Goal: Task Accomplishment & Management: Manage account settings

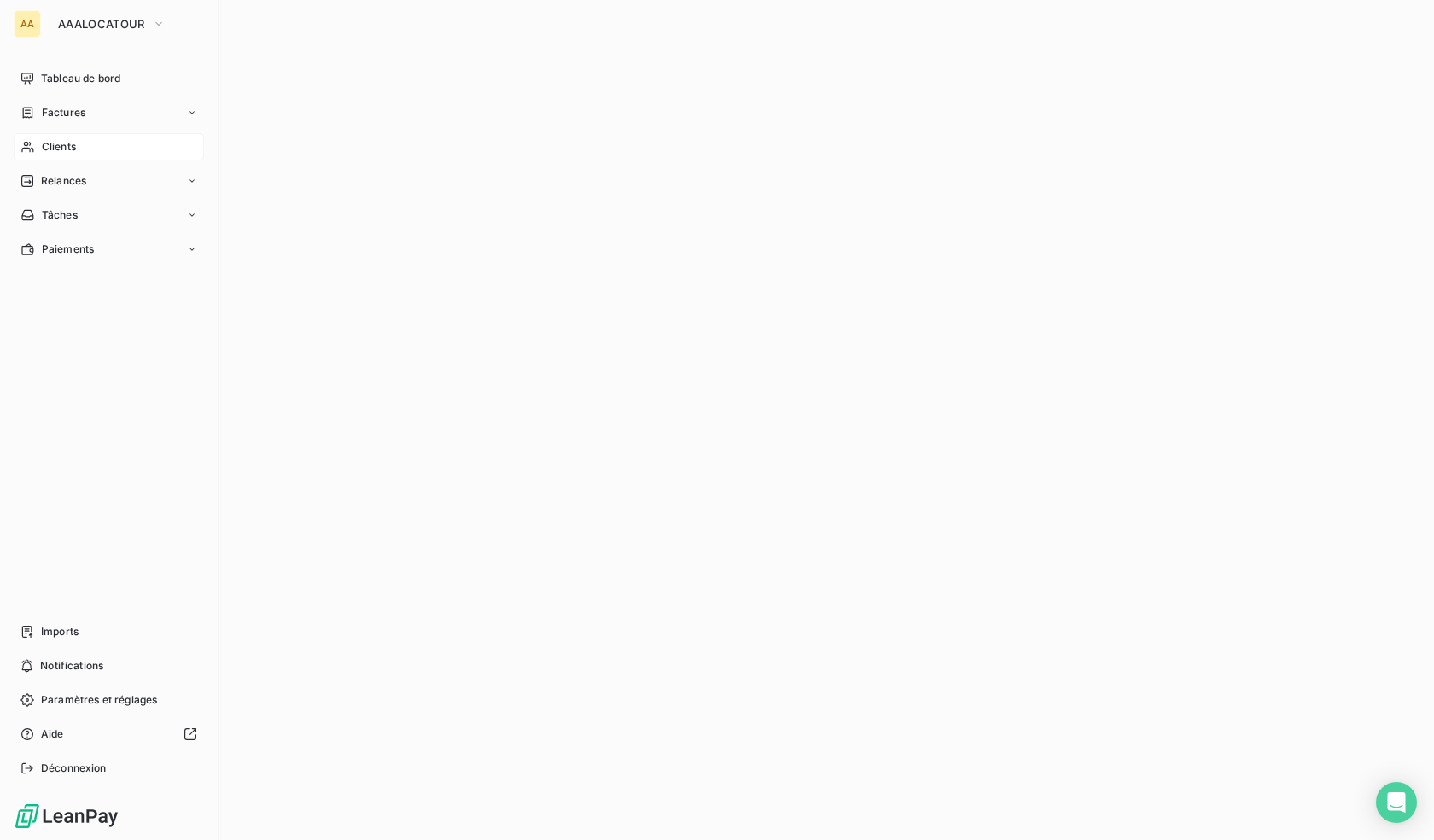
click at [67, 150] on span "Clients" at bounding box center [58, 147] width 34 height 15
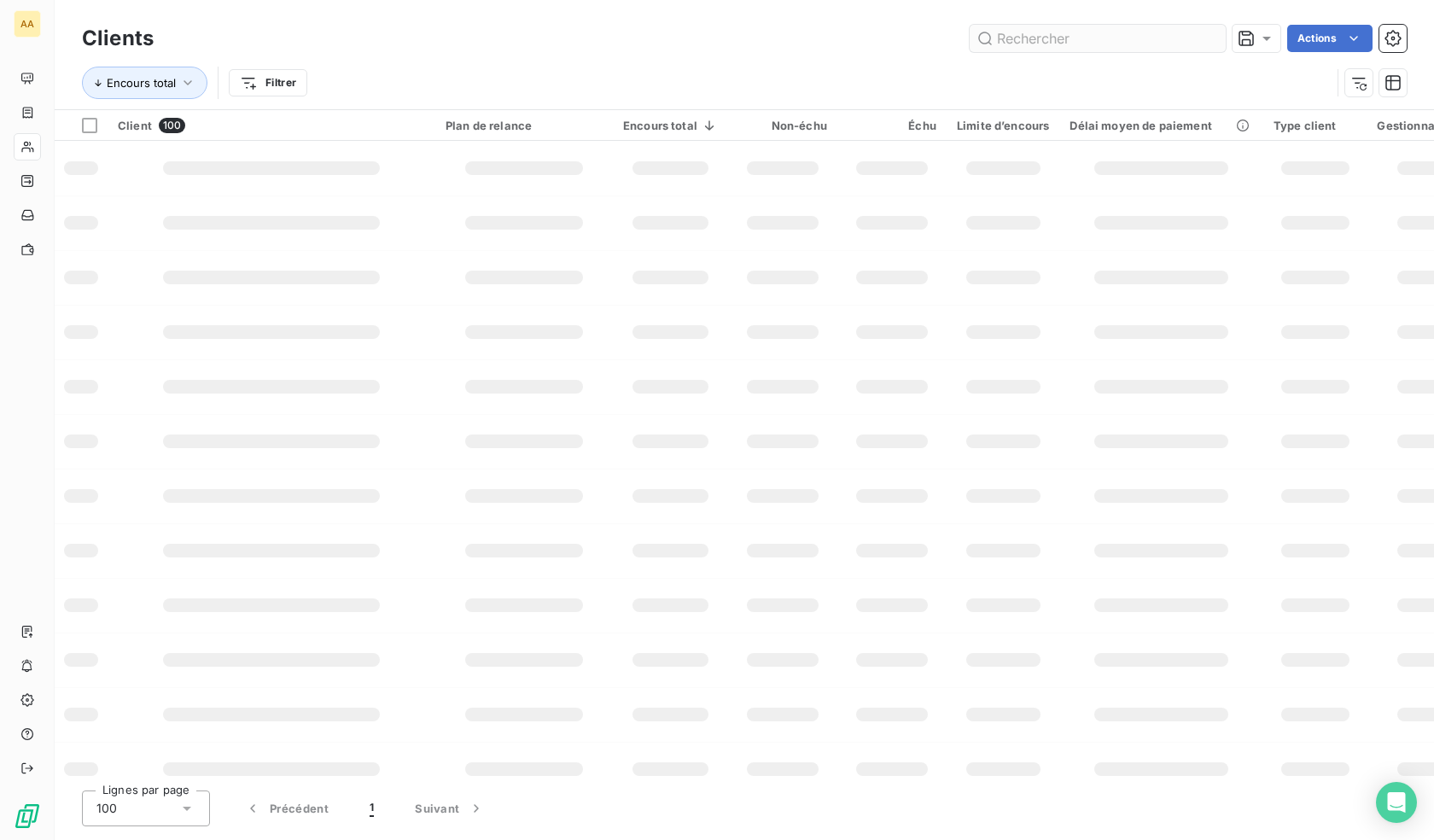
click at [1058, 34] on input "text" at bounding box center [1098, 38] width 256 height 27
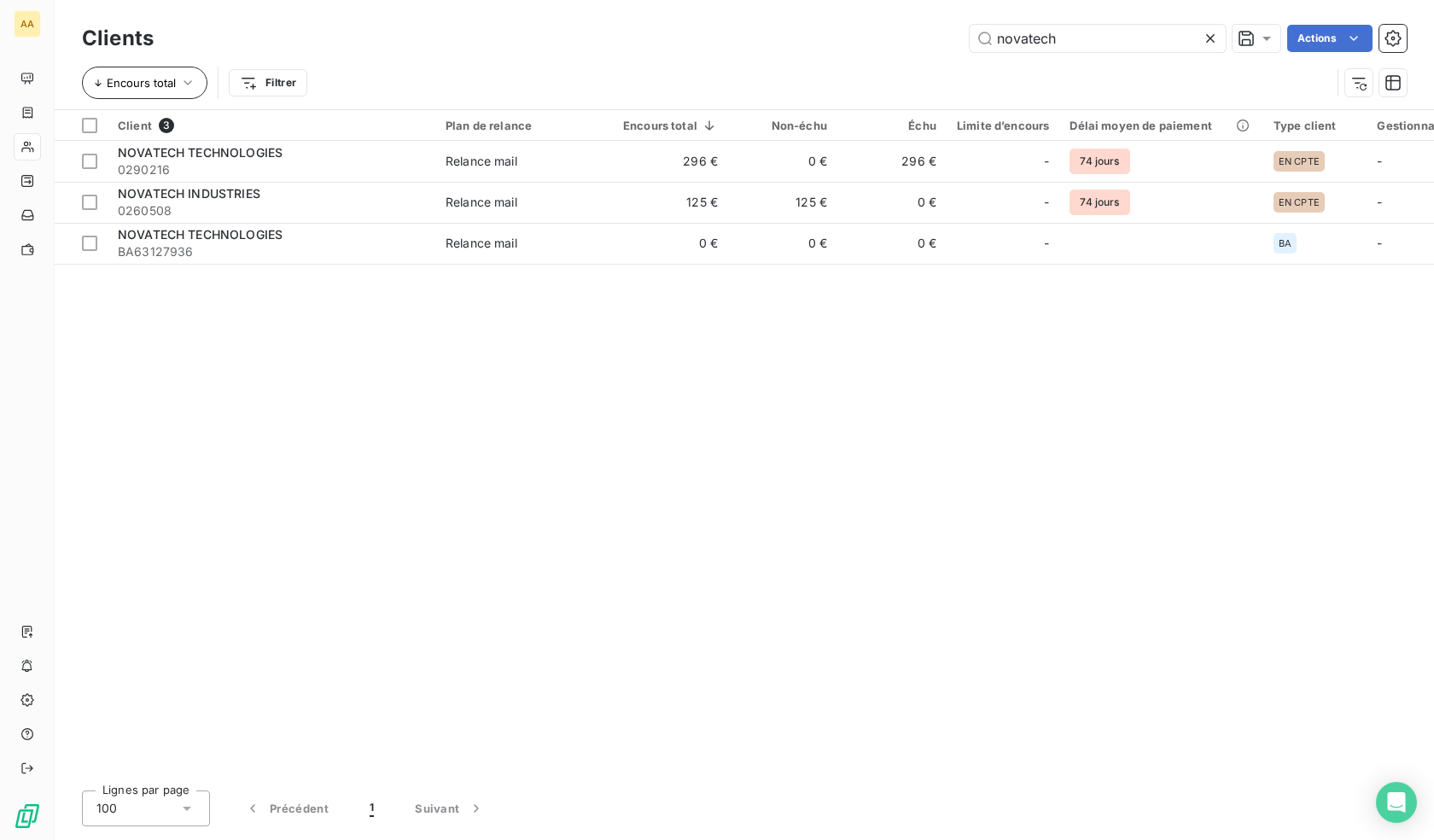
type input "novatech"
click at [178, 84] on button "Encours total" at bounding box center [145, 83] width 126 height 33
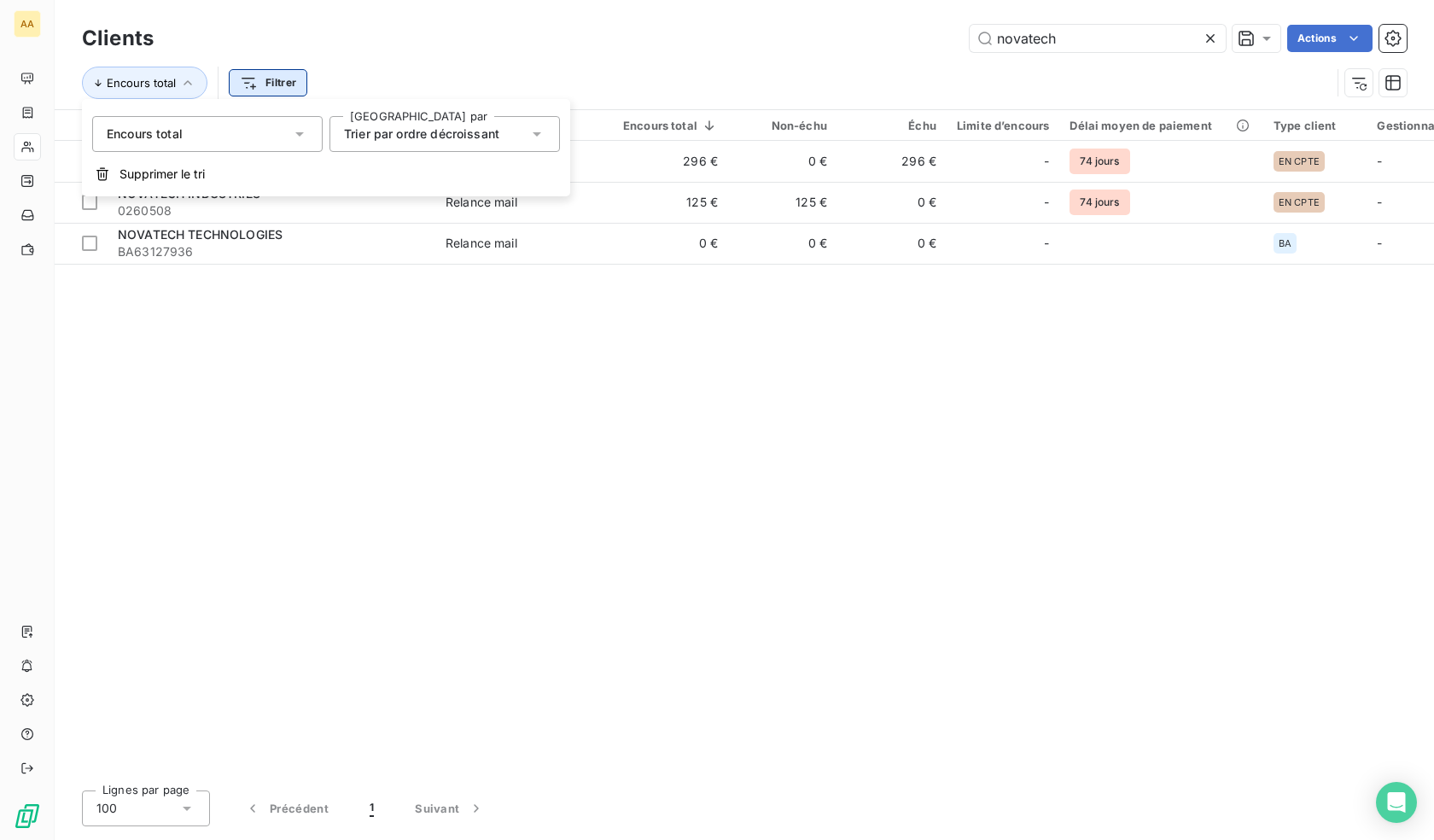
click at [269, 81] on html "AA Clients novatech Actions Encours total Filtrer Client 3 Plan de relance Enco…" at bounding box center [717, 420] width 1434 height 840
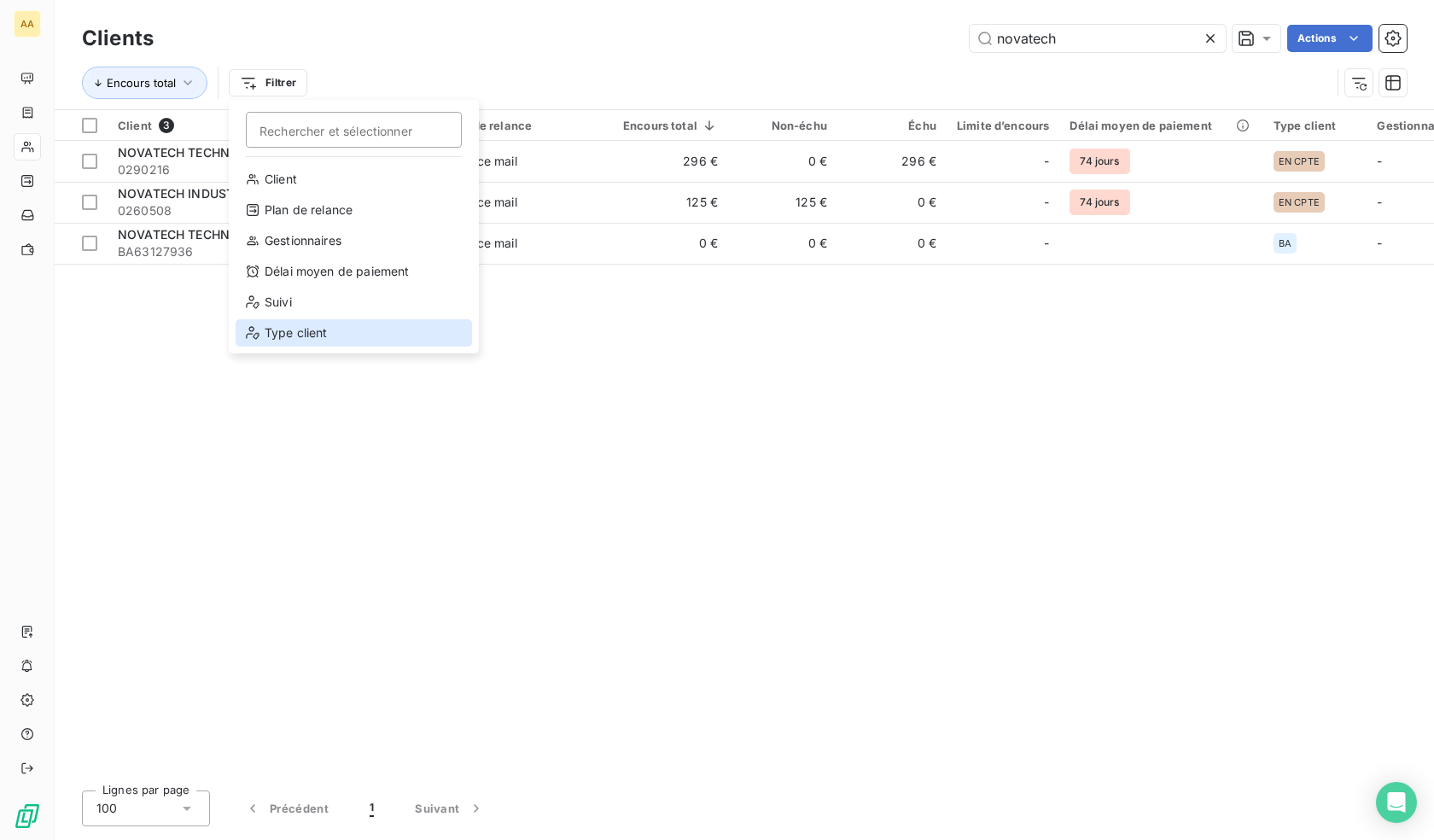
click at [303, 323] on div "Type client" at bounding box center [354, 333] width 237 height 27
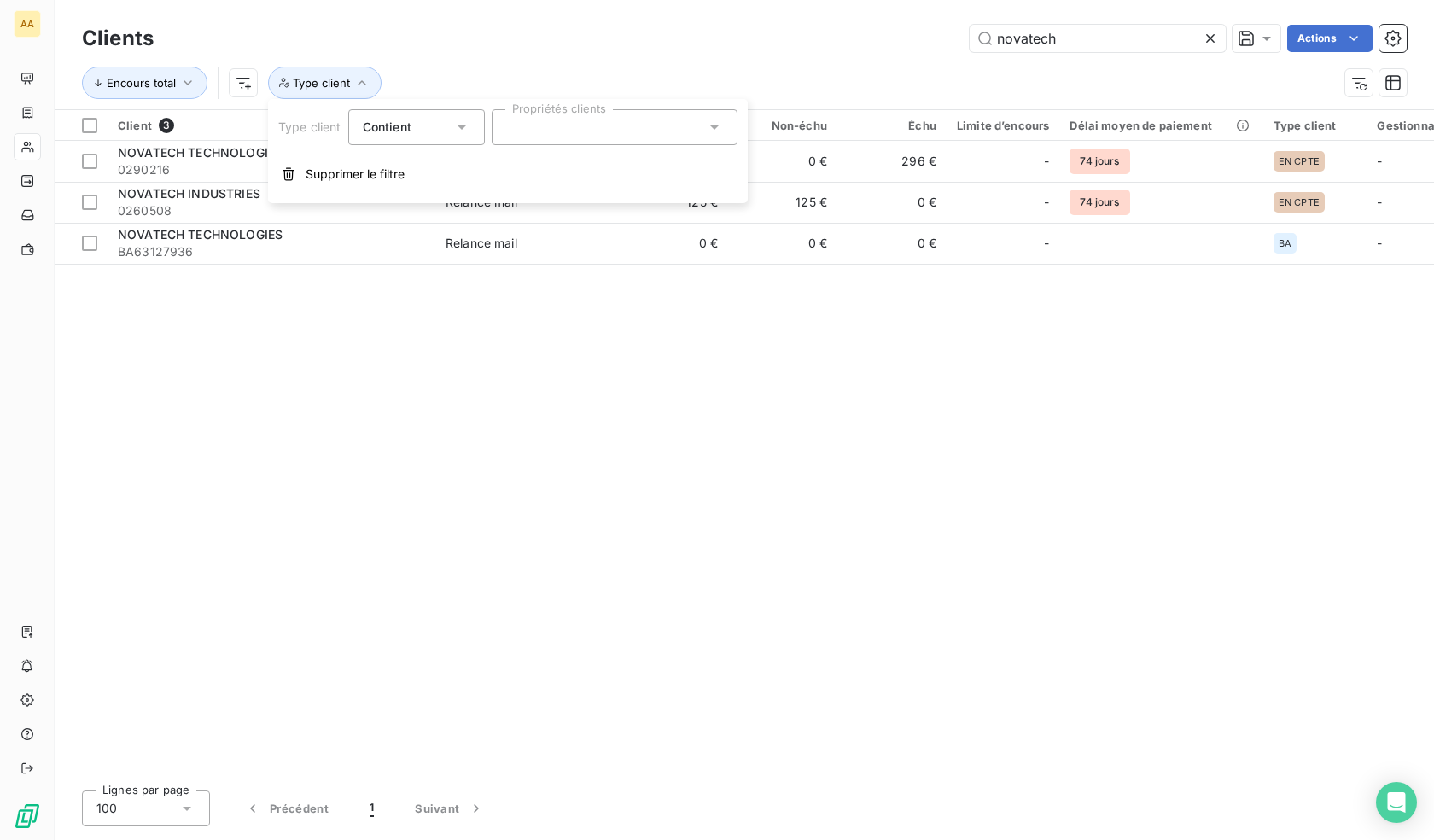
click at [542, 130] on div at bounding box center [615, 127] width 246 height 36
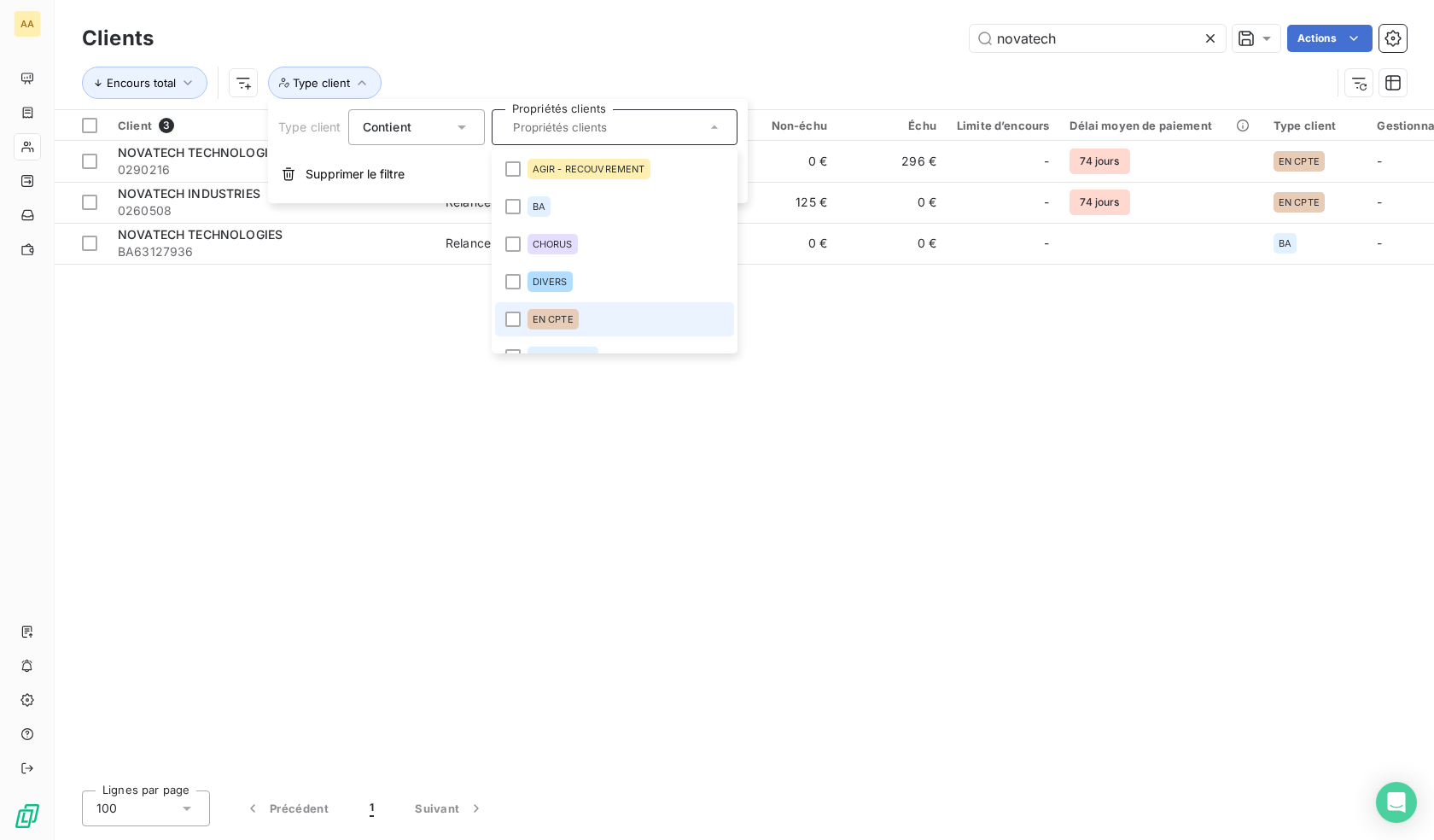
click at [556, 316] on span "EN CPTE" at bounding box center [553, 319] width 41 height 10
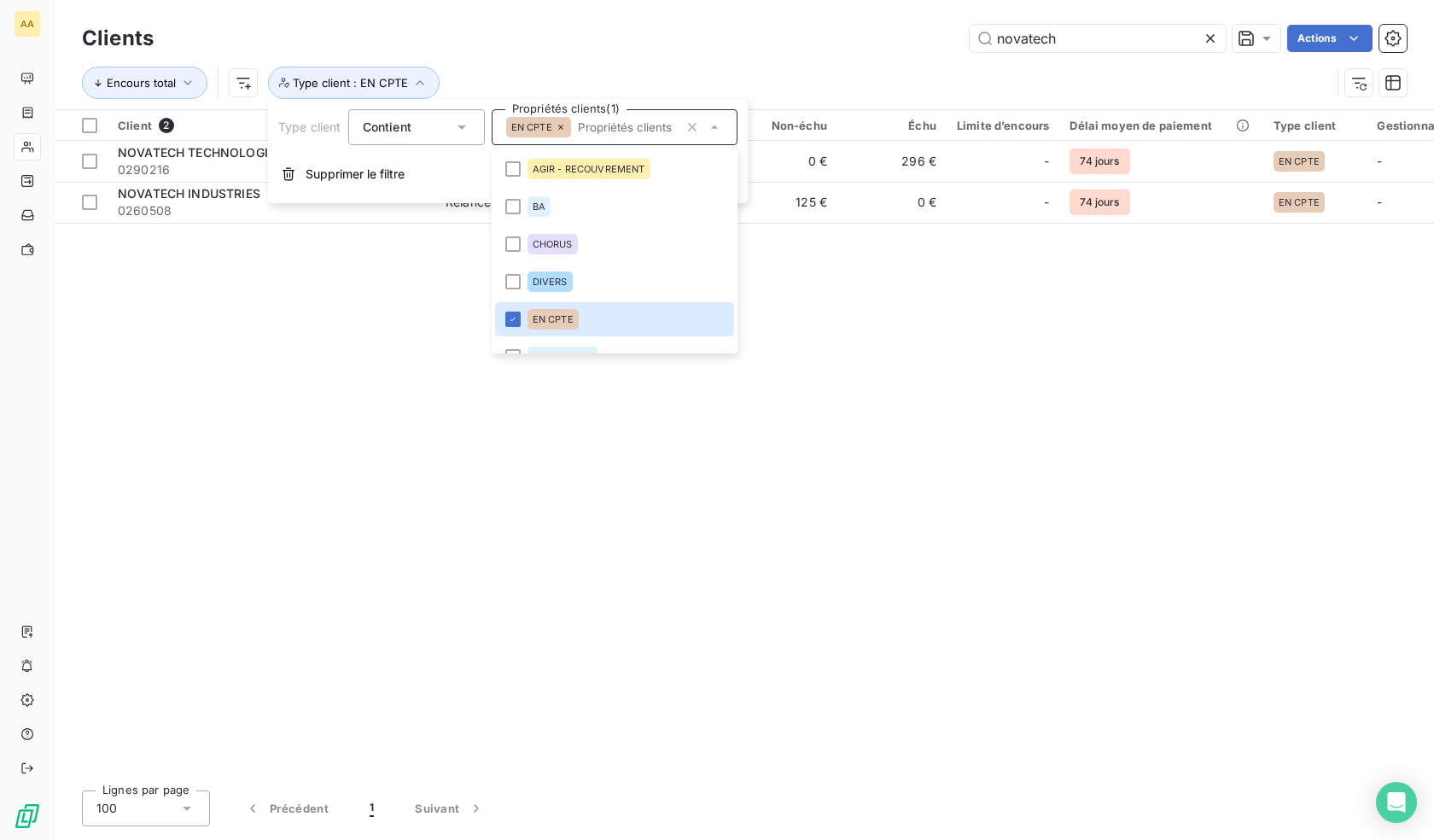
click at [384, 289] on div "Client 2 Plan de relance Encours total Non-échu Échu Limite d’encours Délai moy…" at bounding box center [744, 444] width 1379 height 667
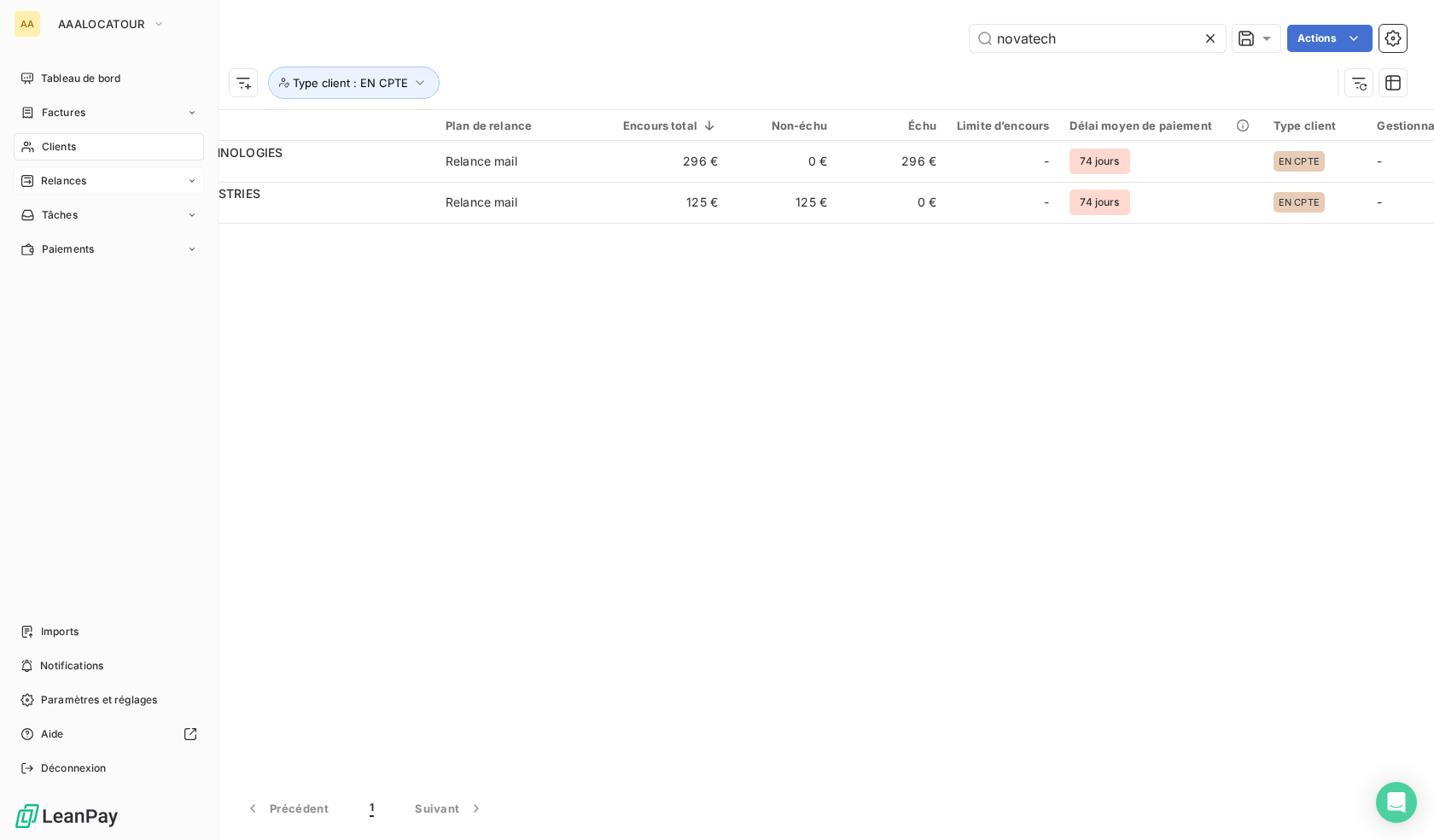
click at [53, 184] on span "Relances" at bounding box center [64, 180] width 46 height 15
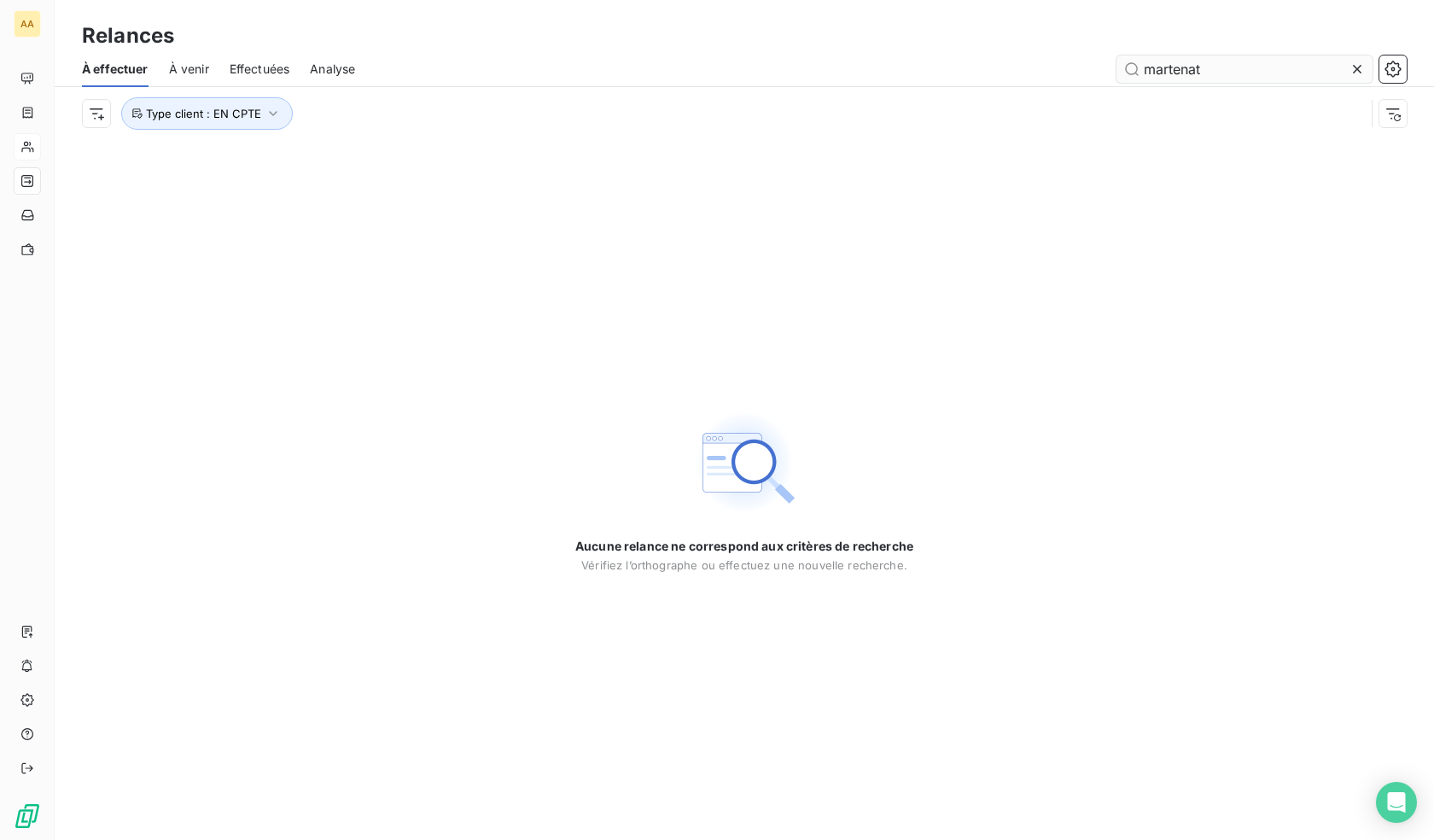
click at [1189, 75] on input "martenat" at bounding box center [1245, 69] width 256 height 27
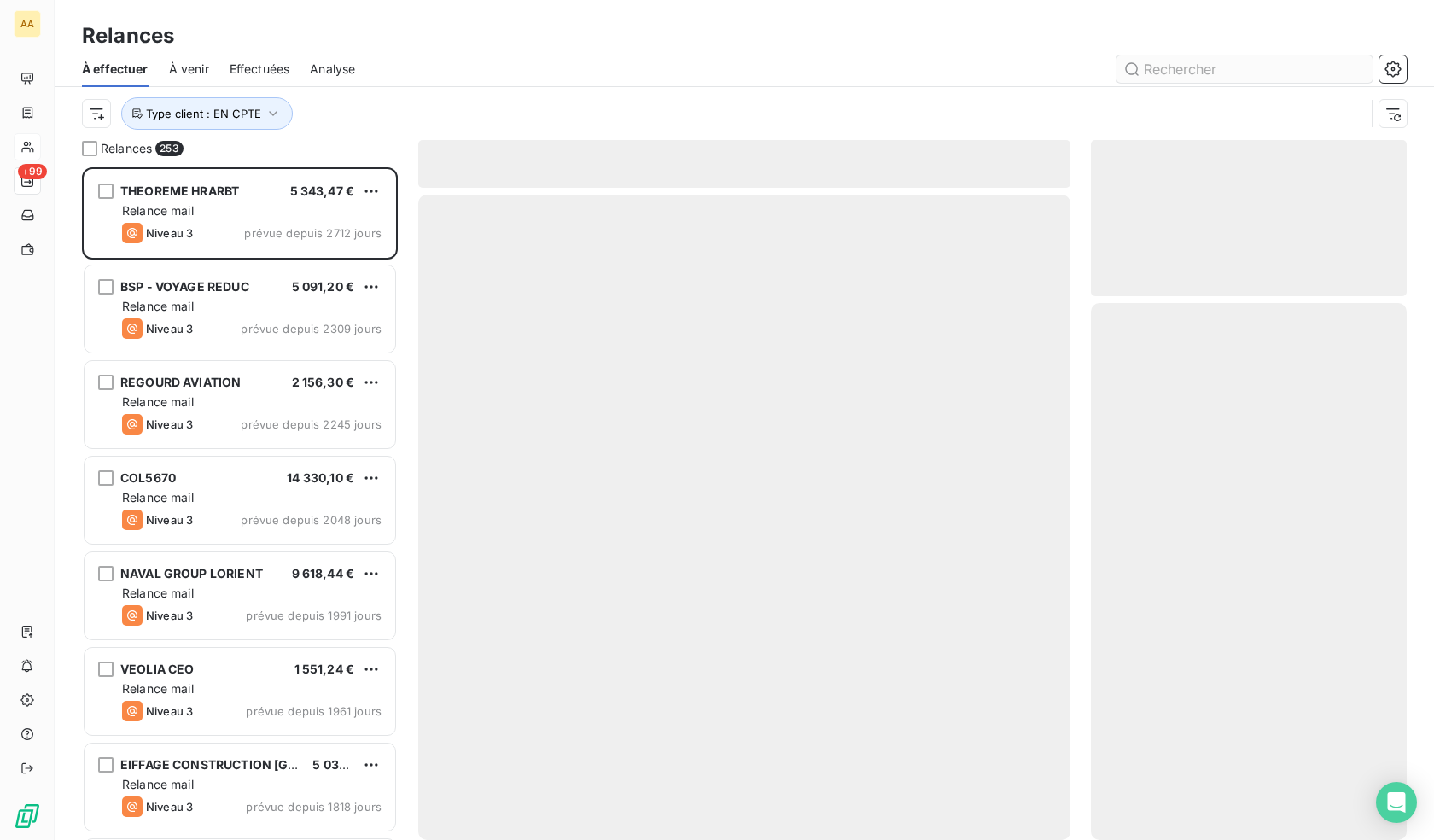
scroll to position [660, 303]
click at [1266, 62] on input "text" at bounding box center [1245, 69] width 256 height 27
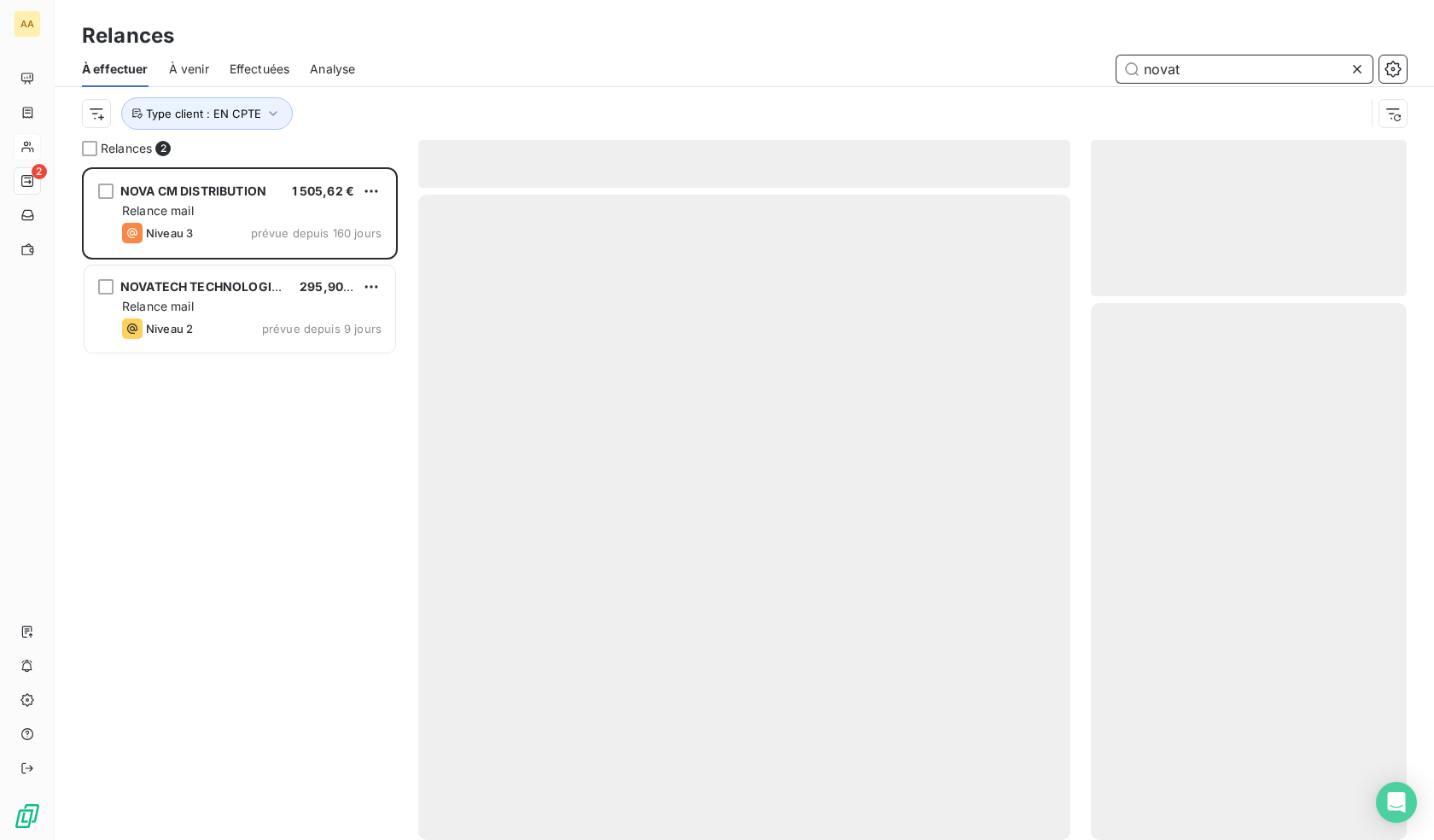
scroll to position [660, 303]
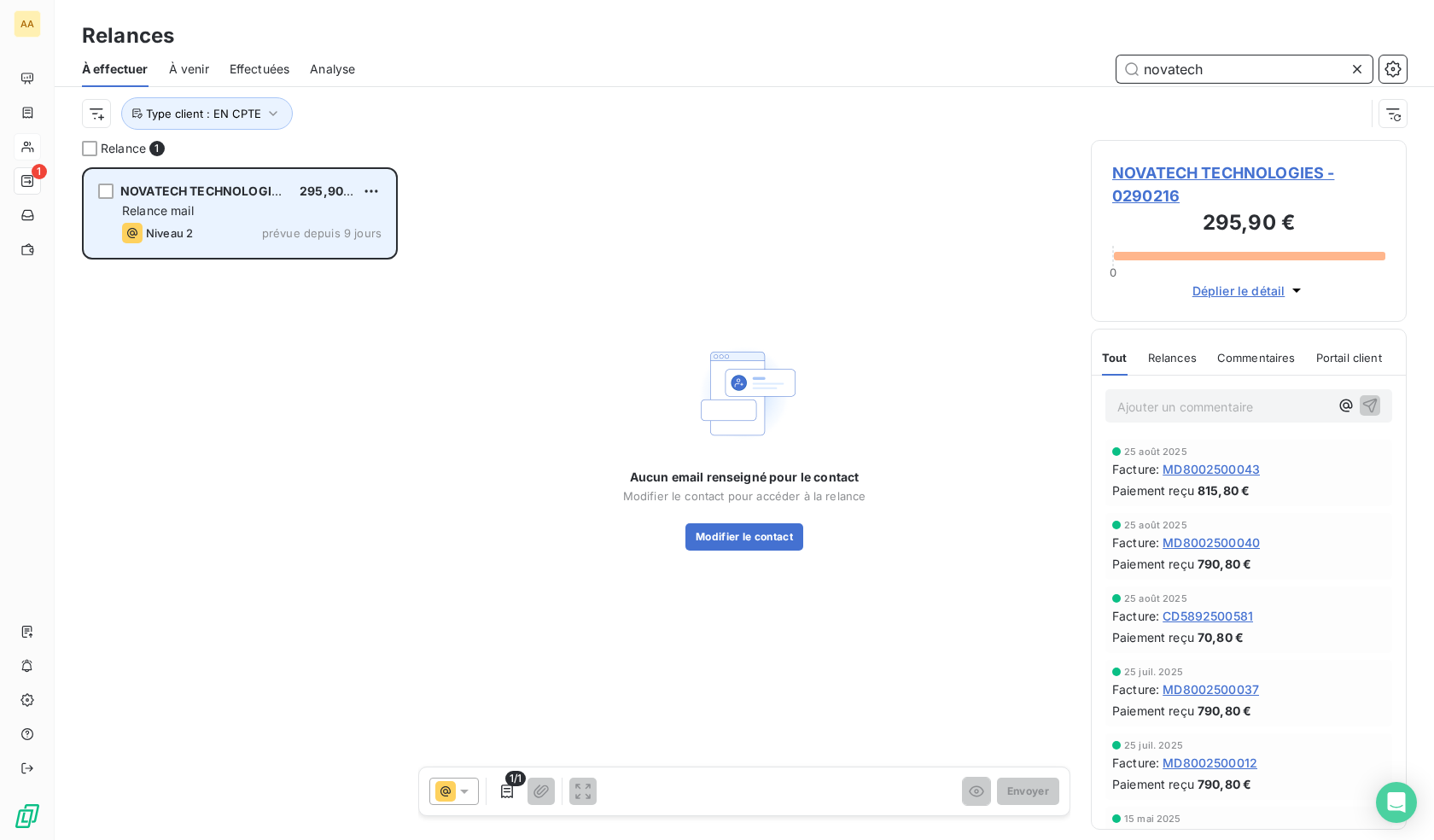
type input "novatech"
click at [230, 207] on div "Relance mail" at bounding box center [251, 210] width 260 height 17
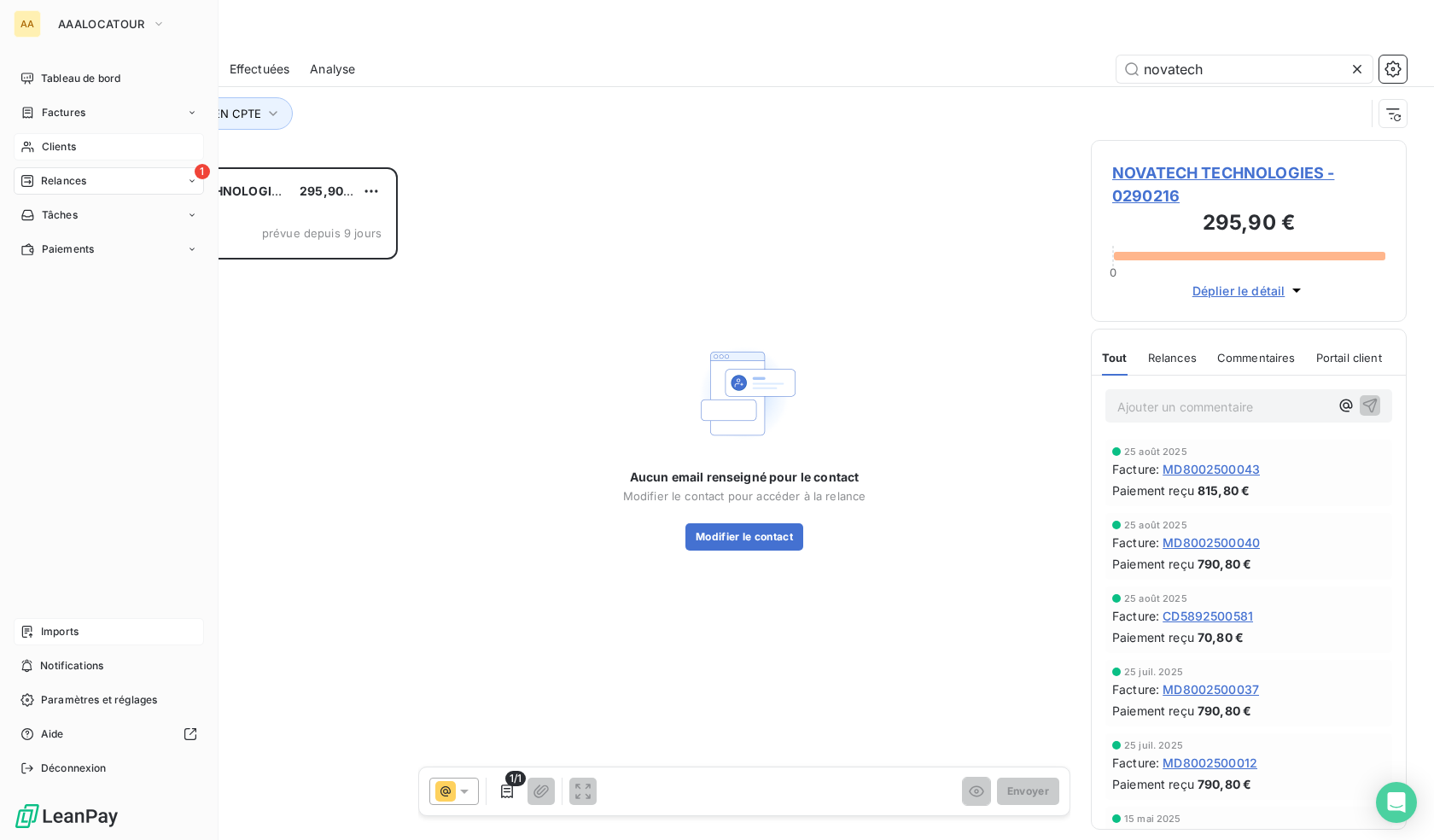
click at [81, 630] on div "Imports" at bounding box center [108, 631] width 190 height 27
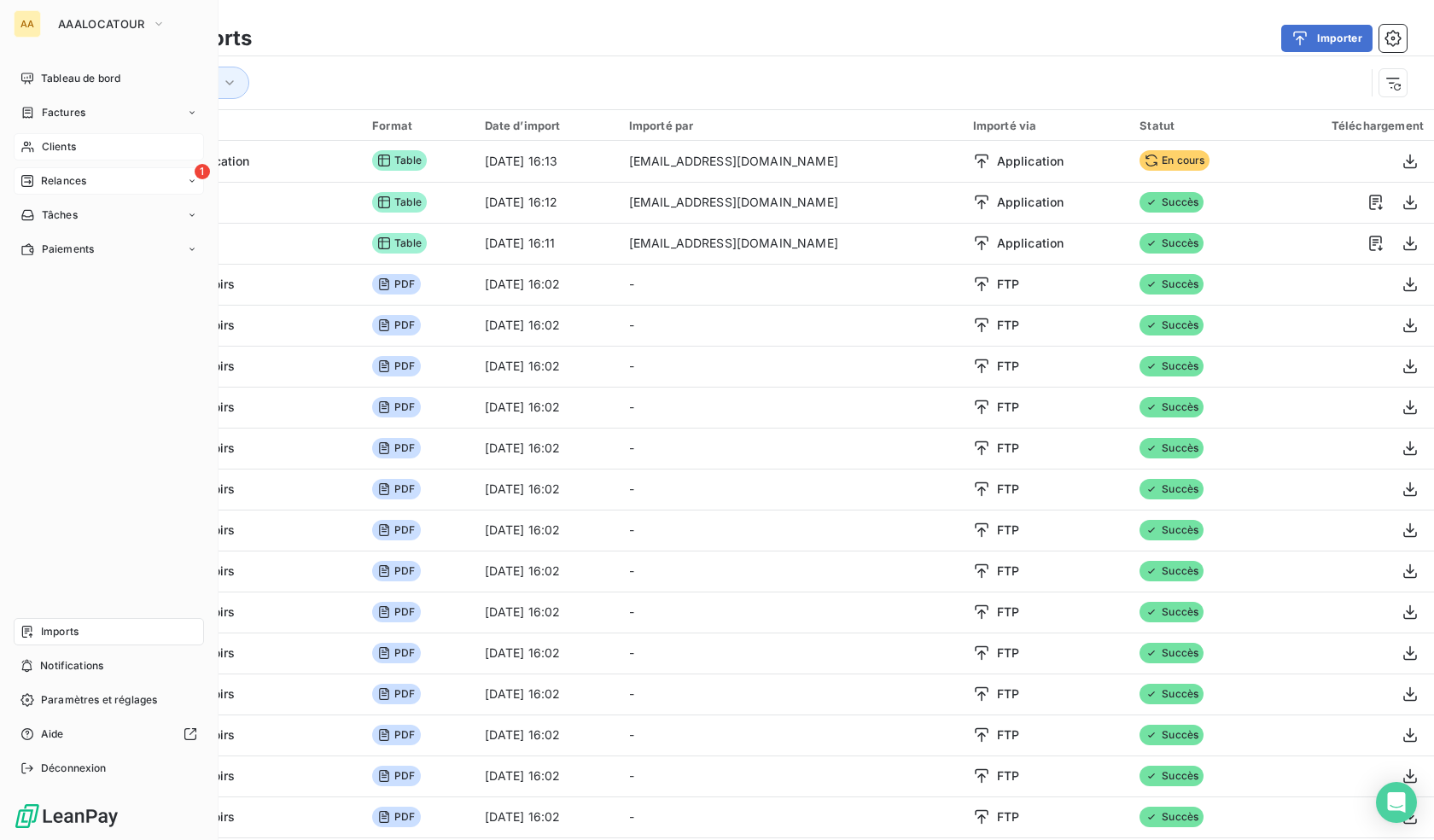
click at [69, 149] on span "Clients" at bounding box center [58, 147] width 34 height 15
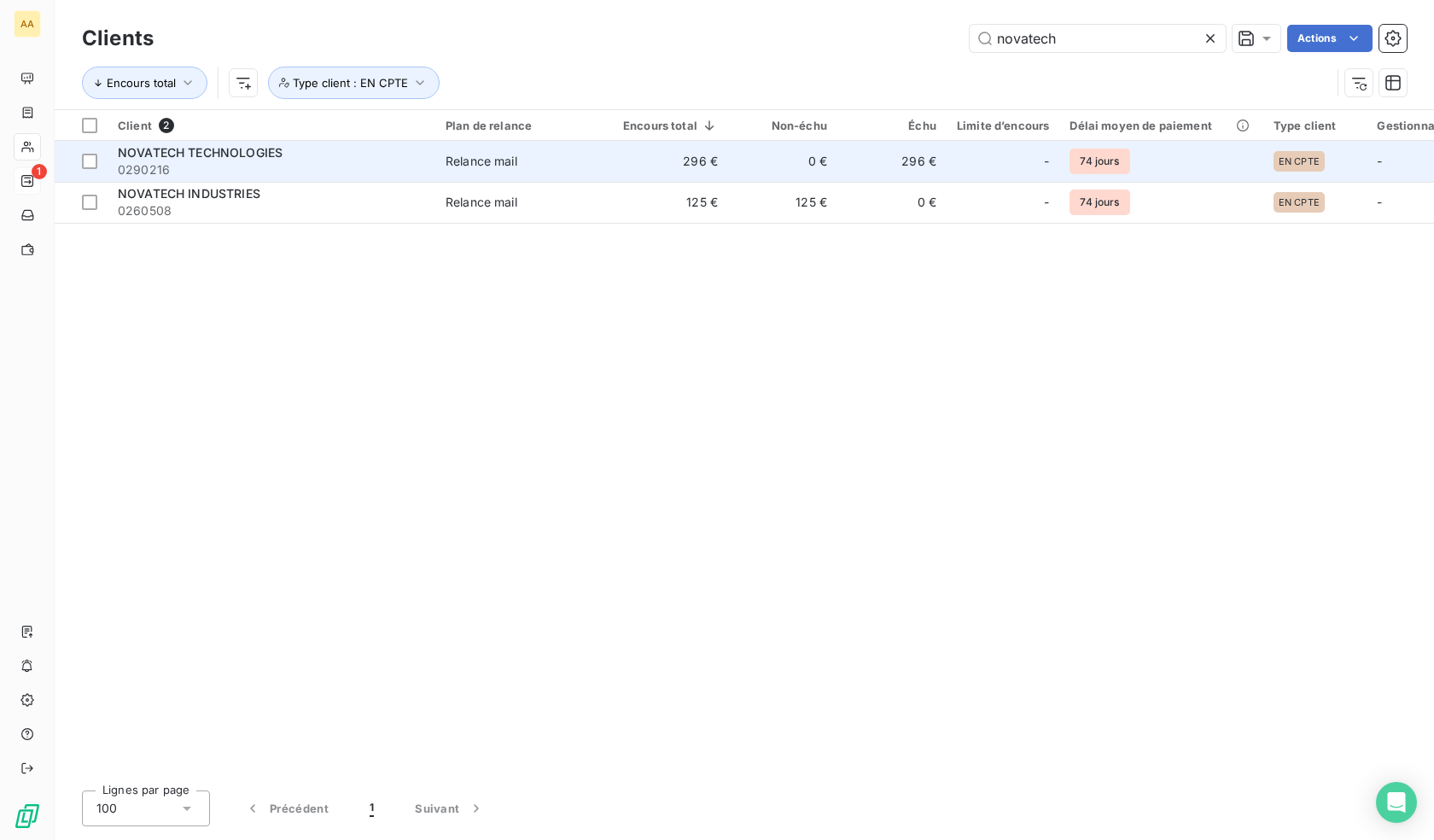
click at [526, 155] on span "Relance mail" at bounding box center [524, 161] width 157 height 17
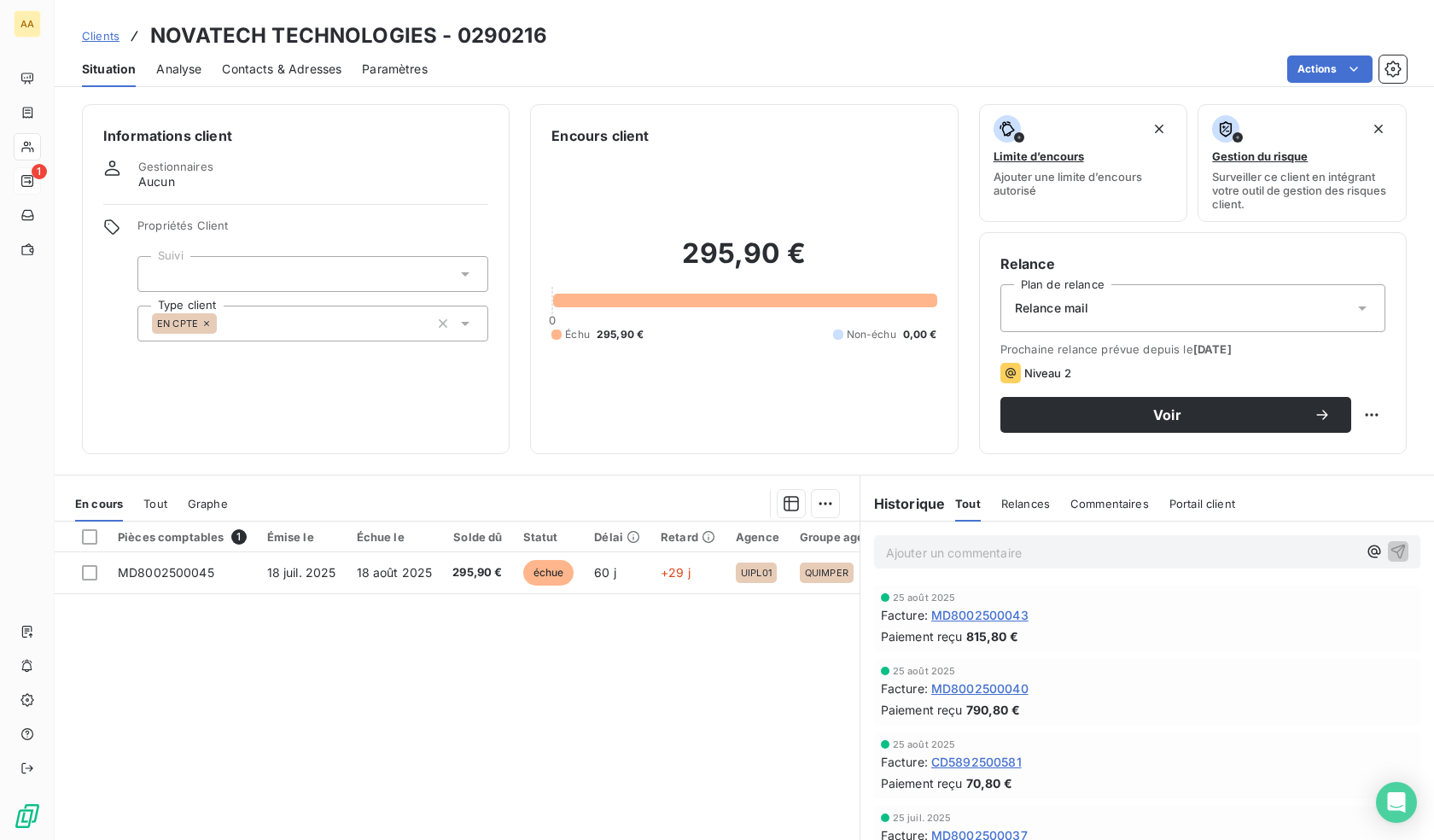
click at [281, 68] on span "Contacts & Adresses" at bounding box center [282, 69] width 119 height 17
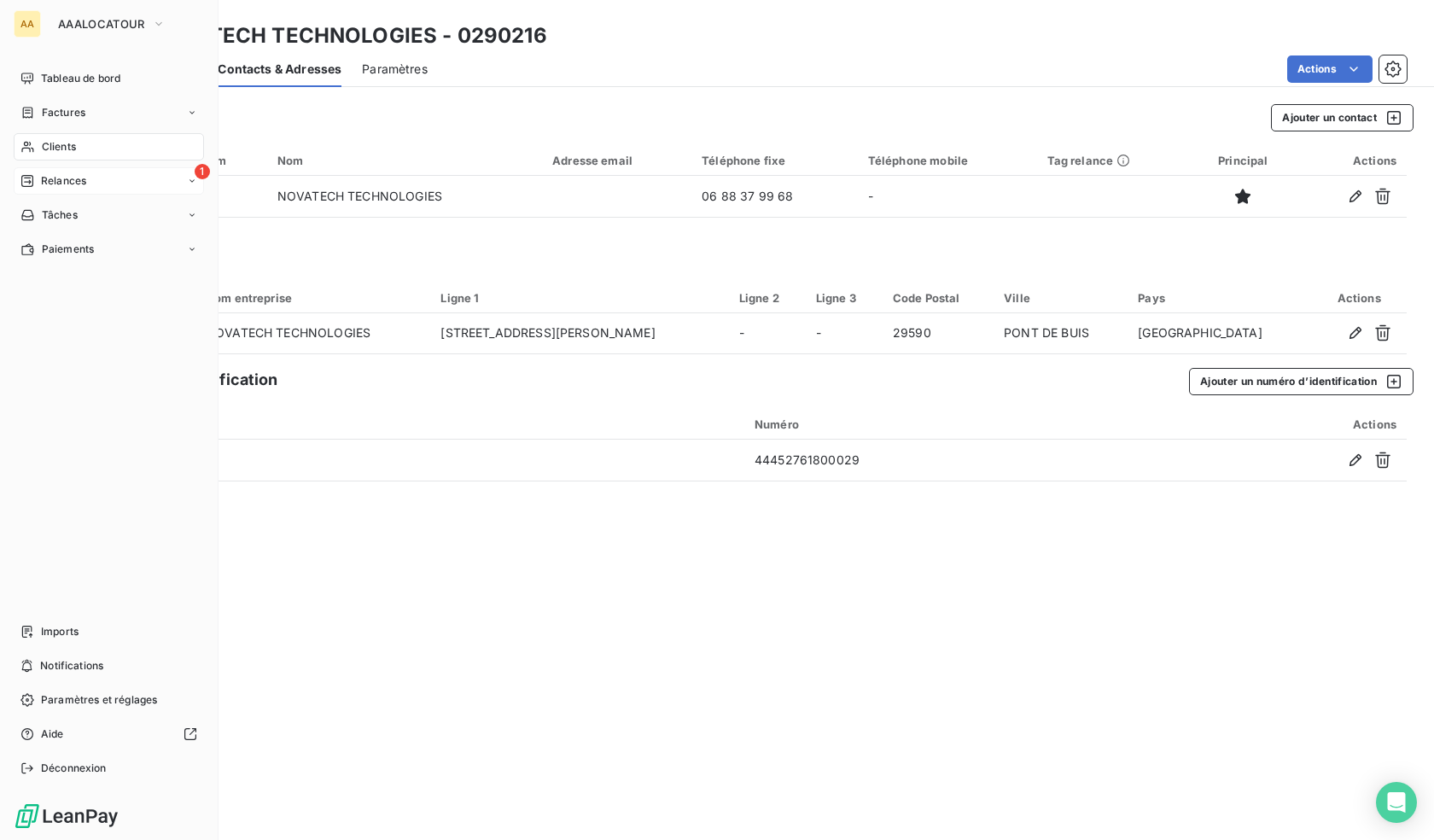
click at [23, 152] on icon at bounding box center [27, 147] width 15 height 14
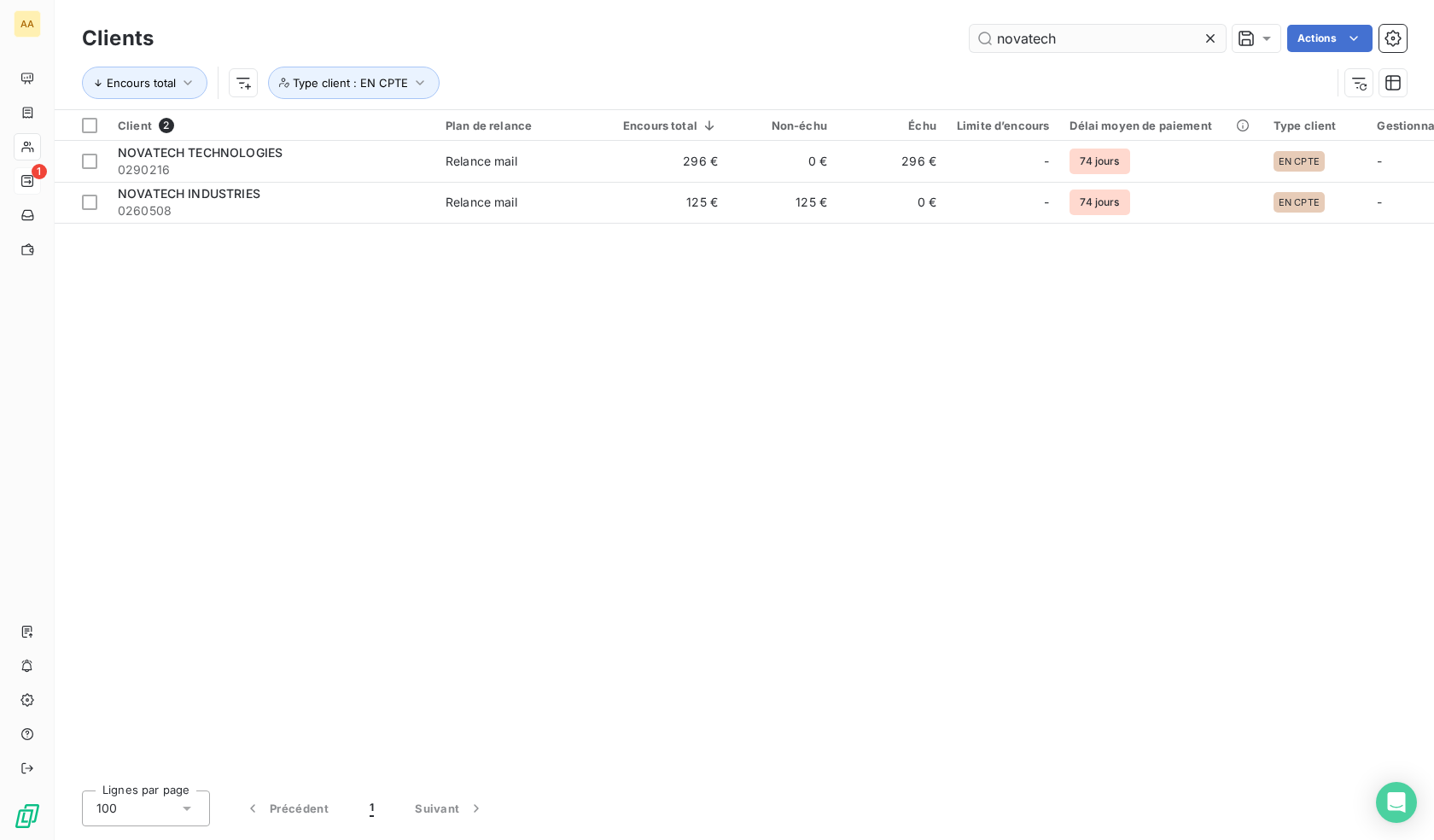
click at [1067, 34] on input "novatech" at bounding box center [1098, 38] width 256 height 27
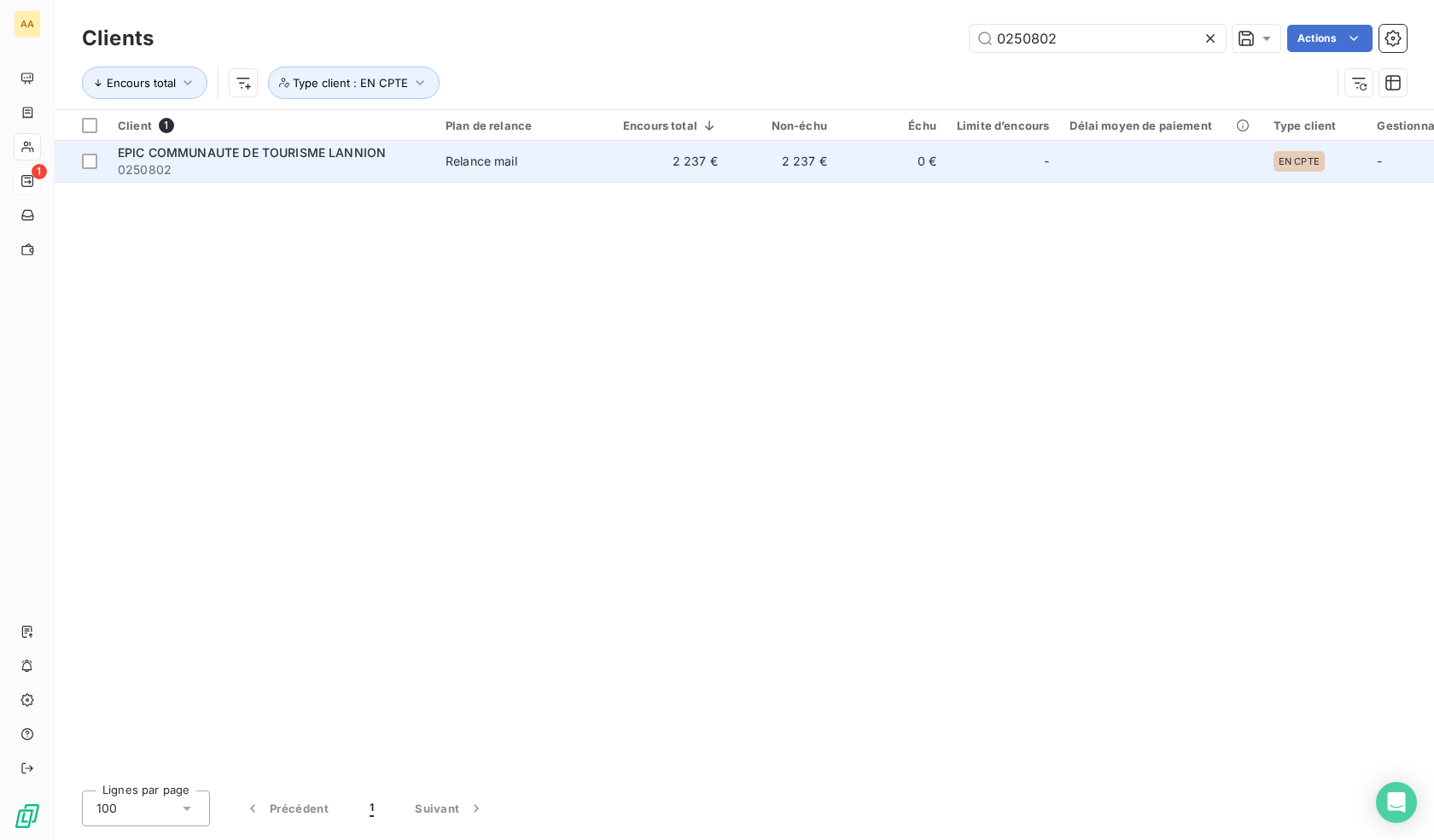
type input "0250802"
click at [855, 164] on td "0 €" at bounding box center [892, 161] width 109 height 41
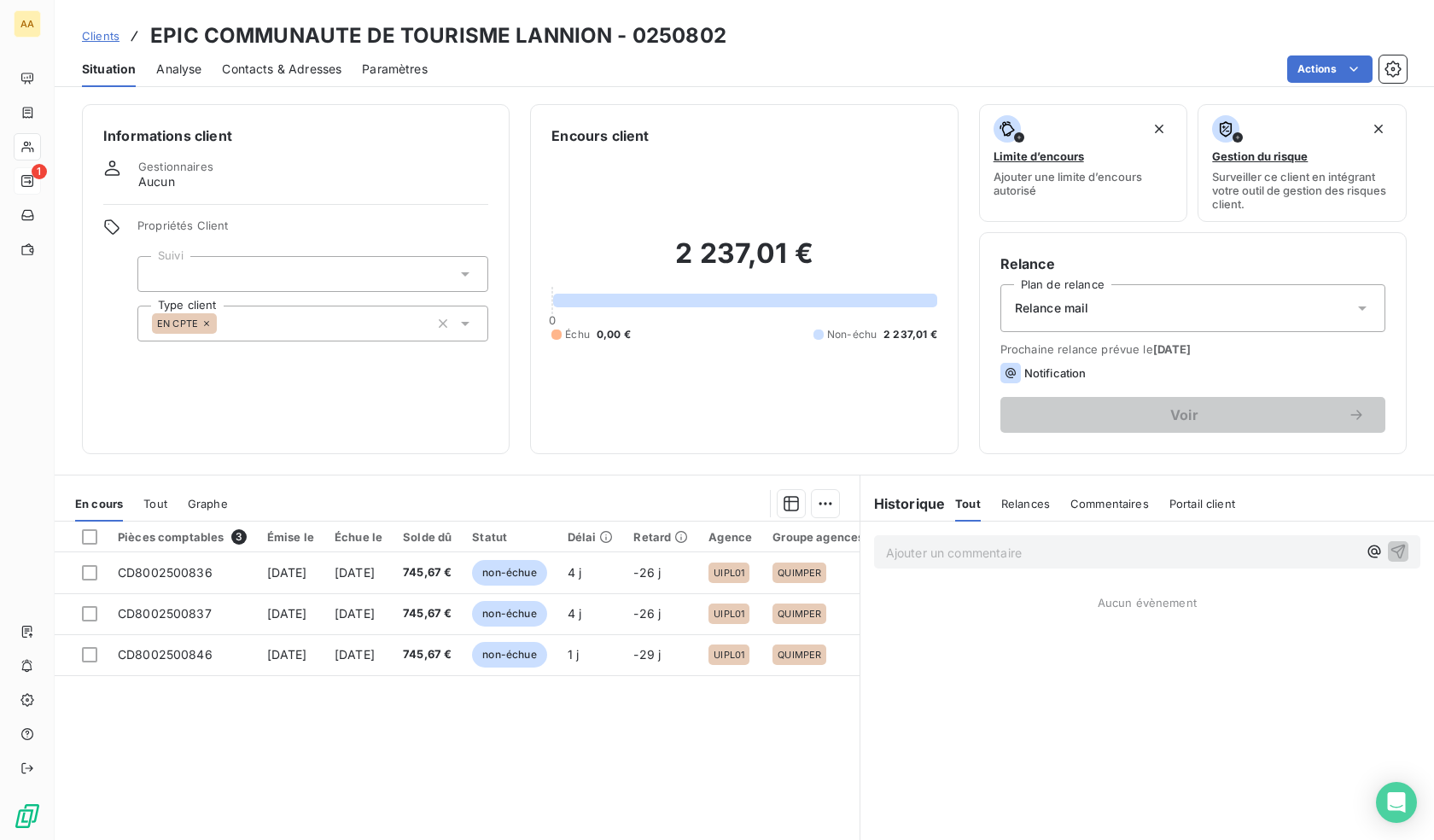
click at [322, 325] on div "EN CPTE" at bounding box center [312, 323] width 351 height 36
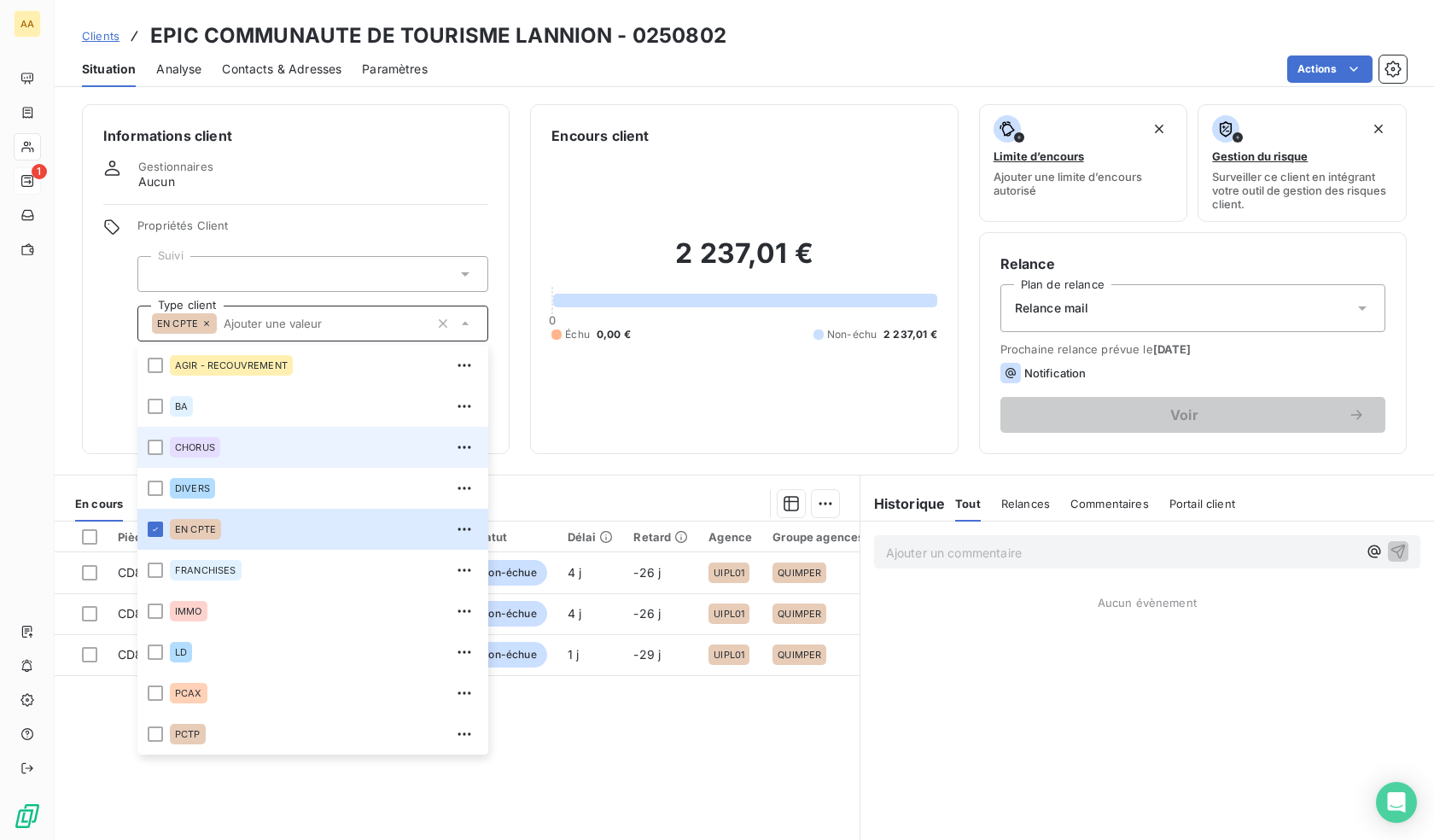
click at [201, 445] on span "CHORUS" at bounding box center [195, 446] width 40 height 10
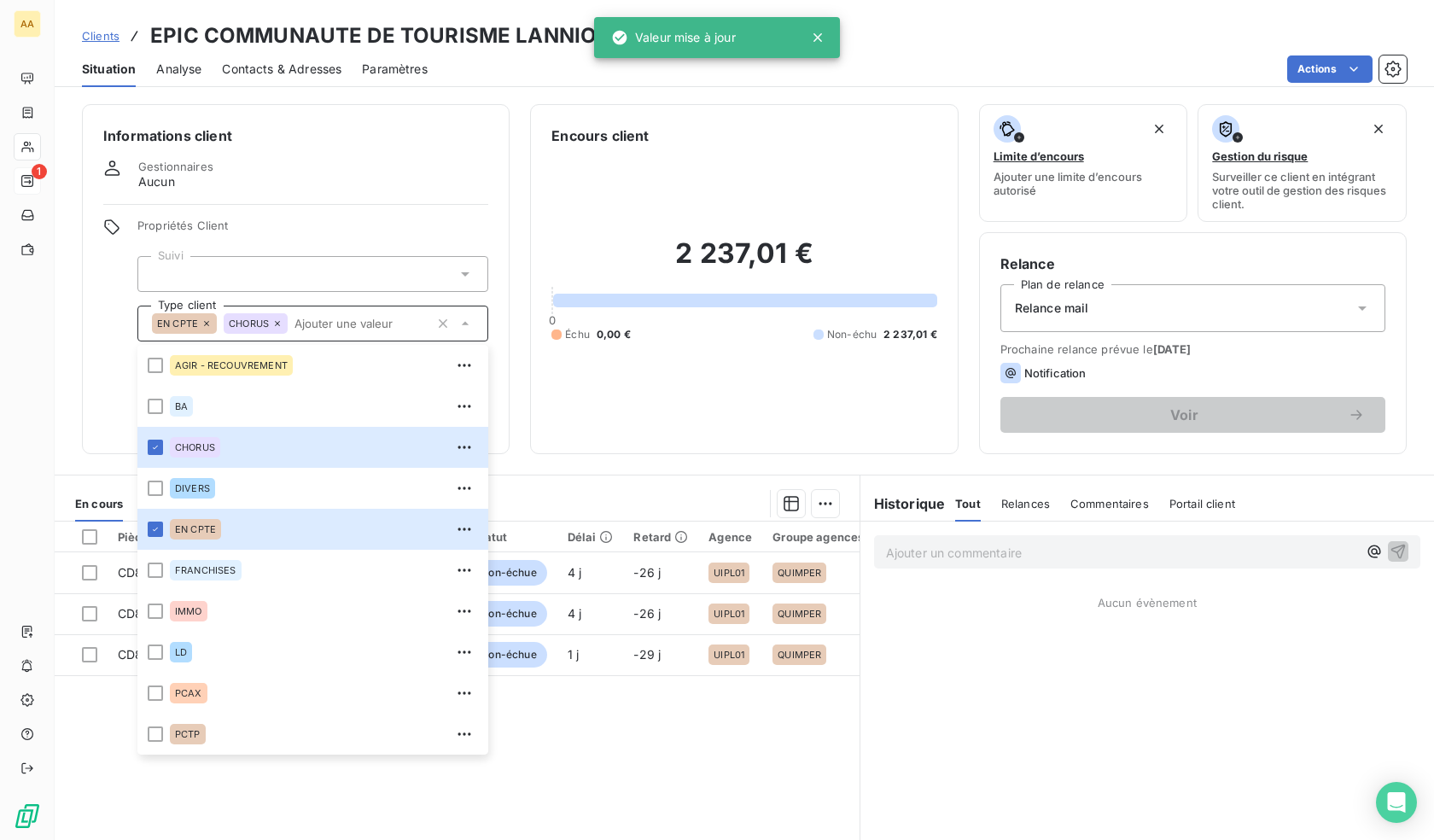
click at [609, 411] on div "2 237,01 € 0 Échu 0,00 € Non-échu 2 237,01 €" at bounding box center [743, 289] width 385 height 287
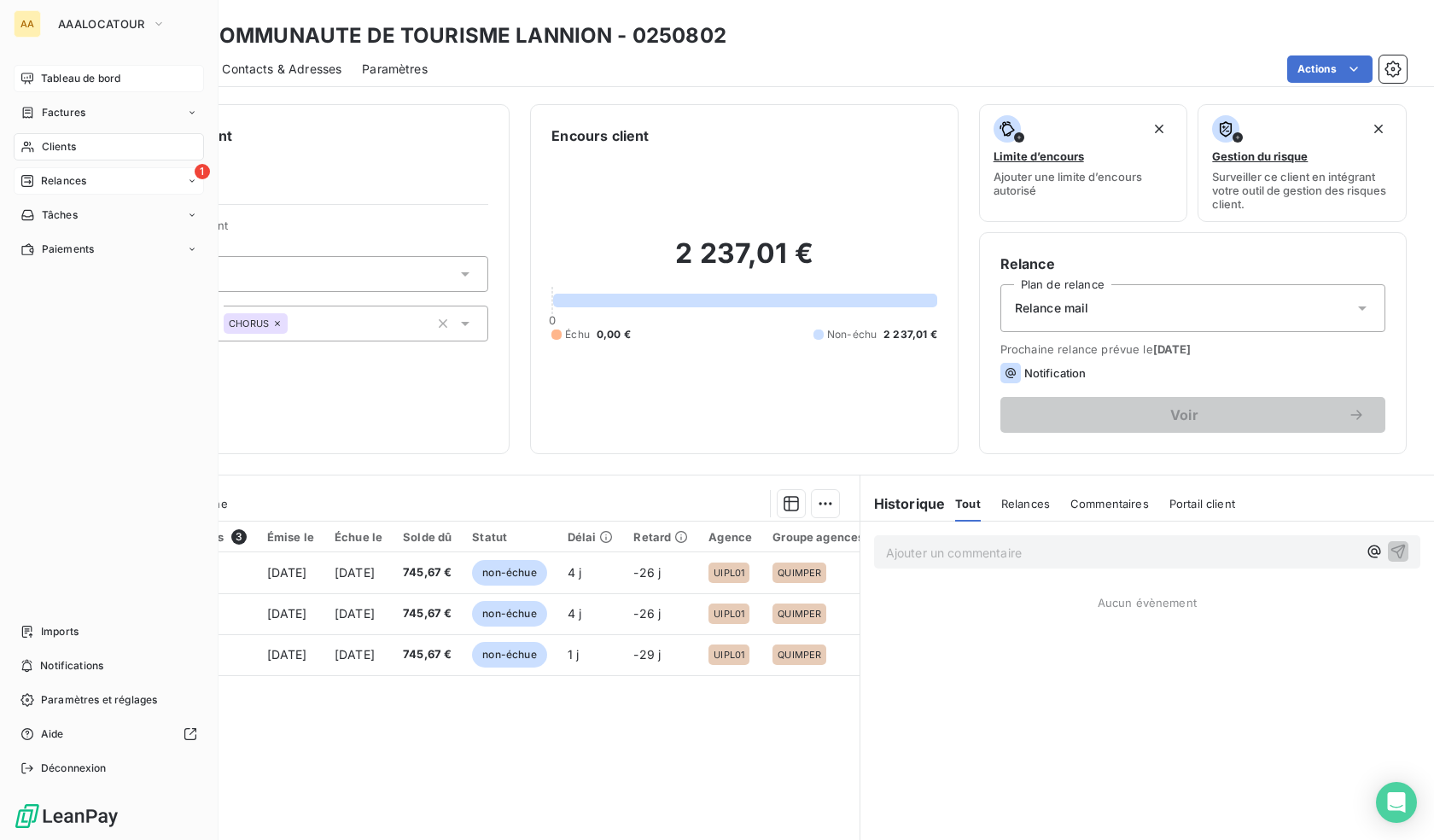
click at [104, 77] on span "Tableau de bord" at bounding box center [80, 78] width 79 height 15
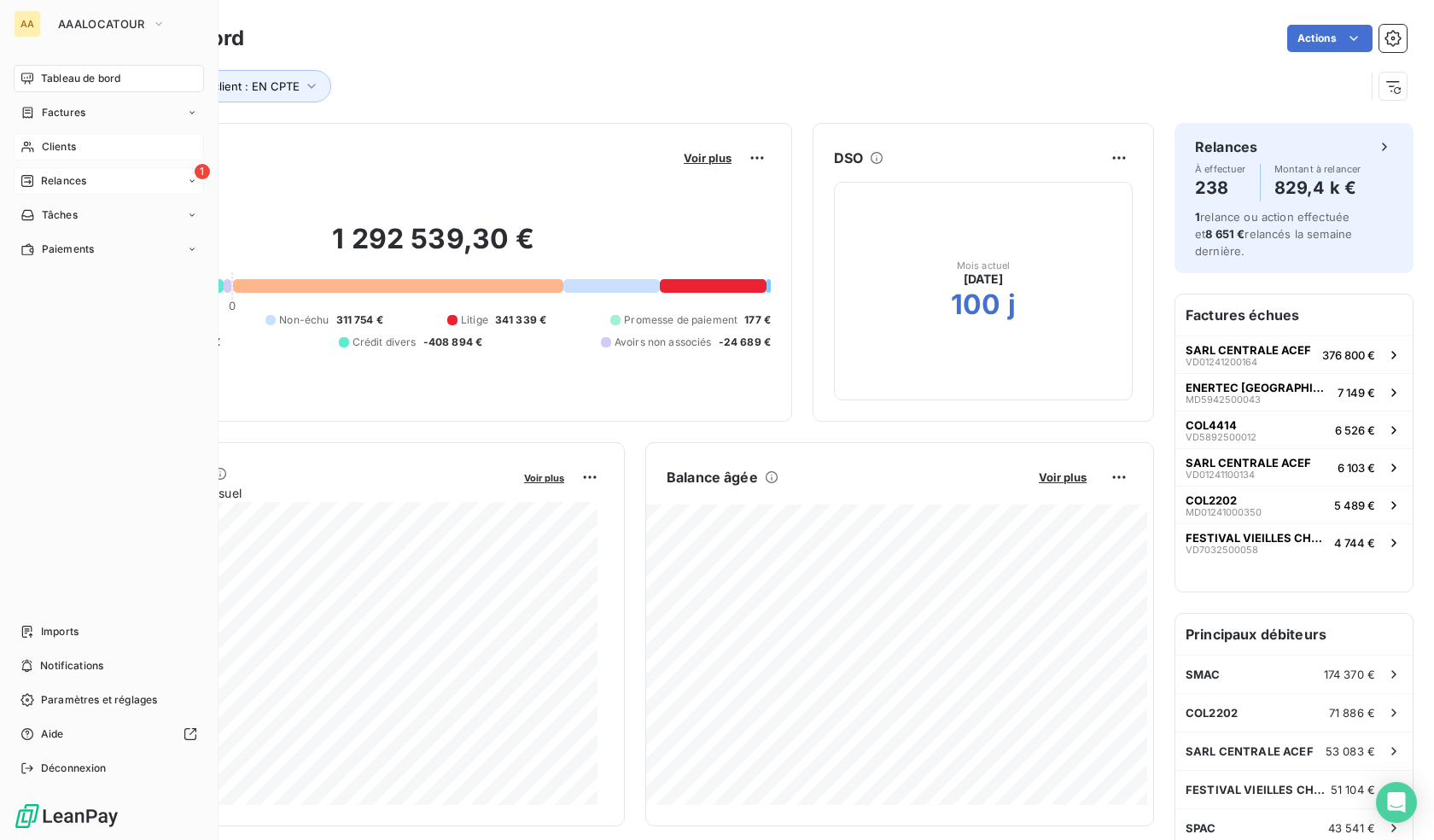
click at [53, 145] on span "Clients" at bounding box center [58, 147] width 34 height 15
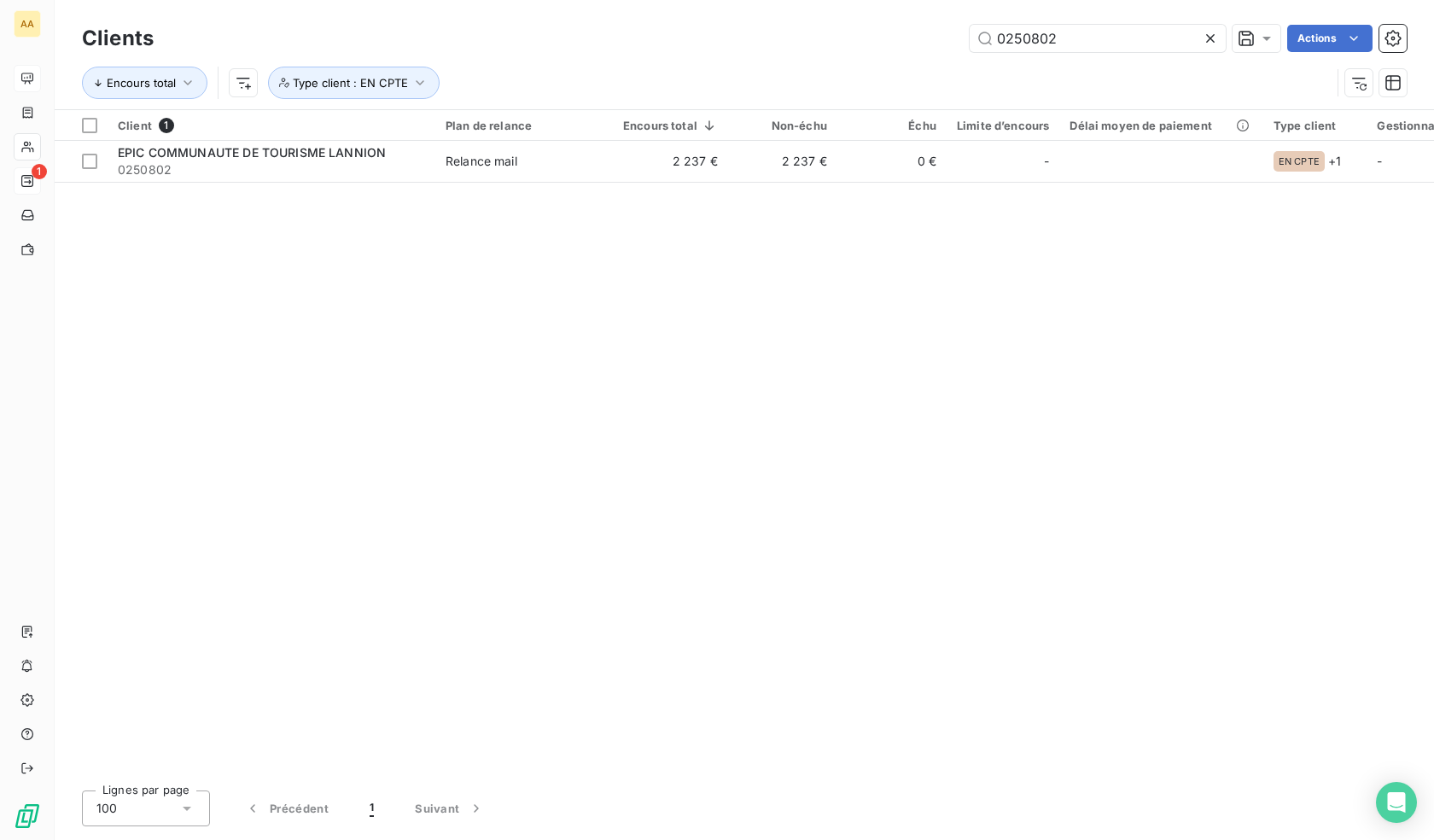
click at [1098, 18] on div "Clients 0250802 Actions Encours total Type client : EN CPTE" at bounding box center [744, 55] width 1379 height 109
click at [1096, 25] on input "0250802" at bounding box center [1098, 38] width 256 height 27
paste input "01115"
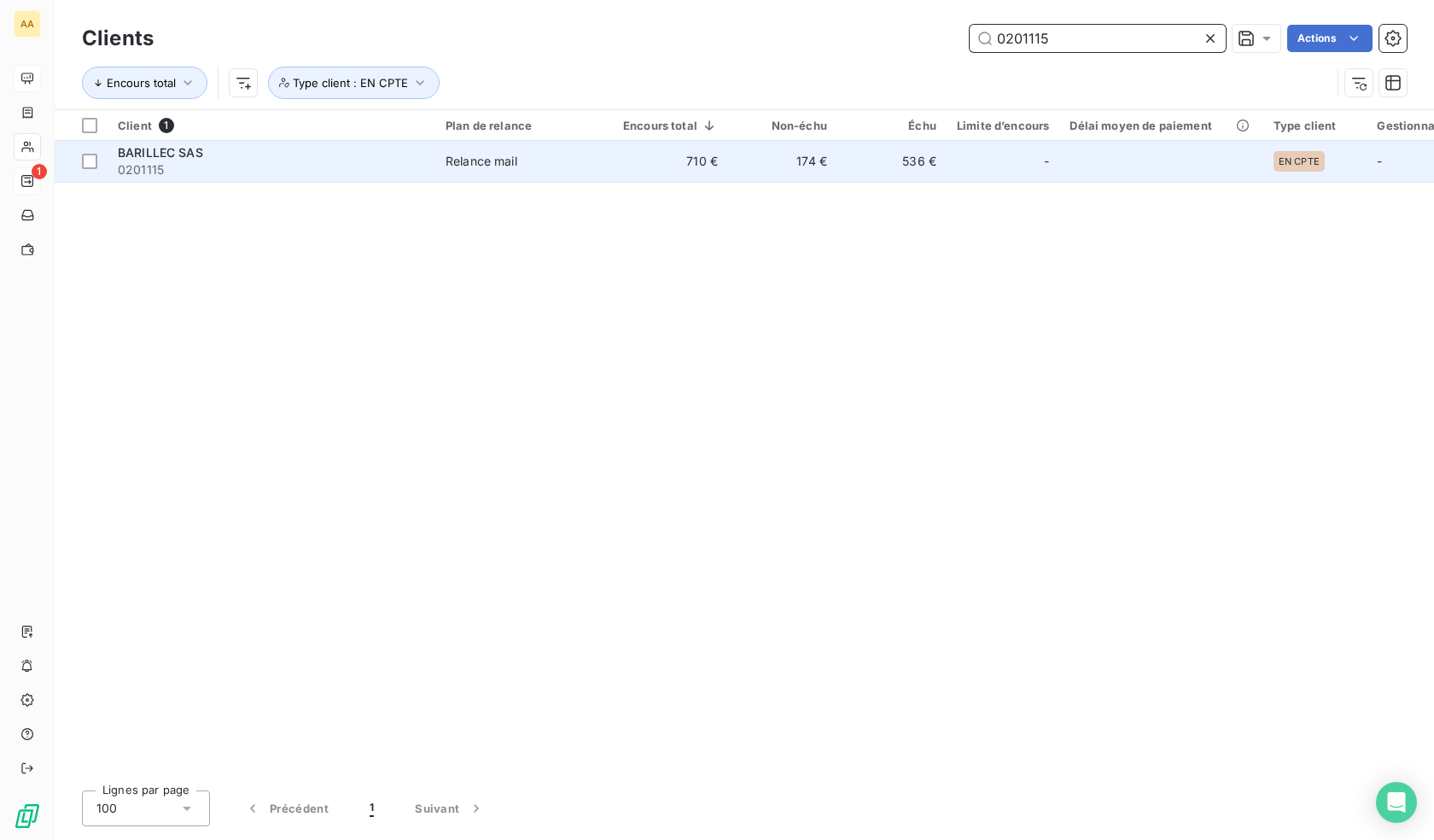
type input "0201115"
click at [481, 160] on div "Relance mail" at bounding box center [481, 161] width 72 height 17
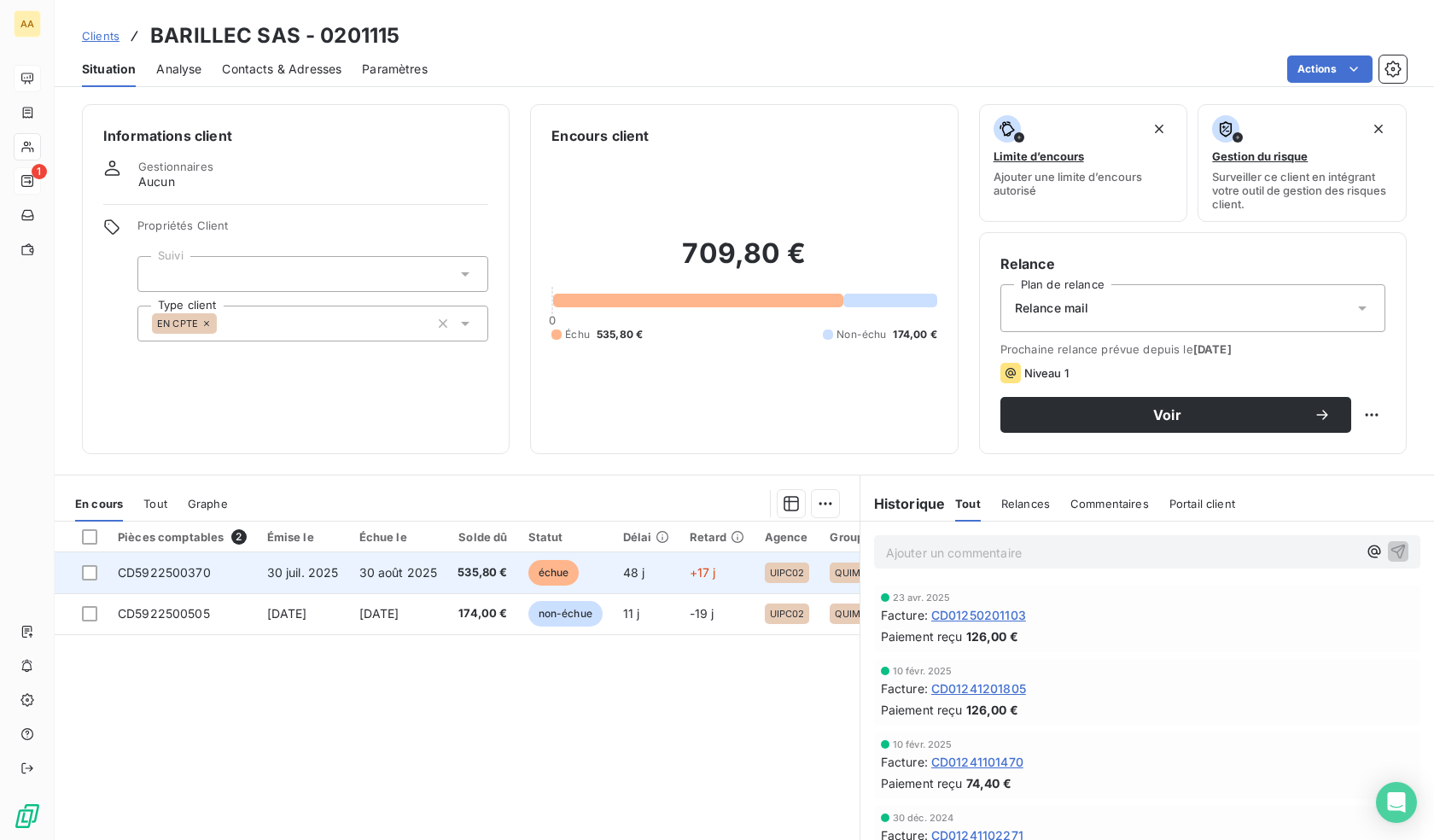
click at [476, 573] on span "535,80 €" at bounding box center [482, 572] width 49 height 17
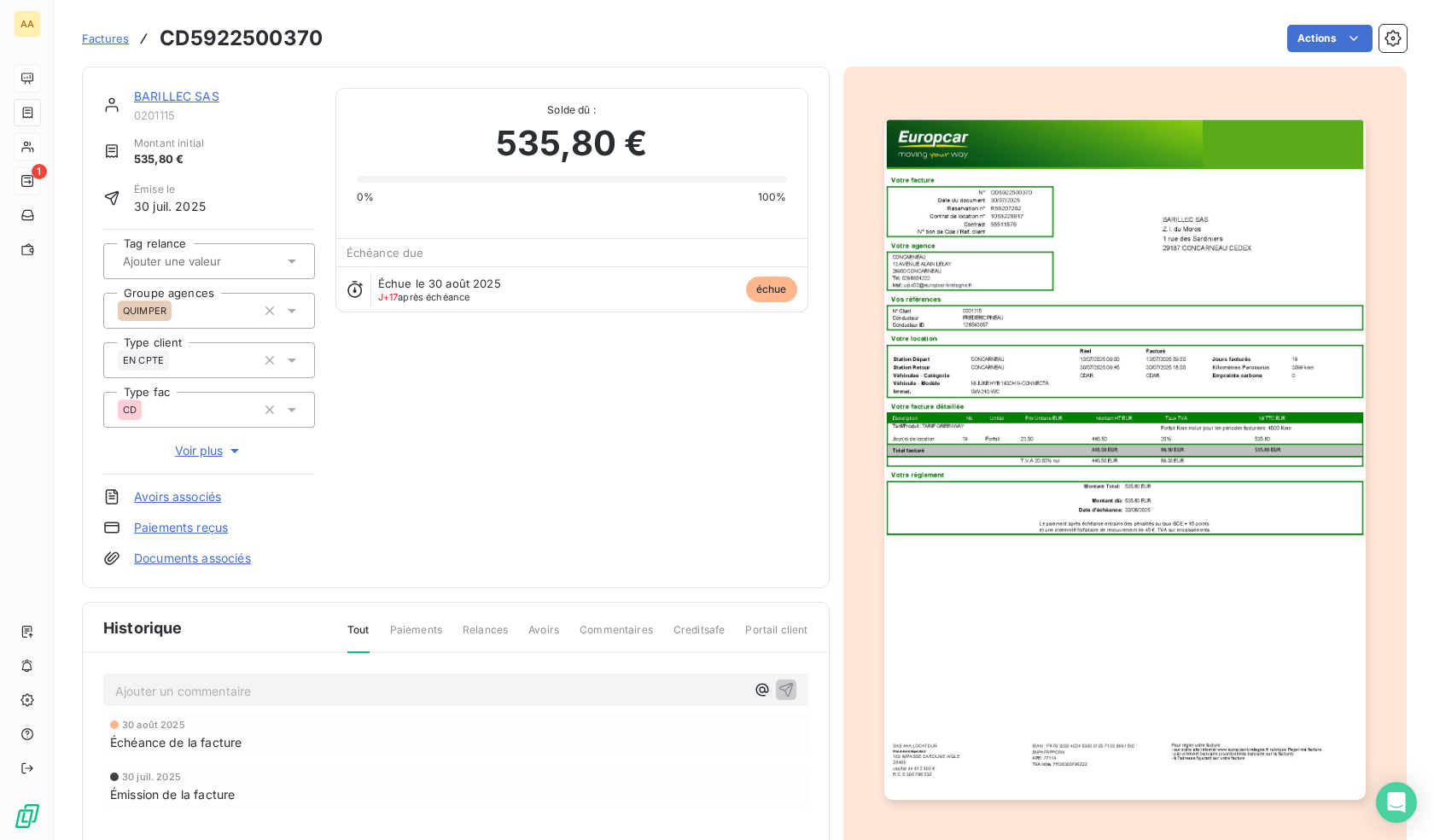
click at [441, 687] on p "Ajouter un commentaire ﻿" at bounding box center [431, 691] width 630 height 21
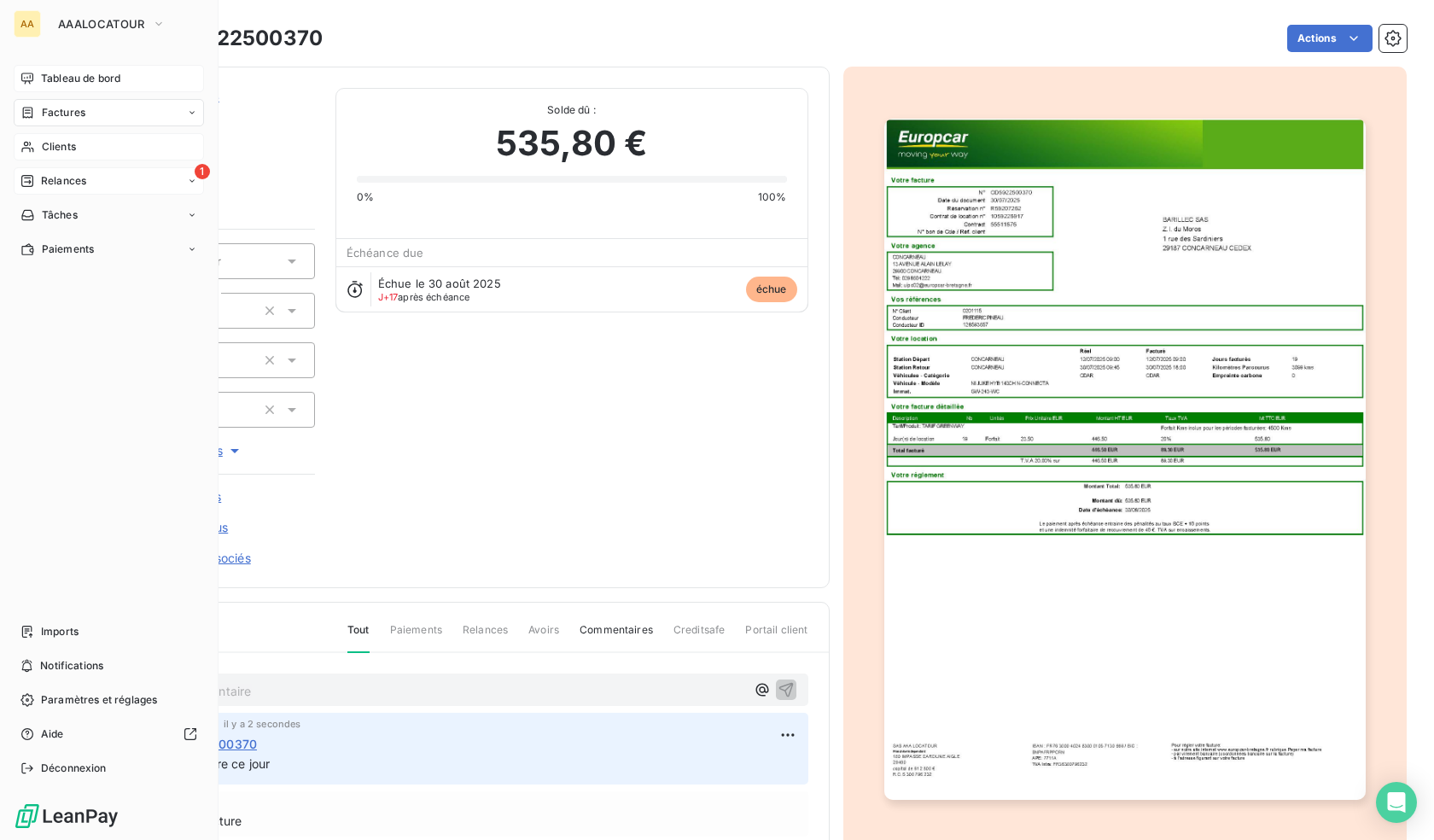
click at [57, 181] on span "Relances" at bounding box center [64, 180] width 46 height 15
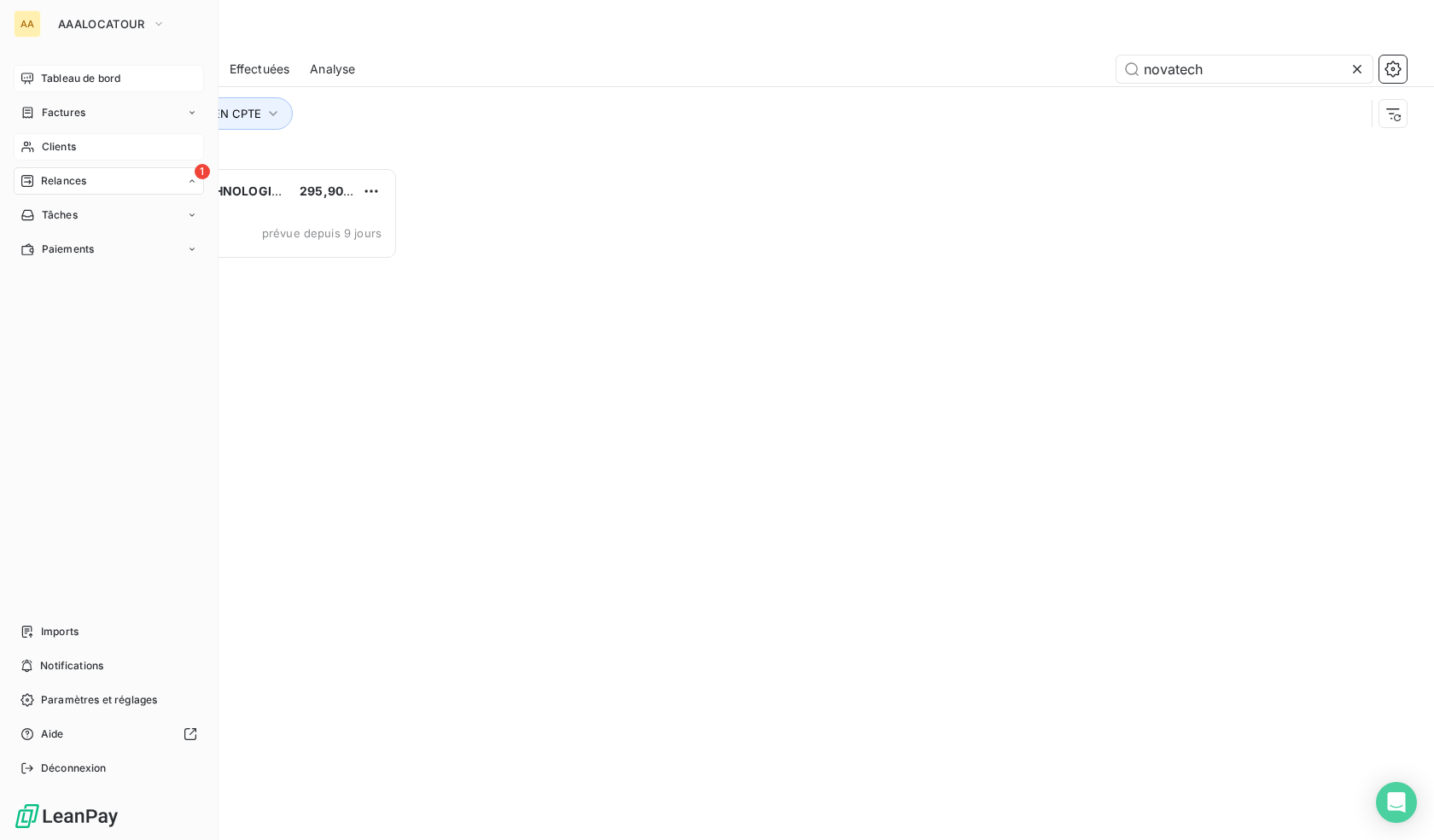
scroll to position [660, 303]
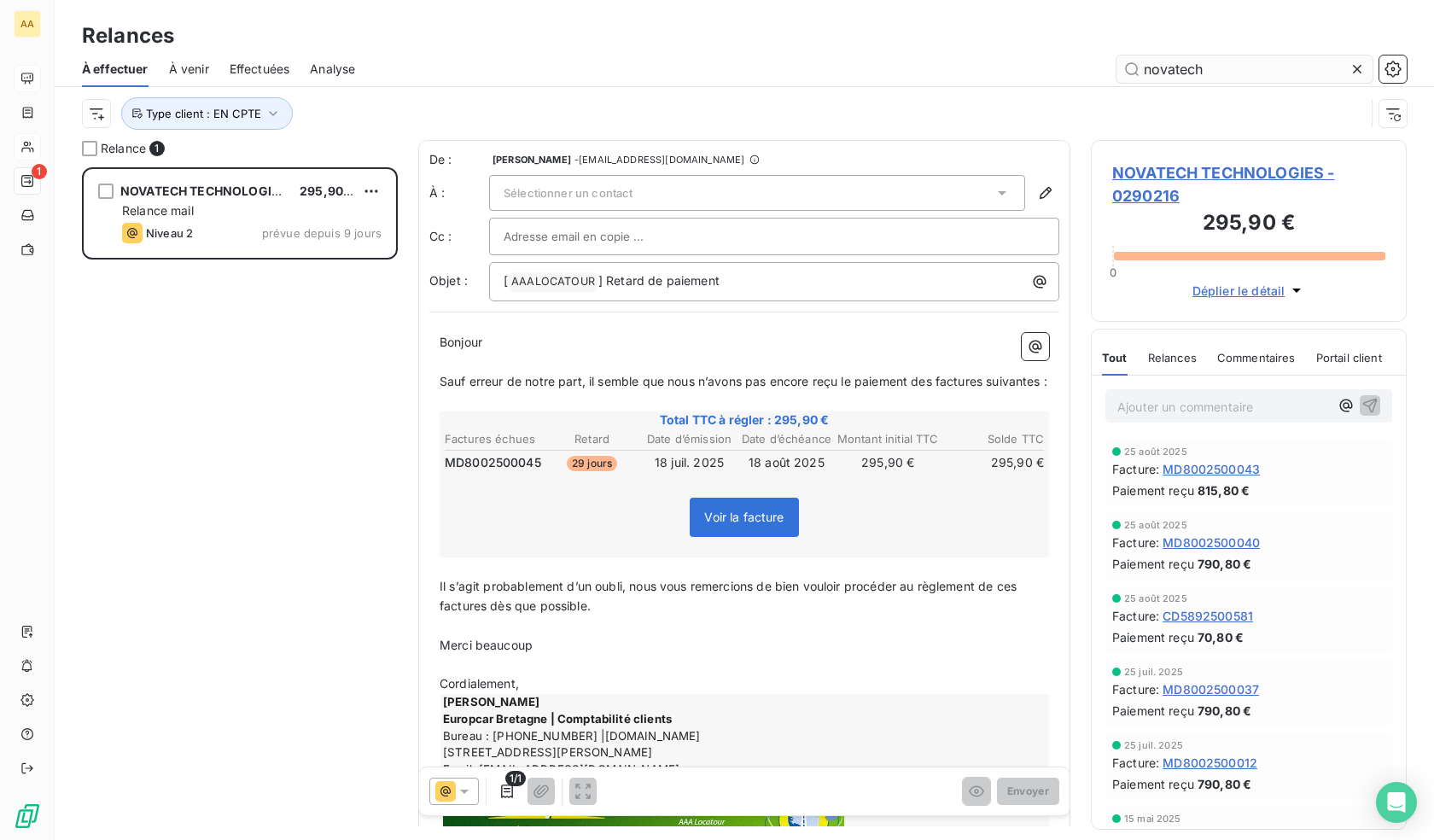
click at [1202, 62] on input "novatech" at bounding box center [1245, 69] width 256 height 27
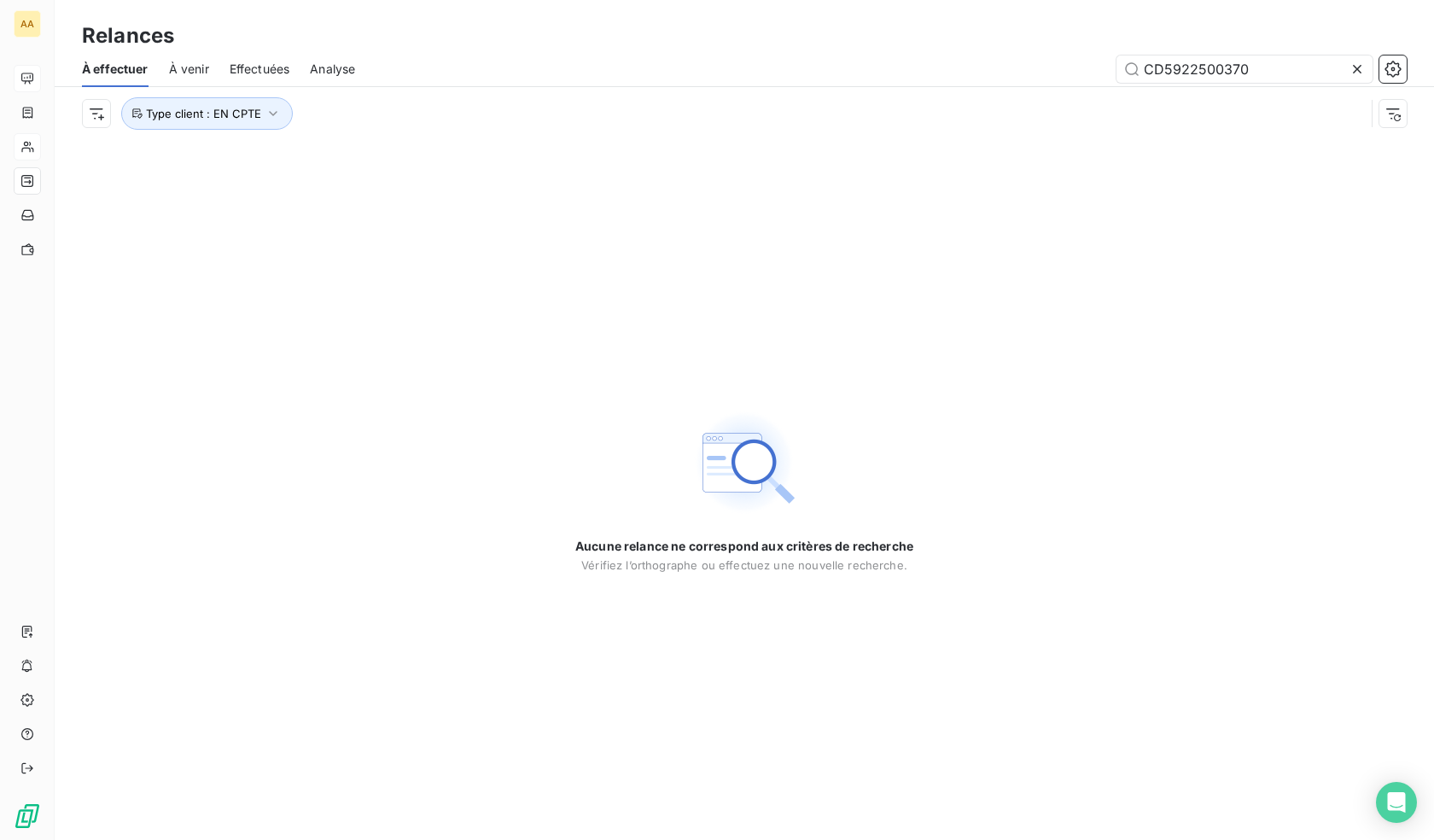
drag, startPoint x: 1262, startPoint y: 72, endPoint x: 1043, endPoint y: 45, distance: 220.7
click at [1045, 44] on div "Relances À effectuer À venir Effectuées Analyse CD5922500370 Type client : EN C…" at bounding box center [744, 70] width 1379 height 140
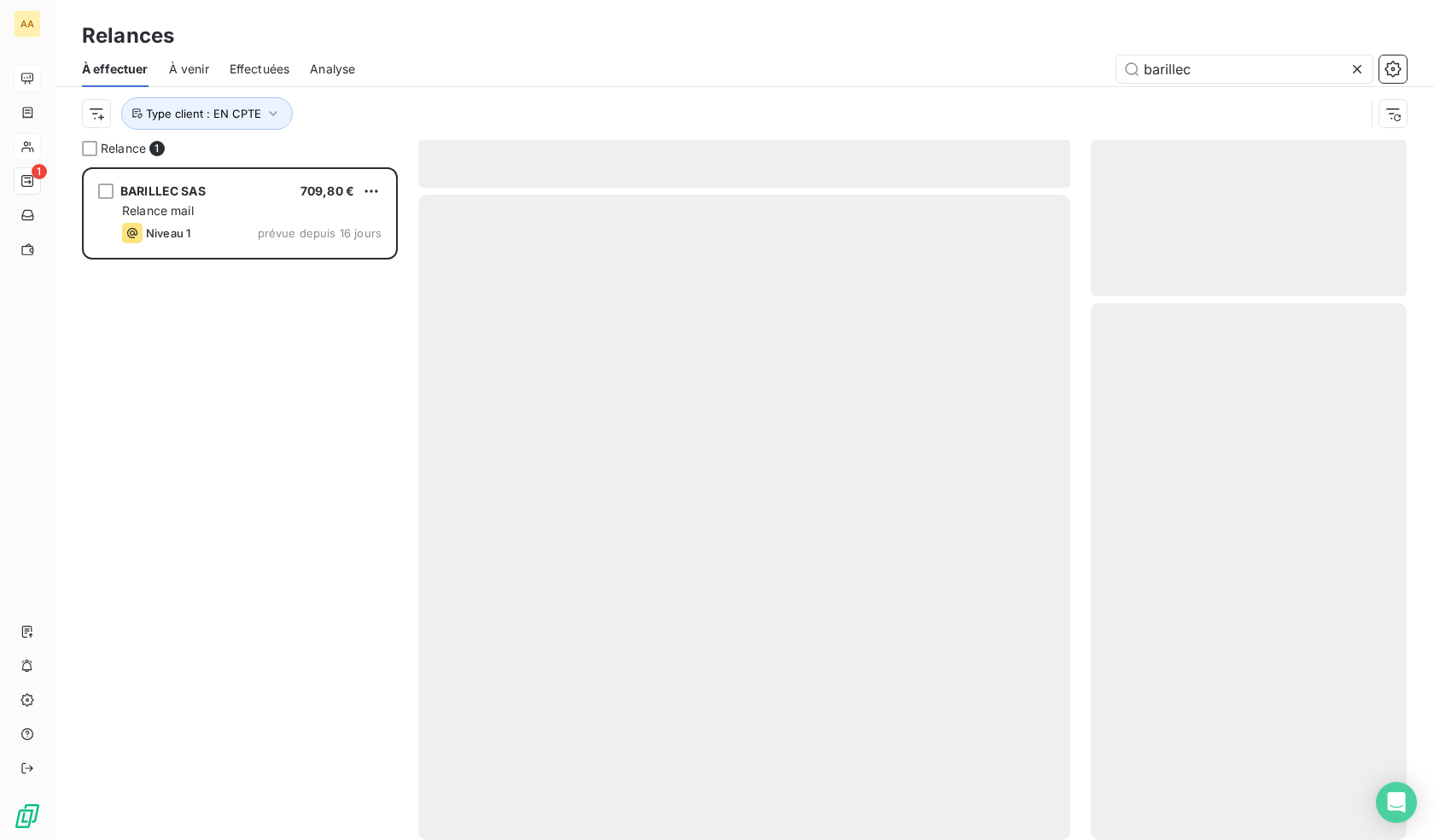
scroll to position [660, 303]
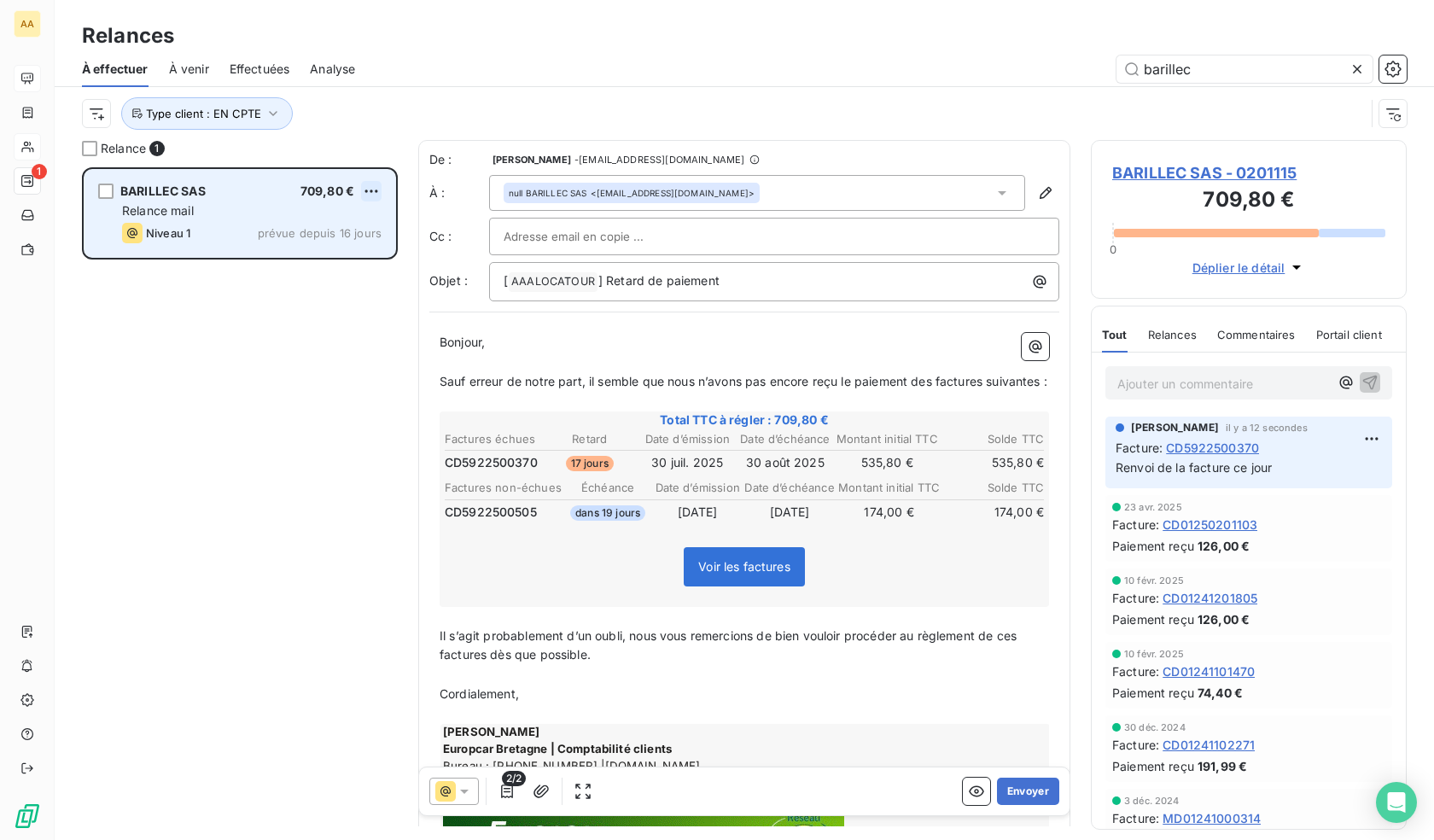
type input "barillec"
click at [377, 190] on html "AA 1 Relances À effectuer À venir Effectuées Analyse barillec Type client : EN …" at bounding box center [717, 420] width 1434 height 840
click at [288, 223] on div "Replanifier cette action" at bounding box center [298, 225] width 153 height 27
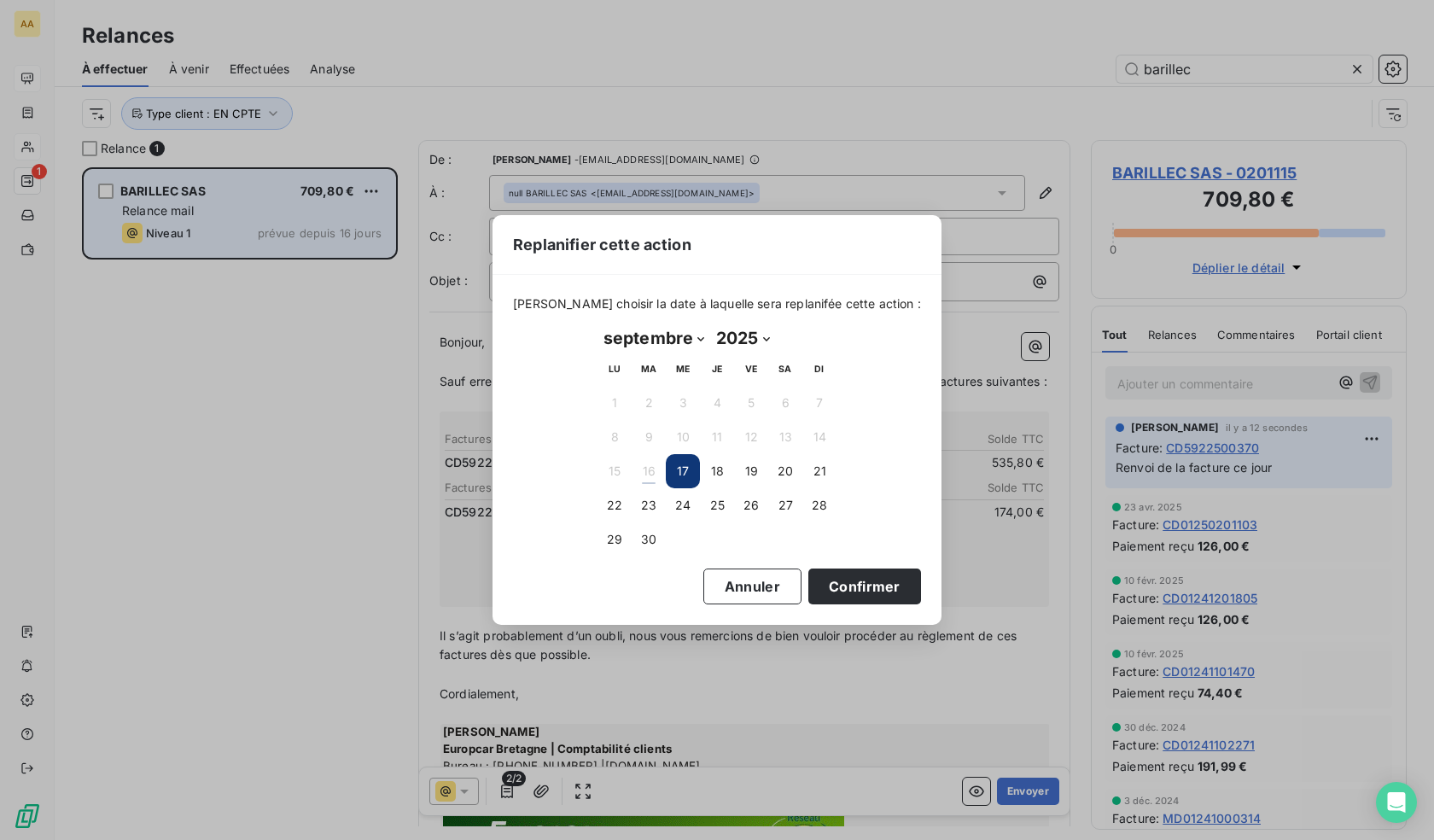
click at [696, 333] on select "janvier février mars avril mai juin juillet août septembre octobre novembre déc…" at bounding box center [654, 338] width 113 height 27
select select "9"
click at [598, 324] on select "janvier février mars avril mai juin juillet août septembre octobre novembre déc…" at bounding box center [654, 338] width 113 height 27
click at [688, 402] on button "1" at bounding box center [682, 403] width 34 height 34
click at [859, 589] on button "Confirmer" at bounding box center [865, 586] width 113 height 36
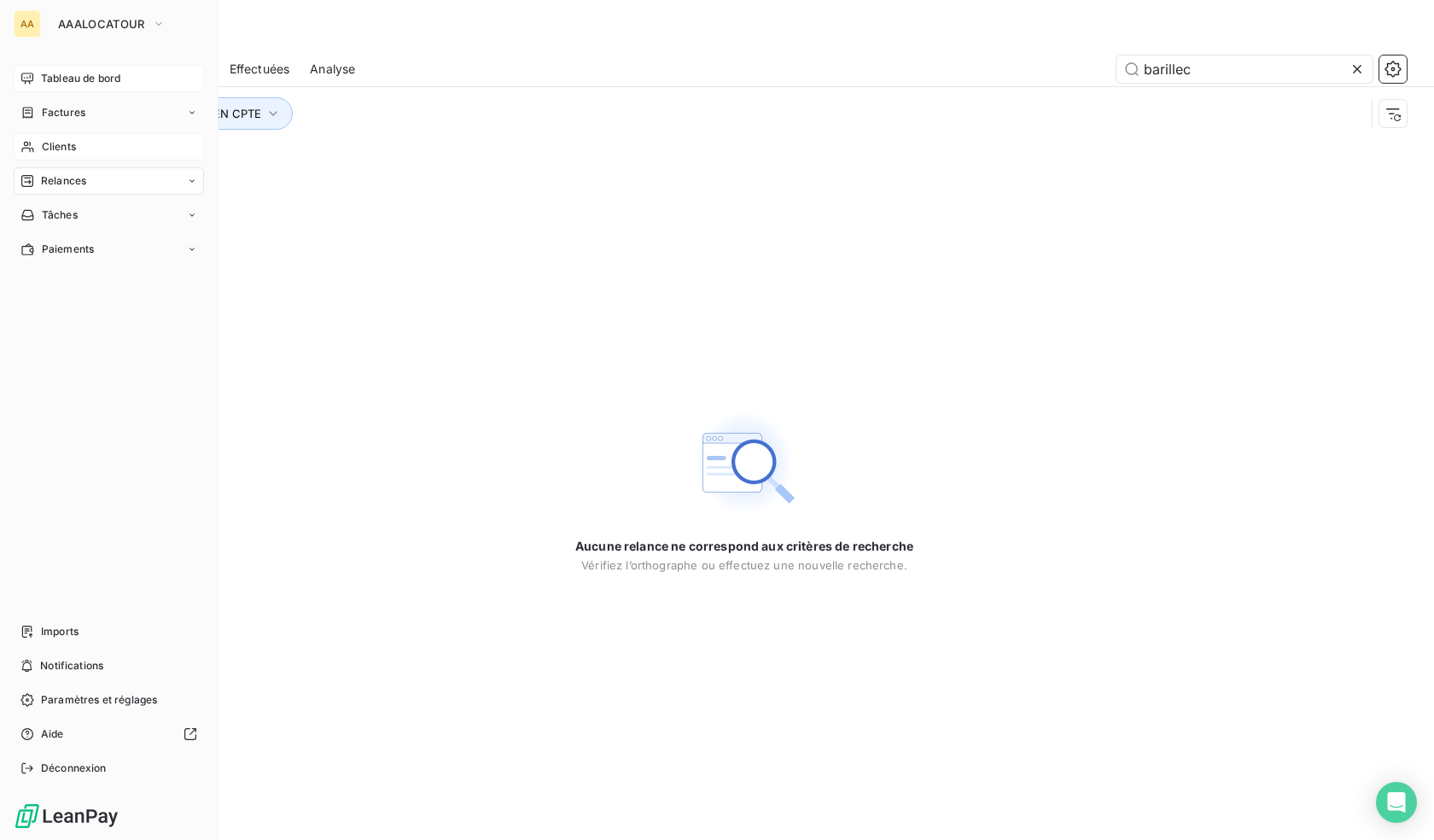
click at [75, 87] on div "Tableau de bord" at bounding box center [108, 78] width 190 height 27
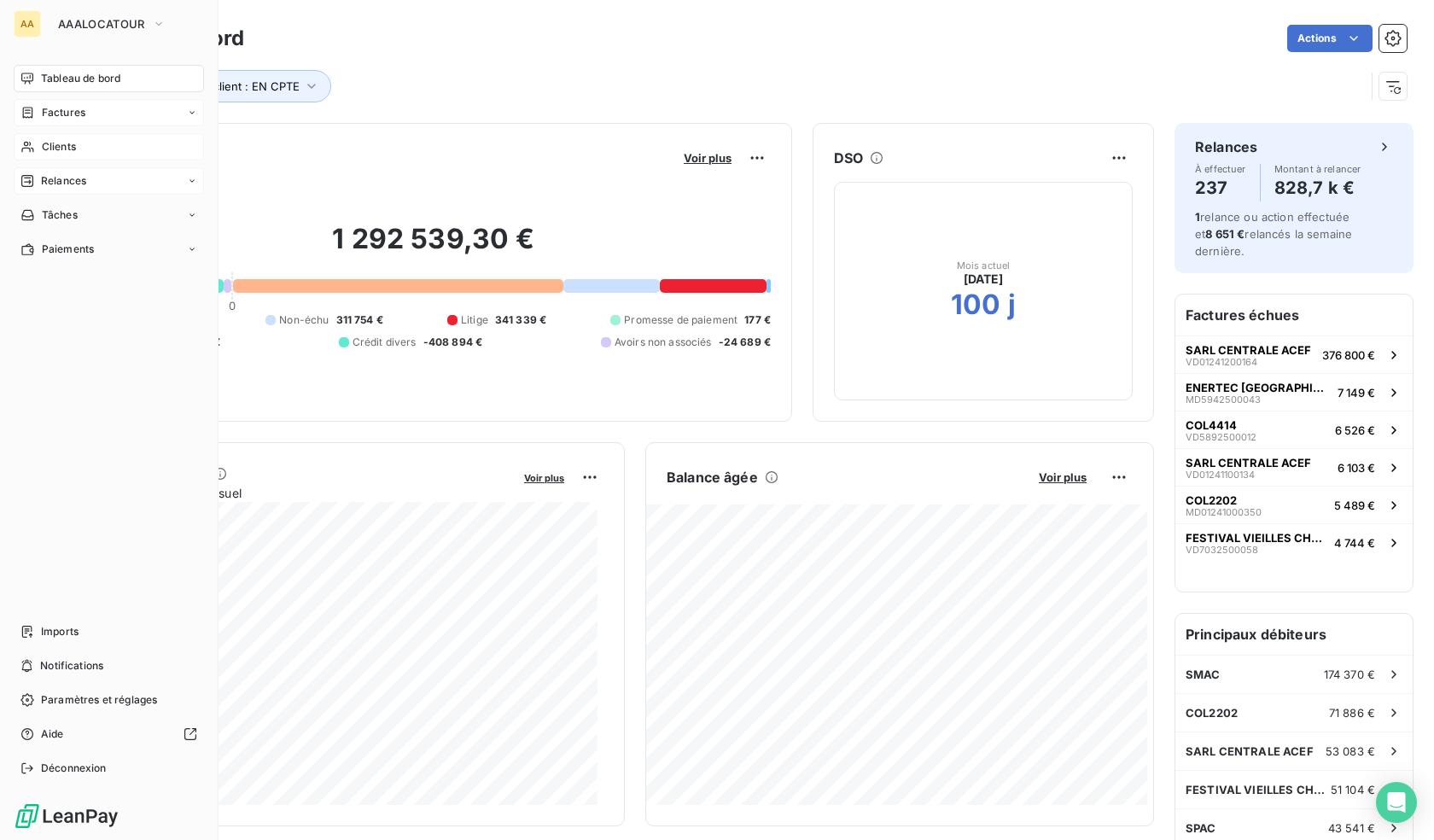
click at [81, 118] on span "Factures" at bounding box center [64, 112] width 44 height 15
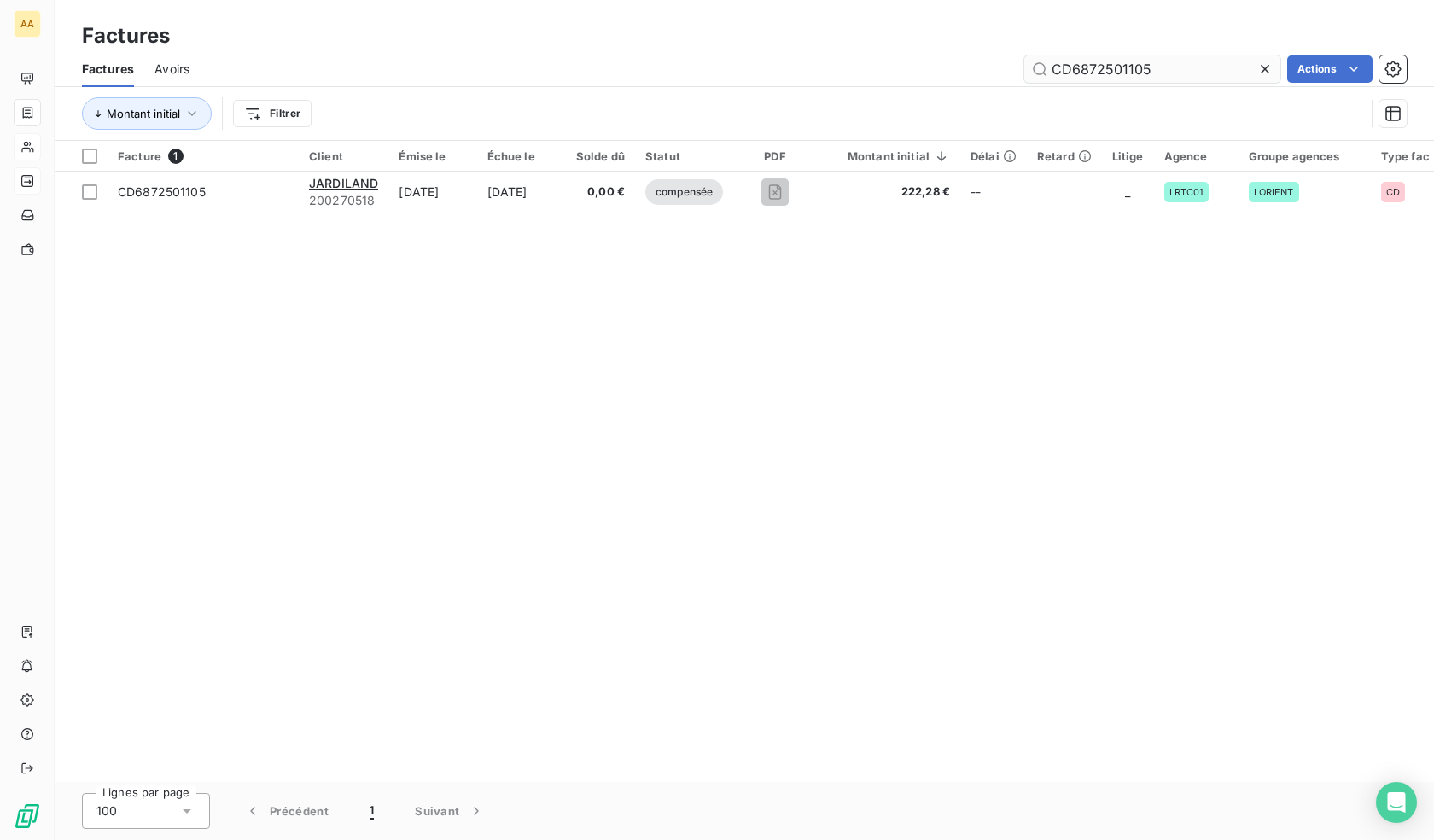
click at [1091, 67] on input "CD6872501105" at bounding box center [1152, 69] width 256 height 27
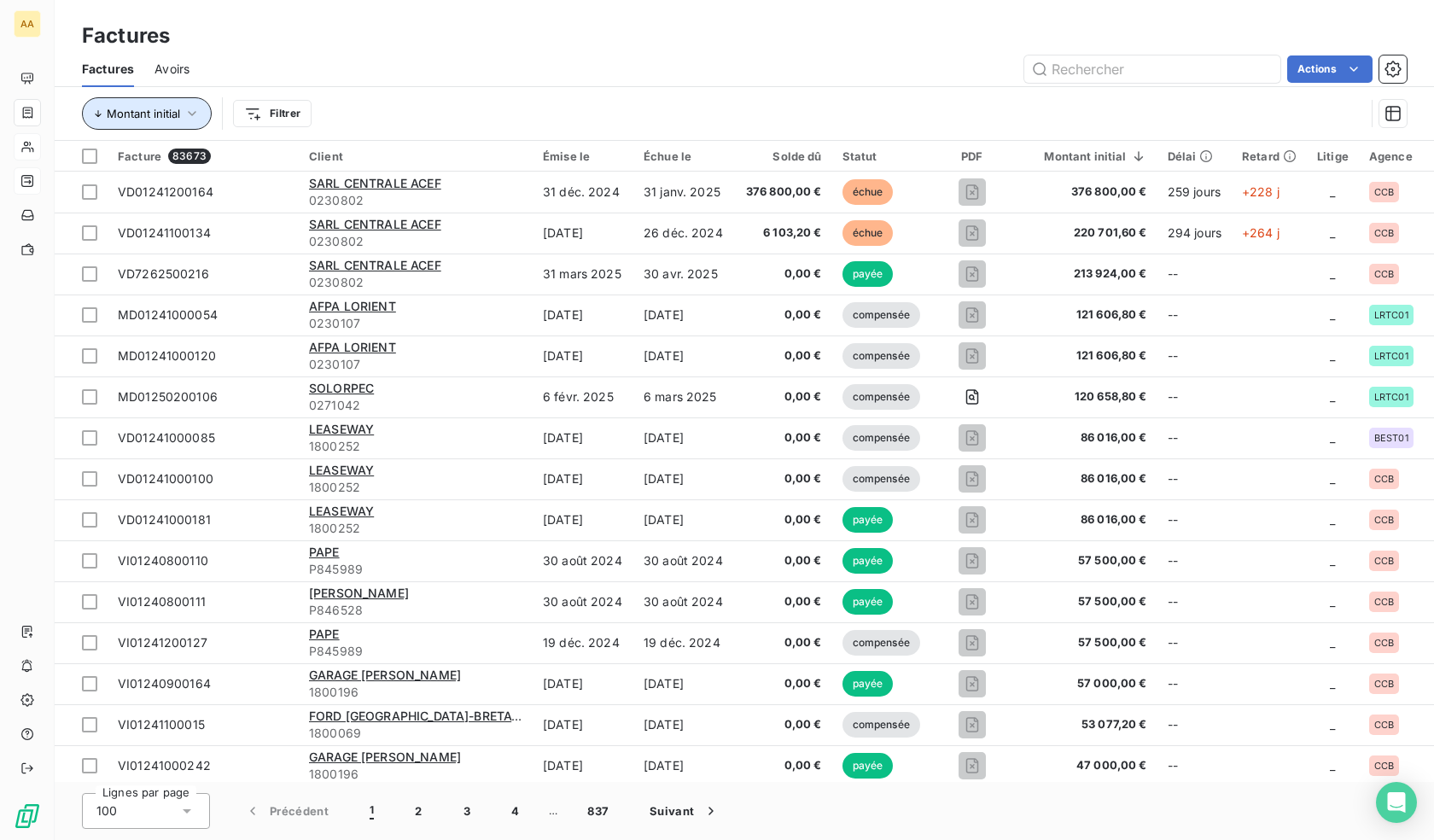
click at [193, 111] on icon "button" at bounding box center [191, 113] width 17 height 17
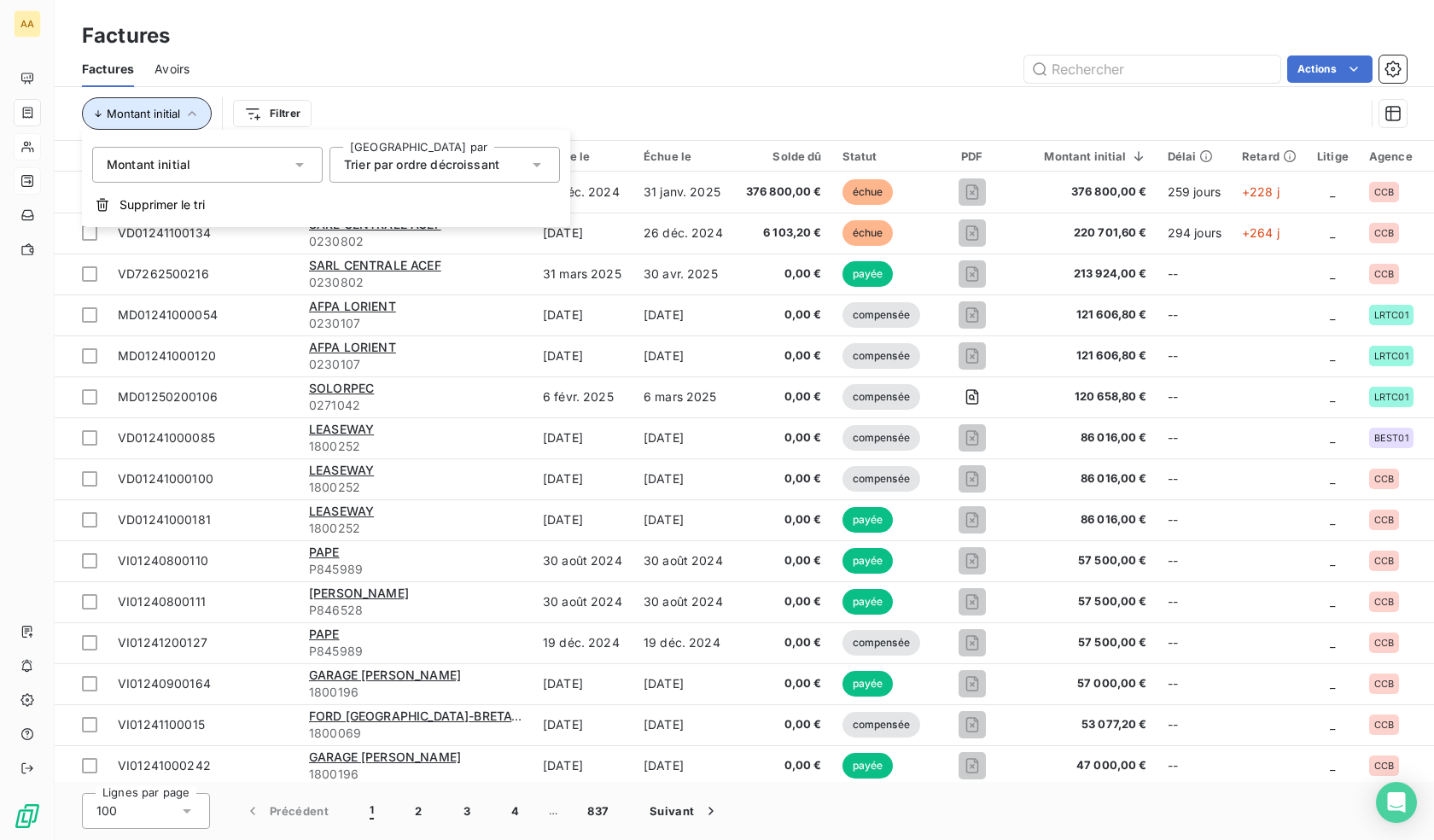
click at [193, 111] on icon "button" at bounding box center [191, 113] width 17 height 17
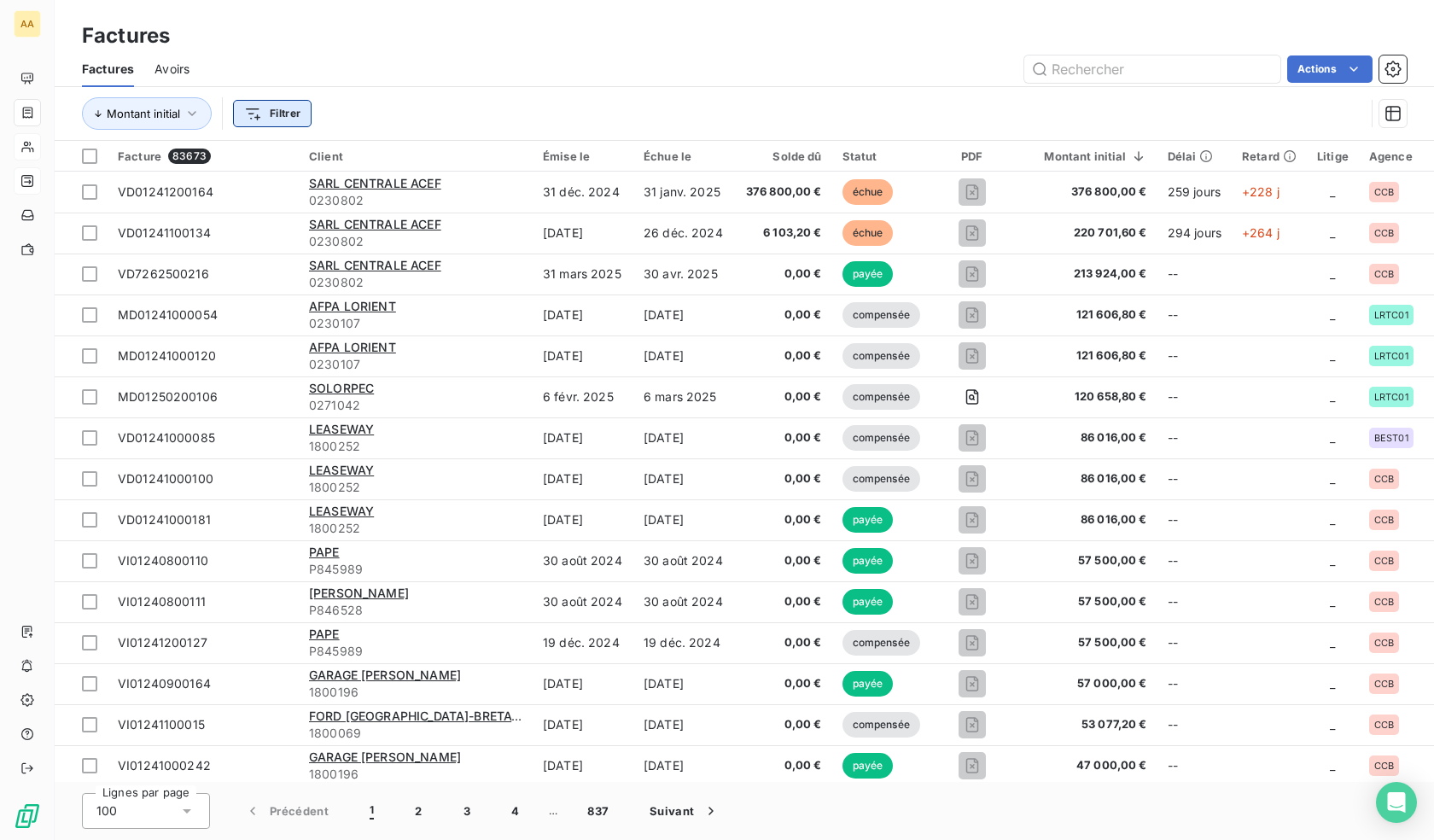
click at [266, 113] on html "AA Factures Factures Avoirs Actions Montant initial Filtrer Facture 83673 Clien…" at bounding box center [717, 420] width 1434 height 840
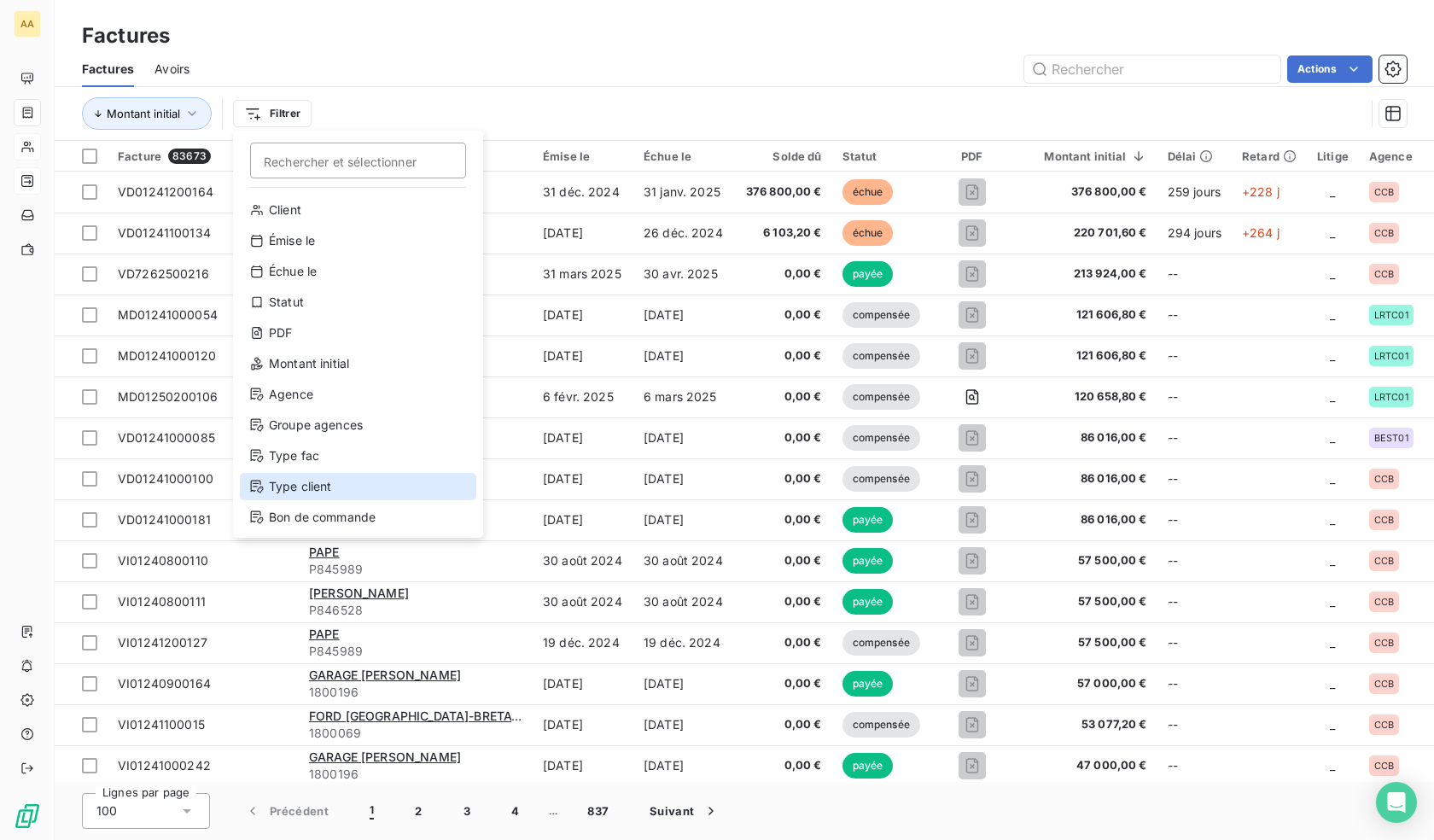
click at [319, 482] on div "Type client" at bounding box center [358, 487] width 237 height 27
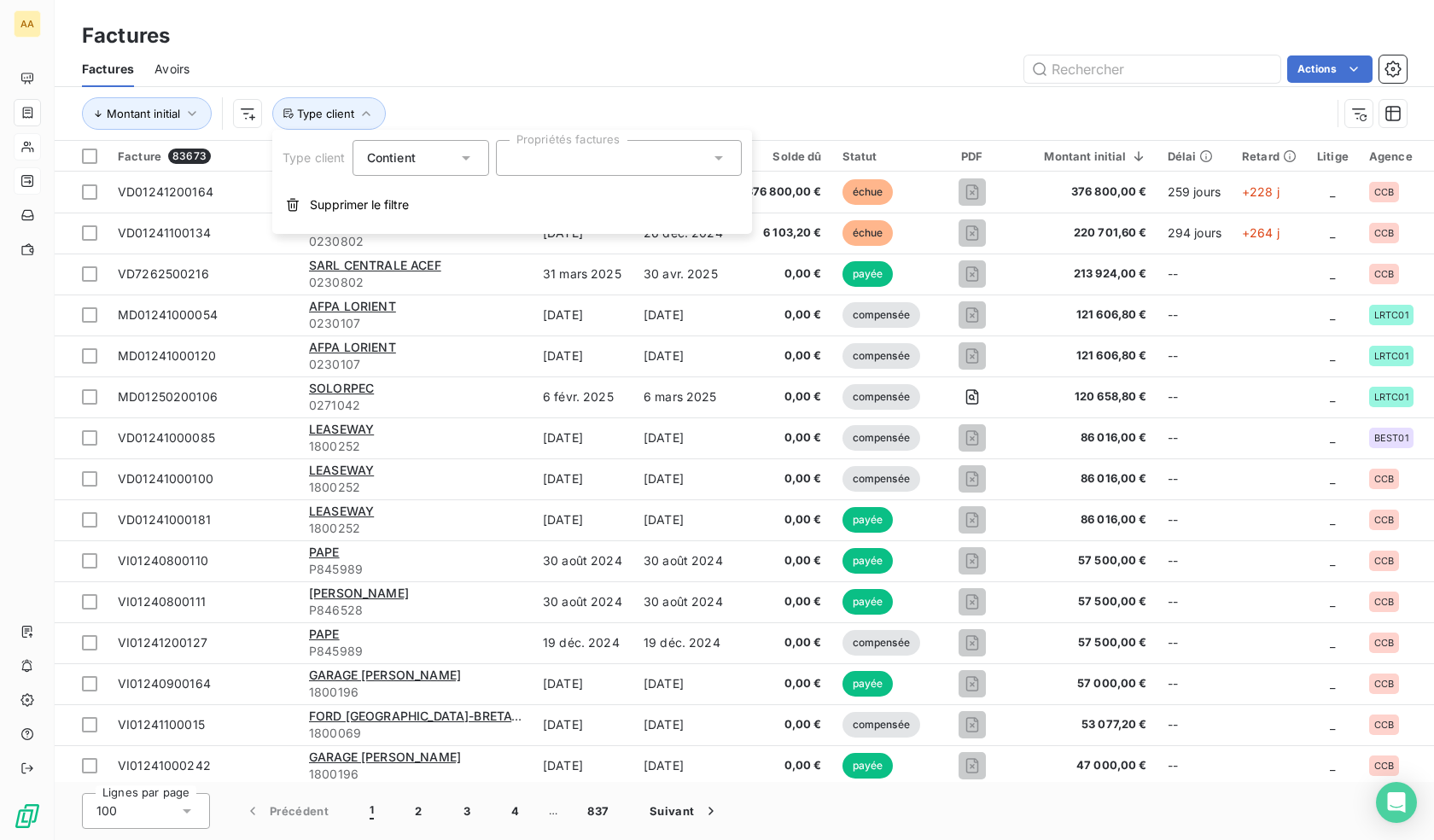
click at [589, 166] on div at bounding box center [619, 158] width 246 height 36
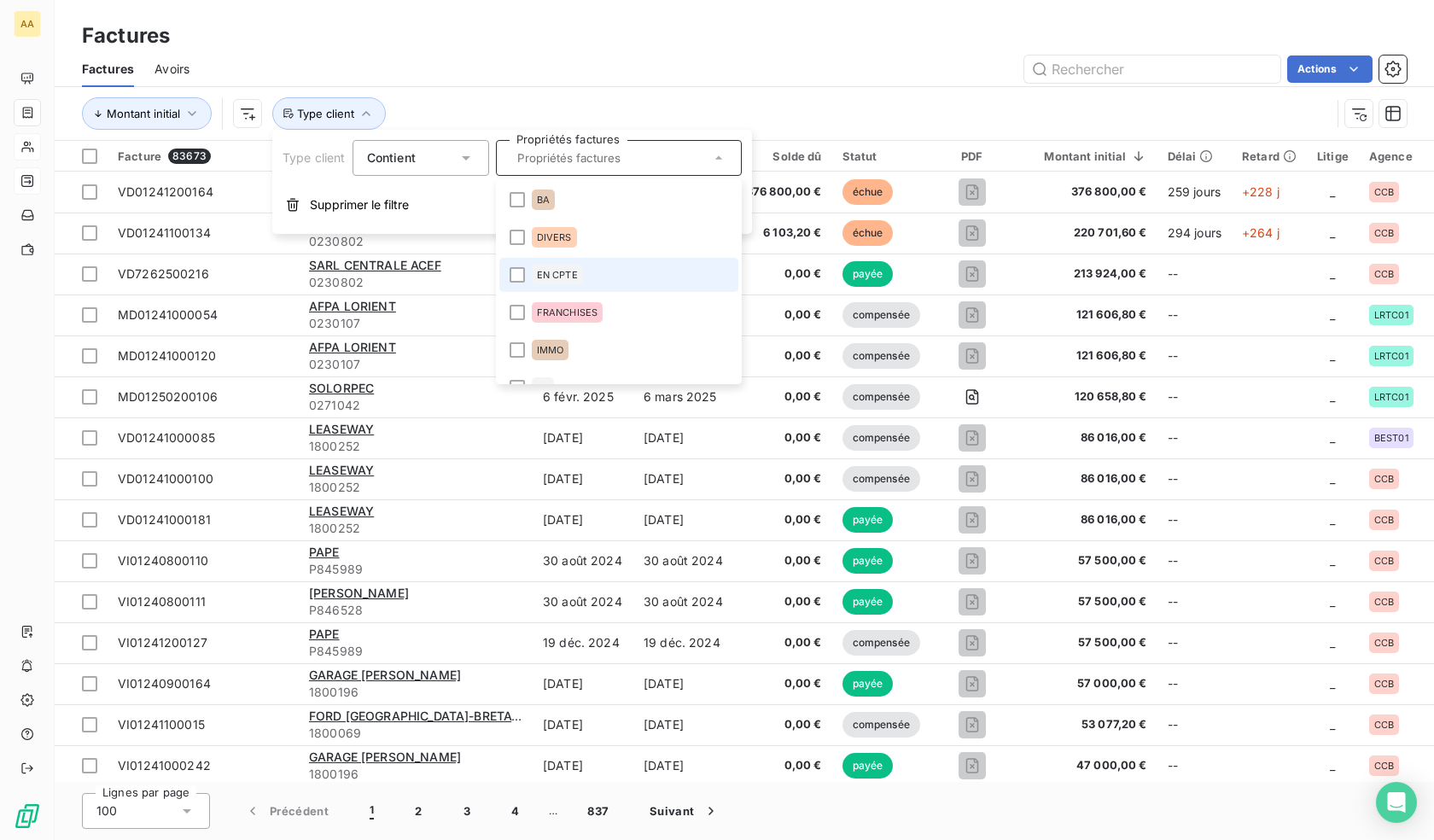
click at [529, 275] on li "EN CPTE" at bounding box center [619, 274] width 239 height 34
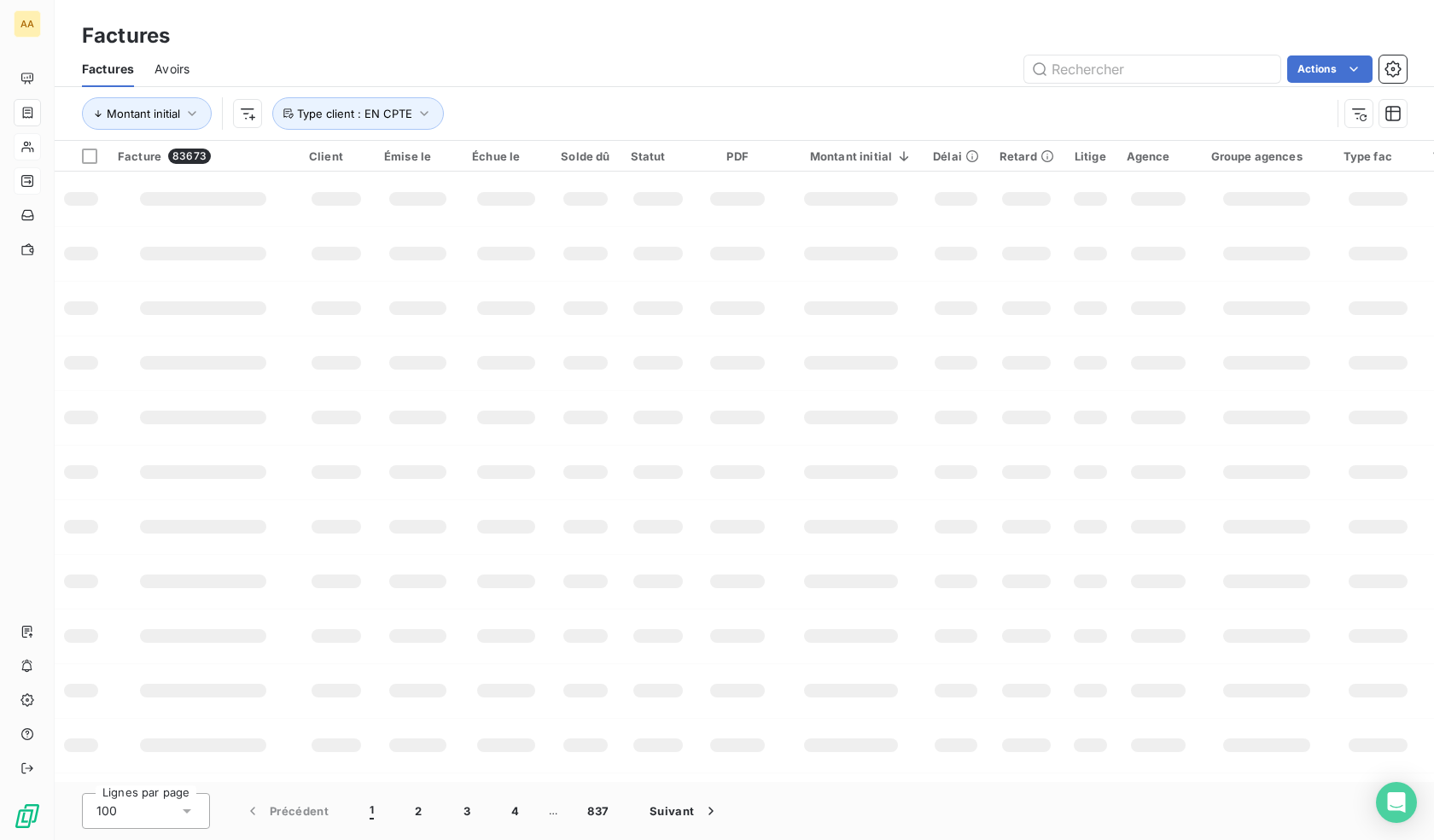
click at [645, 77] on div "Actions" at bounding box center [809, 69] width 1197 height 27
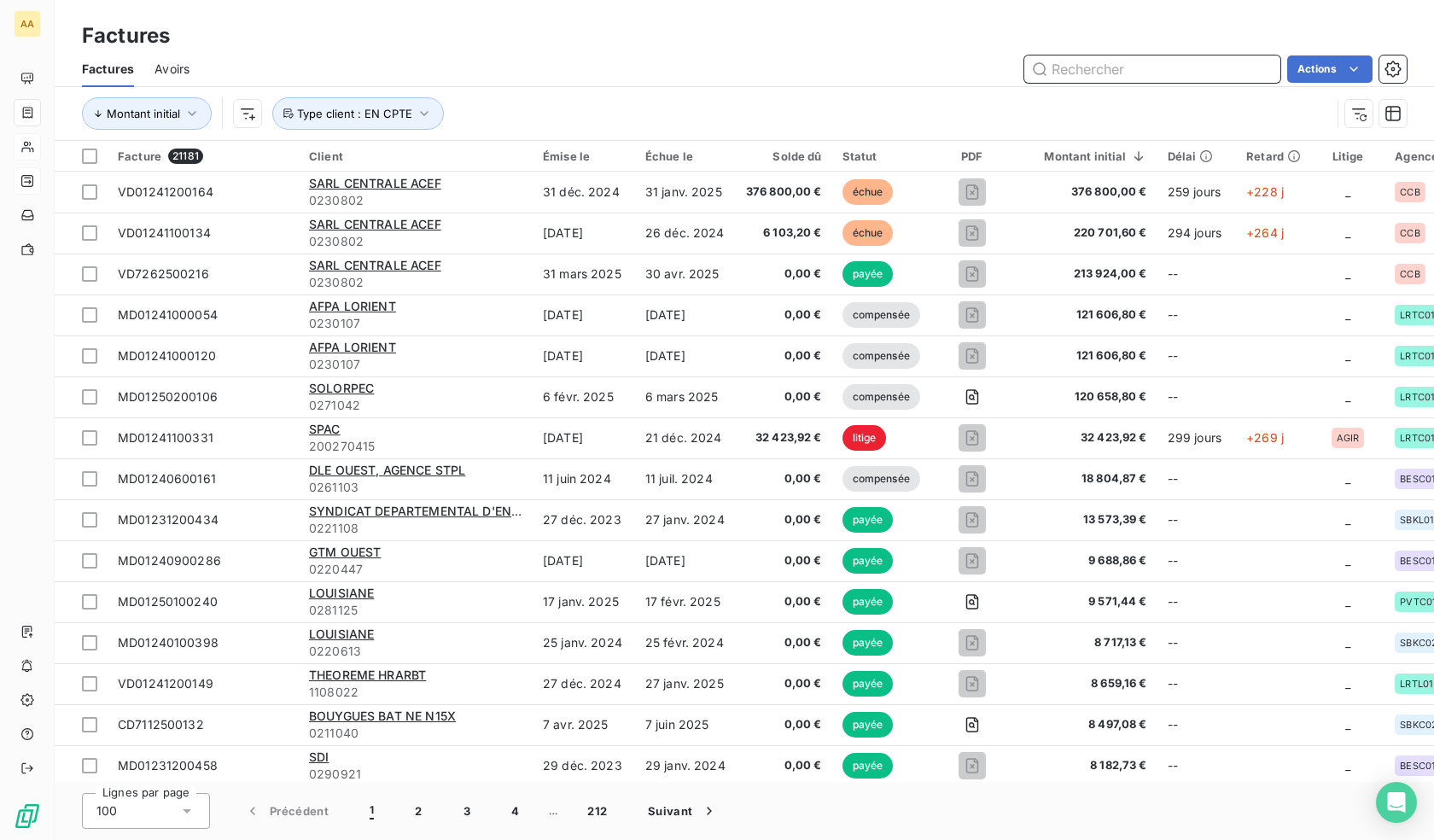
click at [1148, 69] on input "text" at bounding box center [1152, 69] width 256 height 27
paste input "0221110"
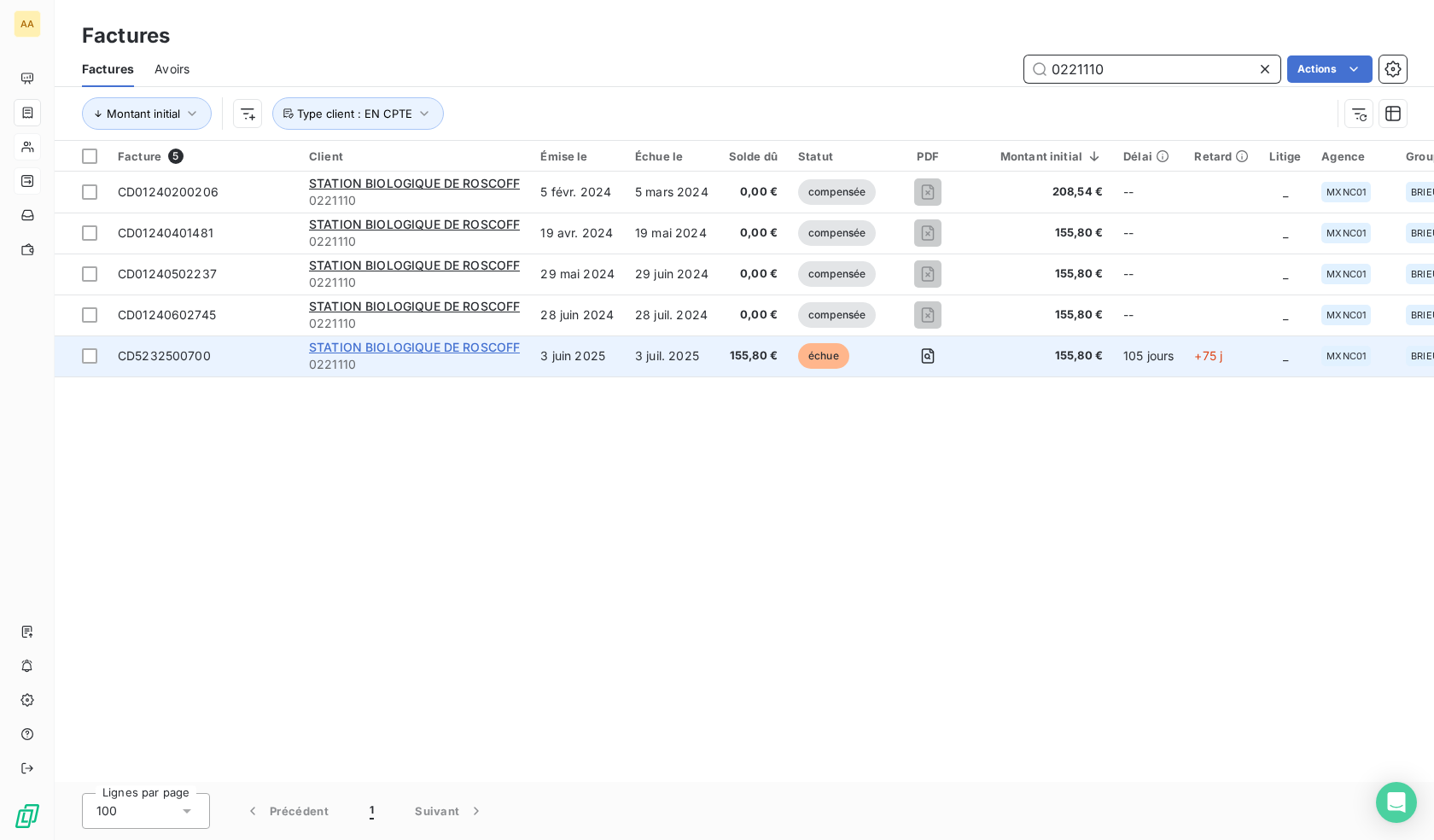
type input "0221110"
click at [404, 347] on span "STATION BIOLOGIQUE DE ROSCOFF" at bounding box center [414, 347] width 210 height 15
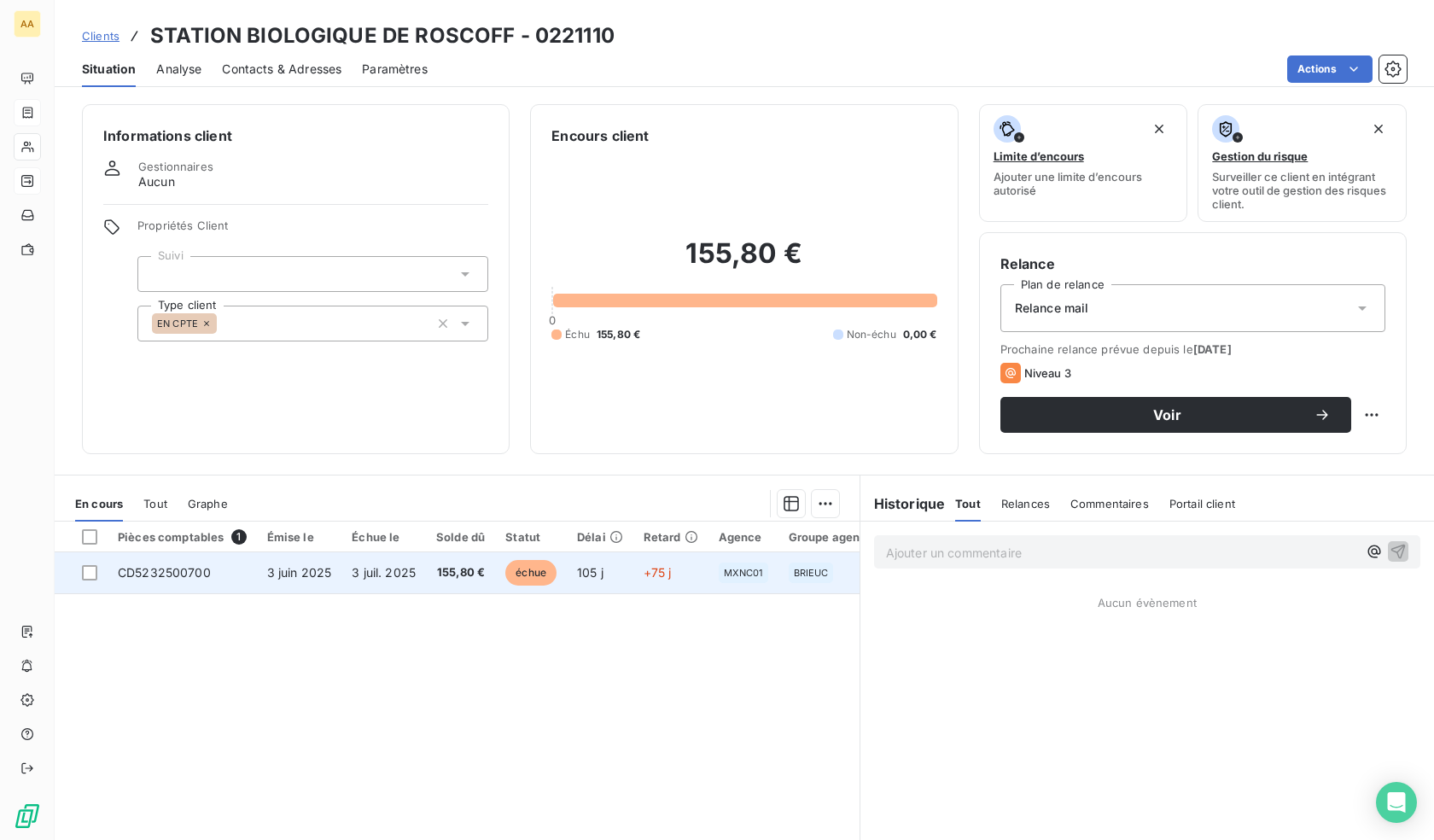
click at [618, 571] on td "105 j" at bounding box center [599, 572] width 67 height 41
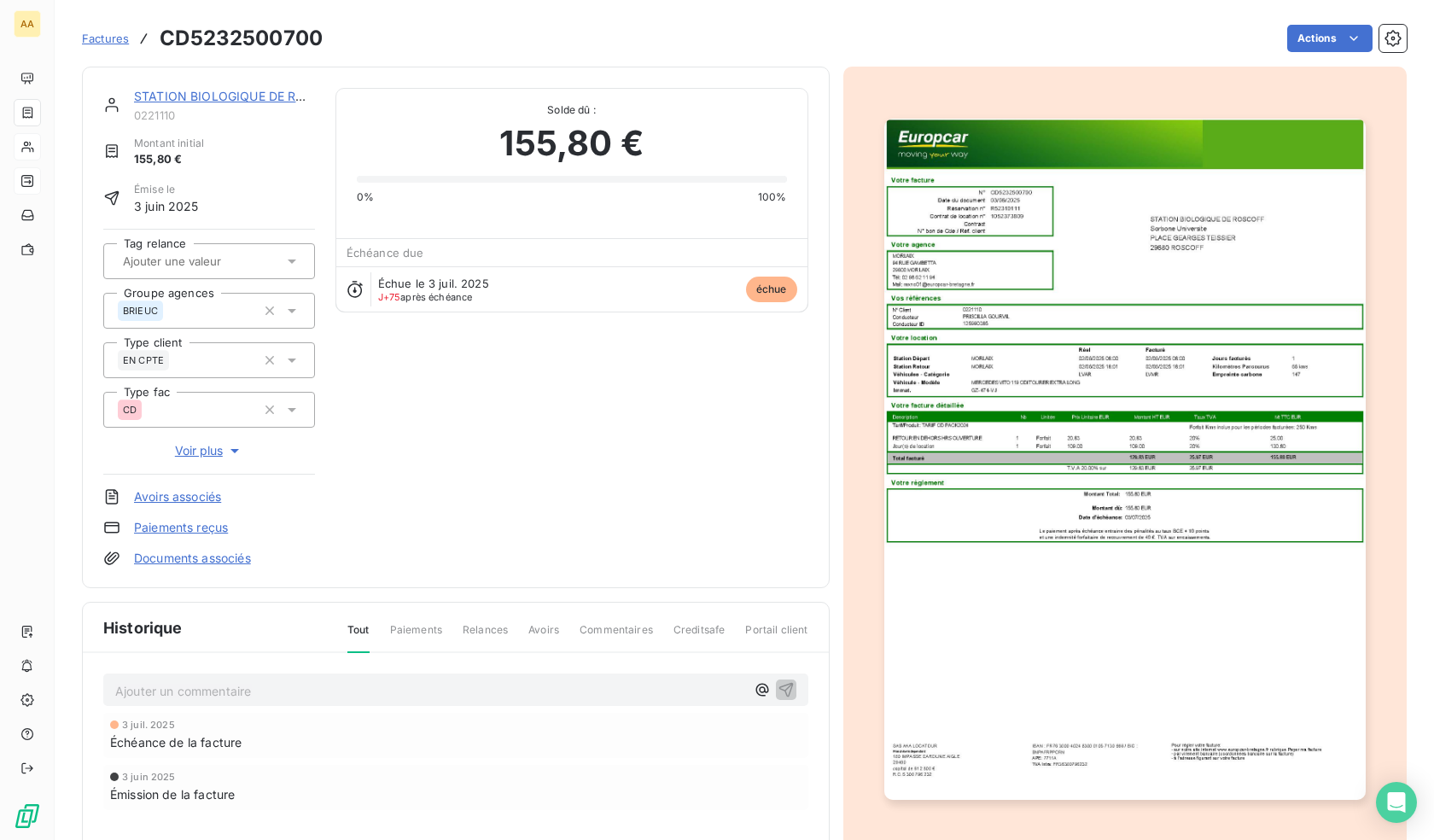
click at [477, 689] on p "Ajouter un commentaire ﻿" at bounding box center [431, 691] width 630 height 21
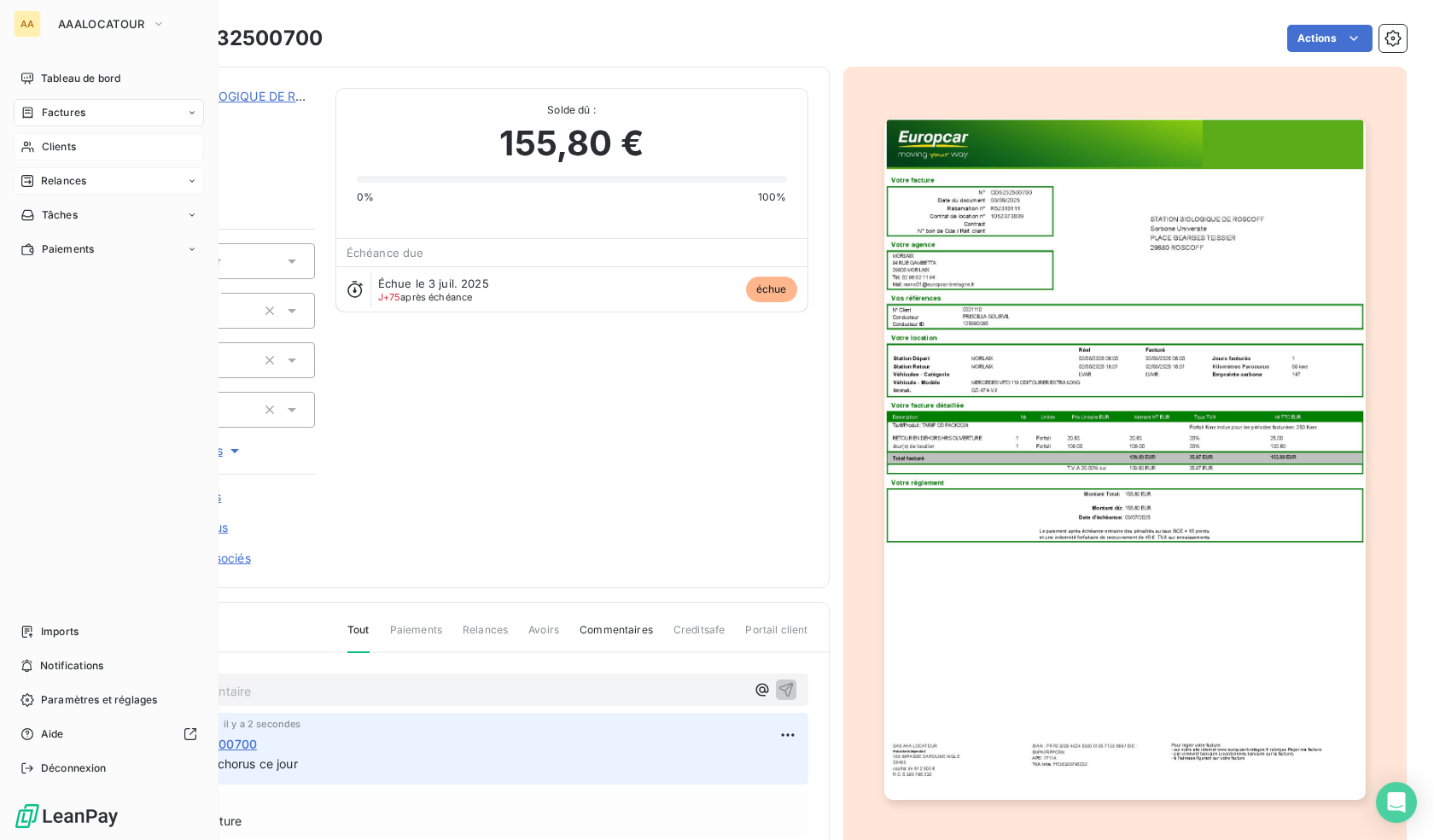
click at [54, 142] on span "Clients" at bounding box center [58, 147] width 34 height 15
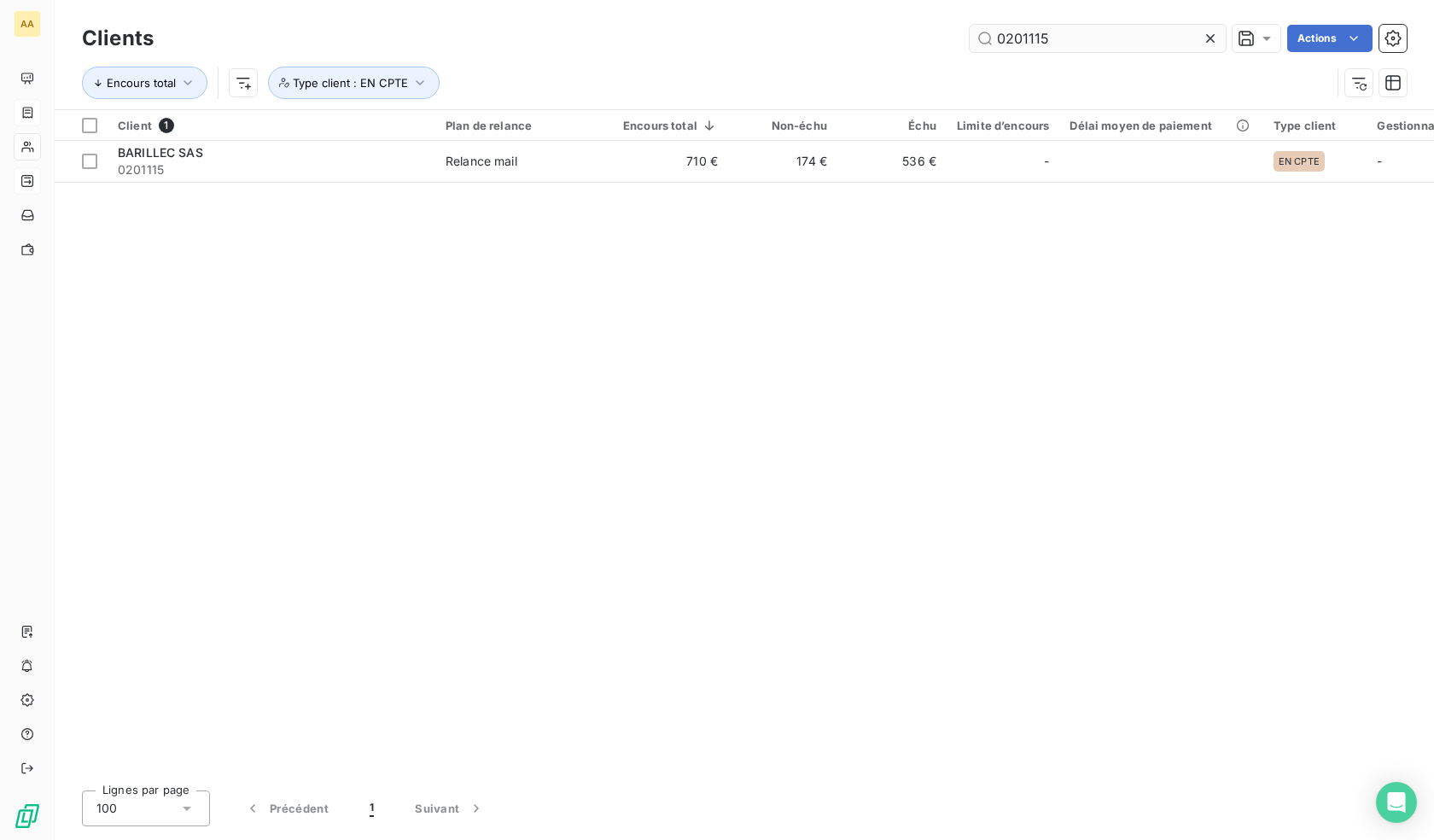
click at [1067, 47] on input "0201115" at bounding box center [1098, 38] width 256 height 27
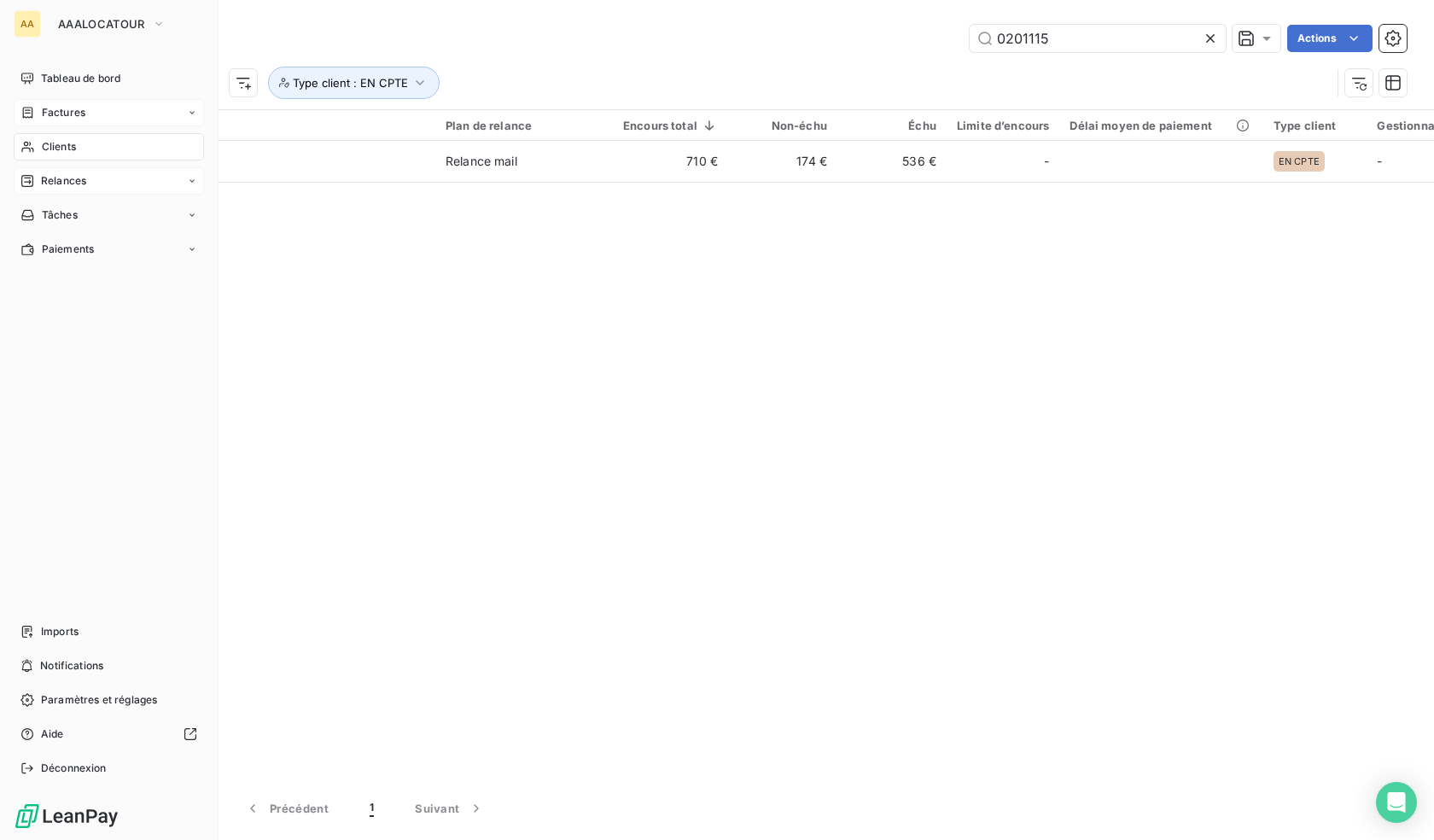
click at [68, 176] on span "Relances" at bounding box center [64, 180] width 46 height 15
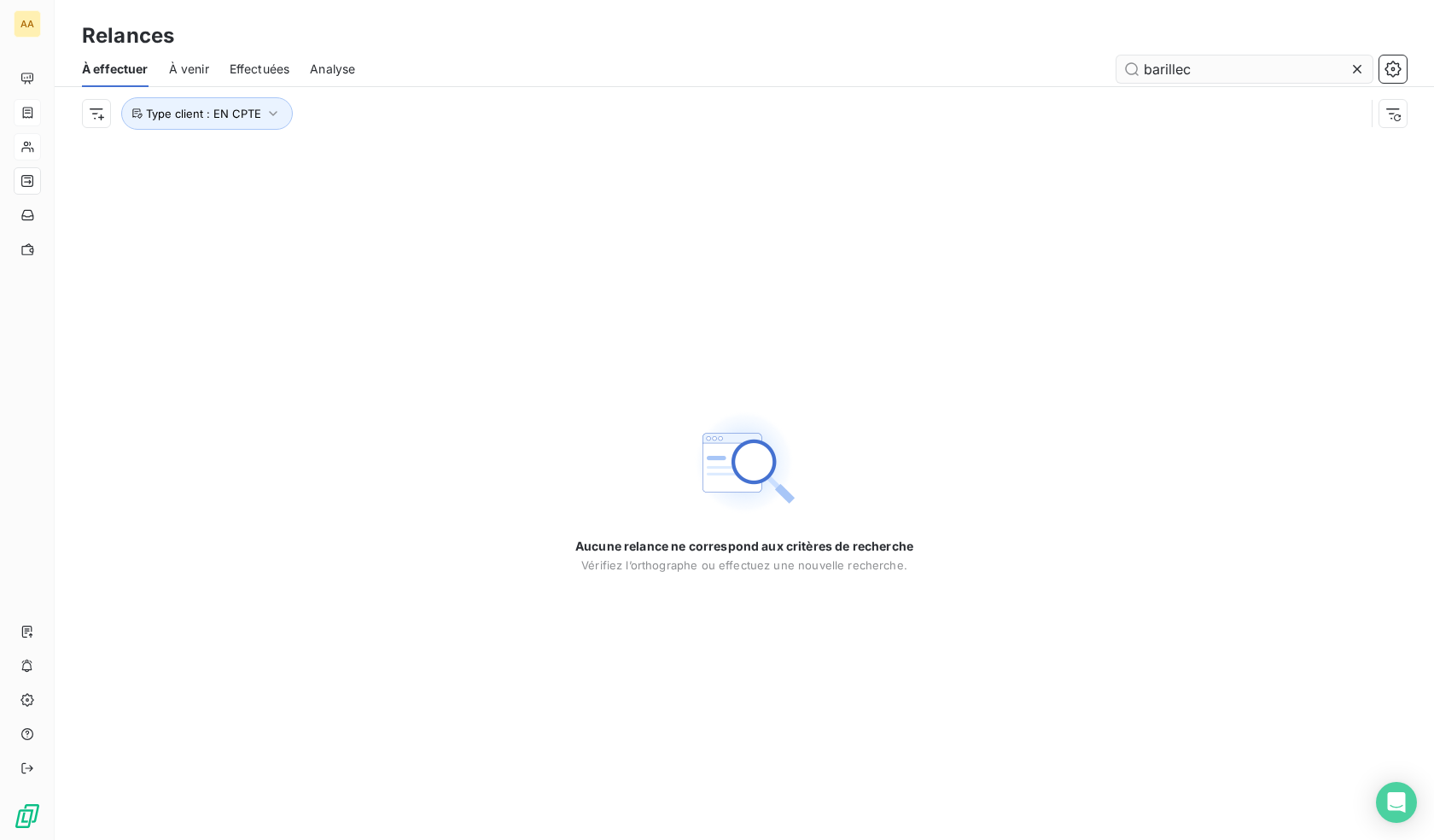
click at [1190, 67] on input "barillec" at bounding box center [1245, 69] width 256 height 27
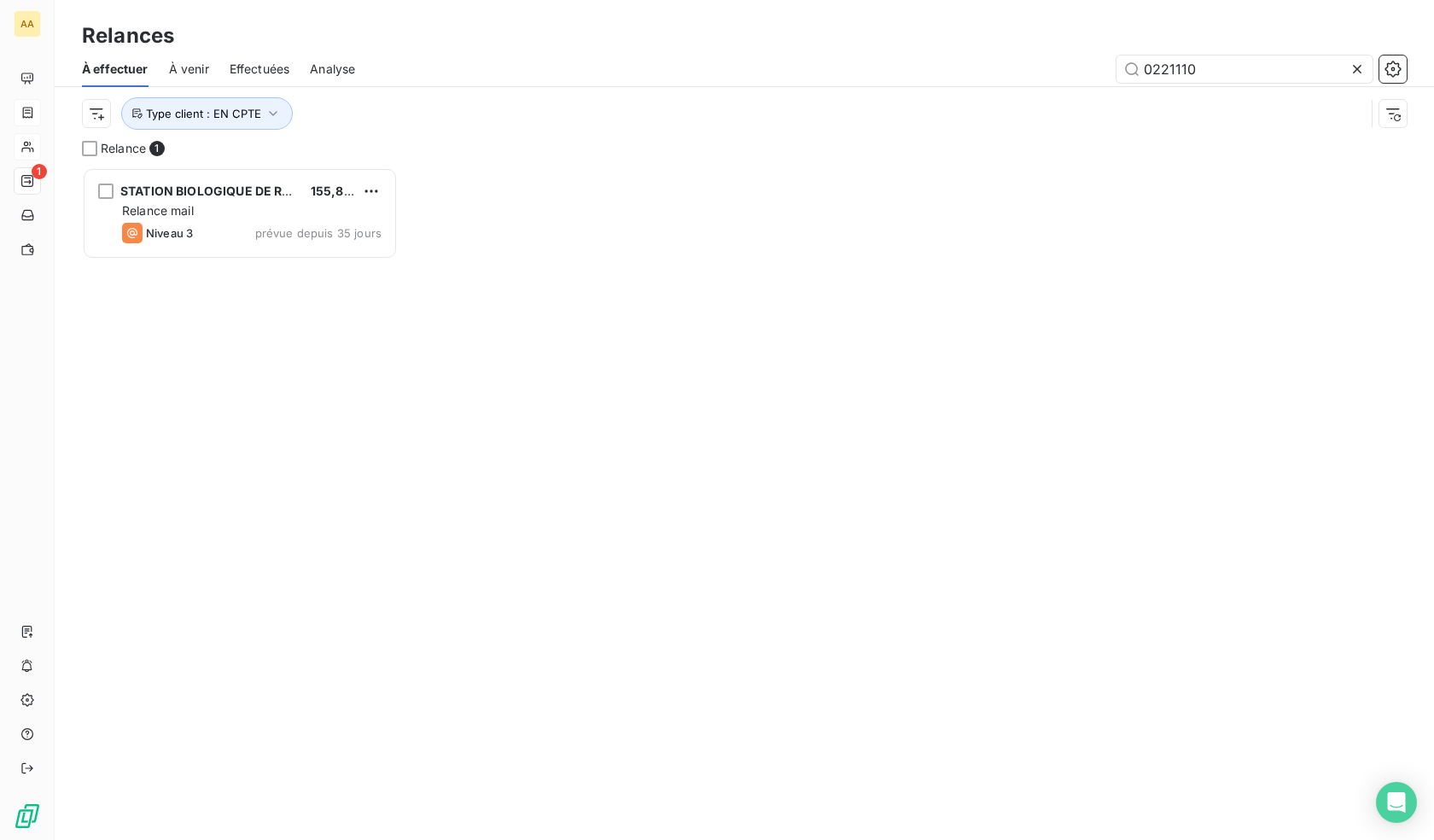
scroll to position [660, 303]
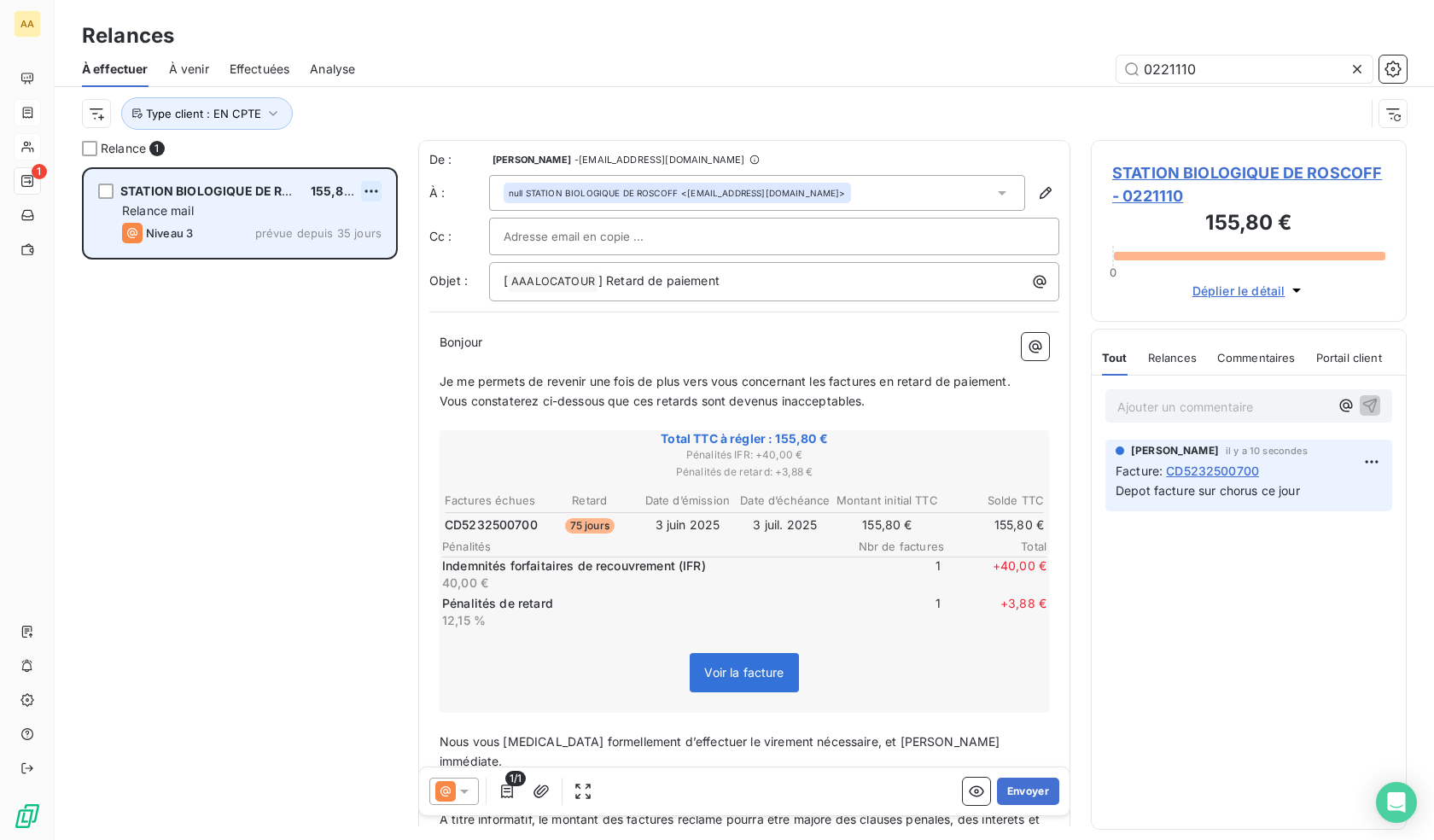
type input "0221110"
click at [369, 189] on html "AA 1 Relances À effectuer À venir Effectuées Analyse 0221110 Type client : EN C…" at bounding box center [717, 420] width 1434 height 840
click at [302, 224] on div "Replanifier cette action" at bounding box center [298, 225] width 153 height 27
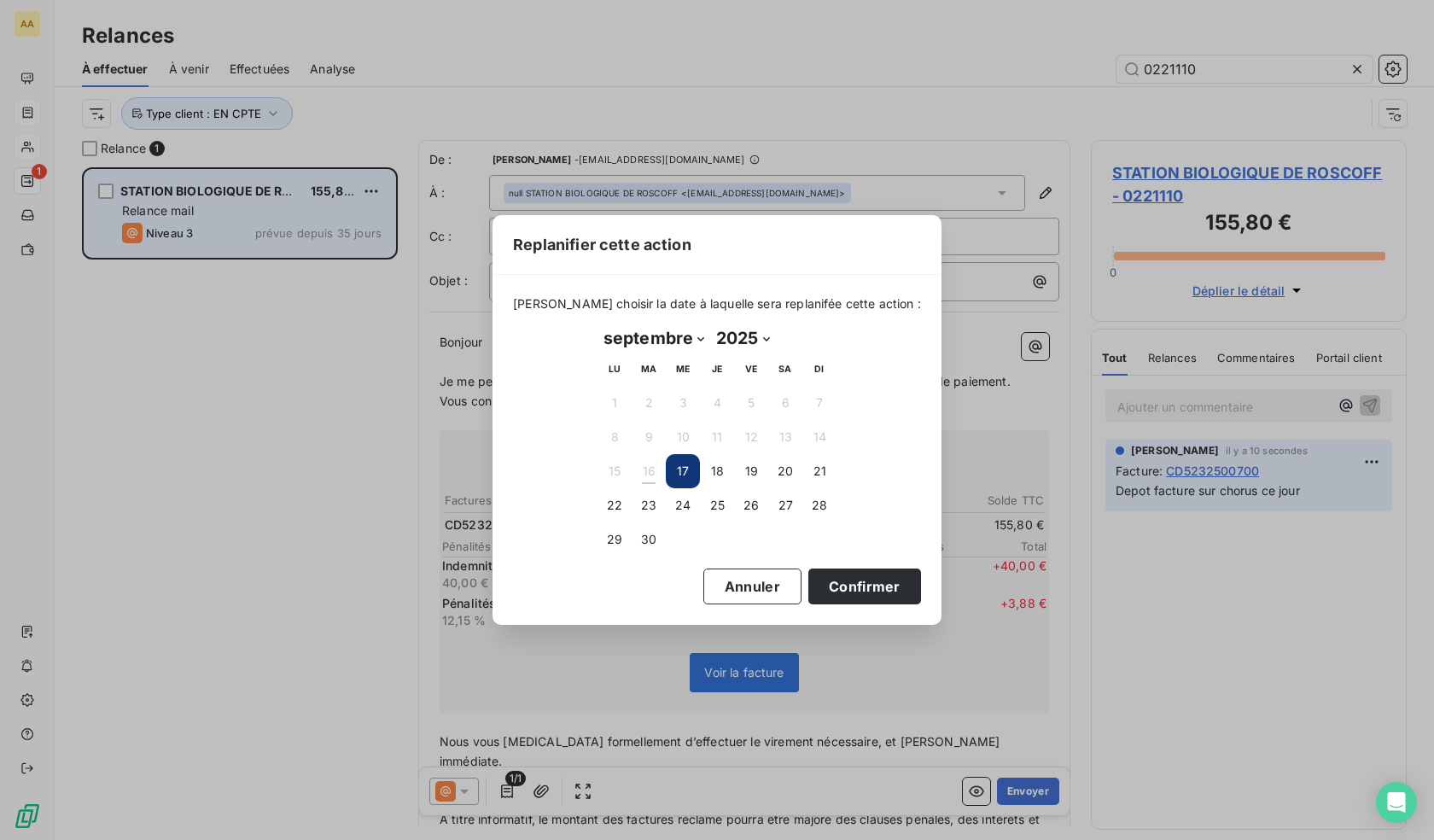
click at [695, 334] on select "janvier février mars avril mai juin juillet août septembre octobre novembre déc…" at bounding box center [654, 338] width 113 height 27
select select "9"
click at [598, 324] on select "janvier février mars avril mai juin juillet août septembre octobre novembre déc…" at bounding box center [654, 338] width 113 height 27
click at [623, 471] on button "13" at bounding box center [614, 471] width 34 height 34
click at [840, 590] on button "Confirmer" at bounding box center [865, 586] width 113 height 36
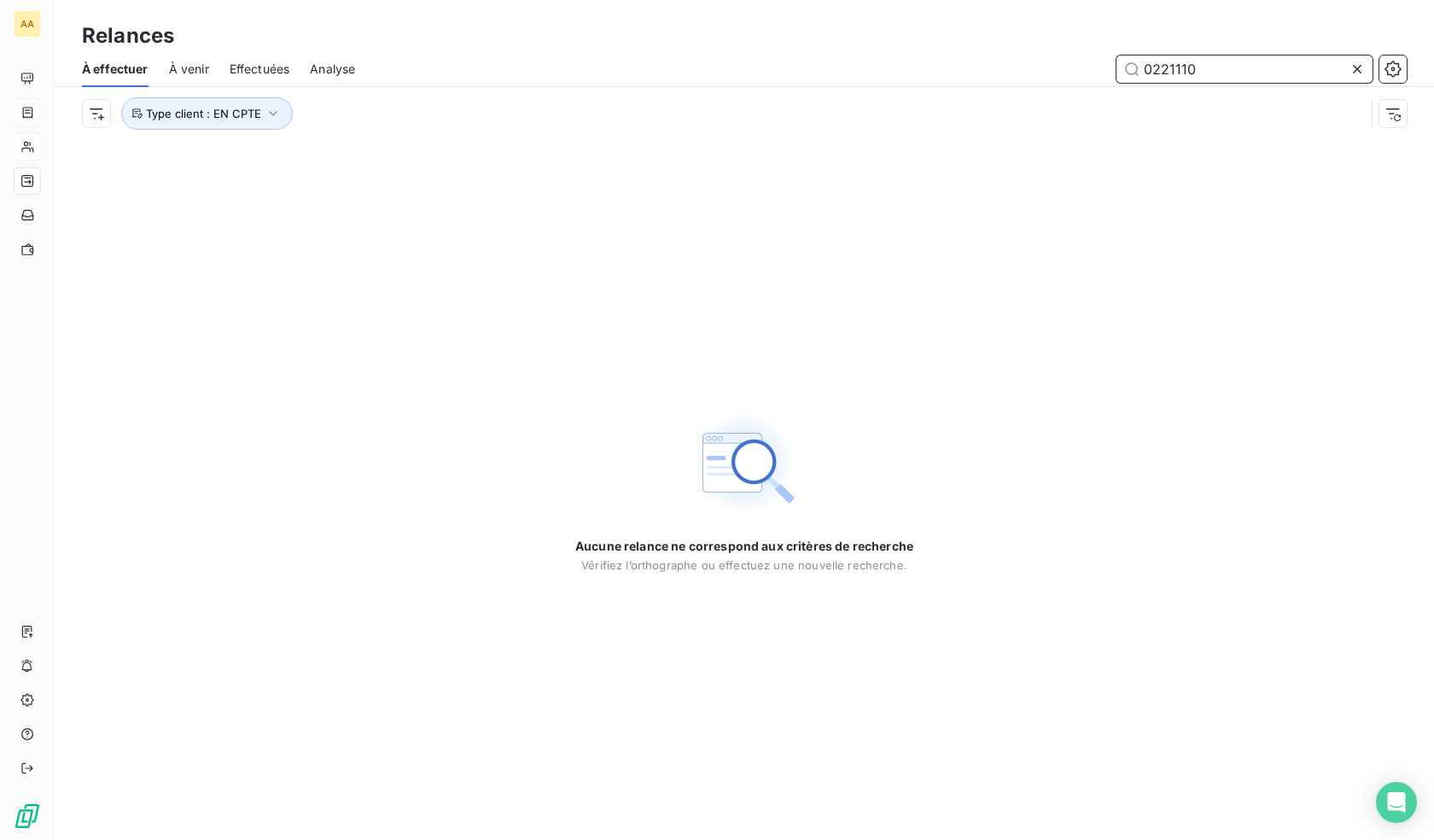
click at [1175, 70] on input "0221110" at bounding box center [1245, 69] width 256 height 27
paste input "1107039"
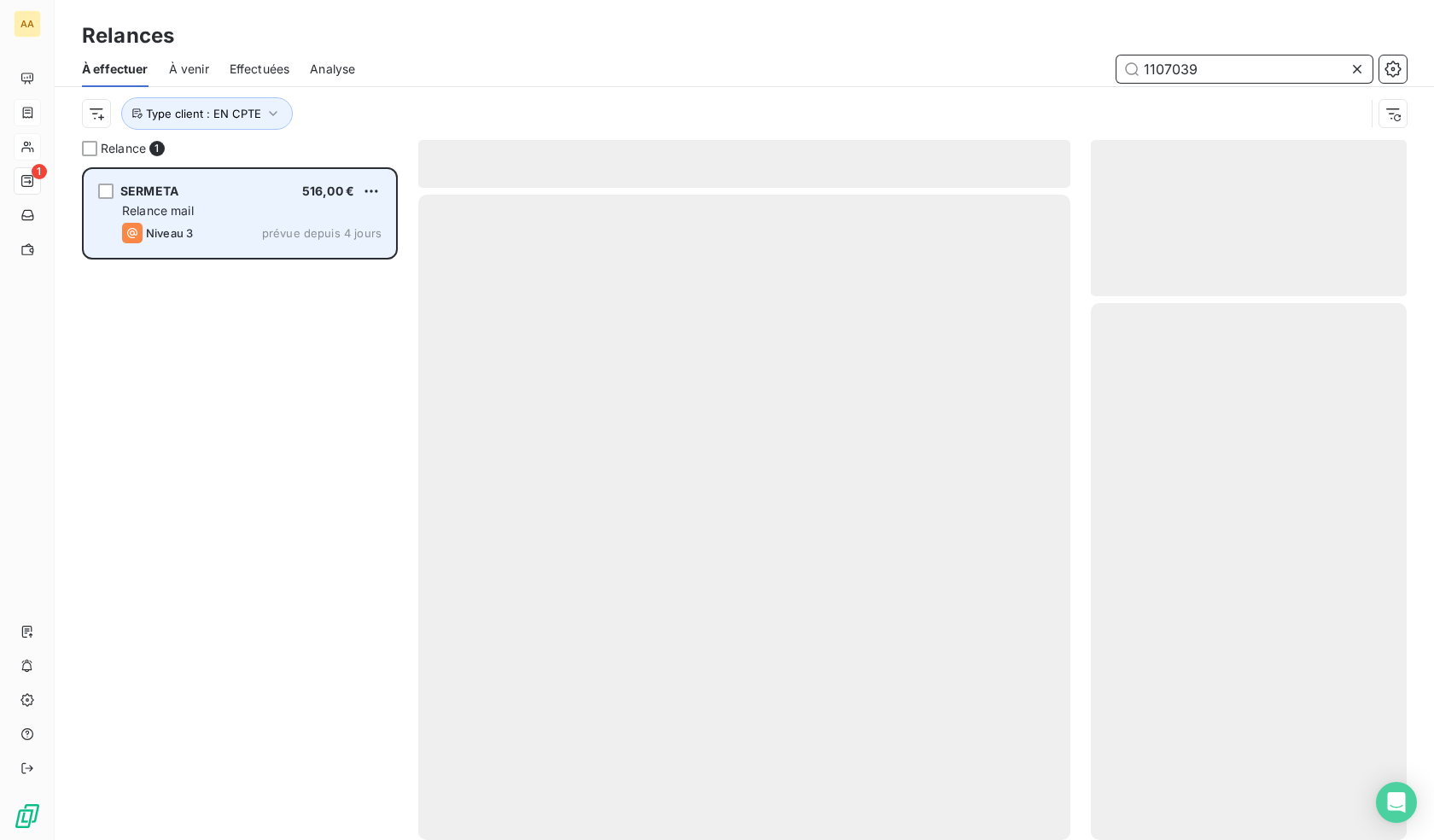
scroll to position [660, 303]
type input "1107039"
click at [373, 188] on html "AA 1 Relances À effectuer À venir Effectuées Analyse 1107039 Type client : EN C…" at bounding box center [717, 420] width 1434 height 840
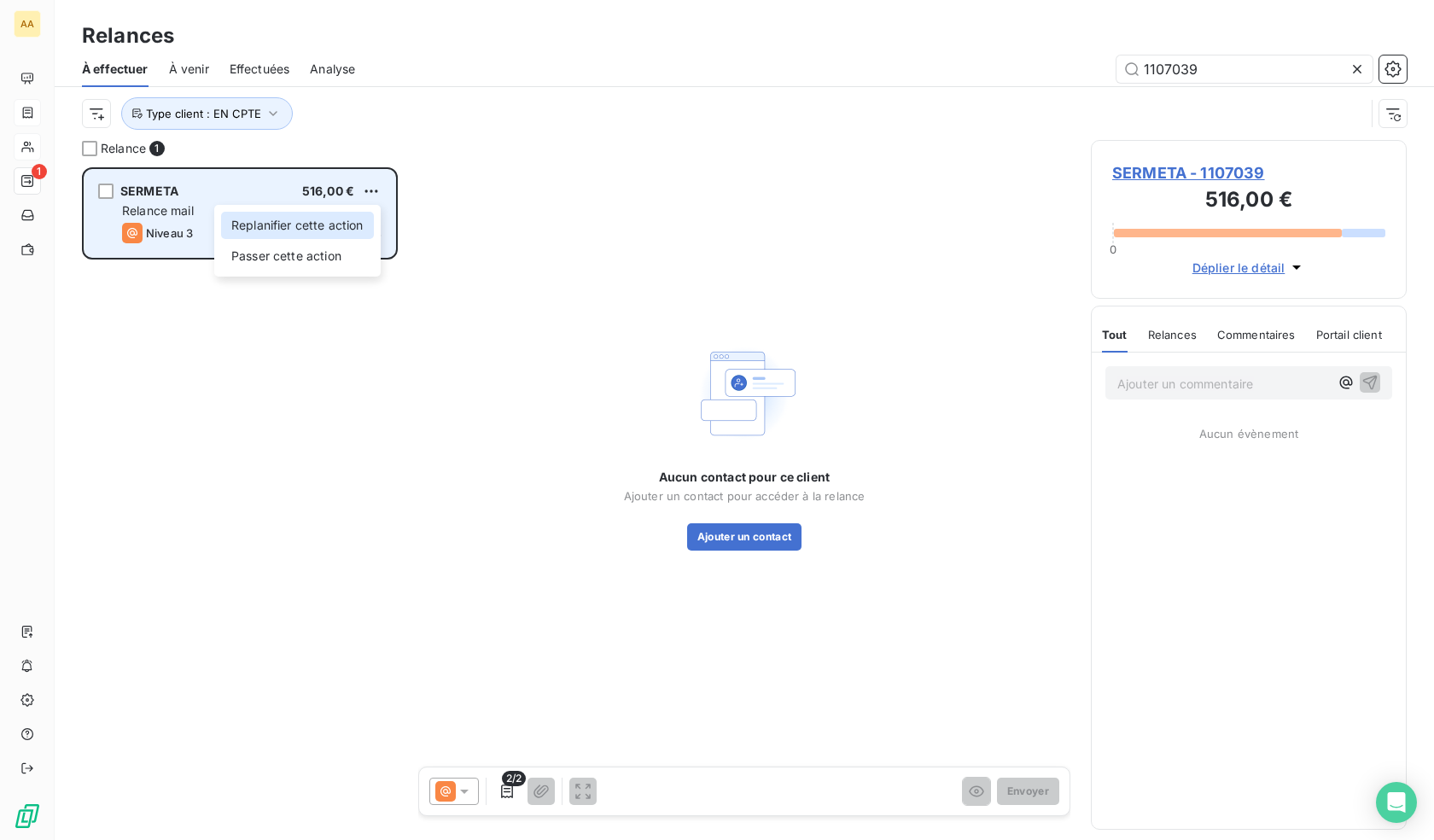
click at [283, 233] on div "Replanifier cette action" at bounding box center [298, 225] width 153 height 27
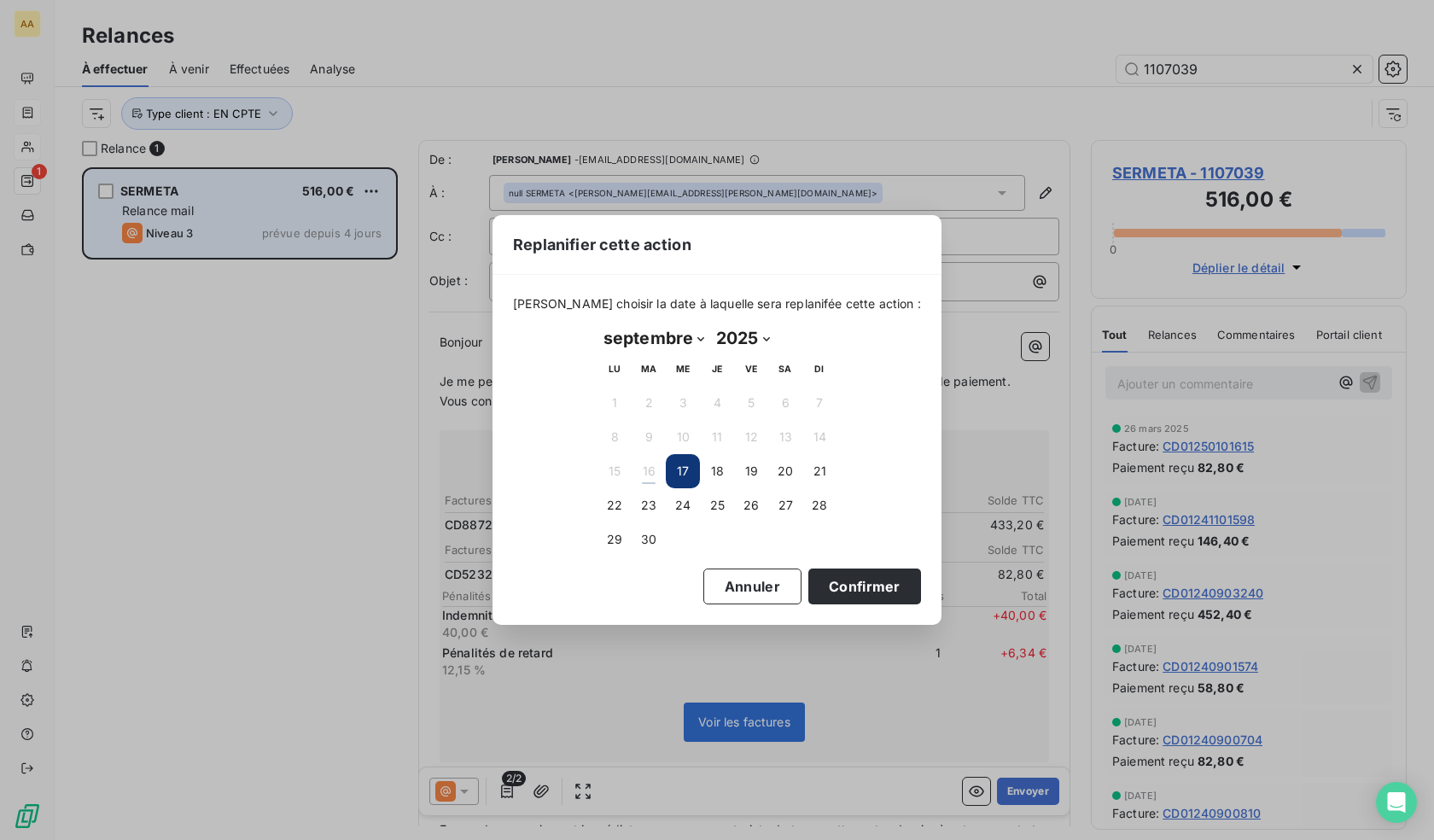
click at [680, 346] on select "janvier février mars avril mai juin juillet août septembre octobre novembre déc…" at bounding box center [654, 338] width 113 height 27
select select "9"
click at [598, 324] on select "janvier février mars avril mai juin juillet août septembre octobre novembre déc…" at bounding box center [654, 338] width 113 height 27
click at [613, 475] on button "13" at bounding box center [614, 471] width 34 height 34
click at [681, 399] on button "1" at bounding box center [682, 403] width 34 height 34
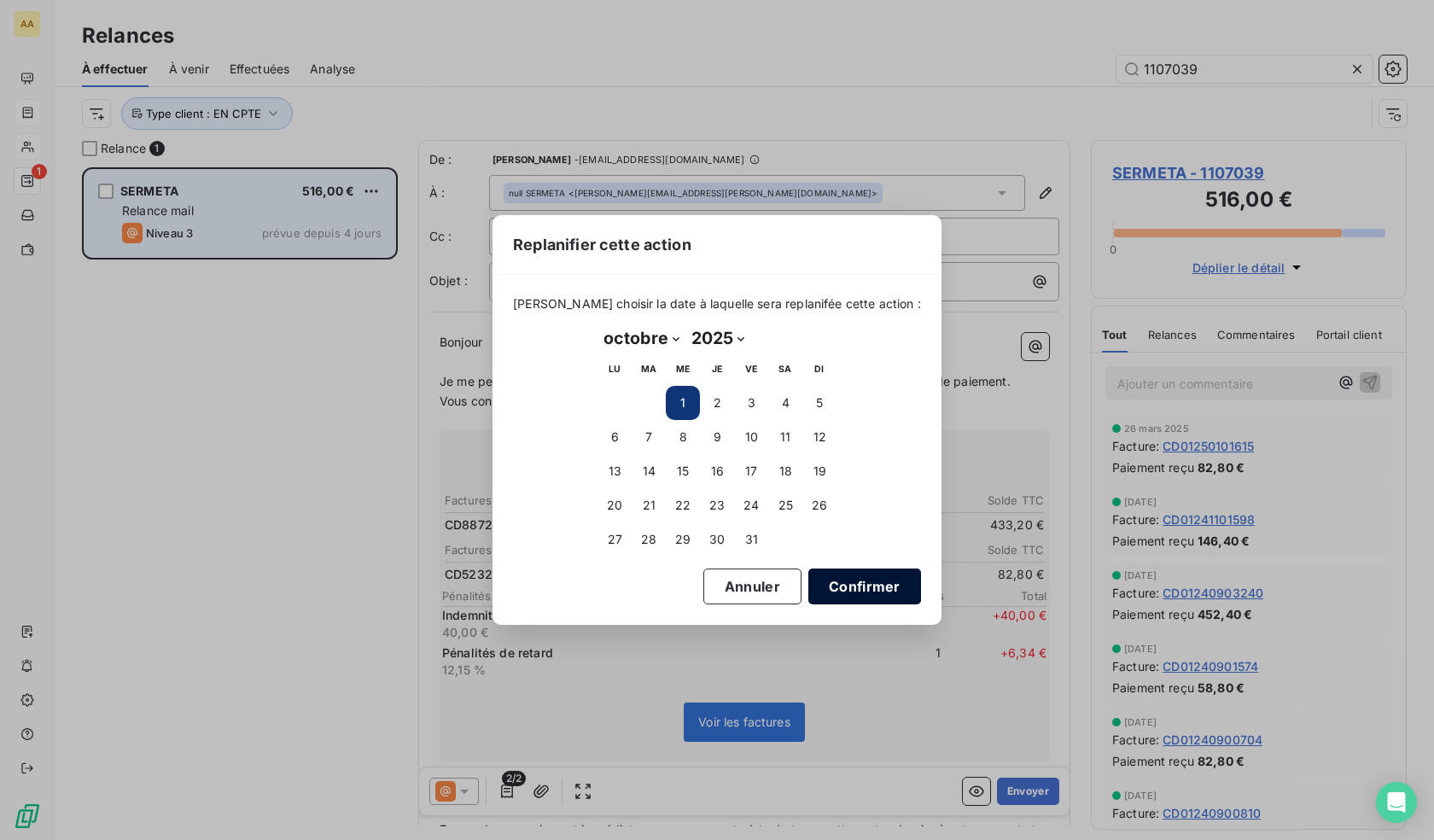
click at [823, 579] on button "Confirmer" at bounding box center [865, 586] width 113 height 36
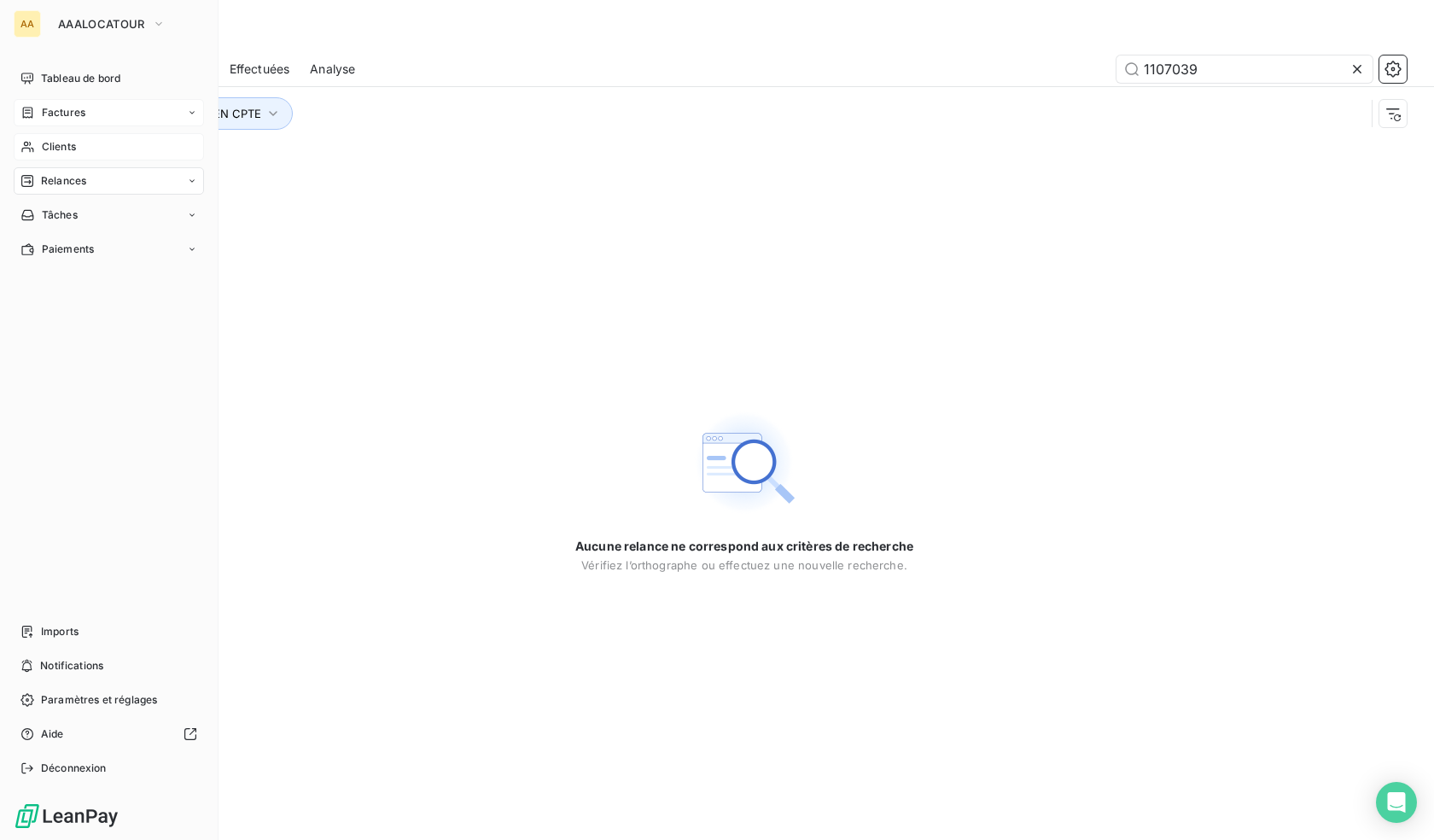
click at [66, 149] on span "Clients" at bounding box center [58, 147] width 34 height 15
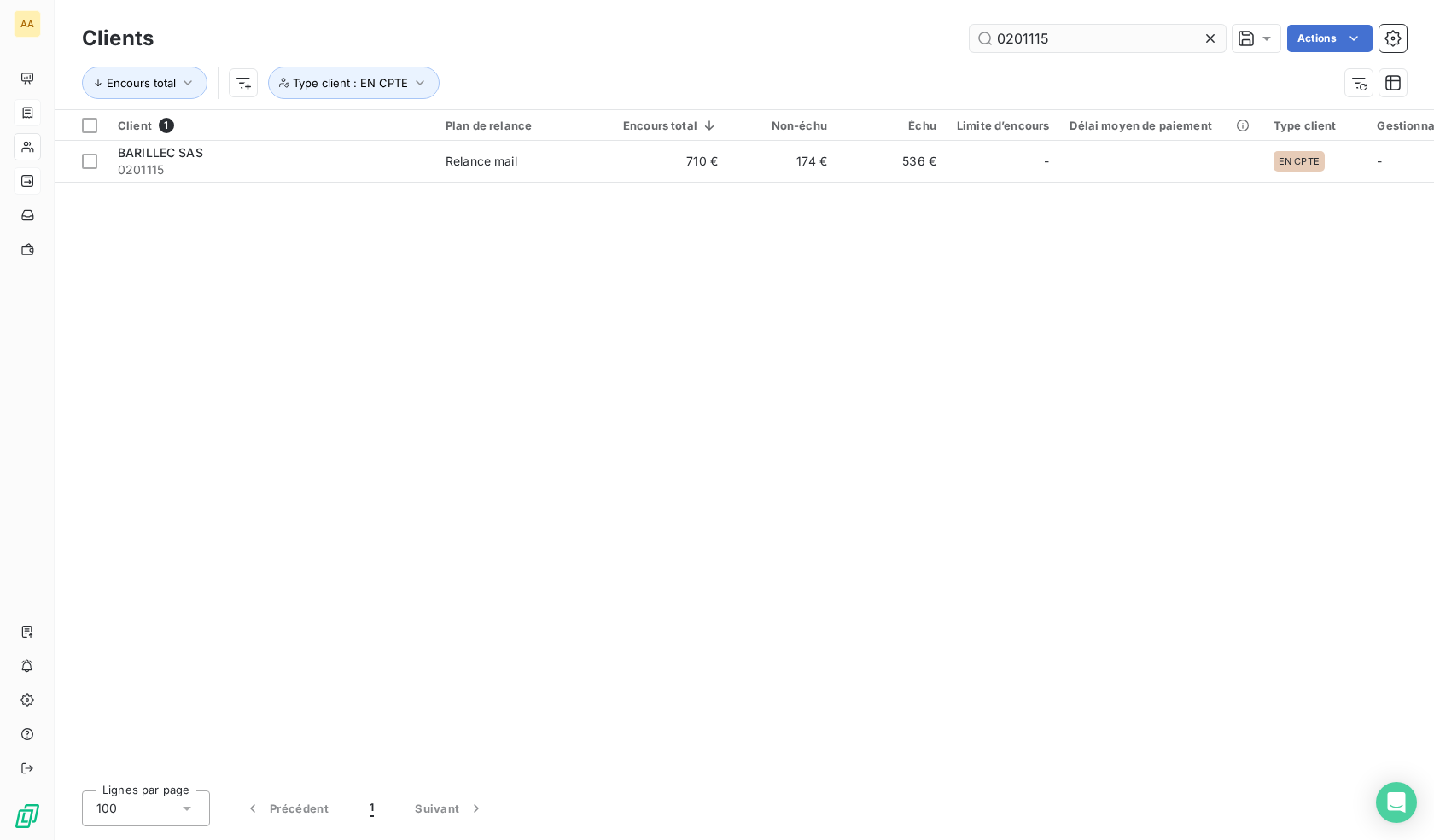
click at [1073, 35] on input "0201115" at bounding box center [1098, 38] width 256 height 27
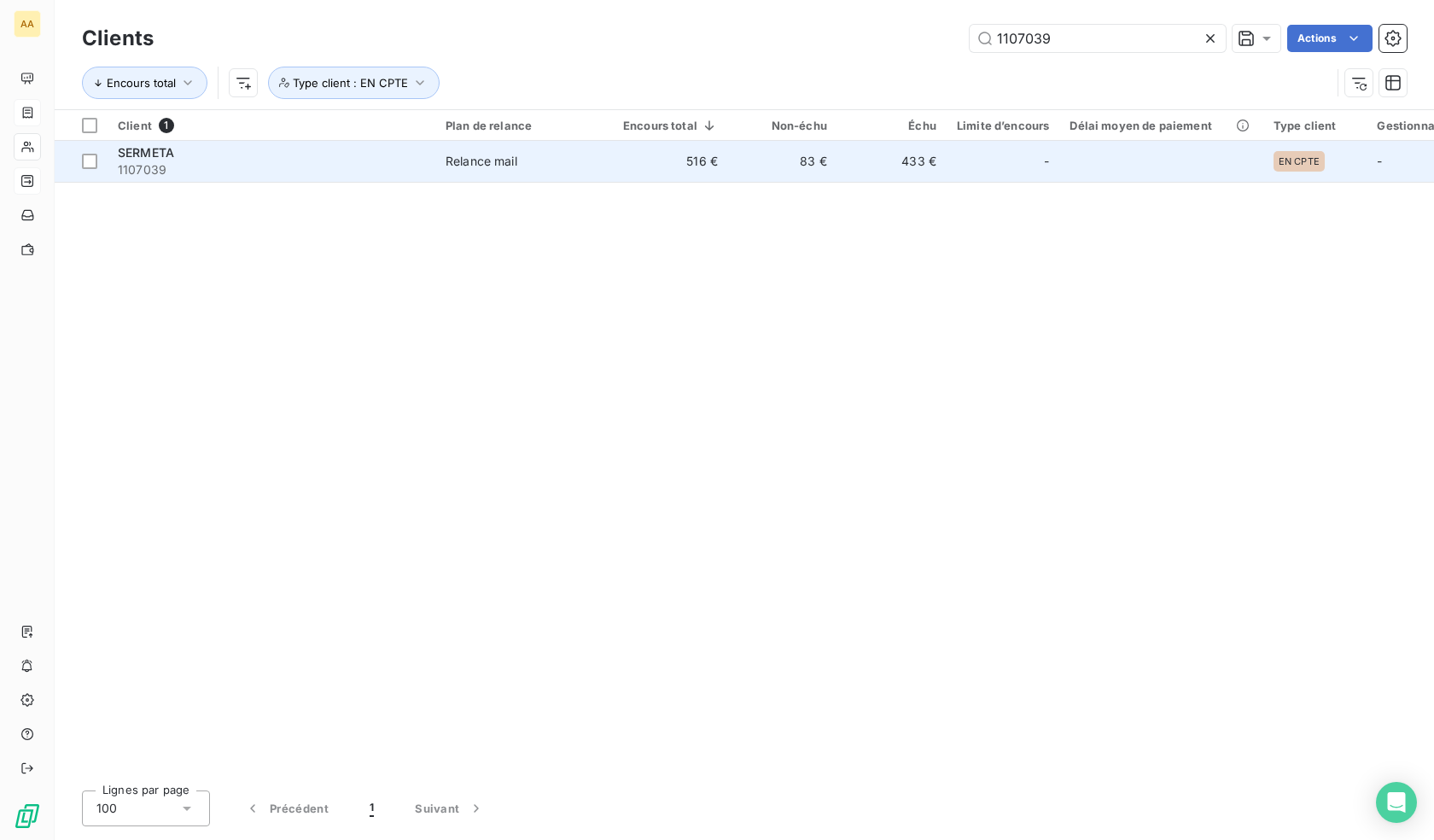
type input "1107039"
click at [494, 171] on td "Relance mail" at bounding box center [524, 161] width 178 height 41
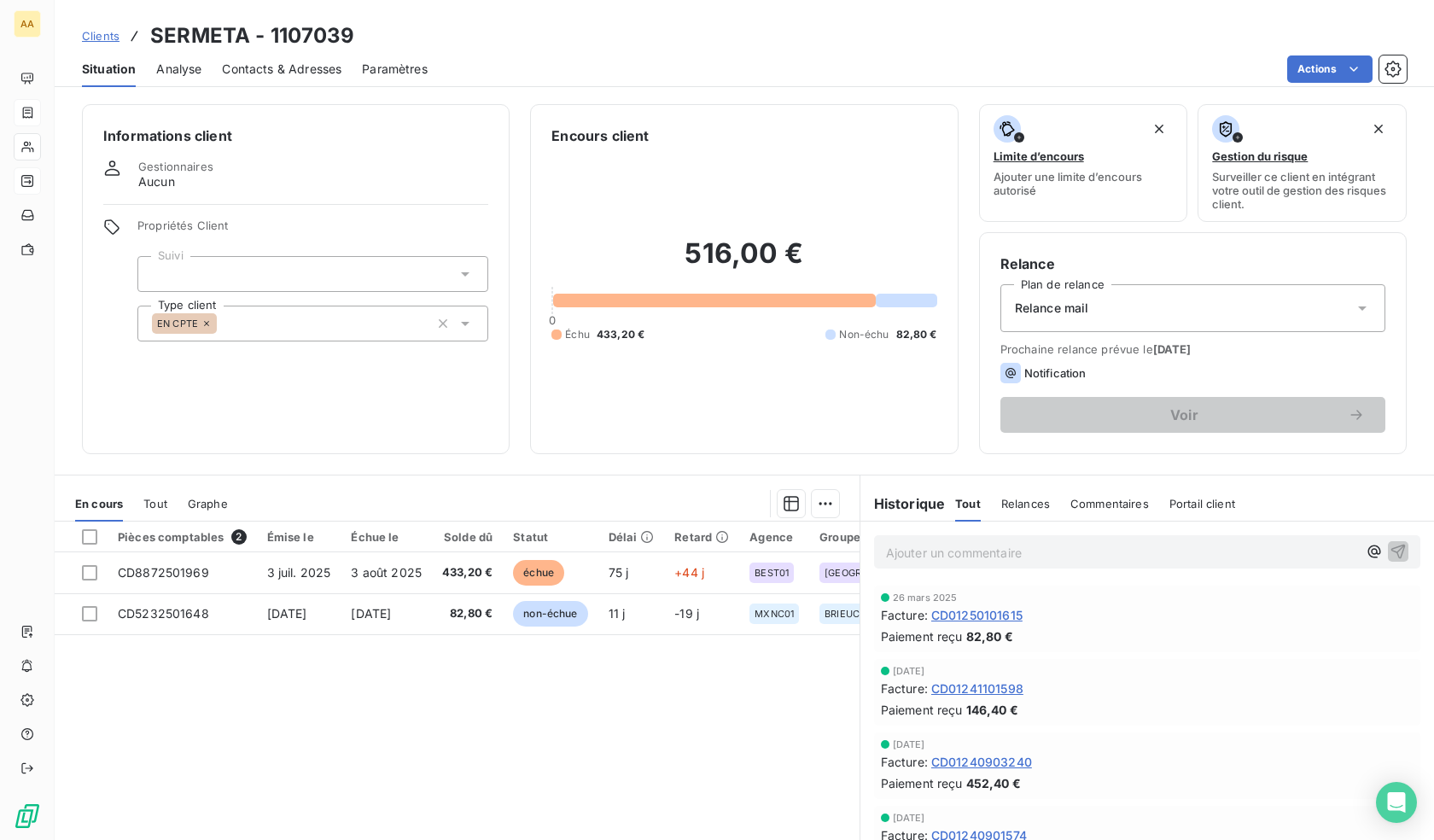
click at [911, 554] on p "Ajouter un commentaire ﻿" at bounding box center [1122, 552] width 471 height 21
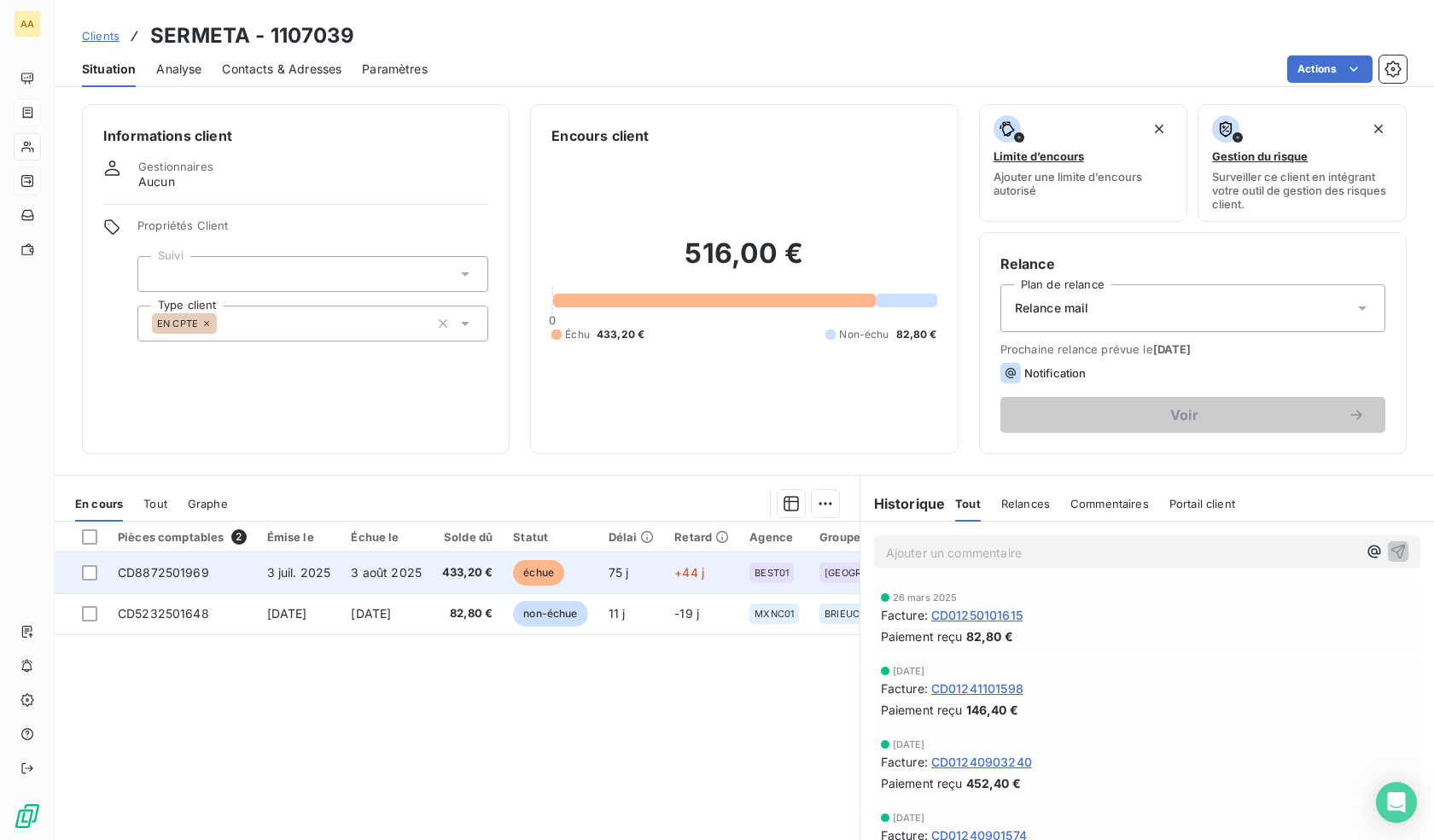
click at [482, 567] on span "433,20 €" at bounding box center [466, 572] width 50 height 17
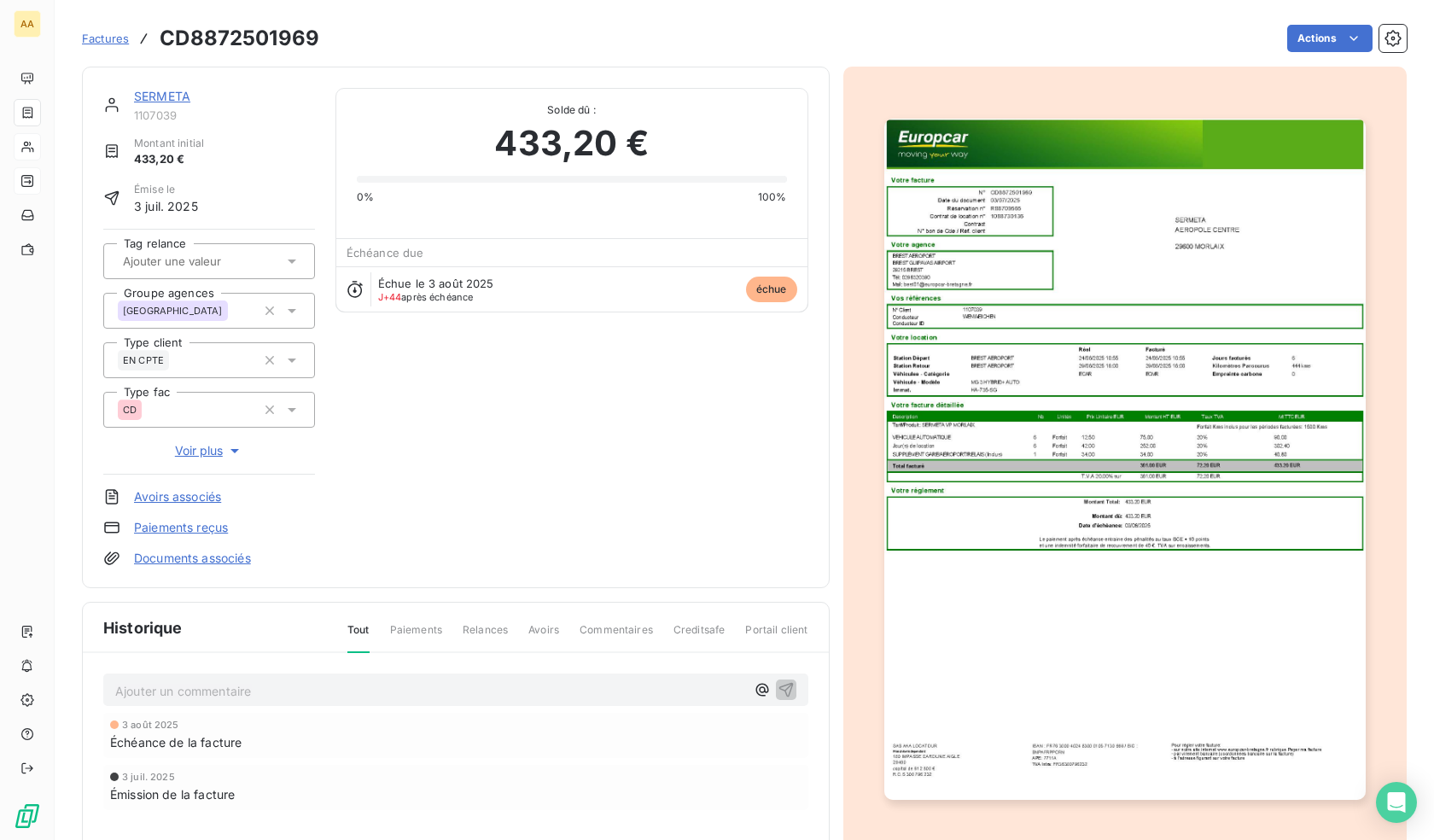
click at [378, 698] on p "Ajouter un commentaire ﻿" at bounding box center [431, 691] width 630 height 21
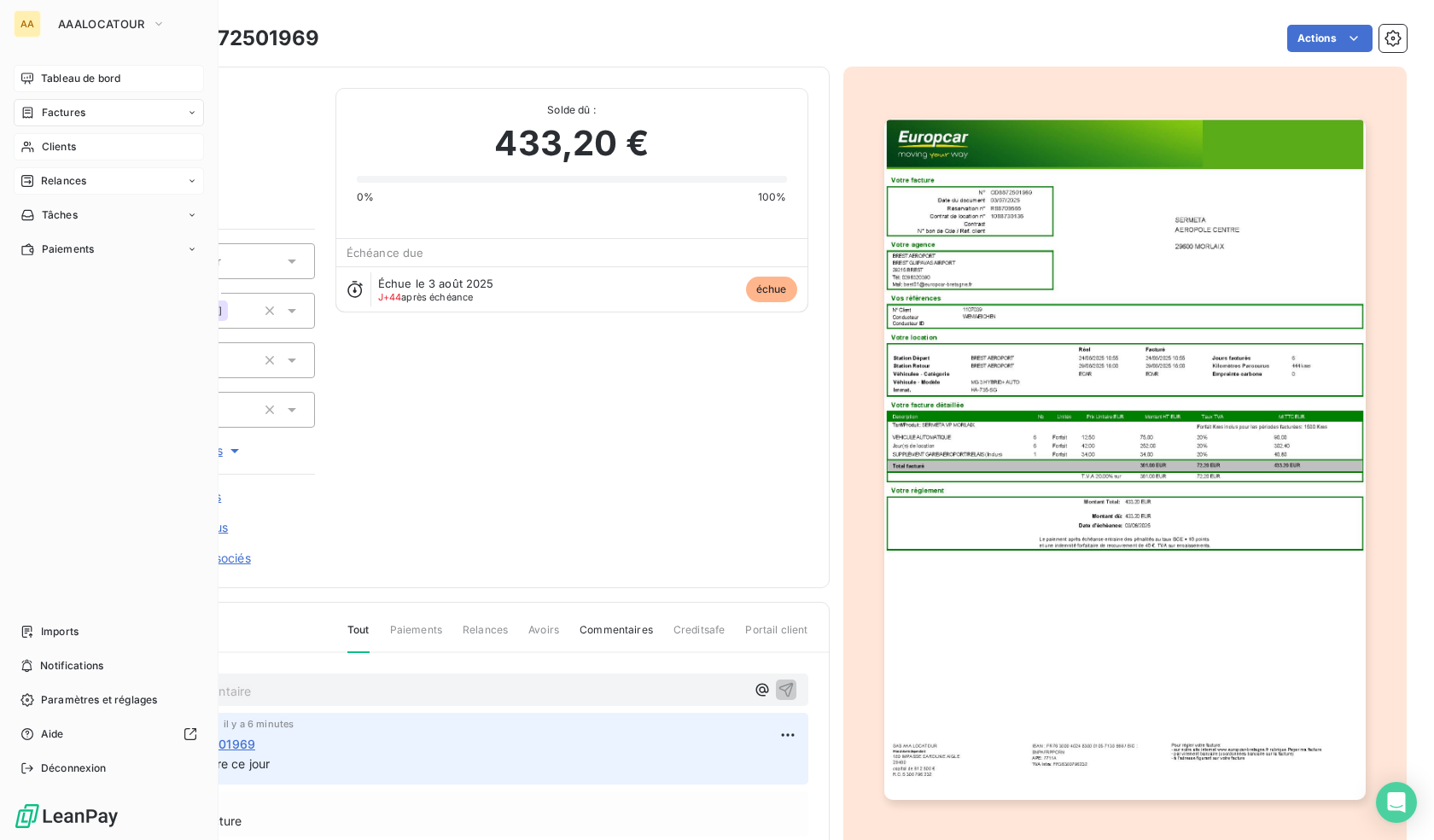
click at [48, 78] on span "Tableau de bord" at bounding box center [80, 78] width 79 height 15
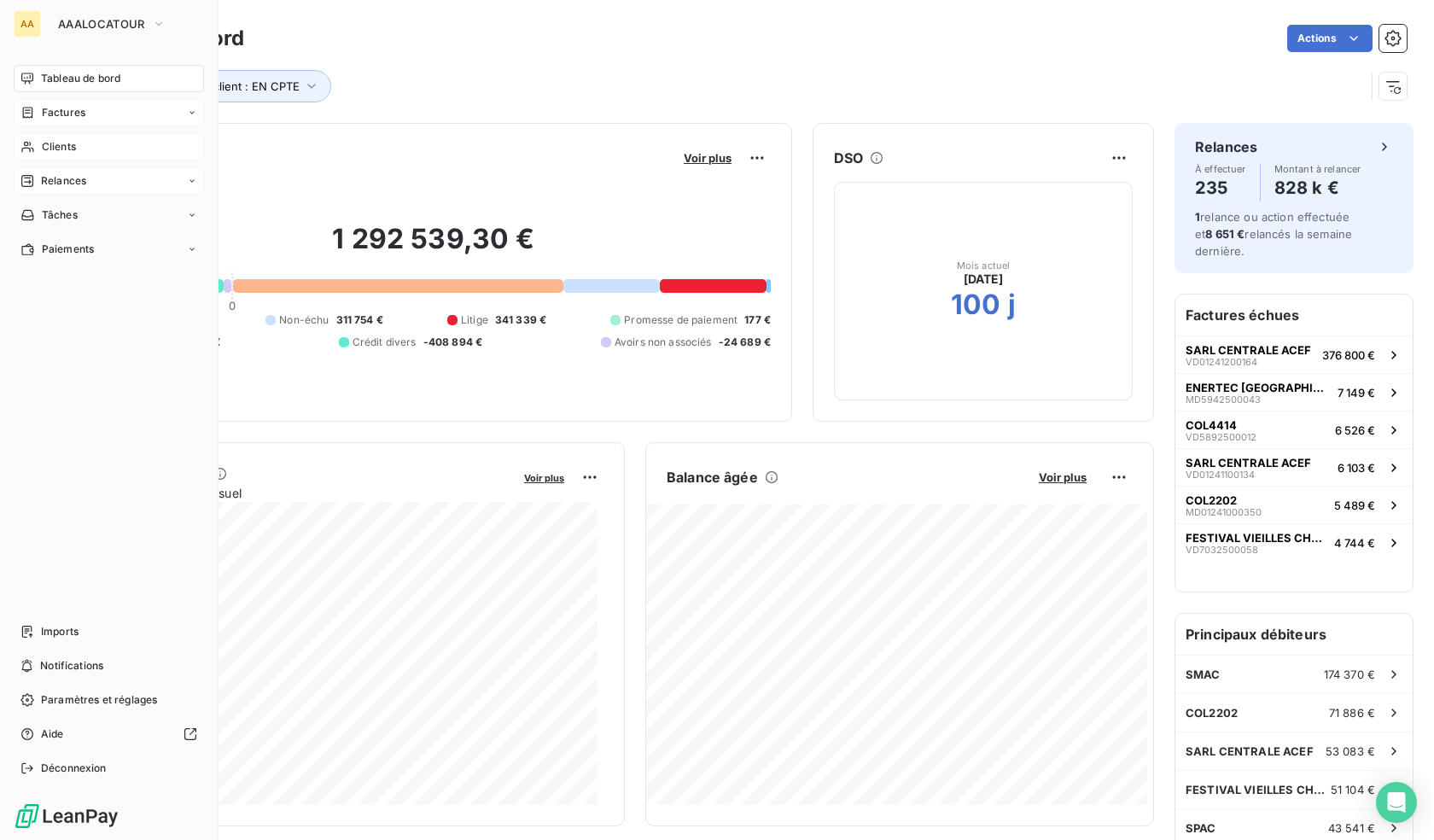
click at [91, 182] on div "Relances" at bounding box center [108, 181] width 190 height 27
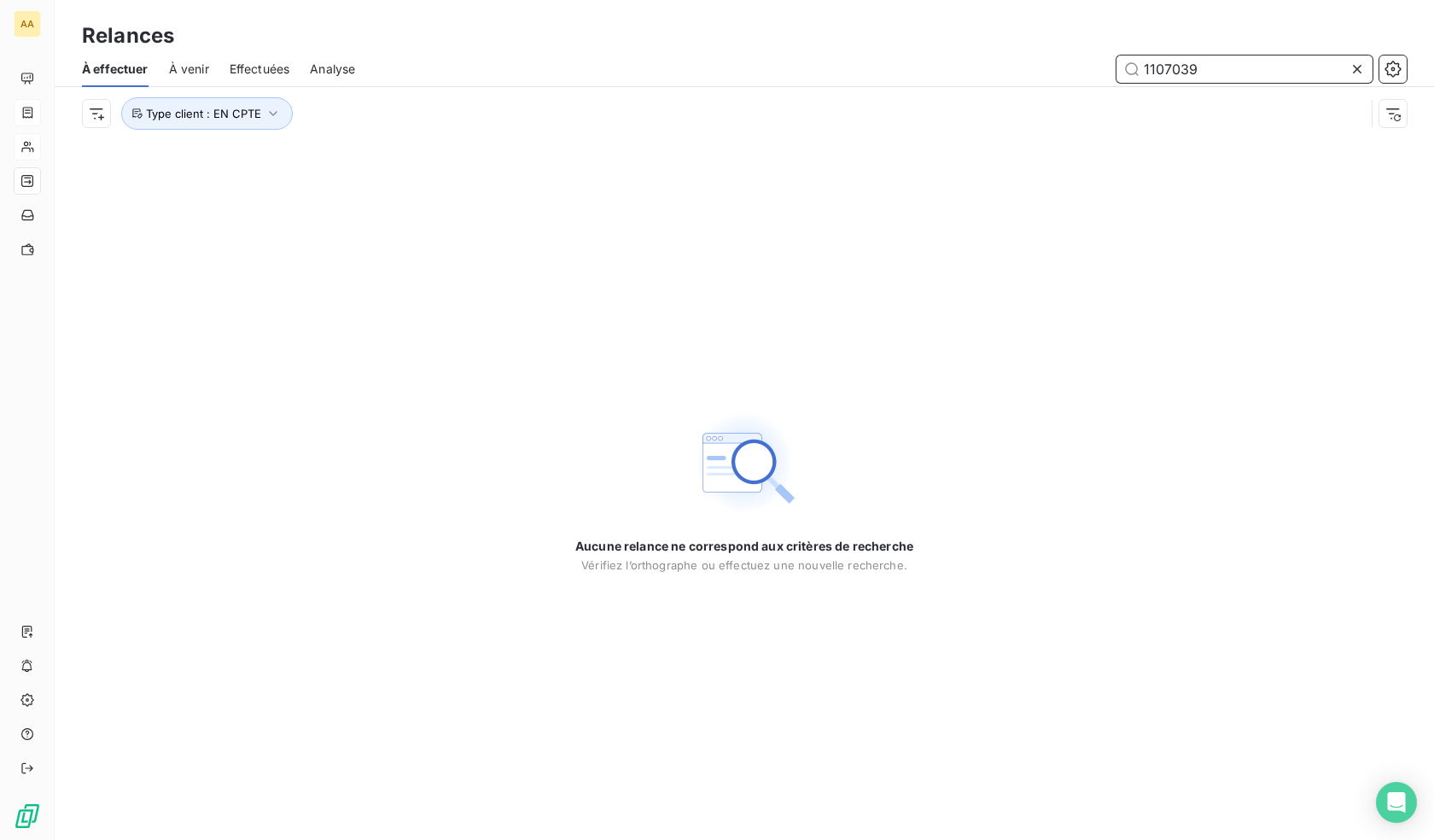
click at [1269, 67] on input "1107039" at bounding box center [1245, 69] width 256 height 27
paste input "0230417"
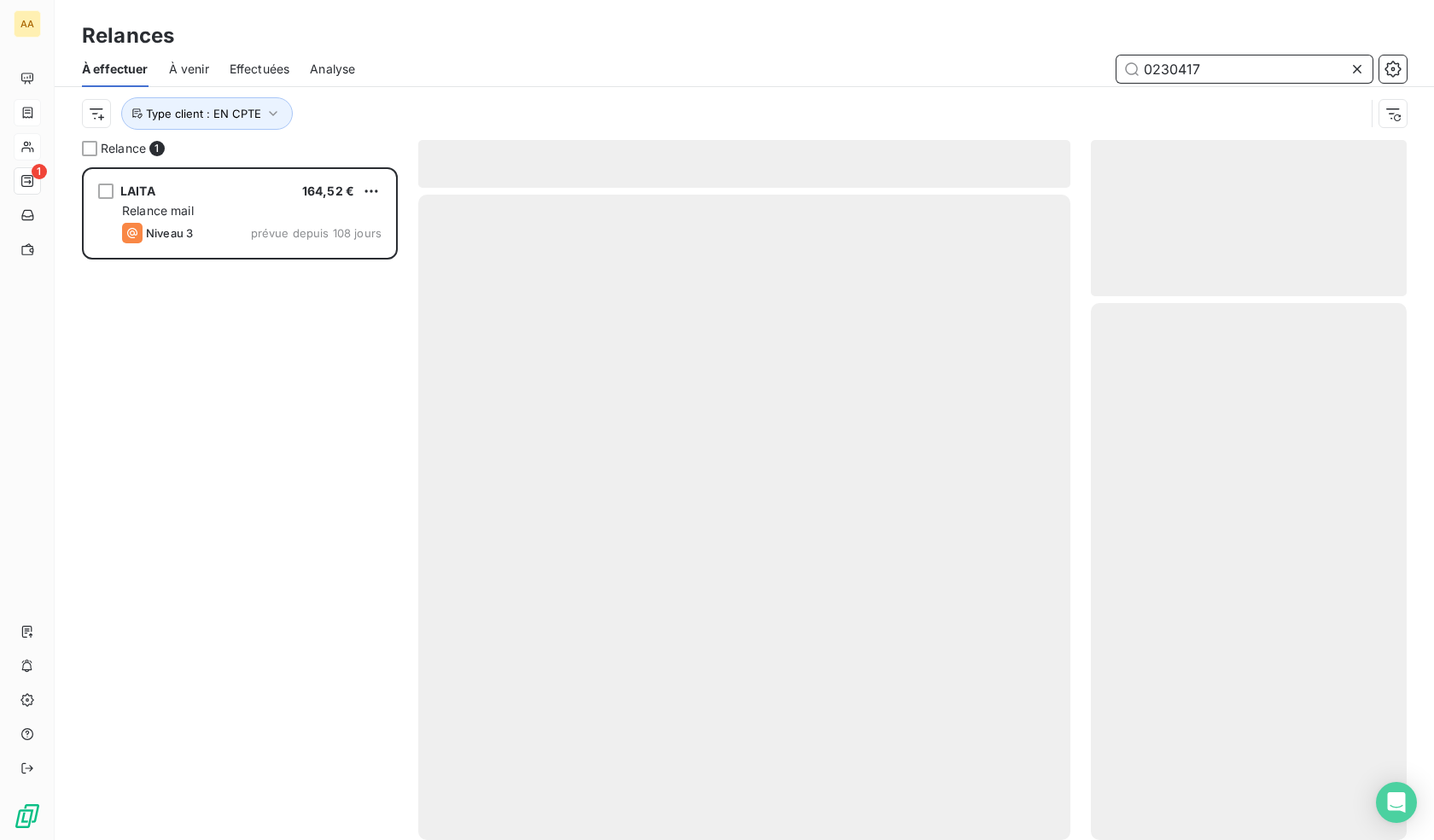
scroll to position [660, 303]
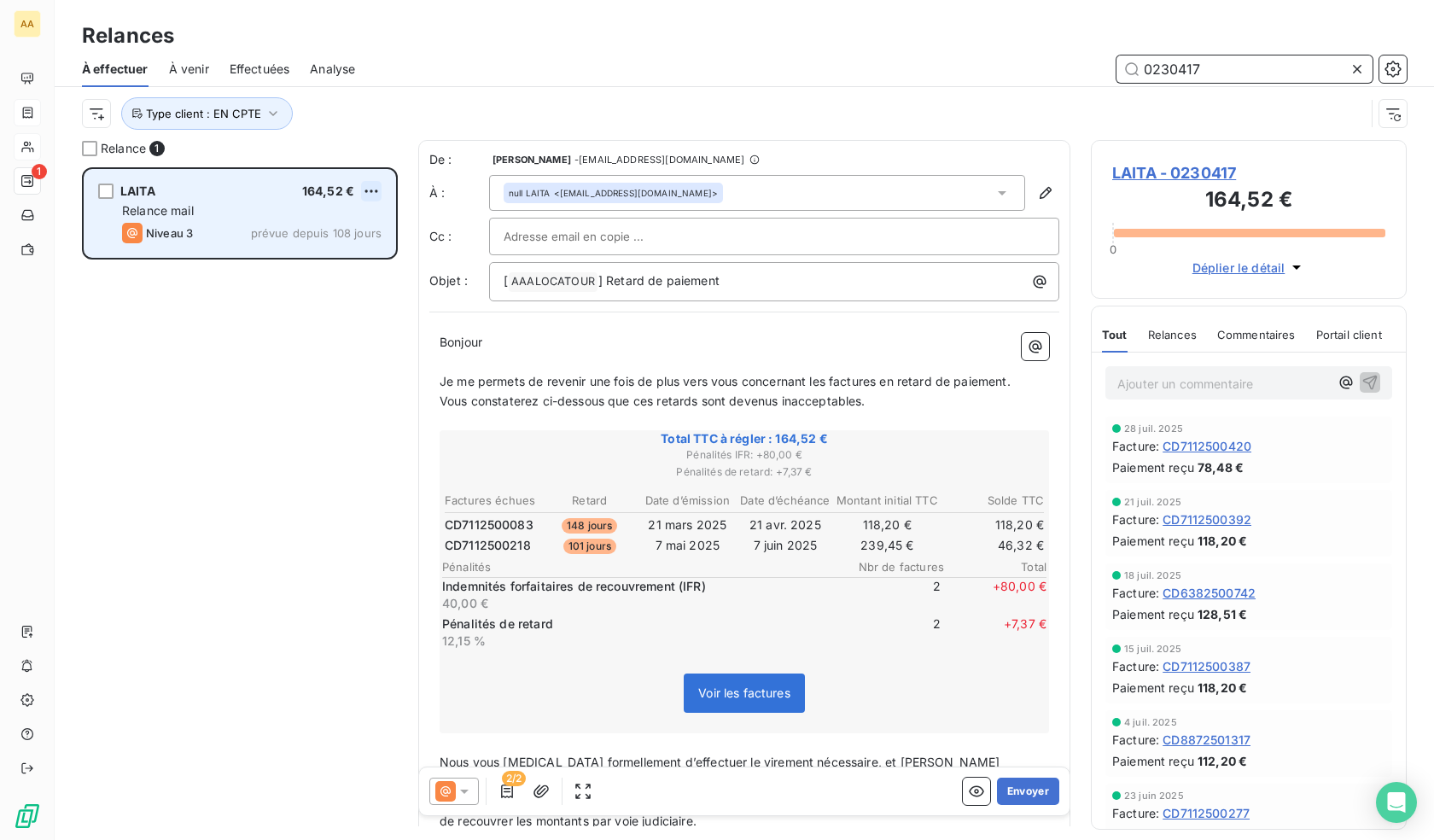
type input "0230417"
click at [373, 189] on html "AA 1 Relances À effectuer À venir Effectuées Analyse 0230417 Type client : EN C…" at bounding box center [717, 420] width 1434 height 840
click at [314, 225] on div "Replanifier cette action" at bounding box center [298, 225] width 153 height 27
select select "8"
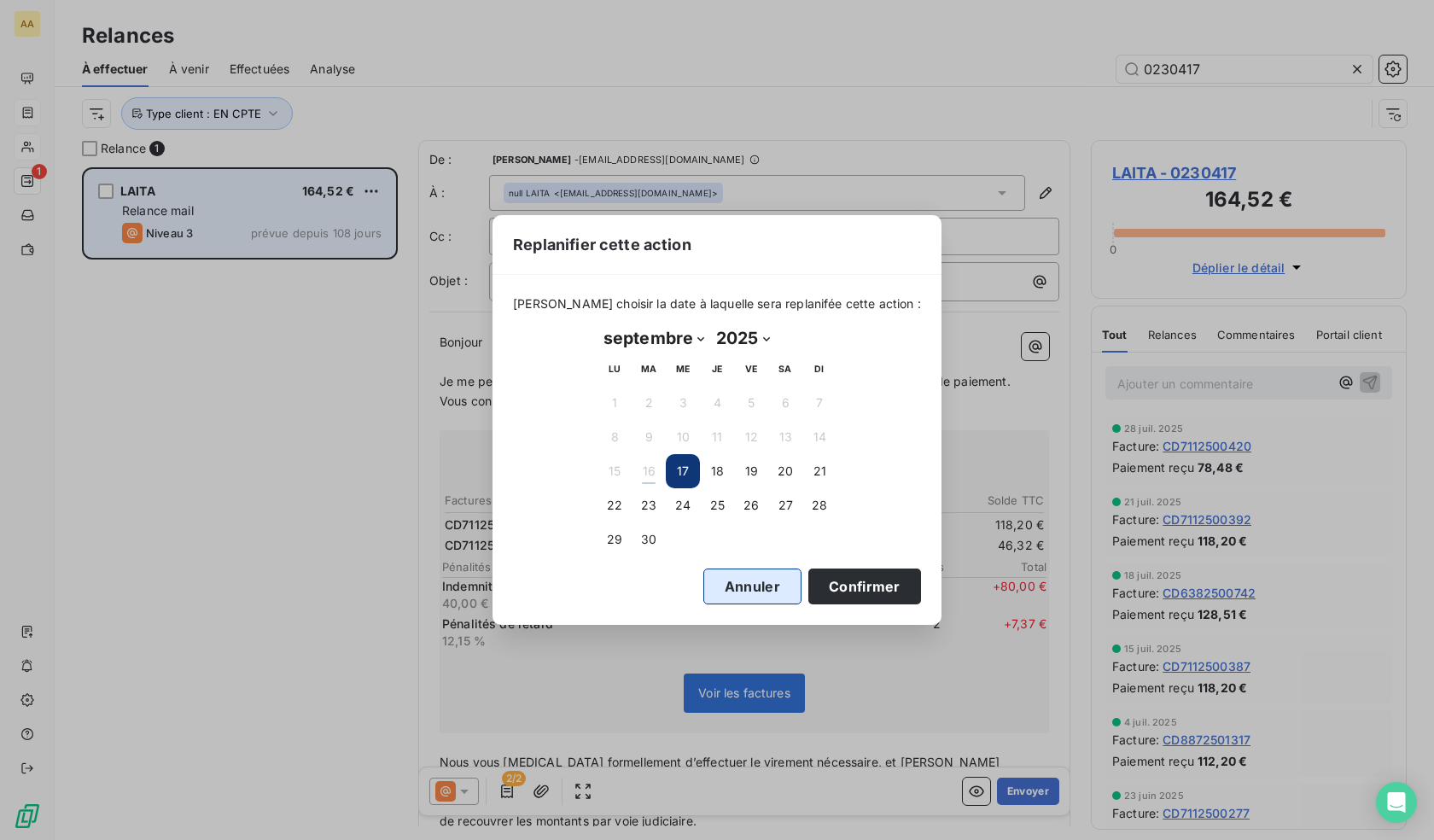
click at [722, 587] on button "Annuler" at bounding box center [753, 586] width 98 height 36
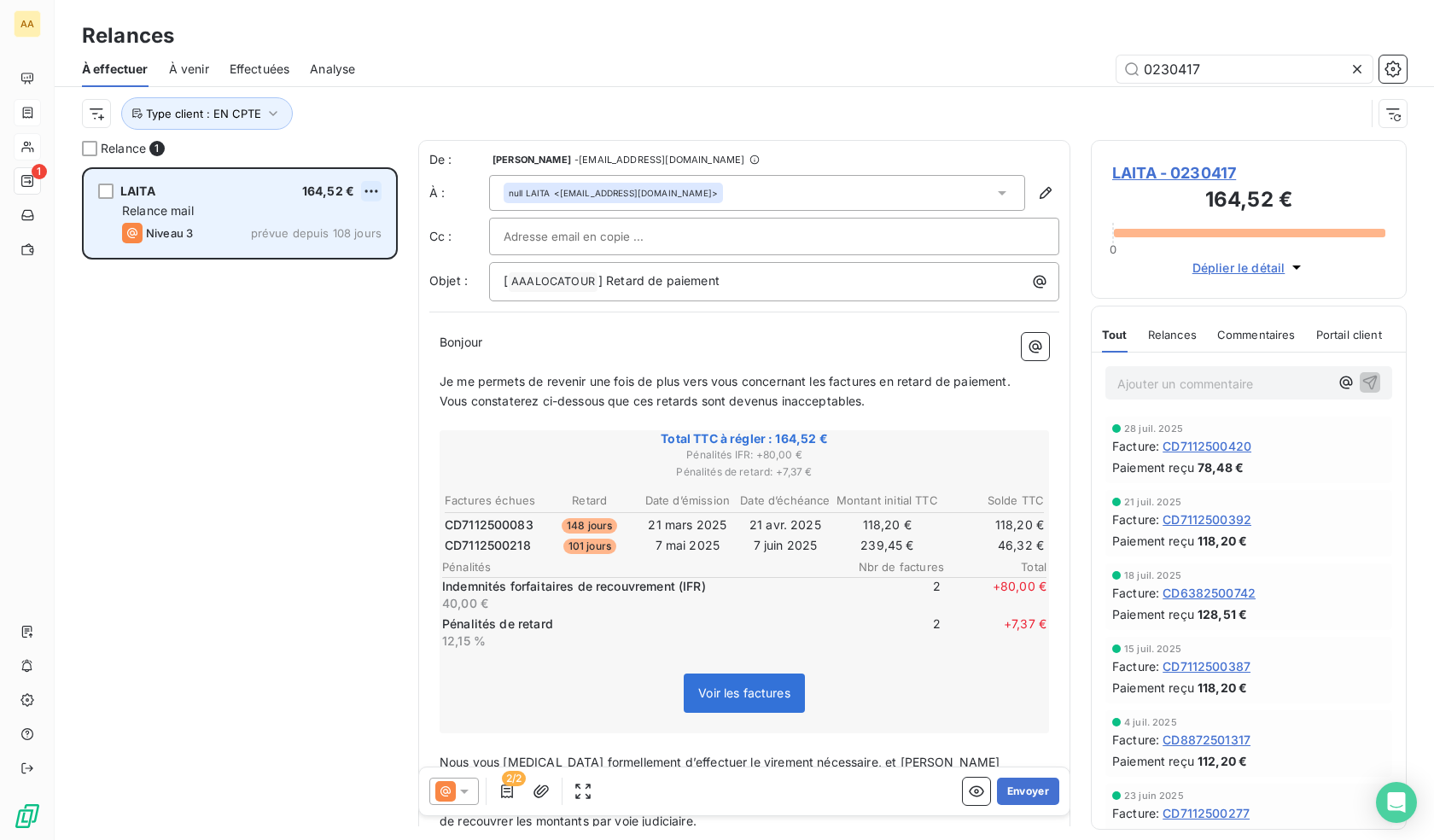
click at [374, 189] on html "AA 1 Relances À effectuer À venir Effectuées Analyse 0230417 Type client : EN C…" at bounding box center [717, 420] width 1434 height 840
click at [295, 226] on div "Replanifier cette action" at bounding box center [298, 225] width 153 height 27
select select "8"
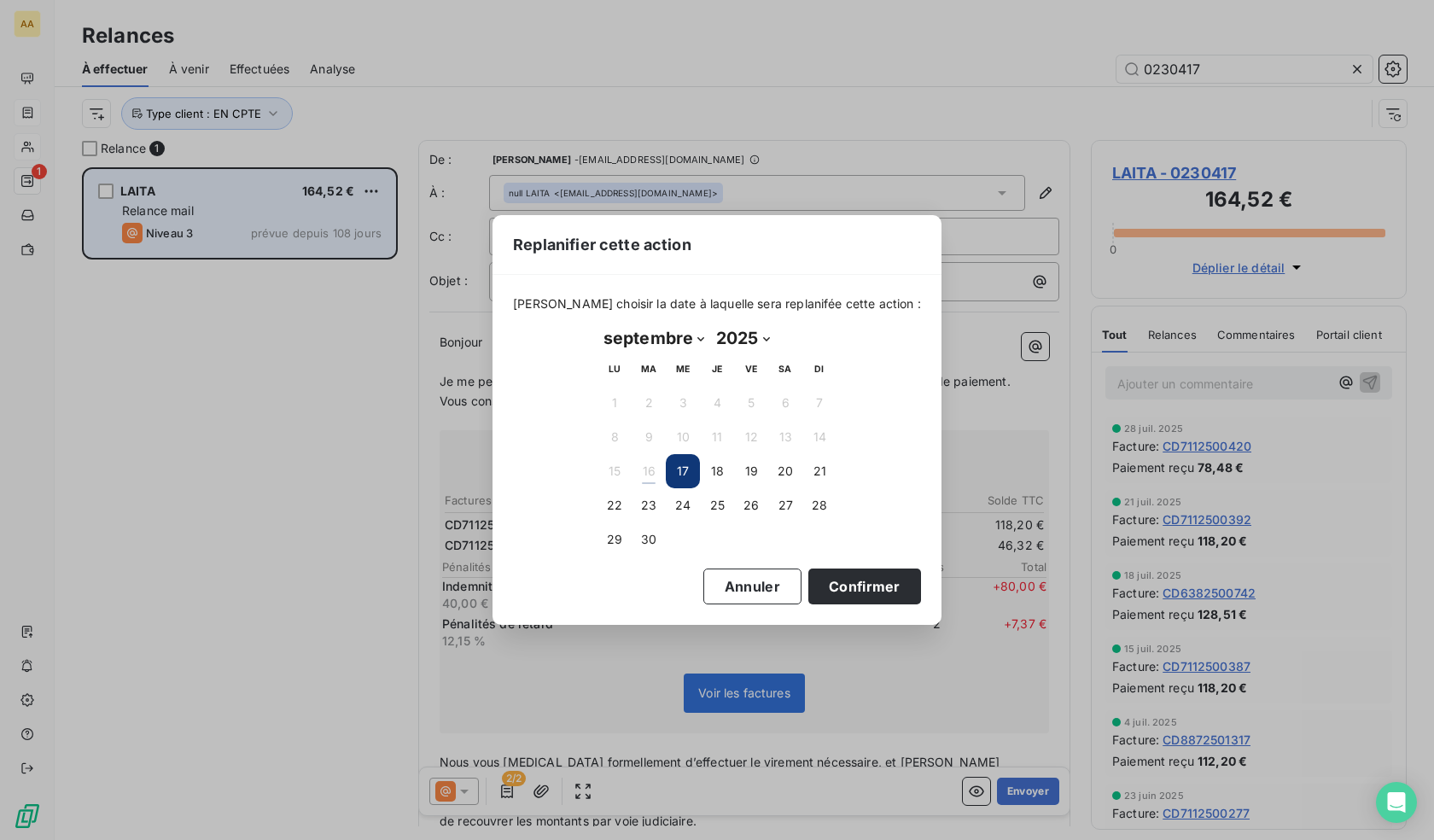
click at [683, 328] on select "janvier février mars avril mai juin juillet août septembre octobre novembre déc…" at bounding box center [654, 338] width 113 height 27
click at [740, 593] on button "Annuler" at bounding box center [753, 586] width 98 height 36
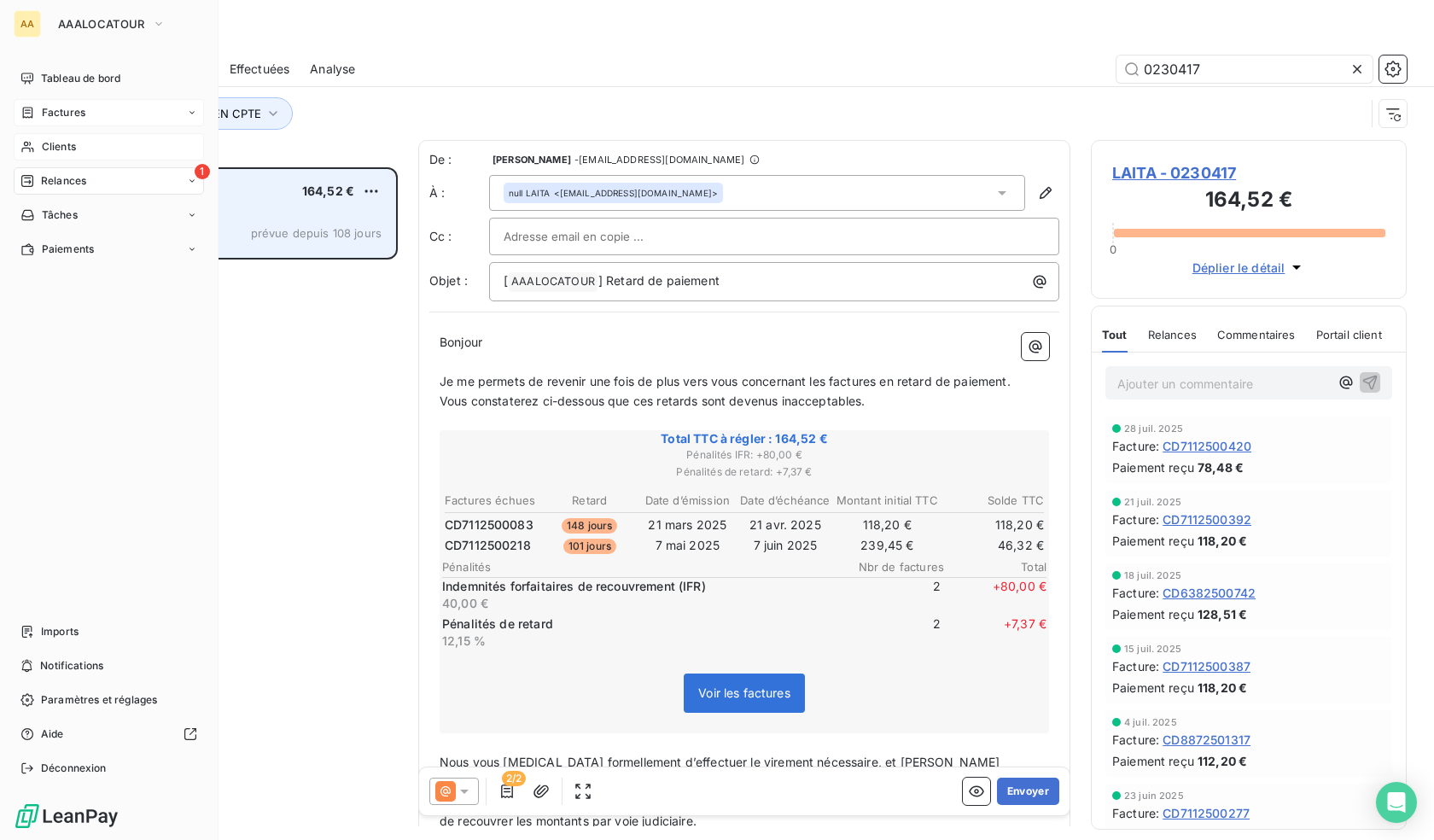
click at [66, 158] on div "Clients" at bounding box center [108, 147] width 190 height 27
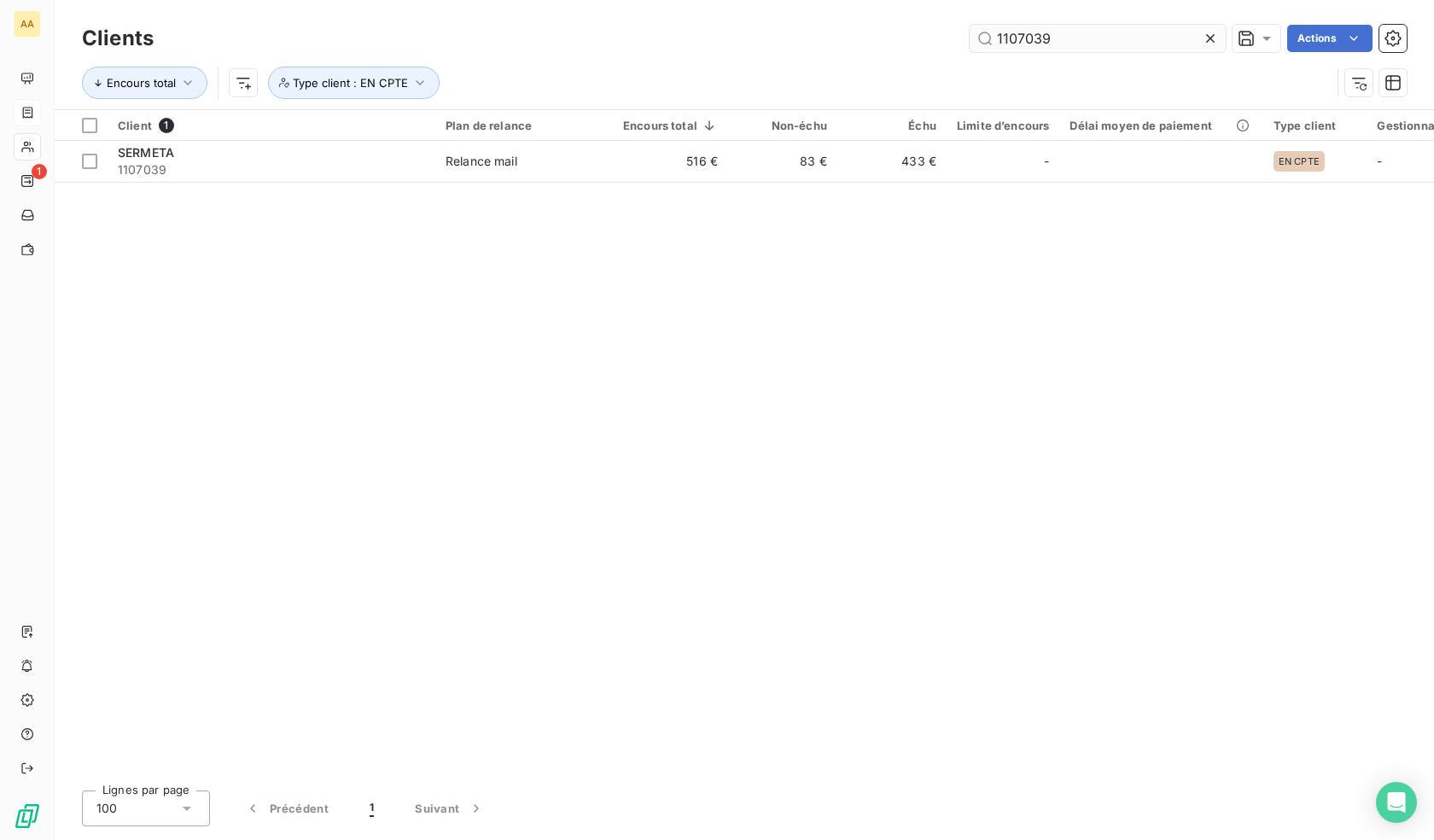
click at [1038, 35] on input "1107039" at bounding box center [1098, 38] width 256 height 27
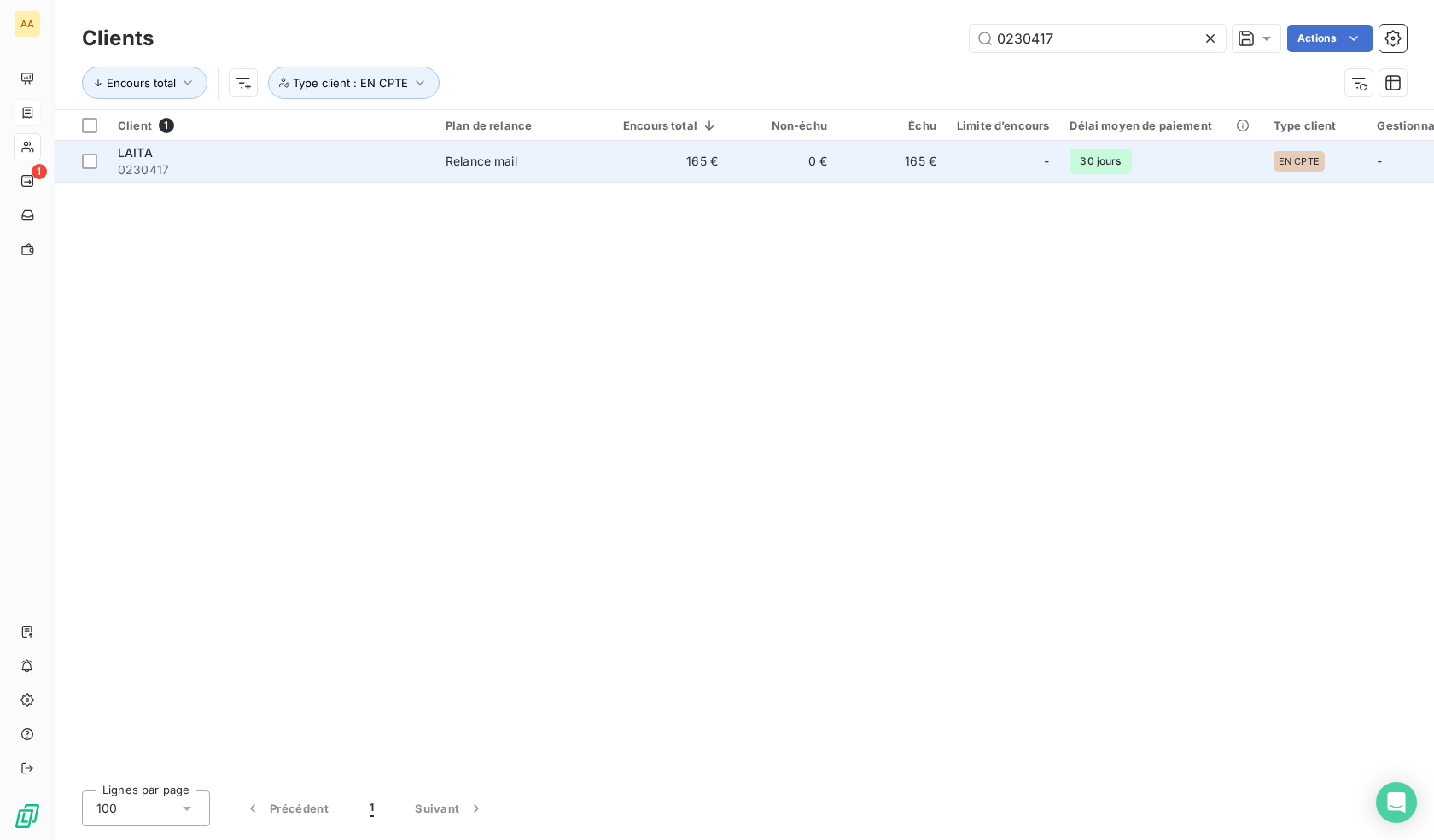
type input "0230417"
click at [635, 162] on td "165 €" at bounding box center [671, 161] width 116 height 41
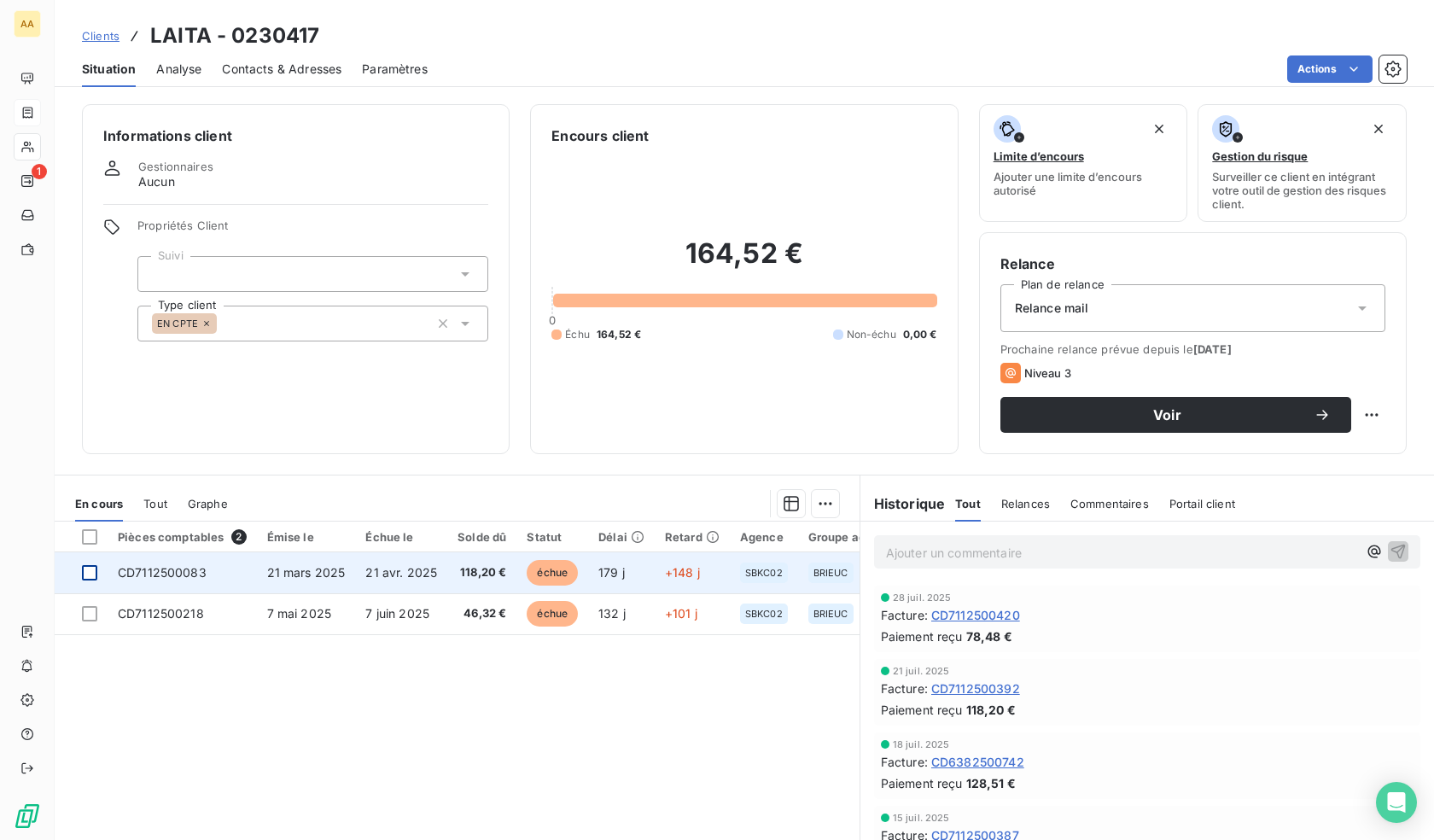
click at [89, 573] on div at bounding box center [89, 572] width 15 height 15
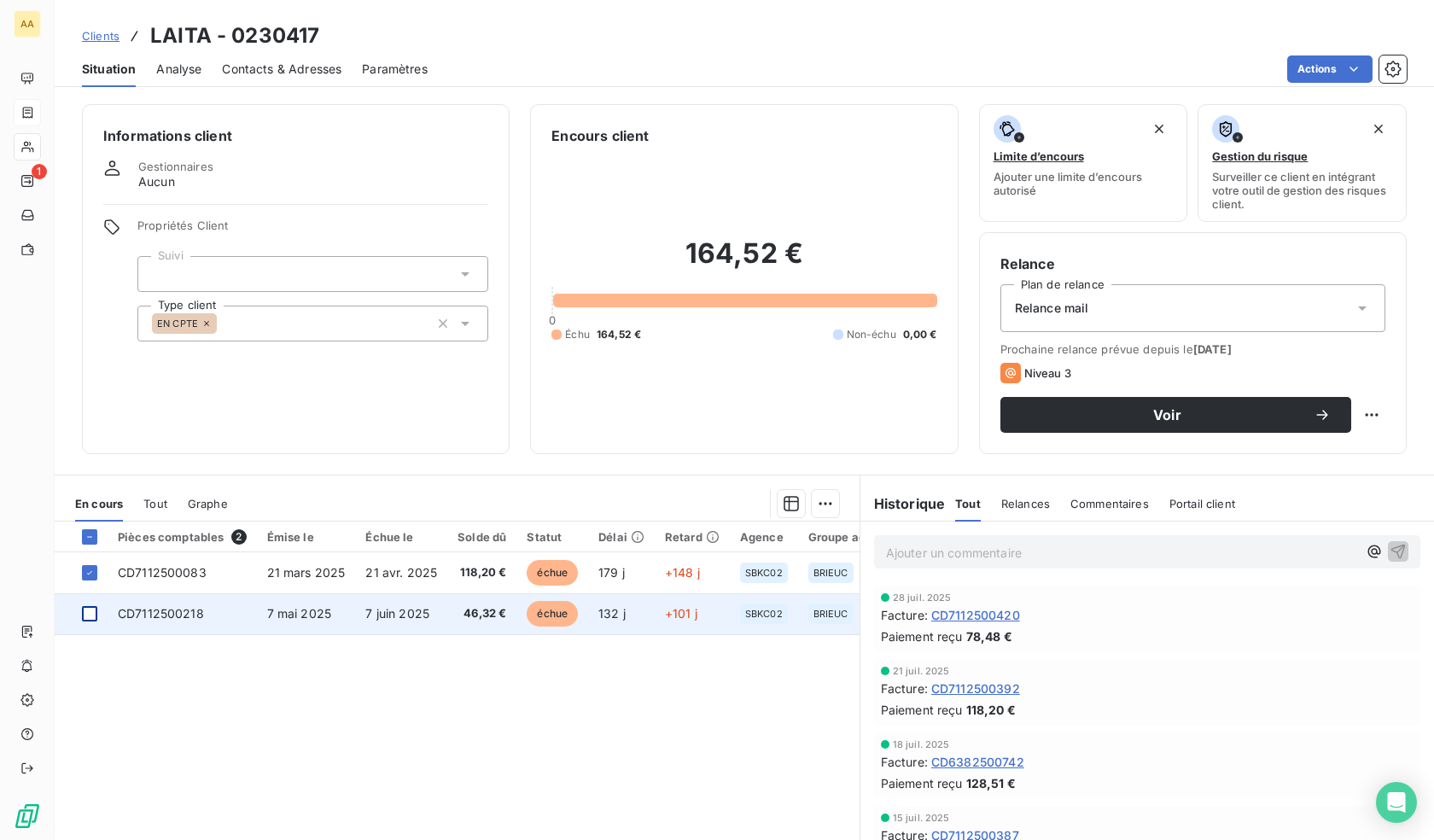
click at [88, 614] on div at bounding box center [89, 613] width 15 height 15
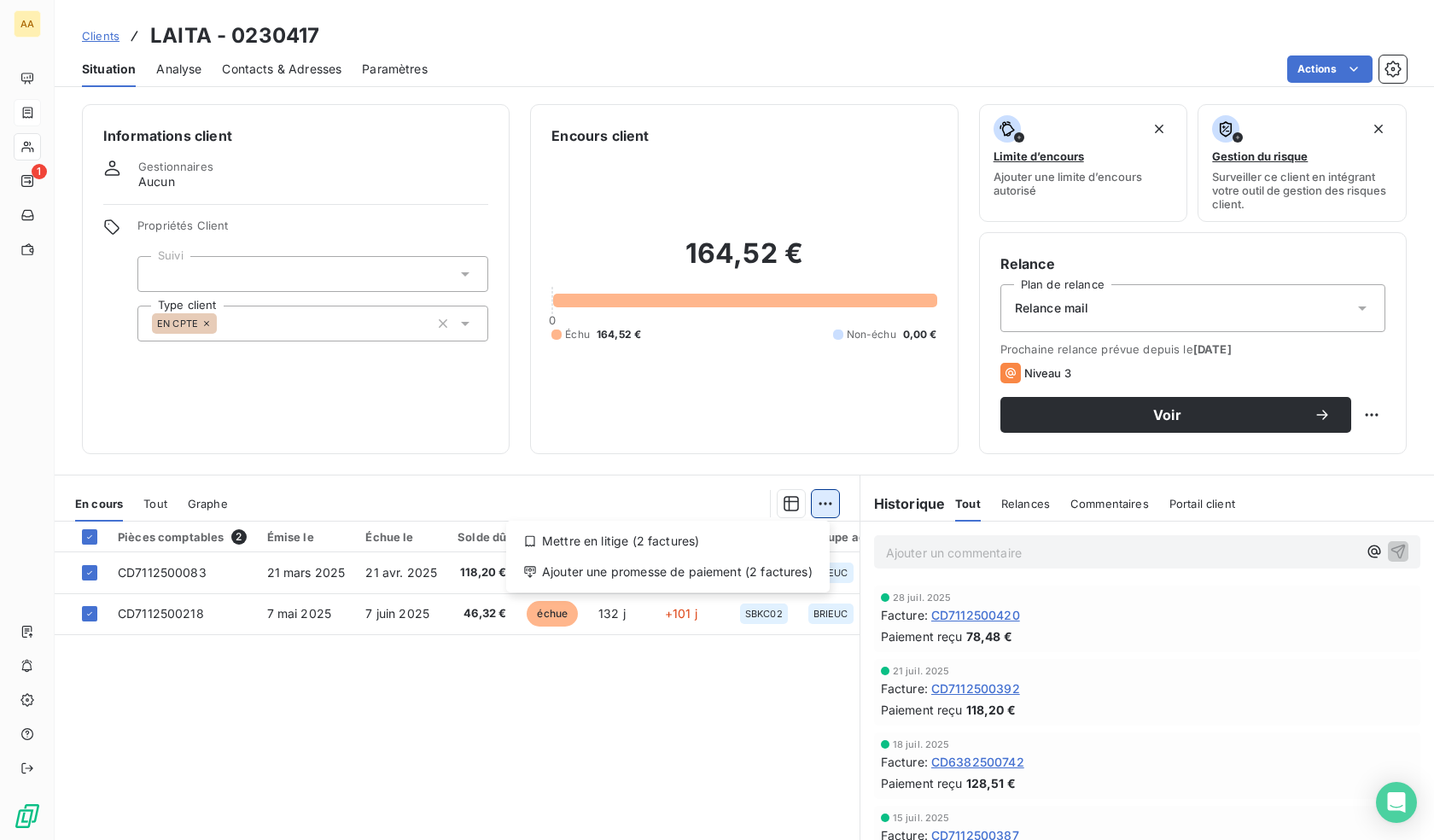
click at [808, 505] on html "AA 1 Clients LAITA - 0230417 Situation Analyse Contacts & Adresses Paramètres A…" at bounding box center [717, 420] width 1434 height 840
click at [694, 578] on div "Ajouter une promesse de paiement (2 factures)" at bounding box center [668, 572] width 310 height 27
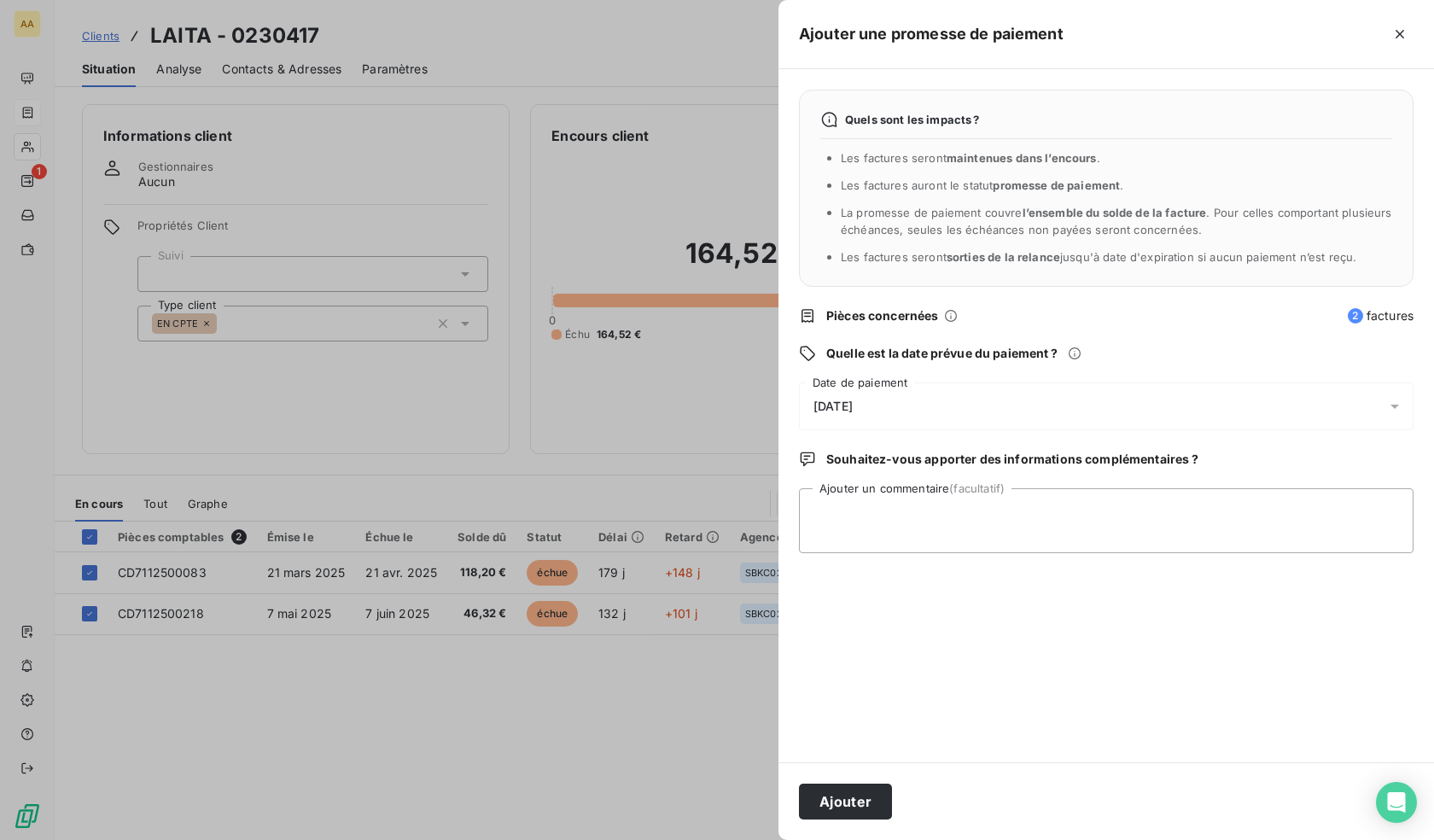
click at [891, 414] on div "[DATE]" at bounding box center [1106, 406] width 615 height 47
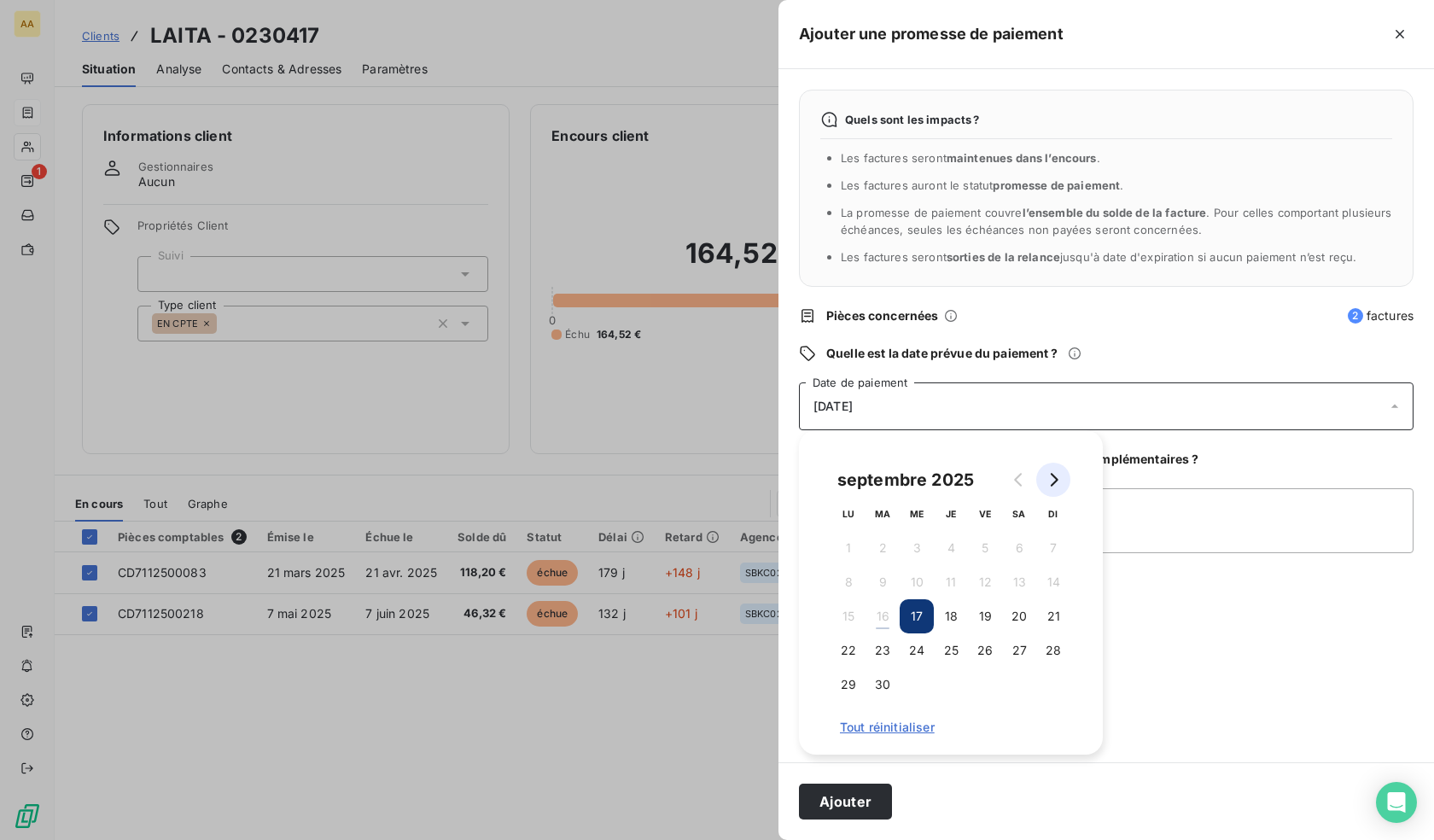
click at [1050, 479] on icon "Go to next month" at bounding box center [1053, 479] width 14 height 14
click at [993, 687] on button "31" at bounding box center [985, 684] width 34 height 34
click at [1133, 670] on div "Quels sont les impacts ? Les factures seront maintenues dans l’encours . Les fa…" at bounding box center [1107, 415] width 656 height 693
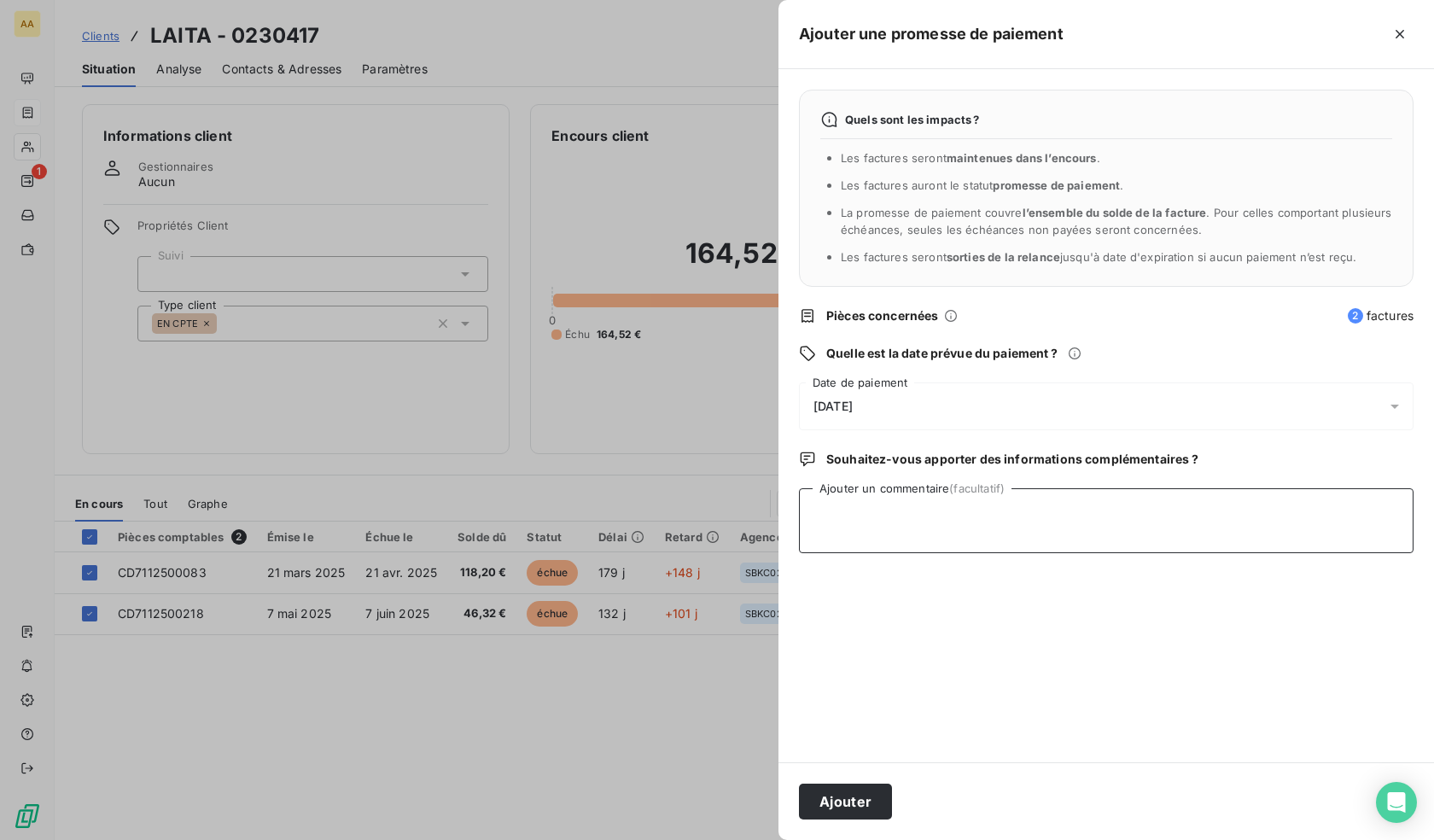
click at [924, 528] on textarea "Ajouter un commentaire (facultatif)" at bounding box center [1106, 520] width 615 height 65
type textarea "Paiement ECF demande faite le 16/09"
click at [843, 806] on button "Ajouter" at bounding box center [845, 801] width 93 height 36
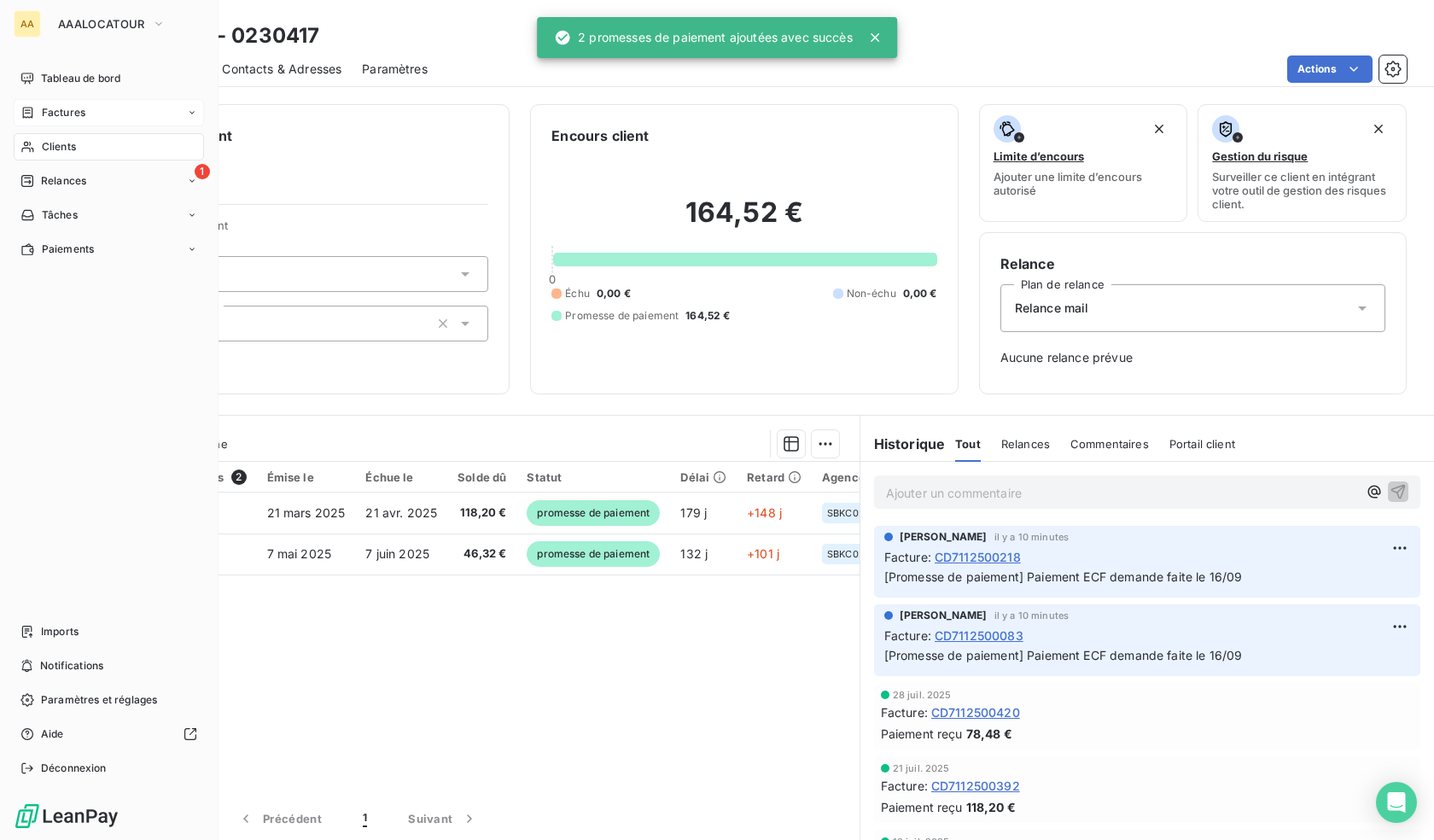
click at [59, 146] on span "Clients" at bounding box center [58, 147] width 34 height 15
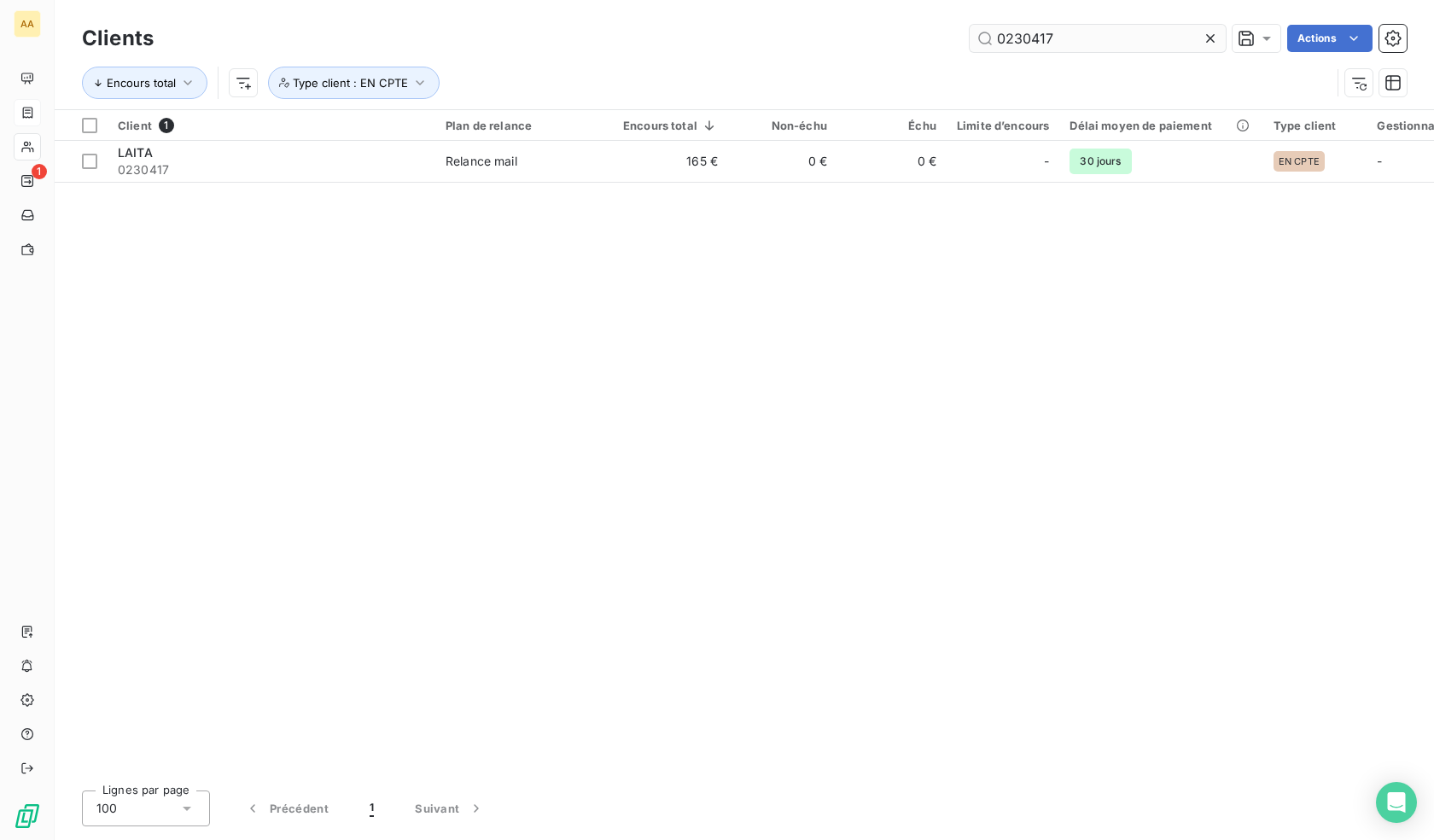
click at [1079, 38] on input "0230417" at bounding box center [1098, 38] width 256 height 27
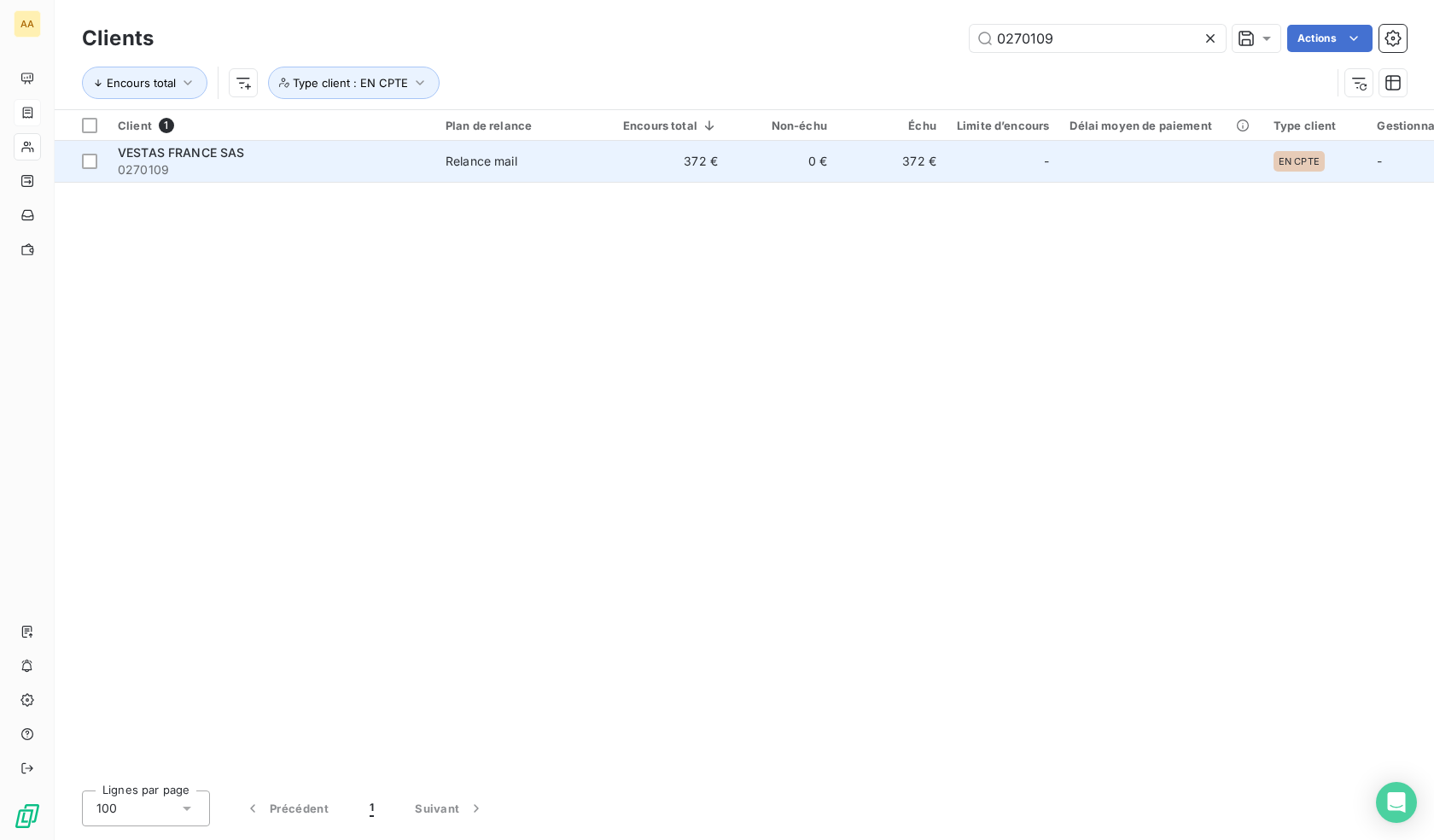
type input "0270109"
click at [624, 161] on td "372 €" at bounding box center [671, 161] width 116 height 41
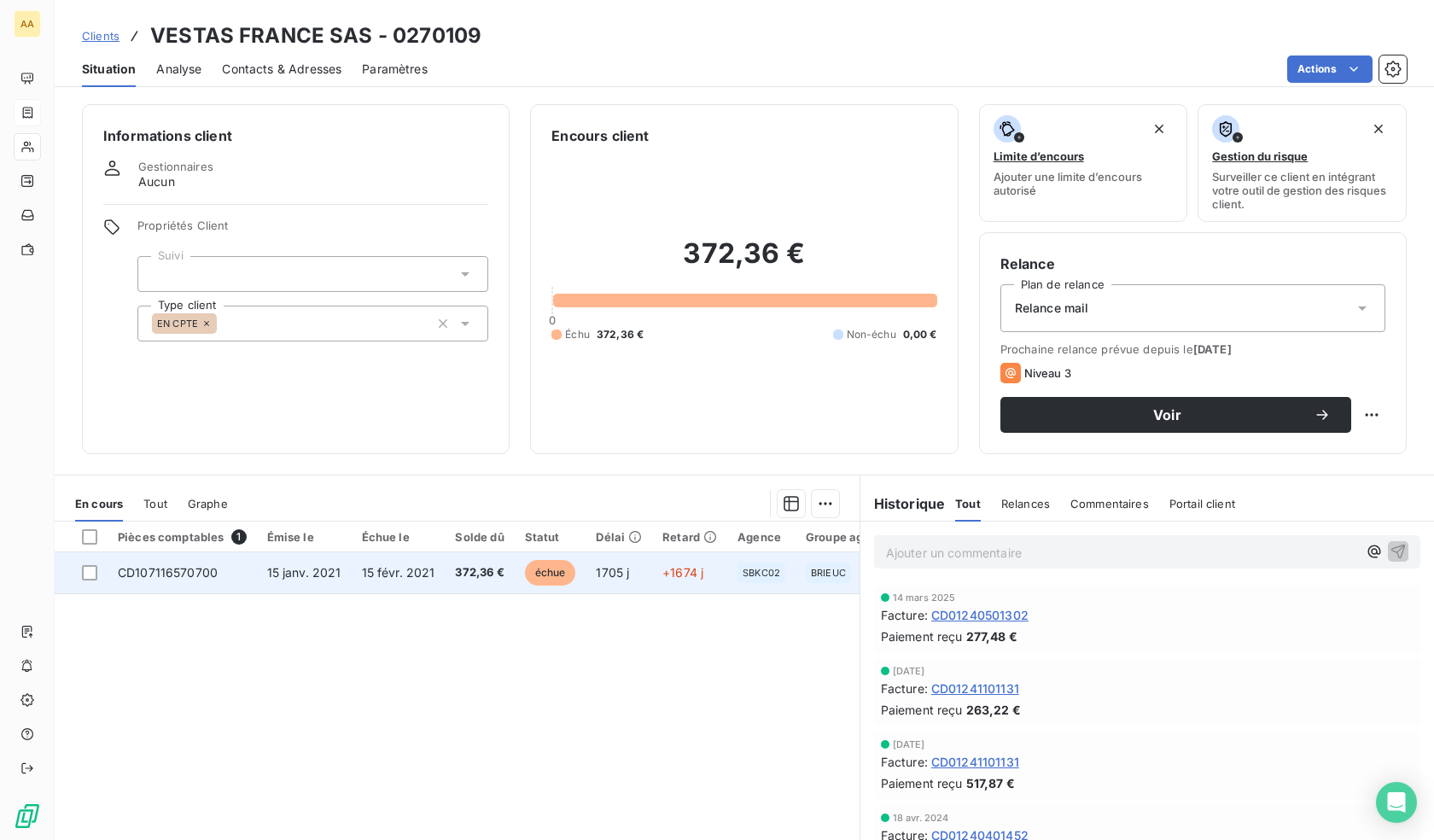
click at [630, 561] on td "1705 j" at bounding box center [619, 572] width 67 height 41
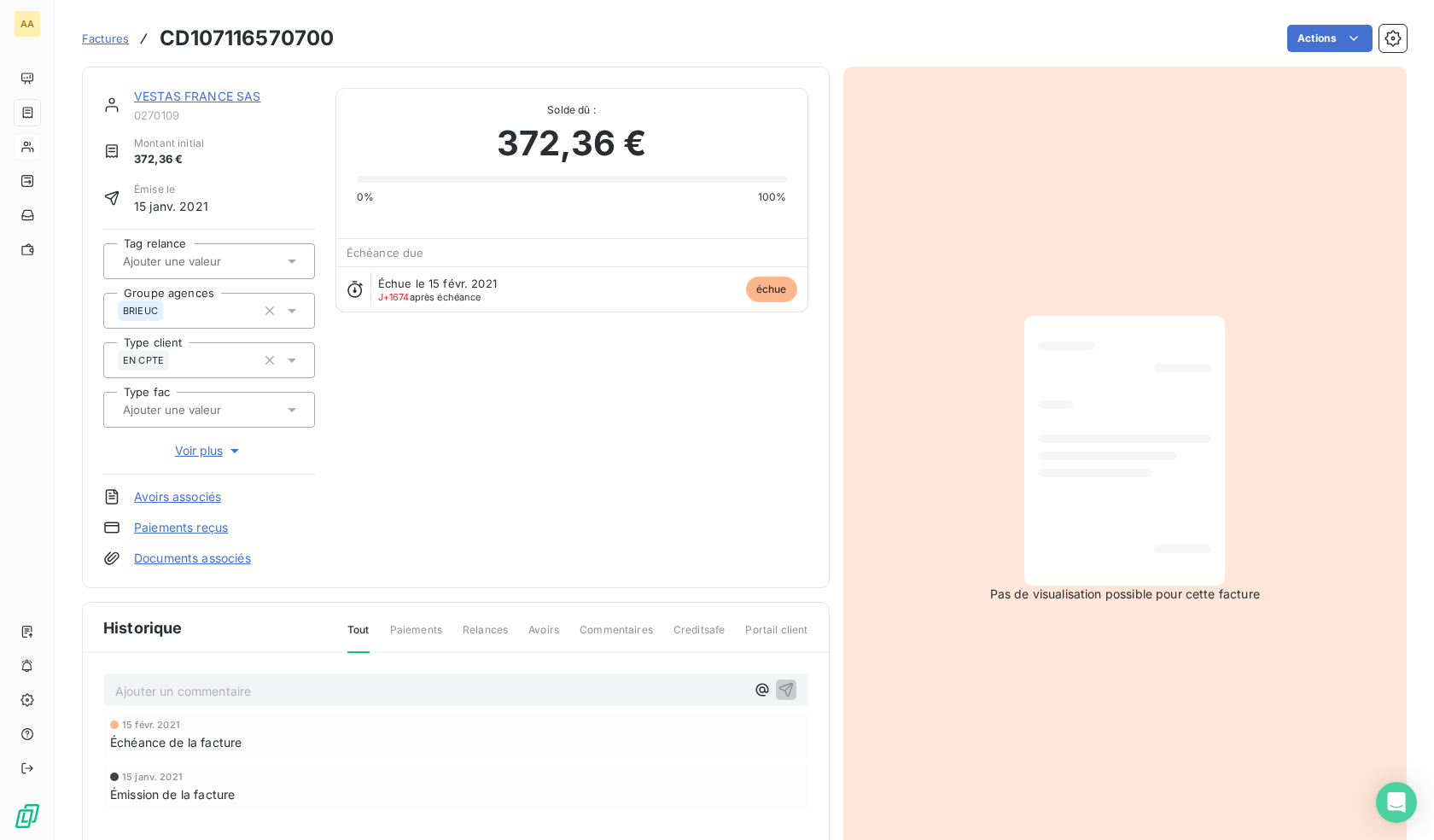
click at [468, 688] on p "Ajouter un commentaire ﻿" at bounding box center [431, 691] width 630 height 21
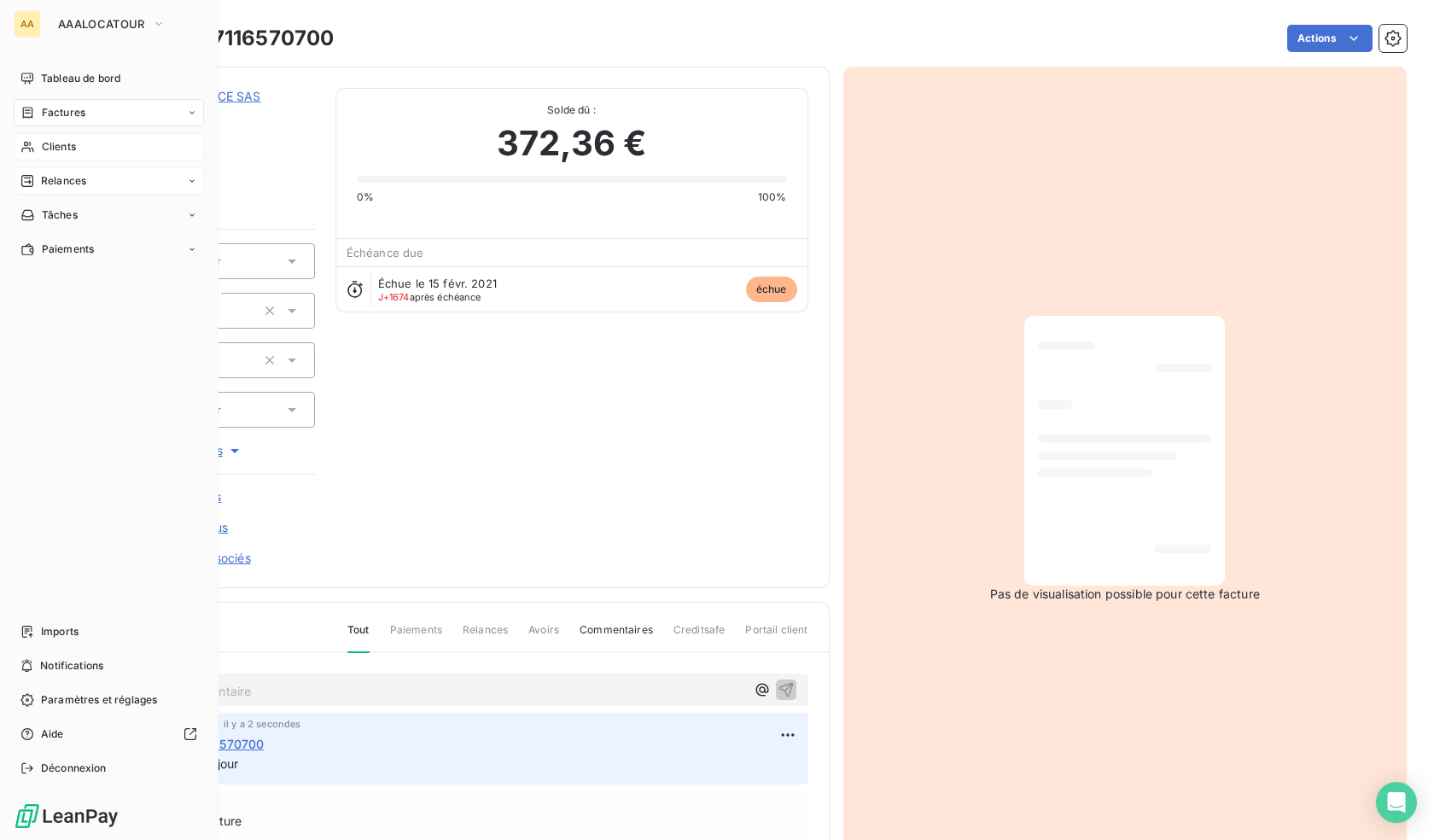
click at [81, 169] on div "Relances" at bounding box center [108, 181] width 190 height 27
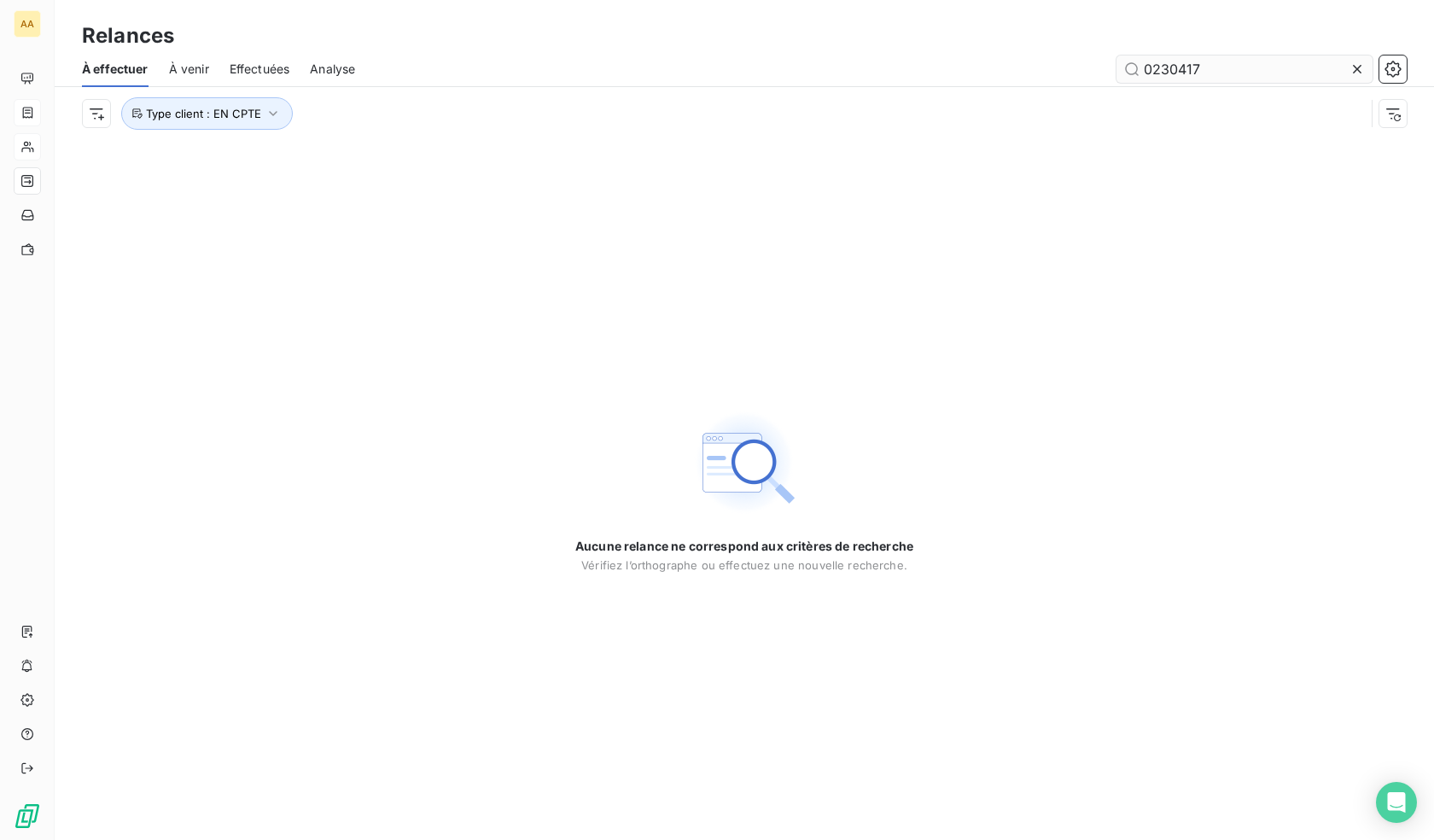
click at [1200, 75] on input "0230417" at bounding box center [1245, 69] width 256 height 27
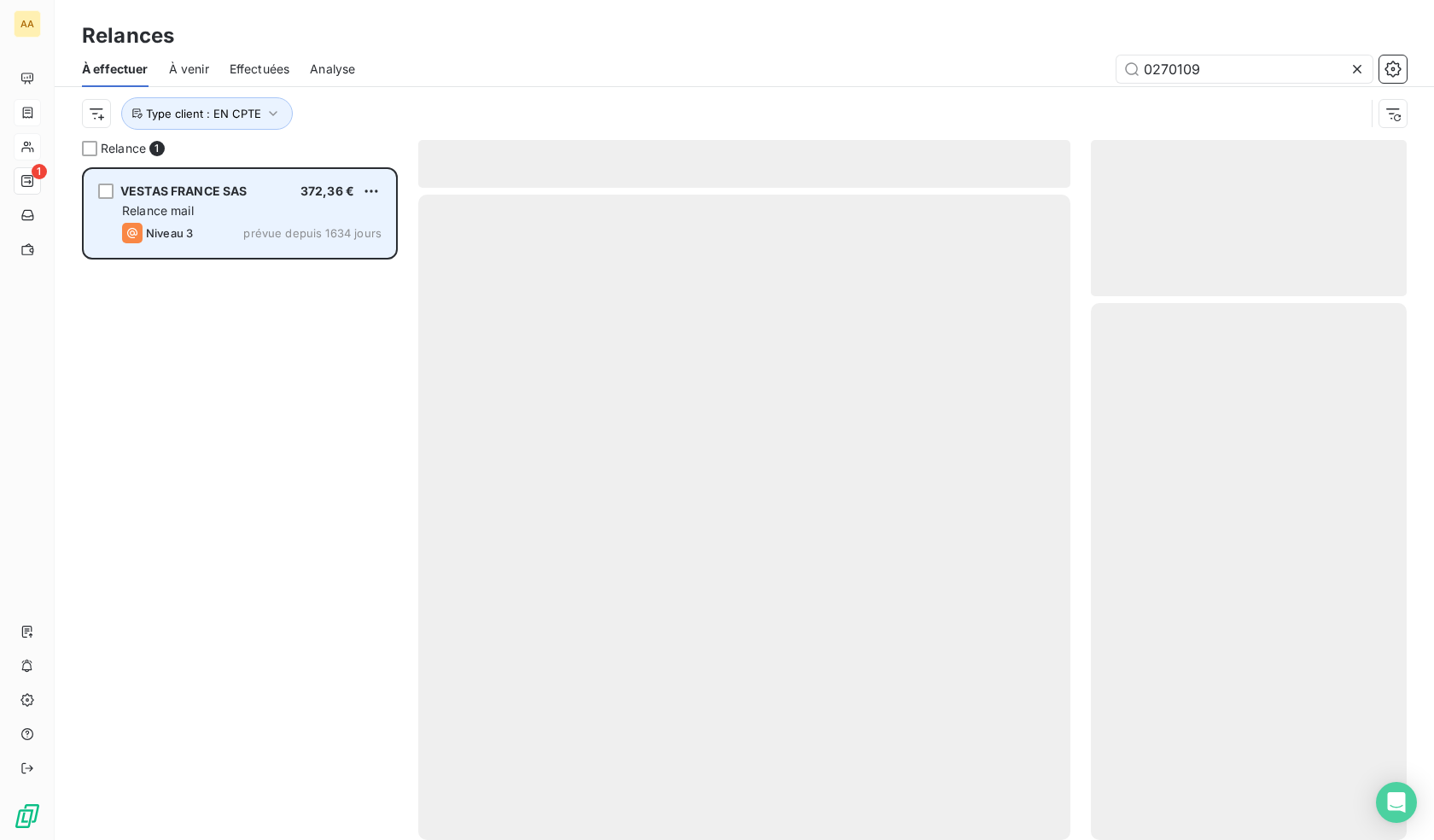
scroll to position [660, 303]
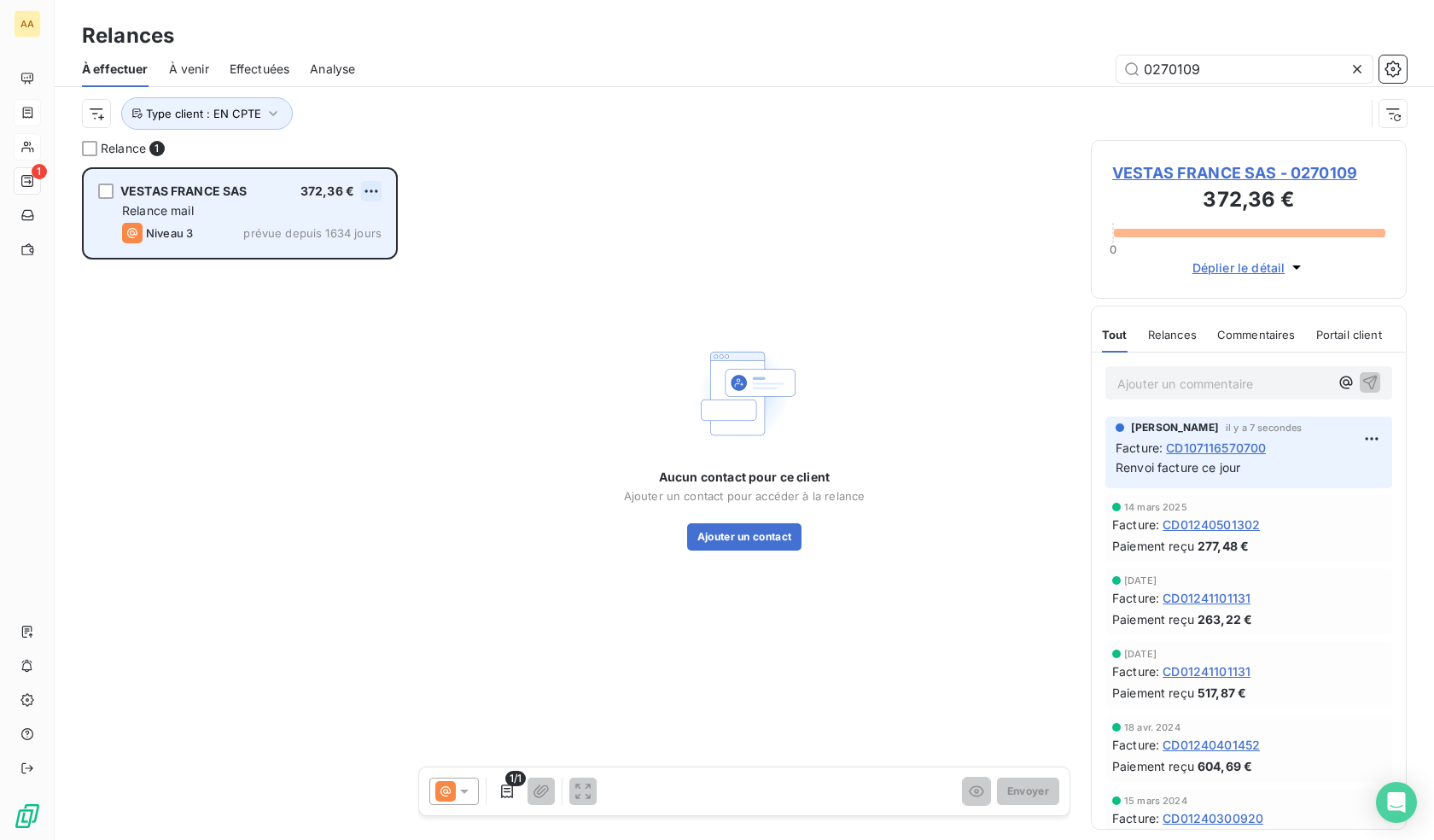
type input "0270109"
click at [372, 193] on html "AA 1 Relances À effectuer À venir Effectuées Analyse 0270109 Type client : EN C…" at bounding box center [717, 420] width 1434 height 840
click at [304, 229] on div "Replanifier cette action" at bounding box center [298, 225] width 153 height 27
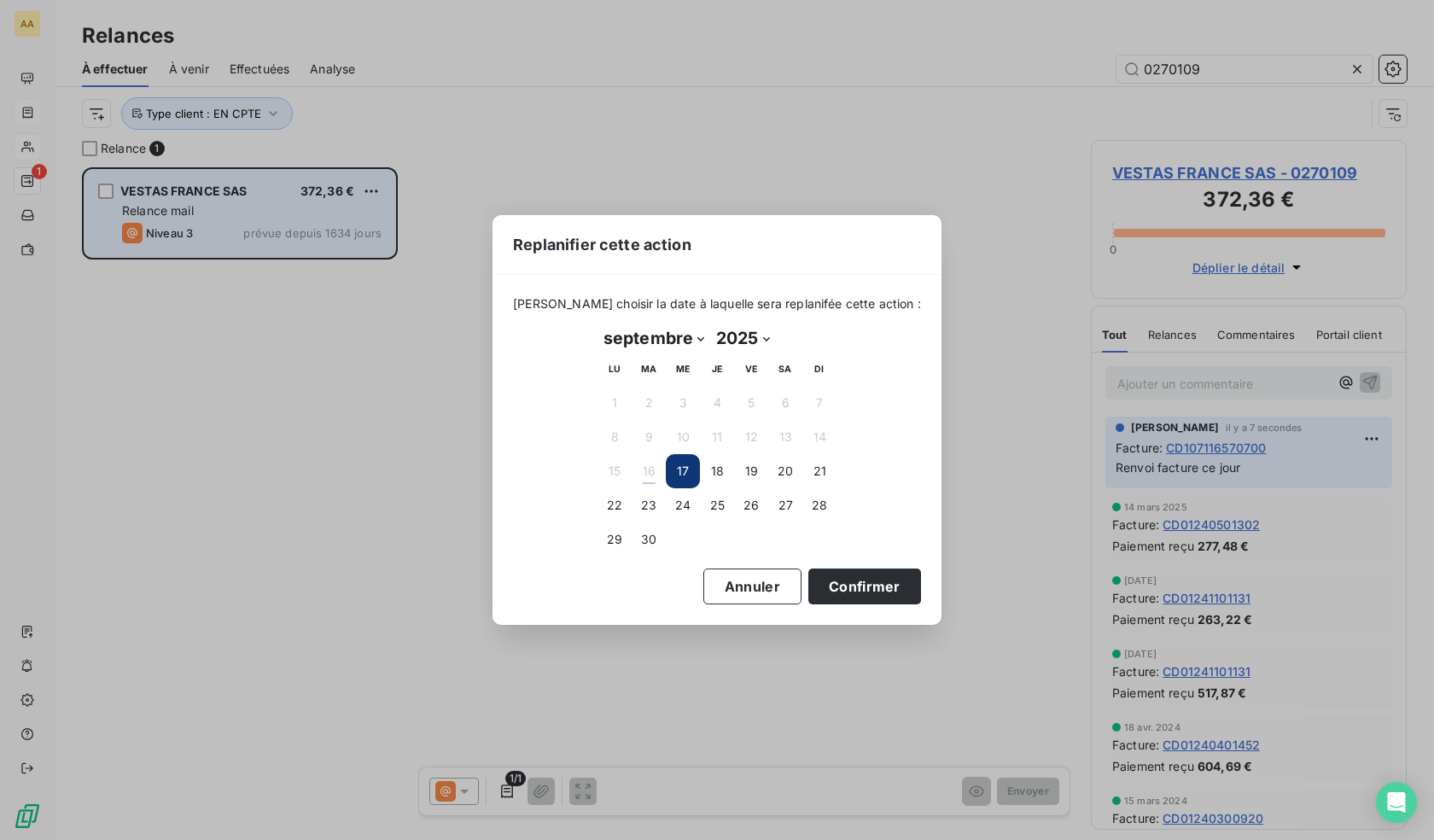
click at [650, 333] on select "janvier février mars avril mai juin juillet août septembre octobre novembre déc…" at bounding box center [654, 338] width 113 height 27
select select "9"
click at [598, 324] on select "janvier février mars avril mai juin juillet août septembre octobre novembre déc…" at bounding box center [654, 338] width 113 height 27
click at [621, 475] on button "13" at bounding box center [614, 471] width 34 height 34
click at [855, 597] on button "Confirmer" at bounding box center [865, 586] width 113 height 36
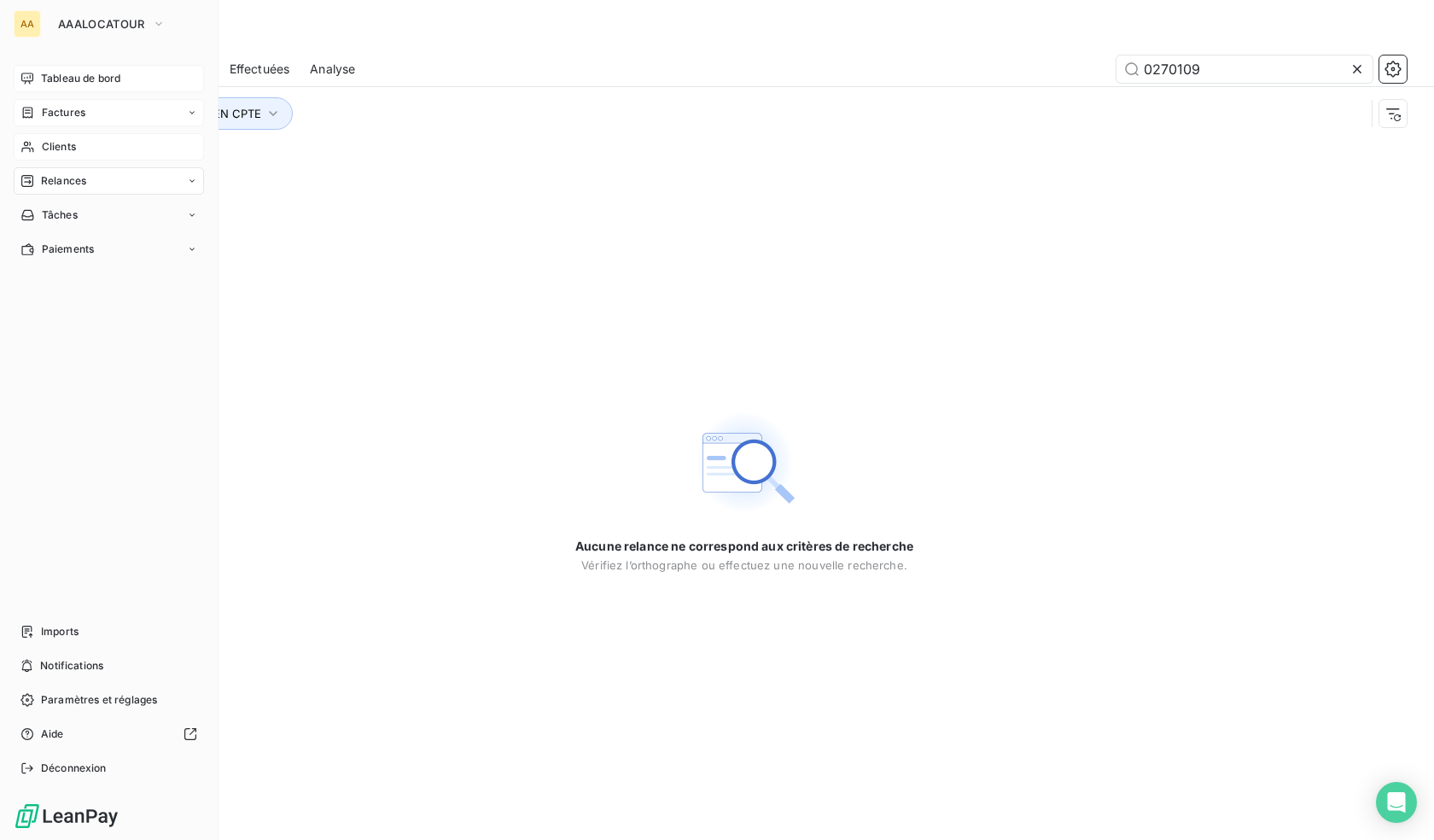
click at [42, 73] on span "Tableau de bord" at bounding box center [80, 78] width 79 height 15
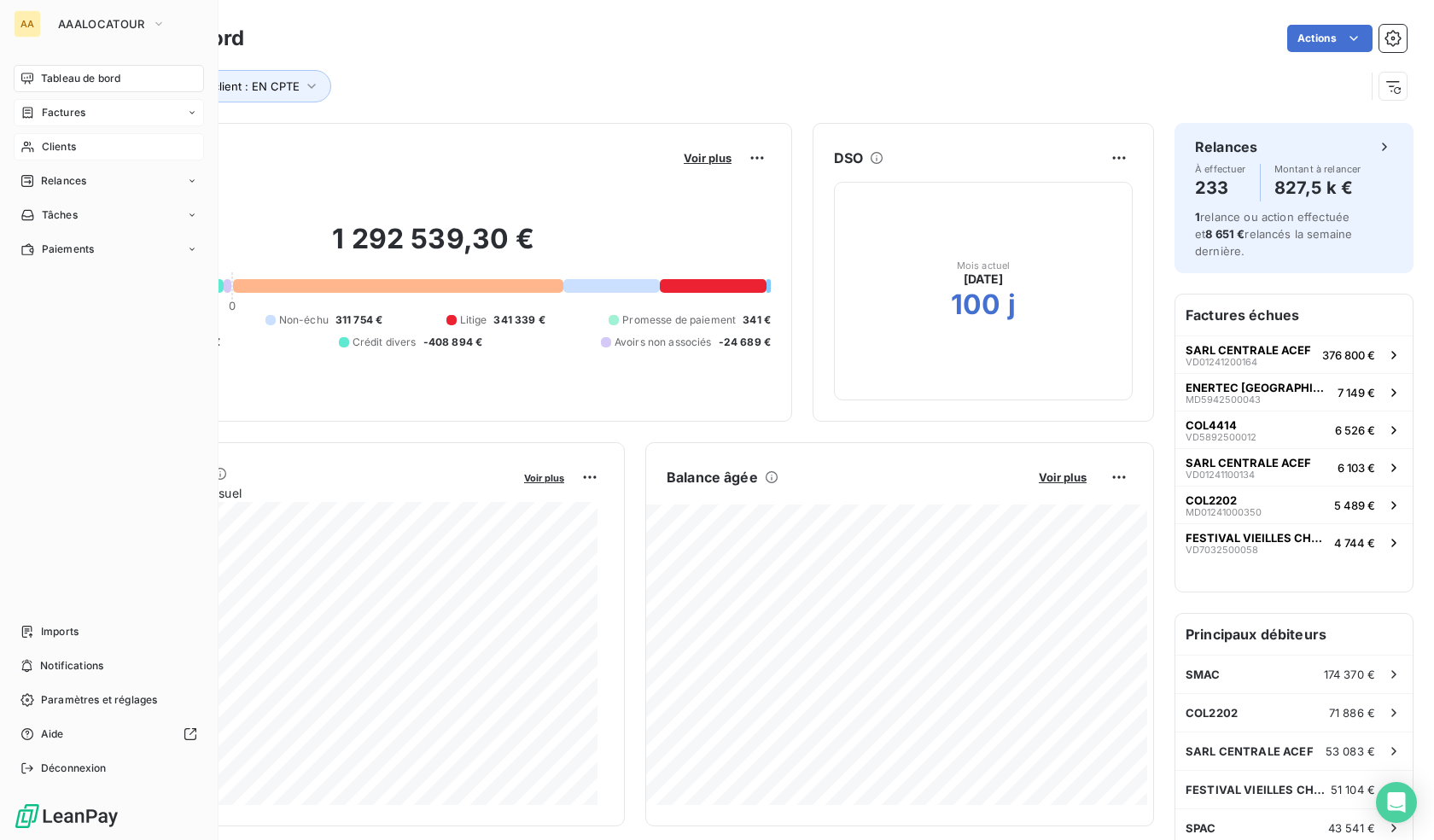
click at [51, 177] on span "Relances" at bounding box center [64, 180] width 46 height 15
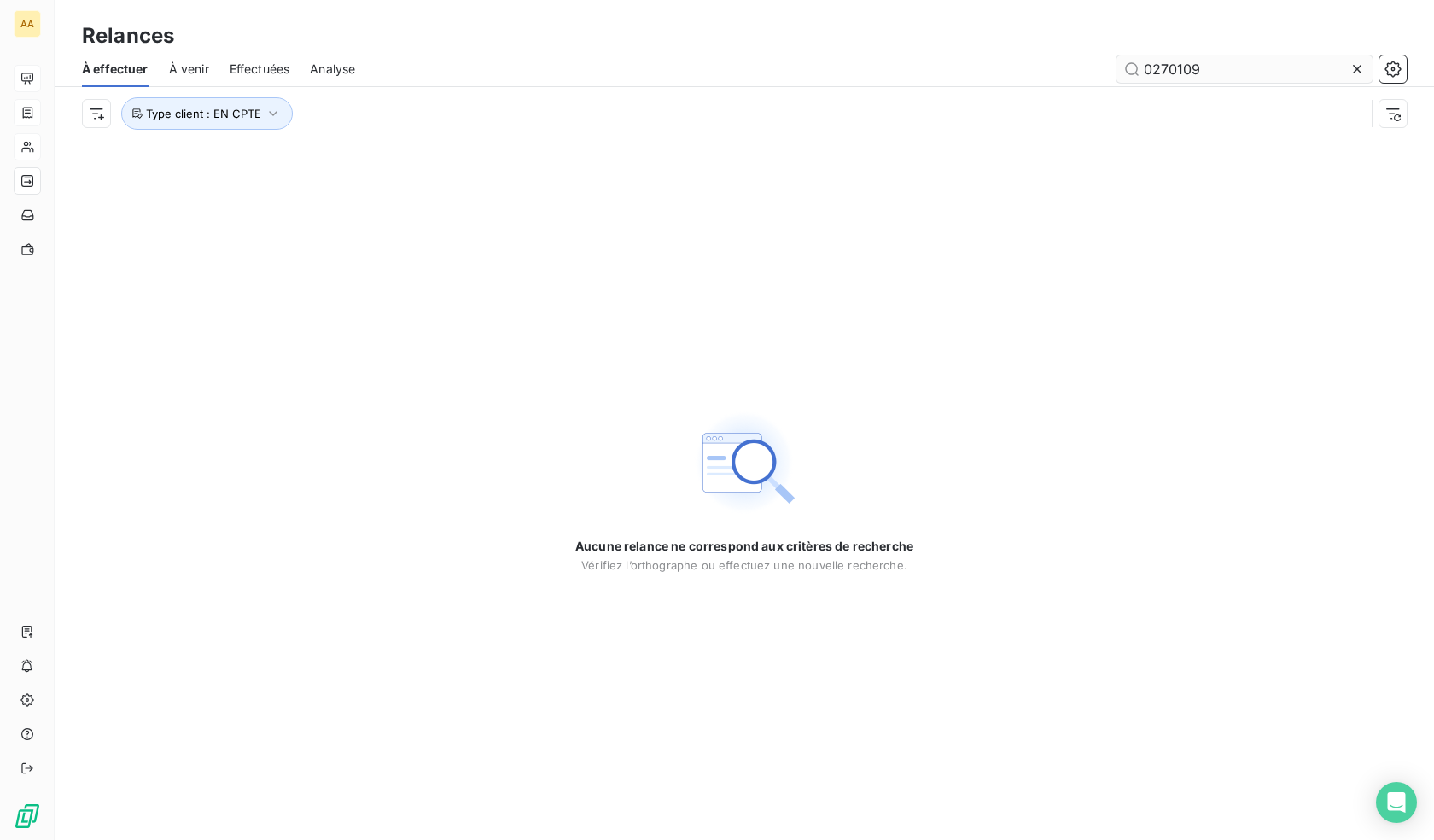
click at [1166, 73] on input "0270109" at bounding box center [1245, 69] width 256 height 27
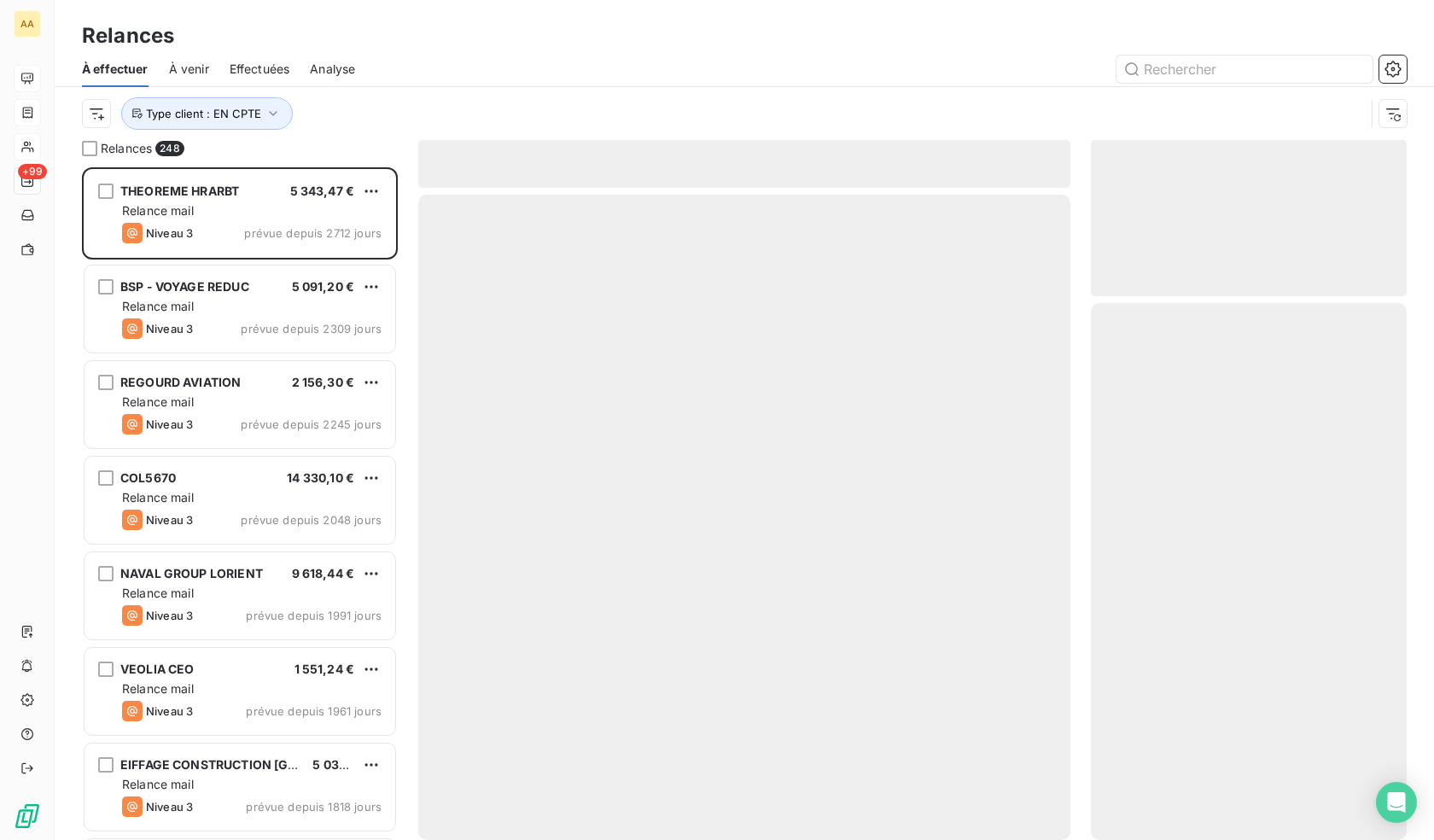
scroll to position [660, 303]
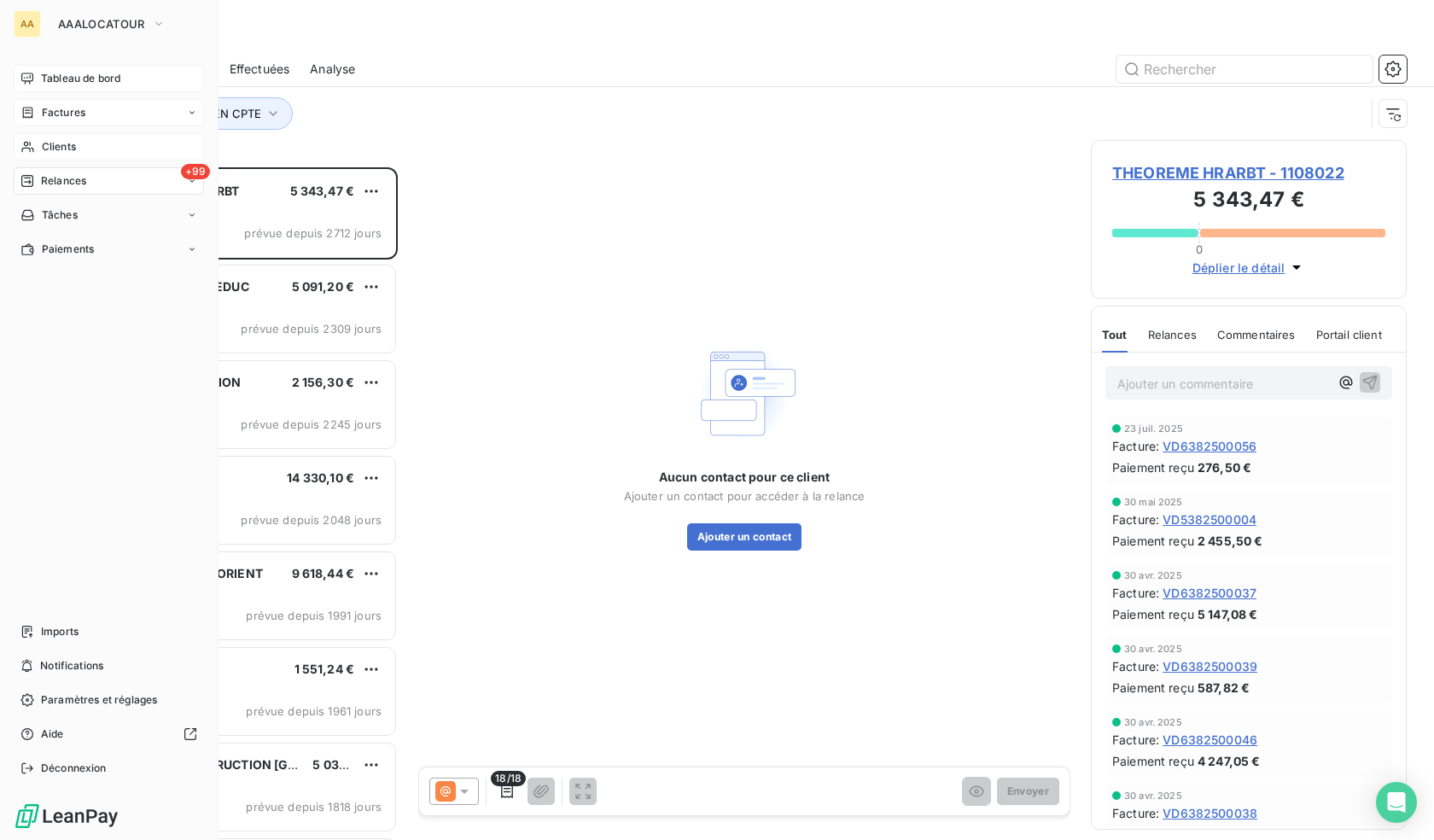
click at [33, 74] on icon at bounding box center [26, 78] width 12 height 11
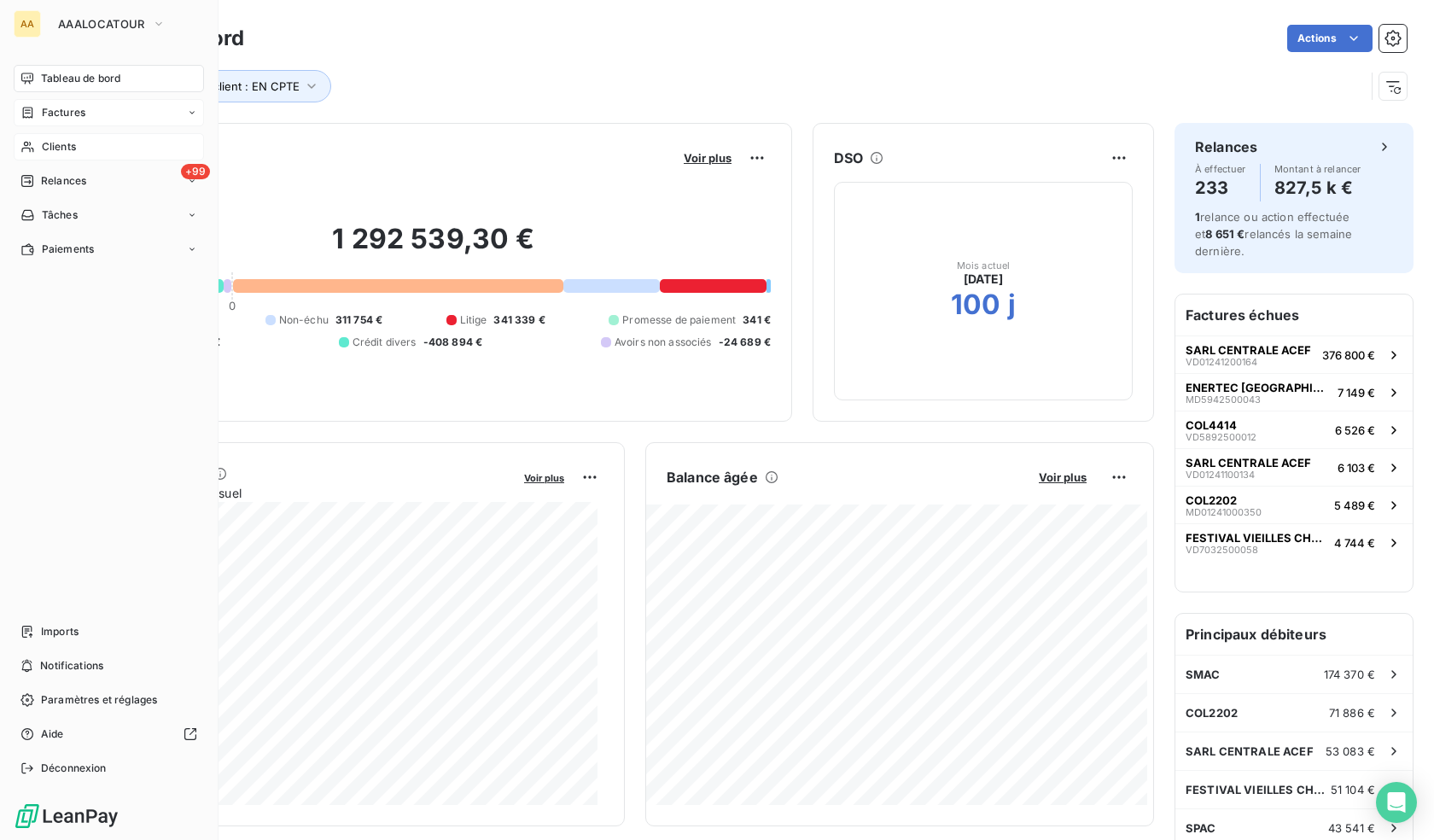
click at [56, 179] on span "Relances" at bounding box center [64, 180] width 46 height 15
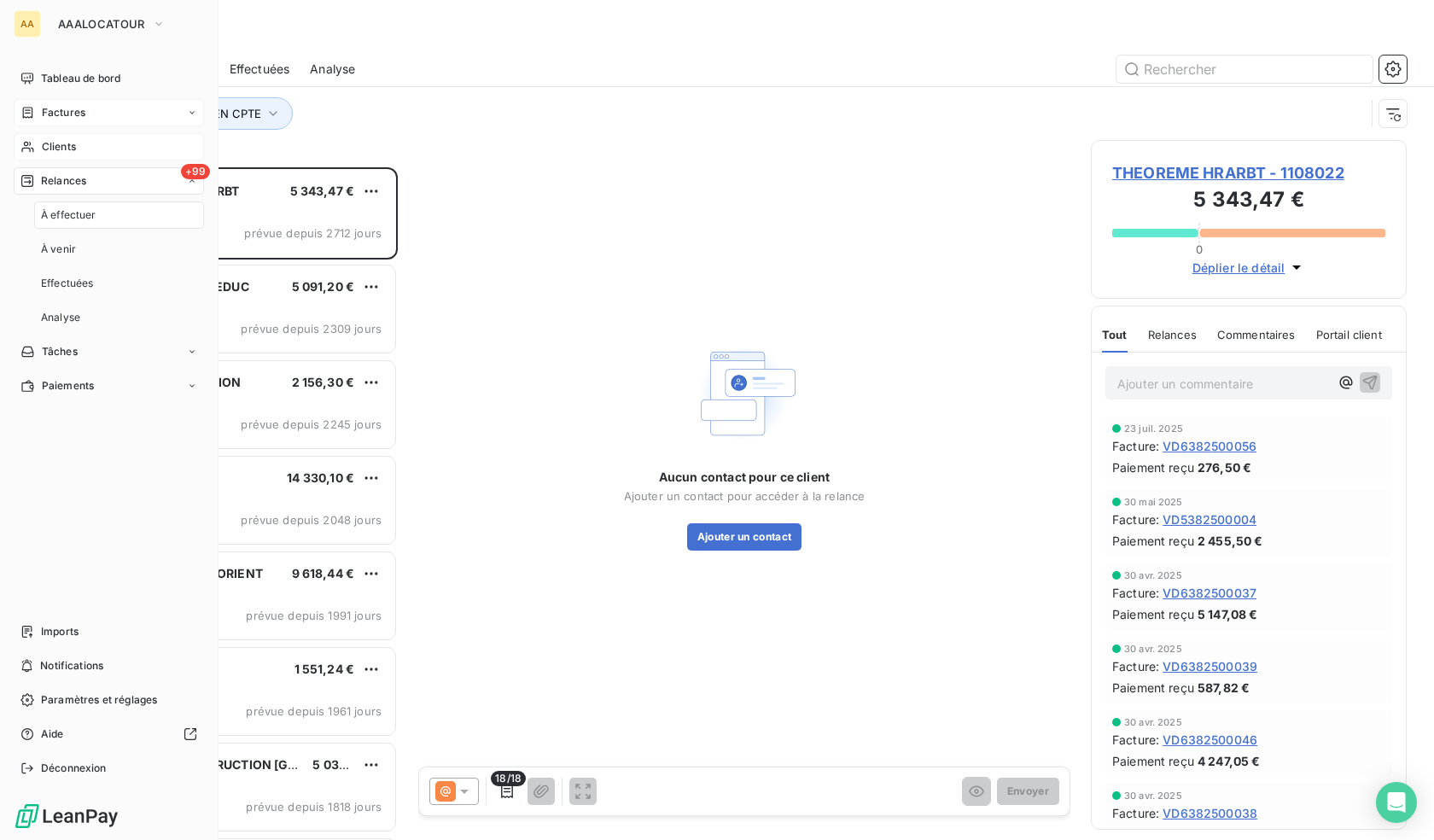
scroll to position [660, 303]
click at [68, 162] on nav "Tableau de bord Factures Clients +99 Relances À effectuer À venir Effectuées An…" at bounding box center [108, 231] width 190 height 334
click at [68, 149] on span "Clients" at bounding box center [58, 147] width 34 height 15
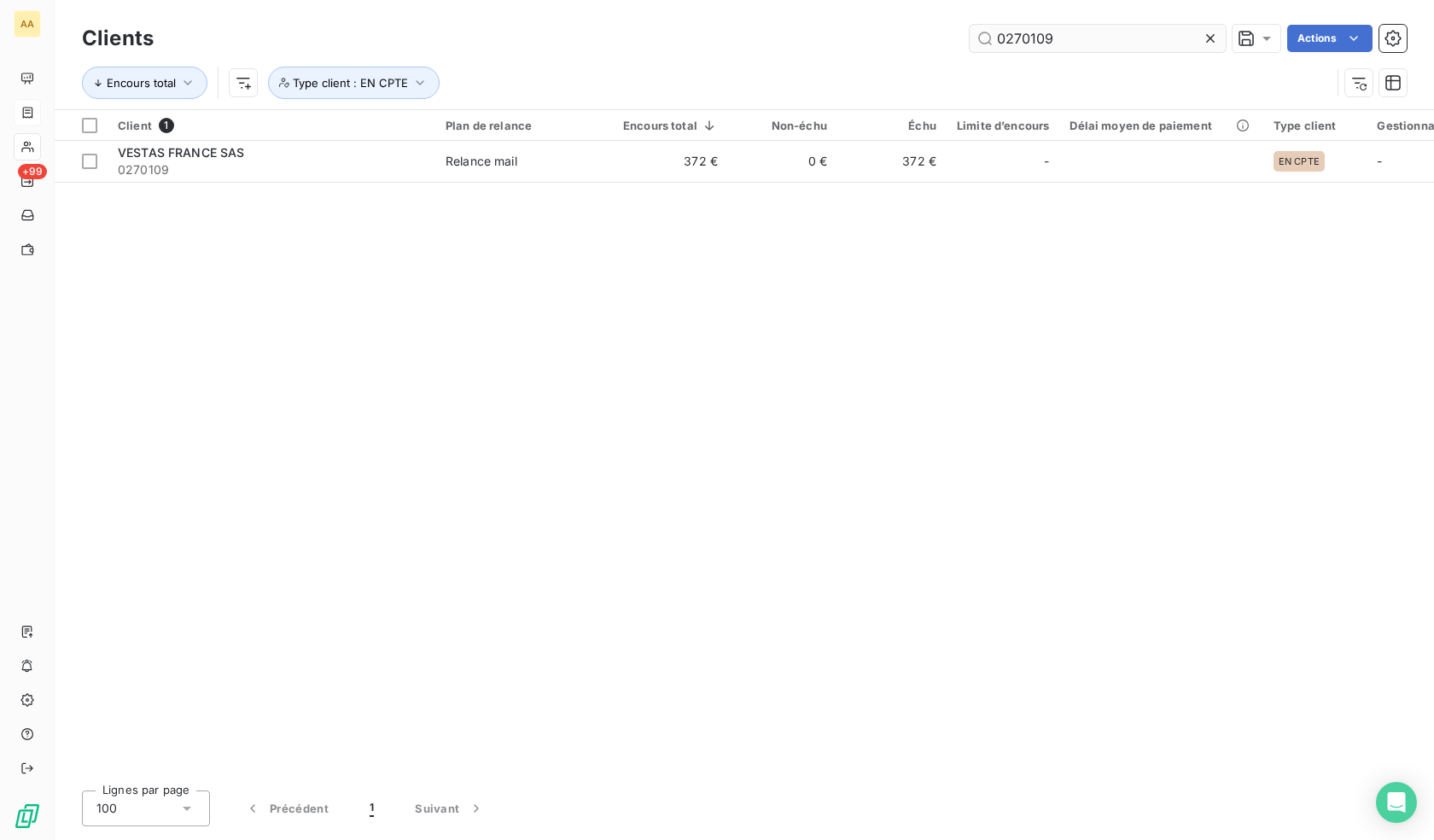
click at [1060, 44] on input "0270109" at bounding box center [1098, 38] width 256 height 27
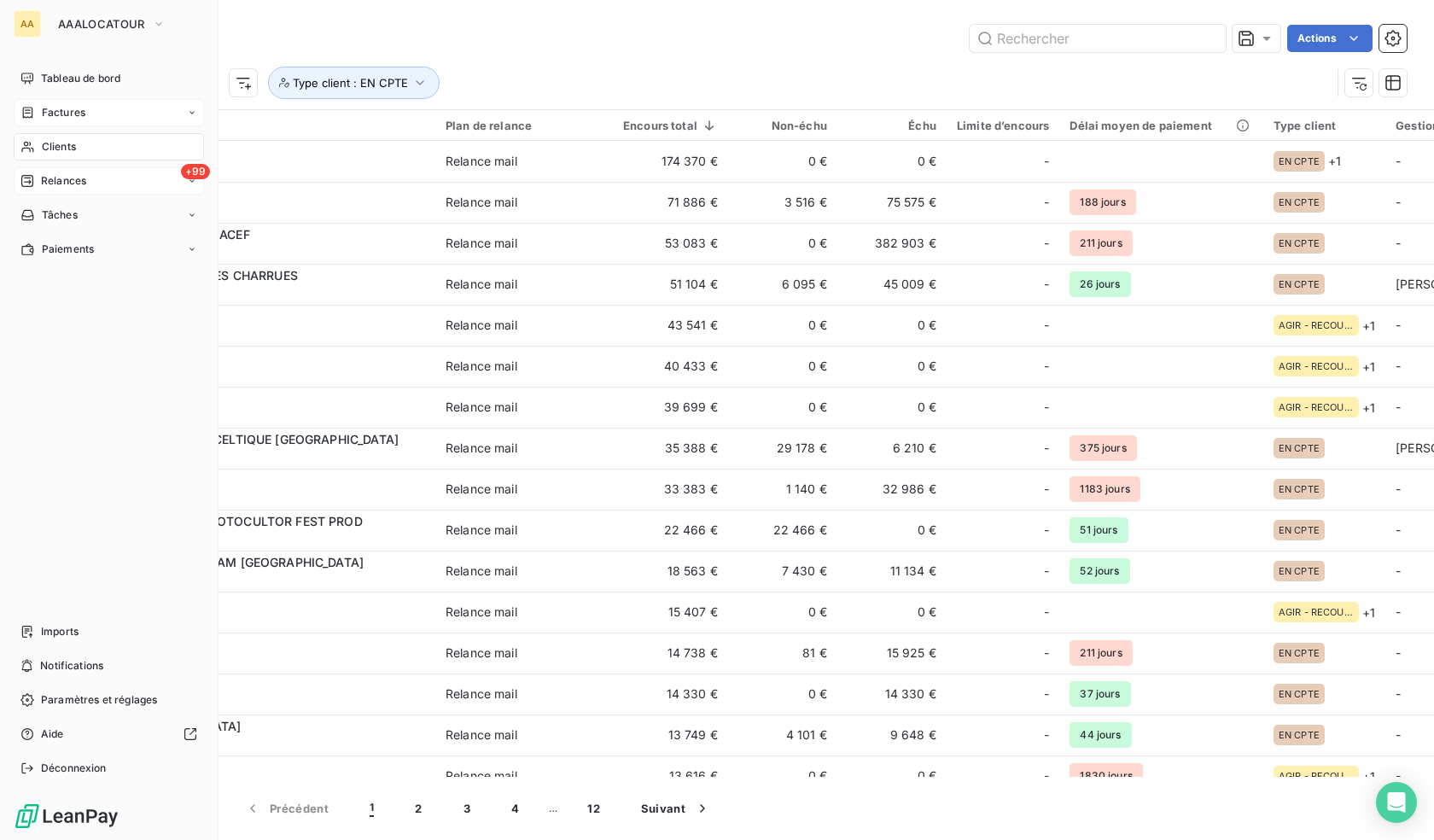
click at [50, 179] on span "Relances" at bounding box center [64, 180] width 46 height 15
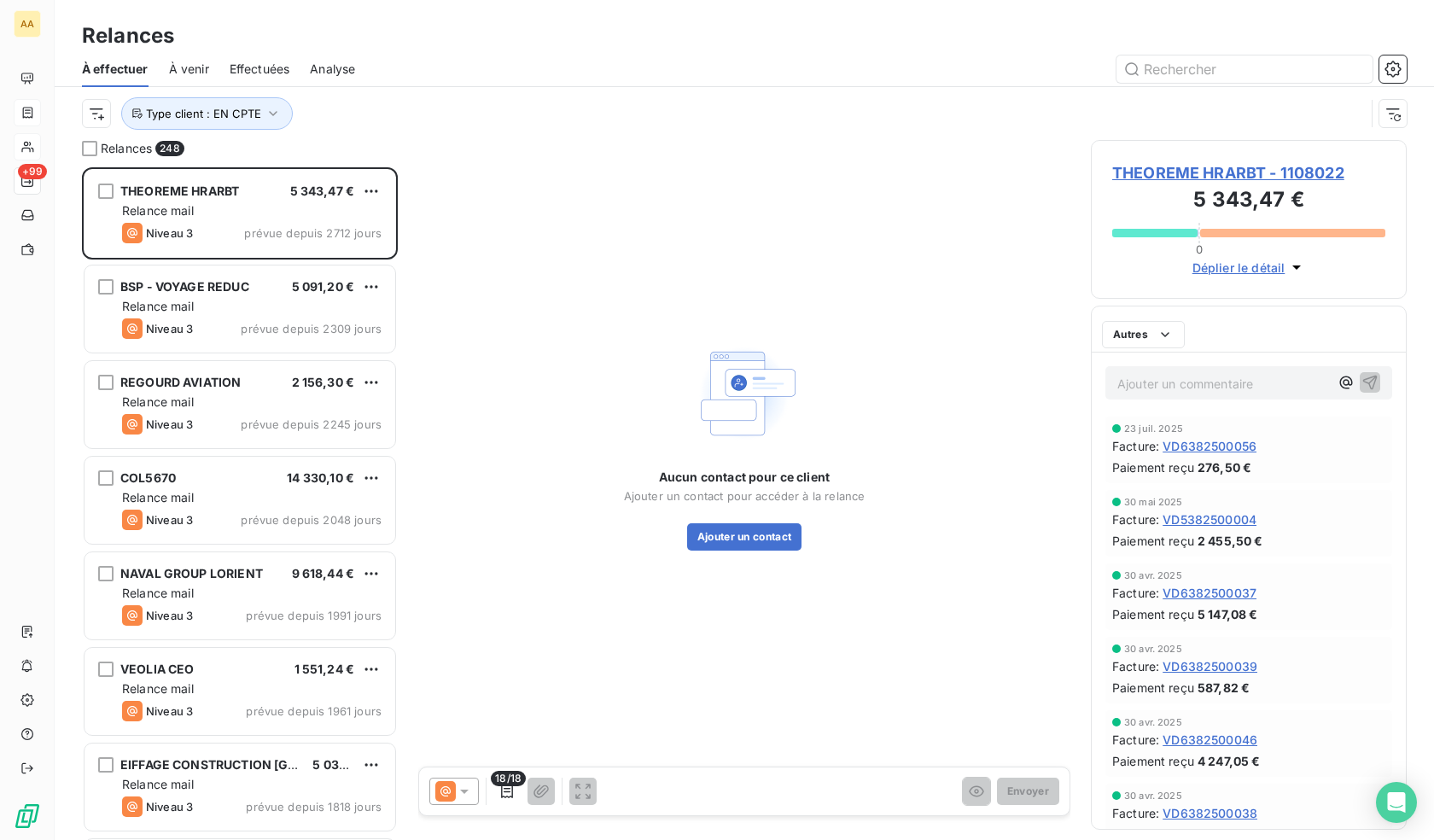
scroll to position [660, 303]
click at [1182, 67] on input "text" at bounding box center [1245, 69] width 256 height 27
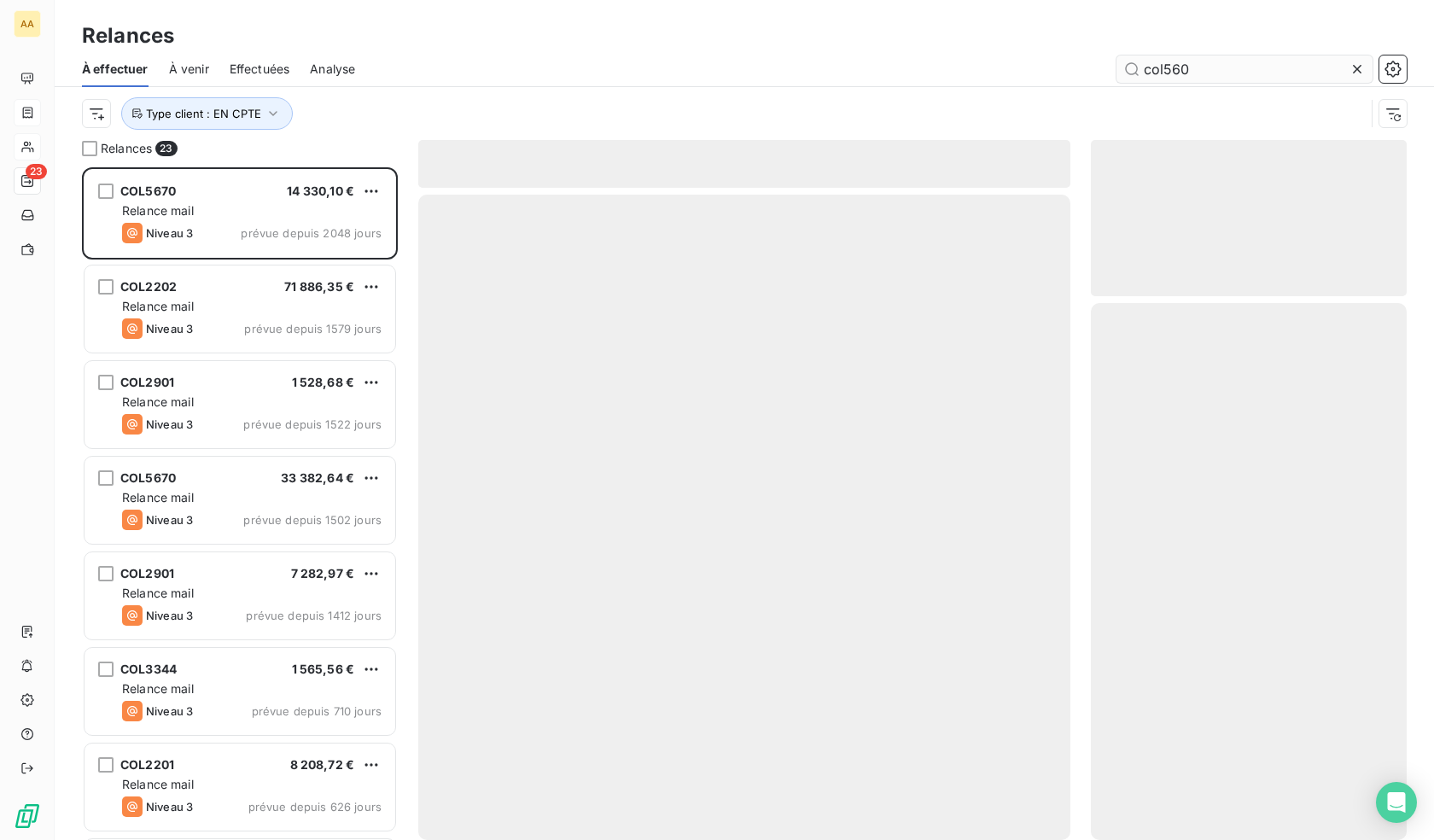
type input "col560"
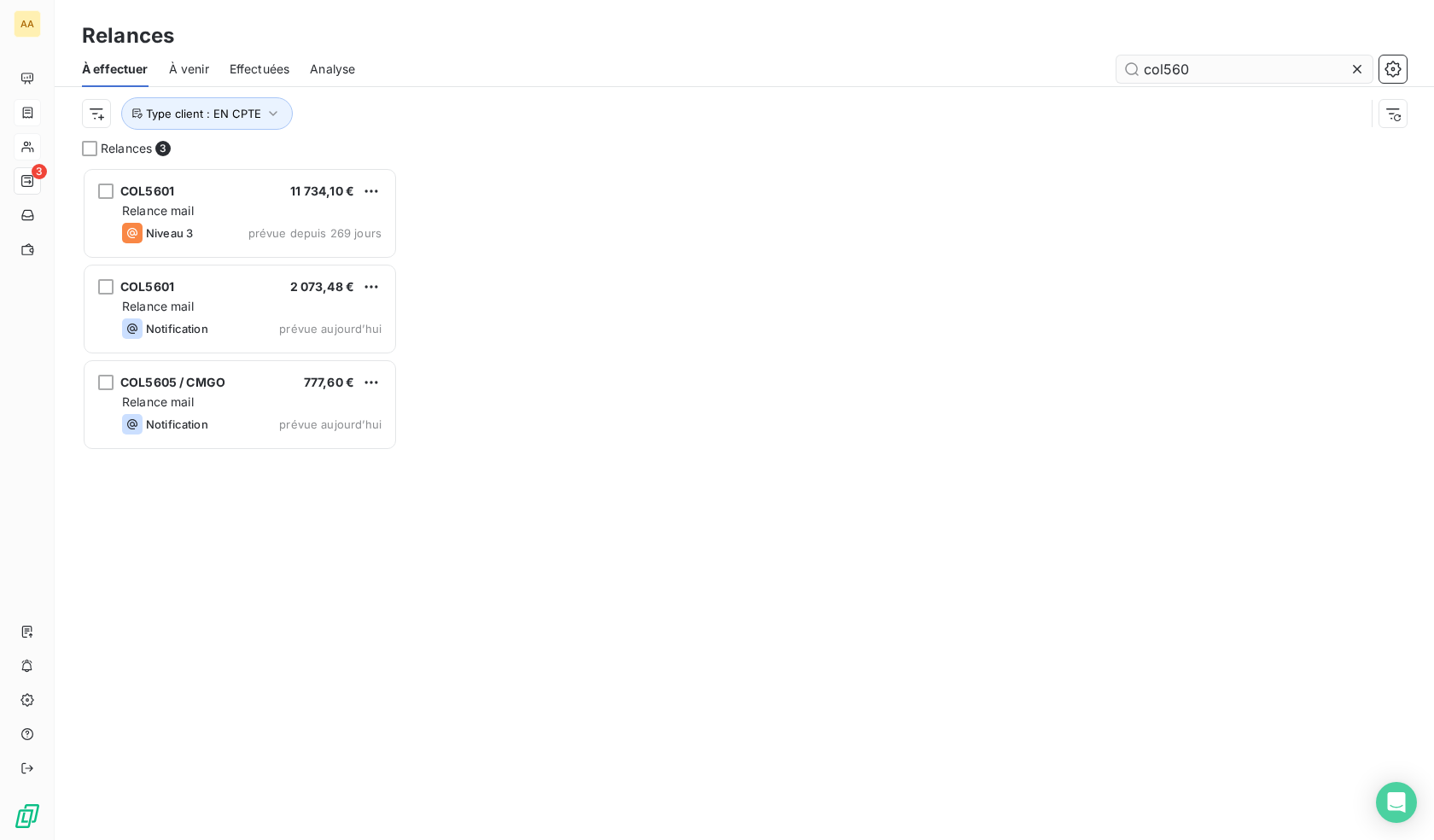
scroll to position [660, 303]
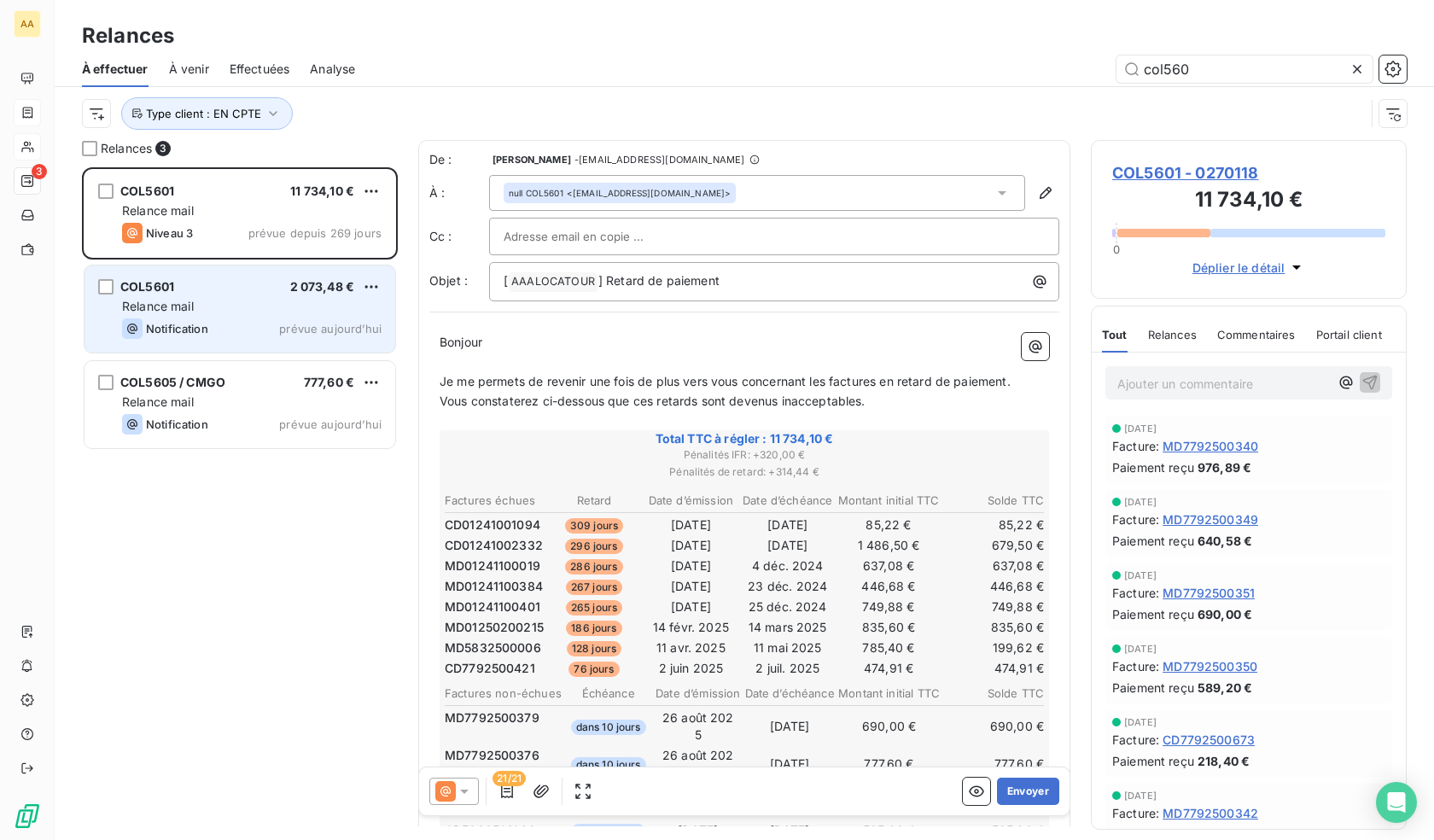
click at [228, 309] on div "Relance mail" at bounding box center [251, 306] width 260 height 17
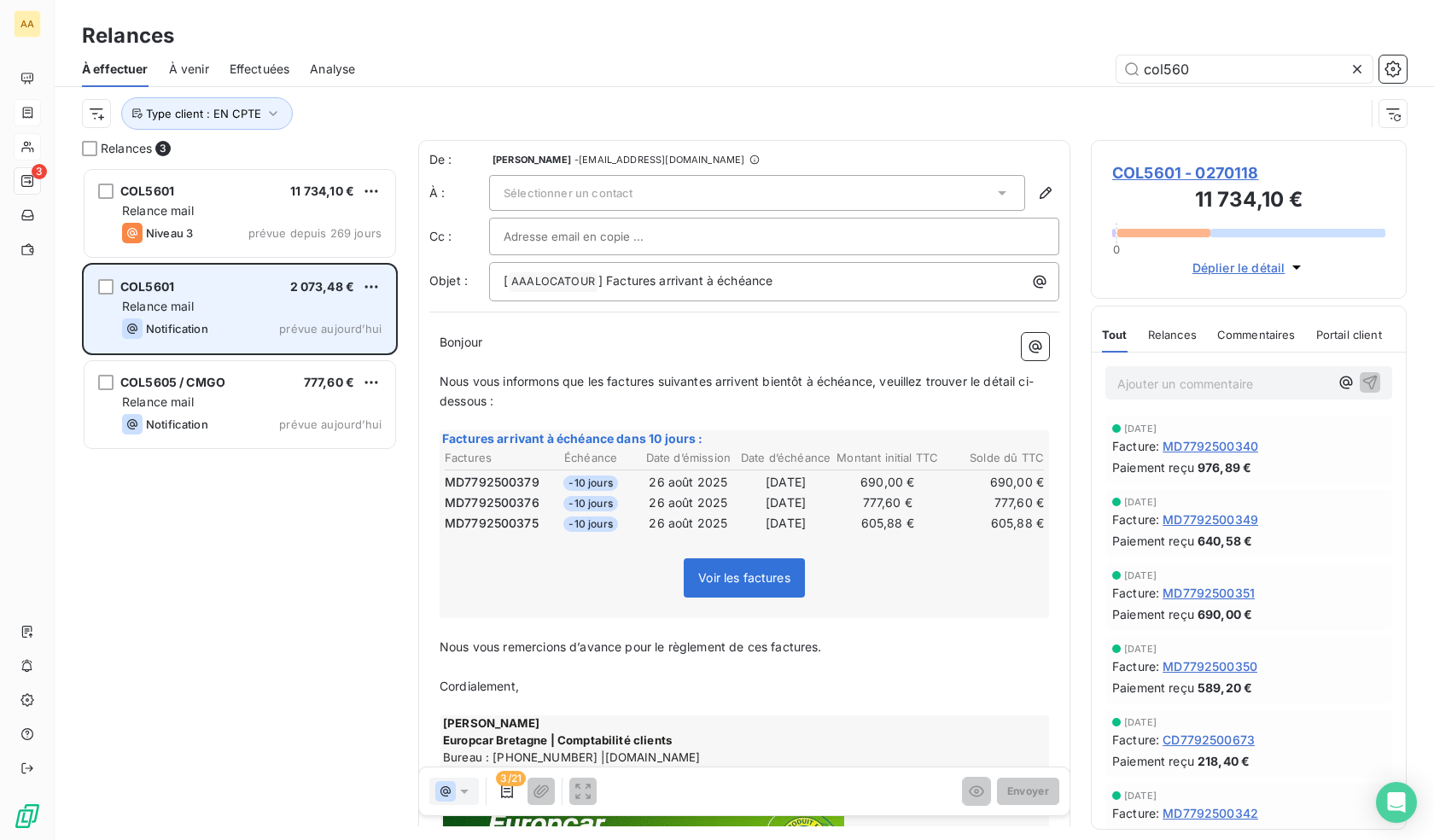
scroll to position [660, 303]
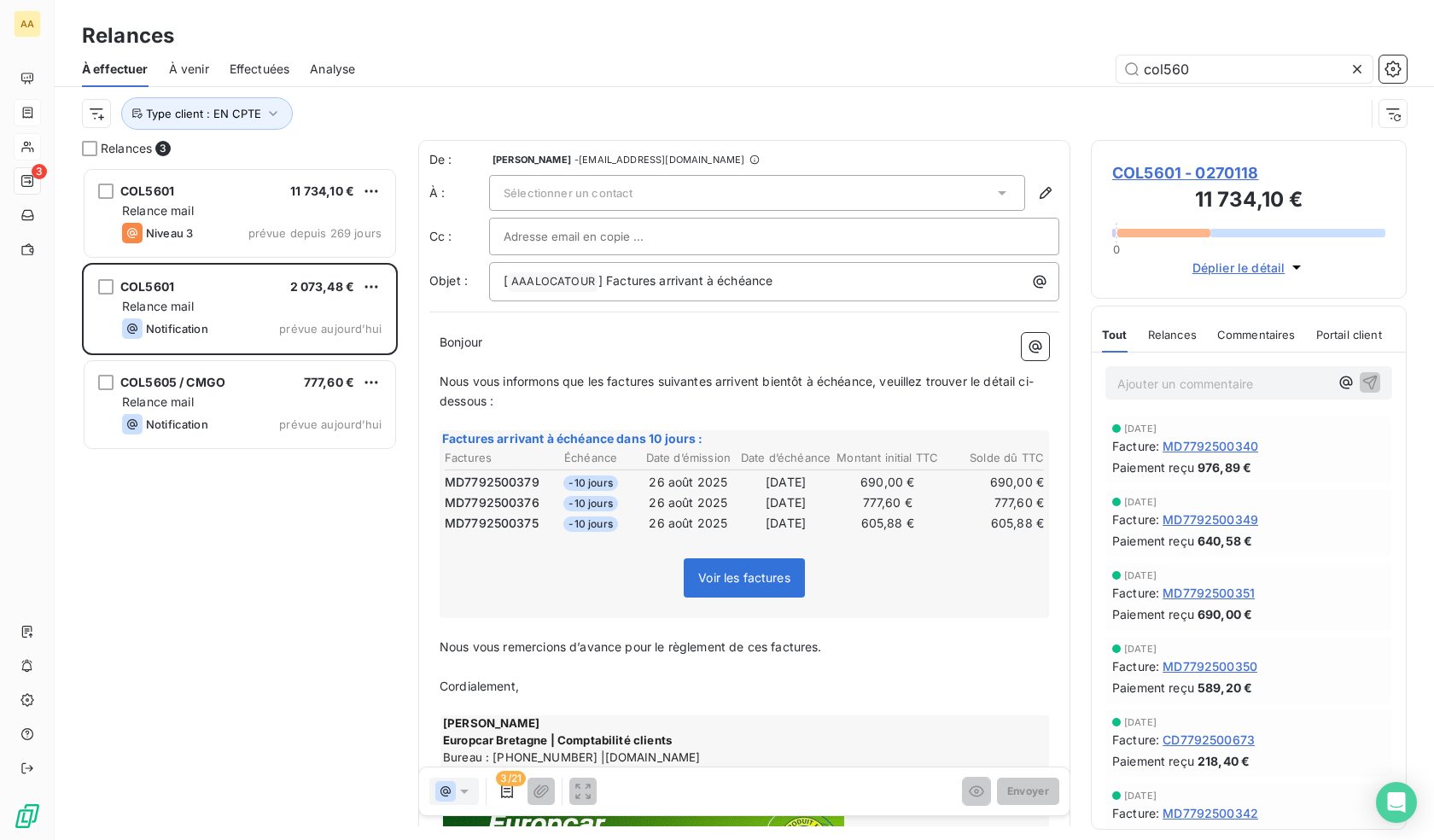
click at [635, 174] on div "De : [PERSON_NAME] - [EMAIL_ADDRESS][DOMAIN_NAME] À : Sélectionner un contact C…" at bounding box center [744, 226] width 630 height 150
click at [635, 188] on div "Sélectionner un contact" at bounding box center [757, 192] width 537 height 36
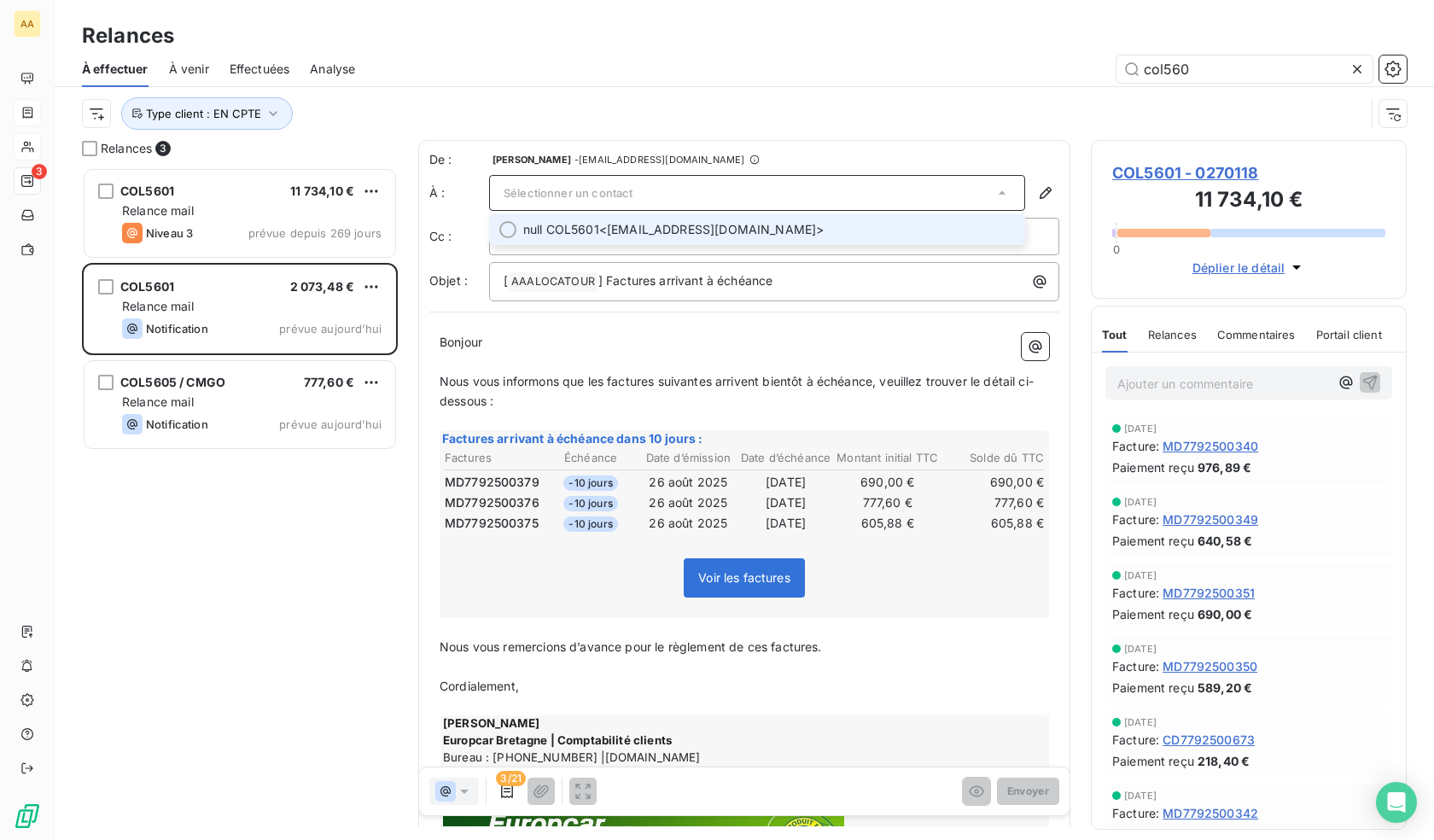
click at [635, 190] on div "Sélectionner un contact" at bounding box center [757, 192] width 537 height 36
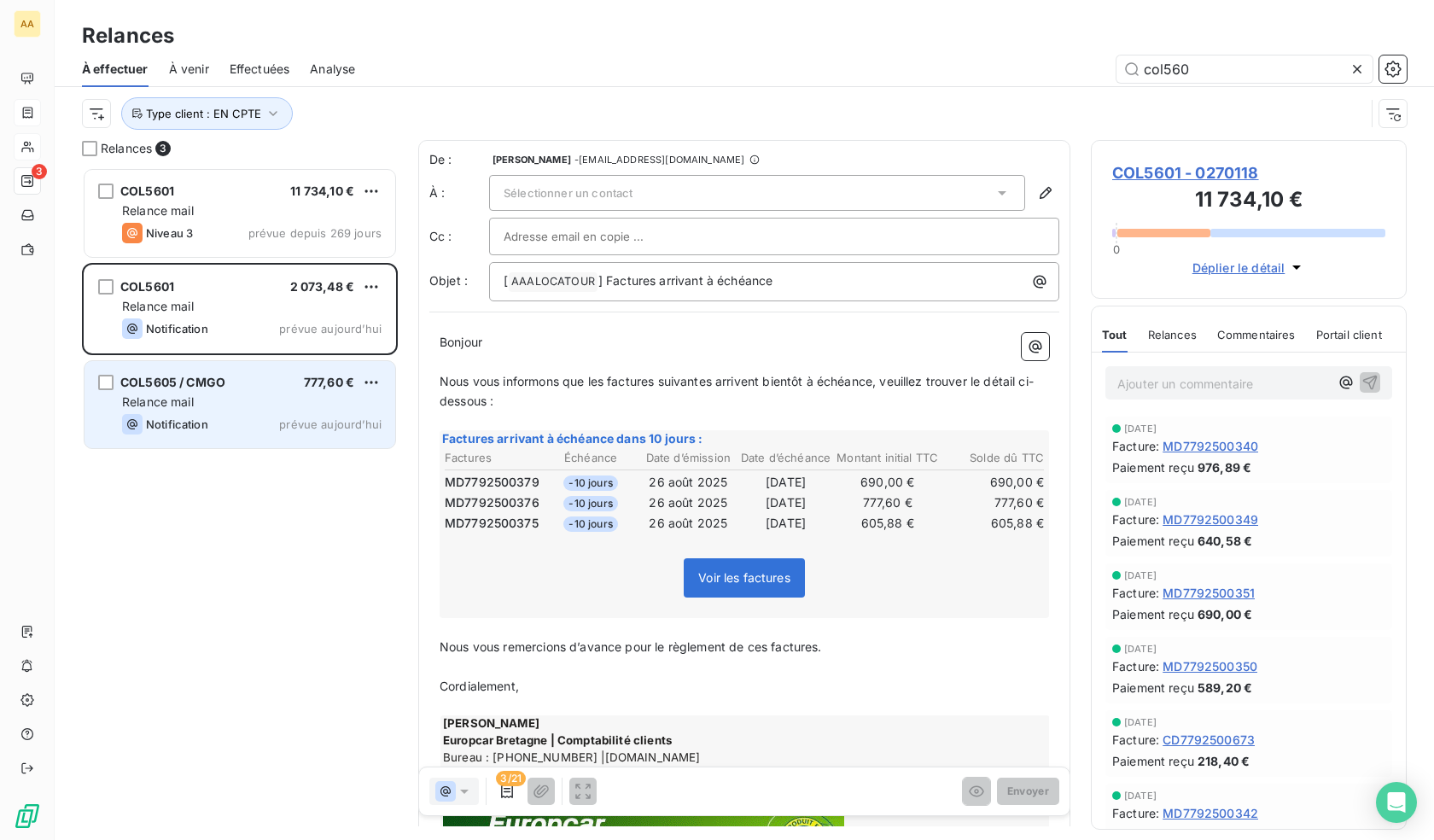
click at [249, 395] on div "Relance mail" at bounding box center [251, 402] width 260 height 17
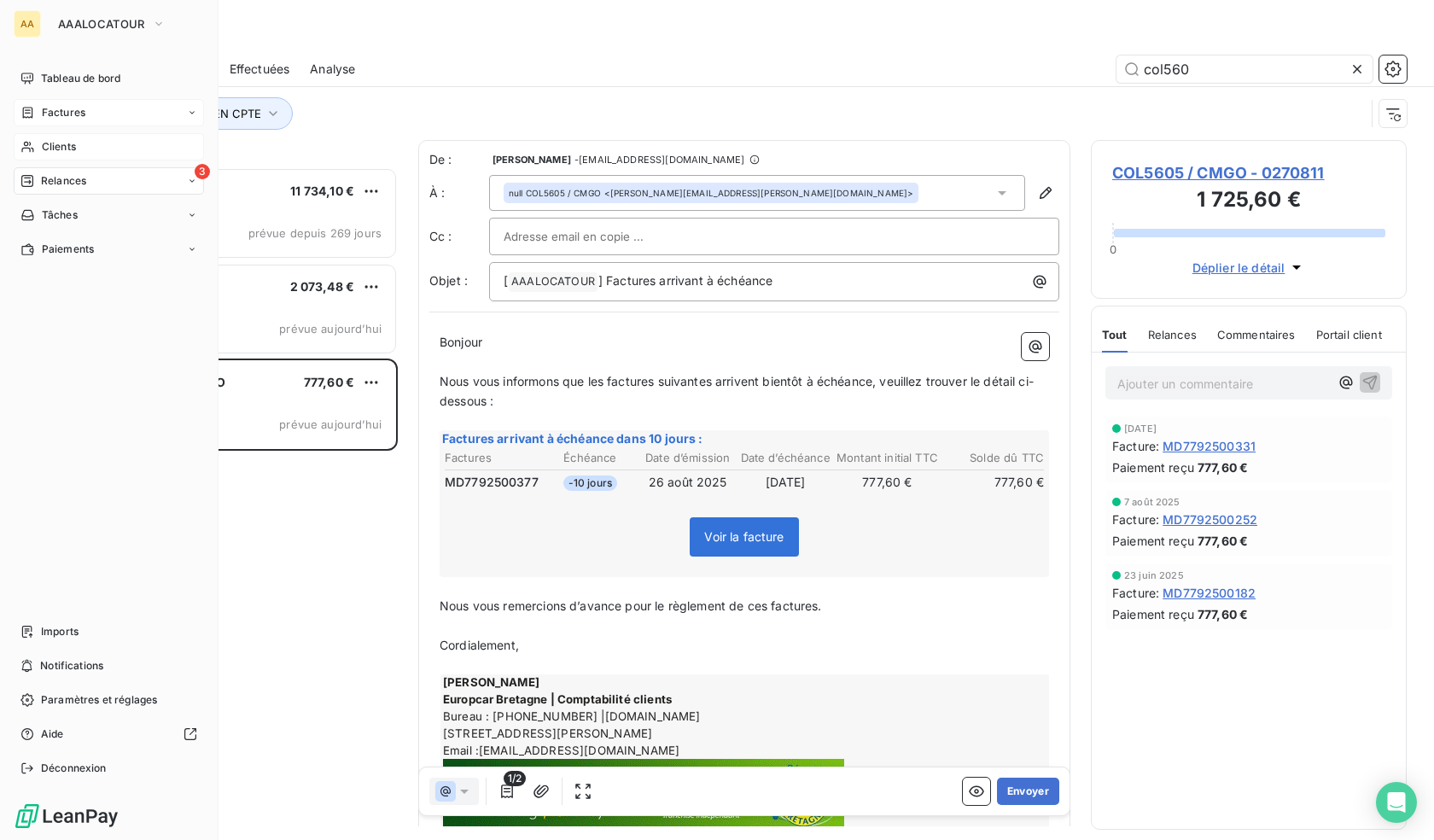
click at [56, 142] on span "Clients" at bounding box center [58, 147] width 34 height 15
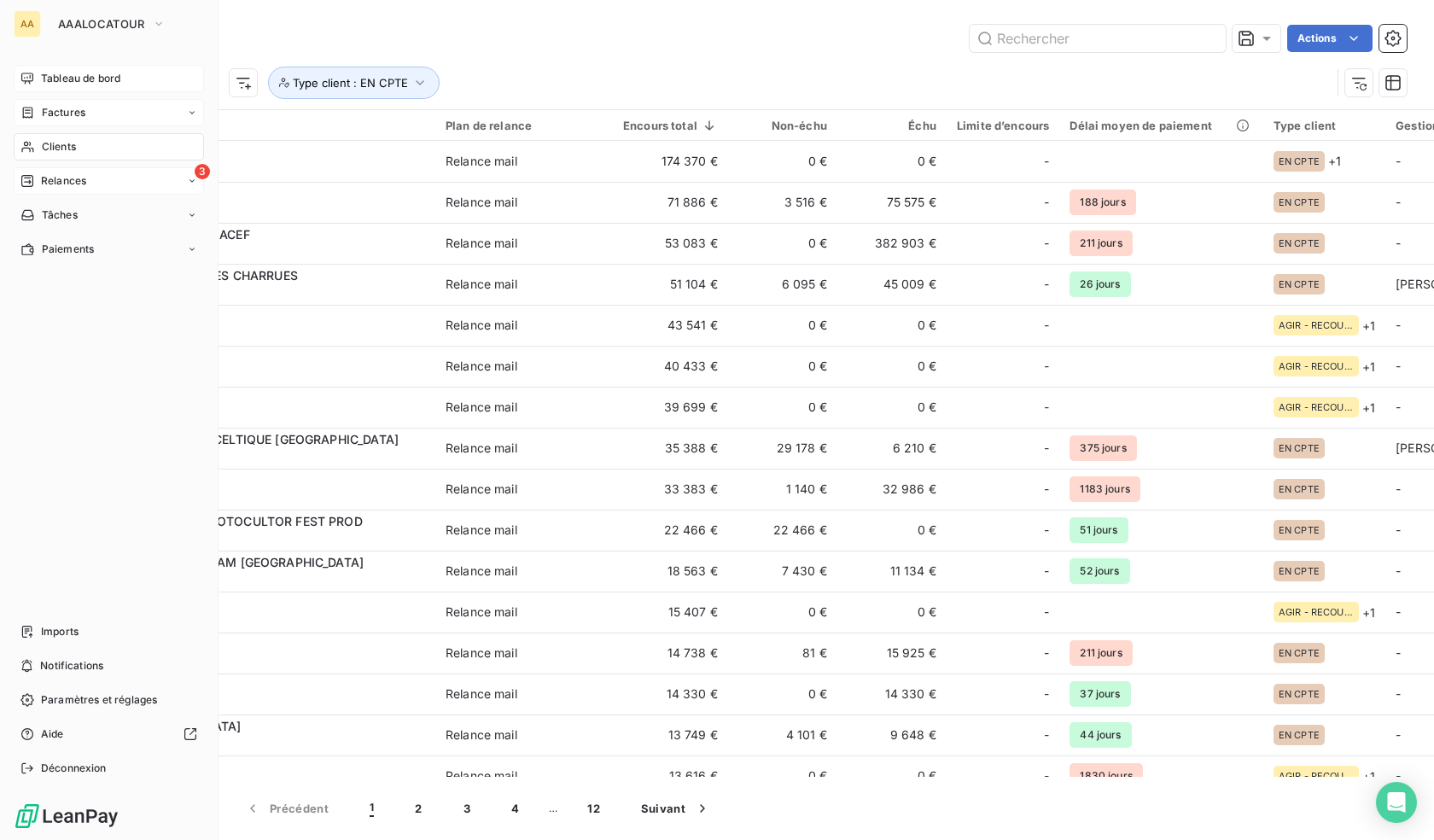
click at [72, 87] on div "Tableau de bord" at bounding box center [108, 78] width 190 height 27
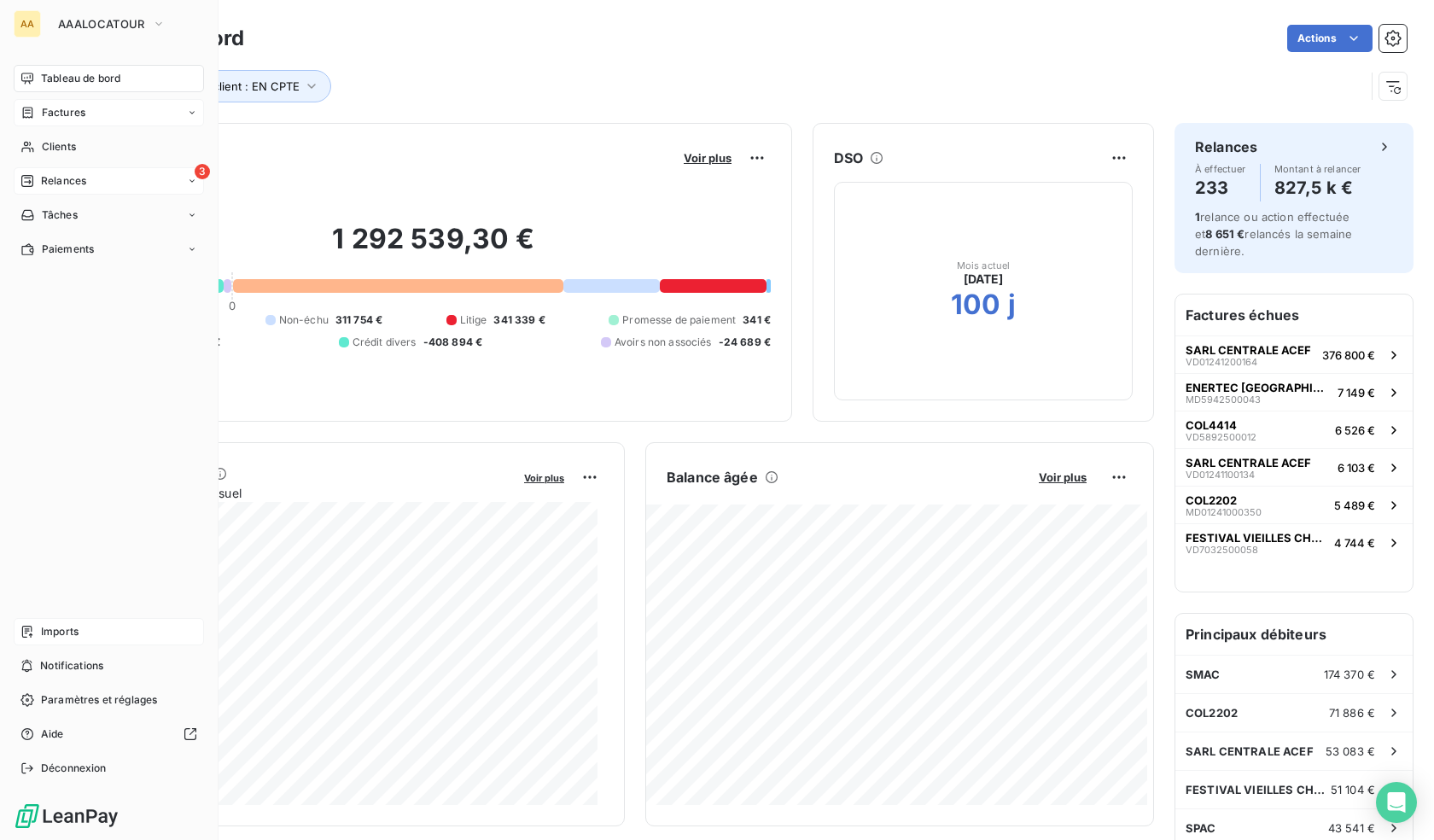
click at [55, 630] on span "Imports" at bounding box center [59, 631] width 37 height 15
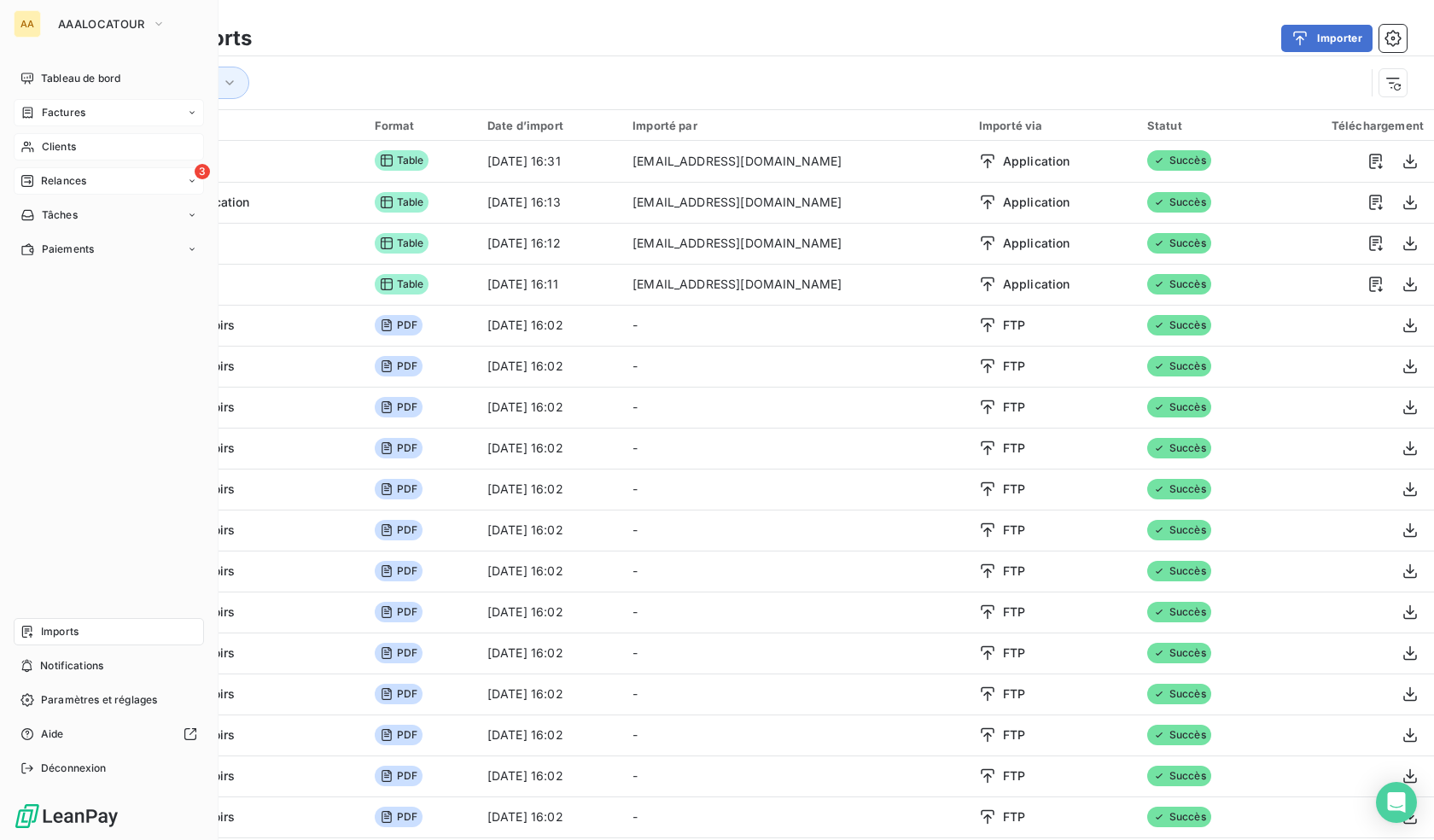
click at [45, 154] on span "Clients" at bounding box center [58, 147] width 34 height 15
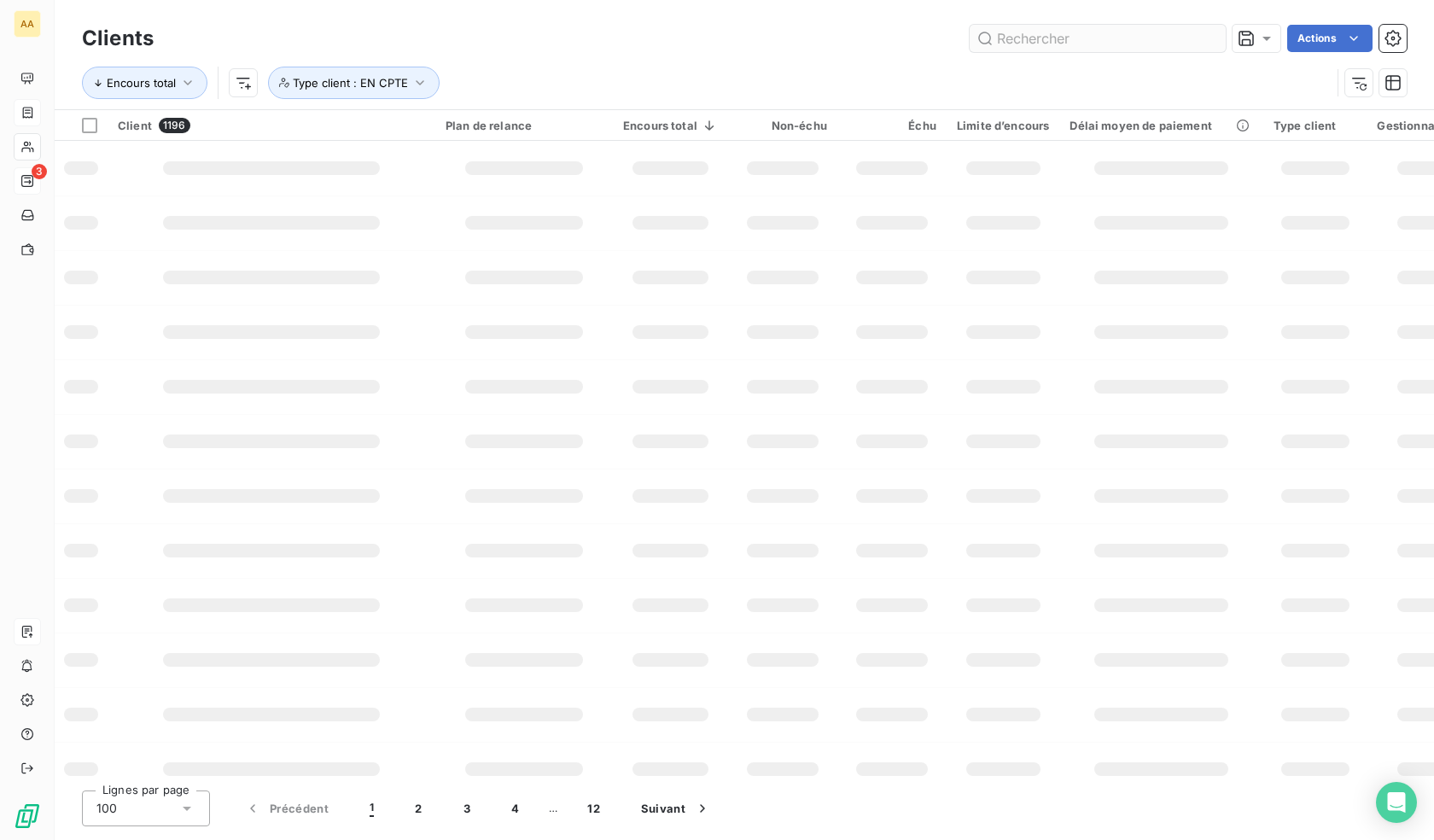
click at [1138, 49] on input "text" at bounding box center [1098, 38] width 256 height 27
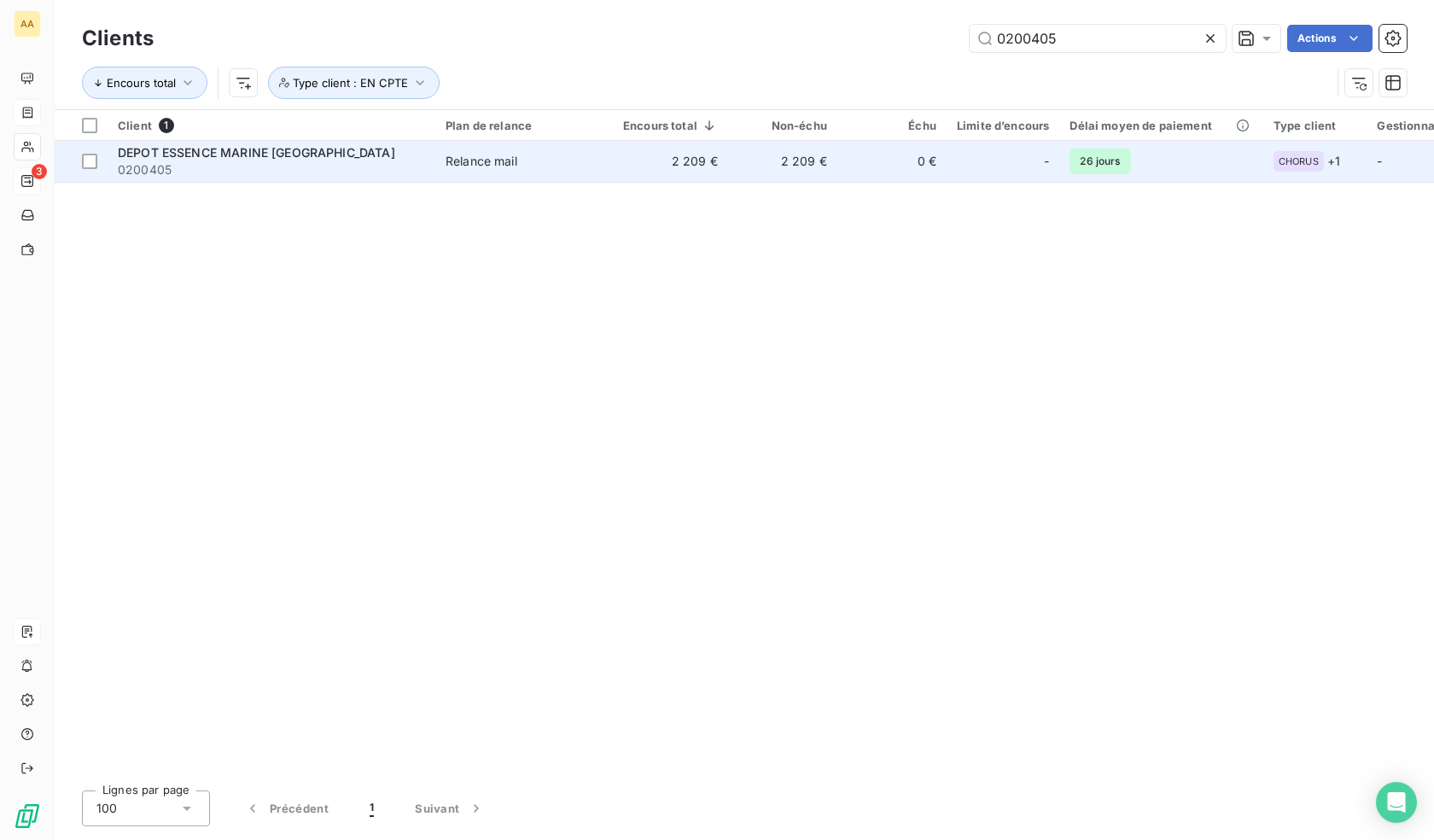
type input "0200405"
click at [858, 174] on td "0 €" at bounding box center [892, 161] width 109 height 41
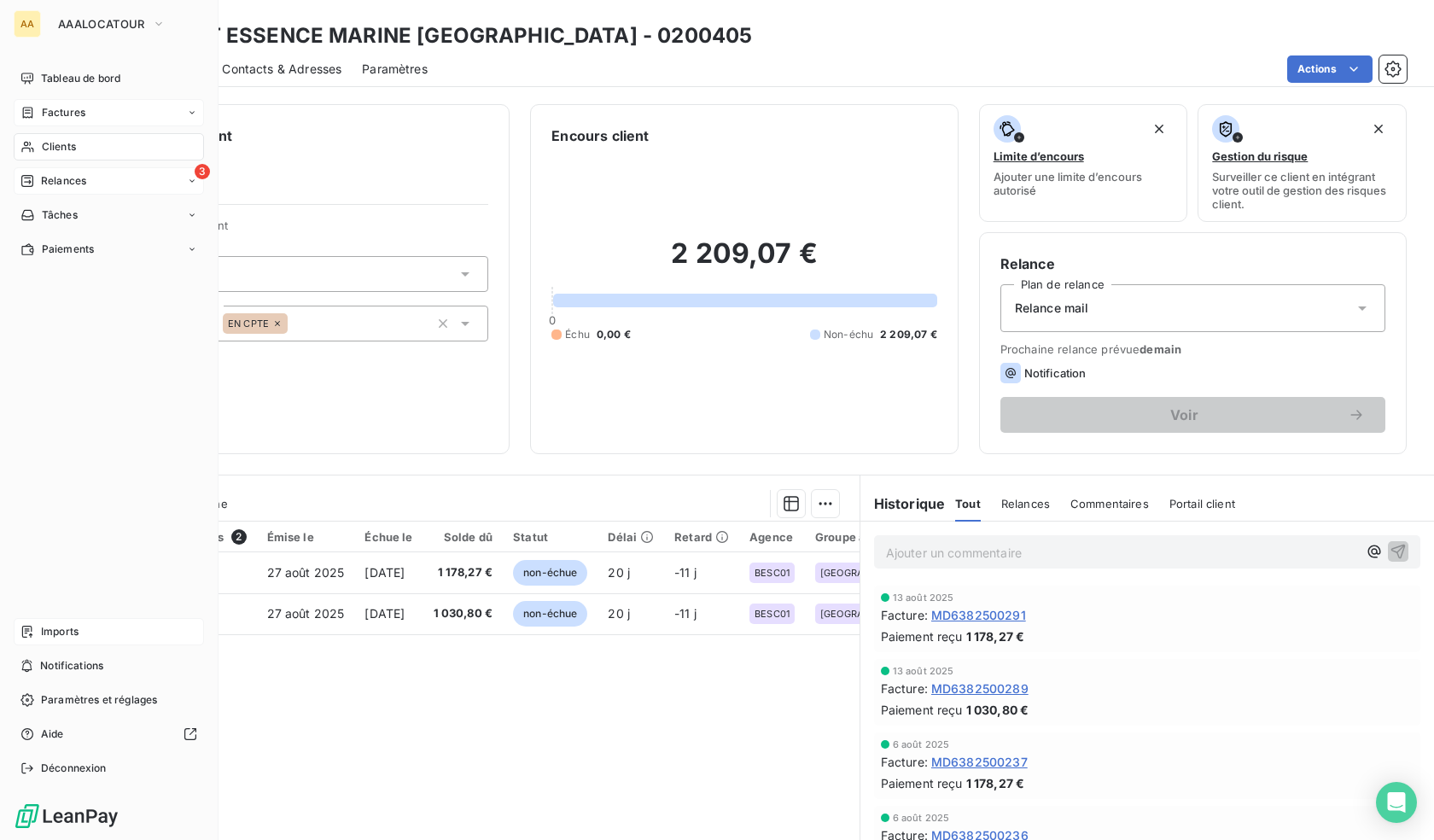
click at [44, 149] on span "Clients" at bounding box center [58, 147] width 34 height 15
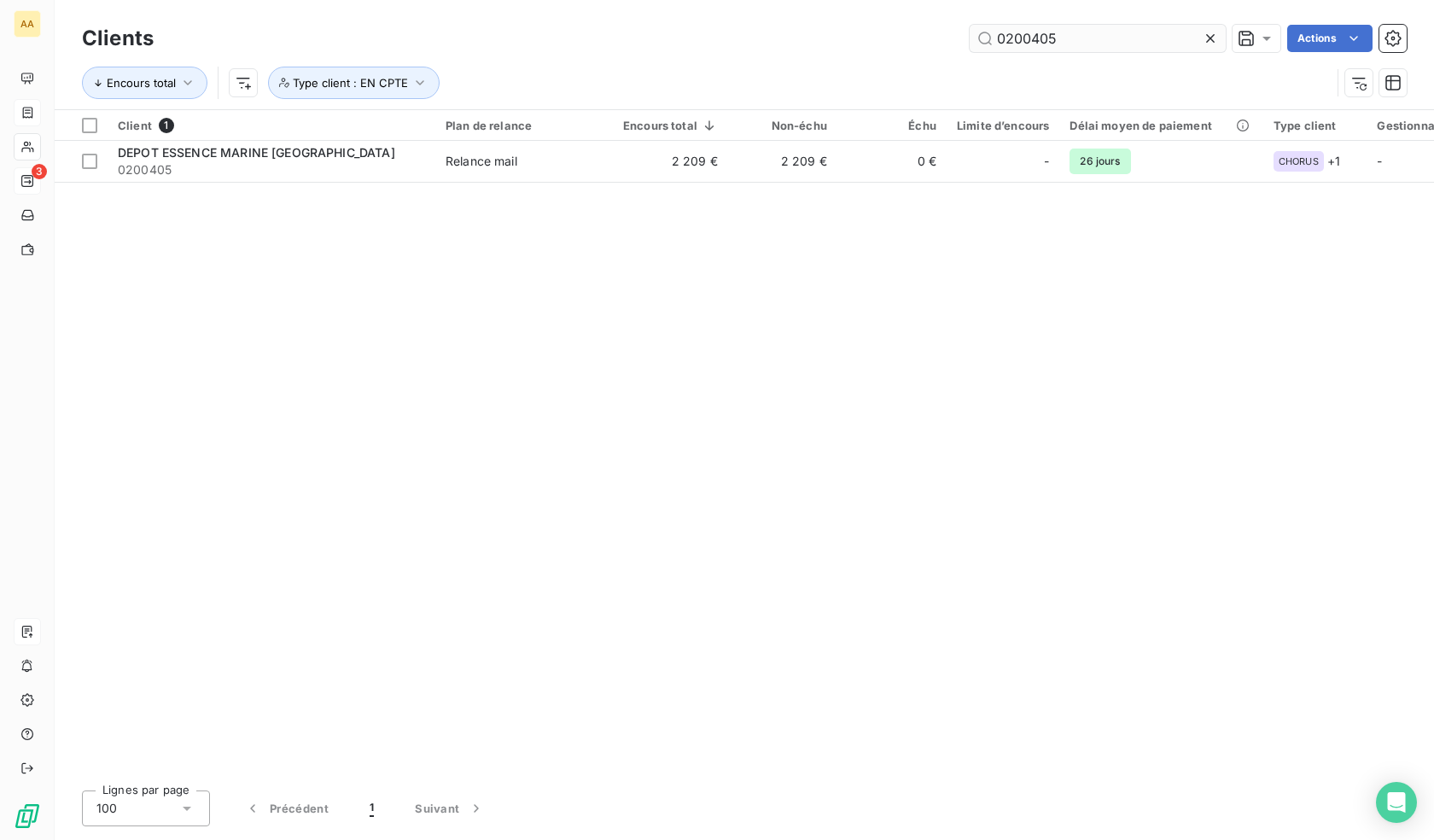
click at [1025, 44] on input "0200405" at bounding box center [1098, 38] width 256 height 27
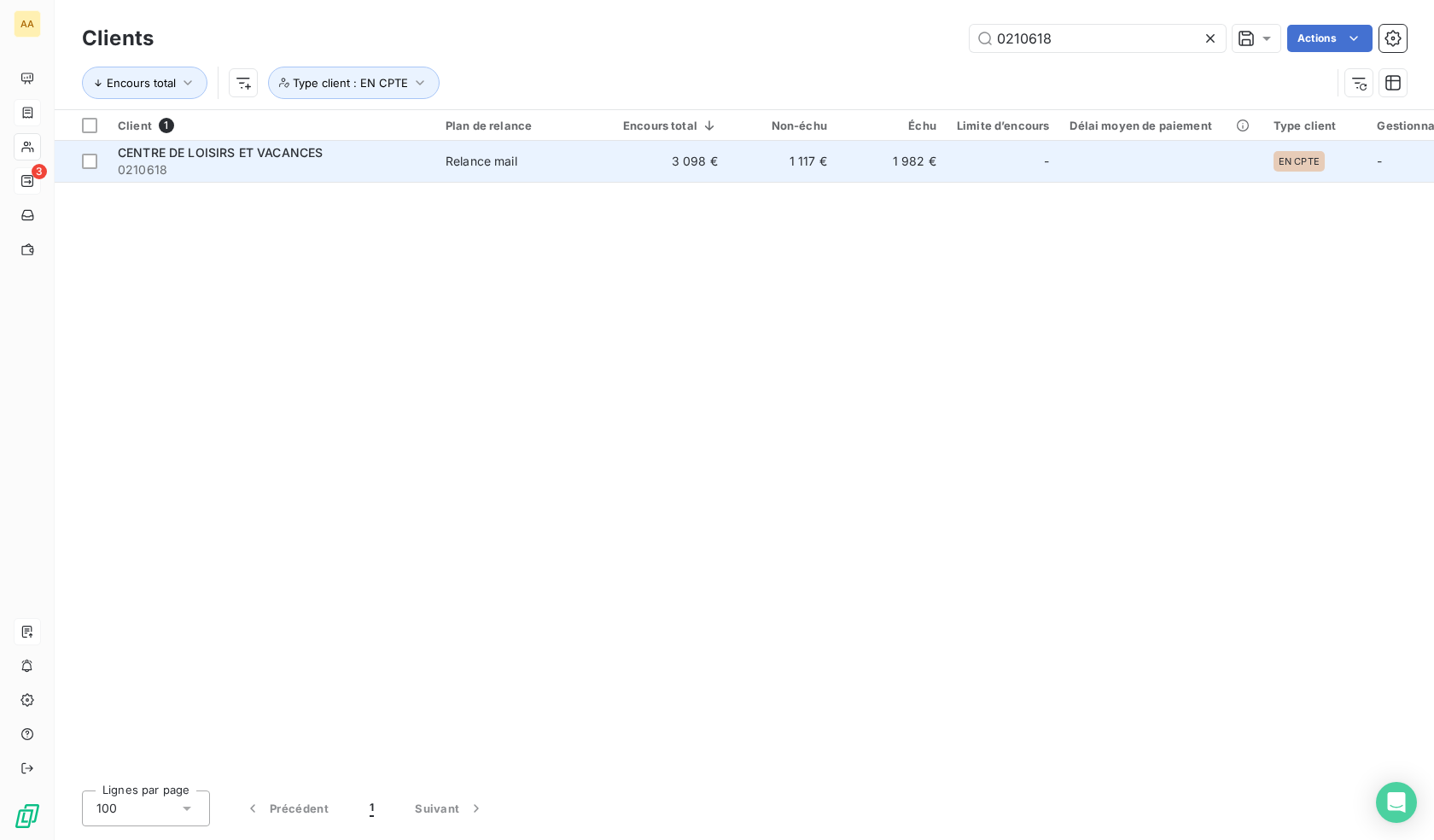
type input "0210618"
click at [871, 167] on td "1 982 €" at bounding box center [892, 161] width 109 height 41
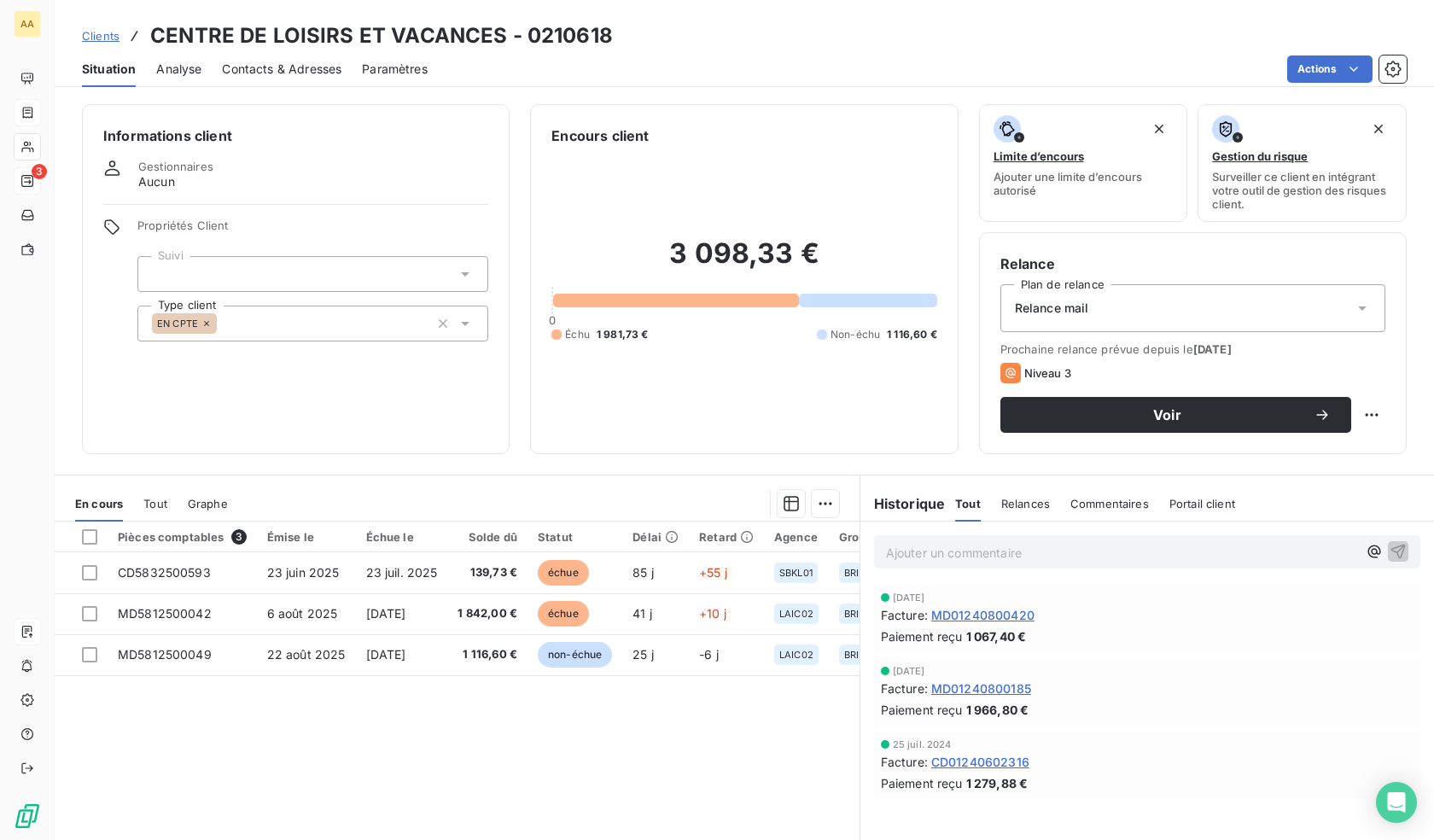
click at [348, 322] on div "EN CPTE" at bounding box center [312, 323] width 351 height 36
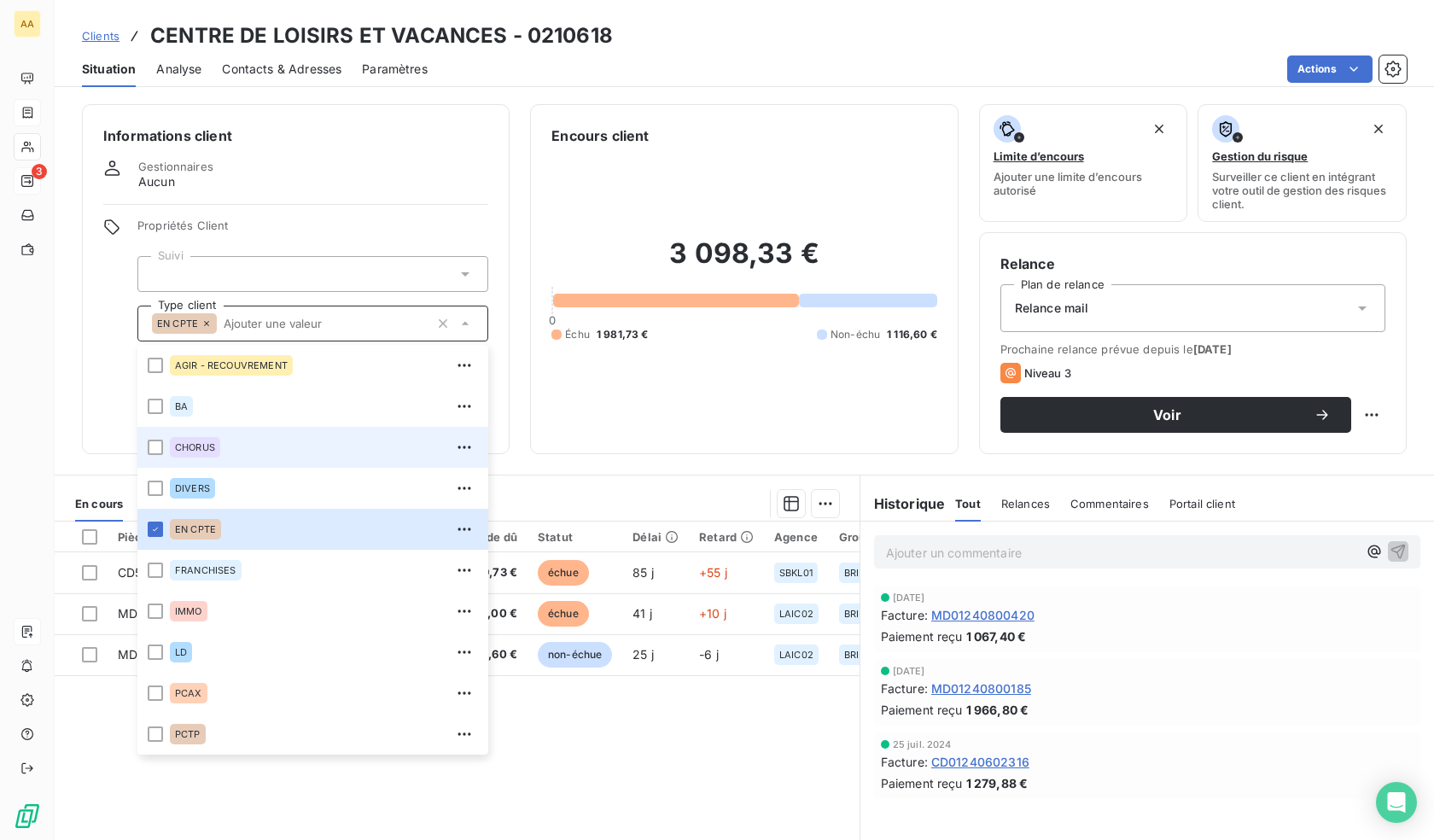
click at [226, 441] on div "CHORUS" at bounding box center [323, 447] width 308 height 27
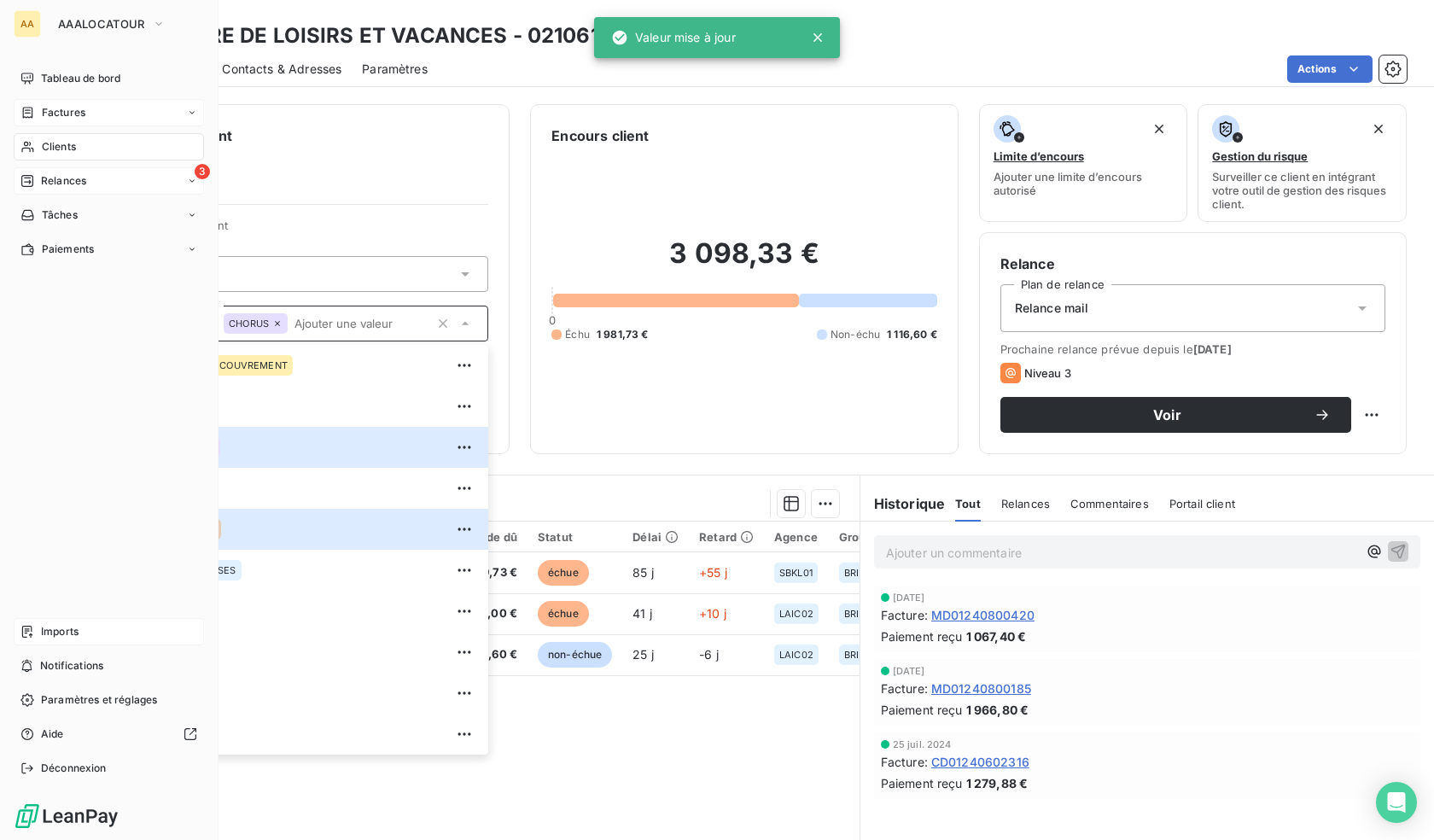
click at [26, 142] on icon at bounding box center [26, 148] width 12 height 11
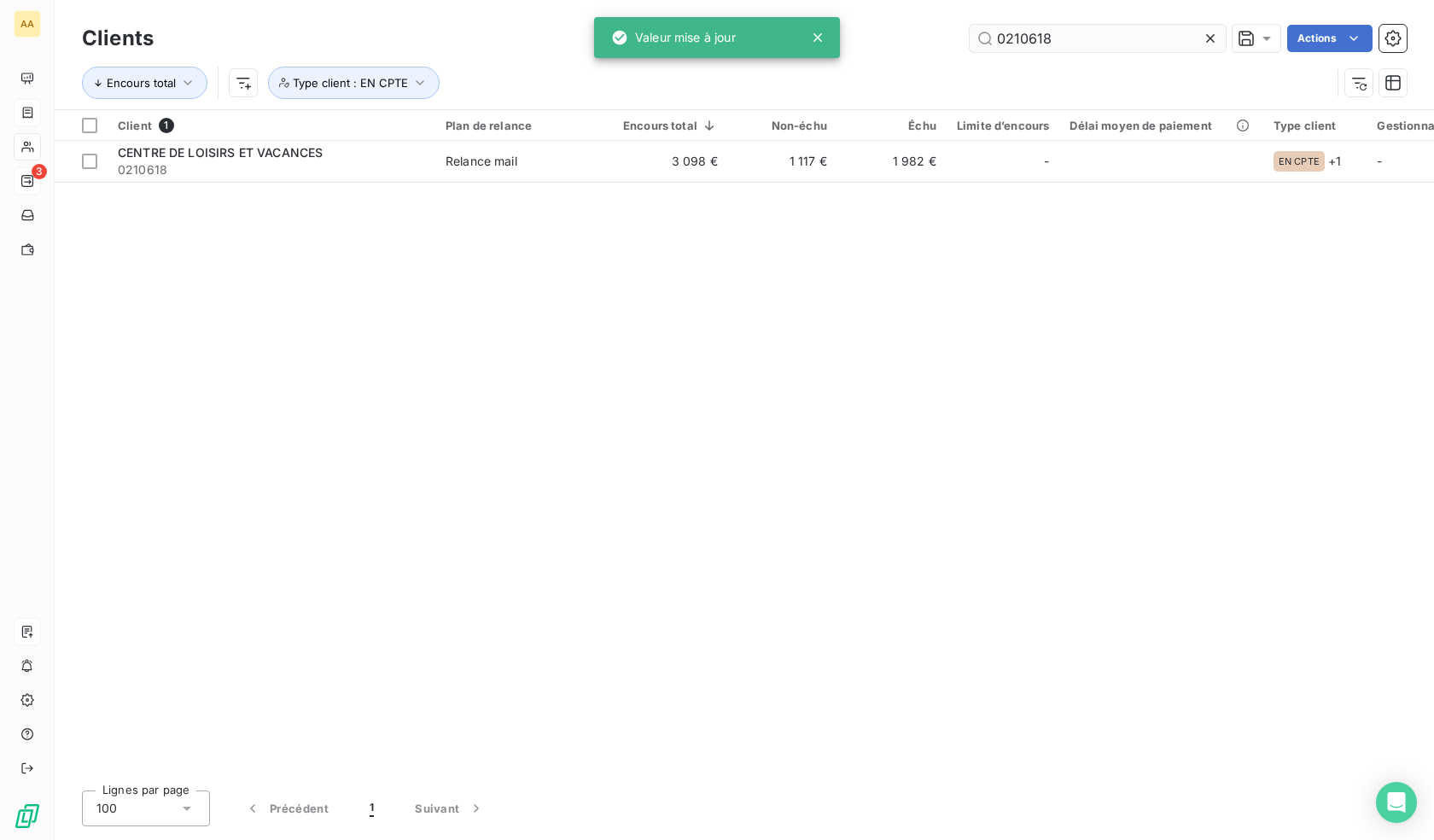
click at [1091, 42] on input "0210618" at bounding box center [1098, 38] width 256 height 27
click at [1091, 42] on input "0210618" at bounding box center [1098, 38] width 256 height 27
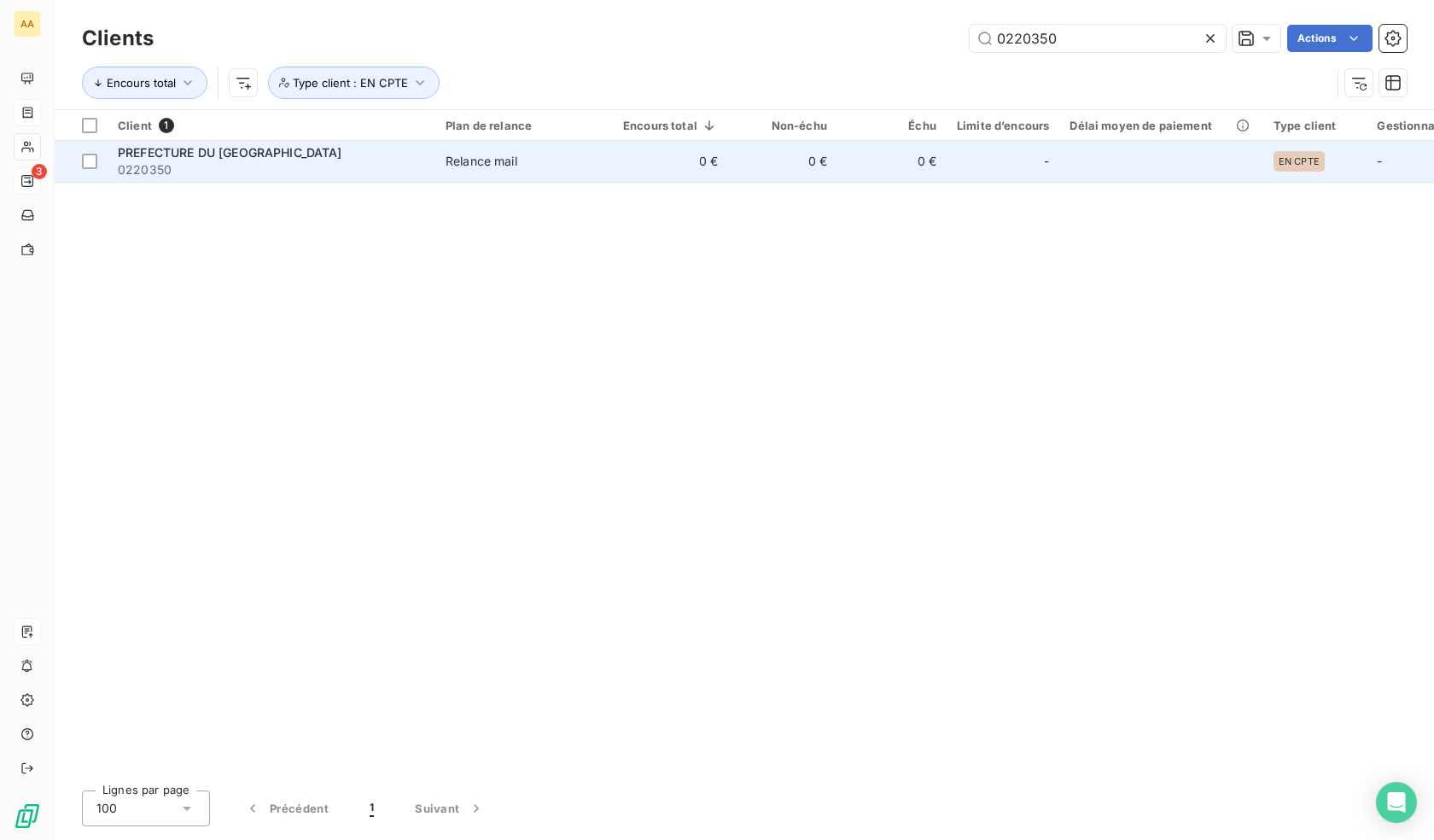
type input "0220350"
click at [688, 171] on td "0 €" at bounding box center [671, 161] width 116 height 41
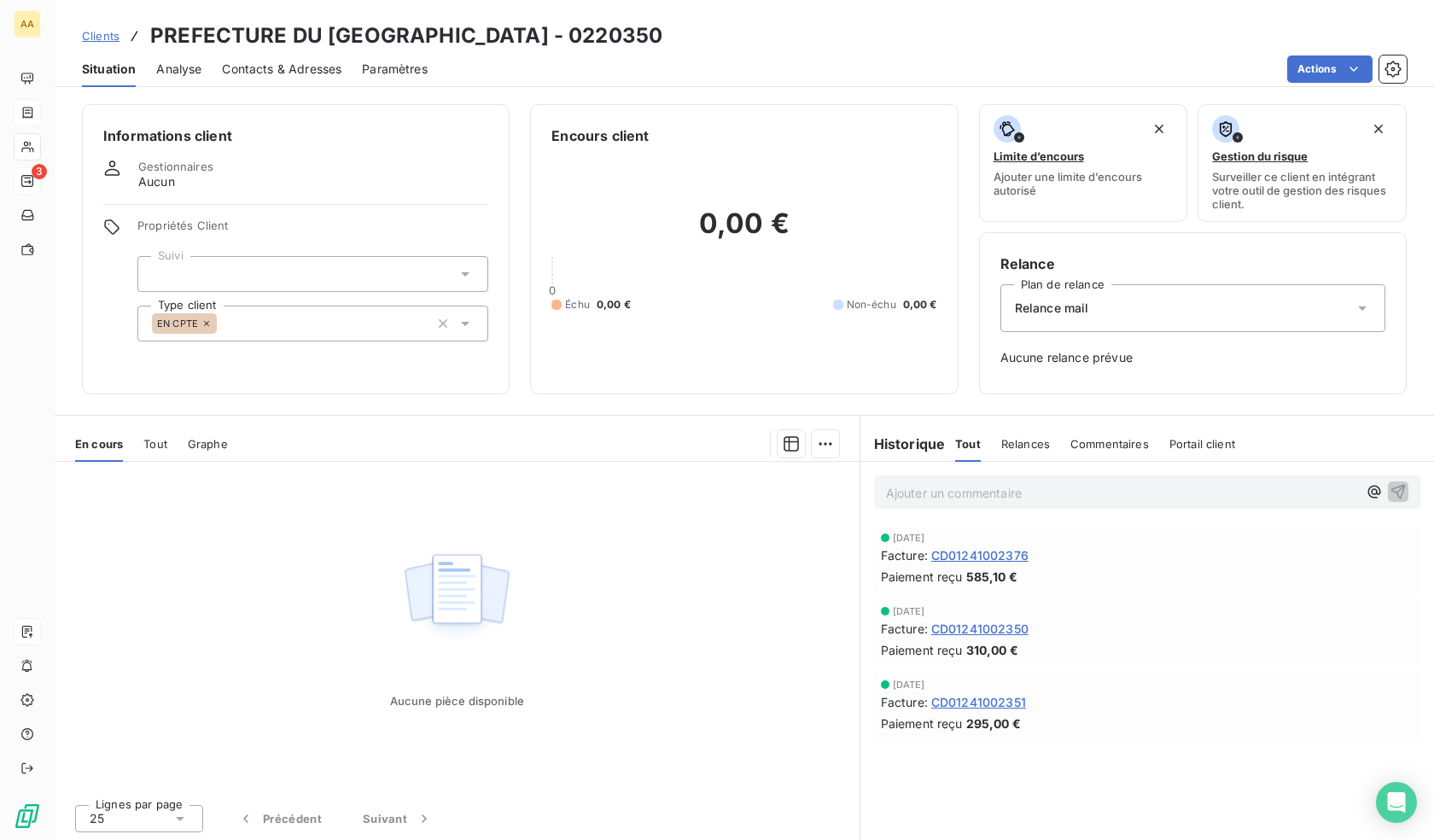
click at [265, 319] on div "EN CPTE" at bounding box center [312, 323] width 351 height 36
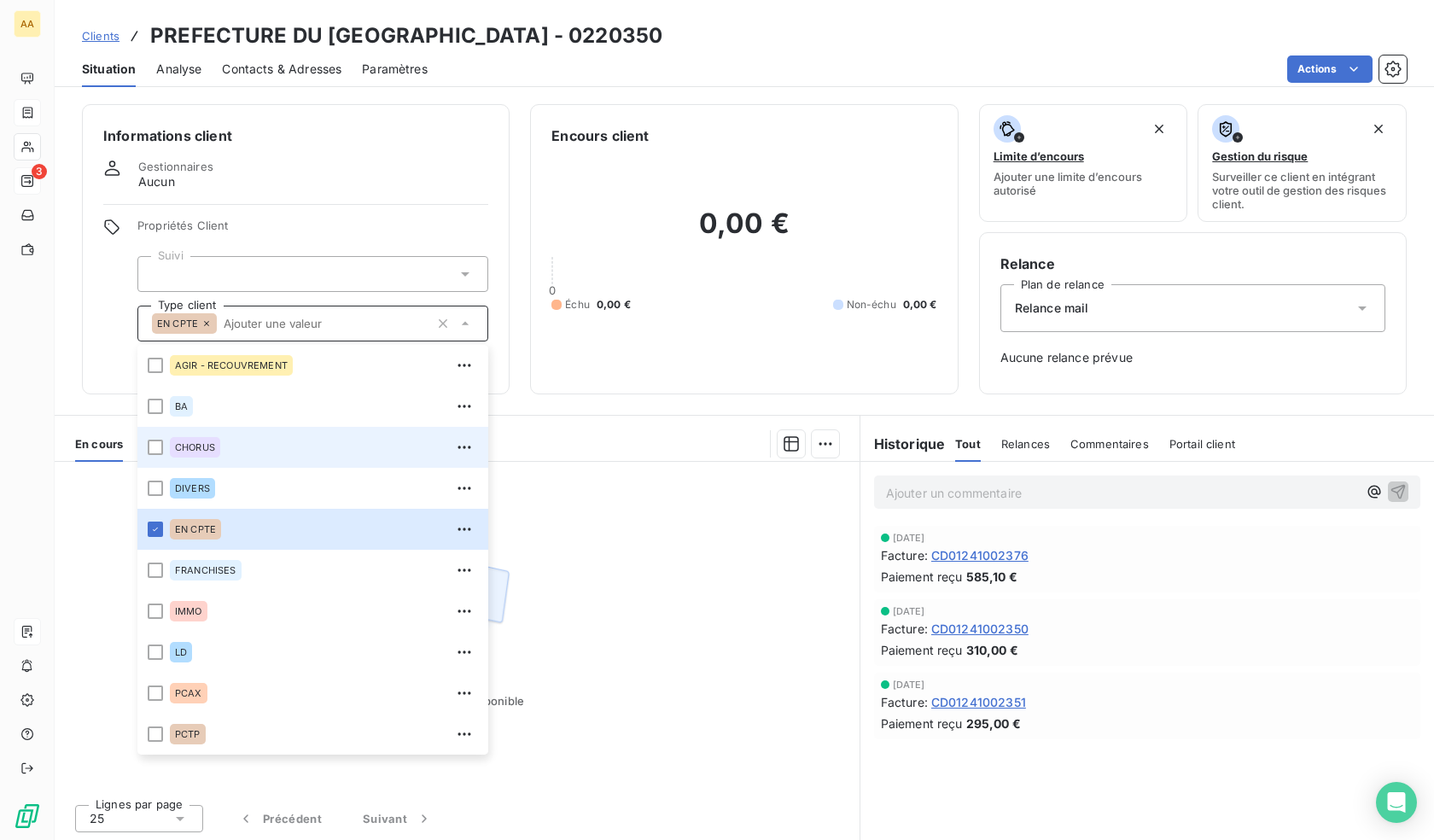
click at [197, 449] on span "CHORUS" at bounding box center [195, 446] width 40 height 10
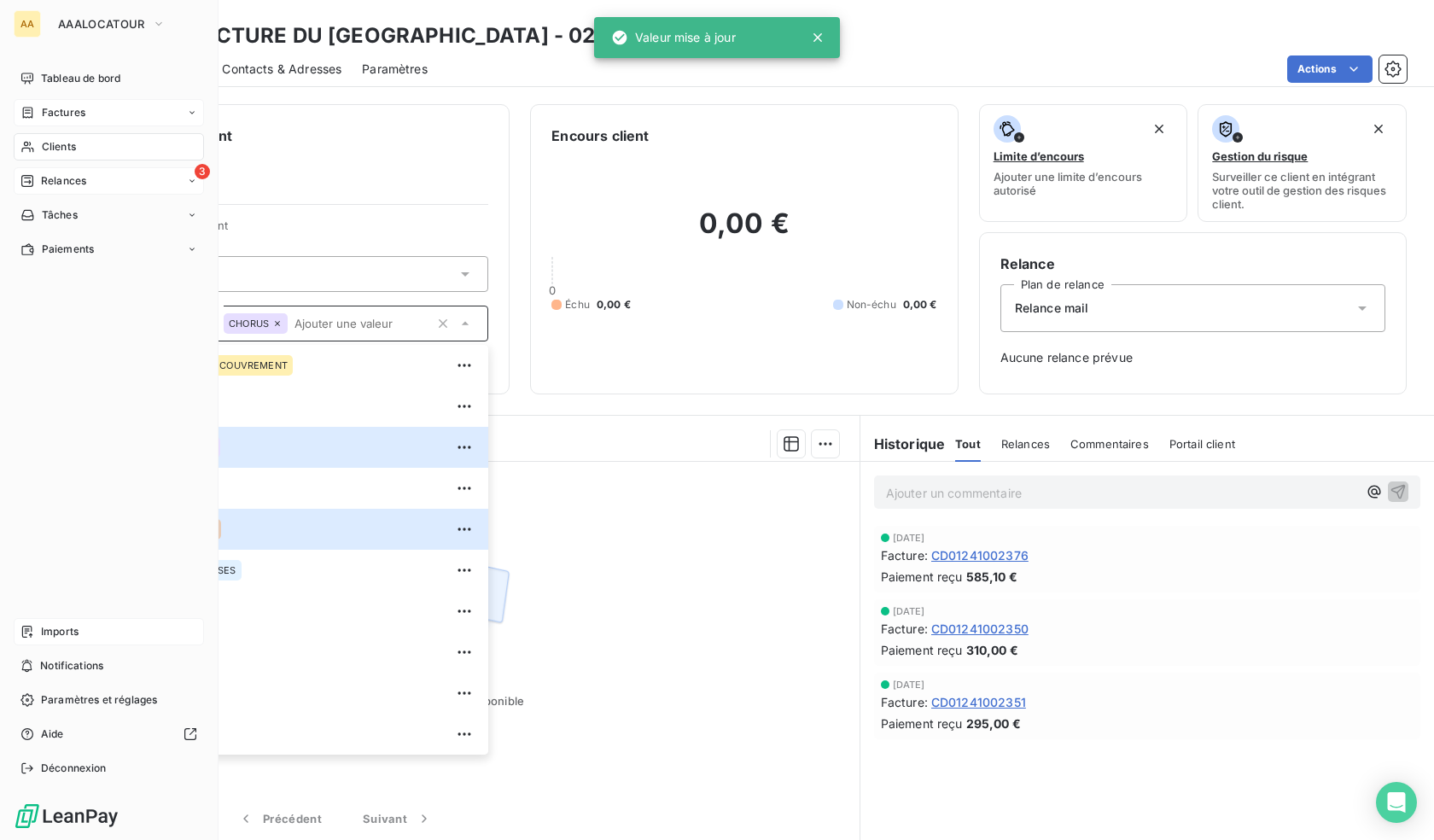
drag, startPoint x: 35, startPoint y: 154, endPoint x: 189, endPoint y: 168, distance: 154.6
click at [35, 154] on div "Clients" at bounding box center [108, 147] width 190 height 27
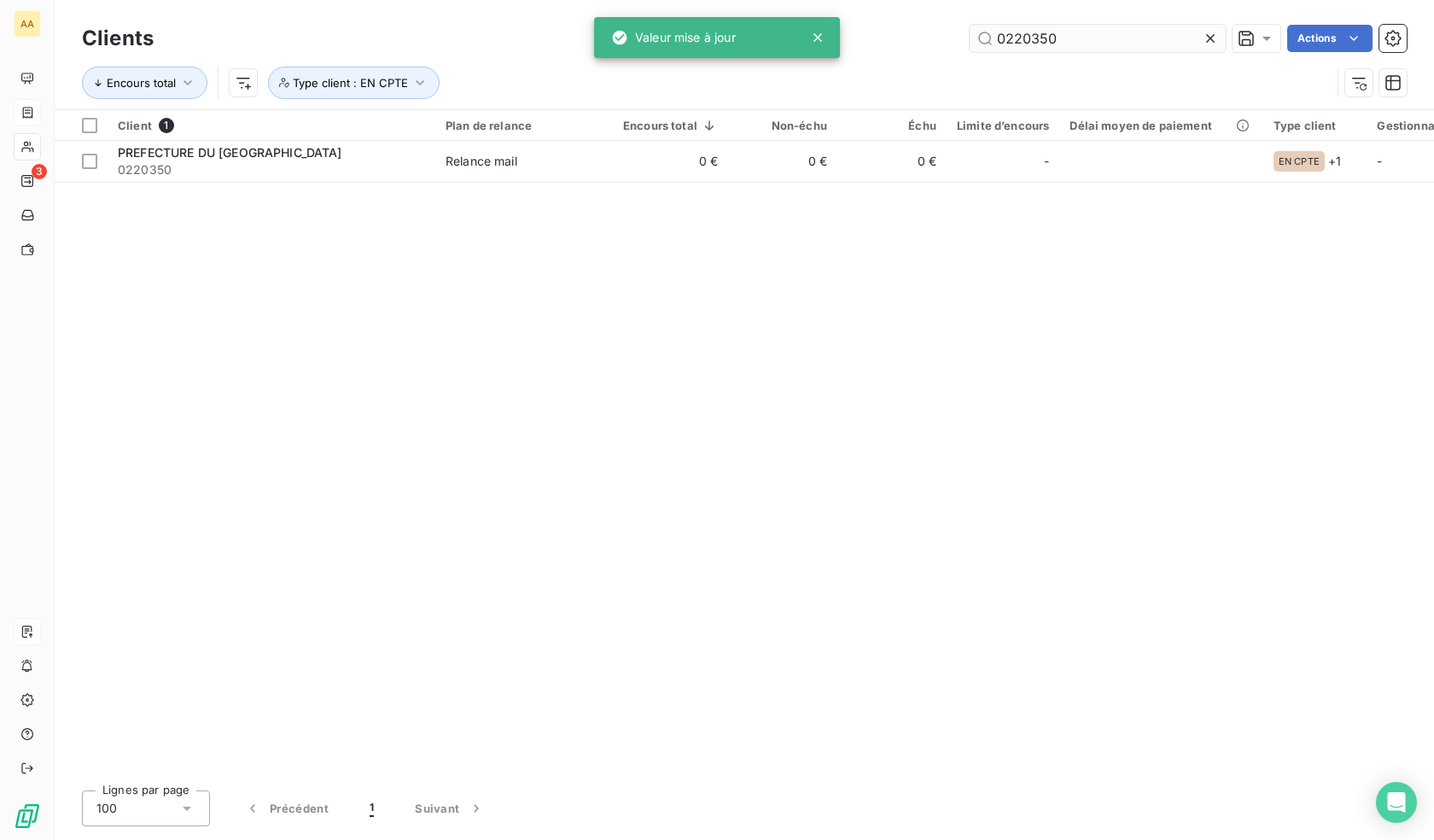
click at [1110, 51] on input "0220350" at bounding box center [1098, 38] width 256 height 27
click at [1109, 51] on input "0220350" at bounding box center [1098, 38] width 256 height 27
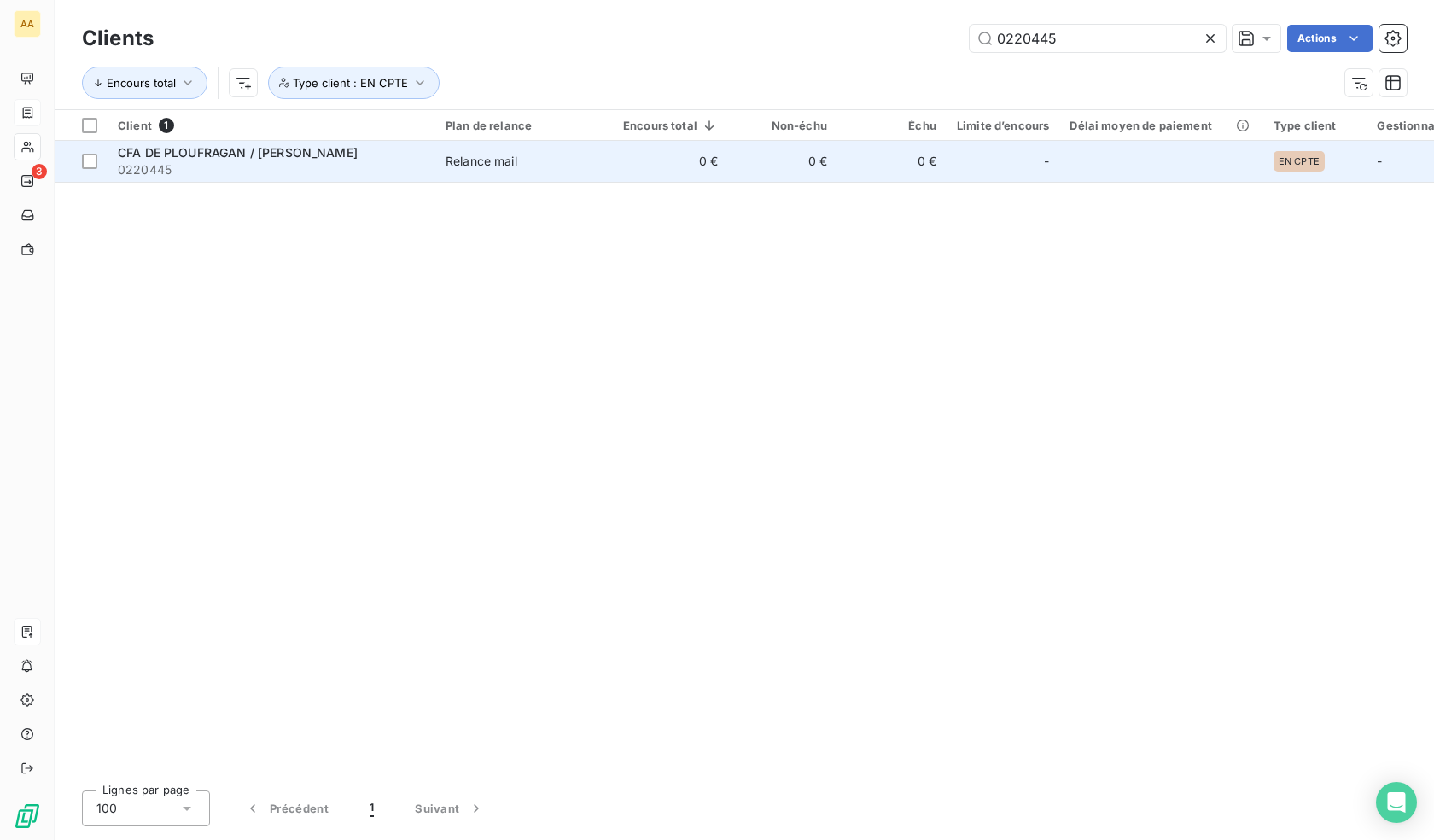
type input "0220445"
click at [326, 161] on span "0220445" at bounding box center [271, 169] width 307 height 17
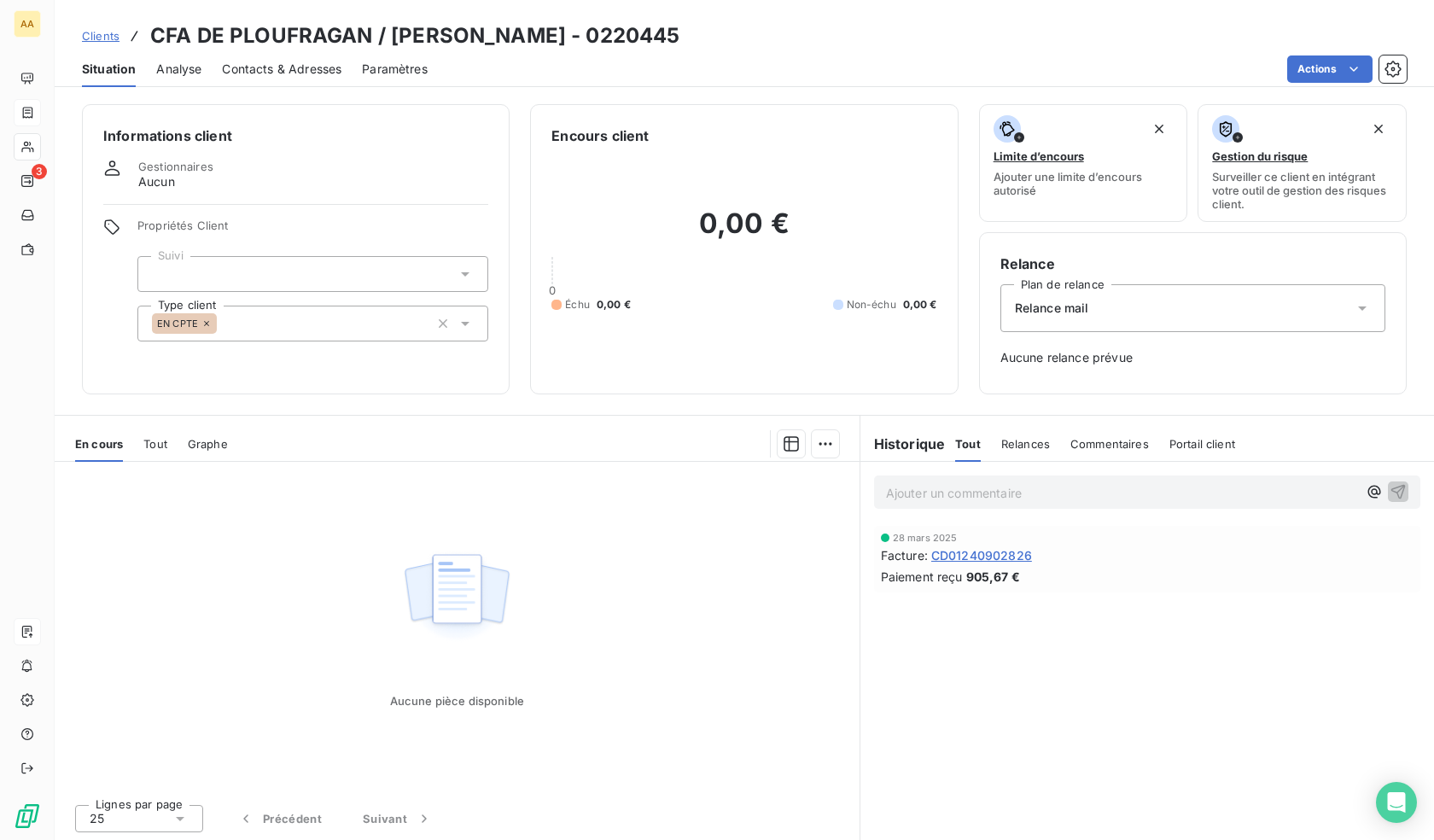
click at [390, 329] on div "EN CPTE" at bounding box center [312, 323] width 351 height 36
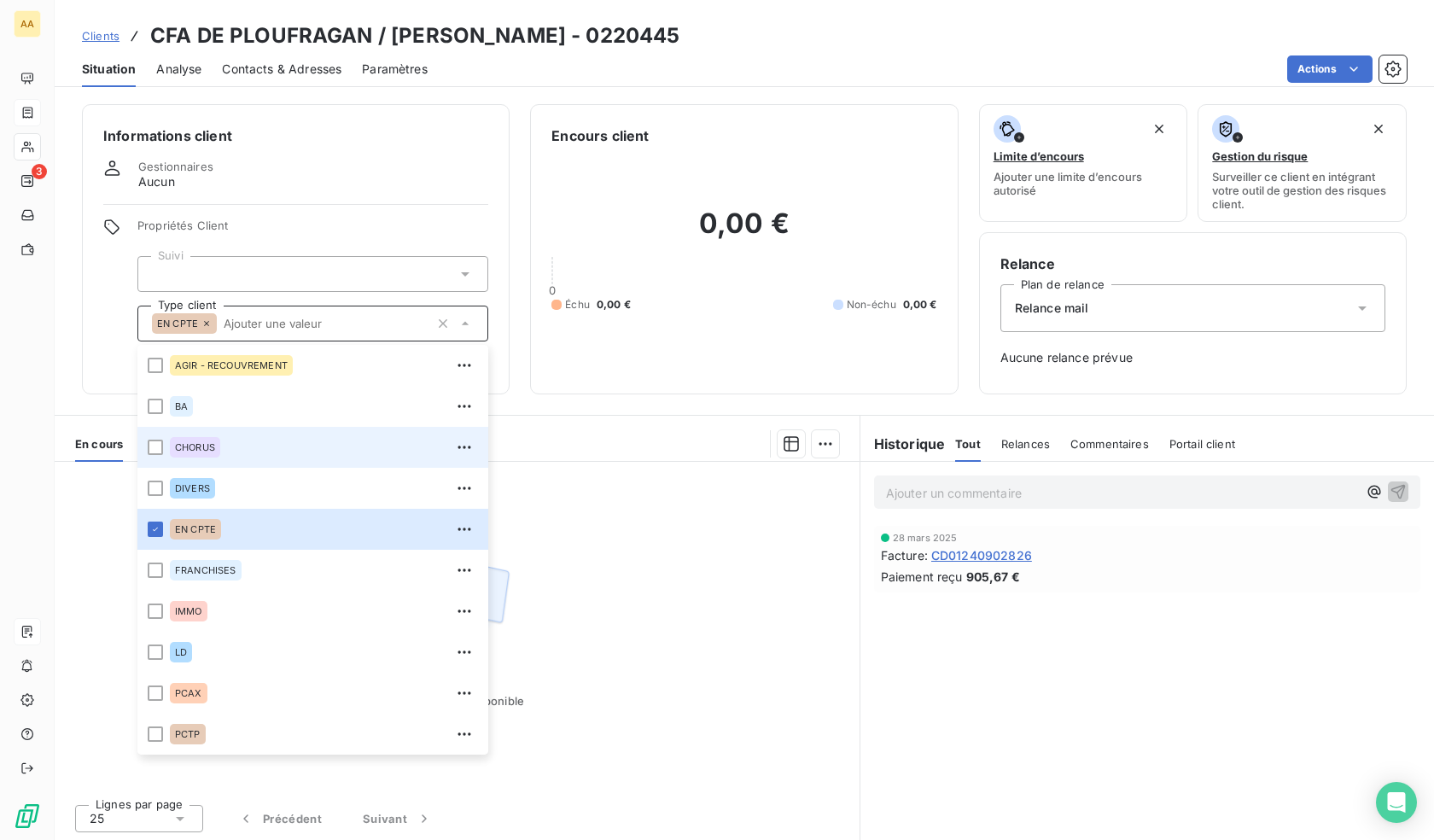
click at [198, 449] on span "CHORUS" at bounding box center [195, 446] width 40 height 10
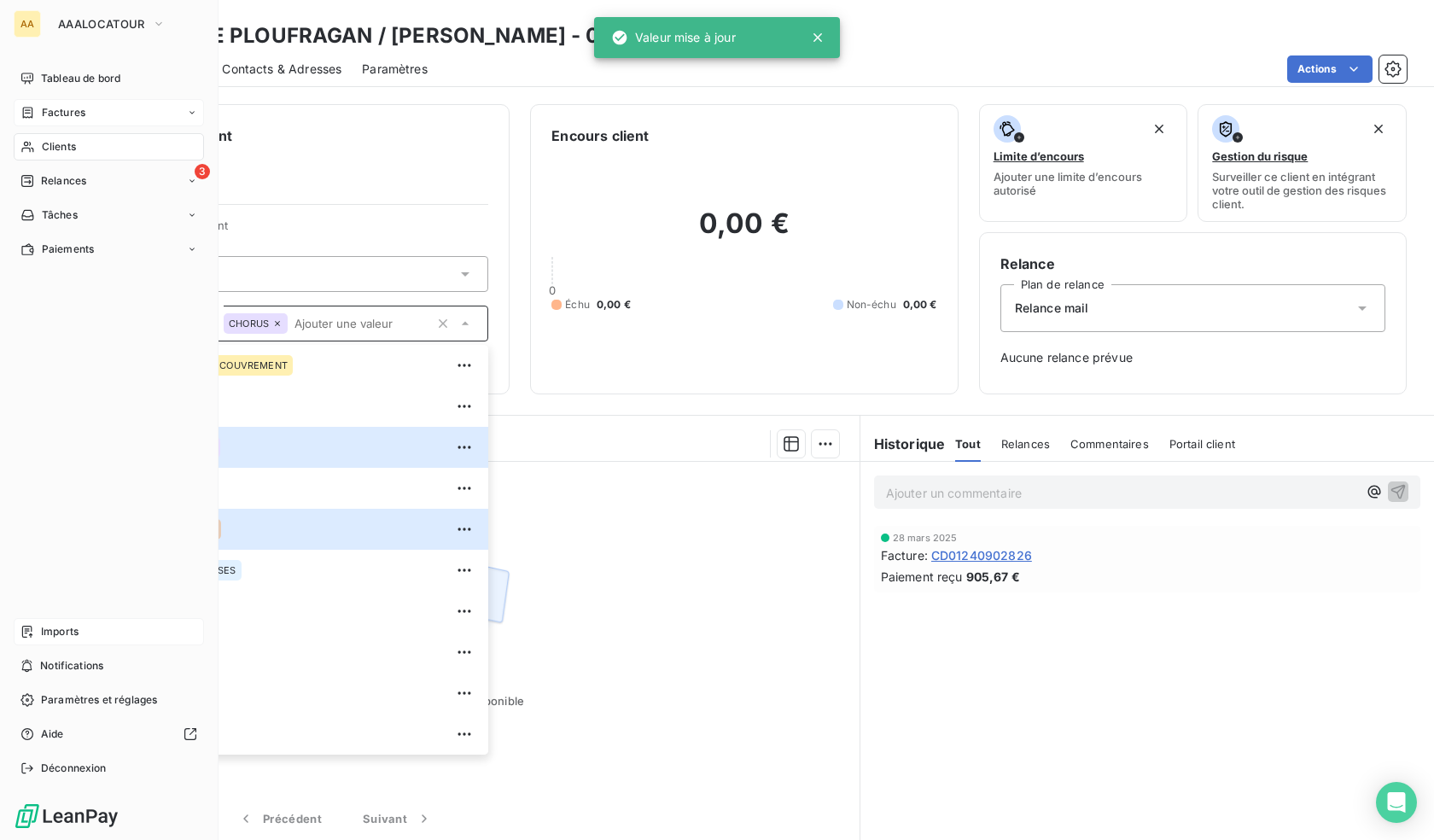
click at [42, 147] on span "Clients" at bounding box center [58, 147] width 34 height 15
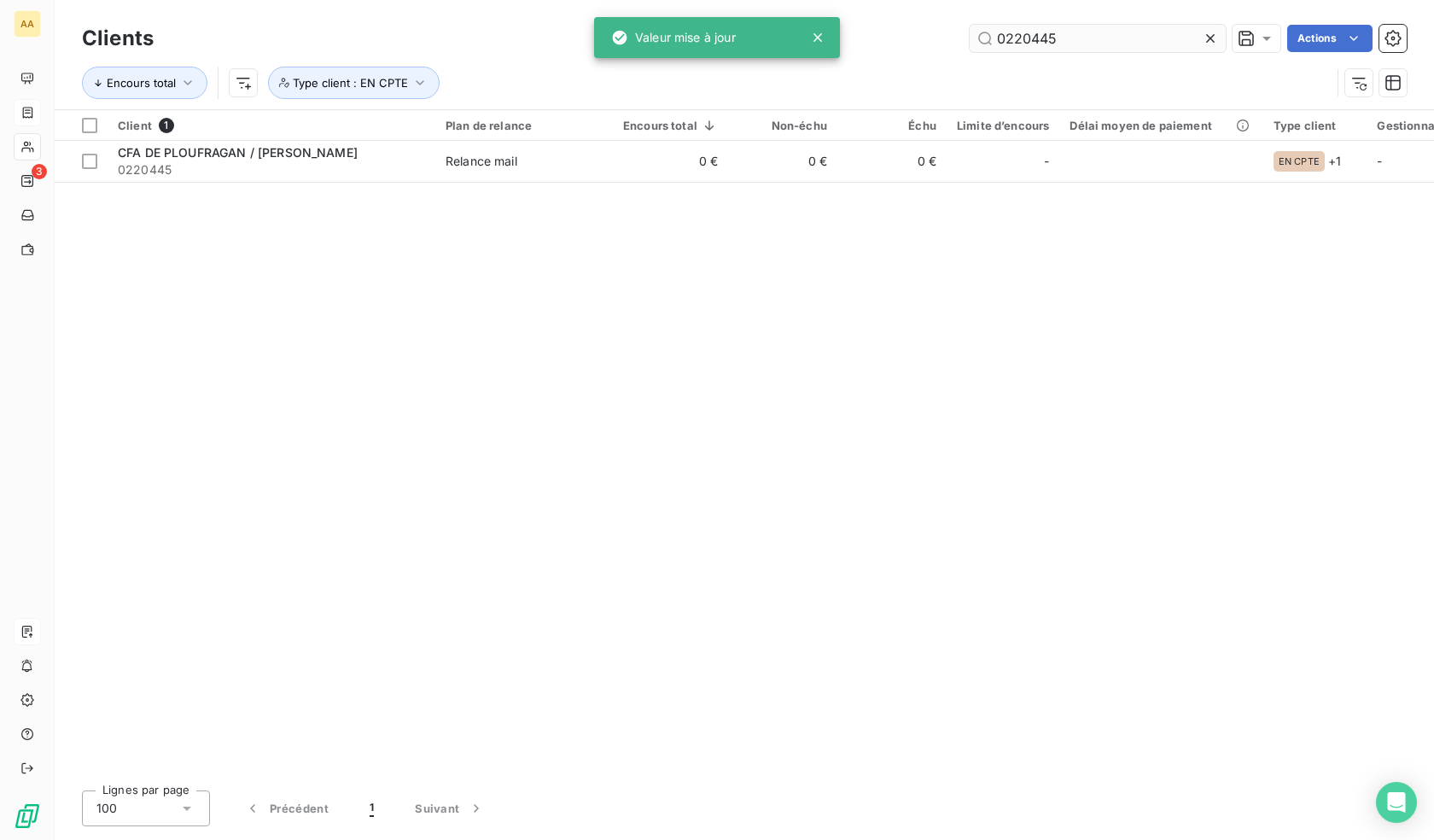
click at [1101, 39] on input "0220445" at bounding box center [1098, 38] width 256 height 27
click at [1096, 45] on input "0220445" at bounding box center [1098, 38] width 256 height 27
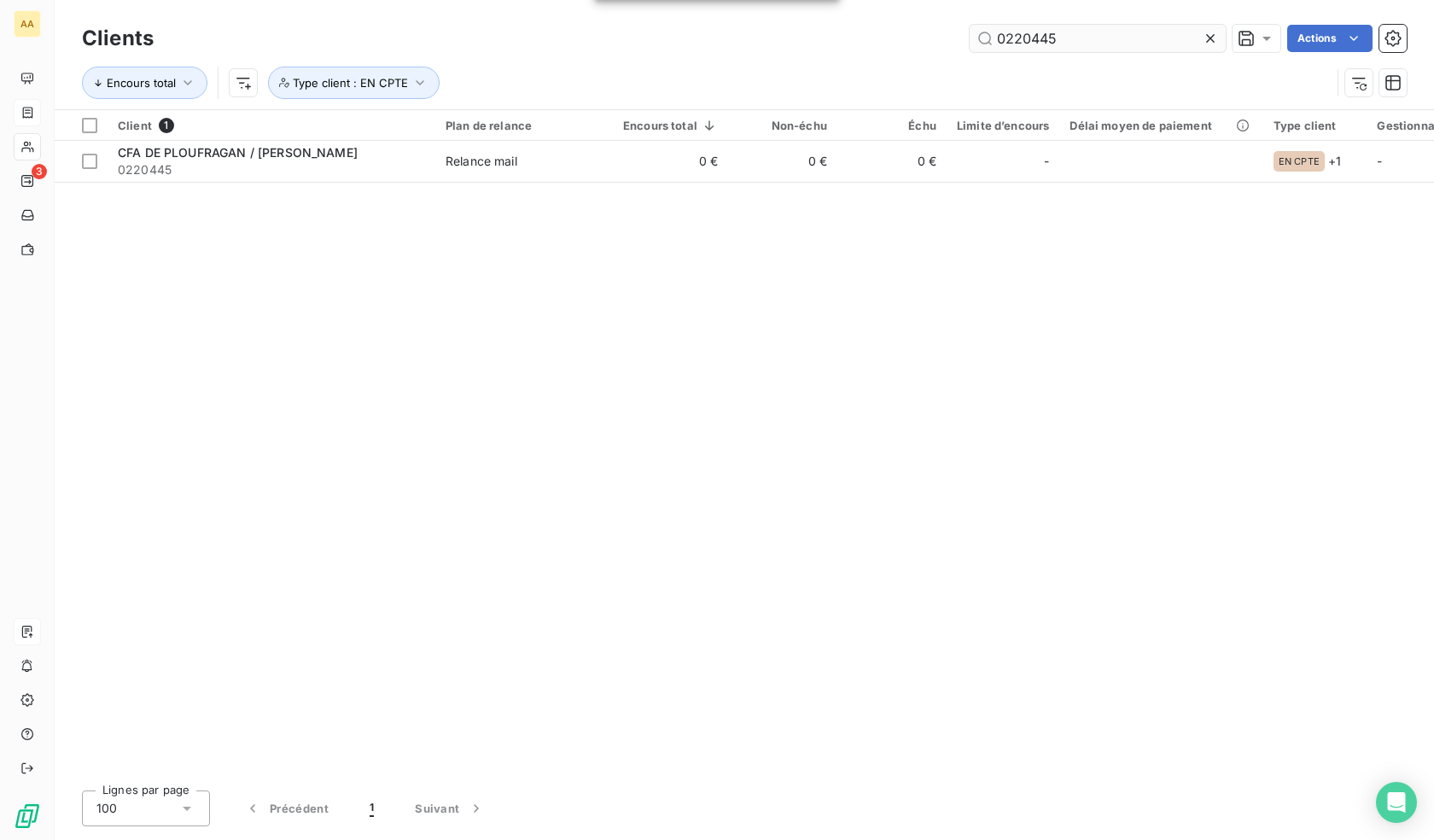
click at [1096, 46] on input "0220445" at bounding box center [1098, 38] width 256 height 27
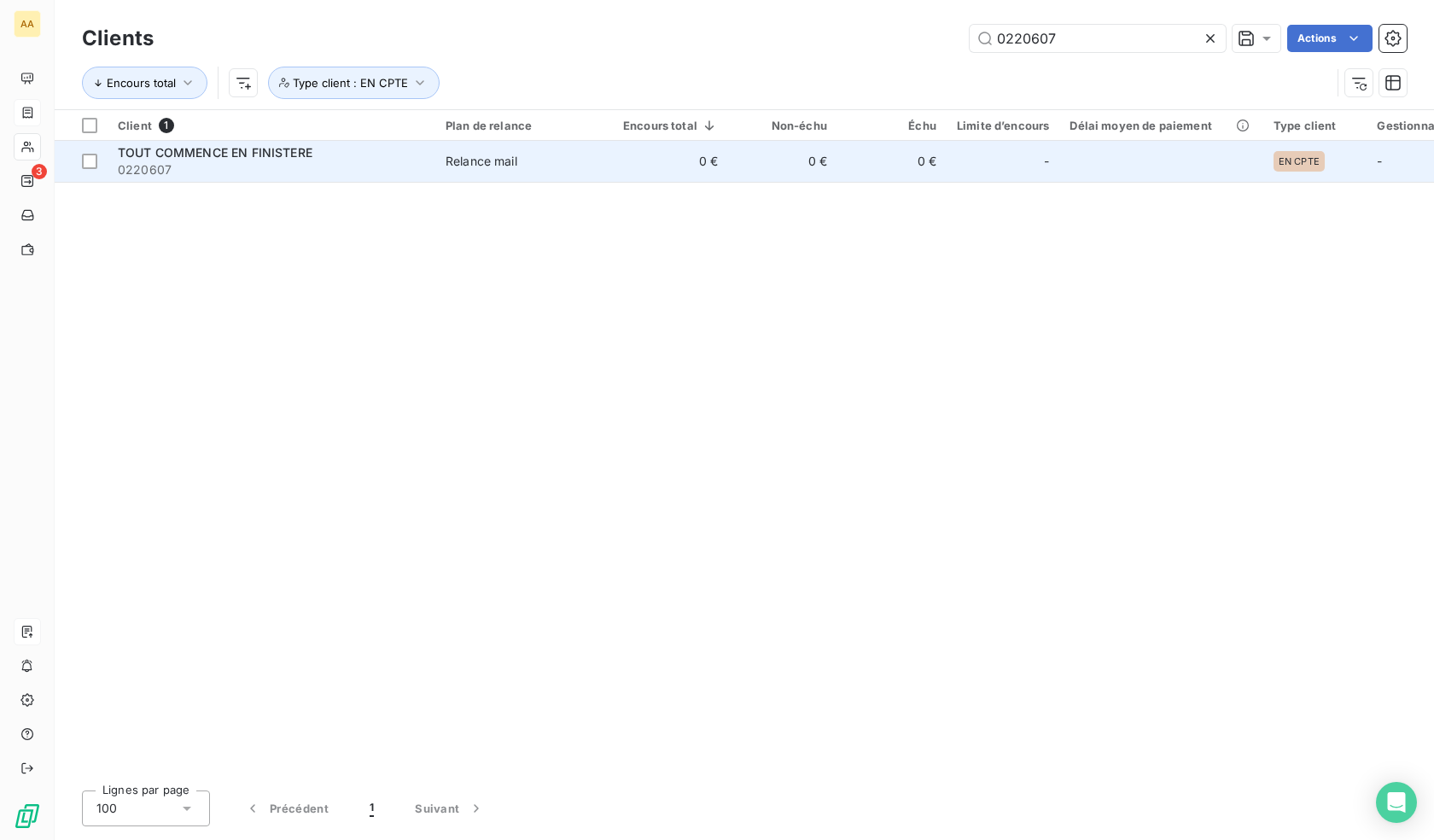
type input "0220607"
click at [942, 155] on td "0 €" at bounding box center [892, 161] width 109 height 41
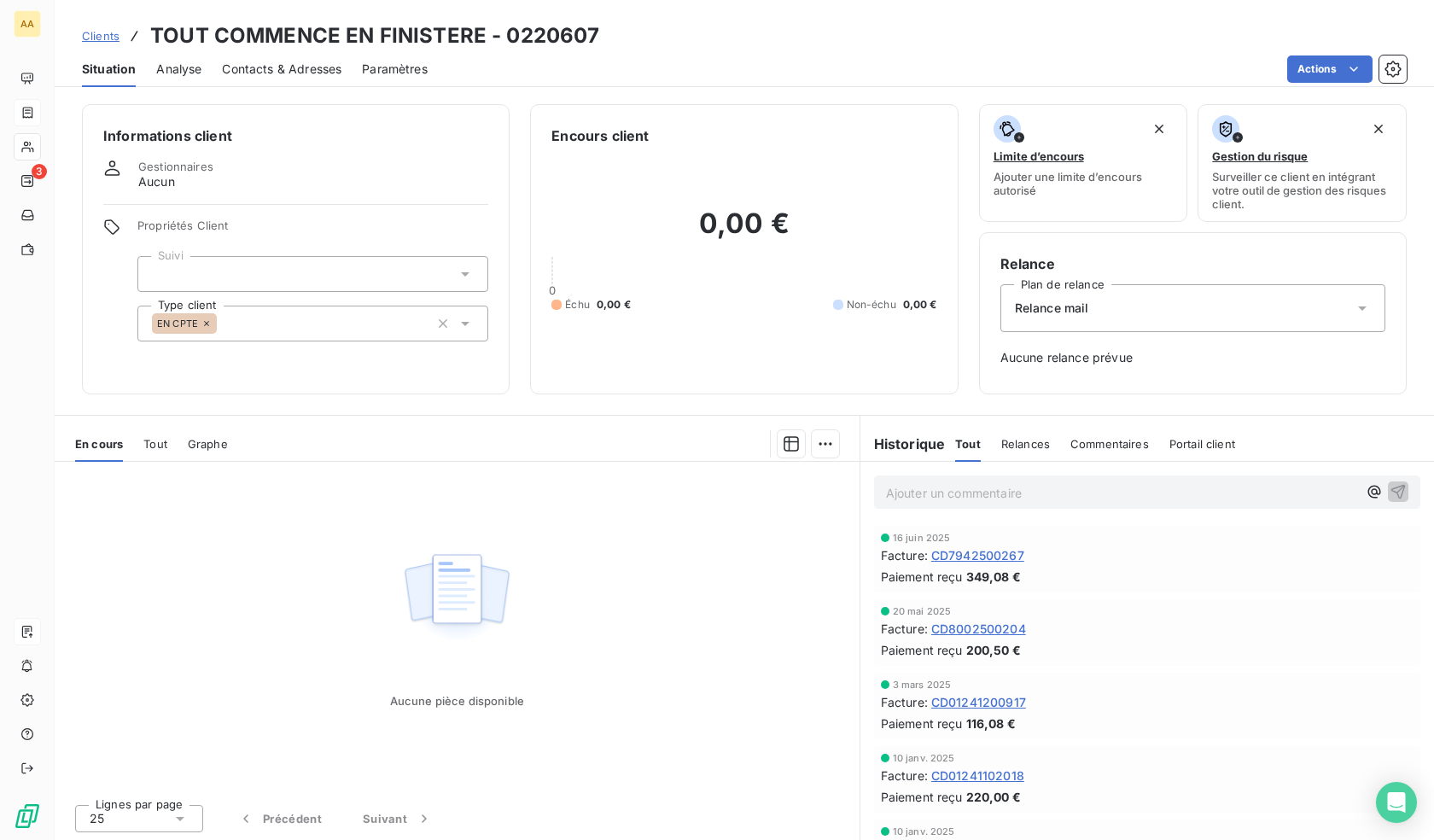
click at [284, 342] on div "Informations client Gestionnaires Aucun Propriétés Client Suivi Type client EN …" at bounding box center [295, 249] width 427 height 291
click at [277, 333] on div "EN CPTE" at bounding box center [312, 323] width 351 height 36
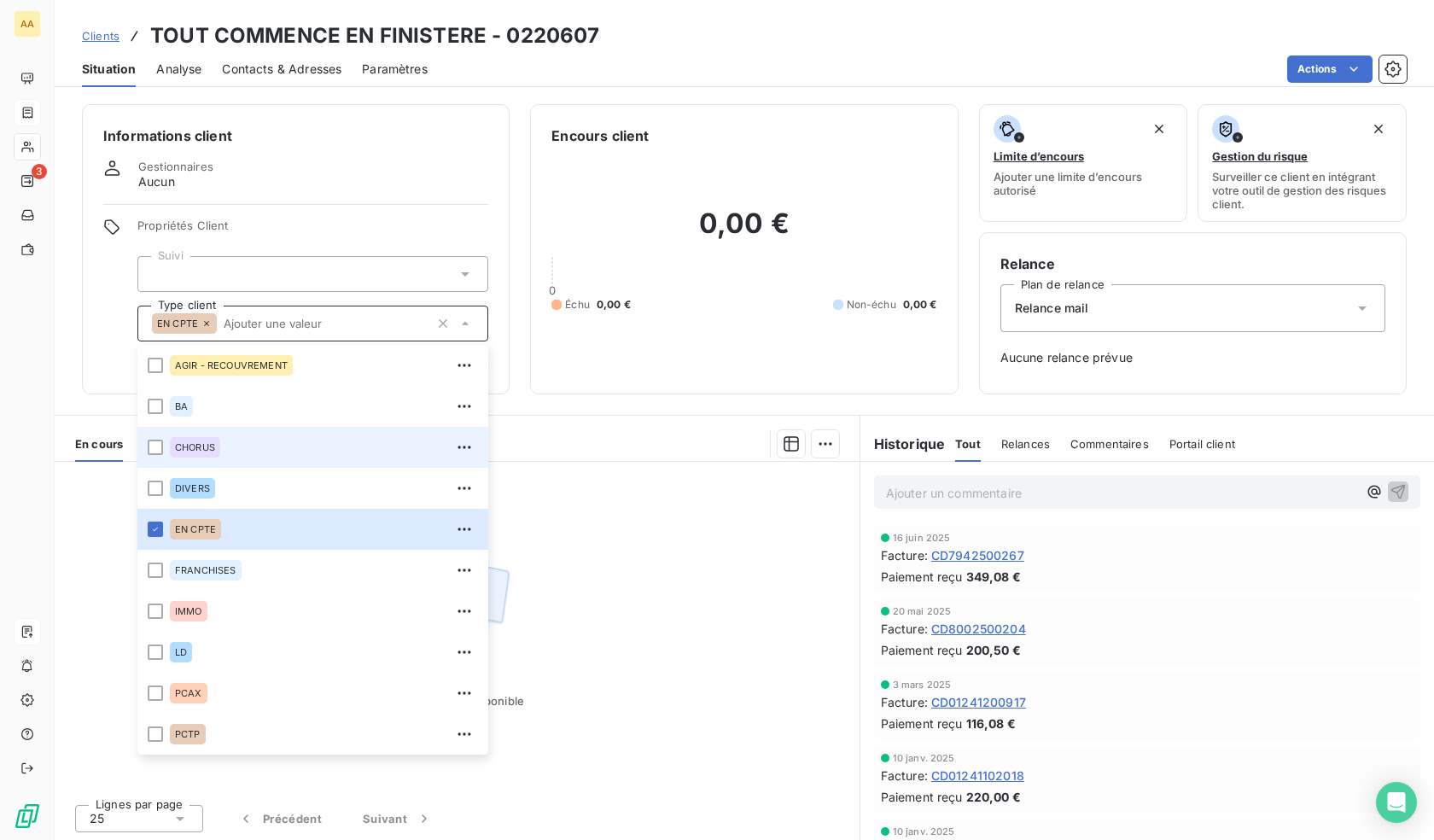
click at [212, 454] on div "CHORUS" at bounding box center [194, 447] width 50 height 20
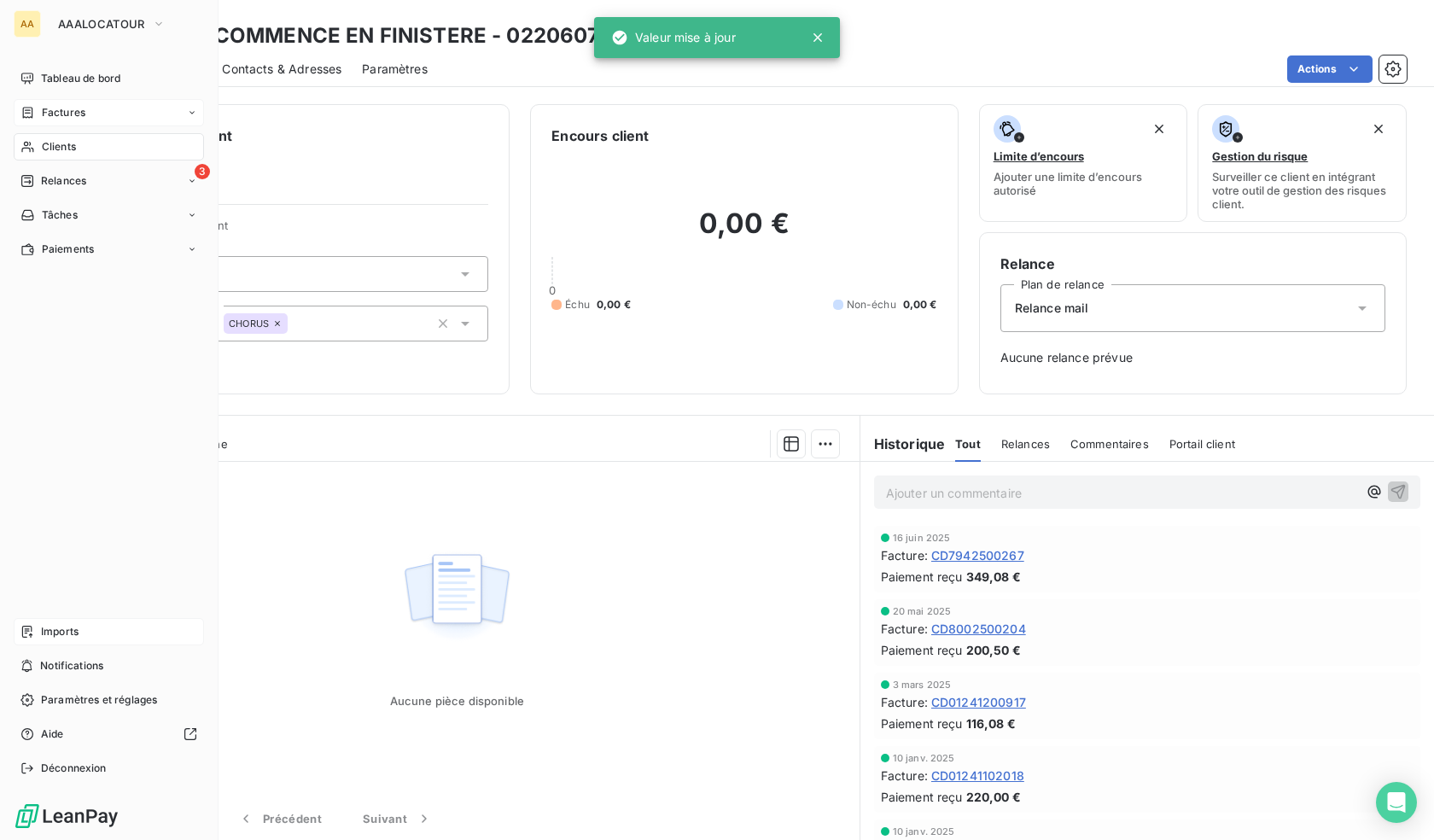
click at [37, 149] on div "Clients" at bounding box center [108, 147] width 190 height 27
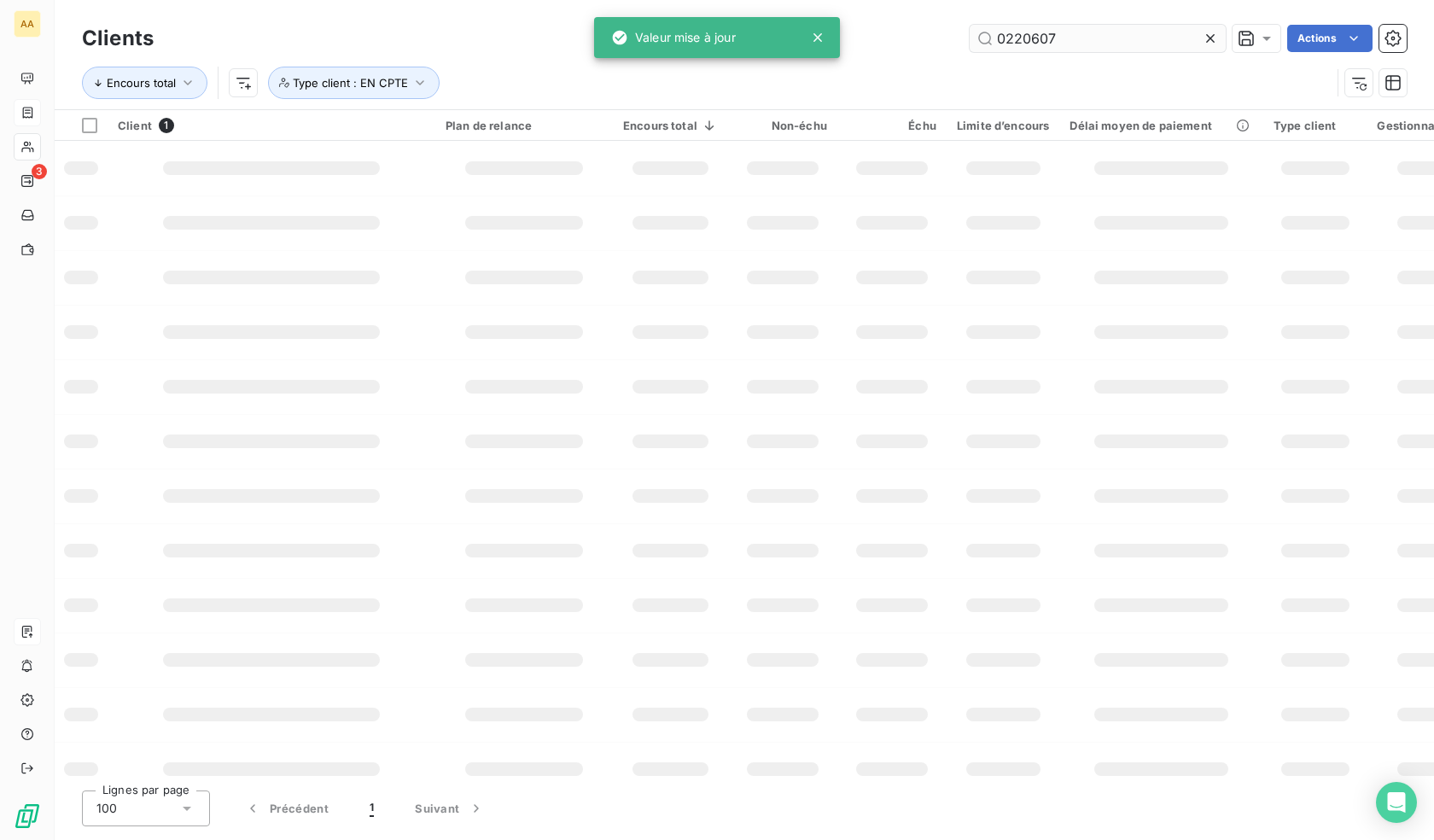
click at [1022, 34] on input "0220607" at bounding box center [1098, 38] width 256 height 27
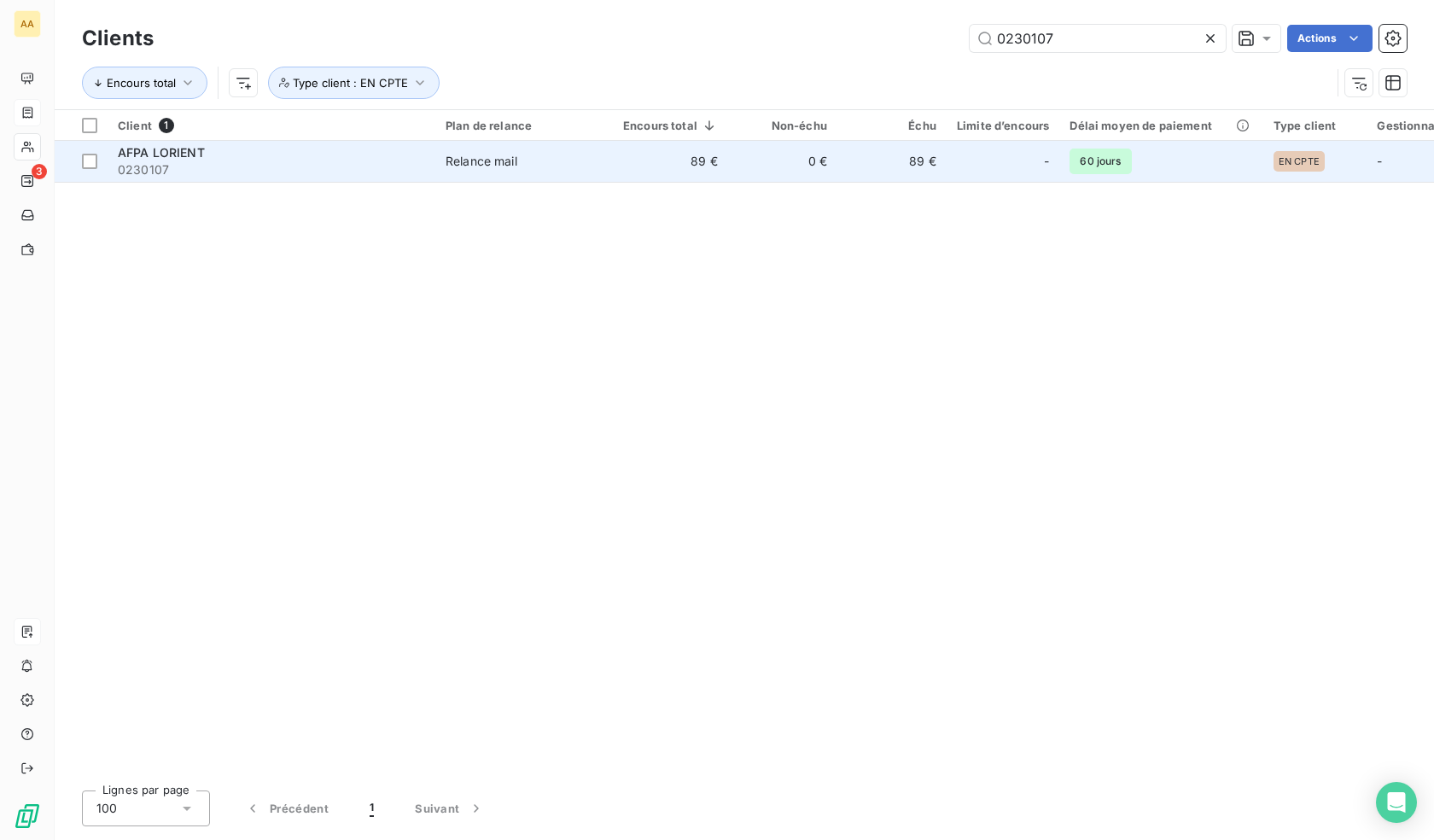
type input "0230107"
click at [924, 149] on td "89 €" at bounding box center [892, 161] width 109 height 41
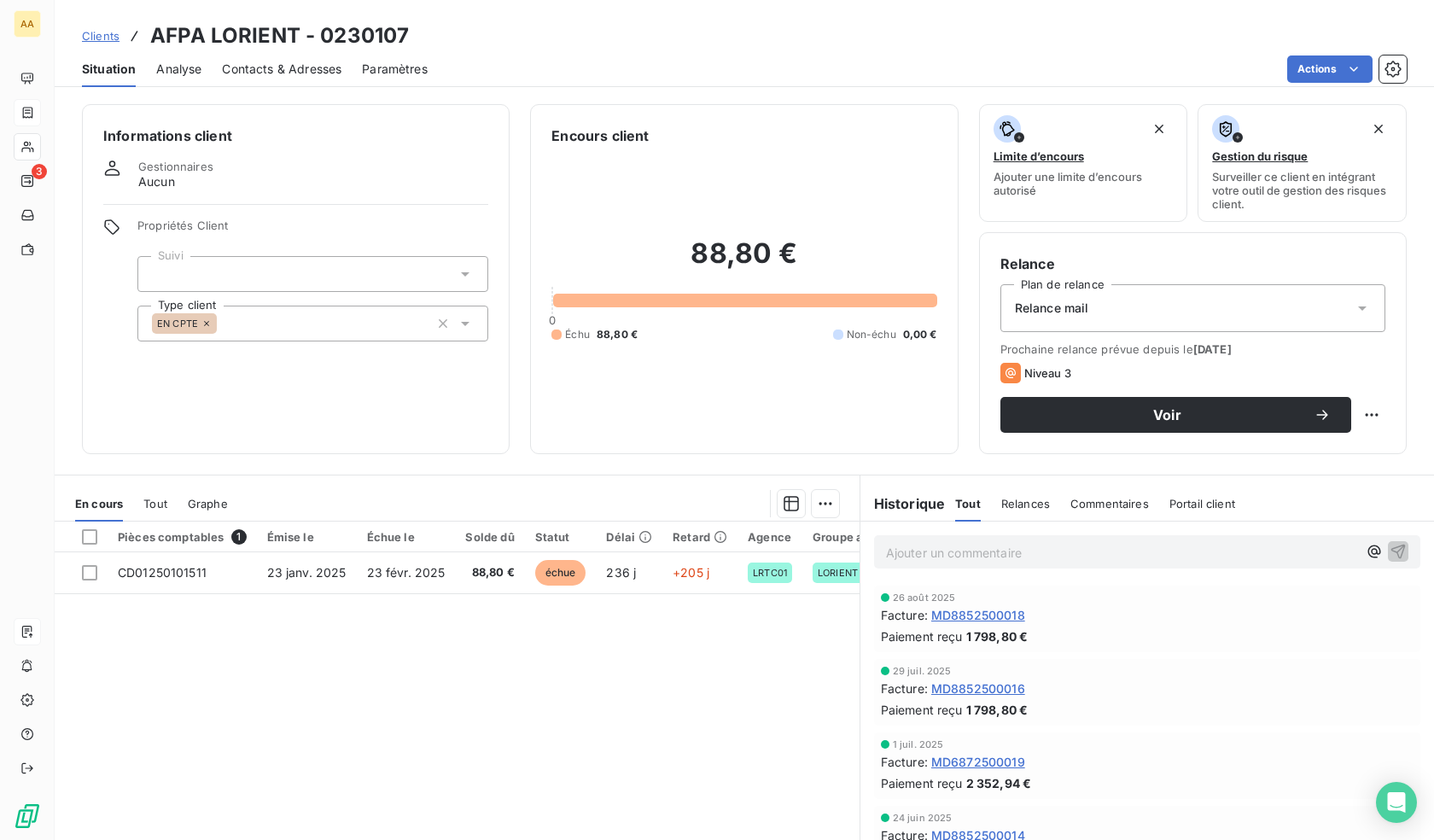
click at [259, 319] on div "EN CPTE" at bounding box center [312, 323] width 351 height 36
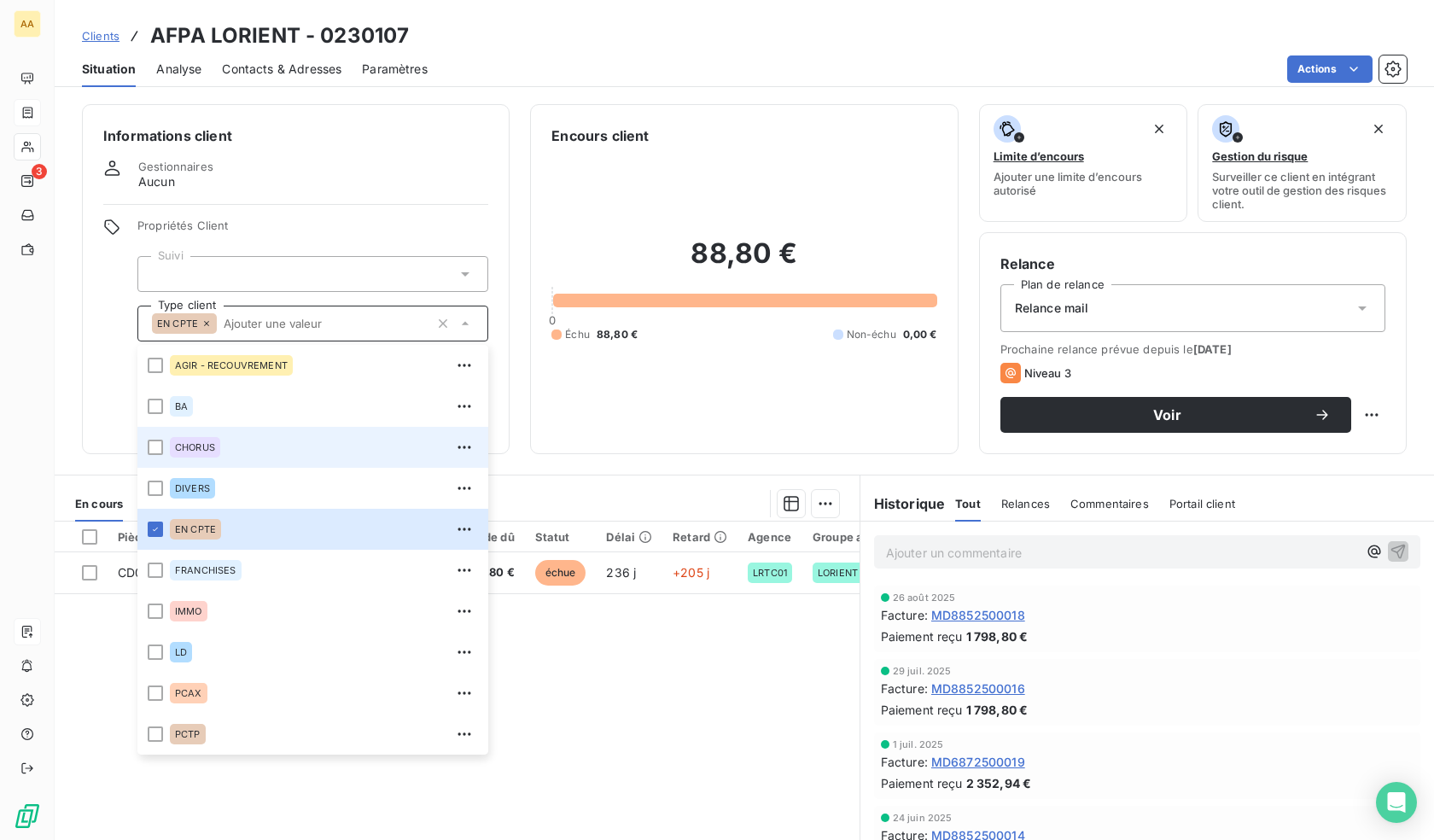
click at [210, 451] on span "CHORUS" at bounding box center [195, 446] width 40 height 10
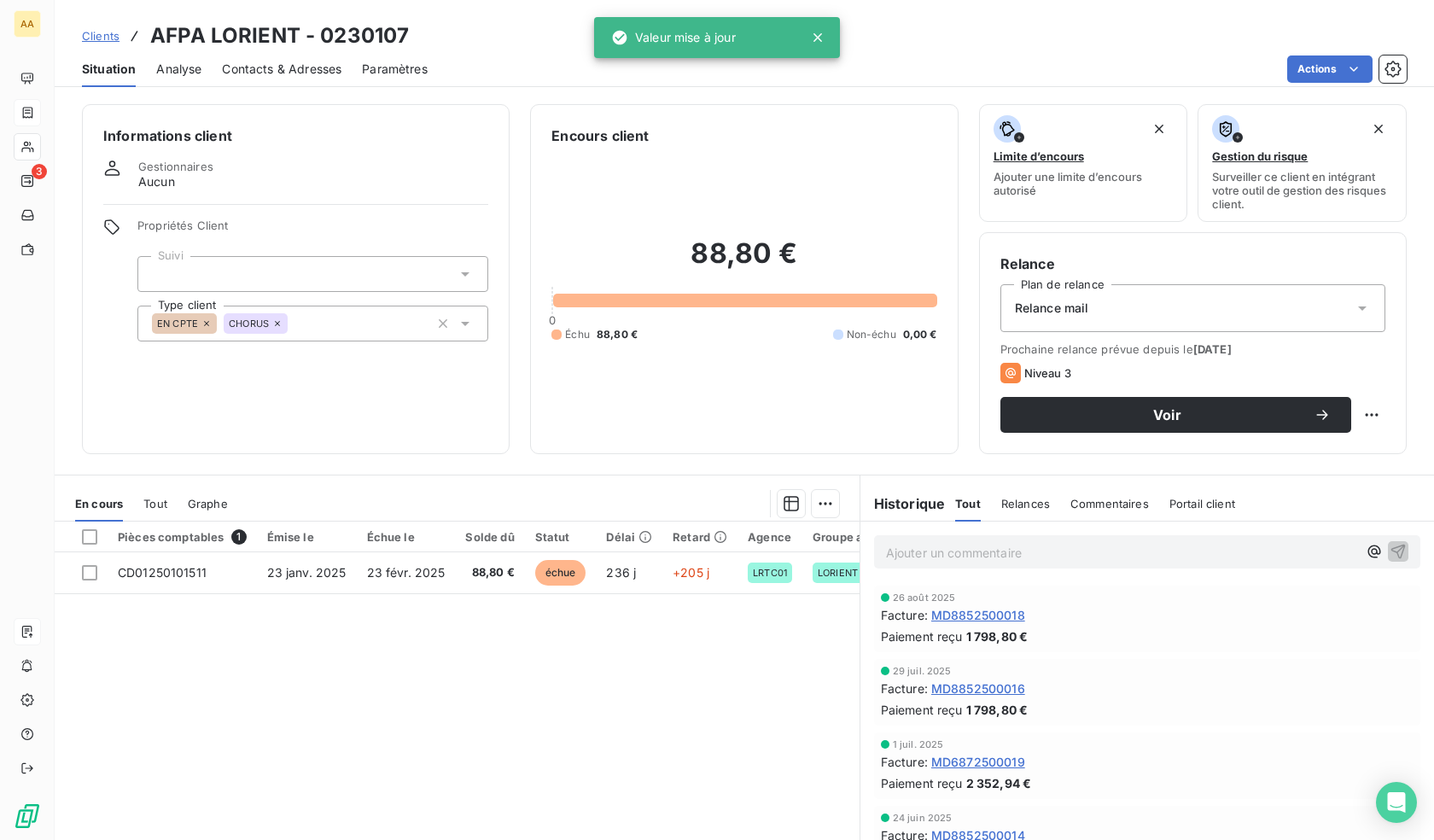
click at [608, 415] on div "88,80 € 0 Échu 88,80 € Non-échu 0,00 €" at bounding box center [743, 289] width 385 height 287
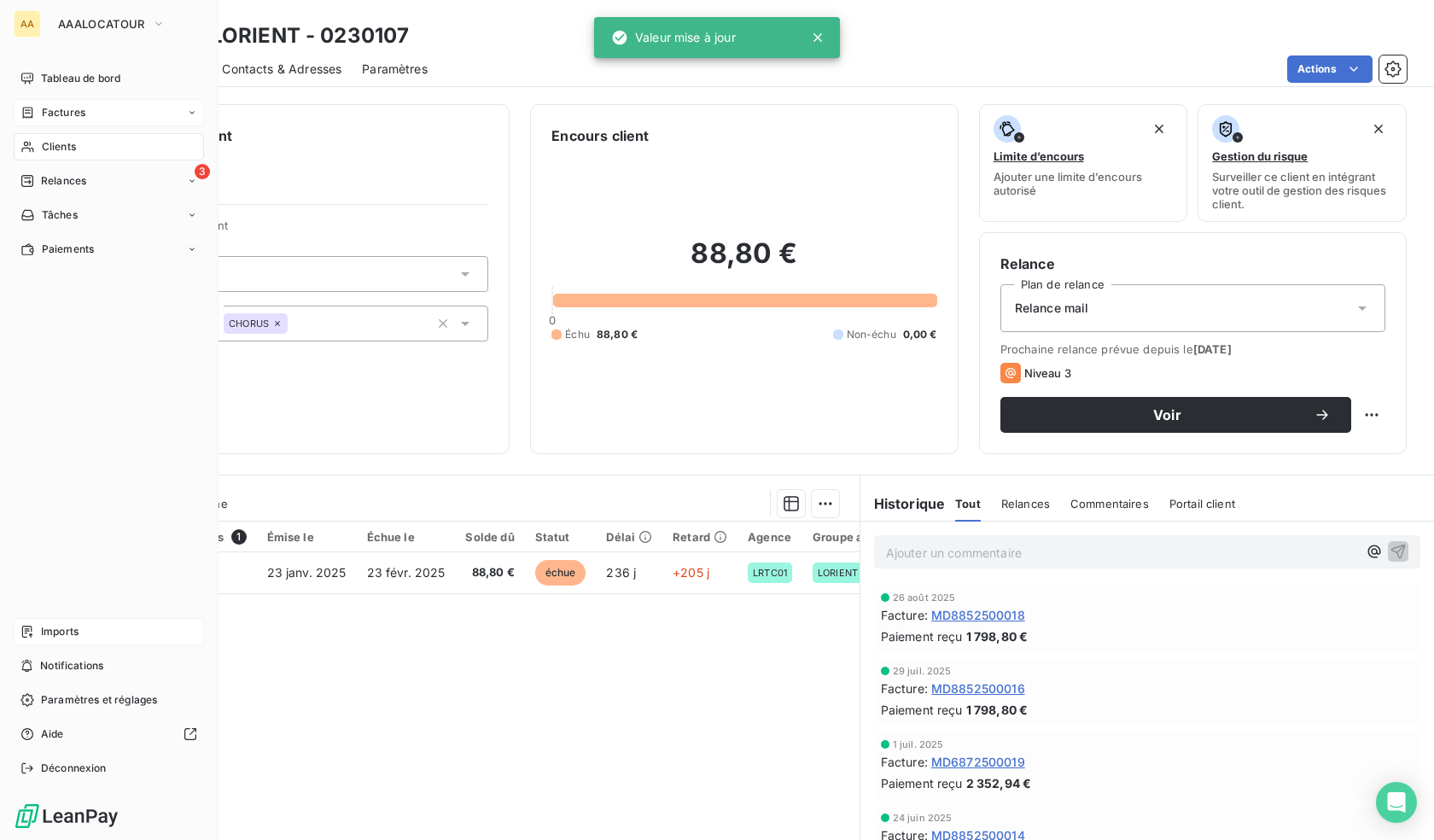
click at [26, 149] on icon at bounding box center [26, 148] width 12 height 11
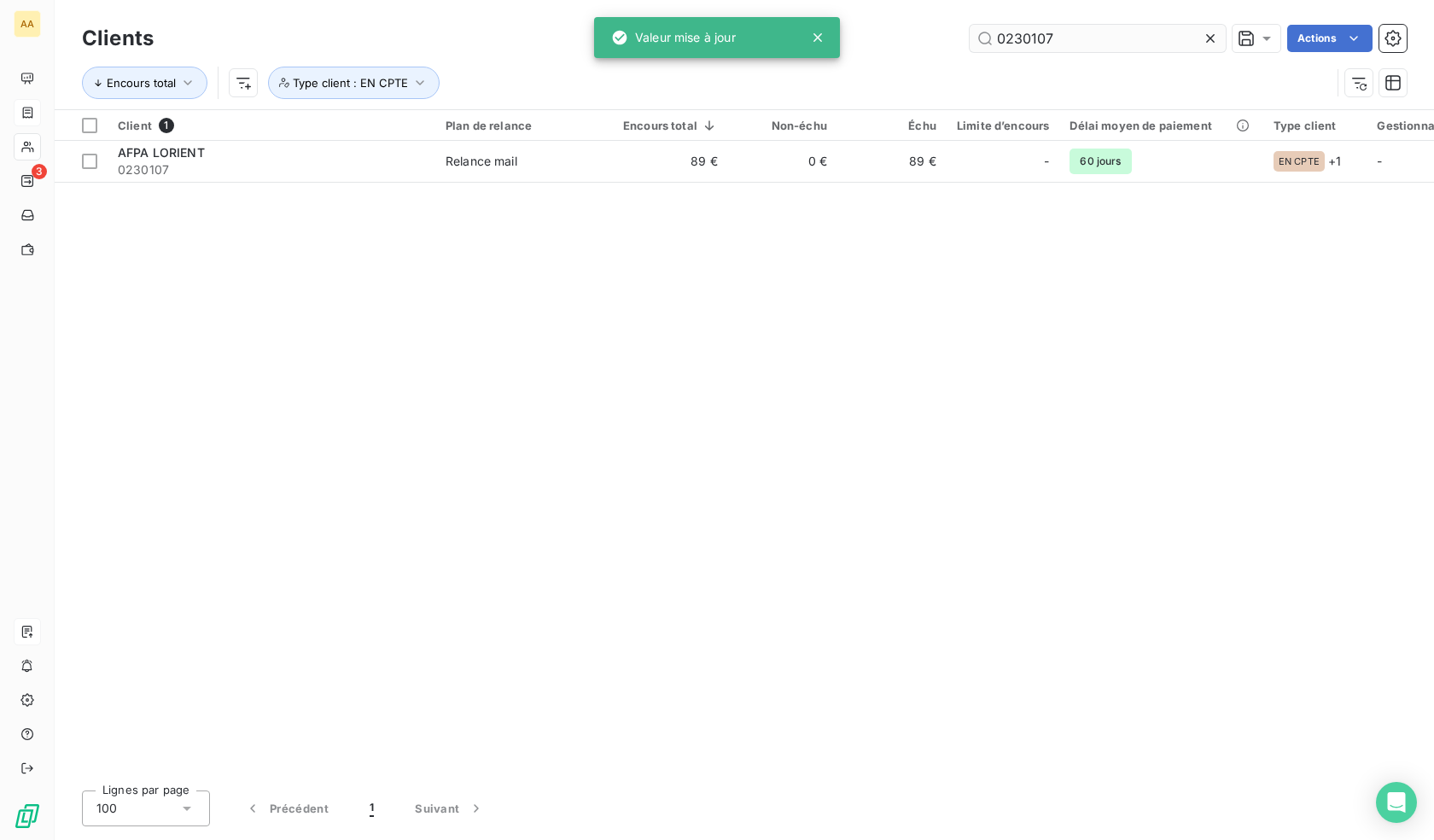
click at [1023, 38] on input "0230107" at bounding box center [1098, 38] width 256 height 27
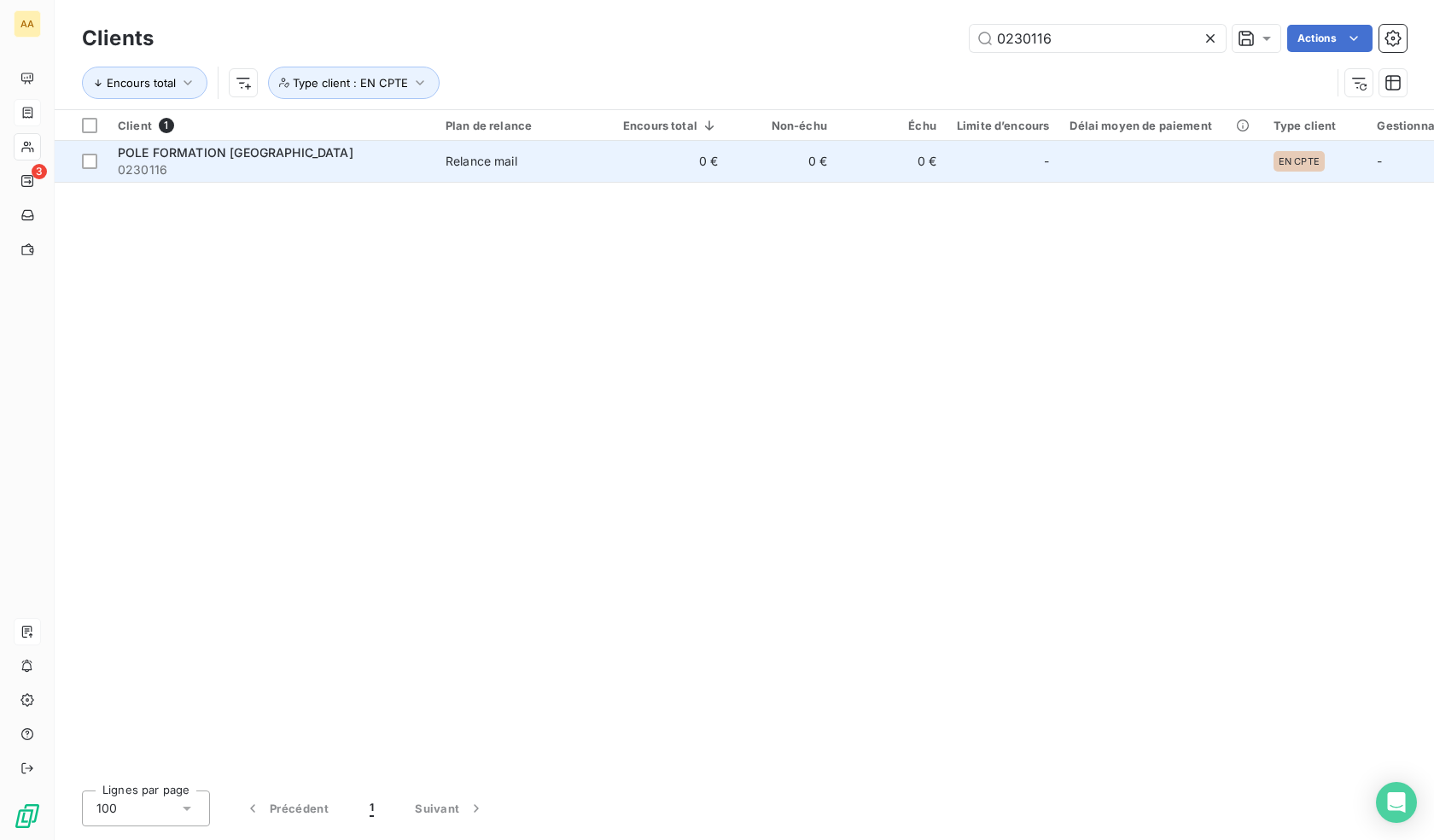
type input "0230116"
click at [1044, 158] on span "-" at bounding box center [1047, 161] width 5 height 17
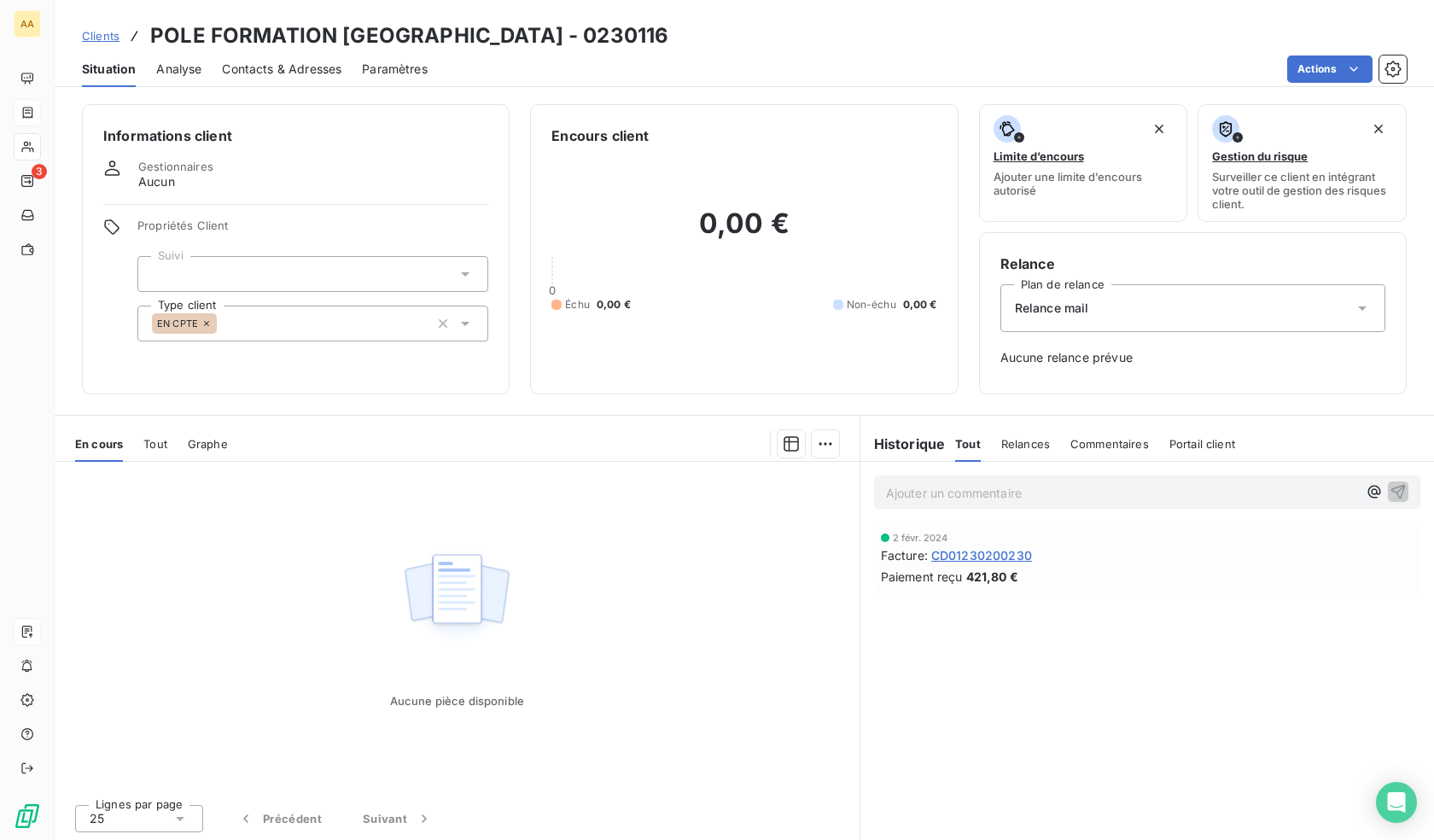
click at [312, 323] on div "EN CPTE" at bounding box center [312, 323] width 351 height 36
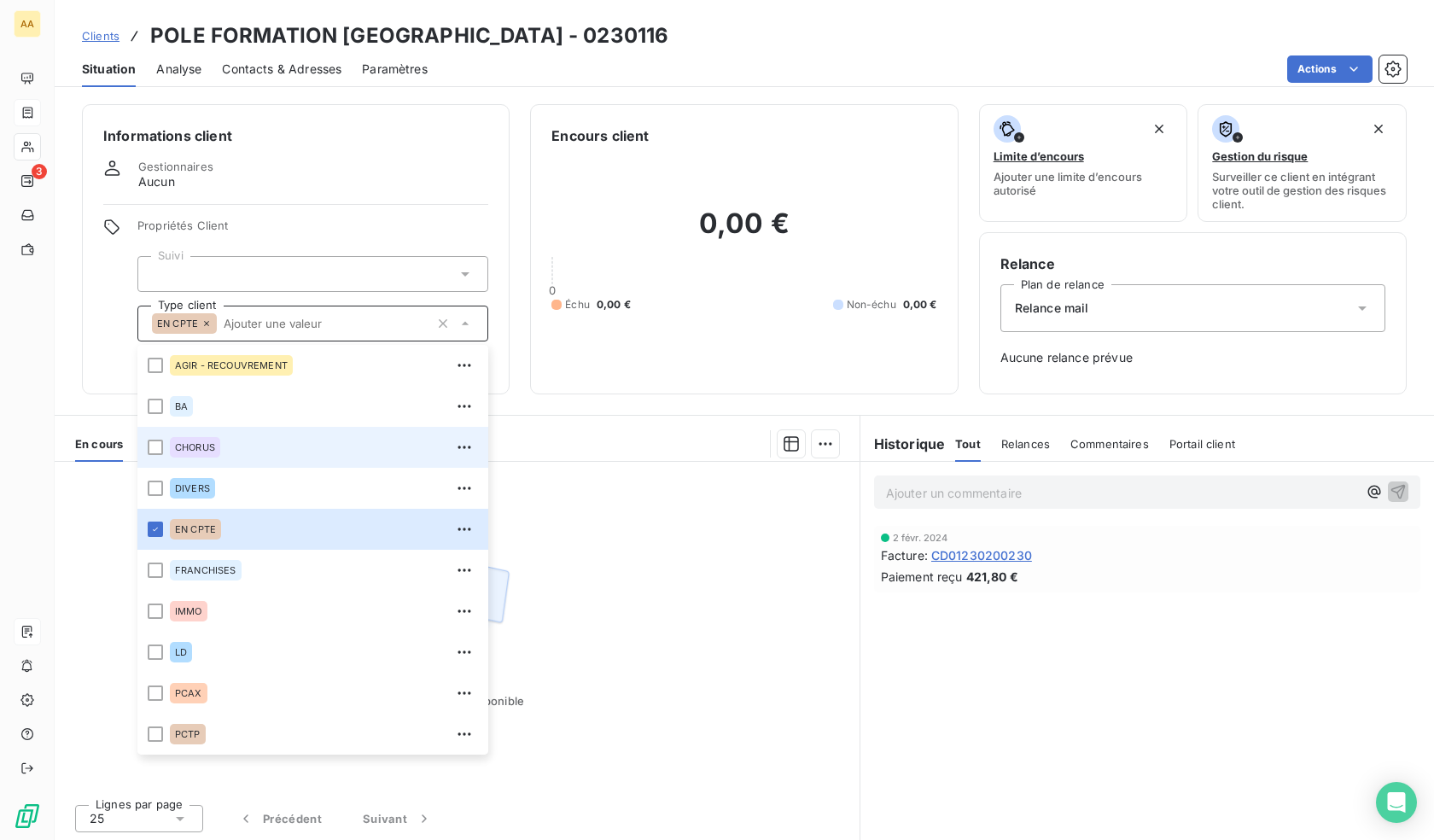
click at [189, 446] on span "CHORUS" at bounding box center [195, 446] width 40 height 10
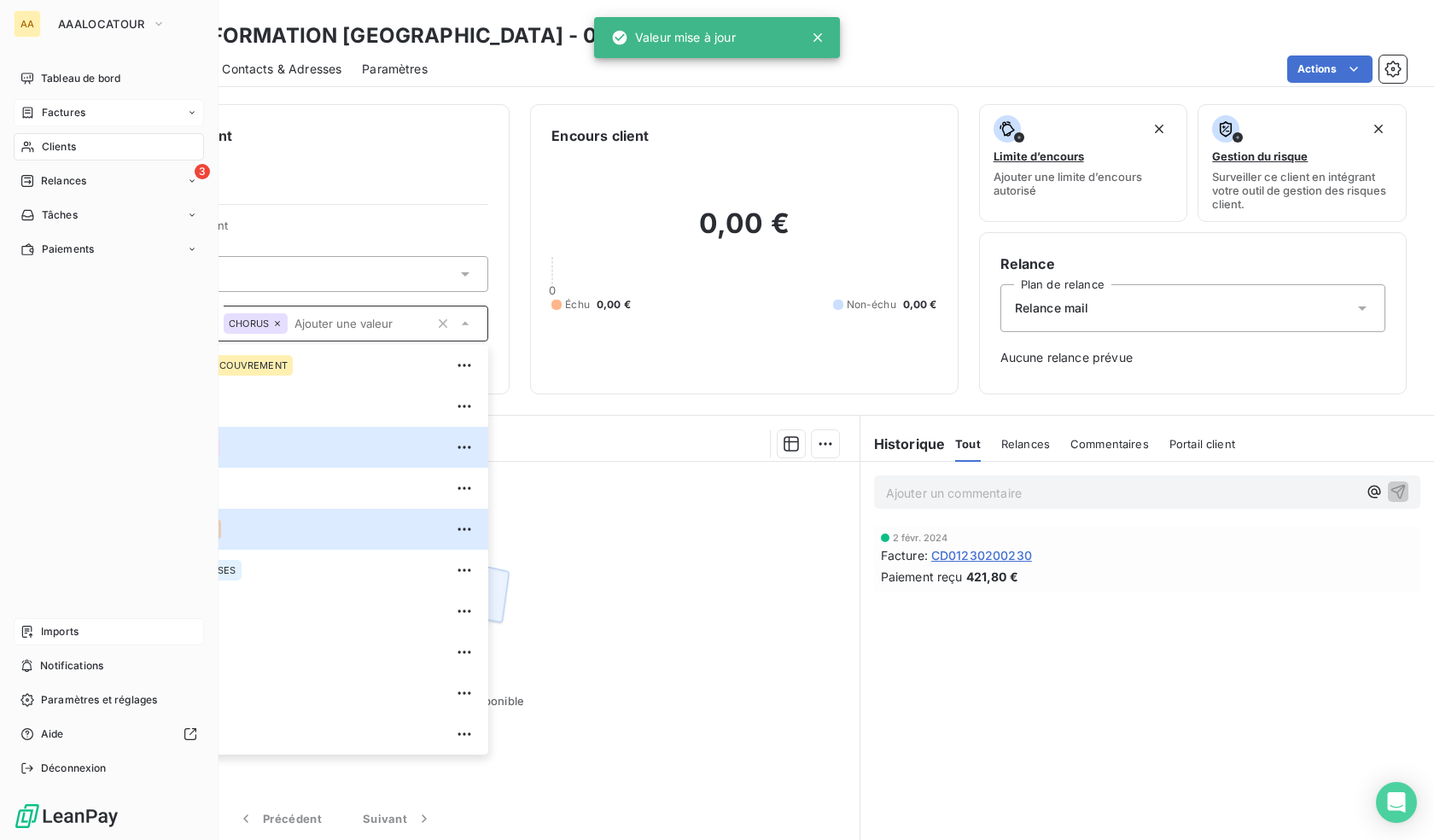
click at [43, 142] on span "Clients" at bounding box center [58, 147] width 34 height 15
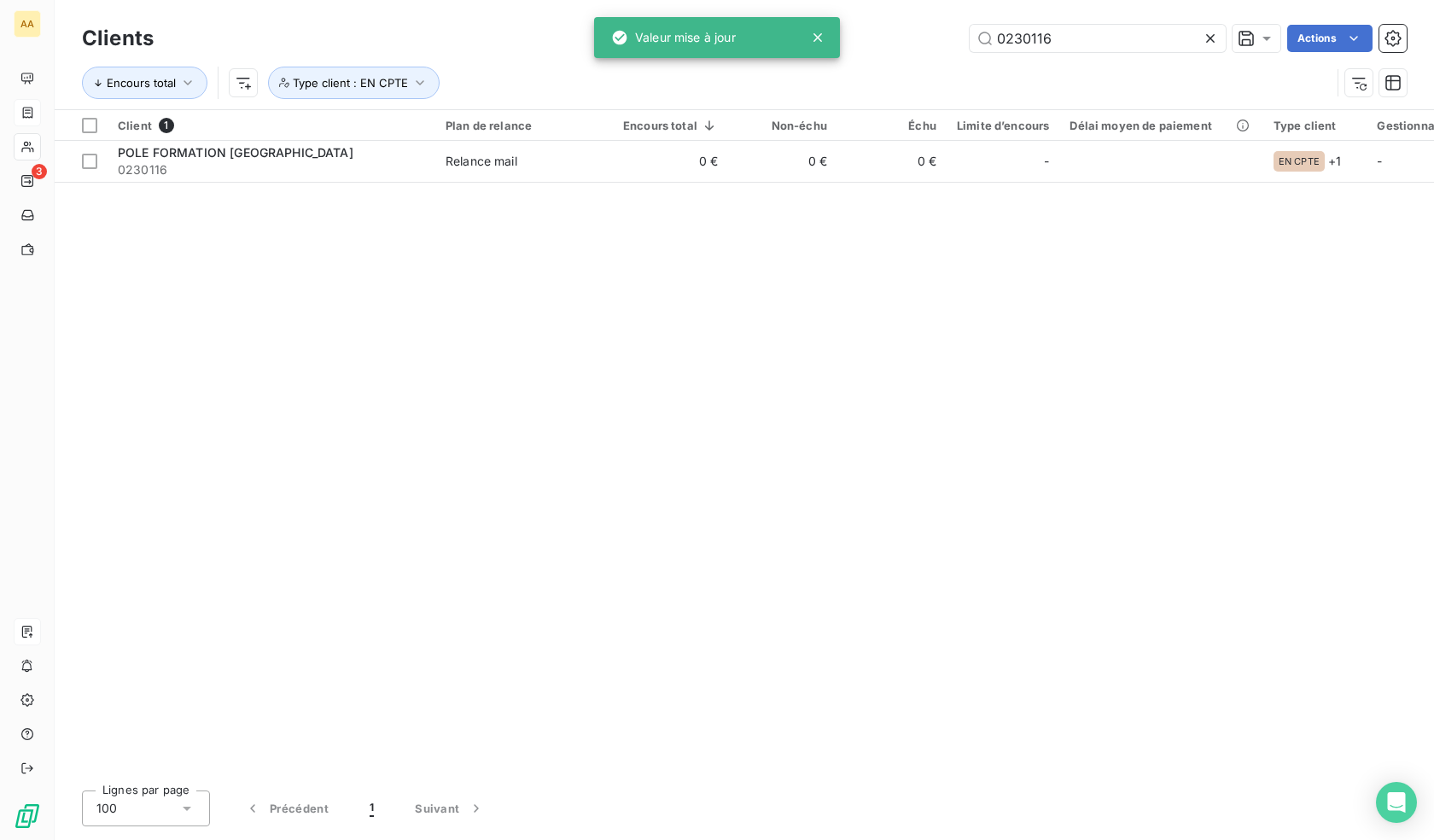
click at [1099, 52] on div "Clients 0230116 Actions" at bounding box center [744, 37] width 1325 height 36
click at [1099, 51] on input "0230116" at bounding box center [1098, 38] width 256 height 27
click at [1092, 45] on input "0230116" at bounding box center [1098, 38] width 256 height 27
click at [1091, 47] on input "0230116" at bounding box center [1098, 38] width 256 height 27
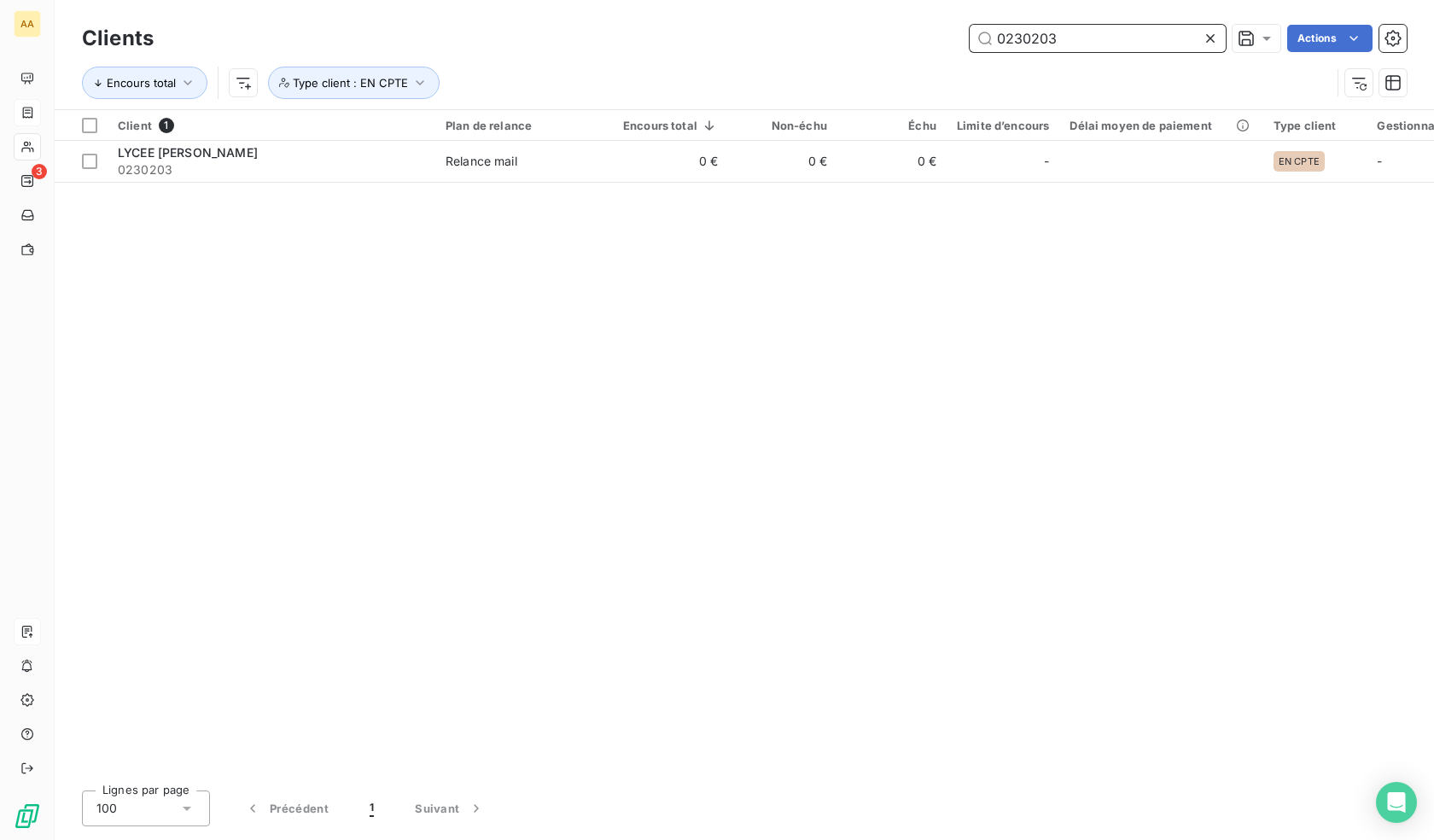
type input "0230203"
click at [962, 190] on div "Client 1 Plan de relance Encours total Non-échu Échu Limite d’encours Délai moy…" at bounding box center [744, 444] width 1379 height 667
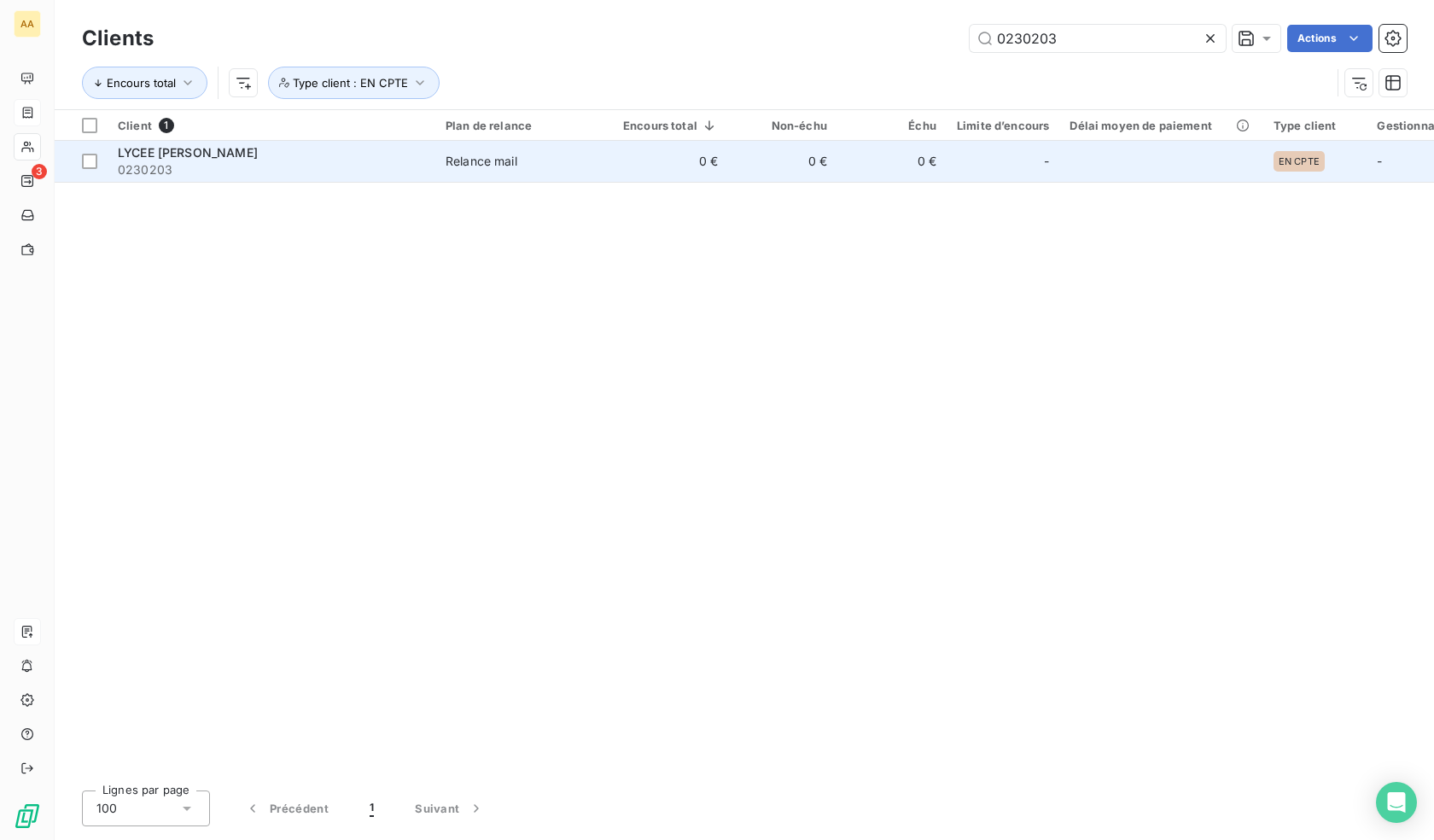
click at [950, 170] on td "-" at bounding box center [1003, 161] width 113 height 41
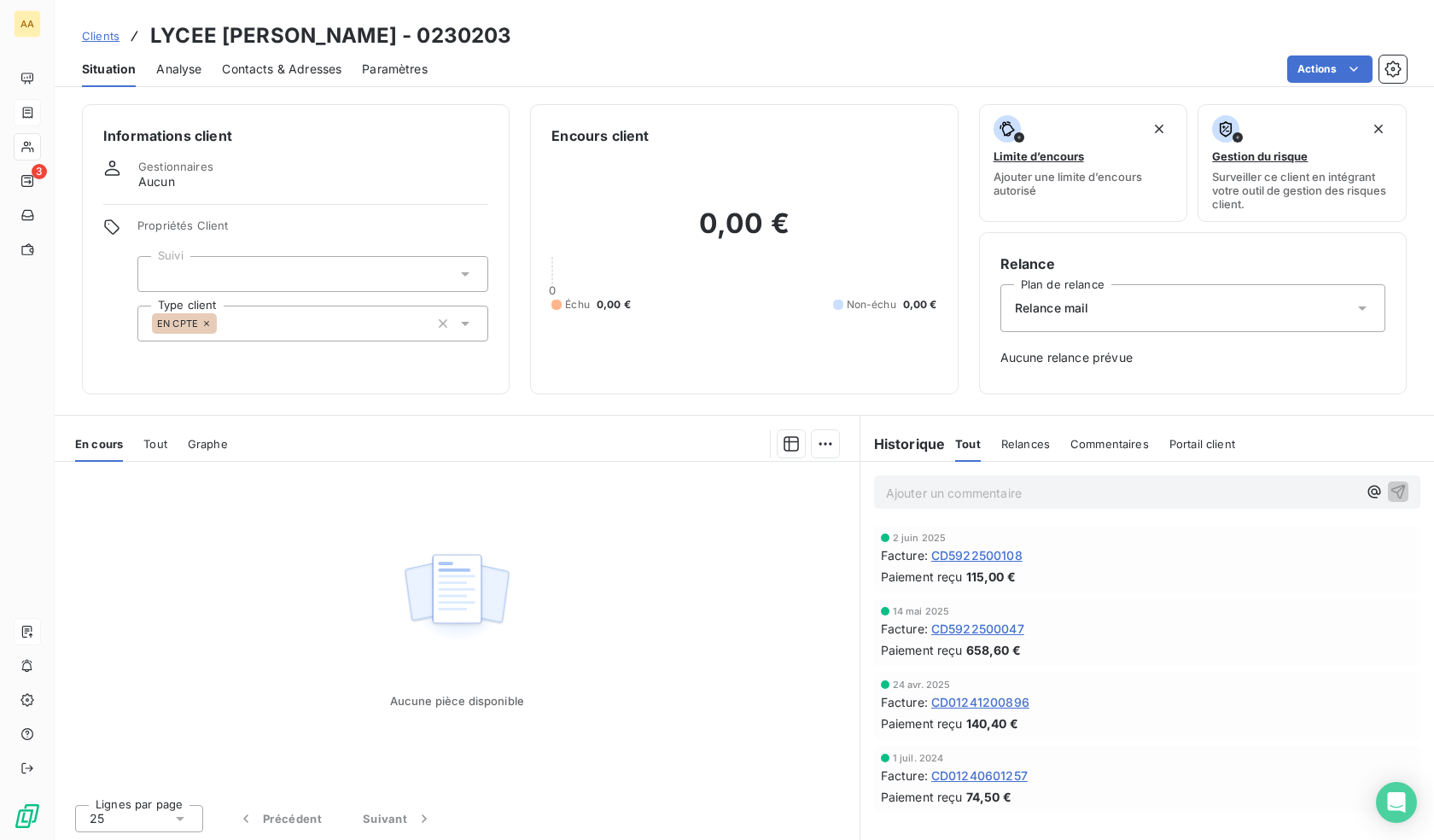
click at [240, 328] on div "EN CPTE" at bounding box center [312, 323] width 351 height 36
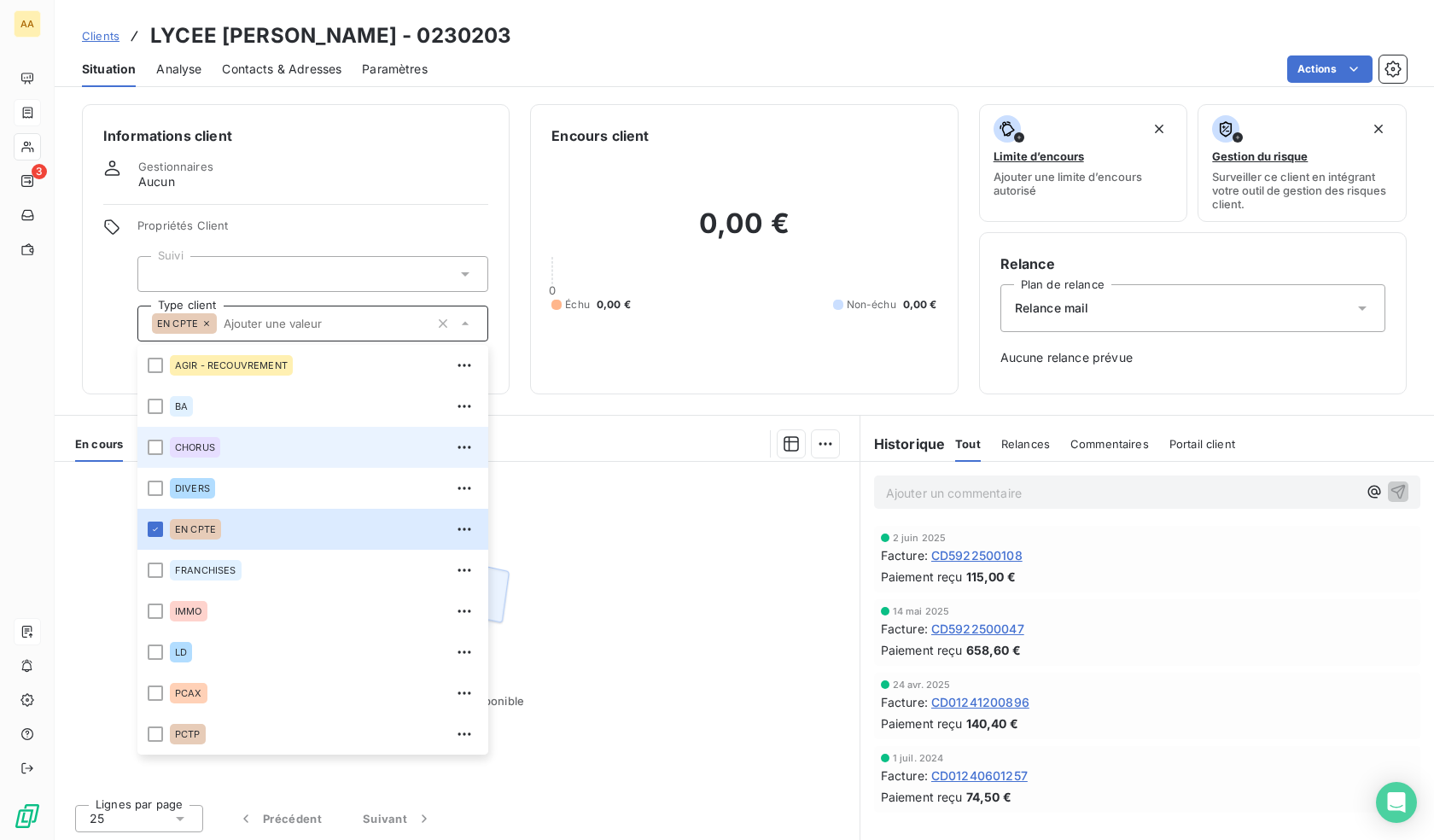
click at [187, 446] on span "CHORUS" at bounding box center [195, 446] width 40 height 10
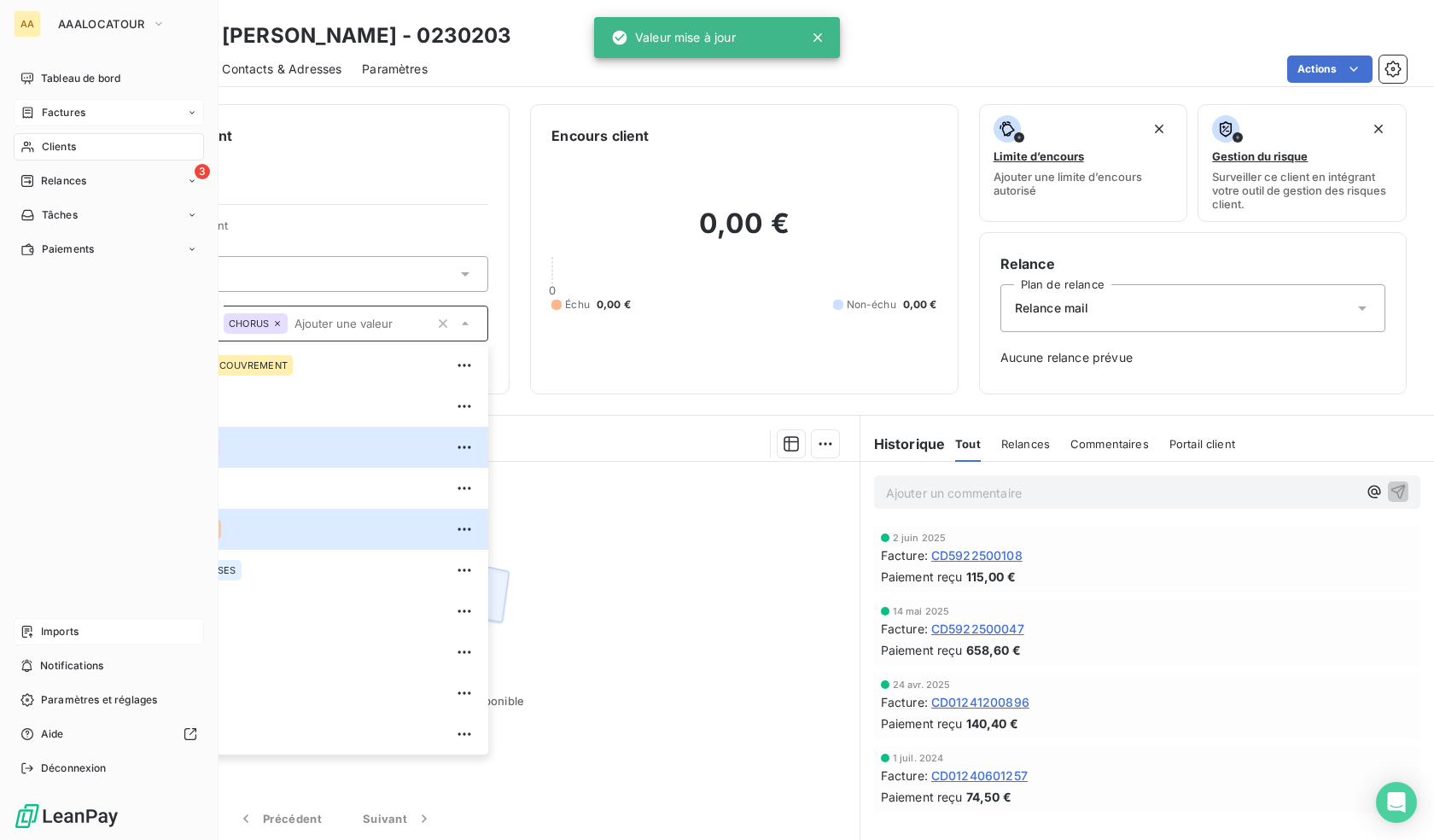
click at [47, 142] on span "Clients" at bounding box center [58, 147] width 34 height 15
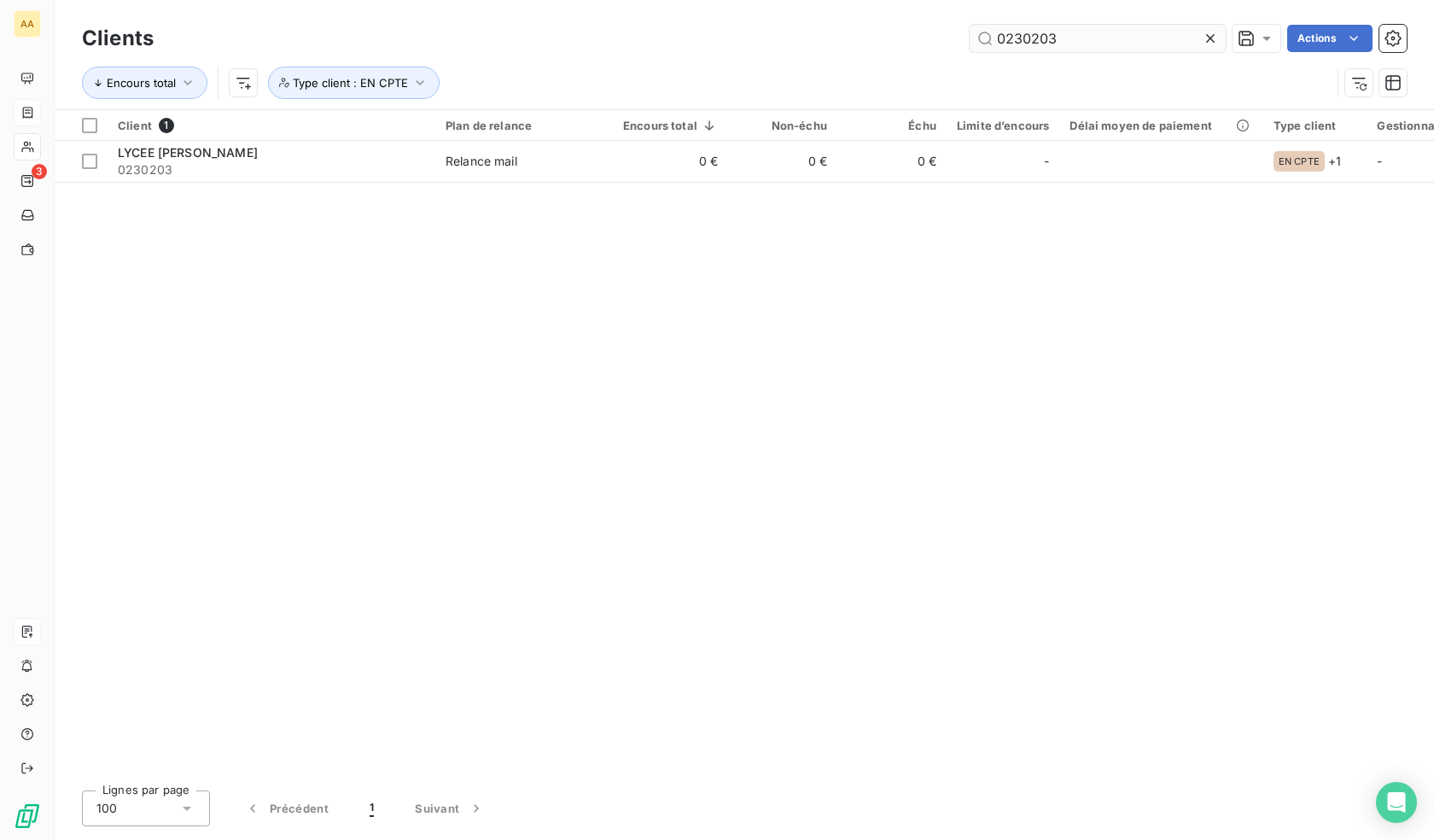
click at [1061, 32] on input "0230203" at bounding box center [1098, 38] width 256 height 27
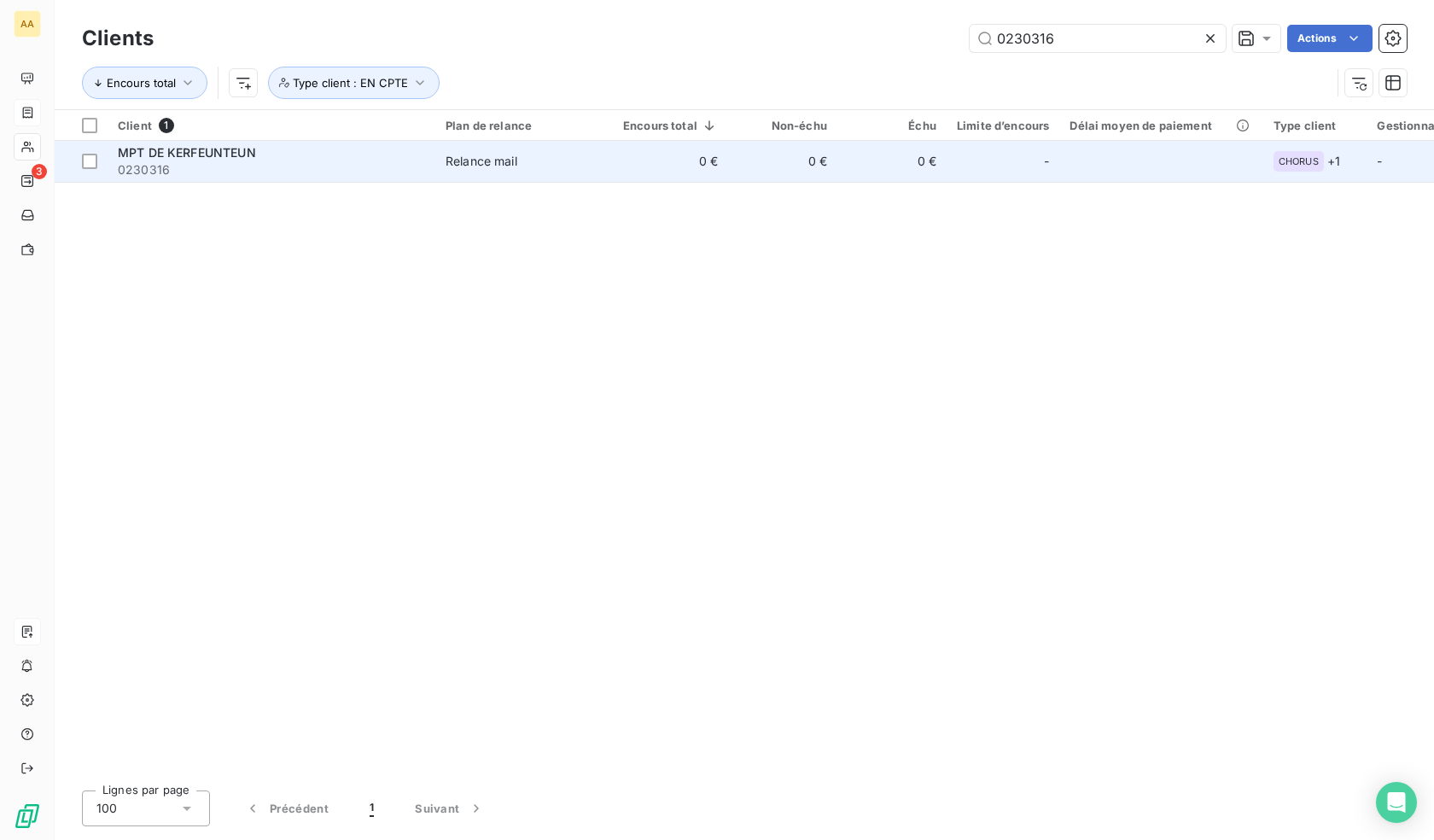
type input "0230316"
click at [937, 147] on td "0 €" at bounding box center [892, 161] width 109 height 41
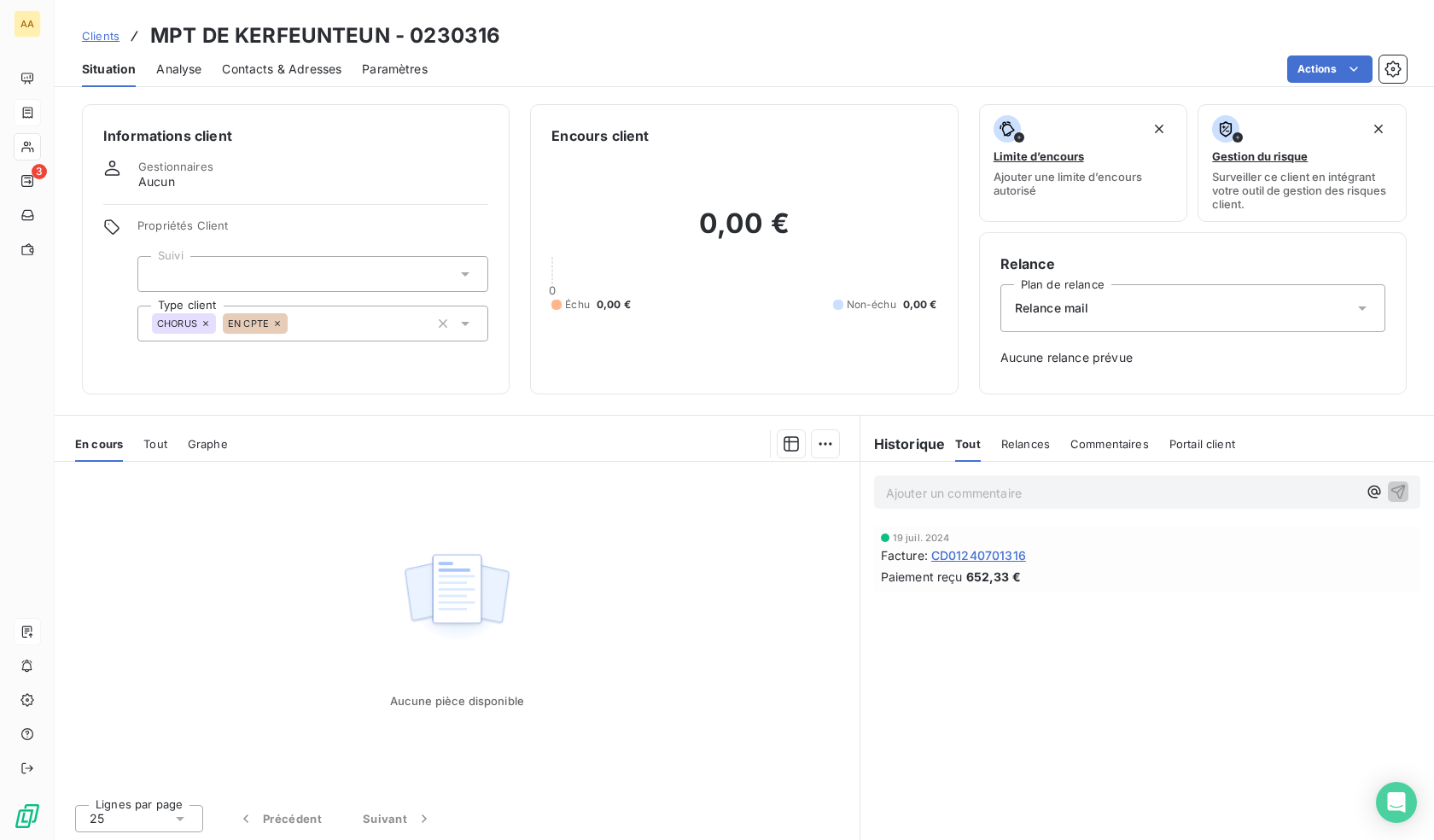
click at [318, 321] on div "CHORUS EN CPTE" at bounding box center [312, 323] width 351 height 36
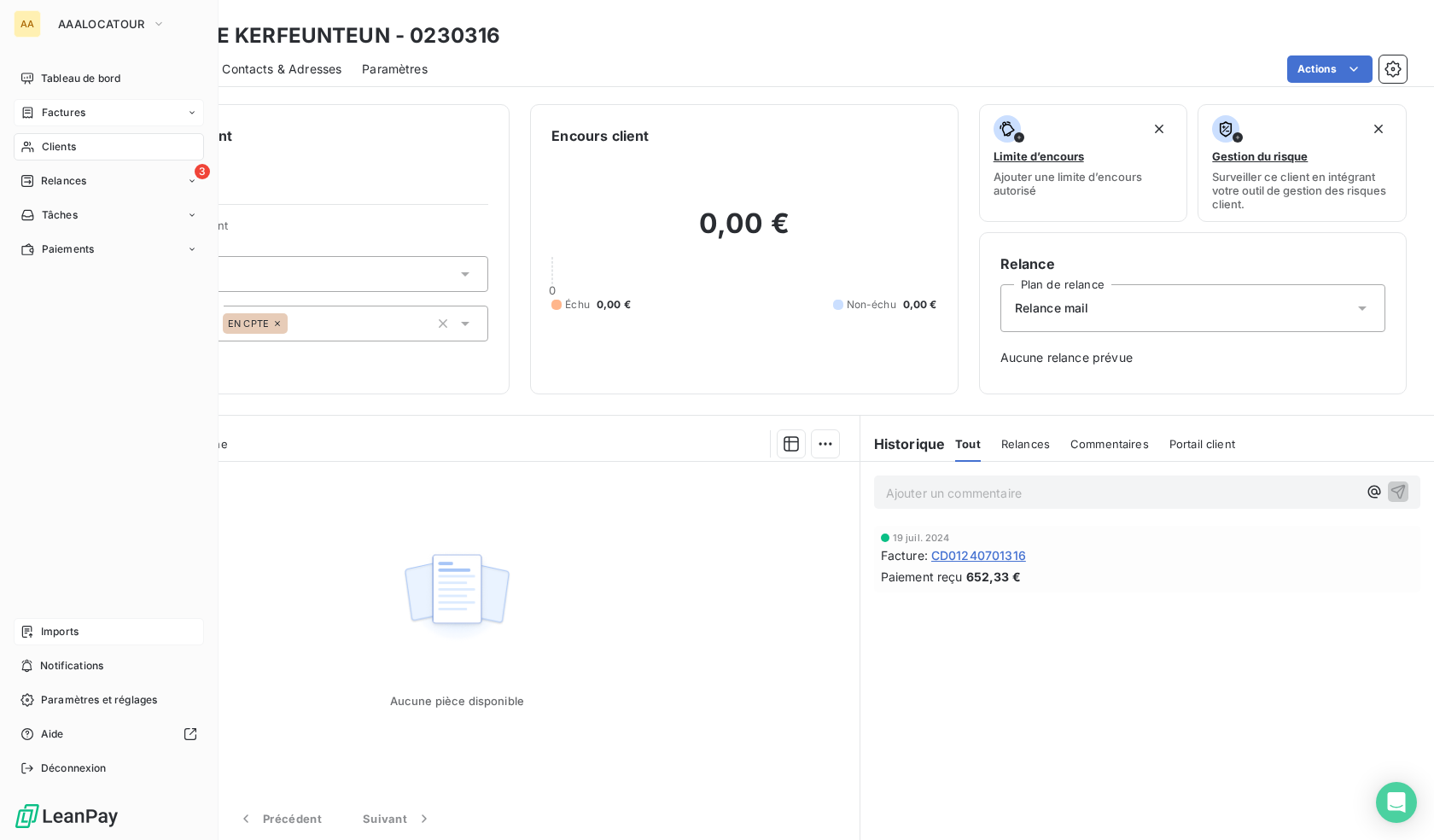
click at [71, 152] on span "Clients" at bounding box center [58, 147] width 34 height 15
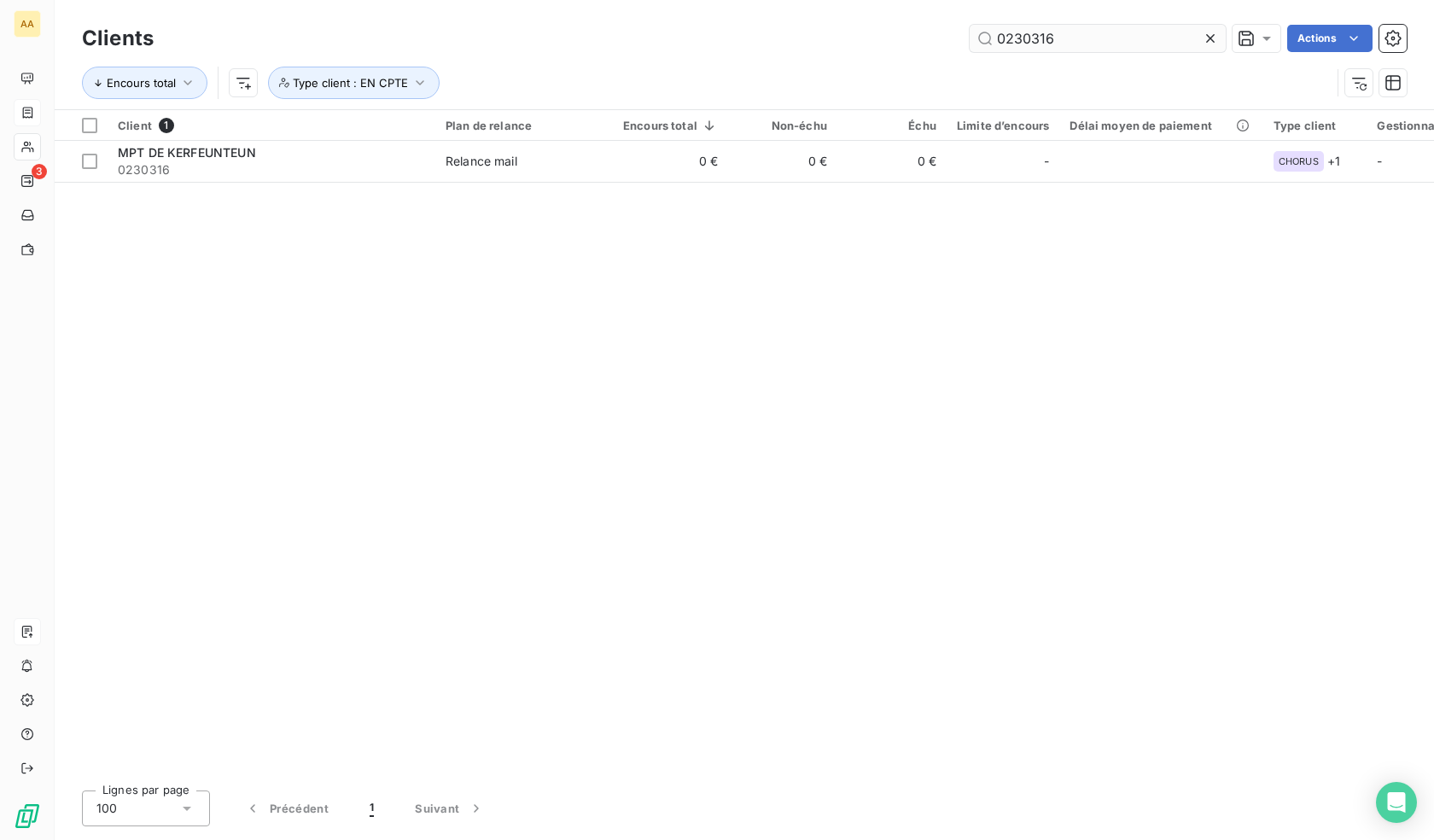
click at [1106, 26] on input "0230316" at bounding box center [1098, 38] width 256 height 27
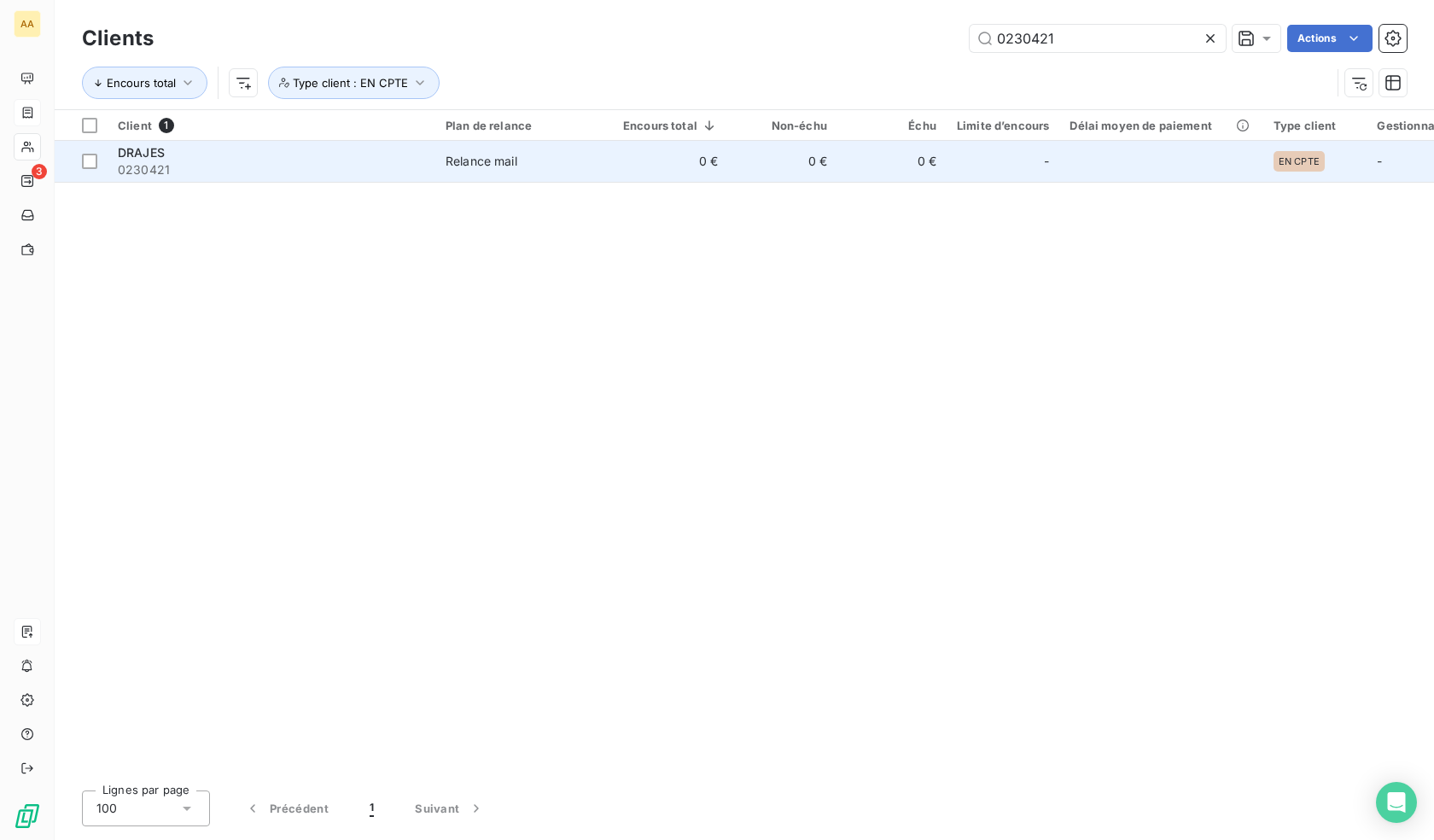
type input "0230421"
click at [916, 167] on td "0 €" at bounding box center [892, 161] width 109 height 41
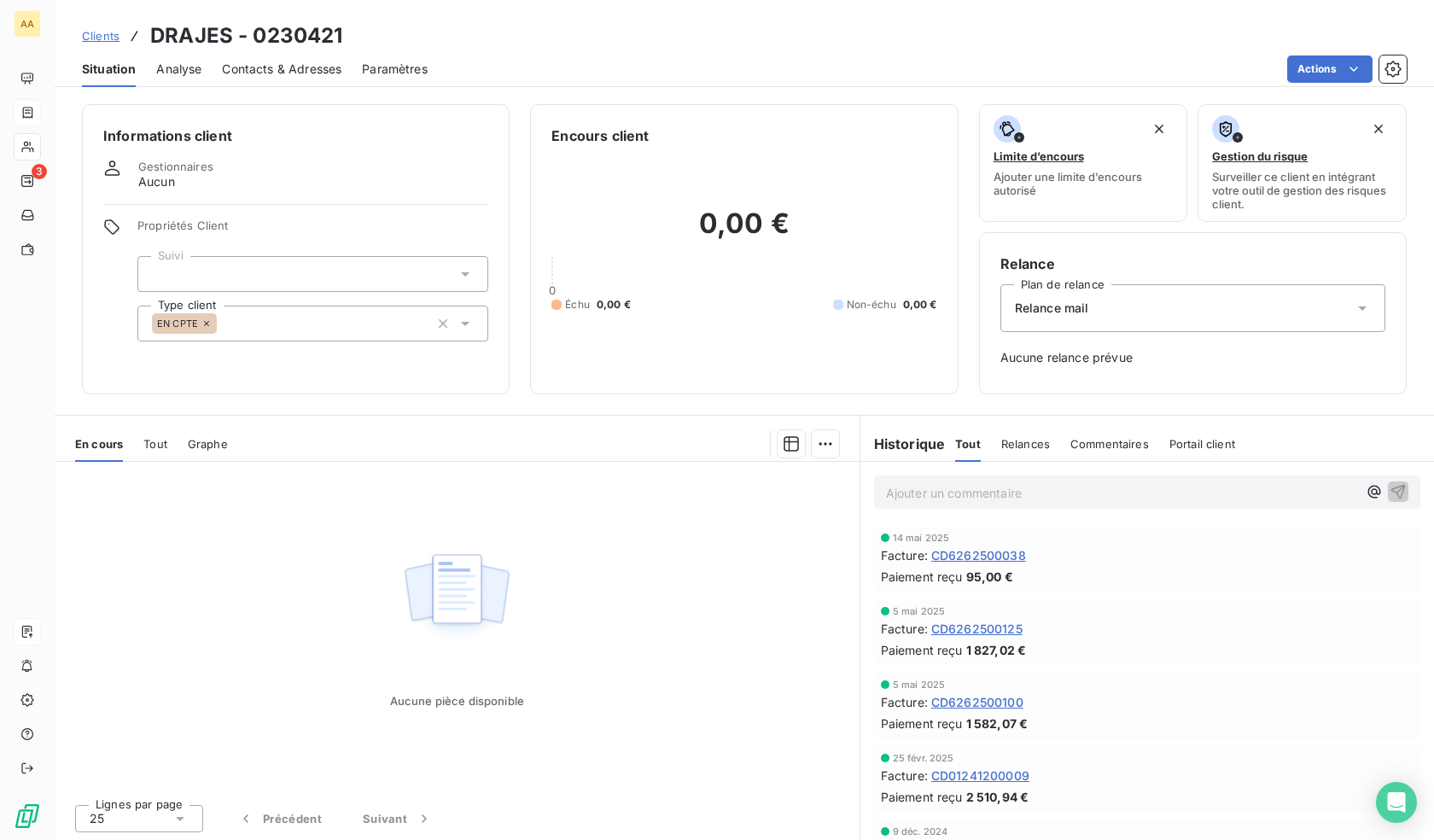
click at [221, 309] on div "EN CPTE" at bounding box center [312, 323] width 351 height 36
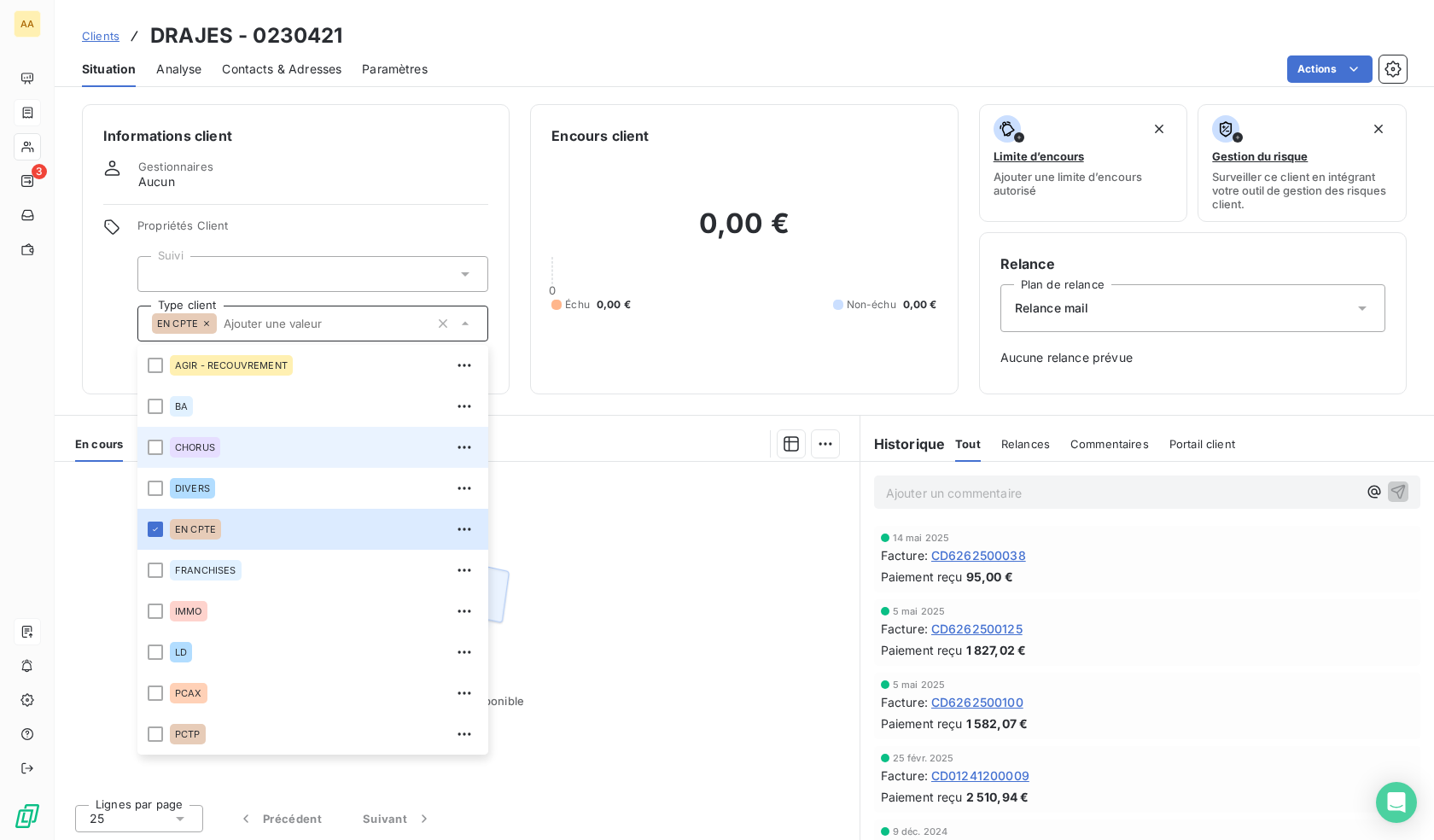
drag, startPoint x: 201, startPoint y: 449, endPoint x: 194, endPoint y: 441, distance: 10.6
click at [201, 449] on span "CHORUS" at bounding box center [195, 446] width 40 height 10
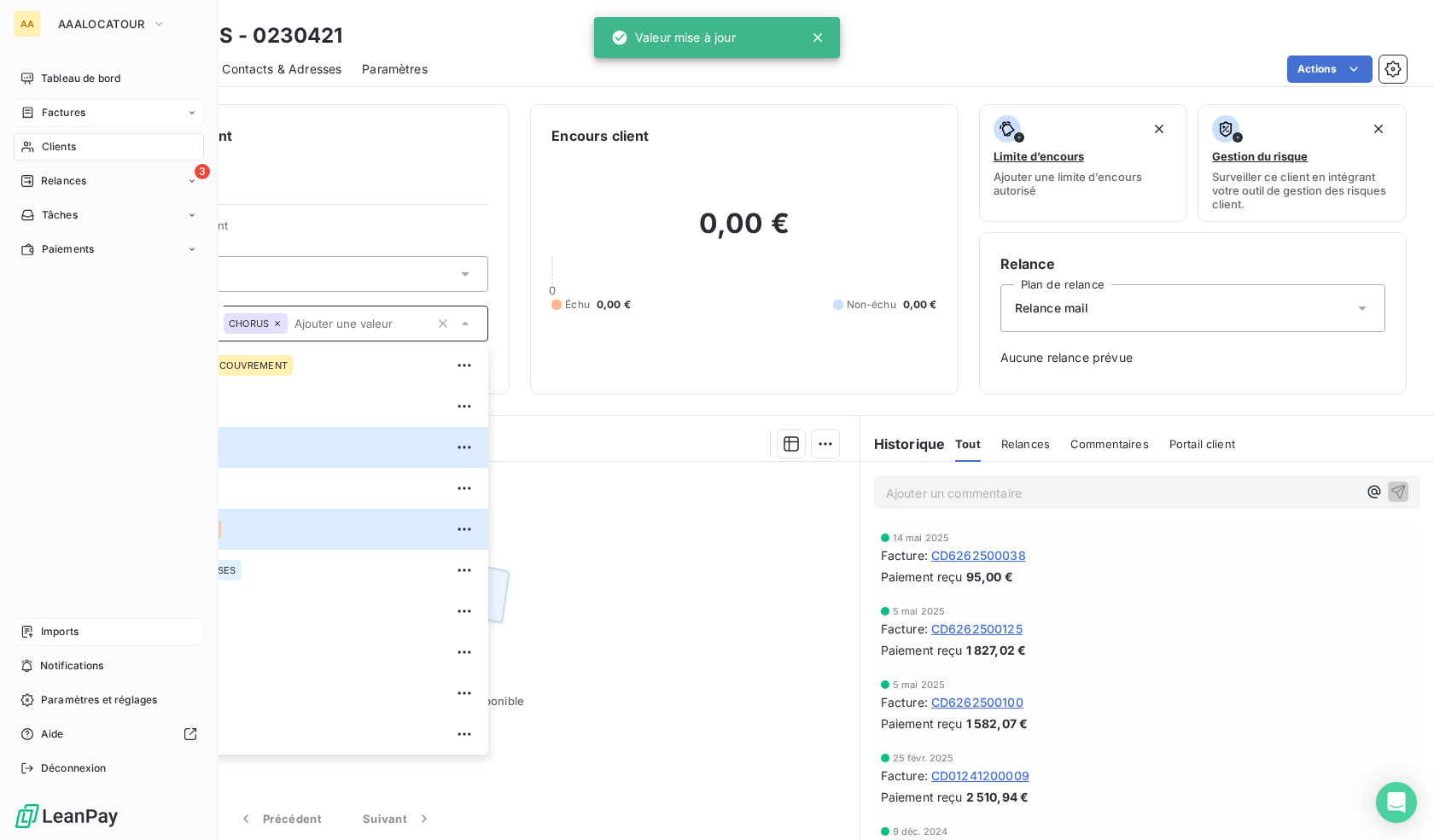
click at [40, 149] on div "Clients" at bounding box center [108, 147] width 190 height 27
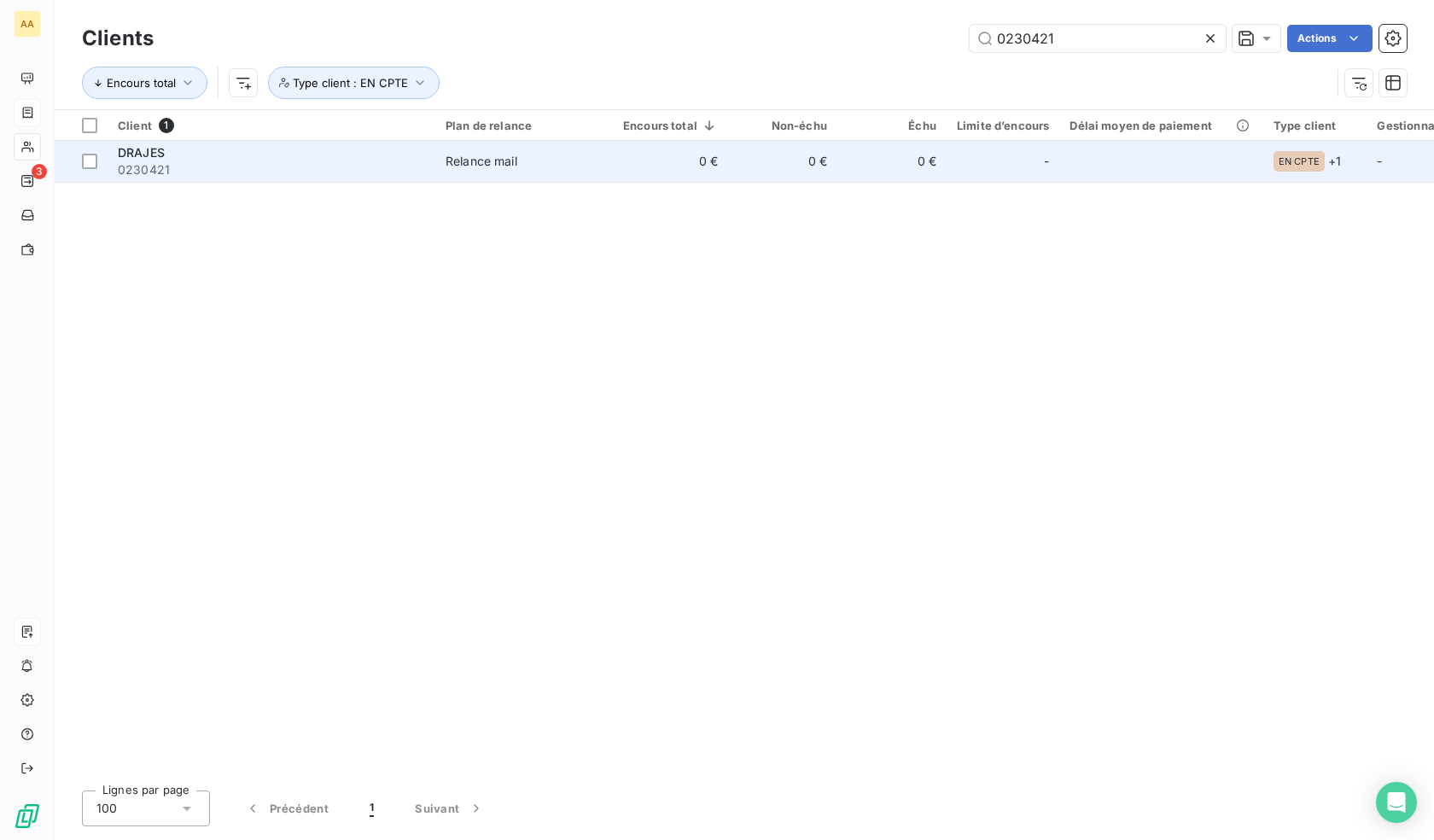
click at [303, 170] on span "0230421" at bounding box center [271, 169] width 307 height 17
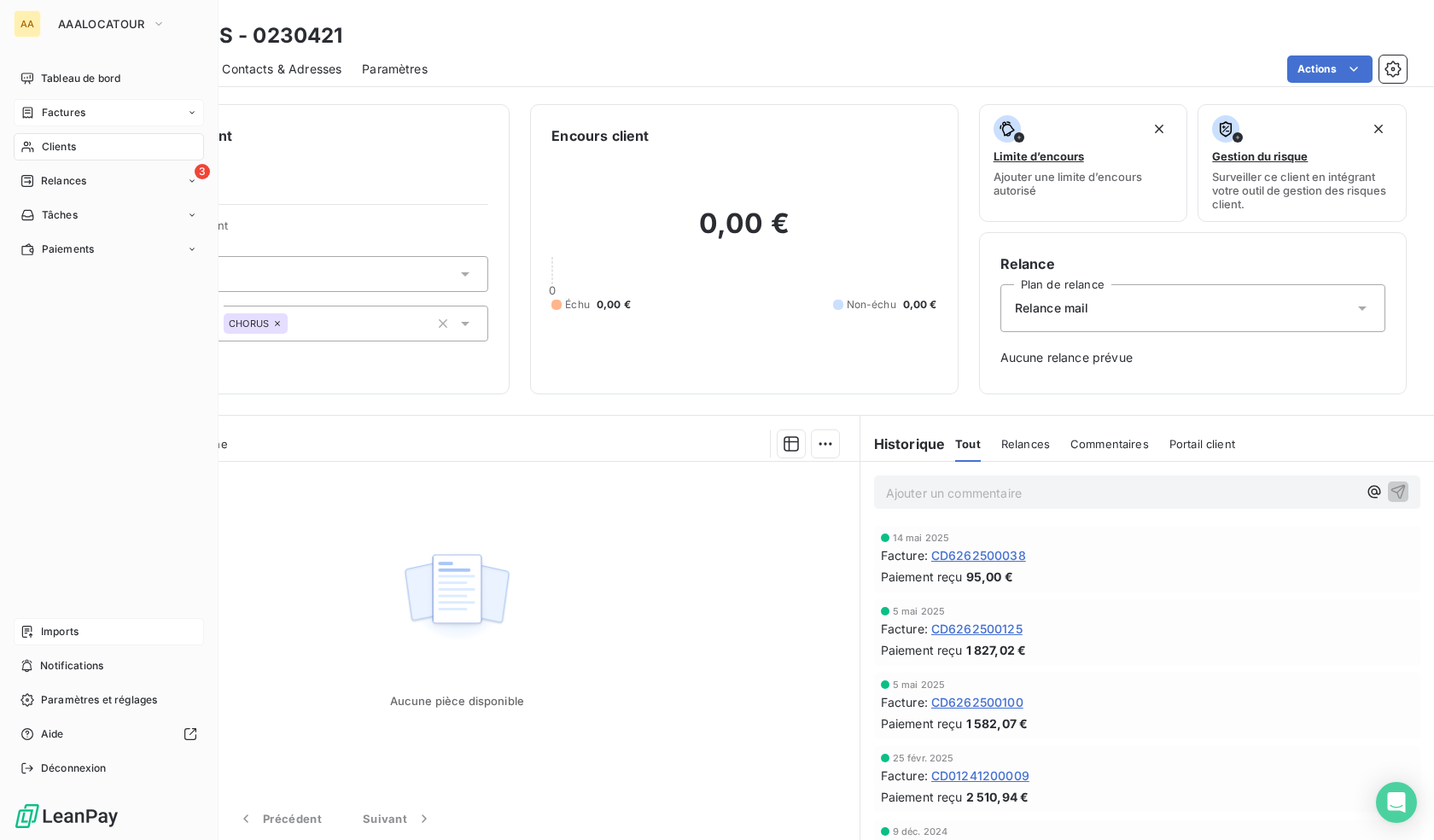
click at [28, 145] on icon at bounding box center [27, 147] width 15 height 14
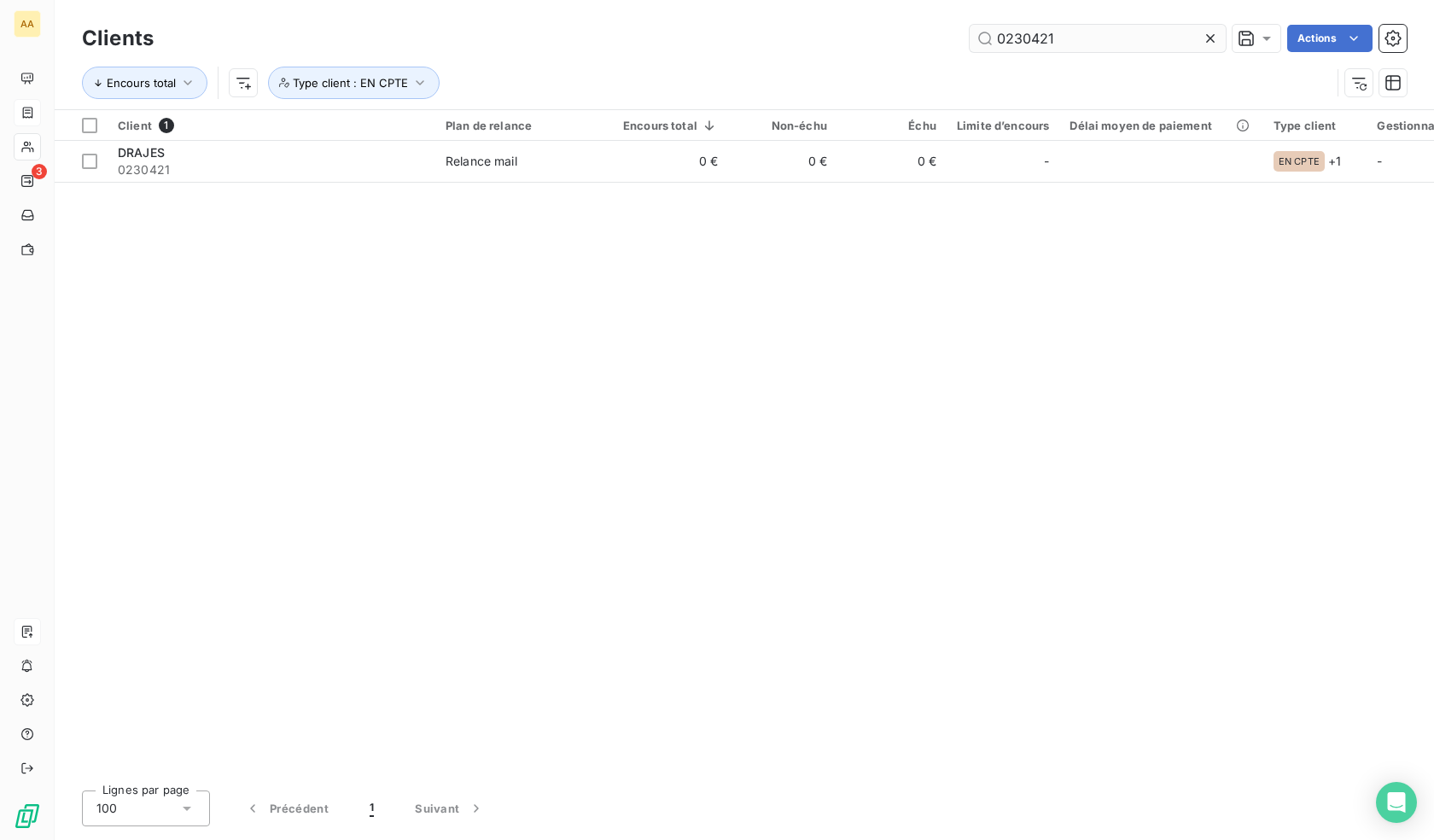
click at [1052, 47] on input "0230421" at bounding box center [1098, 38] width 256 height 27
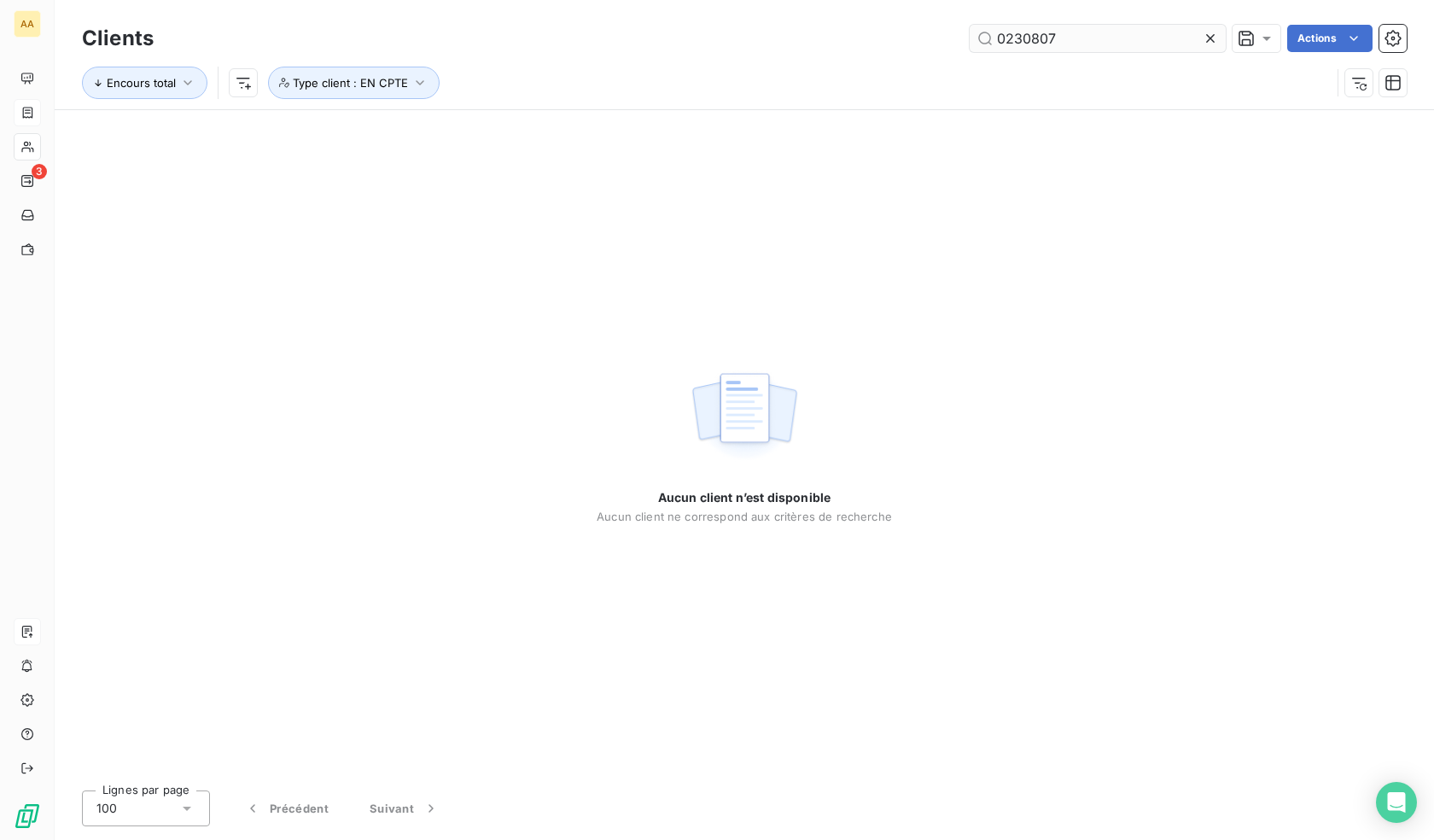
click at [1061, 43] on input "0230807" at bounding box center [1098, 38] width 256 height 27
click at [1050, 46] on input "0230807" at bounding box center [1098, 38] width 256 height 27
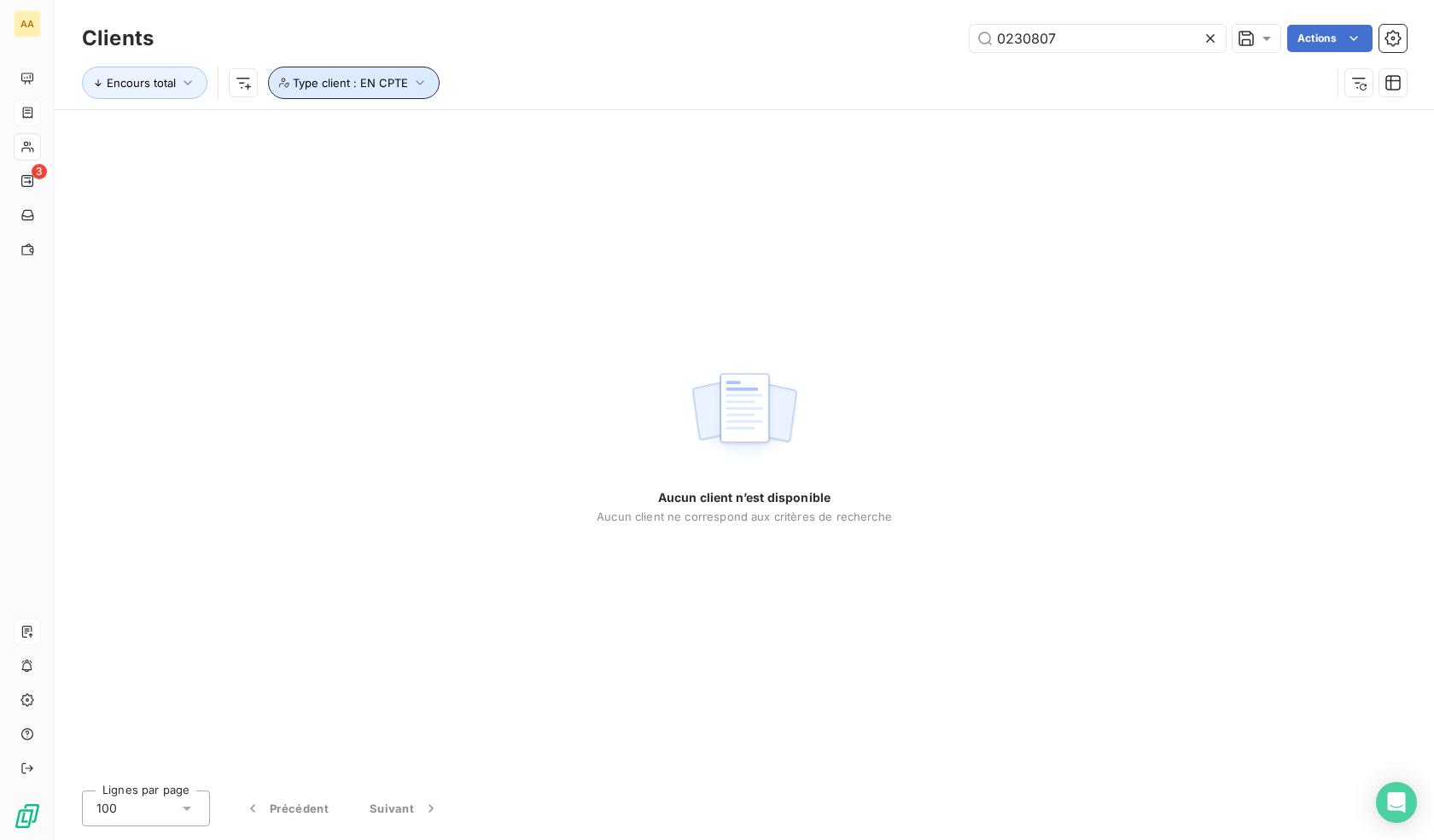
click at [408, 75] on button "Type client : EN CPTE" at bounding box center [353, 83] width 171 height 33
click at [1099, 45] on input "0230807" at bounding box center [1098, 38] width 256 height 27
click at [378, 85] on span "Type client : EN CPTE" at bounding box center [350, 82] width 116 height 14
click at [561, 124] on icon at bounding box center [560, 127] width 10 height 10
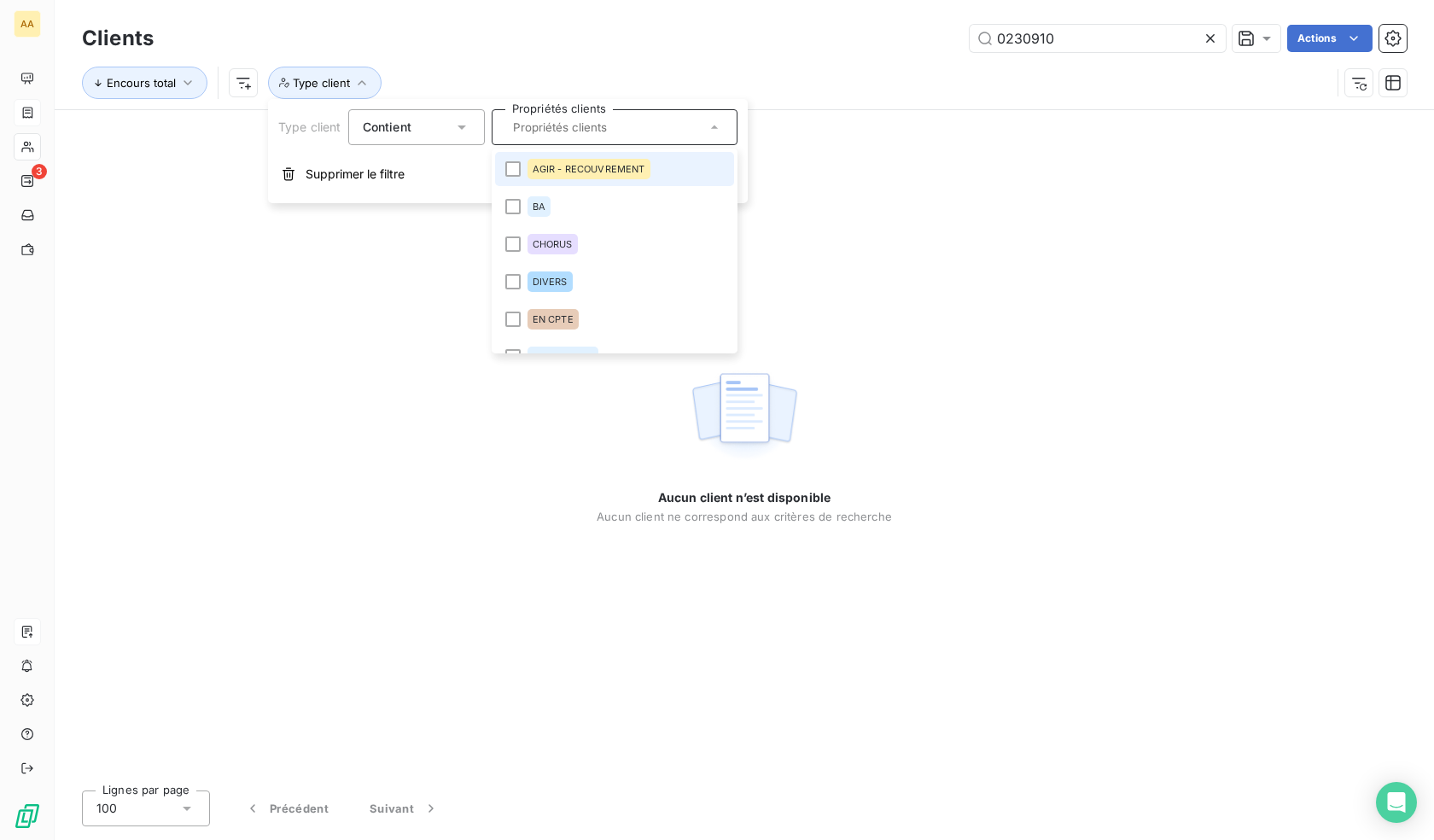
click at [511, 72] on div "Encours total Type client" at bounding box center [706, 83] width 1249 height 33
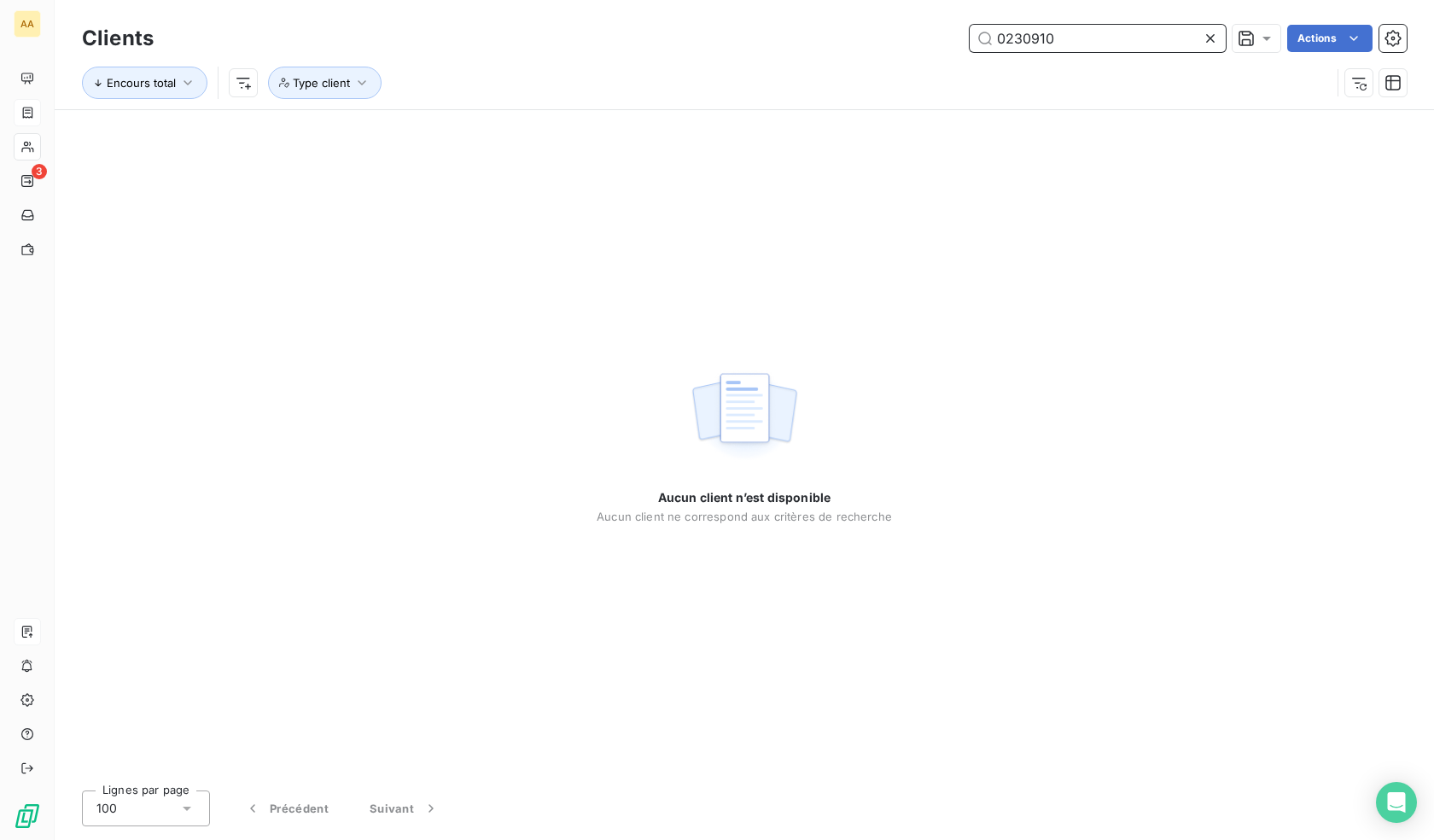
click at [1049, 37] on input "0230910" at bounding box center [1098, 38] width 256 height 27
click at [1024, 37] on input "0230910" at bounding box center [1098, 38] width 256 height 27
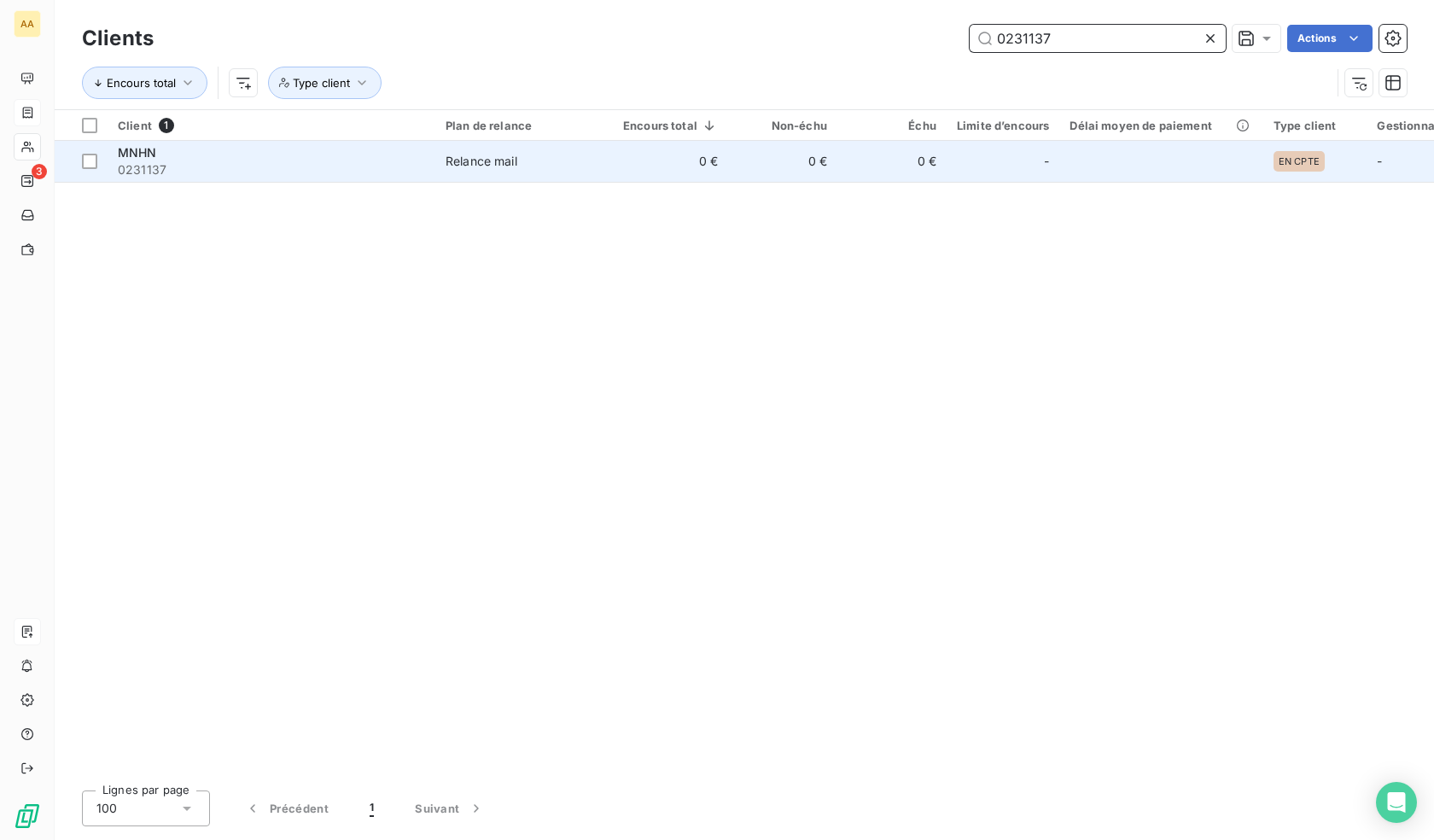
type input "0231137"
click at [1019, 156] on div at bounding box center [1024, 161] width 27 height 27
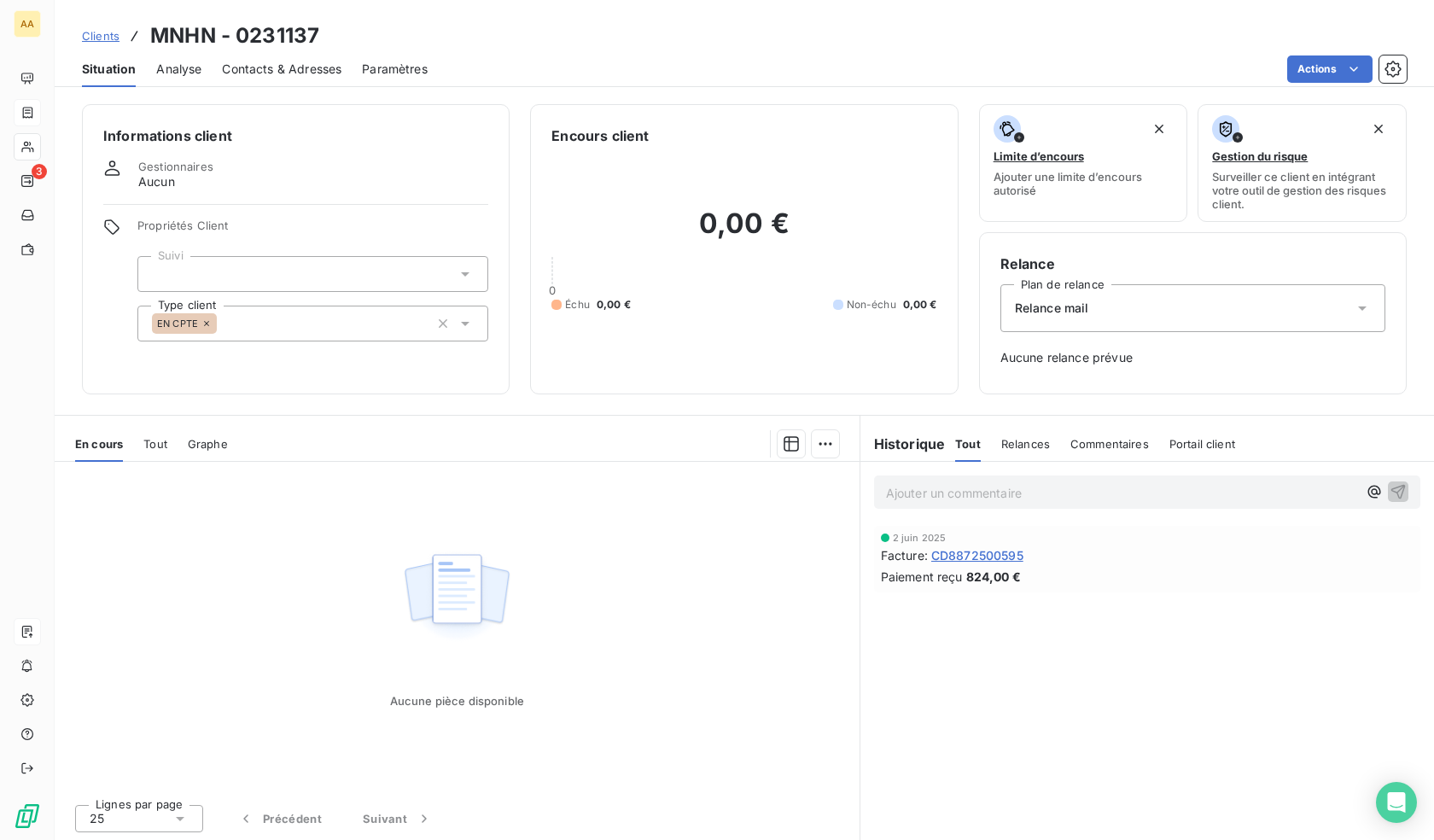
click at [373, 333] on div "EN CPTE" at bounding box center [312, 323] width 351 height 36
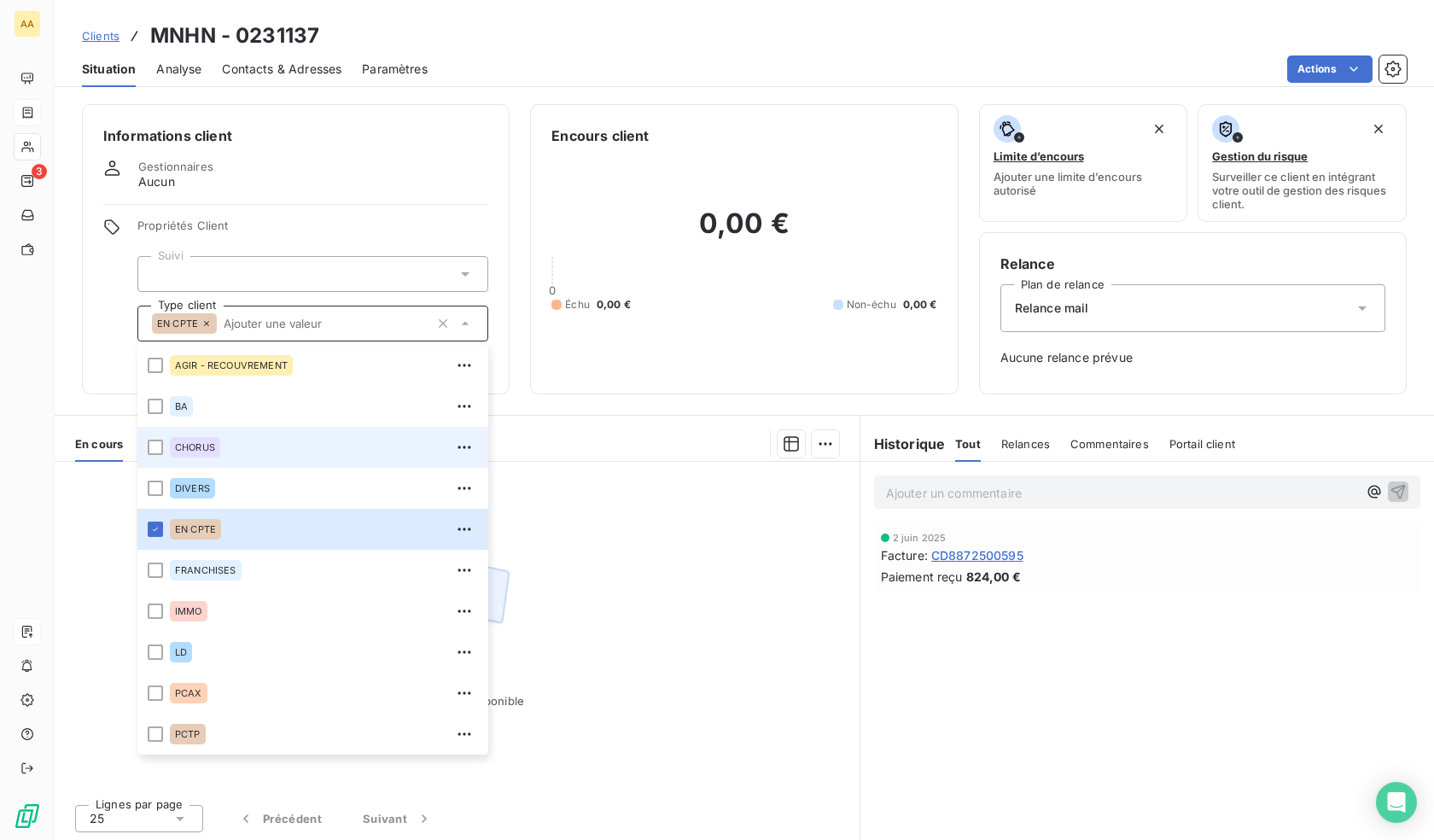
click at [198, 450] on span "CHORUS" at bounding box center [195, 446] width 40 height 10
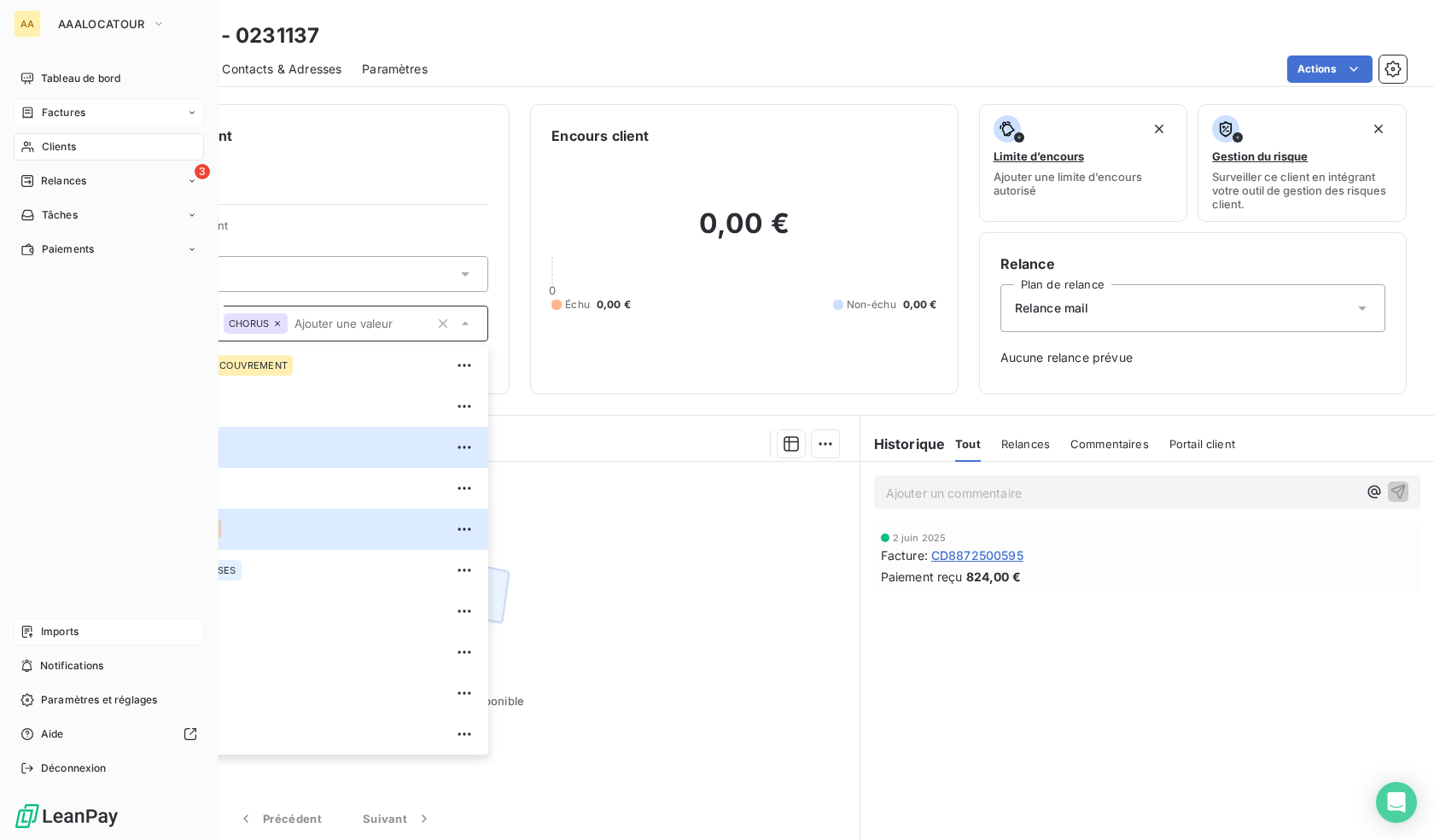
click at [37, 151] on div "Clients" at bounding box center [108, 147] width 190 height 27
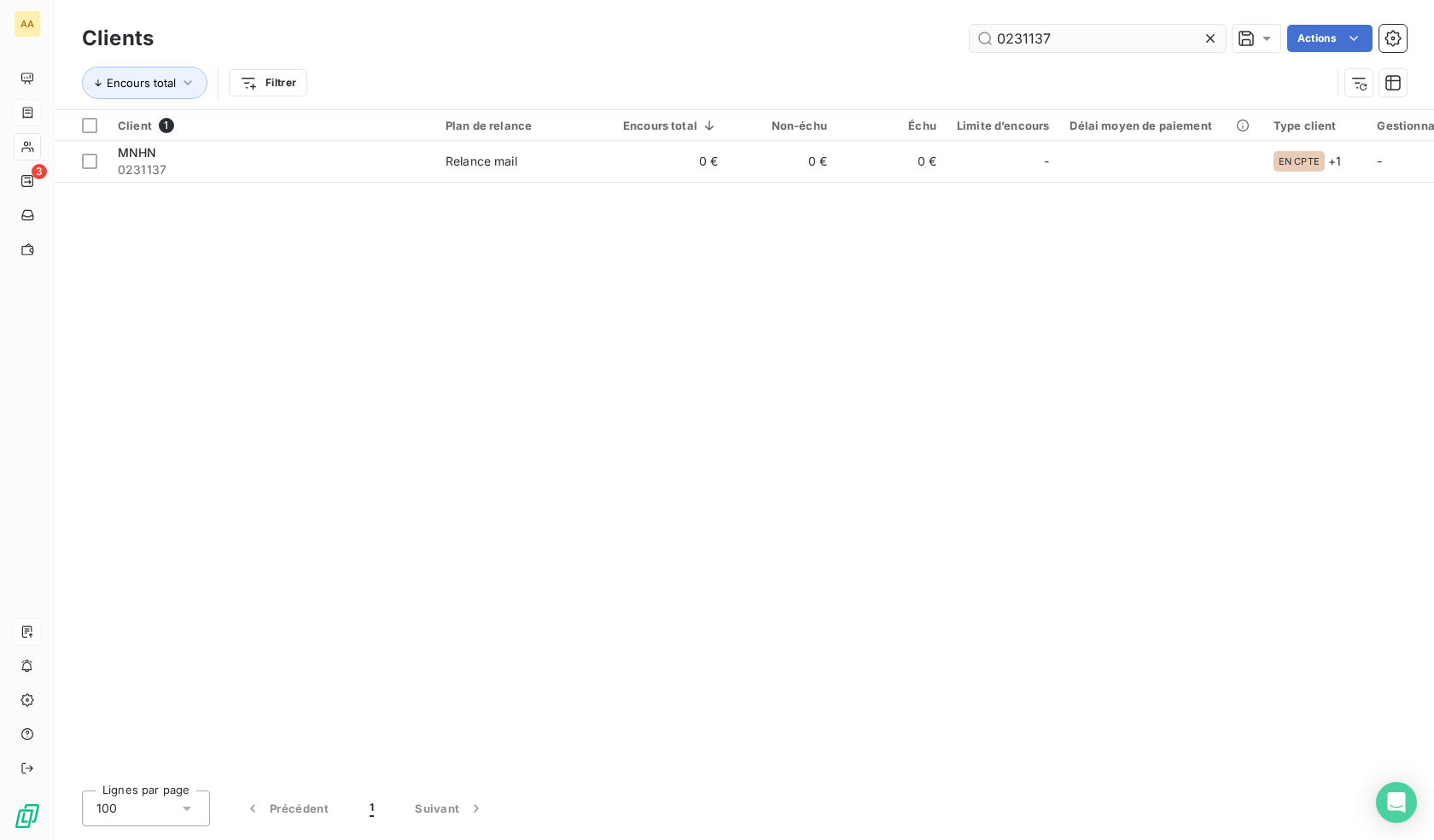
click at [1122, 31] on input "0231137" at bounding box center [1098, 38] width 256 height 27
click at [1122, 34] on input "0231137" at bounding box center [1098, 38] width 256 height 27
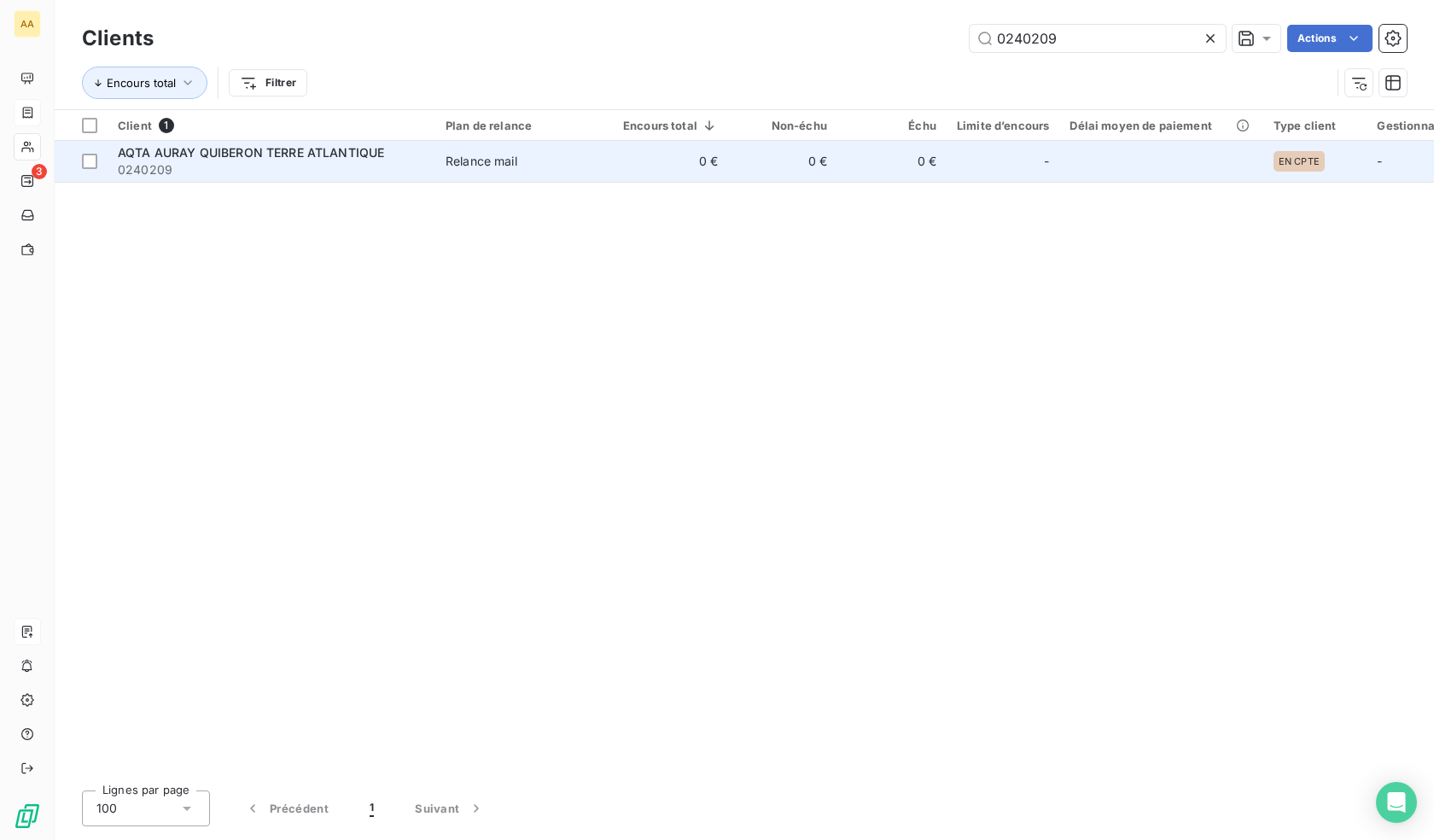
type input "0240209"
click at [845, 156] on td "0 €" at bounding box center [892, 161] width 109 height 41
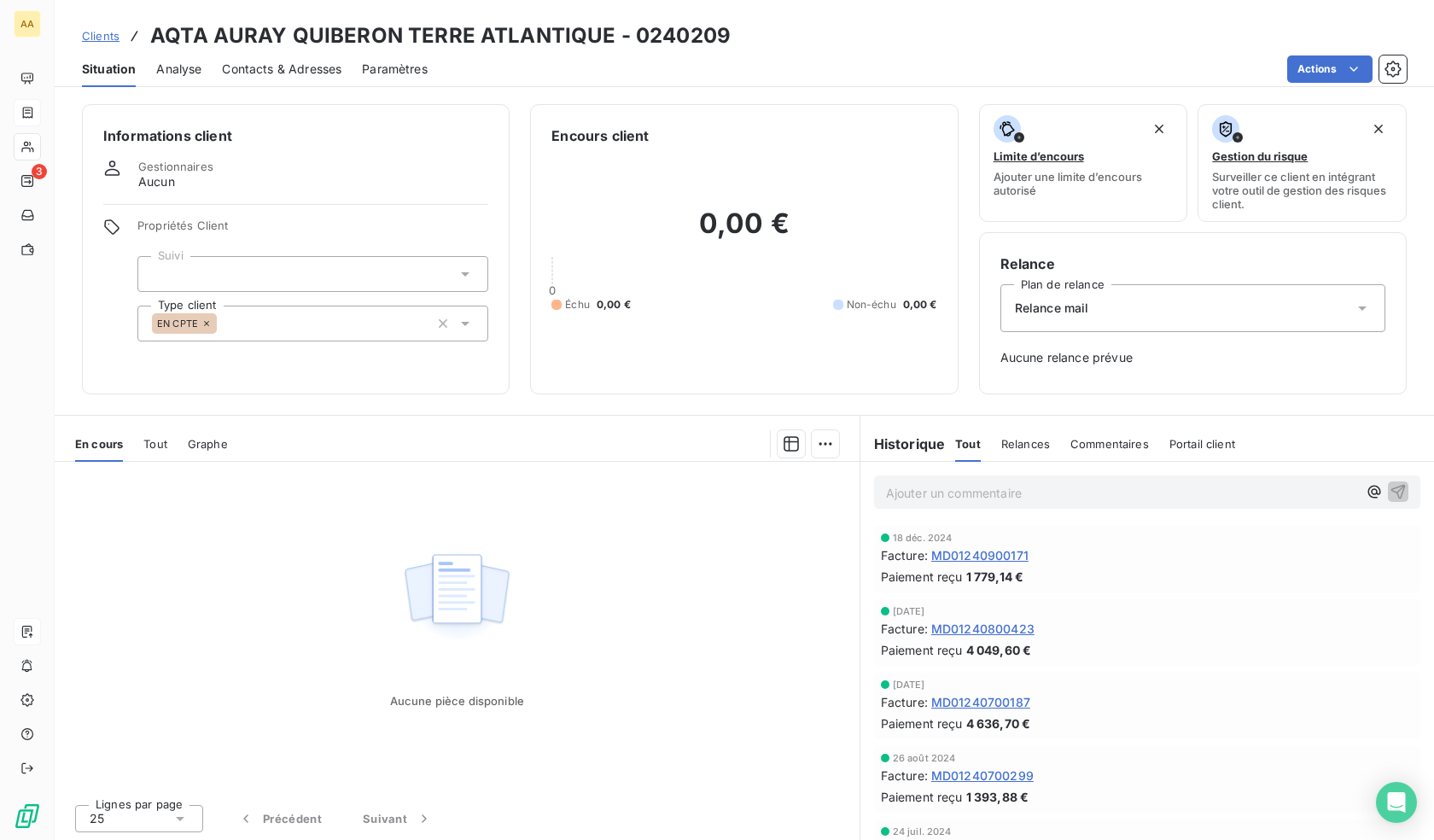
click at [250, 321] on div "EN CPTE" at bounding box center [312, 323] width 351 height 36
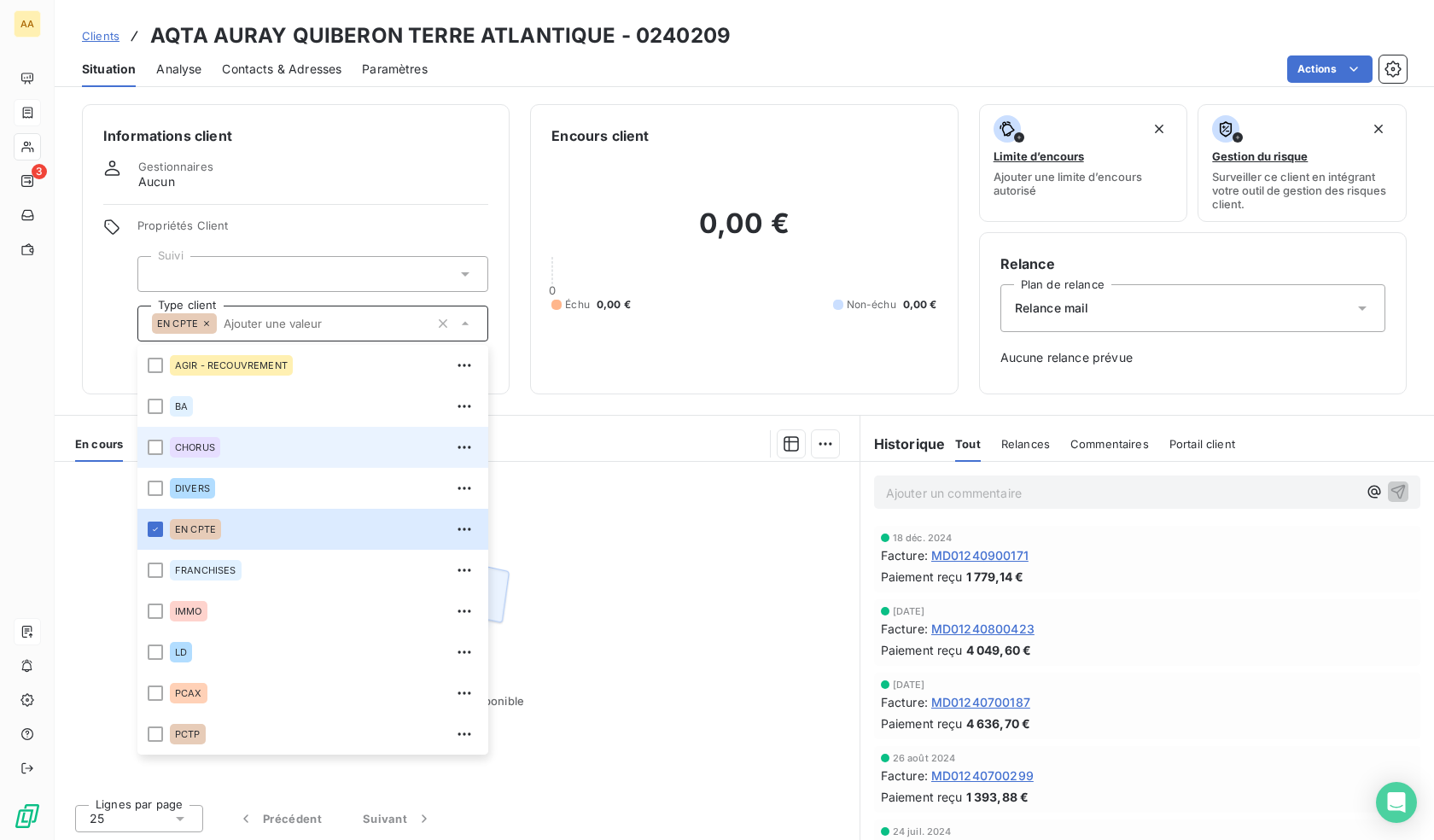
click at [188, 442] on span "CHORUS" at bounding box center [195, 446] width 40 height 10
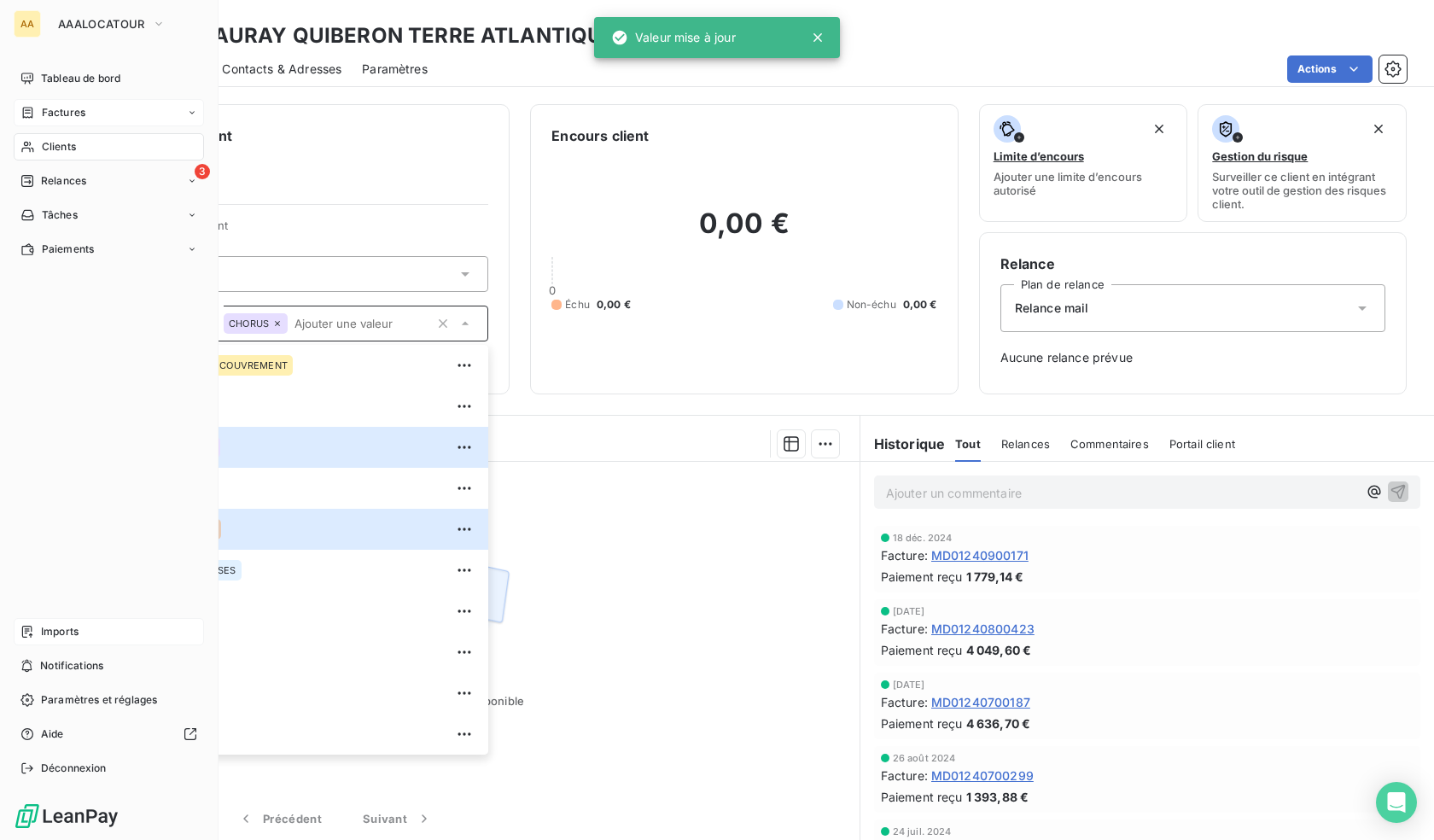
drag, startPoint x: 38, startPoint y: 148, endPoint x: 78, endPoint y: 148, distance: 40.0
click at [38, 148] on div "Clients" at bounding box center [108, 147] width 190 height 27
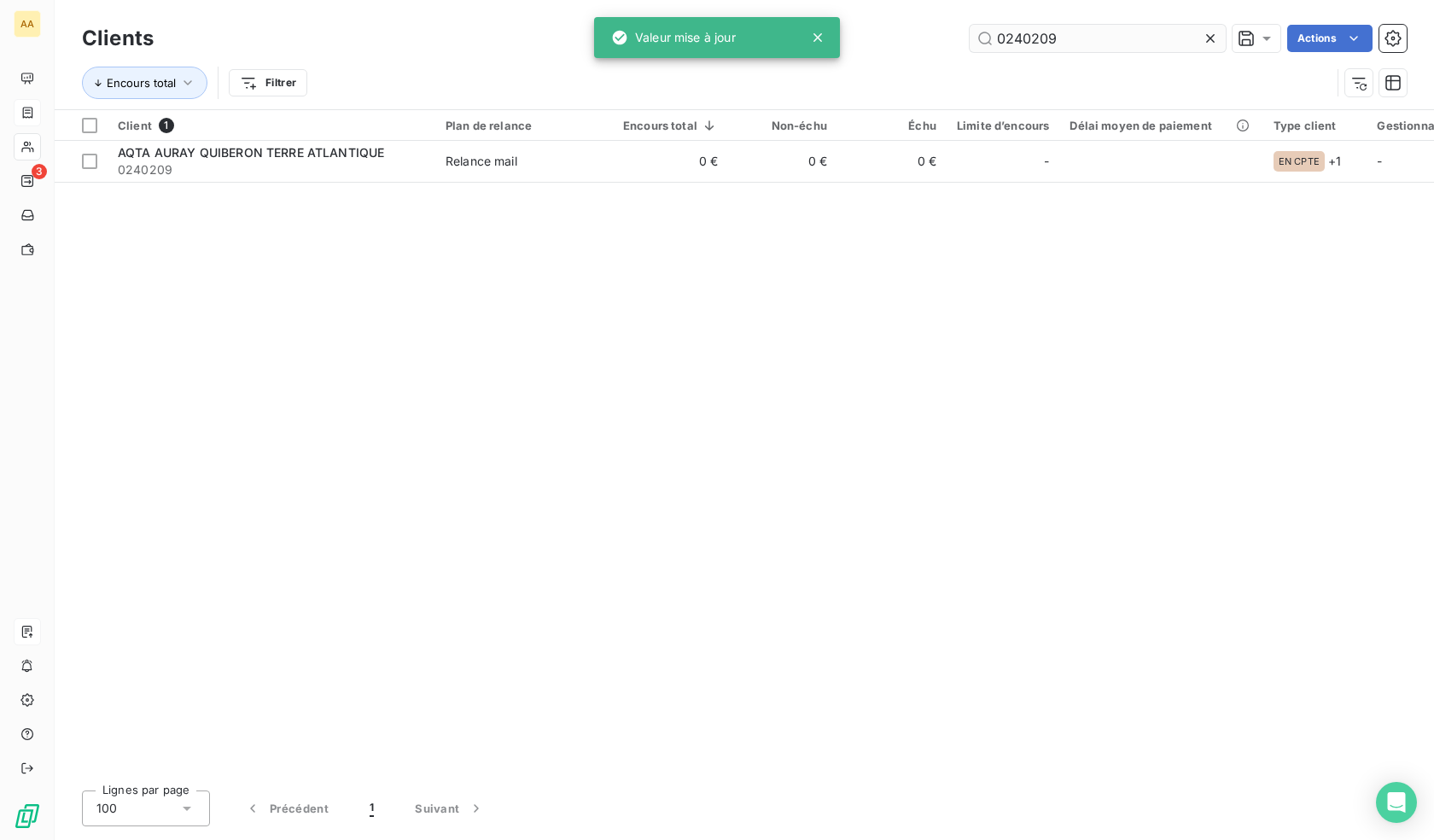
click at [1152, 29] on input "0240209" at bounding box center [1098, 38] width 256 height 27
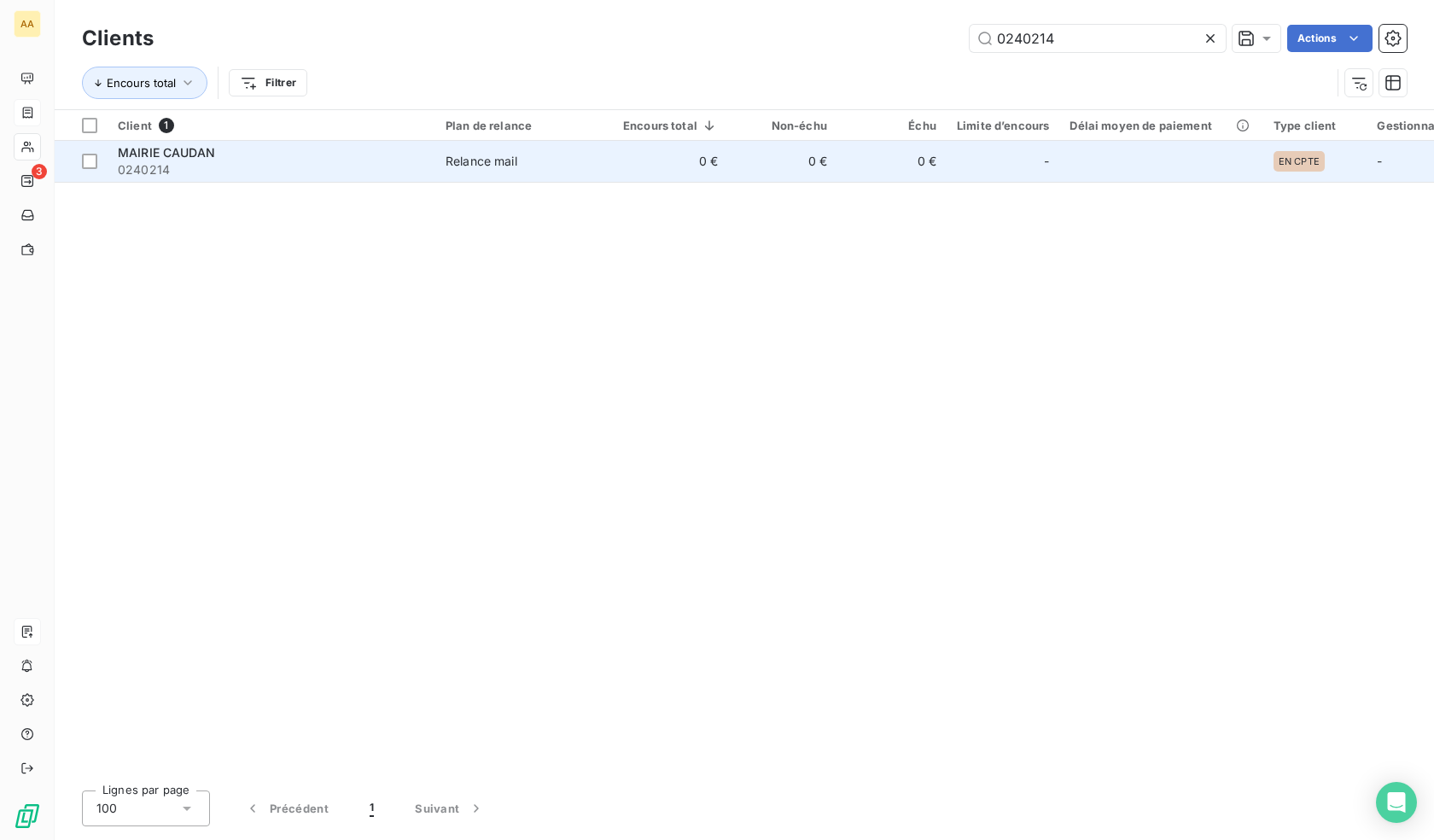
type input "0240214"
click at [642, 179] on td "0 €" at bounding box center [671, 161] width 116 height 41
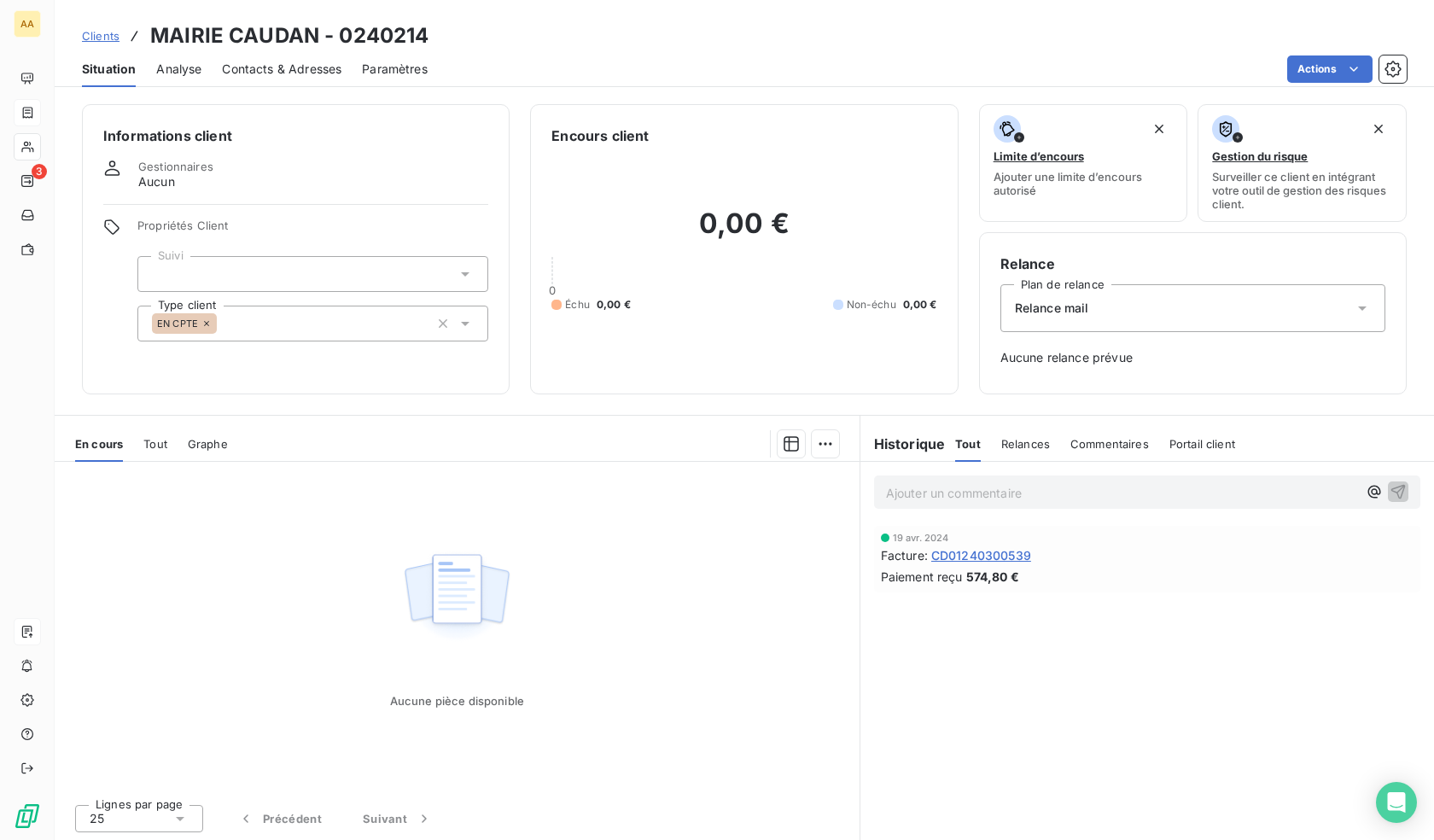
click at [265, 329] on div "EN CPTE" at bounding box center [312, 323] width 351 height 36
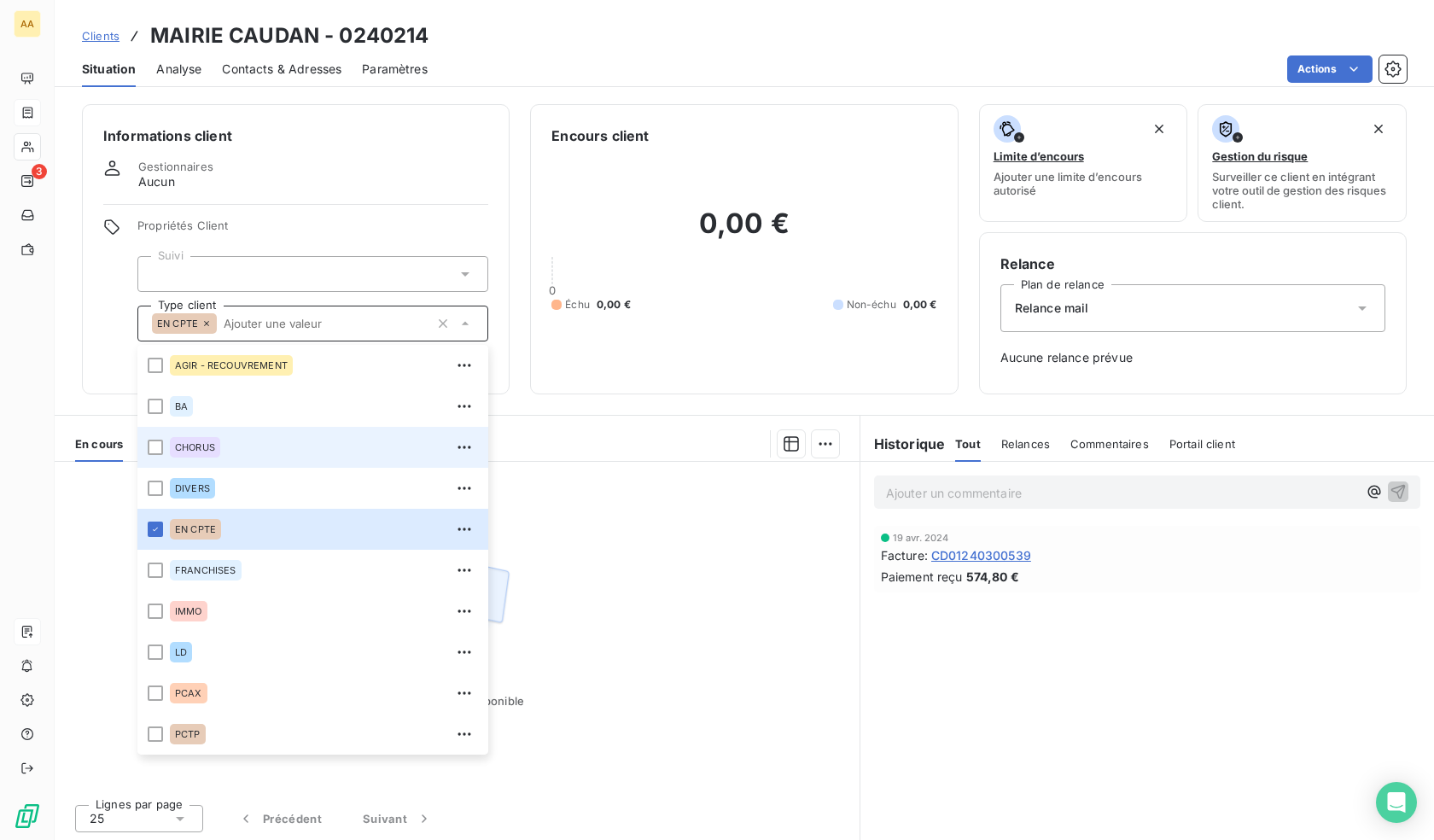
click at [203, 451] on span "CHORUS" at bounding box center [195, 446] width 40 height 10
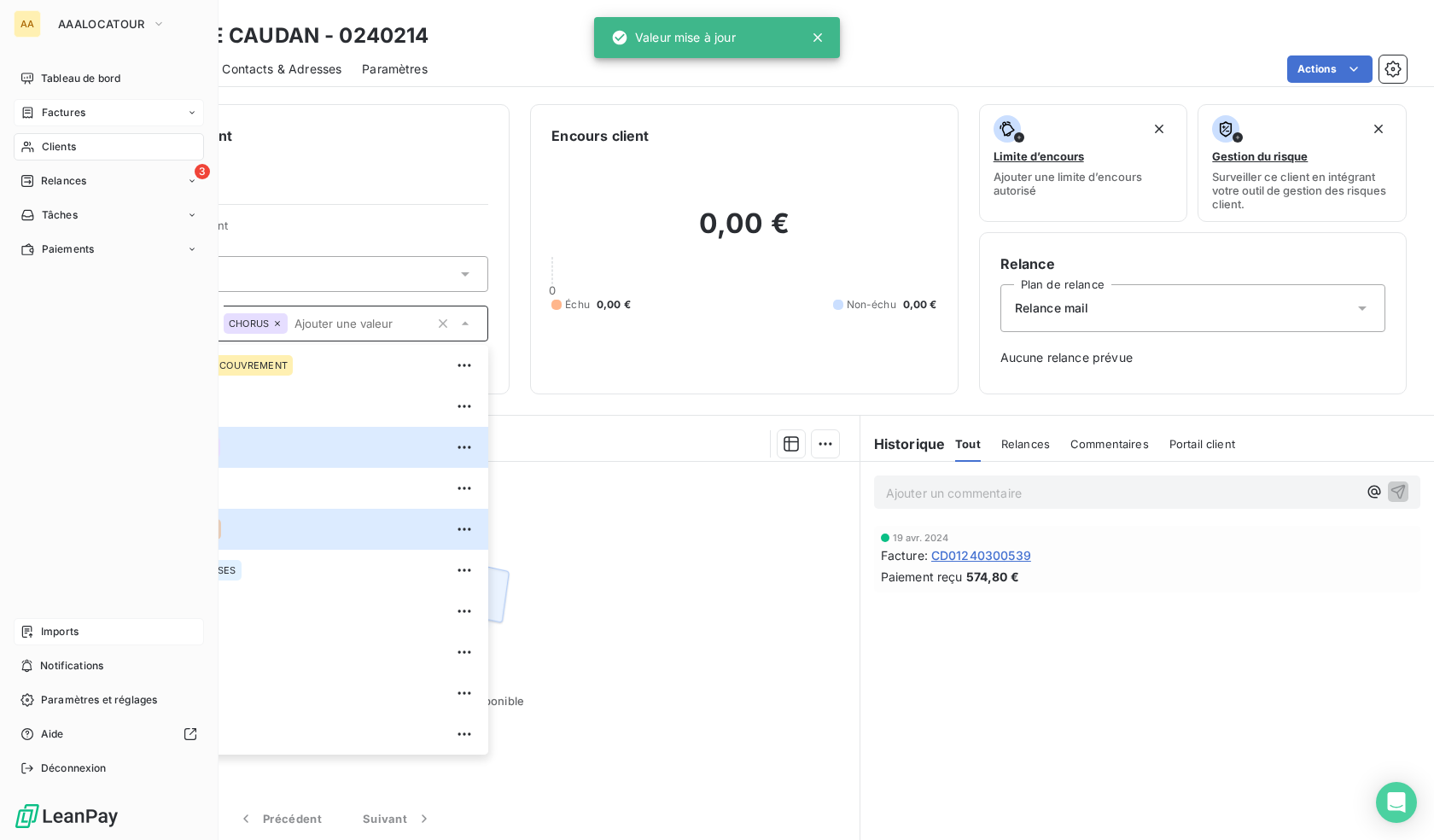
click at [53, 145] on span "Clients" at bounding box center [58, 147] width 34 height 15
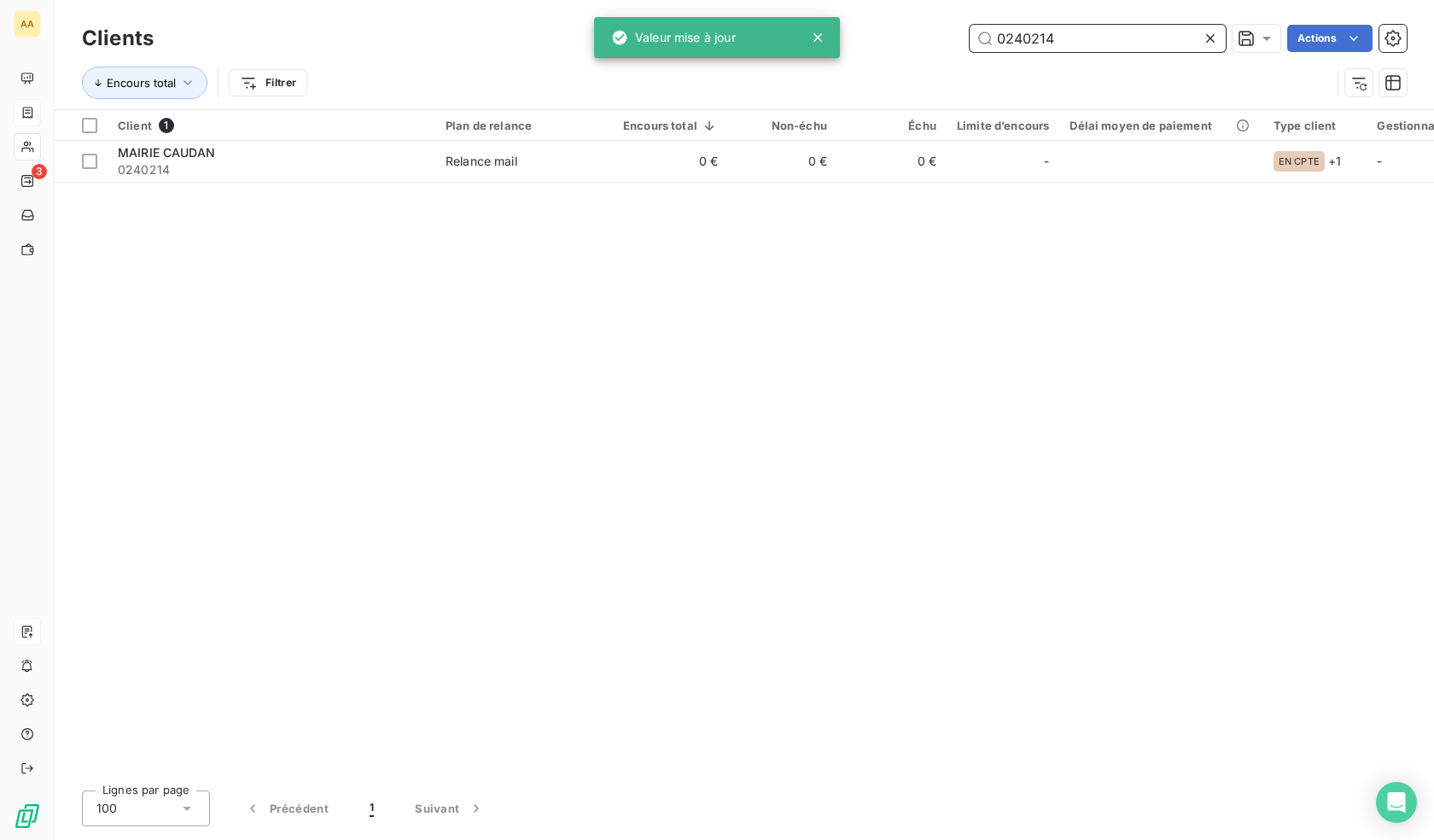
click at [1114, 46] on input "0240214" at bounding box center [1098, 38] width 256 height 27
paste input "419"
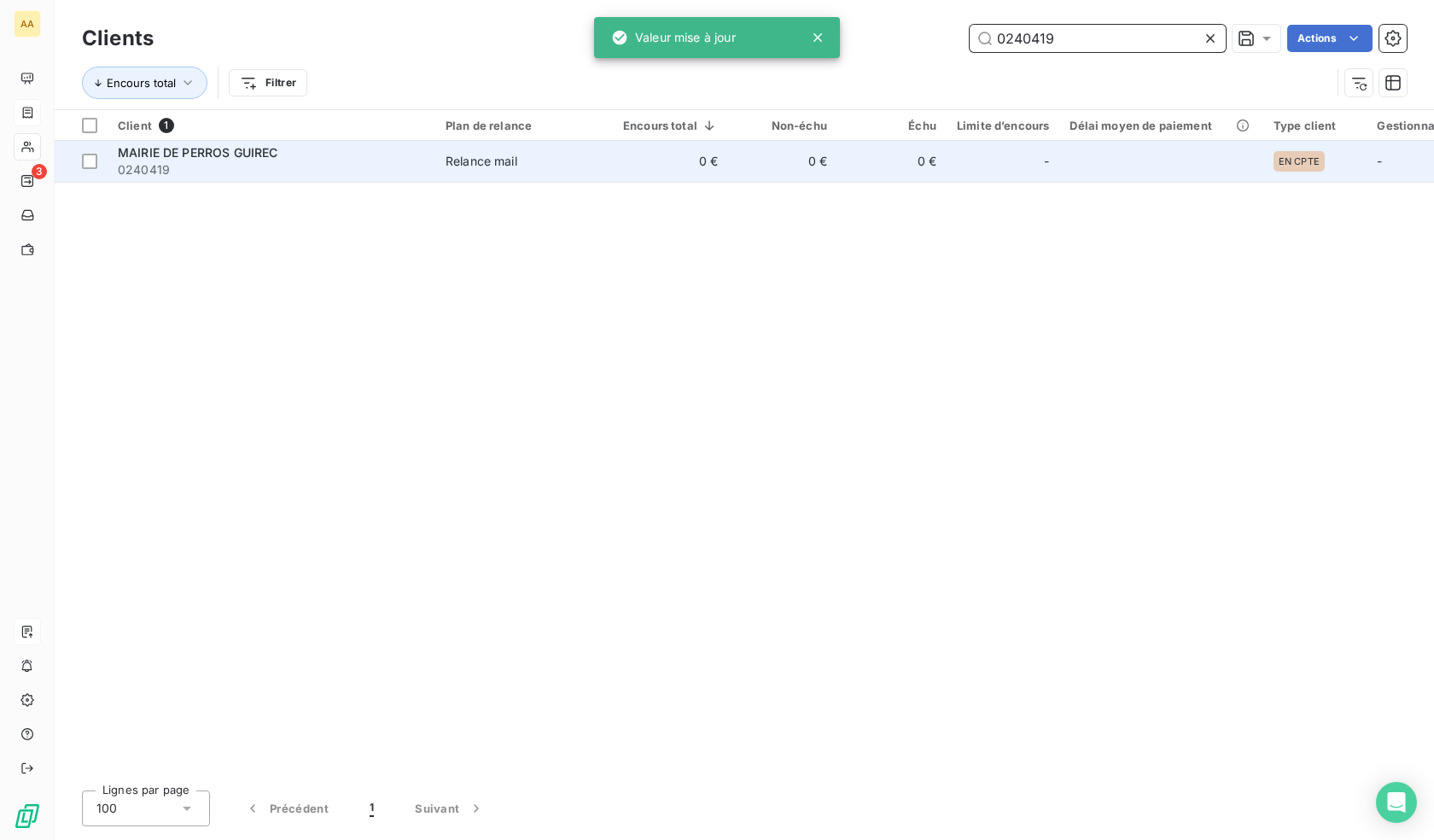
type input "0240419"
click at [876, 168] on td "0 €" at bounding box center [892, 161] width 109 height 41
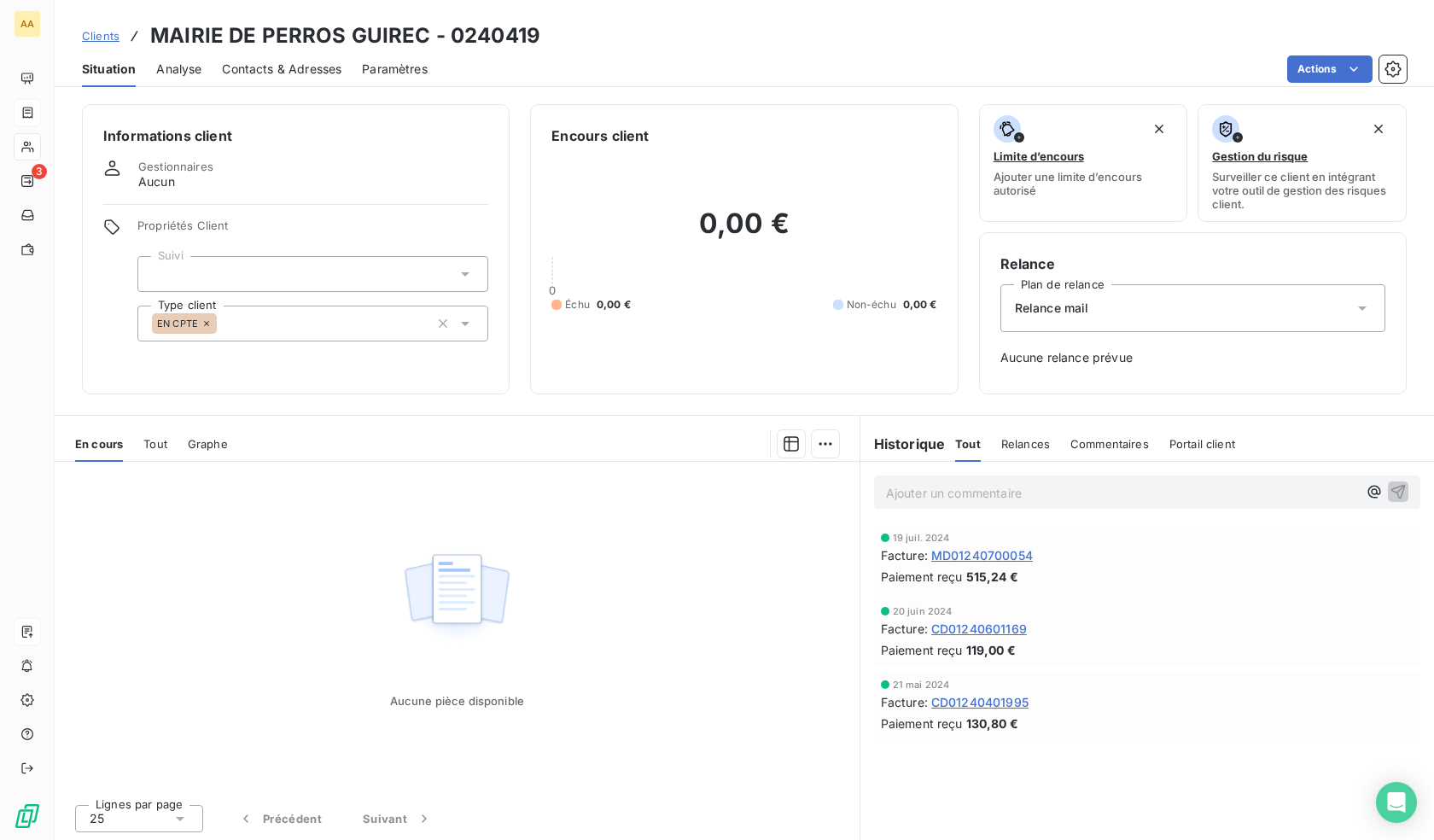
click at [290, 328] on div "EN CPTE" at bounding box center [312, 323] width 351 height 36
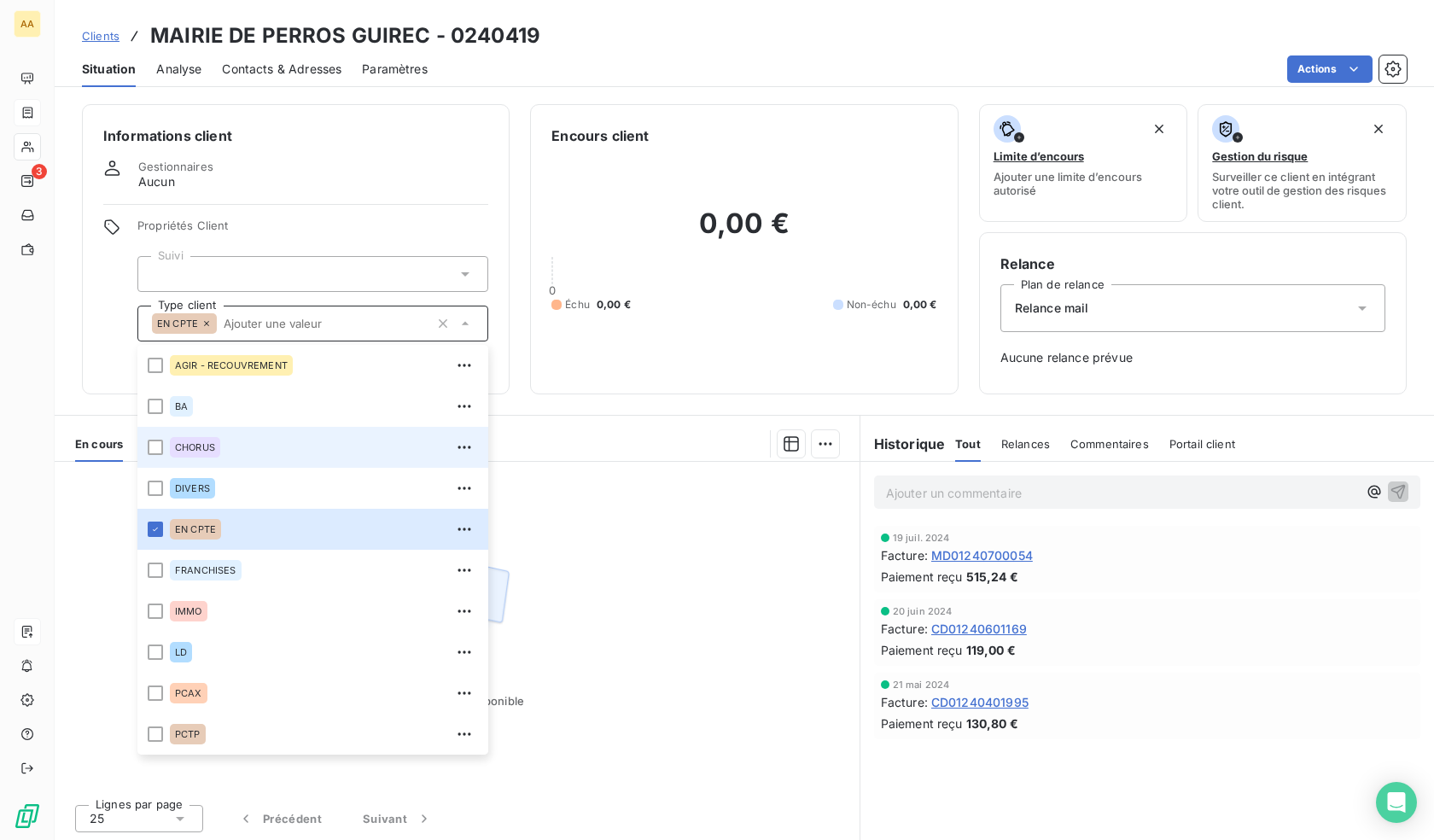
click at [192, 442] on span "CHORUS" at bounding box center [195, 446] width 40 height 10
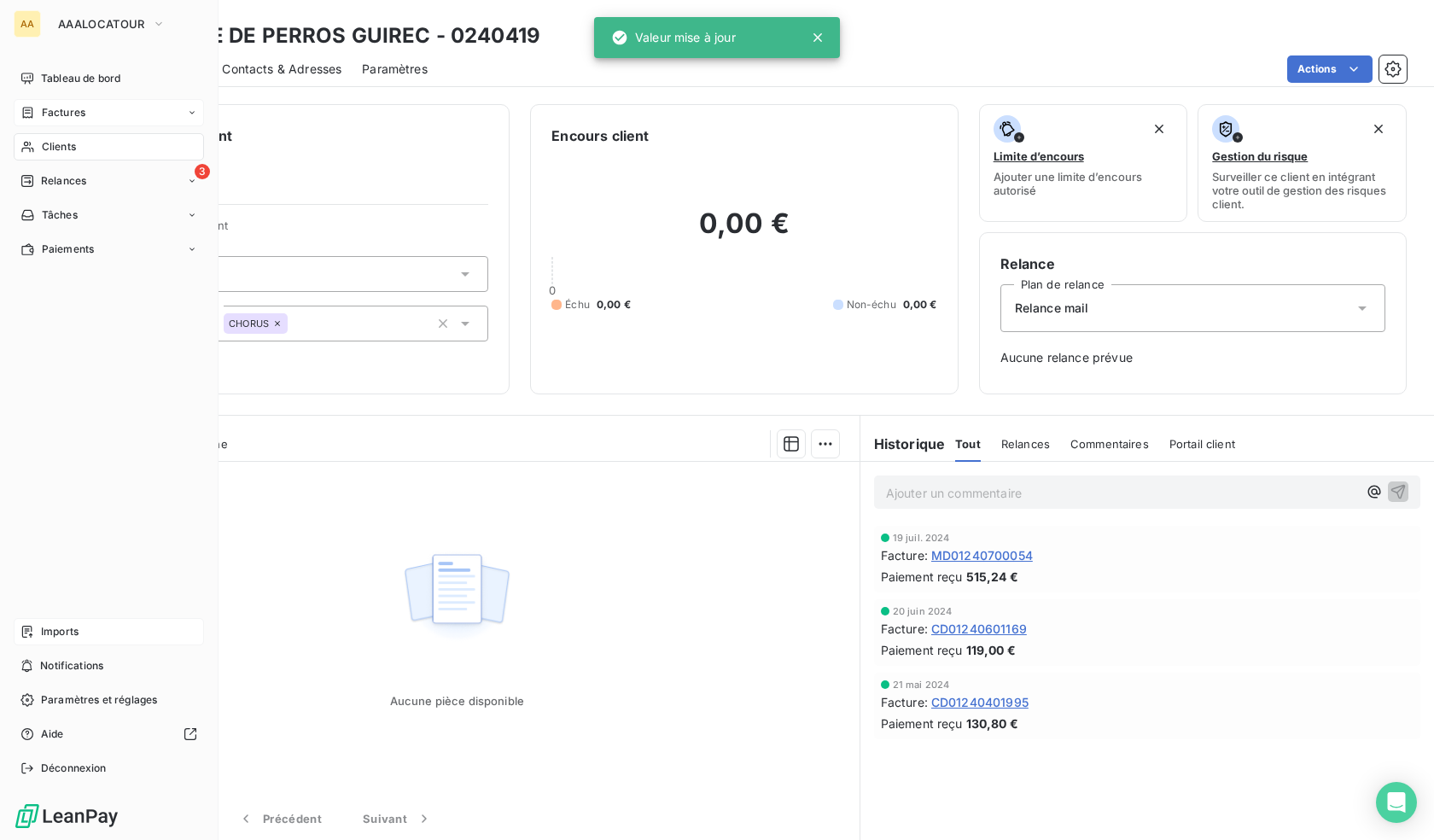
drag, startPoint x: 52, startPoint y: 154, endPoint x: 83, endPoint y: 154, distance: 31.0
click at [52, 154] on span "Clients" at bounding box center [58, 147] width 34 height 15
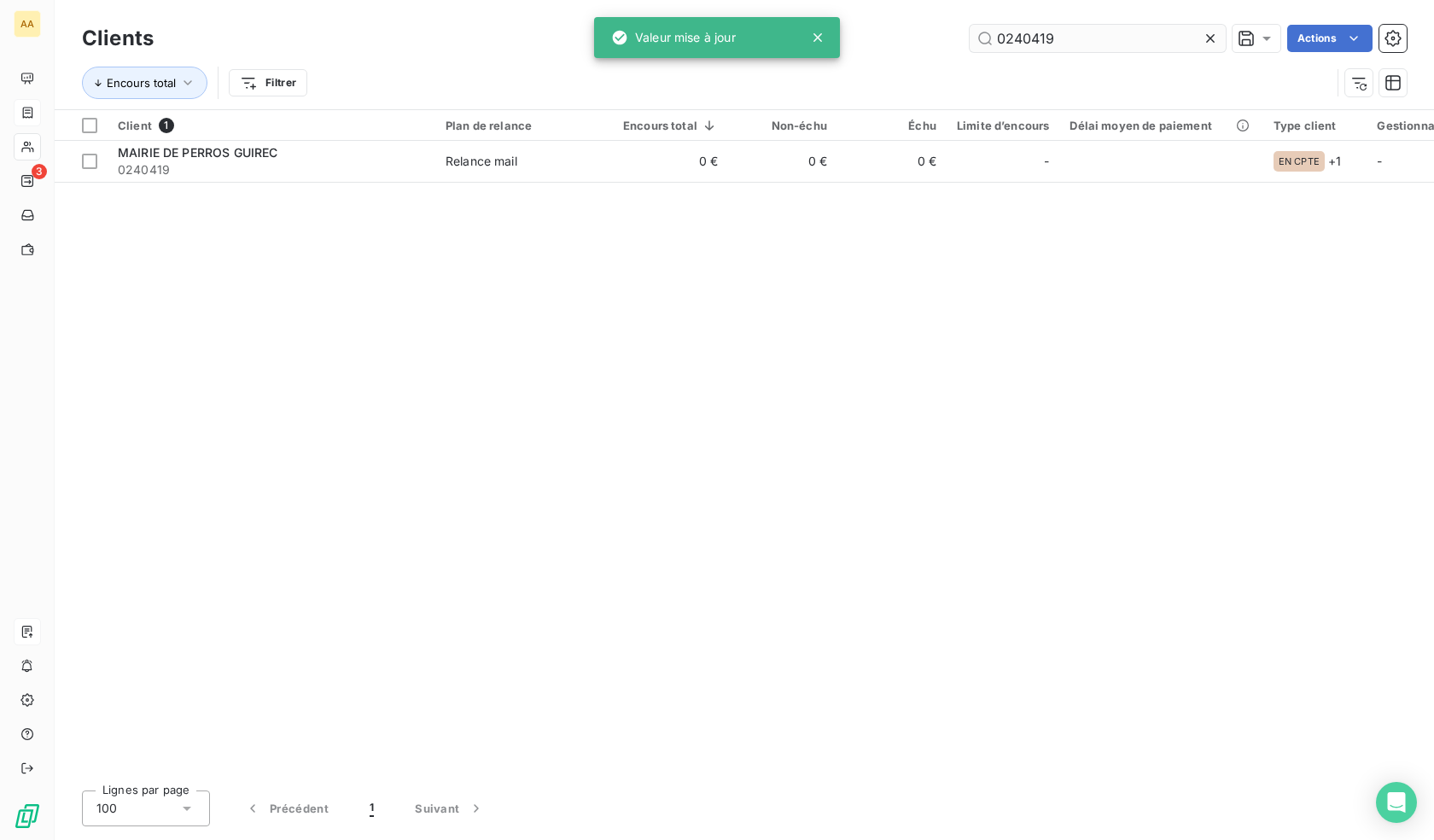
click at [1047, 28] on input "0240419" at bounding box center [1098, 38] width 256 height 27
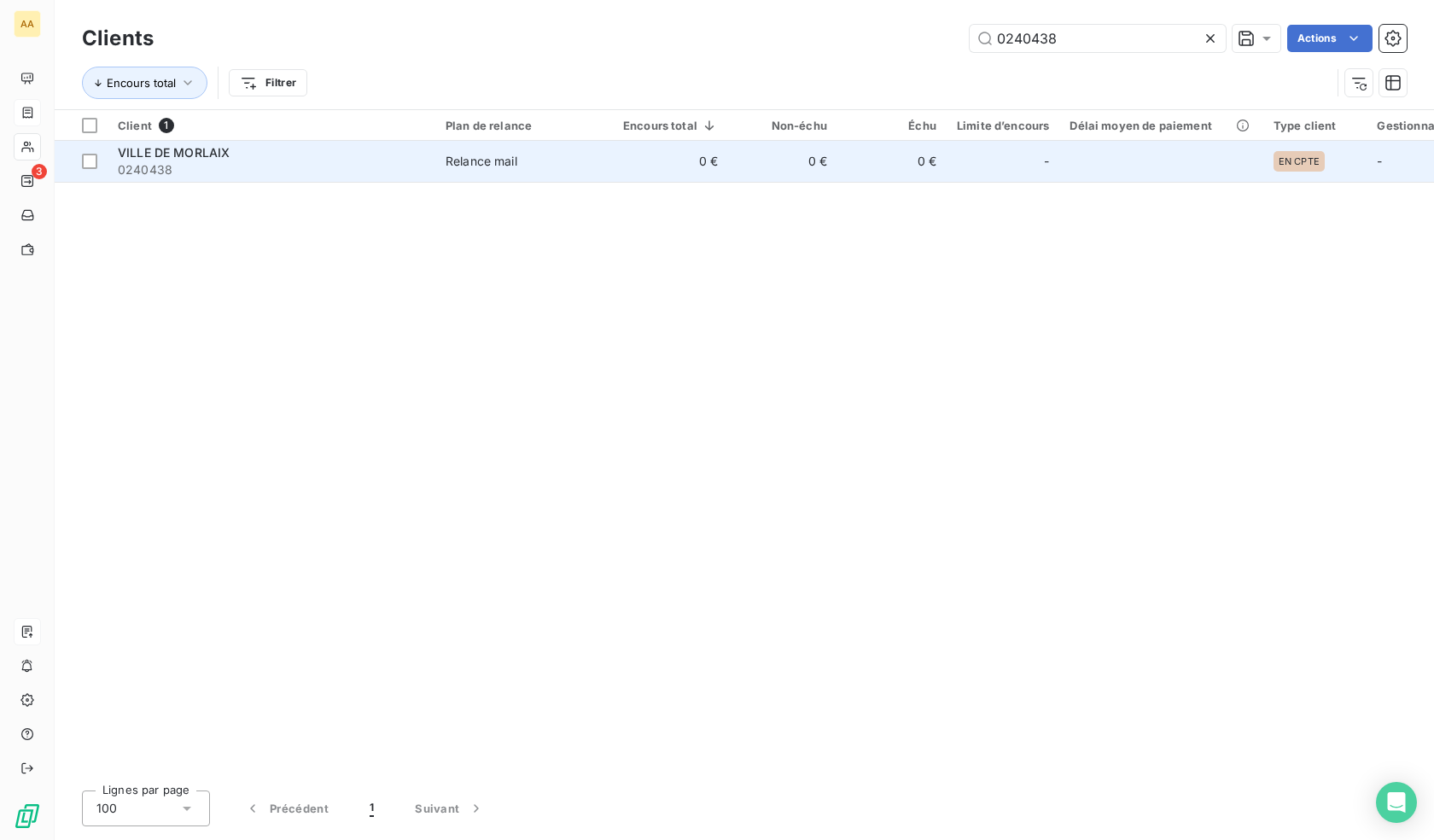
type input "0240438"
click at [775, 169] on td "0 €" at bounding box center [783, 161] width 109 height 41
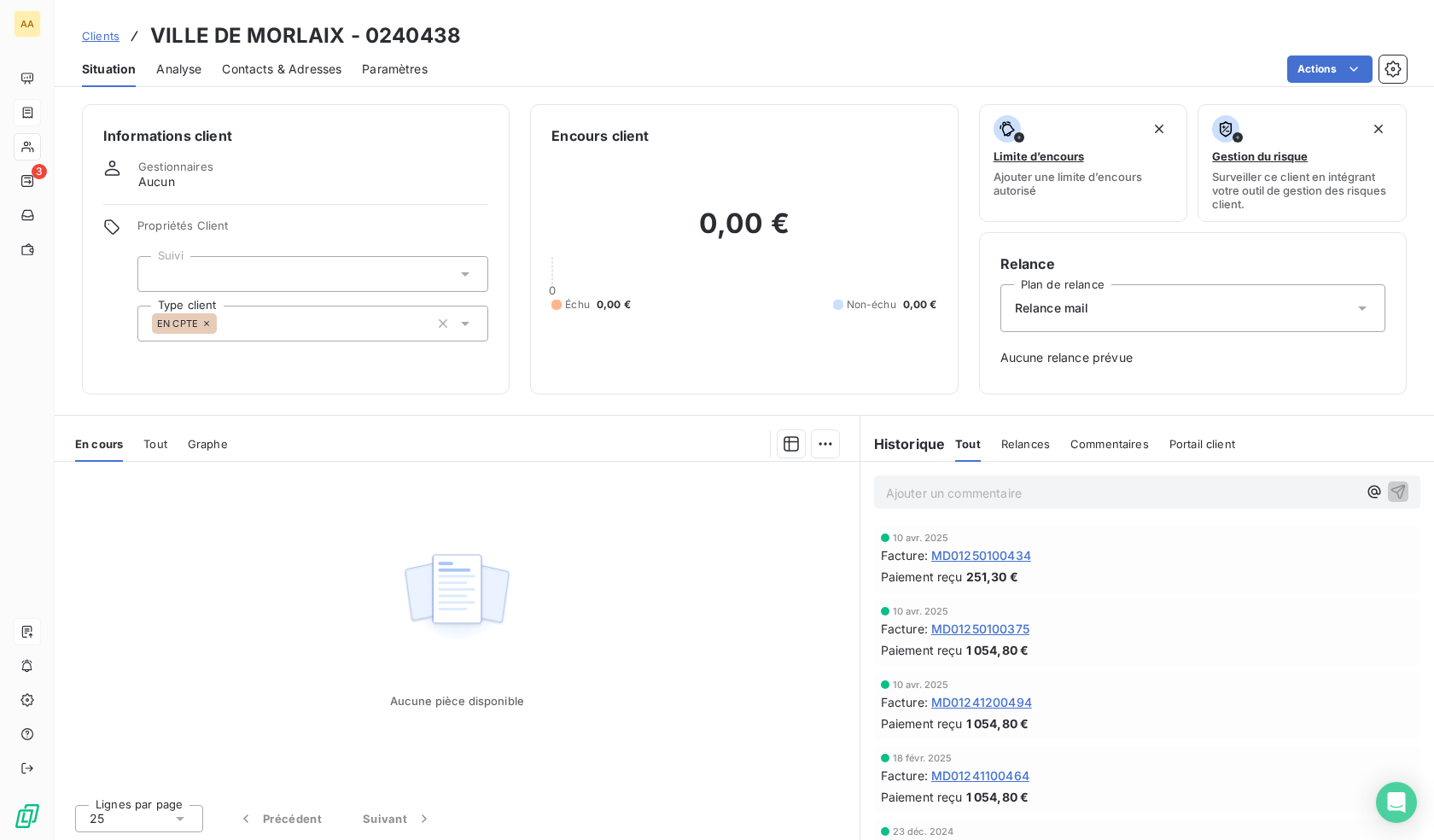
click at [282, 330] on div "EN CPTE" at bounding box center [312, 323] width 351 height 36
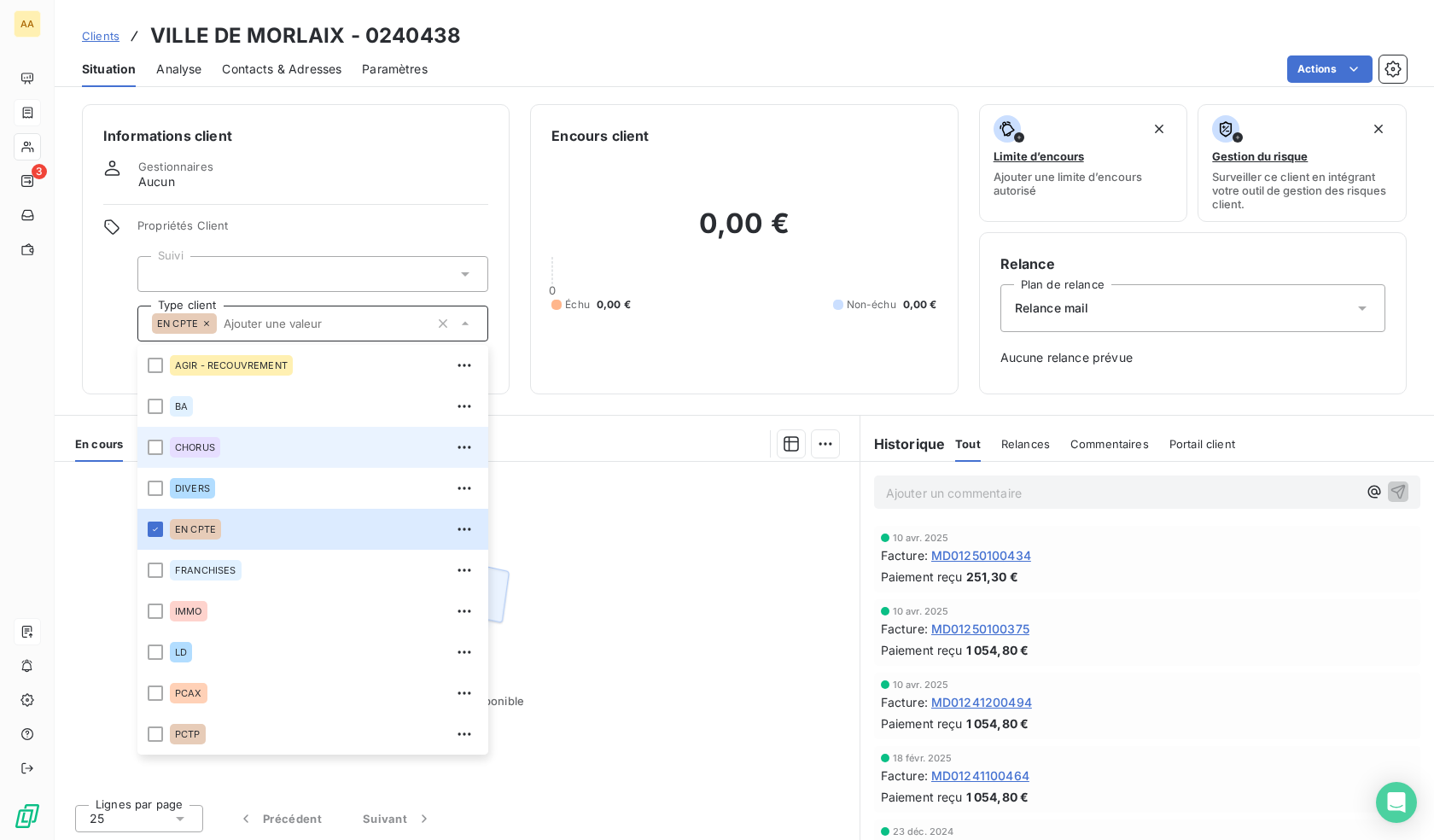
click at [184, 453] on div "CHORUS" at bounding box center [194, 447] width 50 height 20
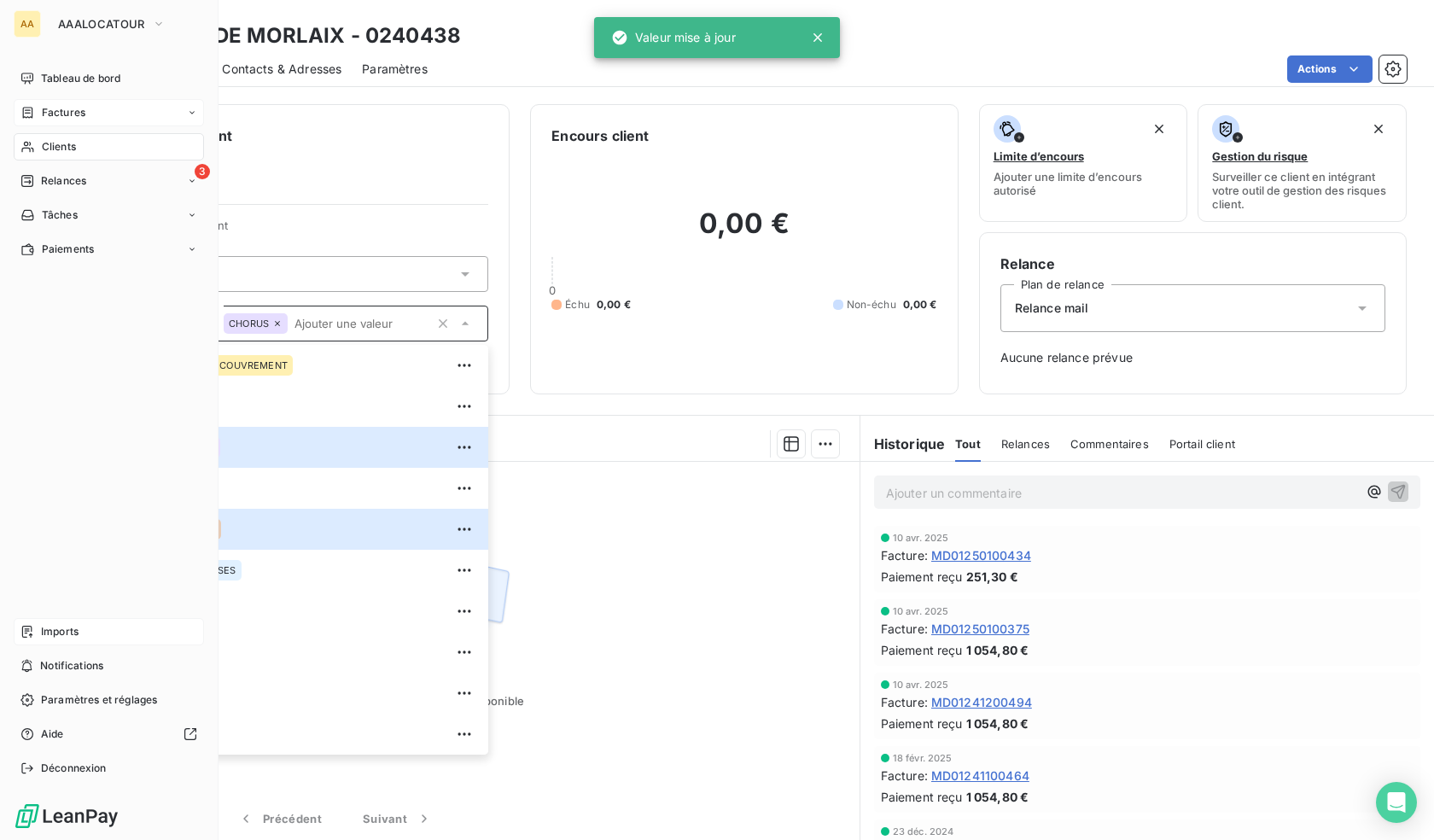
drag, startPoint x: 34, startPoint y: 146, endPoint x: 87, endPoint y: 145, distance: 53.0
click at [34, 146] on icon at bounding box center [27, 147] width 15 height 14
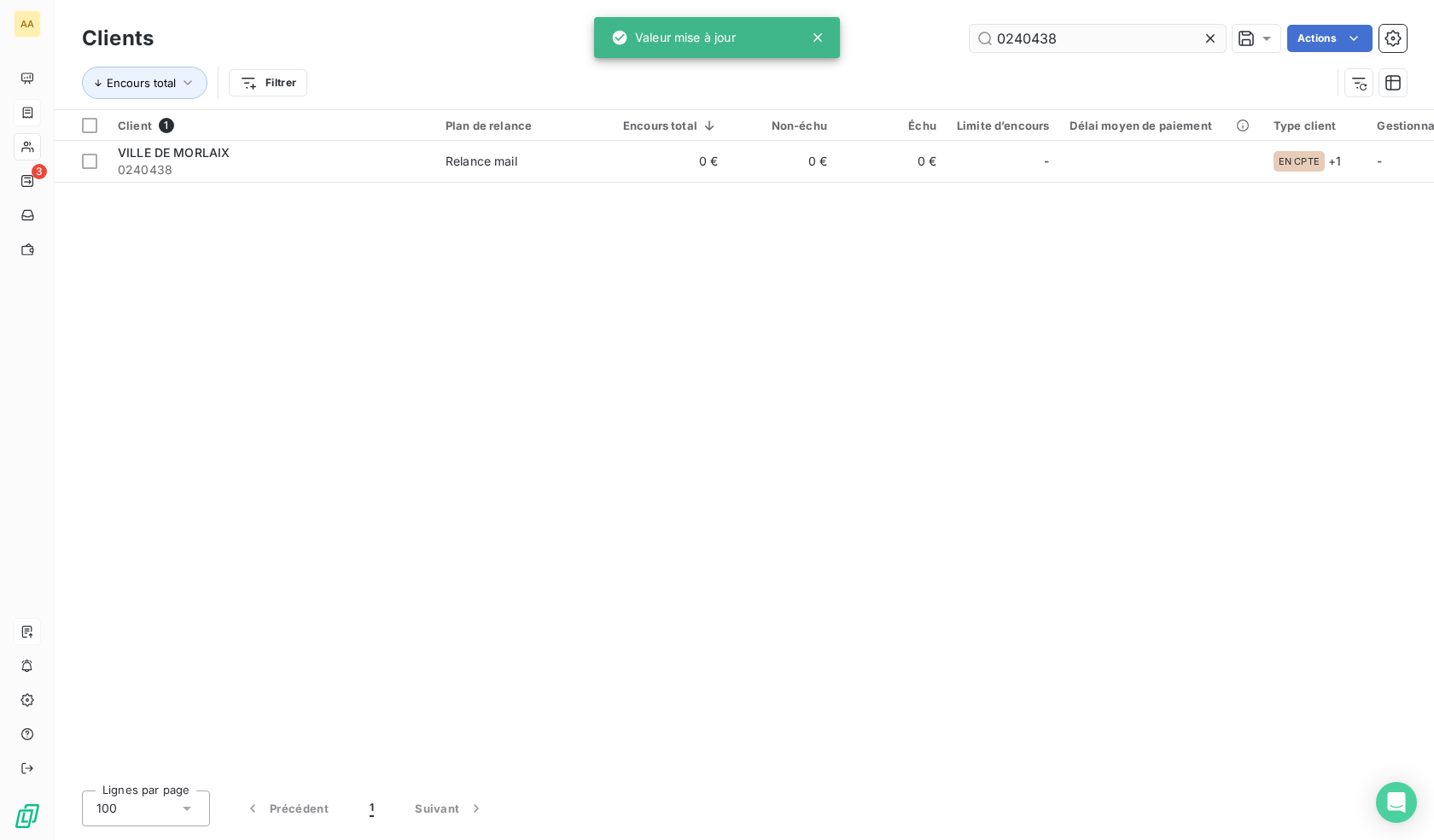
click at [1135, 32] on input "0240438" at bounding box center [1098, 38] width 256 height 27
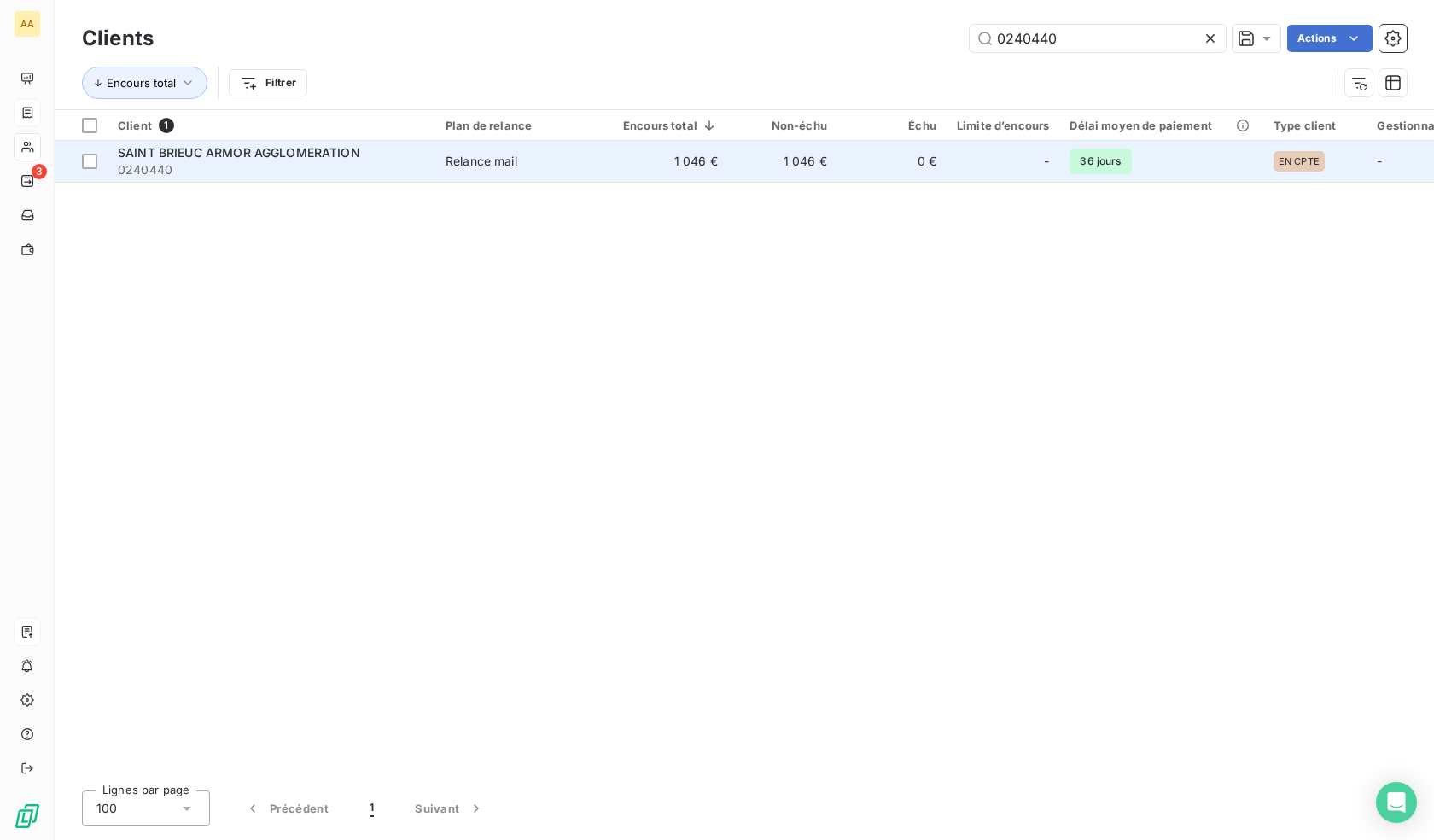
type input "0240440"
click at [609, 169] on td "Relance mail" at bounding box center [524, 161] width 178 height 41
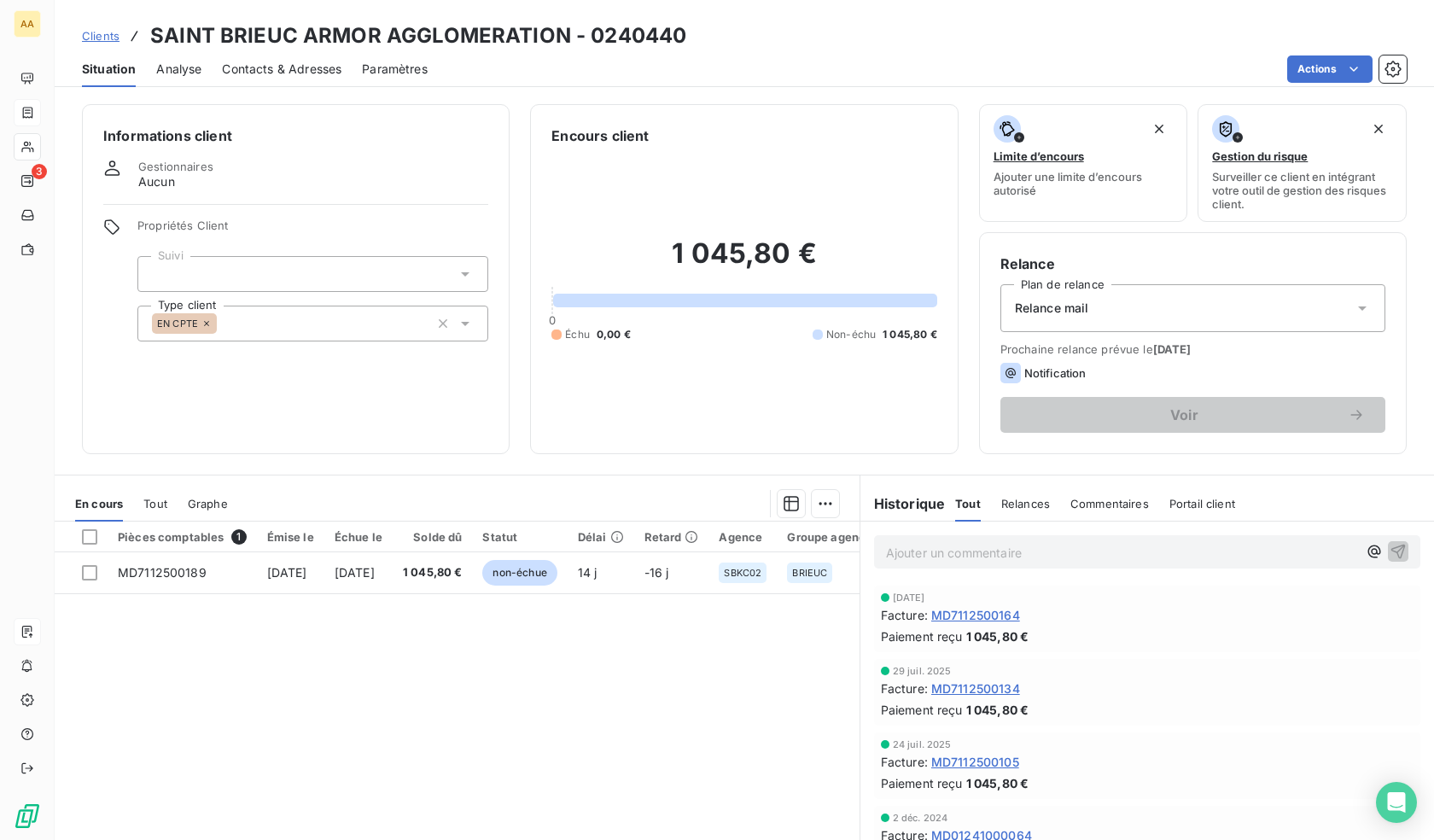
click at [251, 314] on div "EN CPTE" at bounding box center [312, 323] width 351 height 36
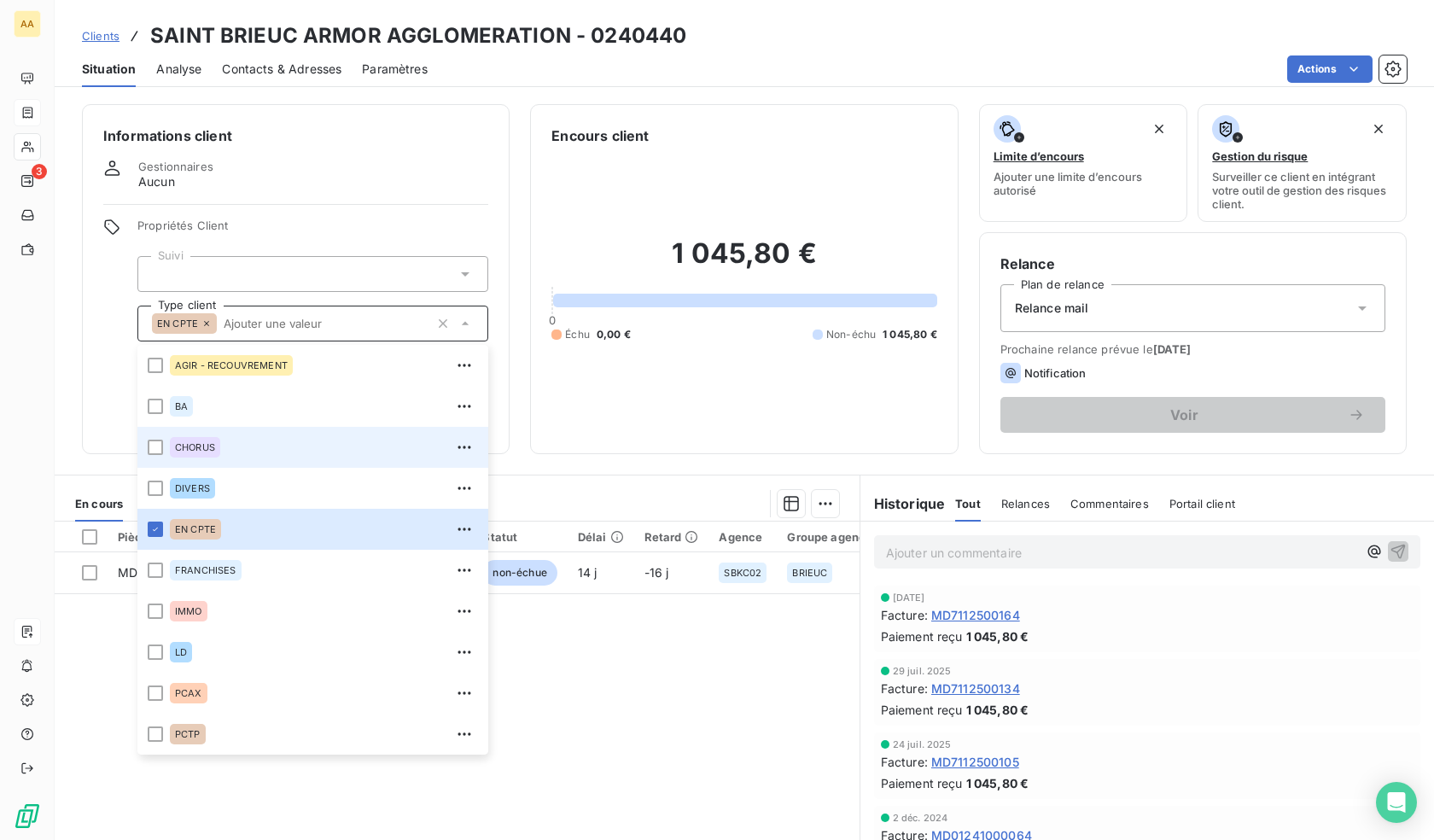
click at [179, 444] on span "CHORUS" at bounding box center [195, 446] width 40 height 10
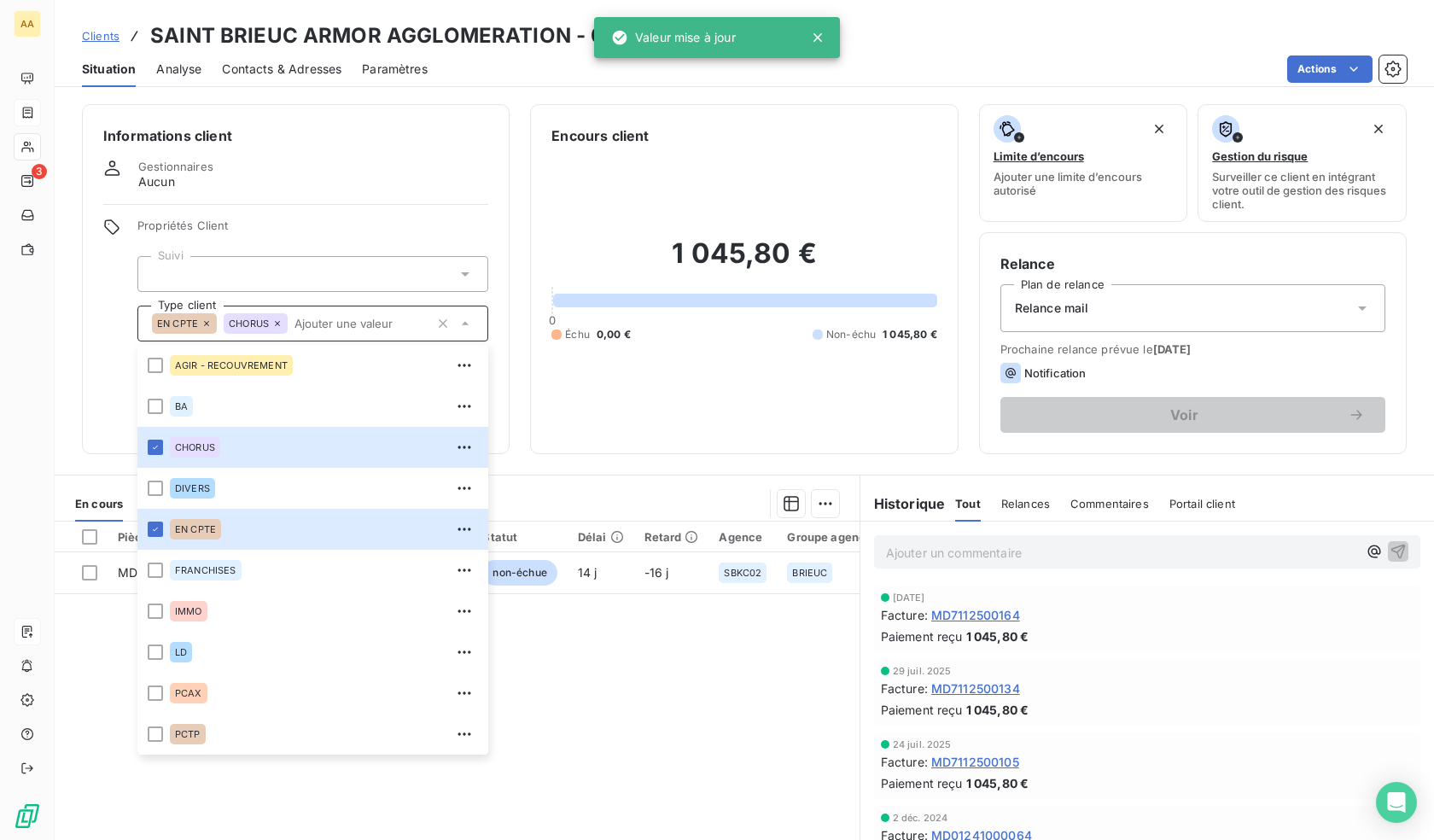
click at [651, 406] on div "1 045,80 € 0 Échu 0,00 € Non-échu 1 045,80 €" at bounding box center [743, 289] width 385 height 287
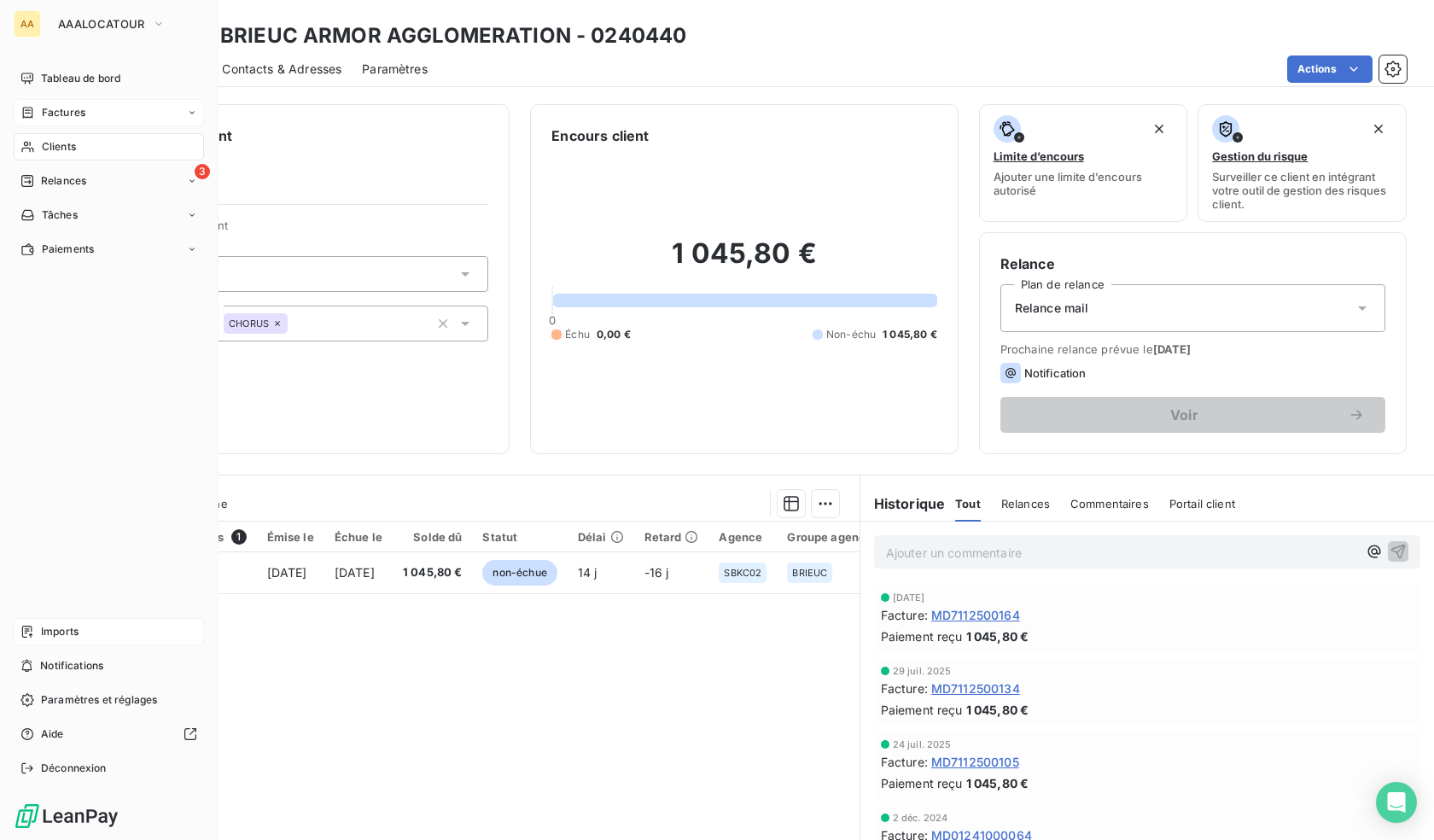
click at [44, 154] on span "Clients" at bounding box center [58, 147] width 34 height 15
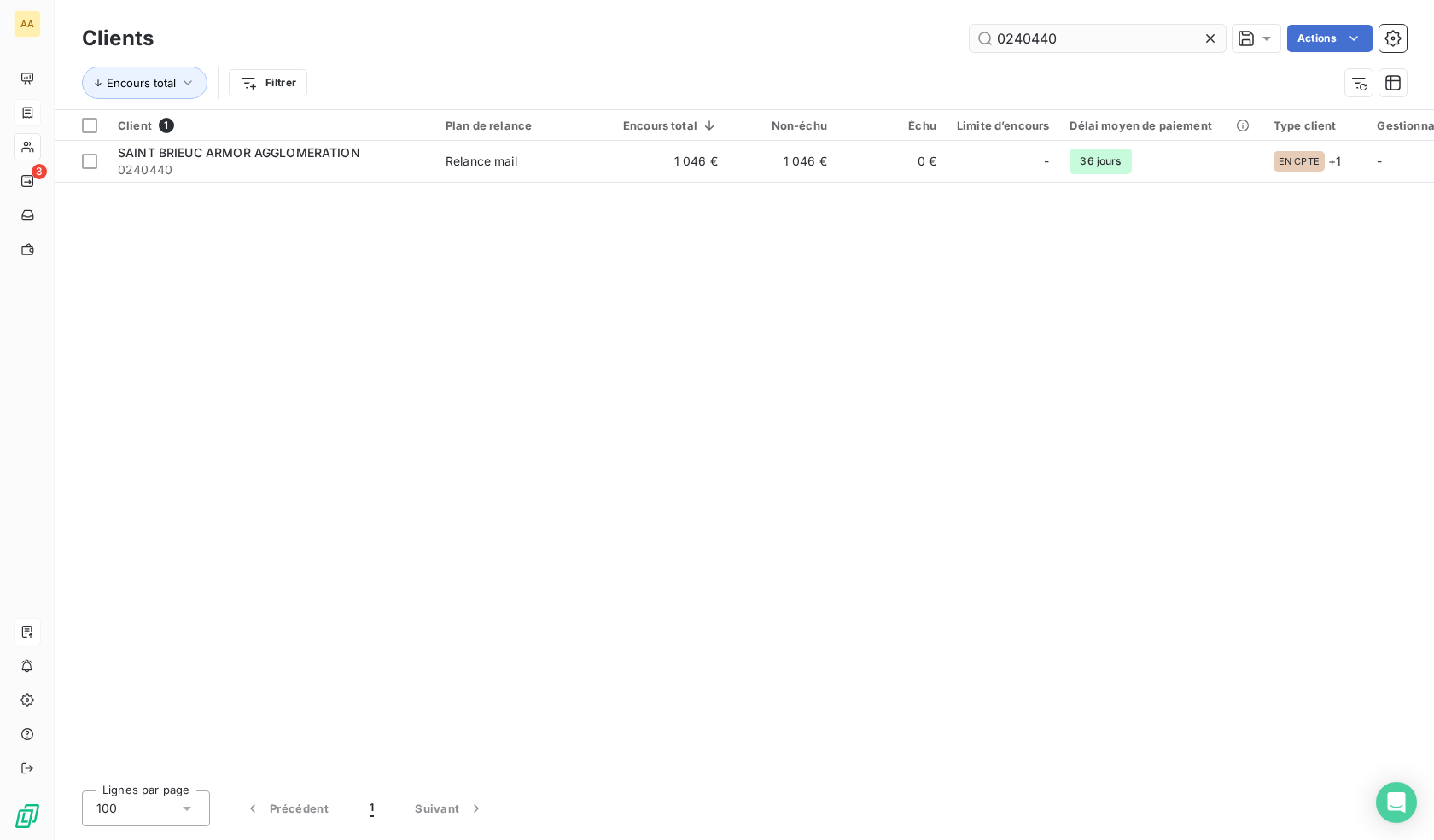
click at [1100, 30] on input "0240440" at bounding box center [1098, 38] width 256 height 27
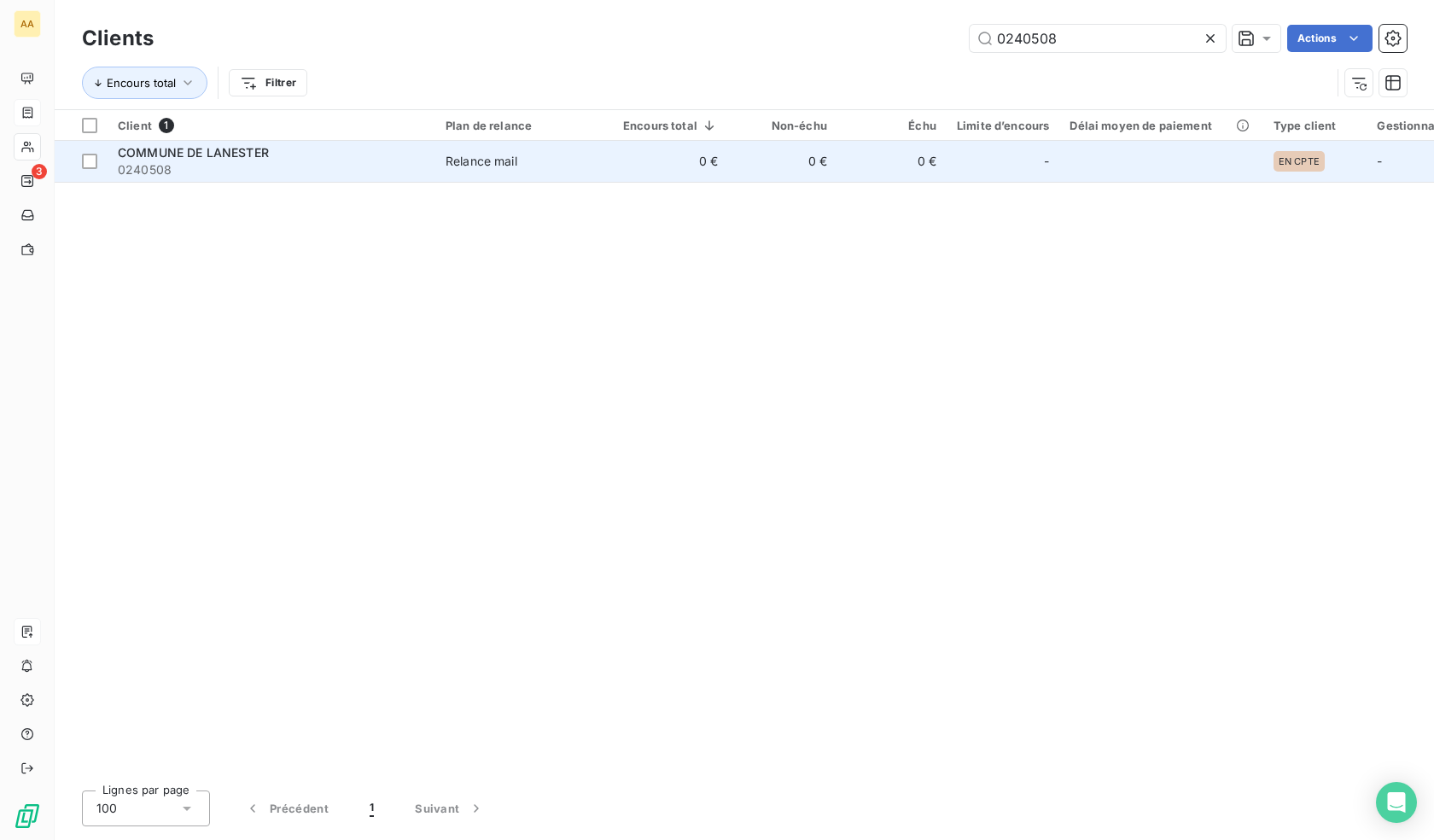
type input "0240508"
click at [725, 169] on td "0 €" at bounding box center [671, 161] width 116 height 41
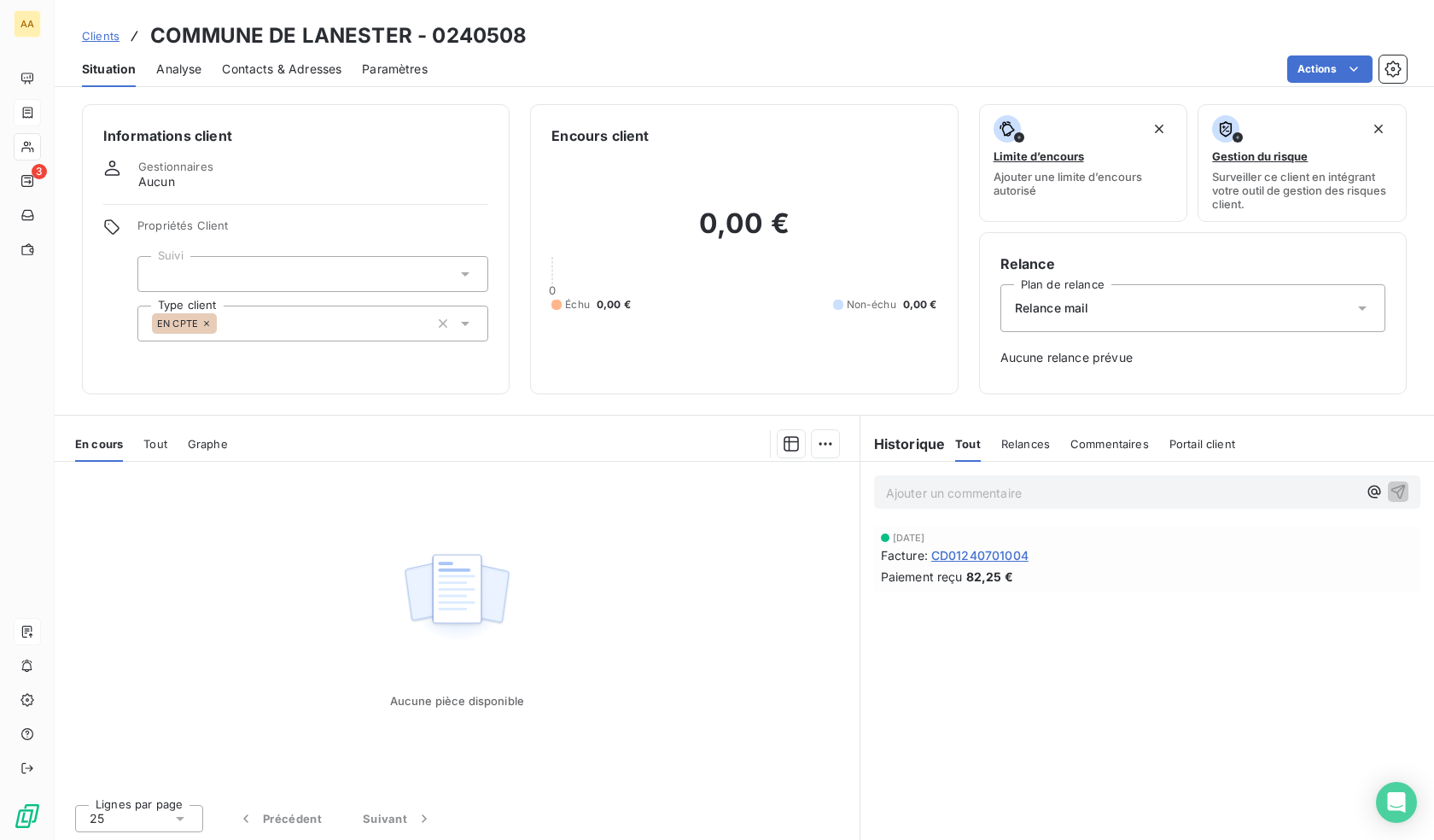
click at [263, 331] on div "EN CPTE" at bounding box center [312, 323] width 351 height 36
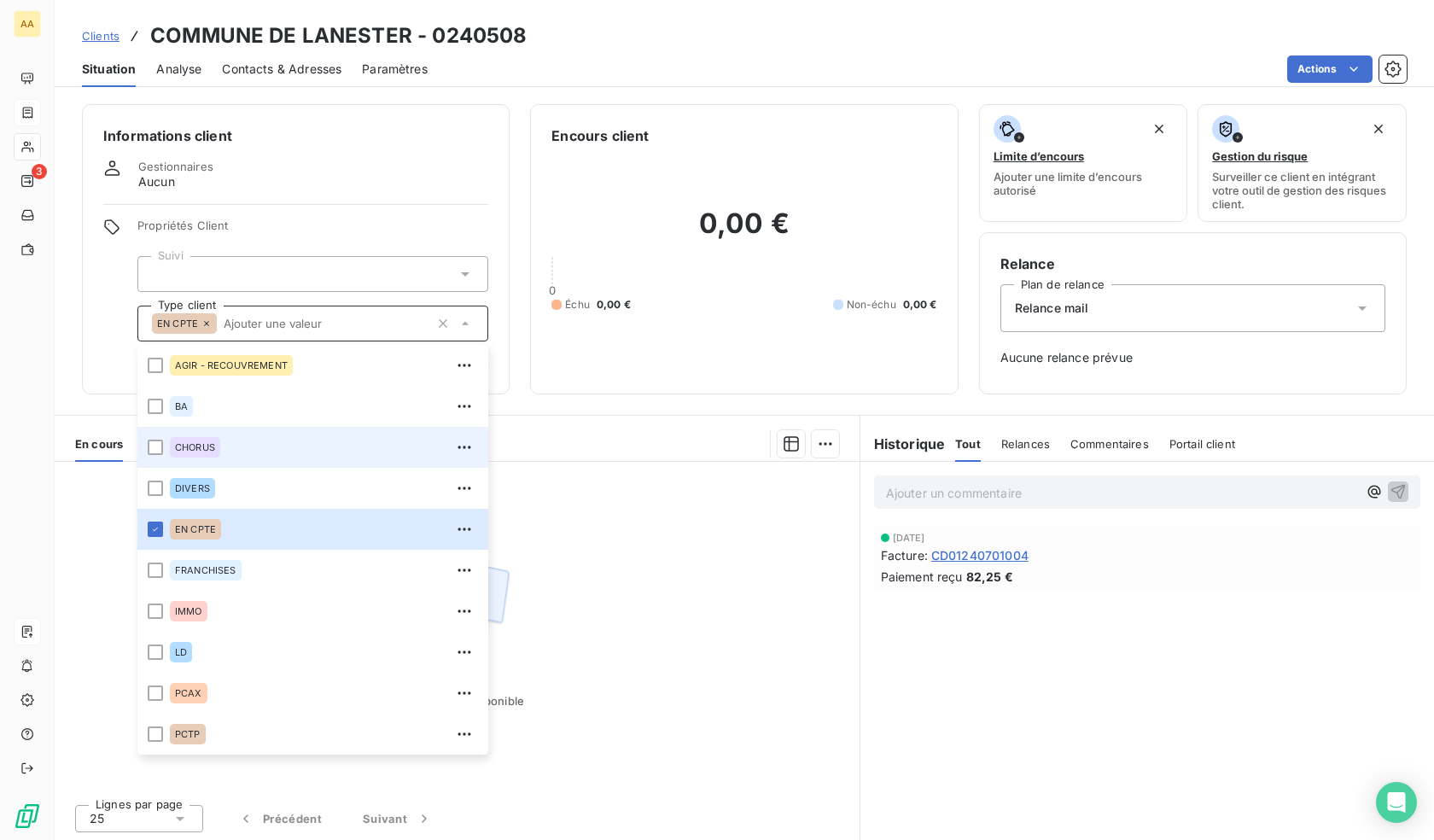
click at [185, 446] on span "CHORUS" at bounding box center [195, 446] width 40 height 10
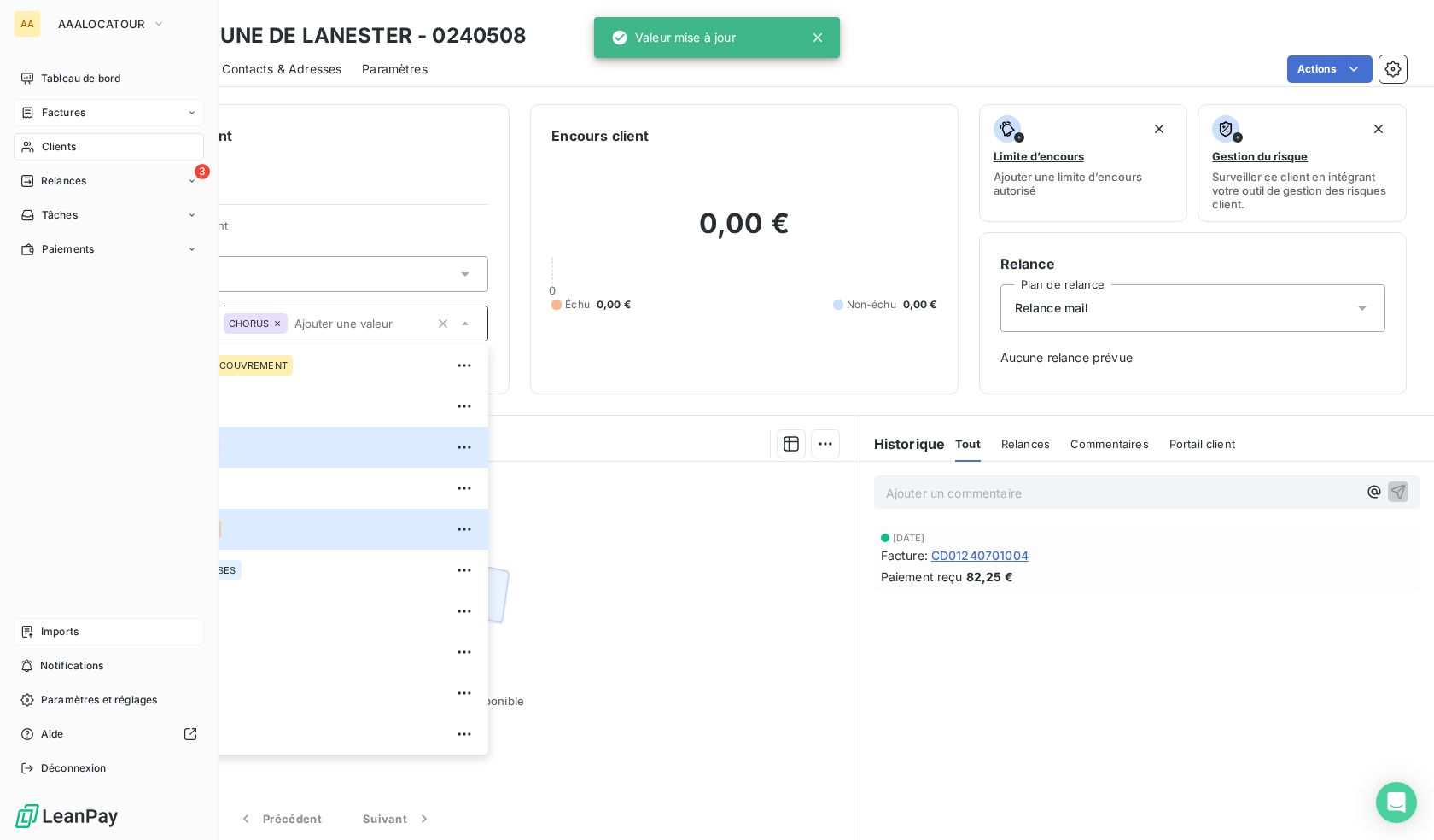
drag, startPoint x: 33, startPoint y: 147, endPoint x: 158, endPoint y: 152, distance: 125.1
click at [34, 147] on icon at bounding box center [27, 147] width 15 height 14
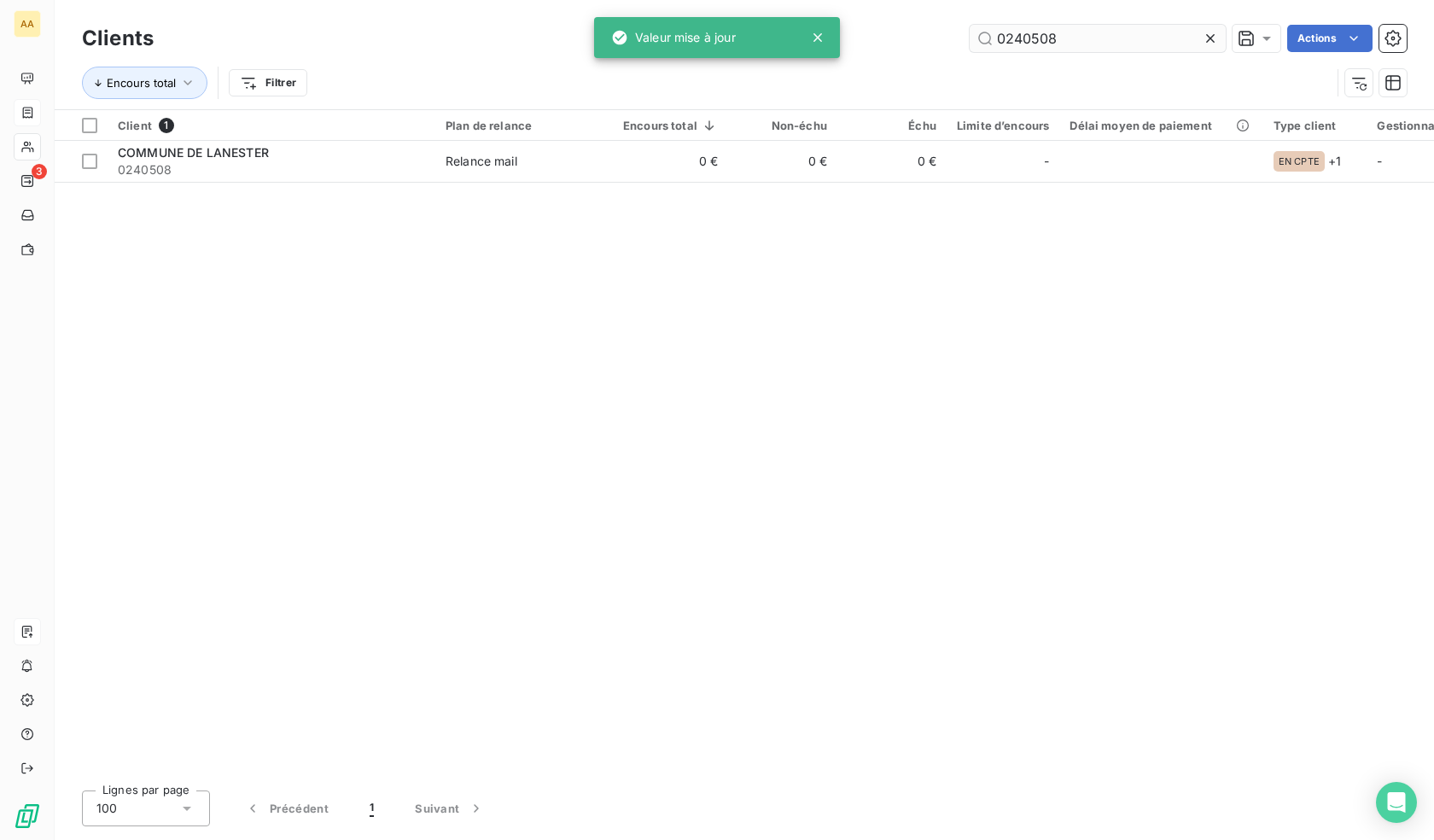
click at [1066, 37] on input "0240508" at bounding box center [1098, 38] width 256 height 27
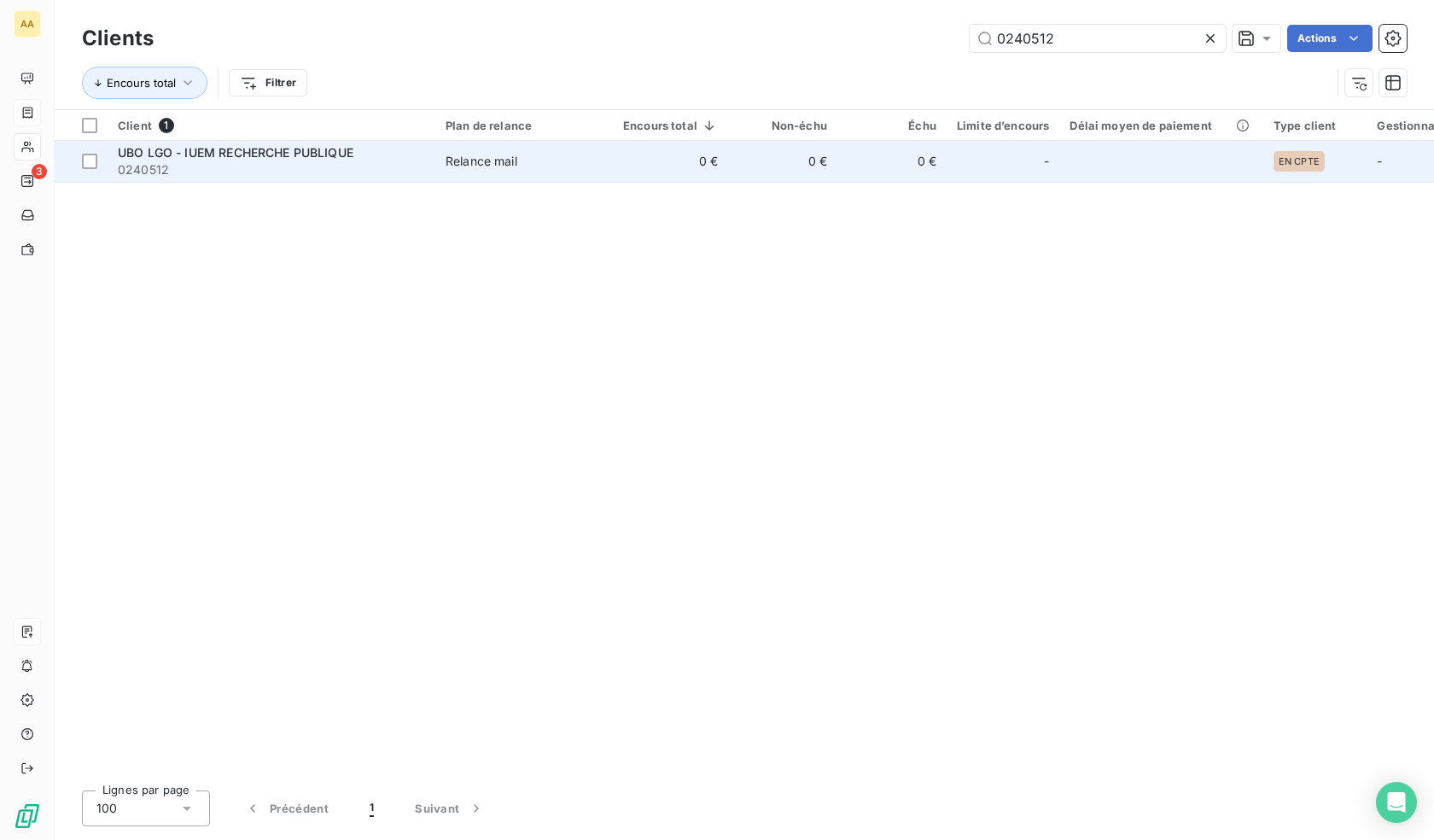
type input "0240512"
click at [981, 177] on td "-" at bounding box center [1003, 161] width 113 height 41
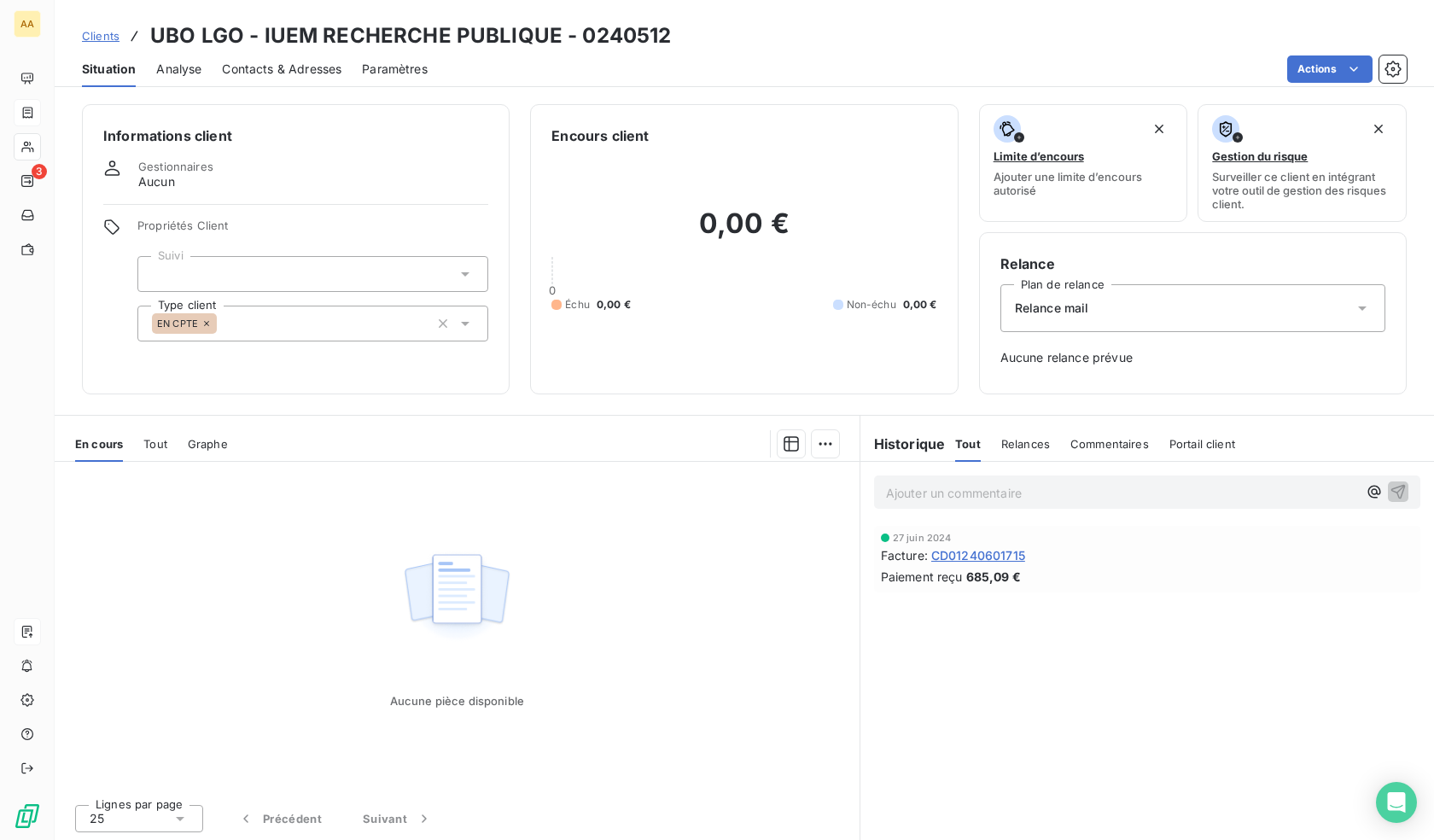
click at [258, 338] on div "EN CPTE" at bounding box center [312, 323] width 351 height 36
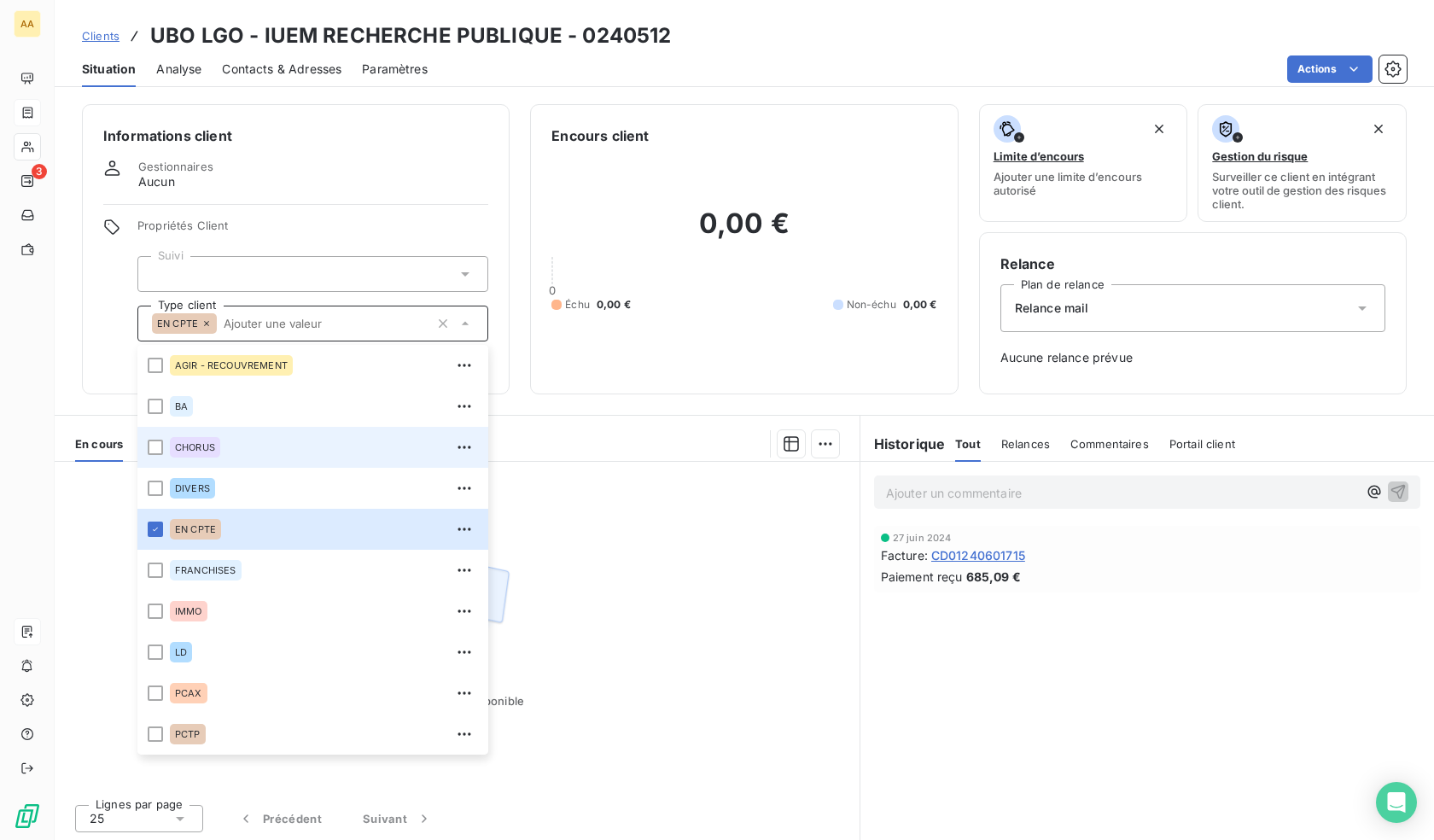
click at [206, 455] on div "CHORUS" at bounding box center [194, 447] width 50 height 20
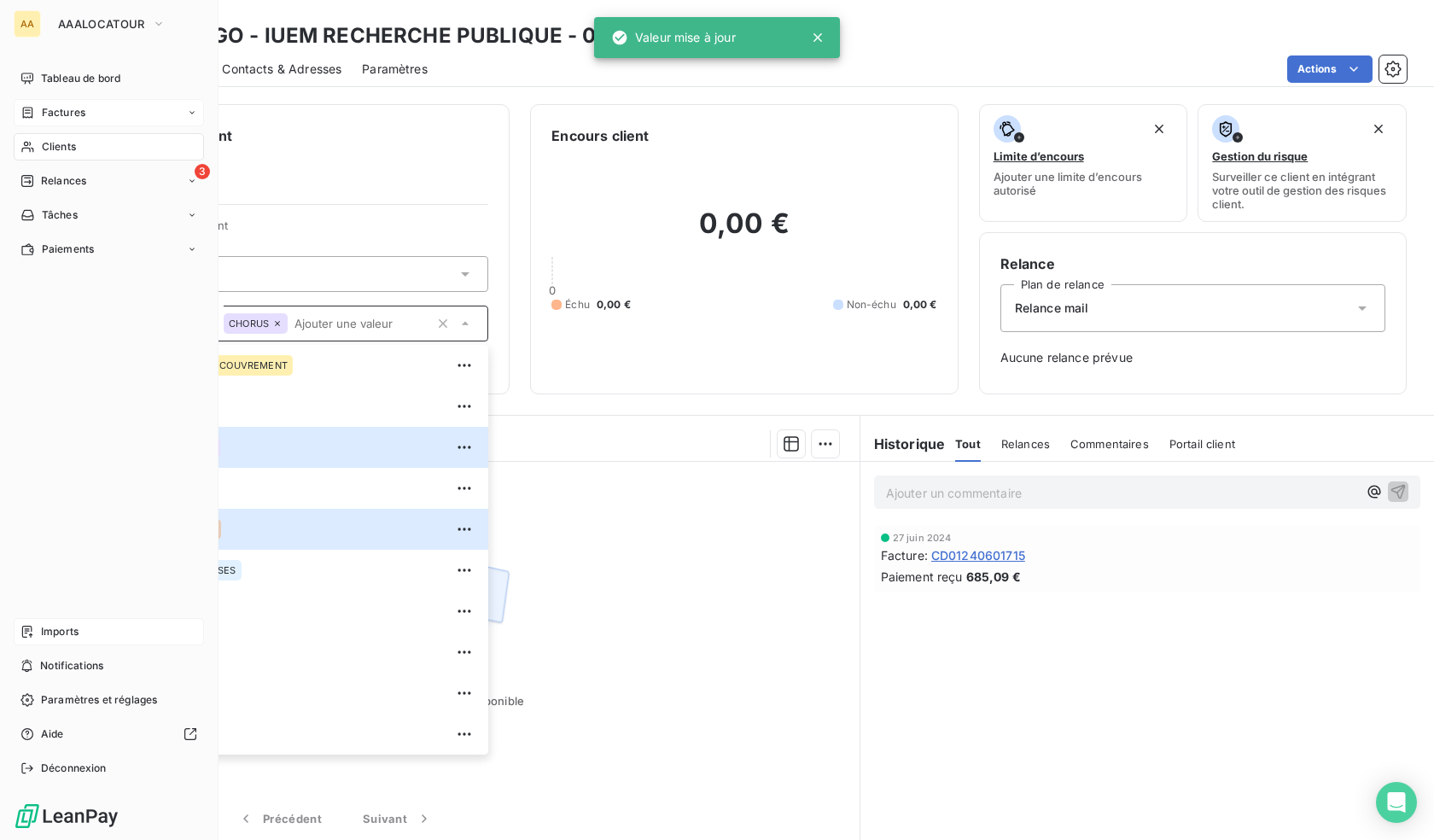
drag, startPoint x: 56, startPoint y: 147, endPoint x: 77, endPoint y: 149, distance: 21.1
click at [56, 147] on span "Clients" at bounding box center [58, 147] width 34 height 15
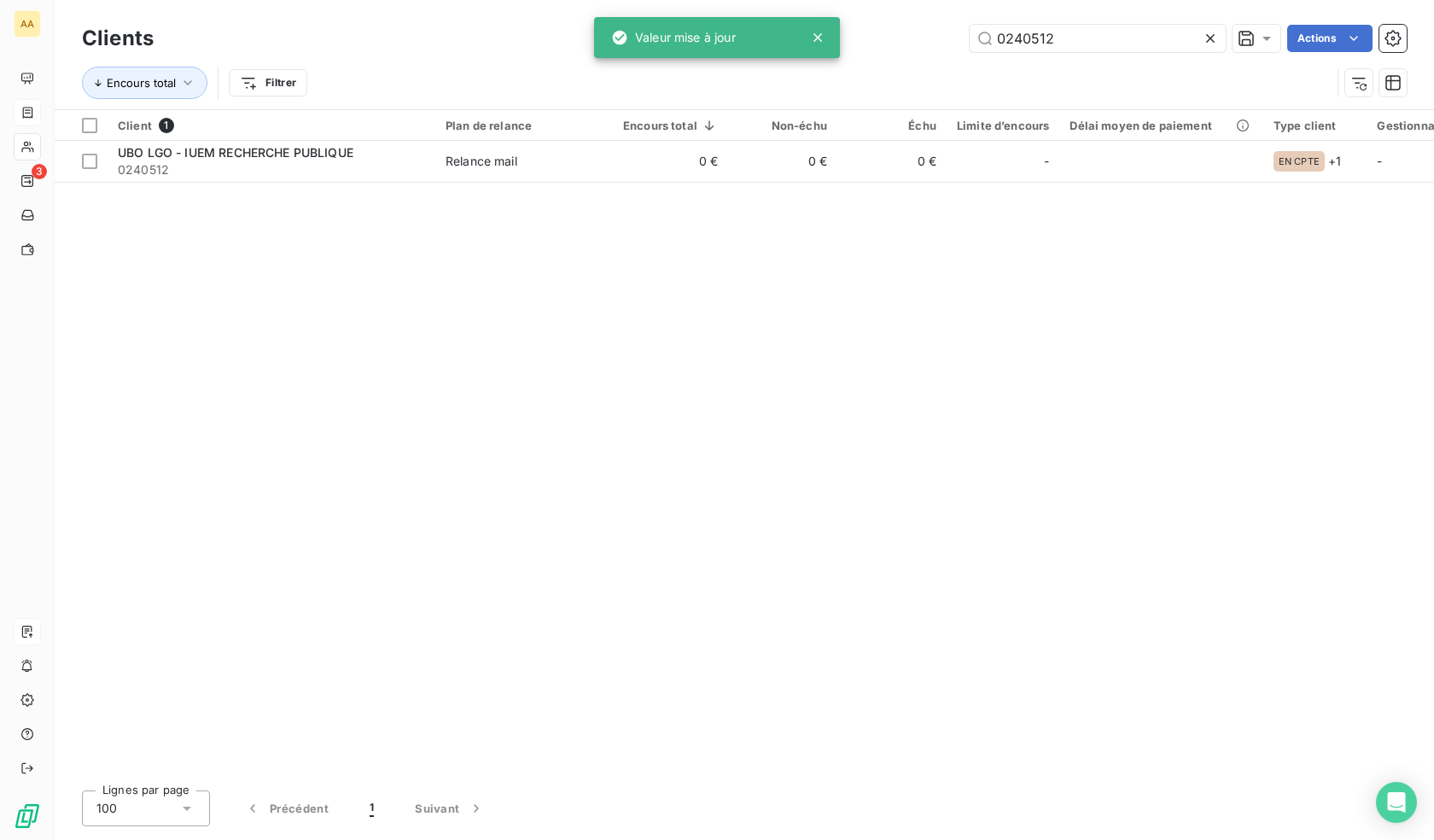
click at [1031, 24] on div "Clients 0240512 Actions" at bounding box center [744, 37] width 1325 height 36
click at [1040, 40] on input "0240512" at bounding box center [1098, 38] width 256 height 27
paste input "6"
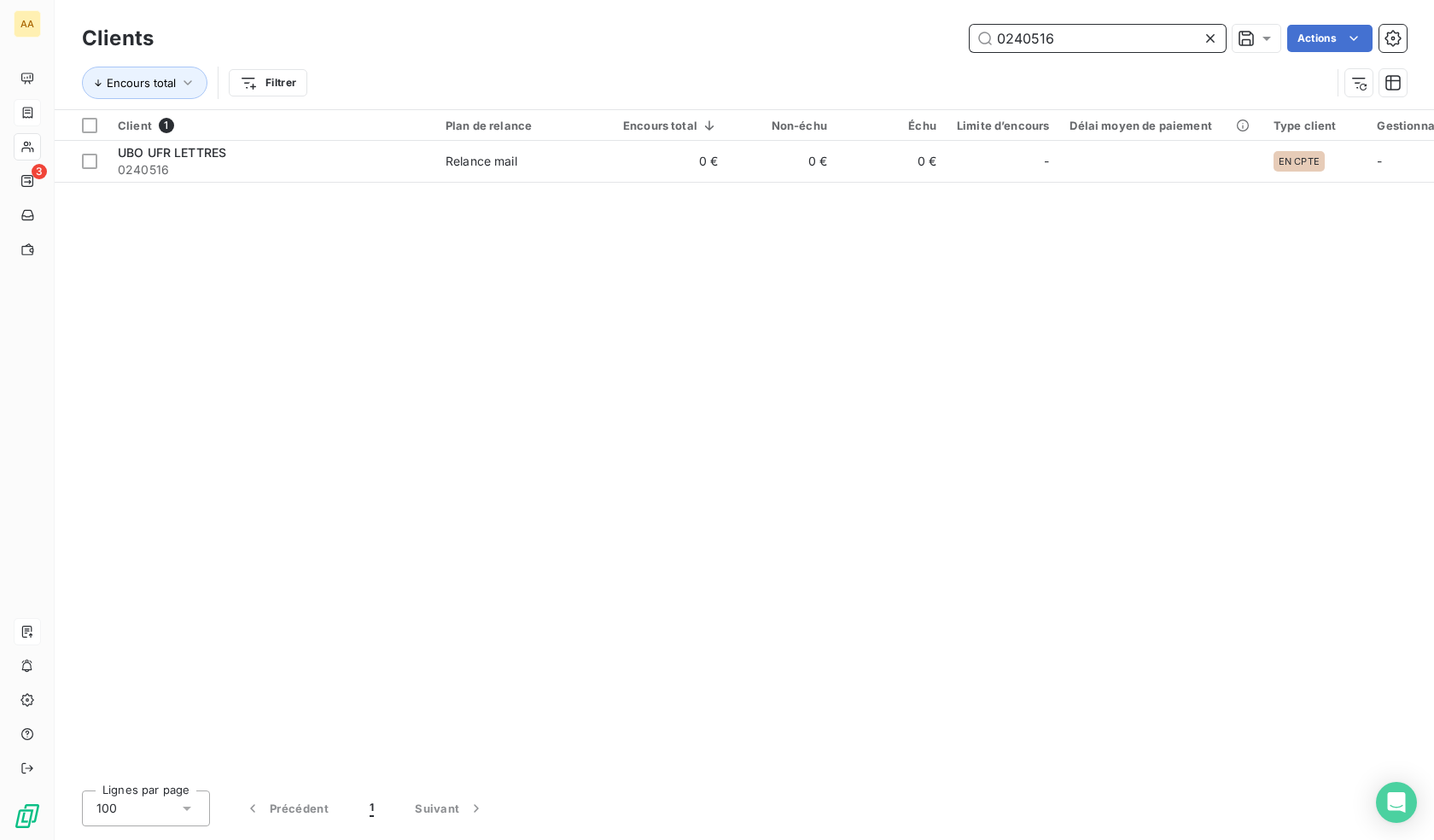
type input "0240516"
click at [938, 182] on table "Client 1 Plan de relance Encours total Non-échu Échu Limite d’encours Délai moy…" at bounding box center [835, 147] width 1560 height 73
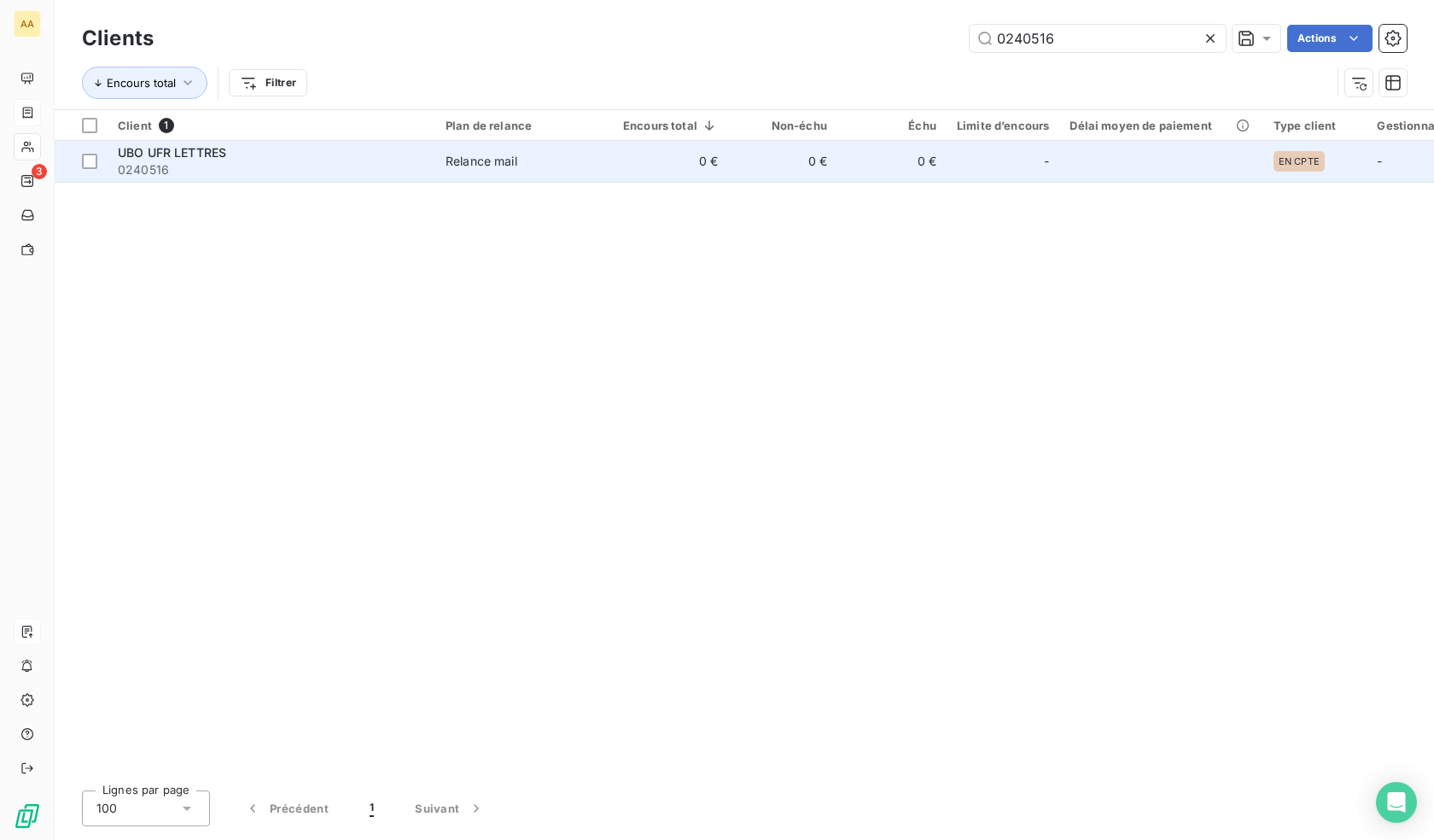
click at [762, 171] on td "0 €" at bounding box center [783, 161] width 109 height 41
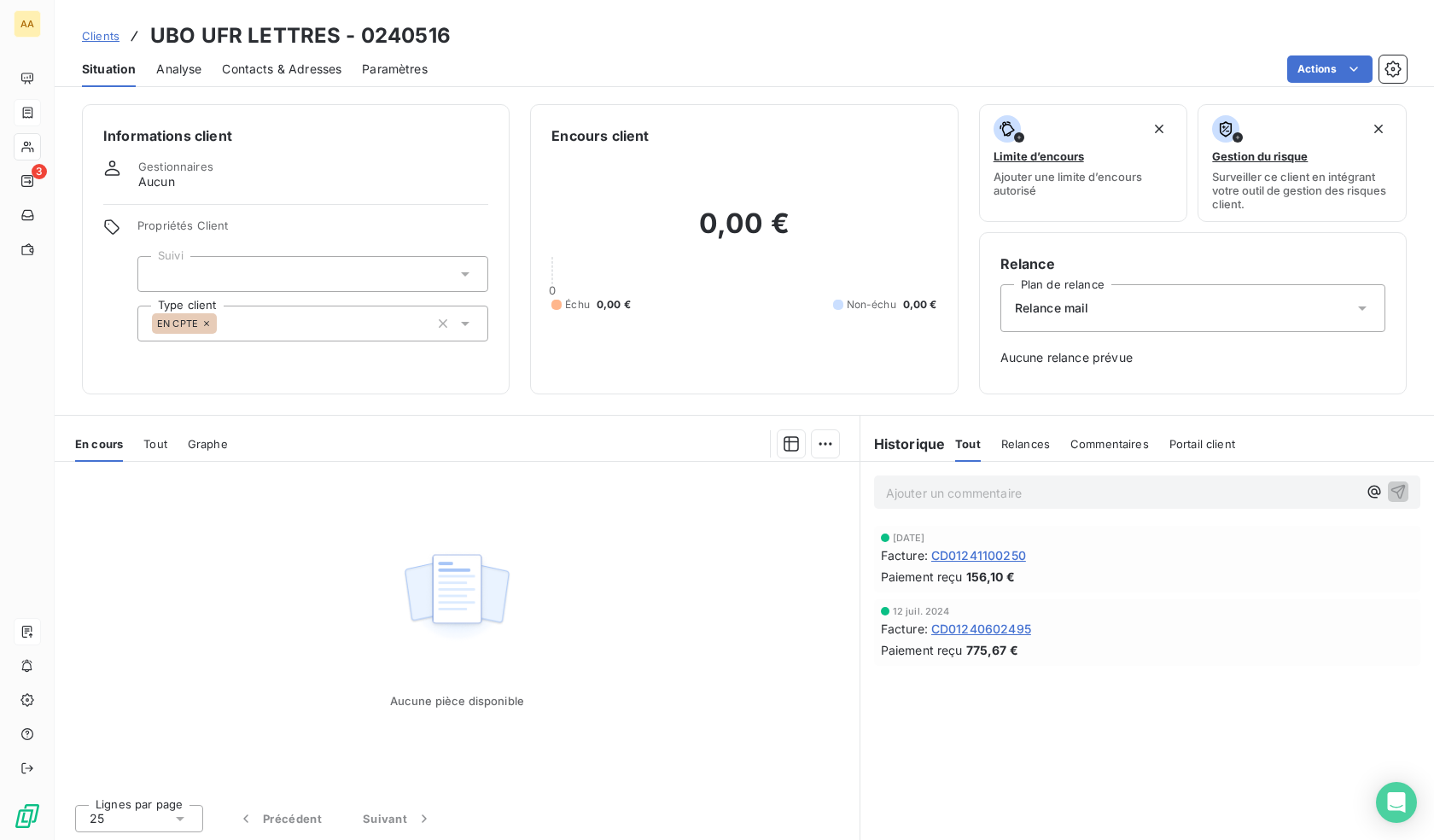
click at [228, 327] on input "text" at bounding box center [223, 323] width 14 height 15
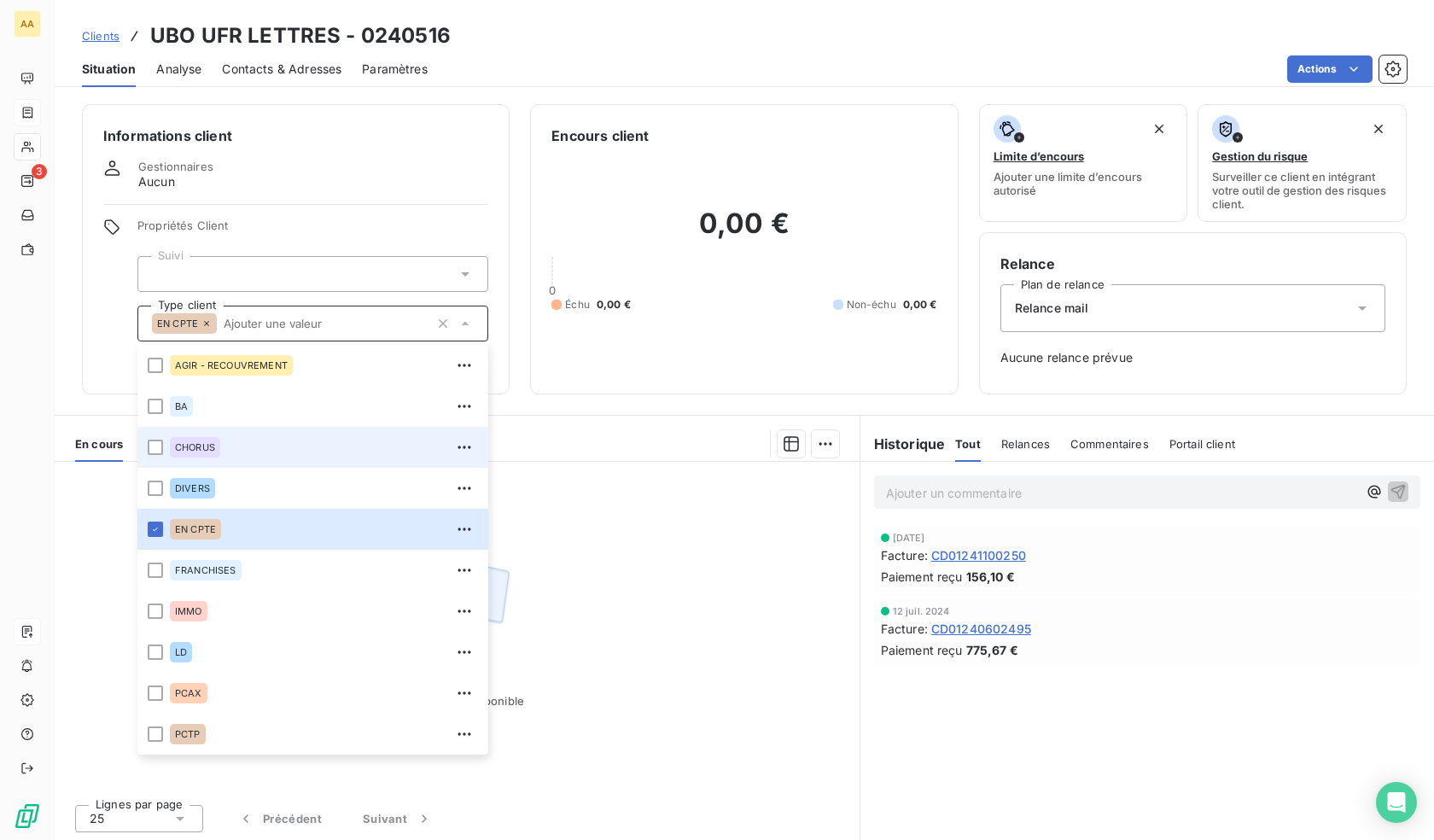
click at [204, 457] on div "CHORUS" at bounding box center [323, 447] width 308 height 27
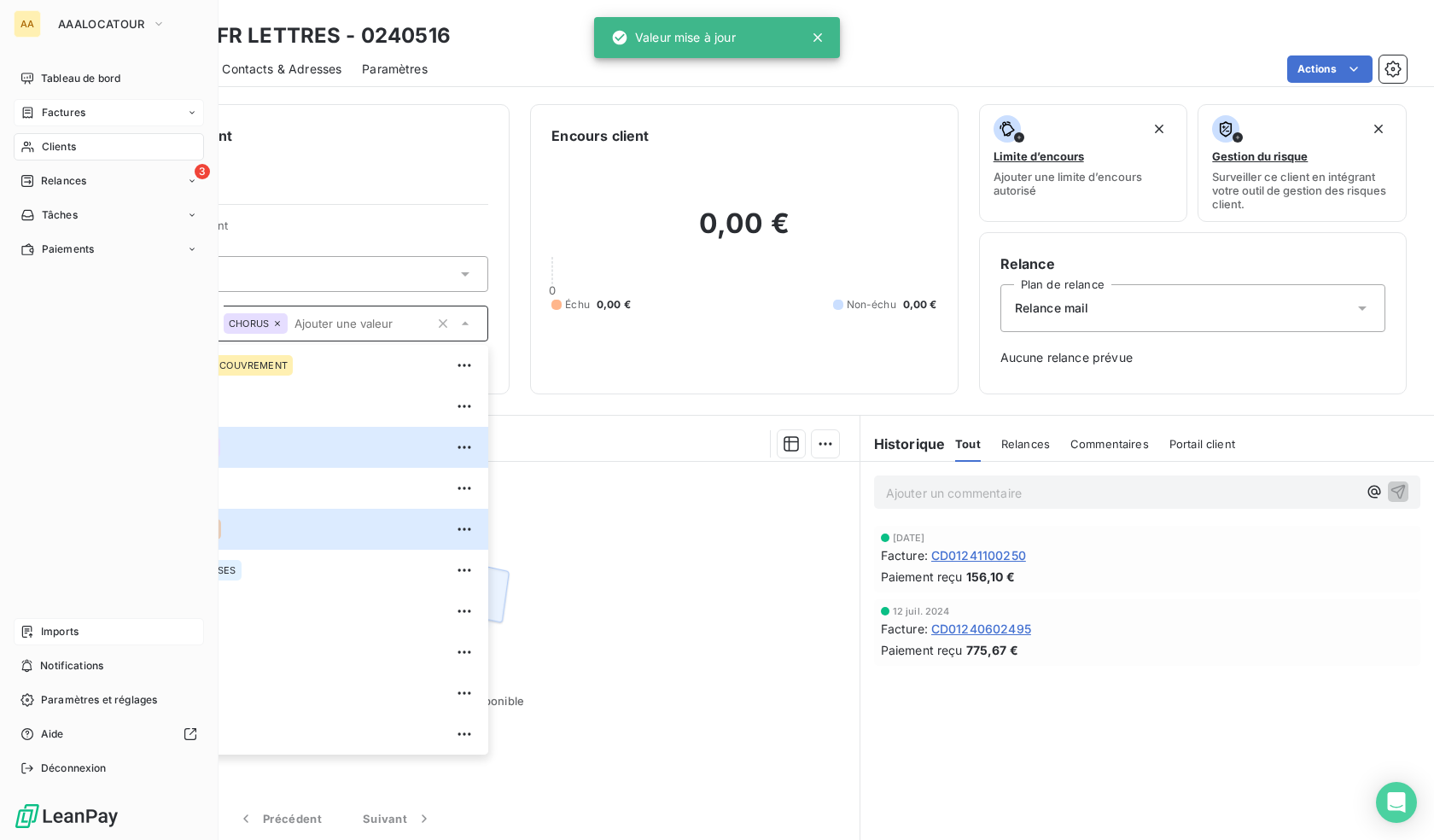
drag, startPoint x: 35, startPoint y: 140, endPoint x: 68, endPoint y: 144, distance: 33.2
click at [35, 140] on div "Clients" at bounding box center [108, 147] width 190 height 27
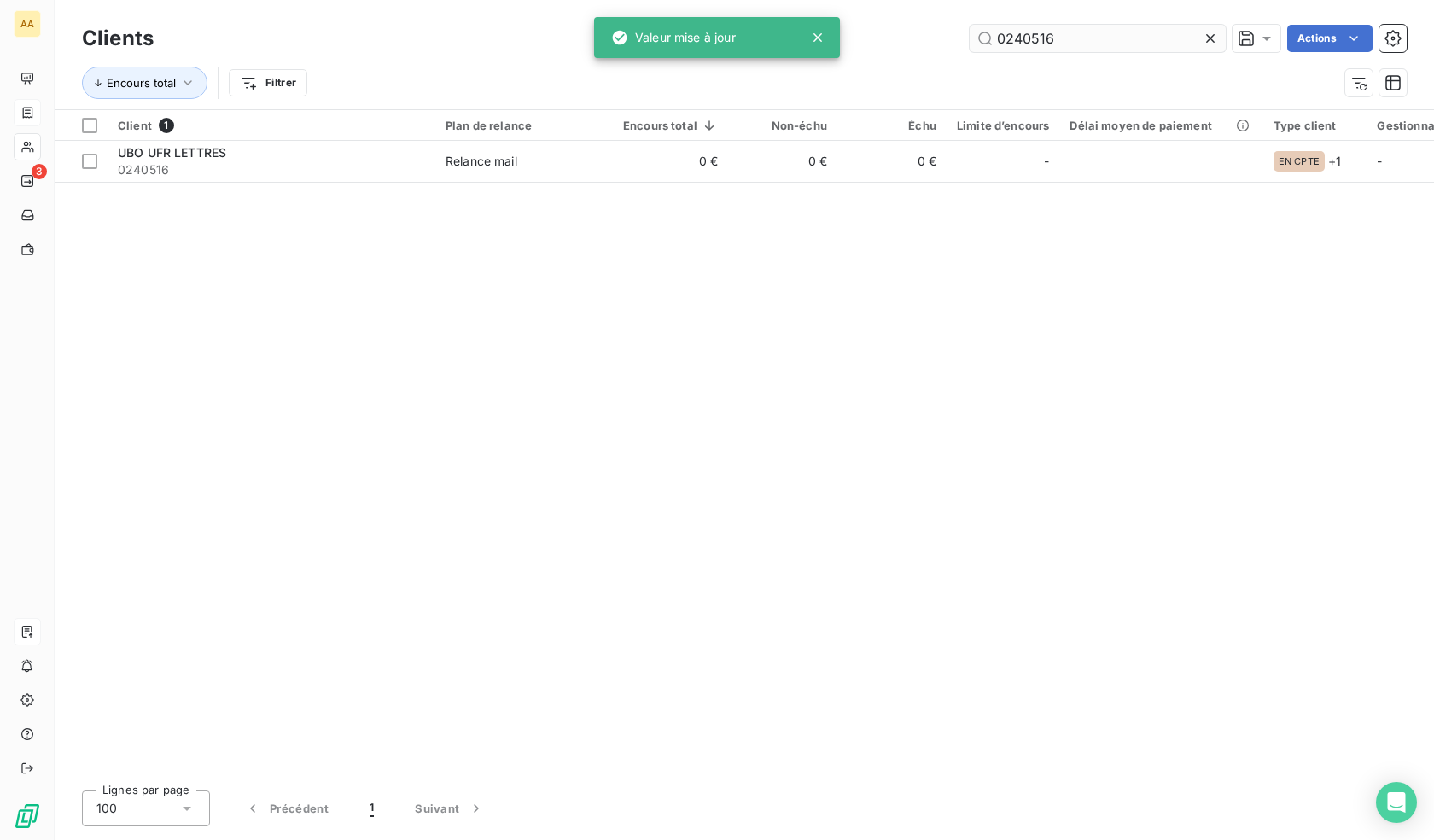
click at [1110, 46] on input "0240516" at bounding box center [1098, 38] width 256 height 27
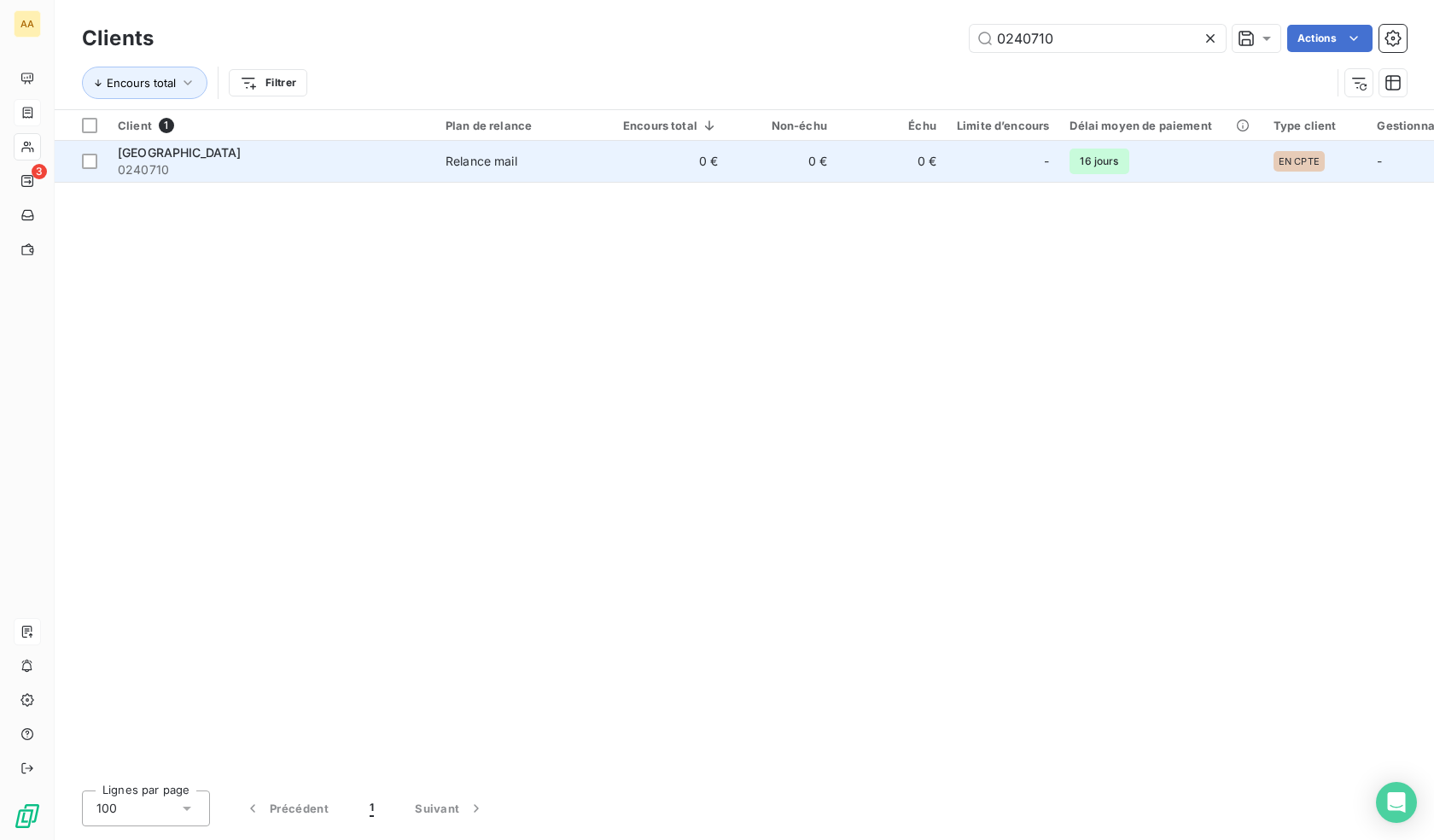
type input "0240710"
click at [934, 174] on td "0 €" at bounding box center [892, 161] width 109 height 41
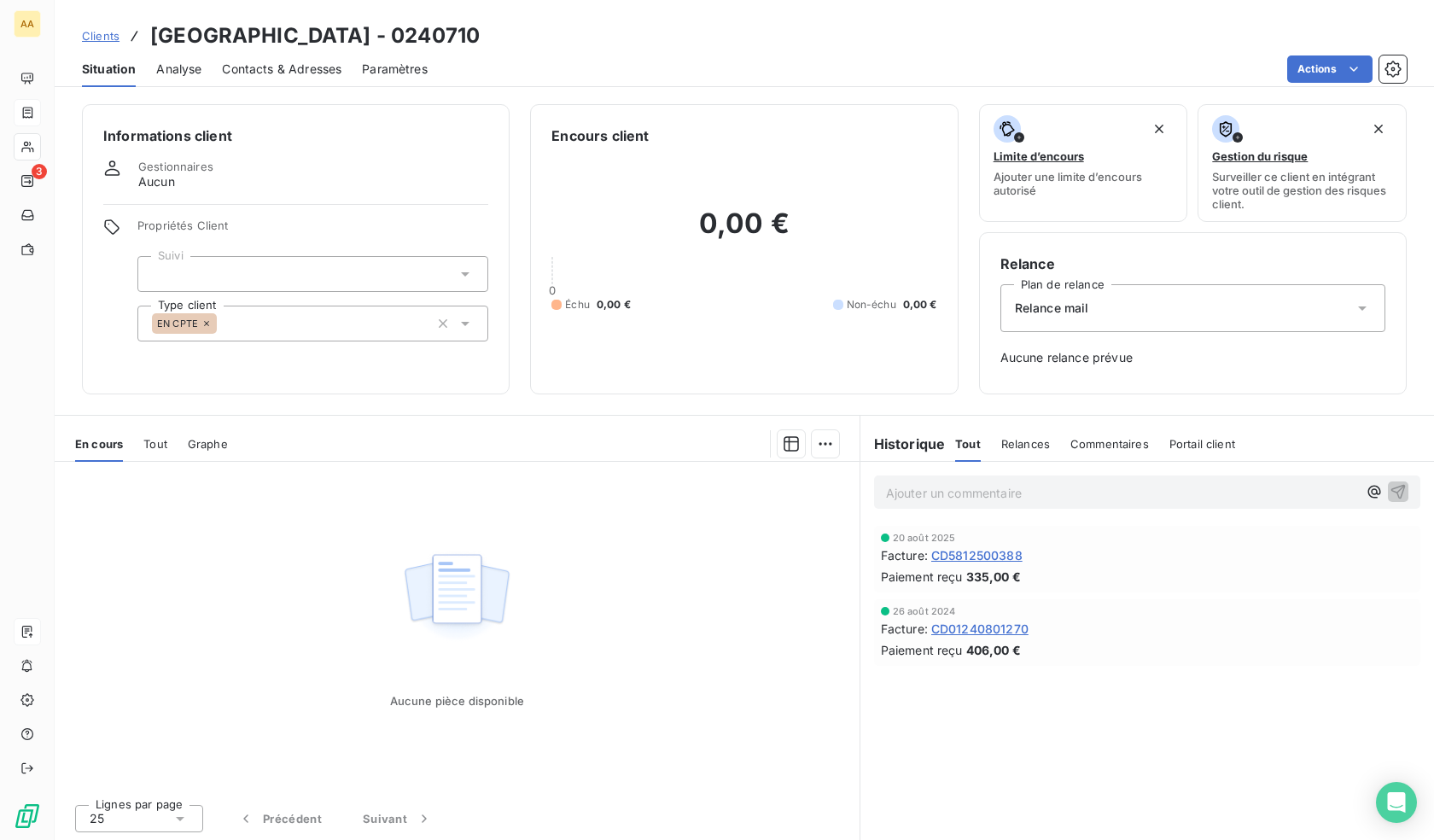
click at [331, 327] on div "EN CPTE" at bounding box center [312, 323] width 351 height 36
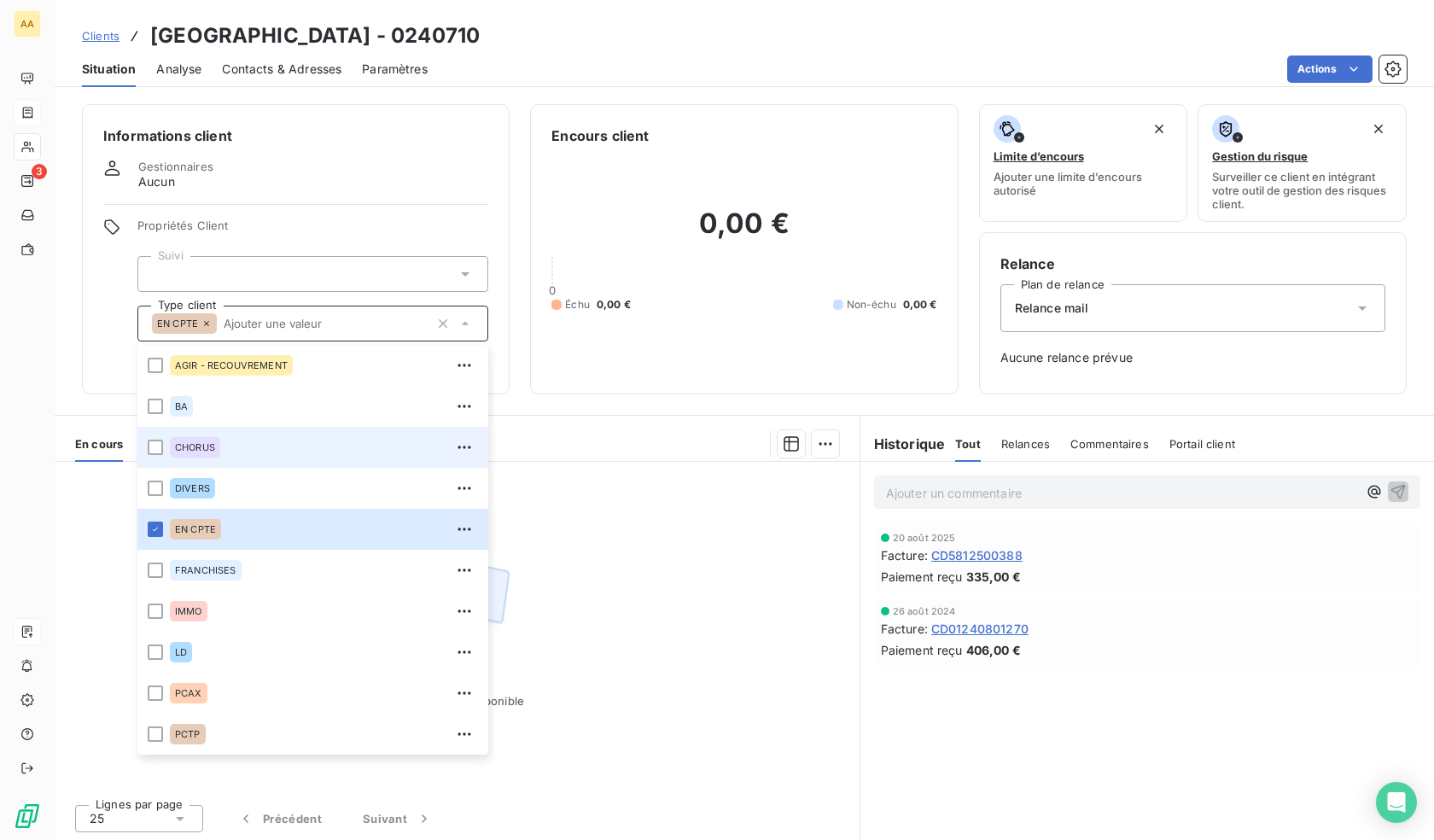
click at [190, 455] on div "CHORUS" at bounding box center [194, 447] width 50 height 20
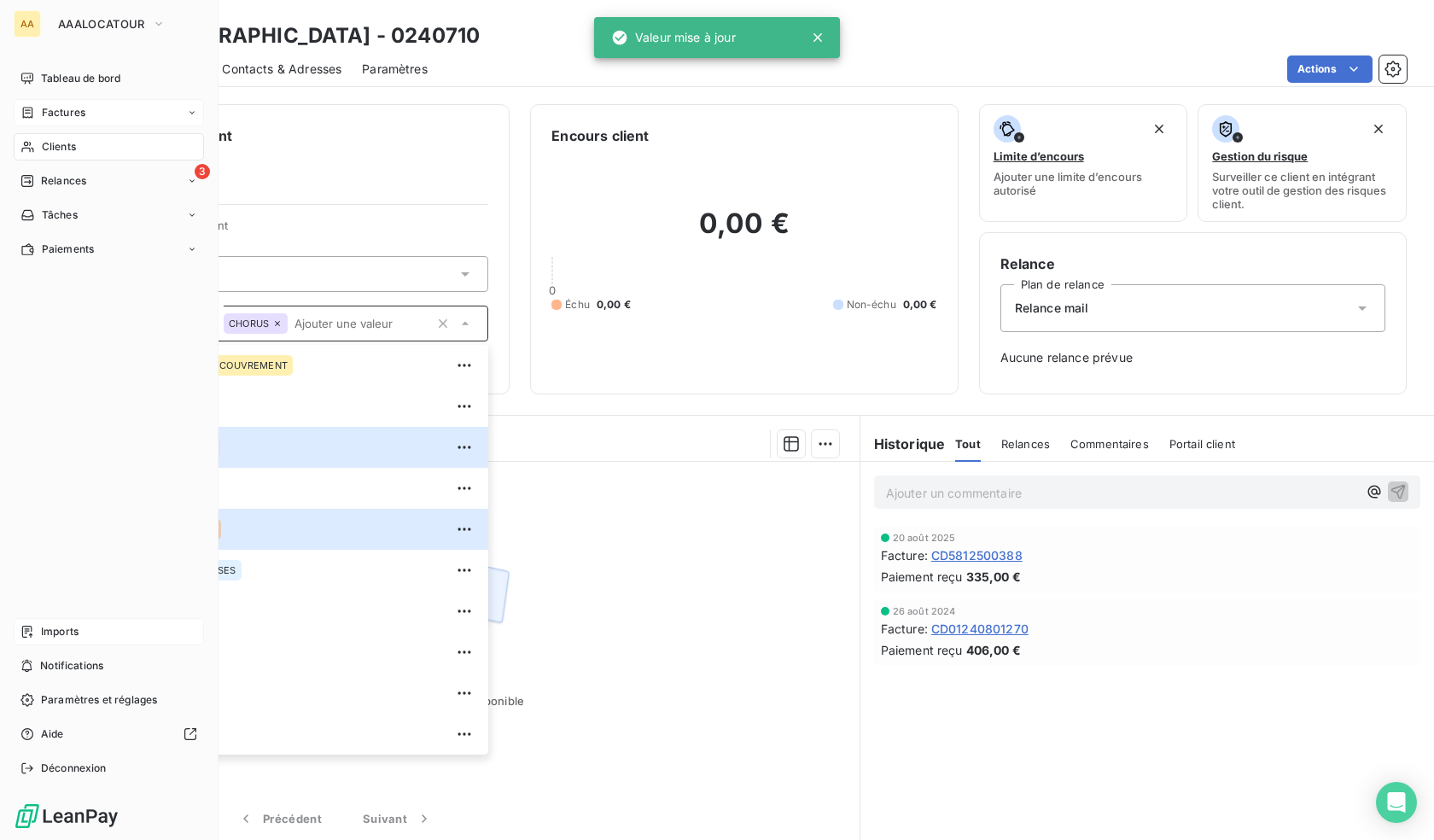
drag, startPoint x: 34, startPoint y: 143, endPoint x: 214, endPoint y: 149, distance: 180.1
click at [34, 143] on icon at bounding box center [27, 147] width 15 height 14
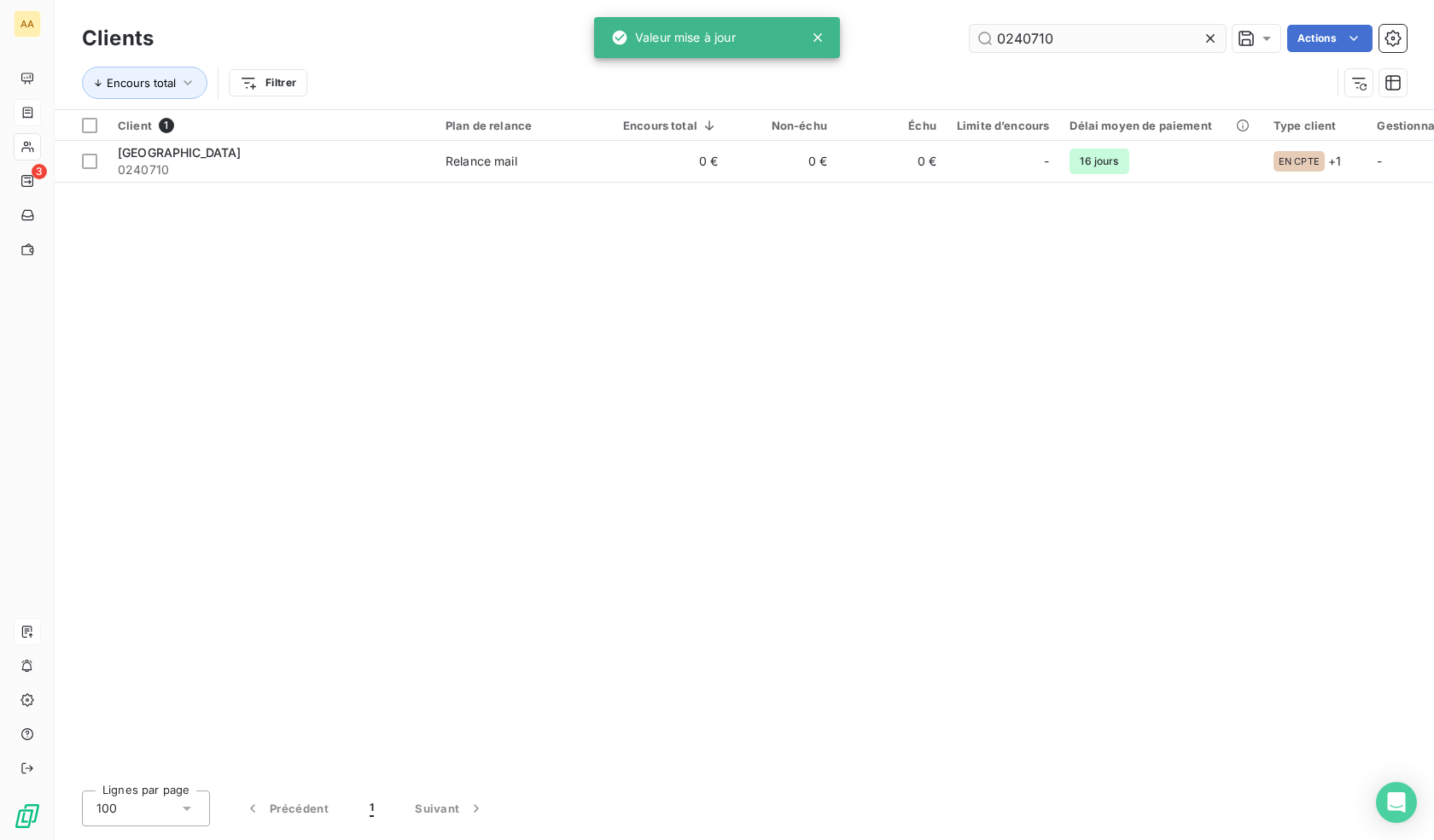
click at [1050, 36] on input "0240710" at bounding box center [1098, 38] width 256 height 27
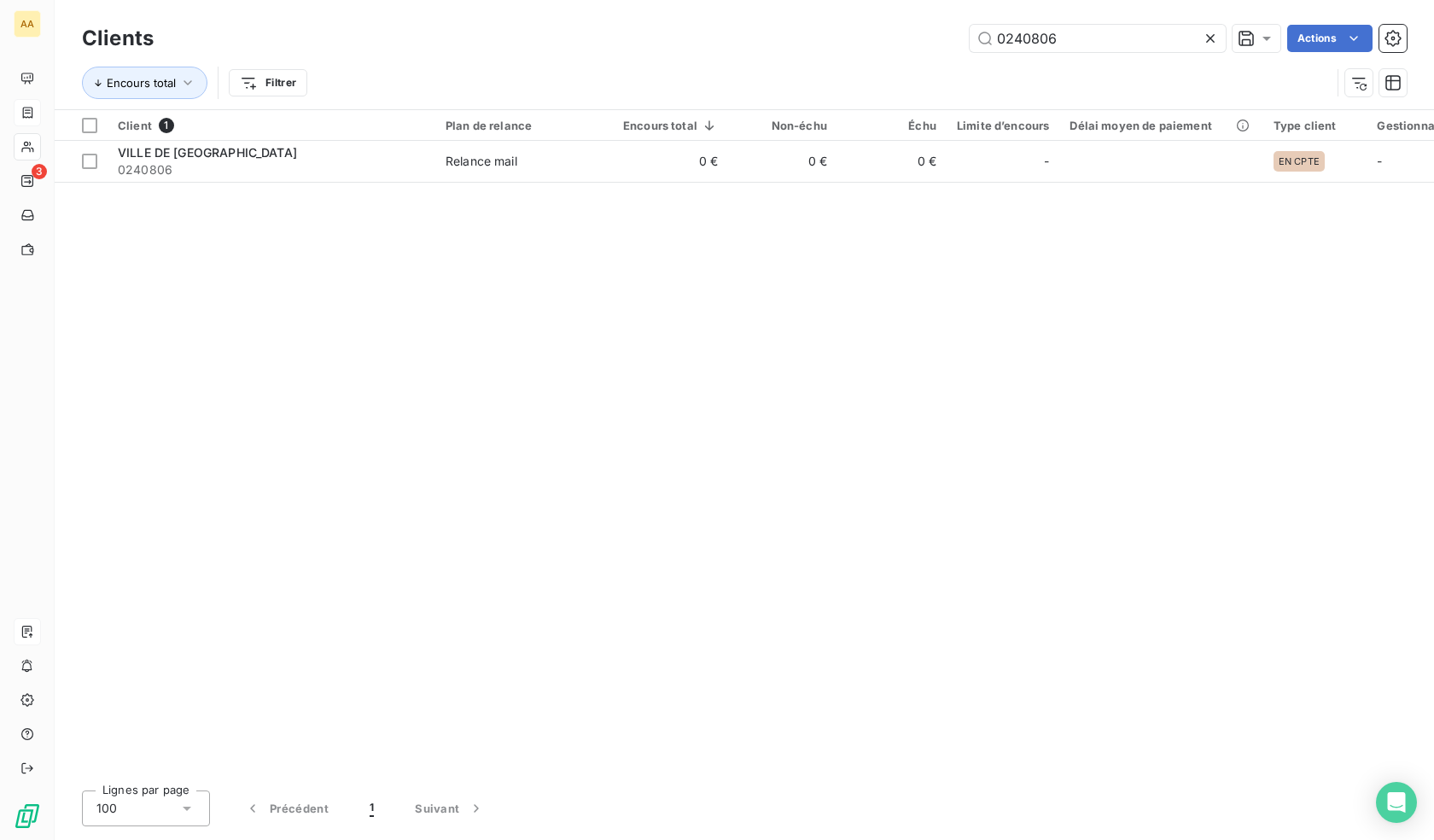
type input "0240806"
click at [901, 185] on div "Client 1 Plan de relance Encours total Non-échu Échu Limite d’encours Délai moy…" at bounding box center [744, 444] width 1379 height 667
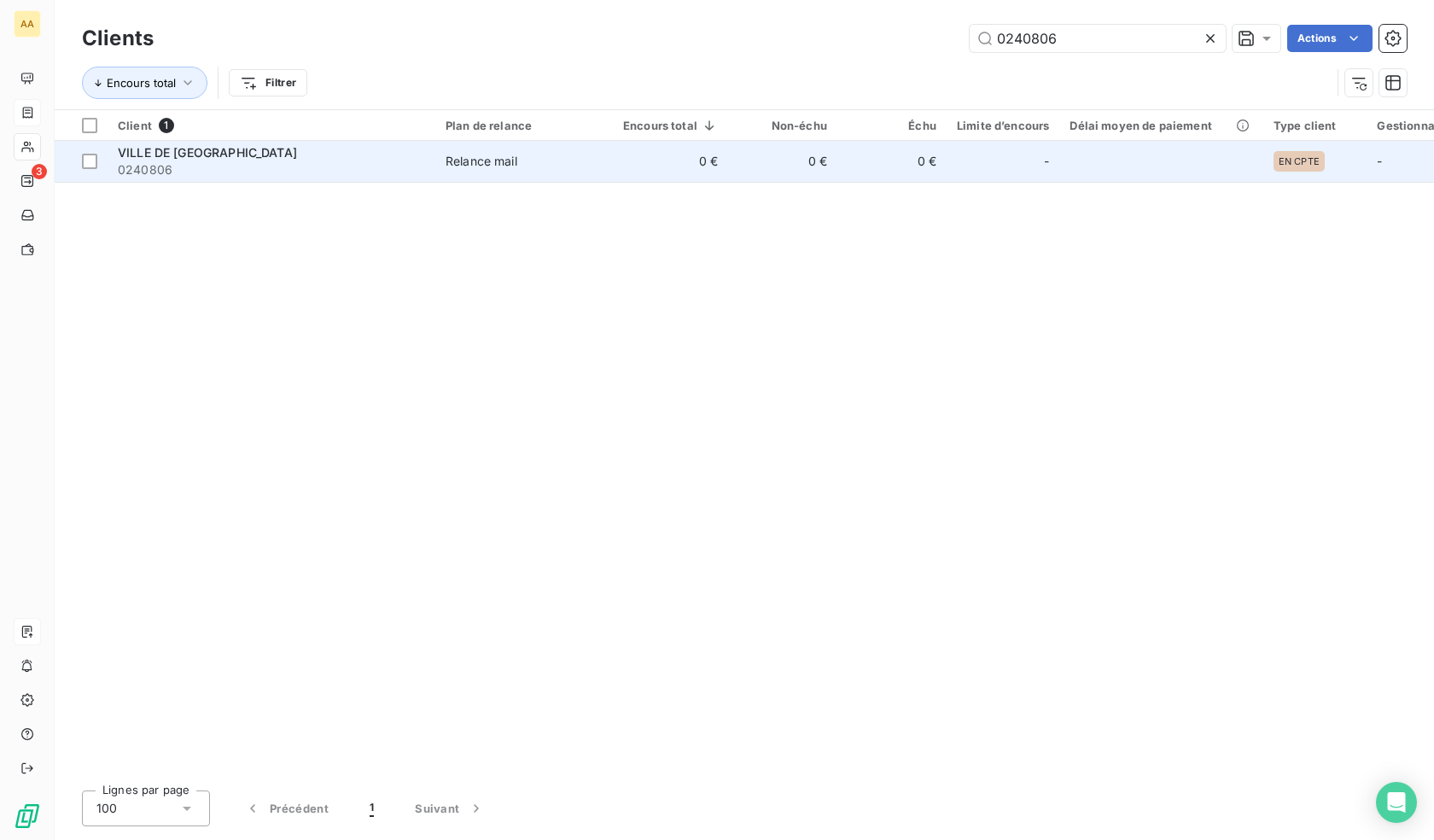
click at [893, 171] on td "0 €" at bounding box center [892, 161] width 109 height 41
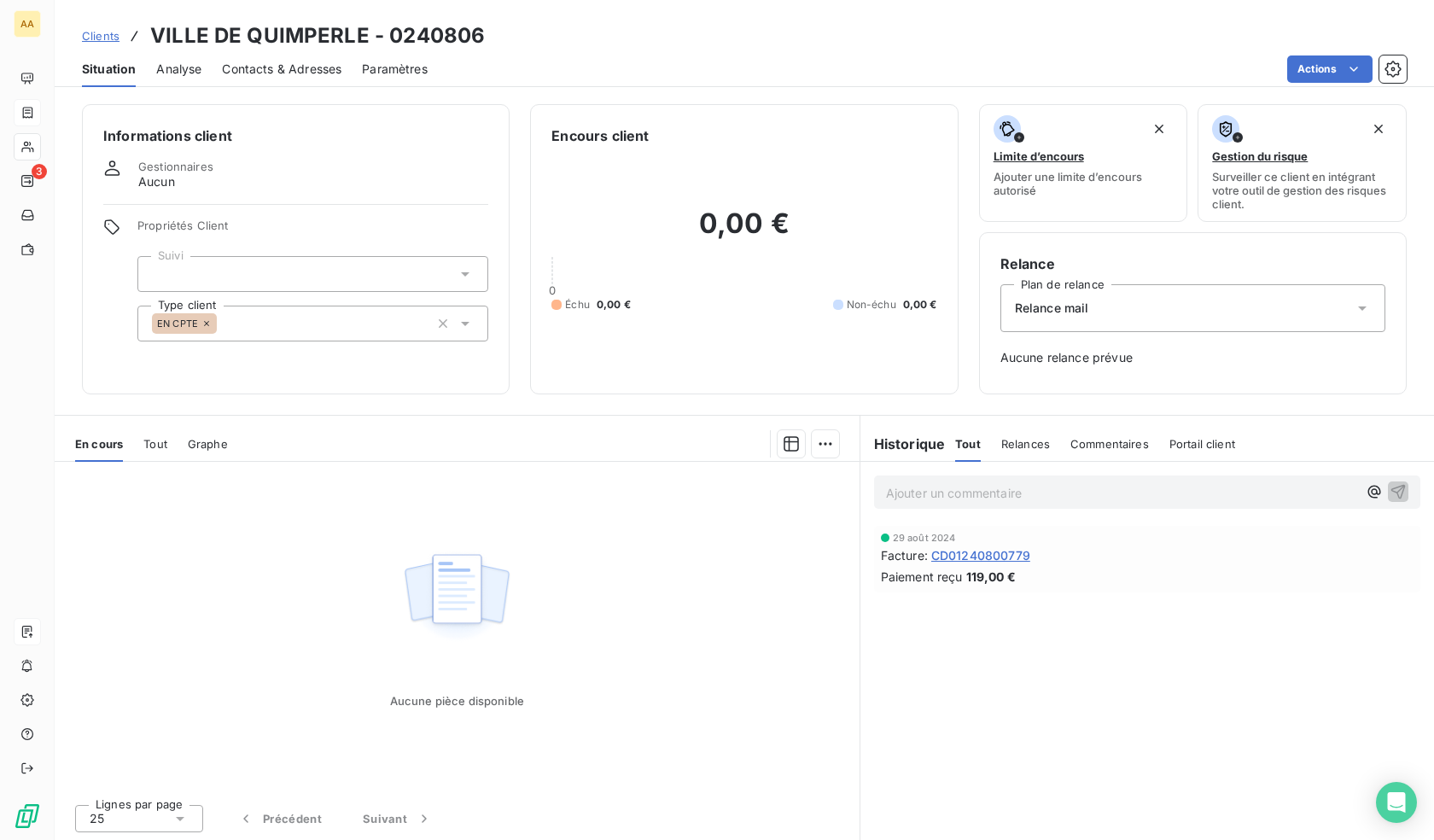
click at [269, 317] on div "EN CPTE" at bounding box center [312, 323] width 351 height 36
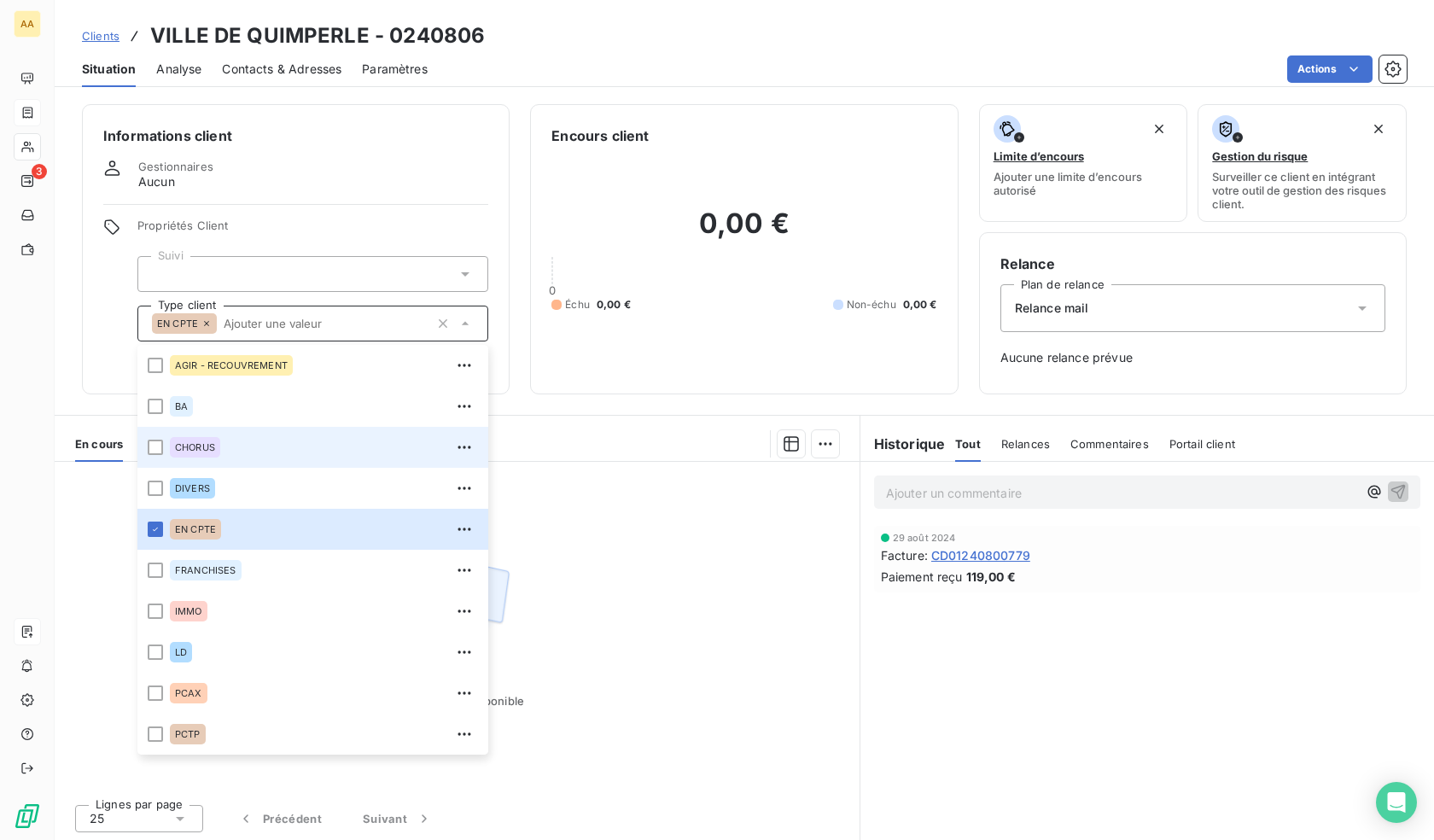
click at [210, 450] on span "CHORUS" at bounding box center [195, 446] width 40 height 10
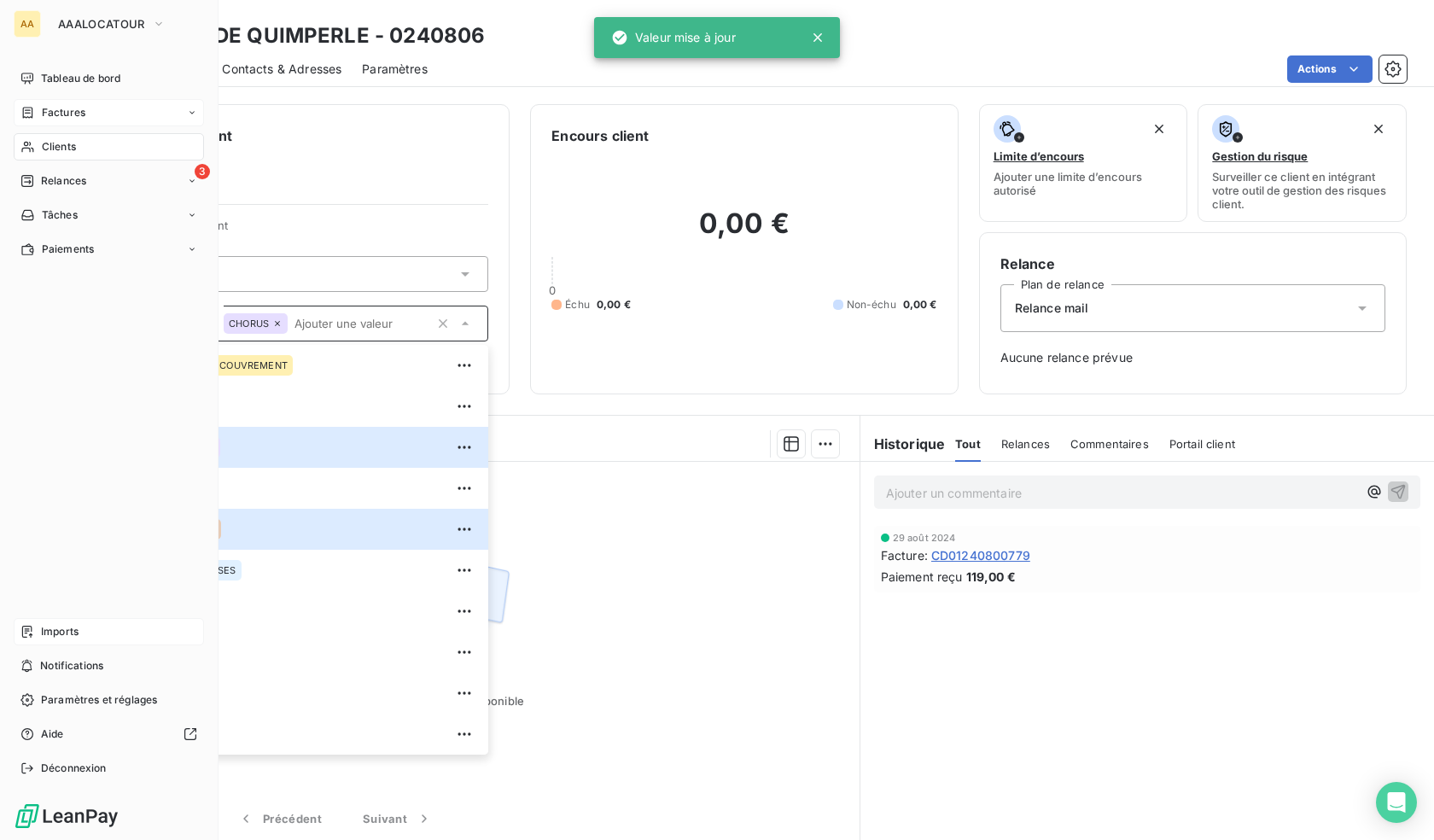
click at [43, 142] on span "Clients" at bounding box center [58, 147] width 34 height 15
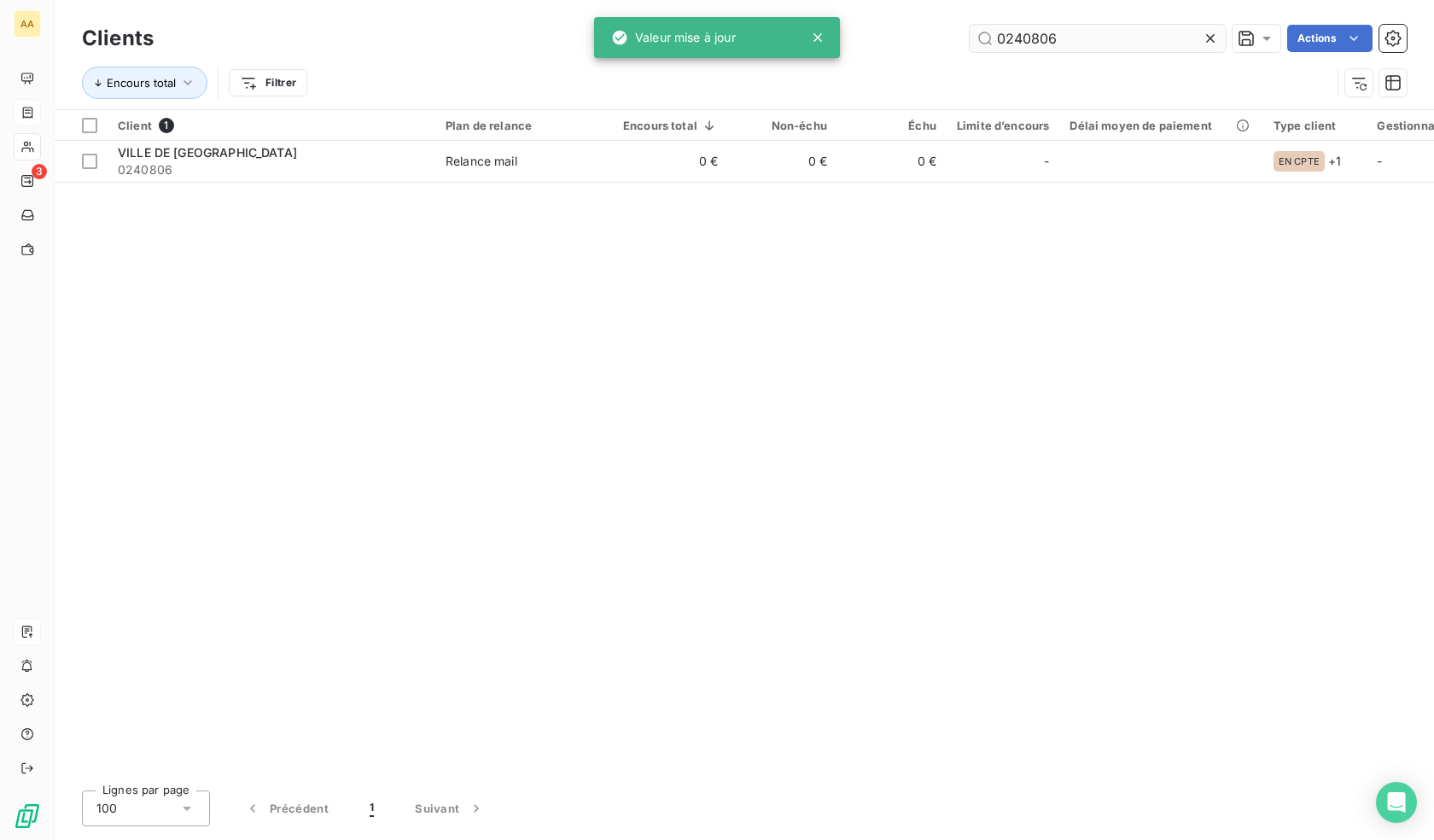
click at [1139, 40] on input "0240806" at bounding box center [1098, 38] width 256 height 27
drag, startPoint x: 1139, startPoint y: 40, endPoint x: 1134, endPoint y: 47, distance: 8.6
click at [1139, 41] on input "0240806" at bounding box center [1098, 38] width 256 height 27
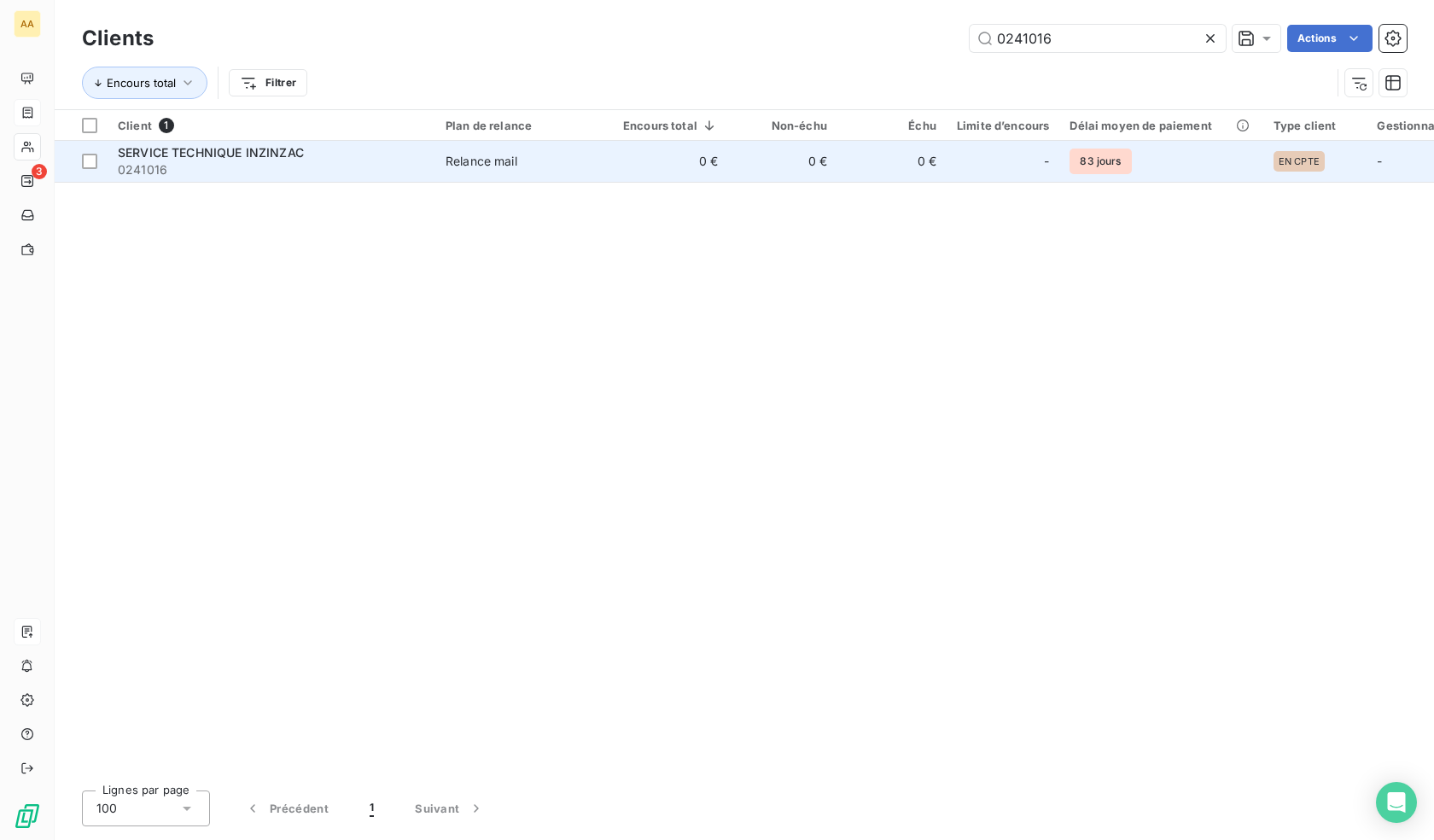
type input "0241016"
click at [1010, 173] on div at bounding box center [1024, 161] width 27 height 27
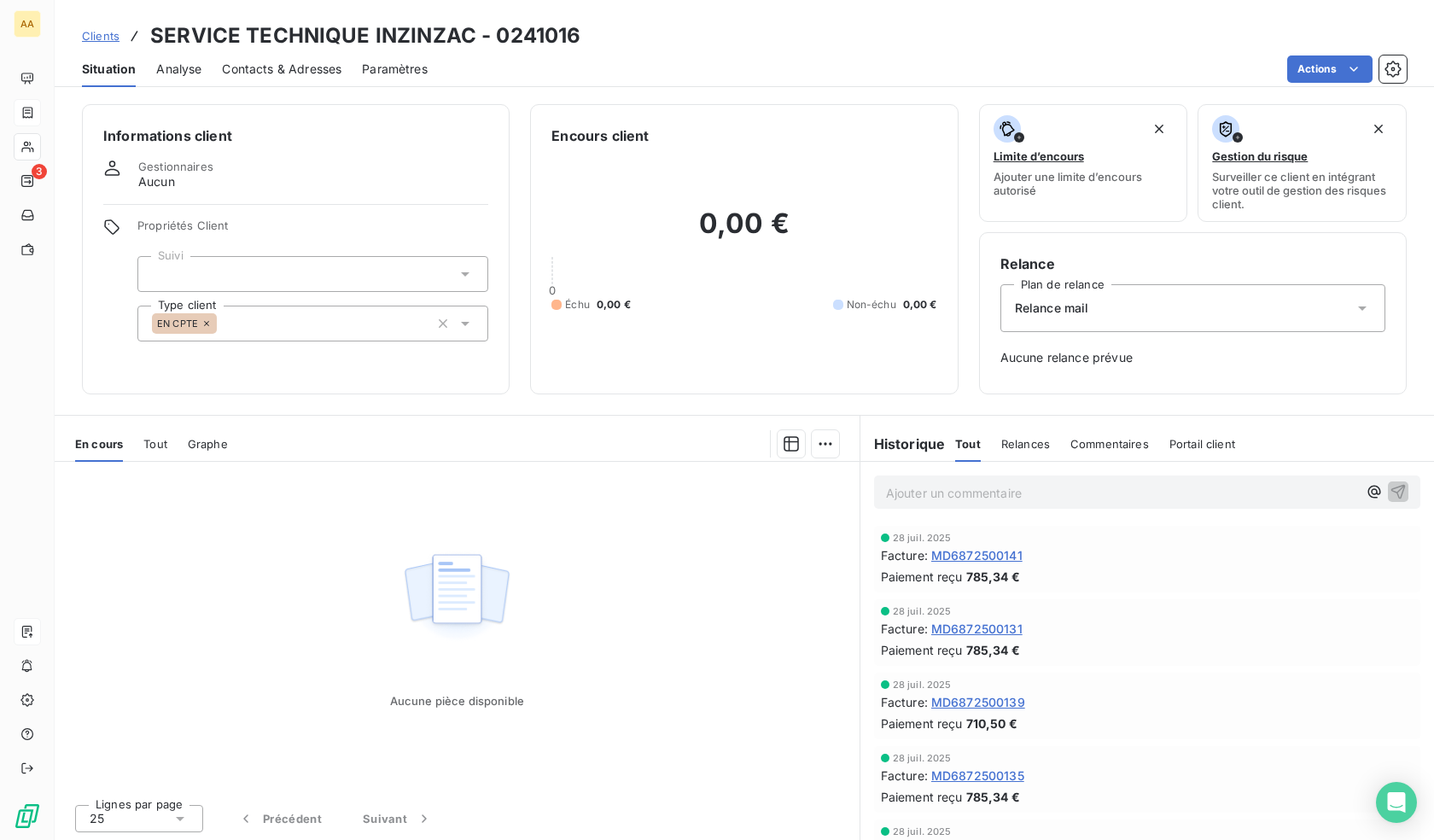
click at [302, 312] on div "EN CPTE" at bounding box center [312, 323] width 351 height 36
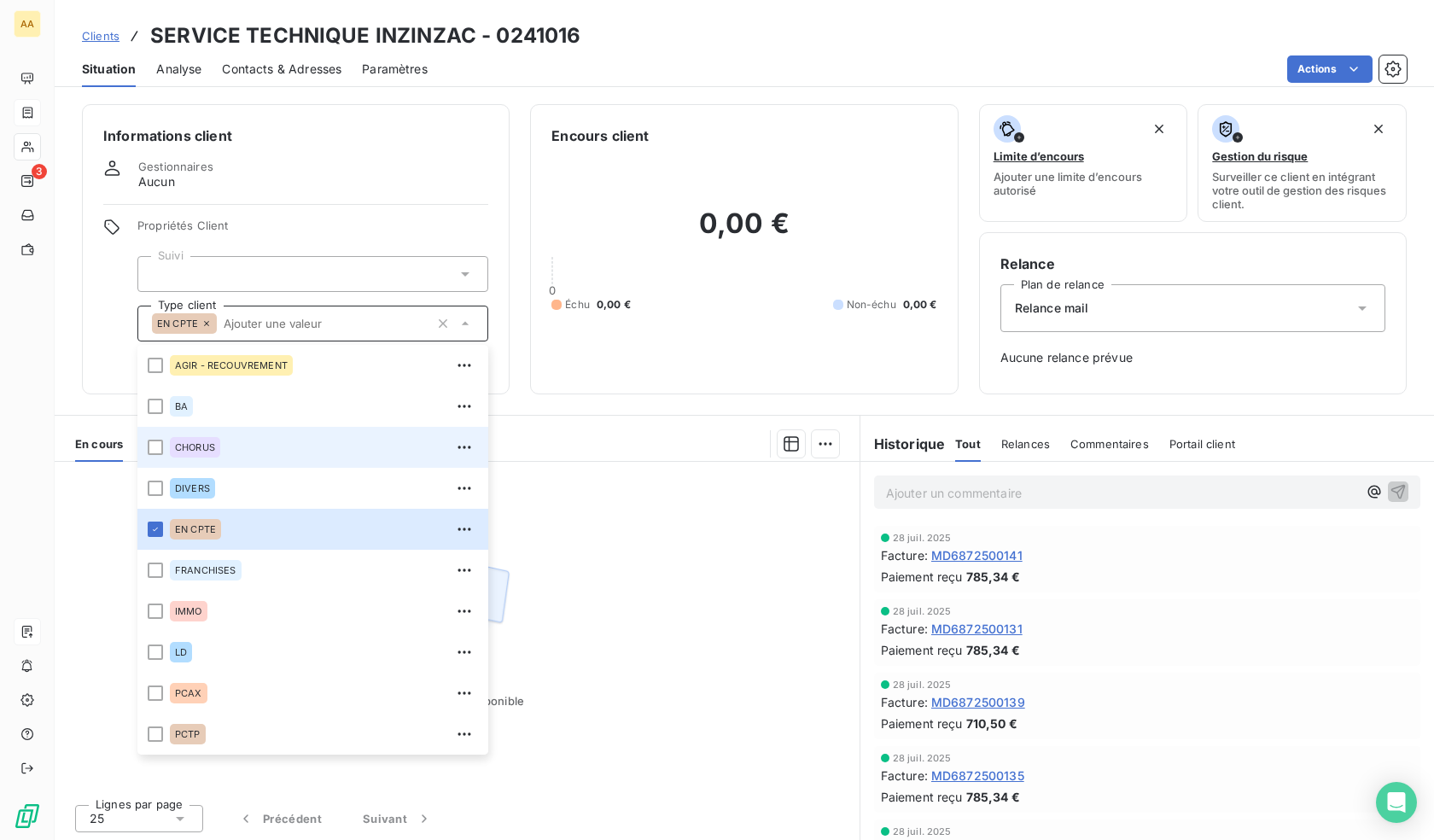
click at [197, 449] on span "CHORUS" at bounding box center [195, 446] width 40 height 10
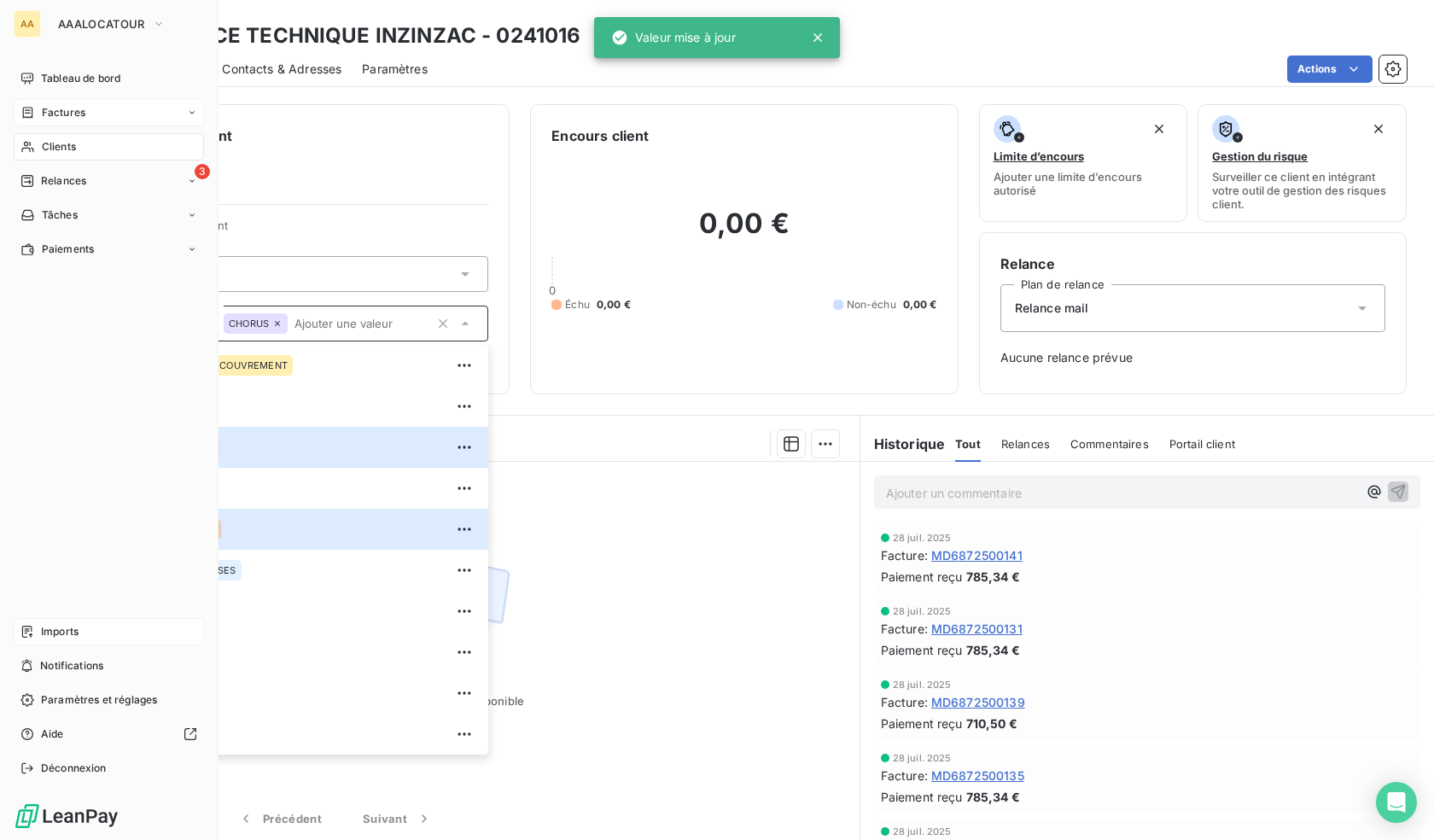
click at [34, 147] on icon at bounding box center [27, 147] width 15 height 14
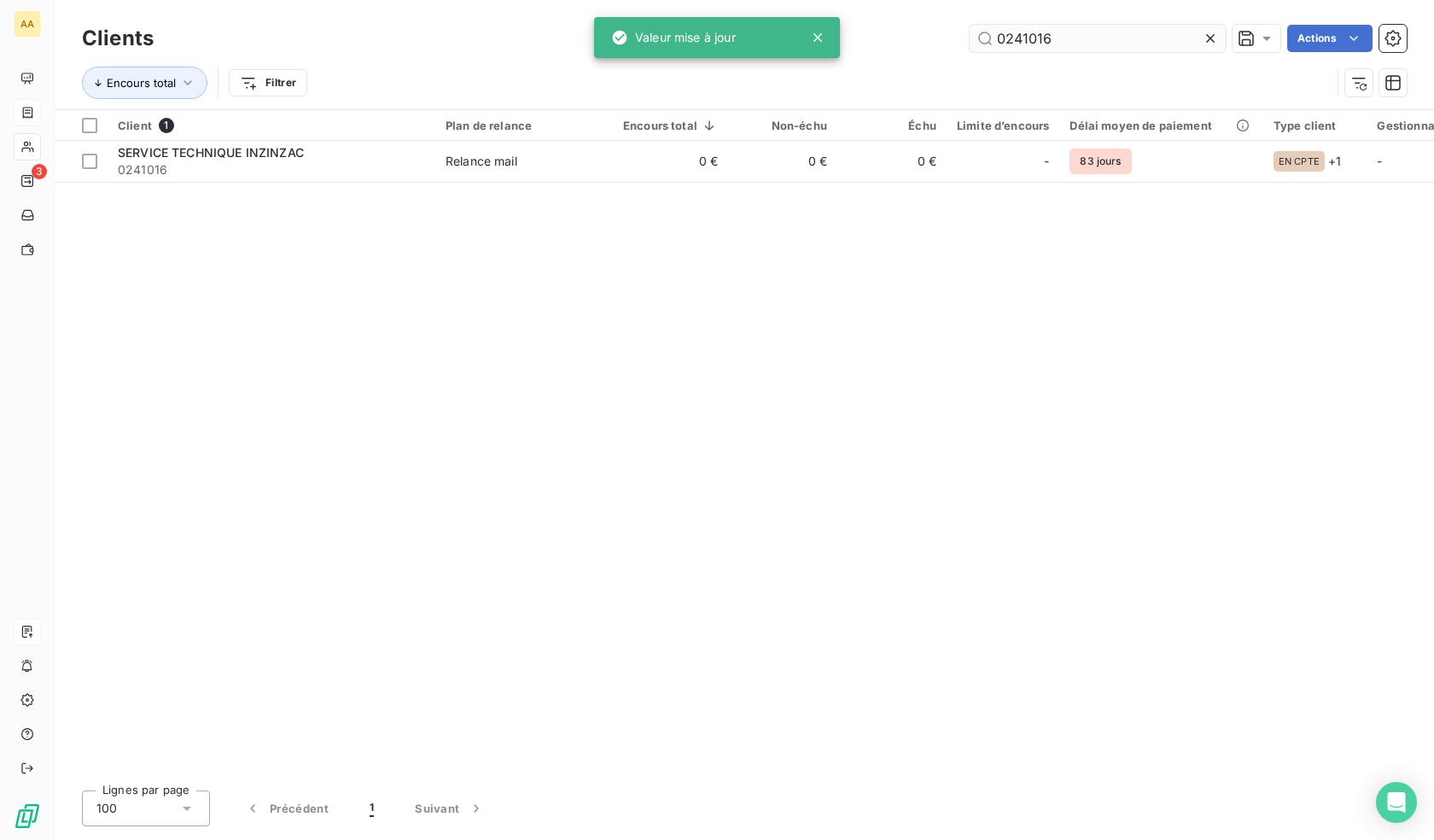
click at [1040, 46] on input "0241016" at bounding box center [1098, 38] width 256 height 27
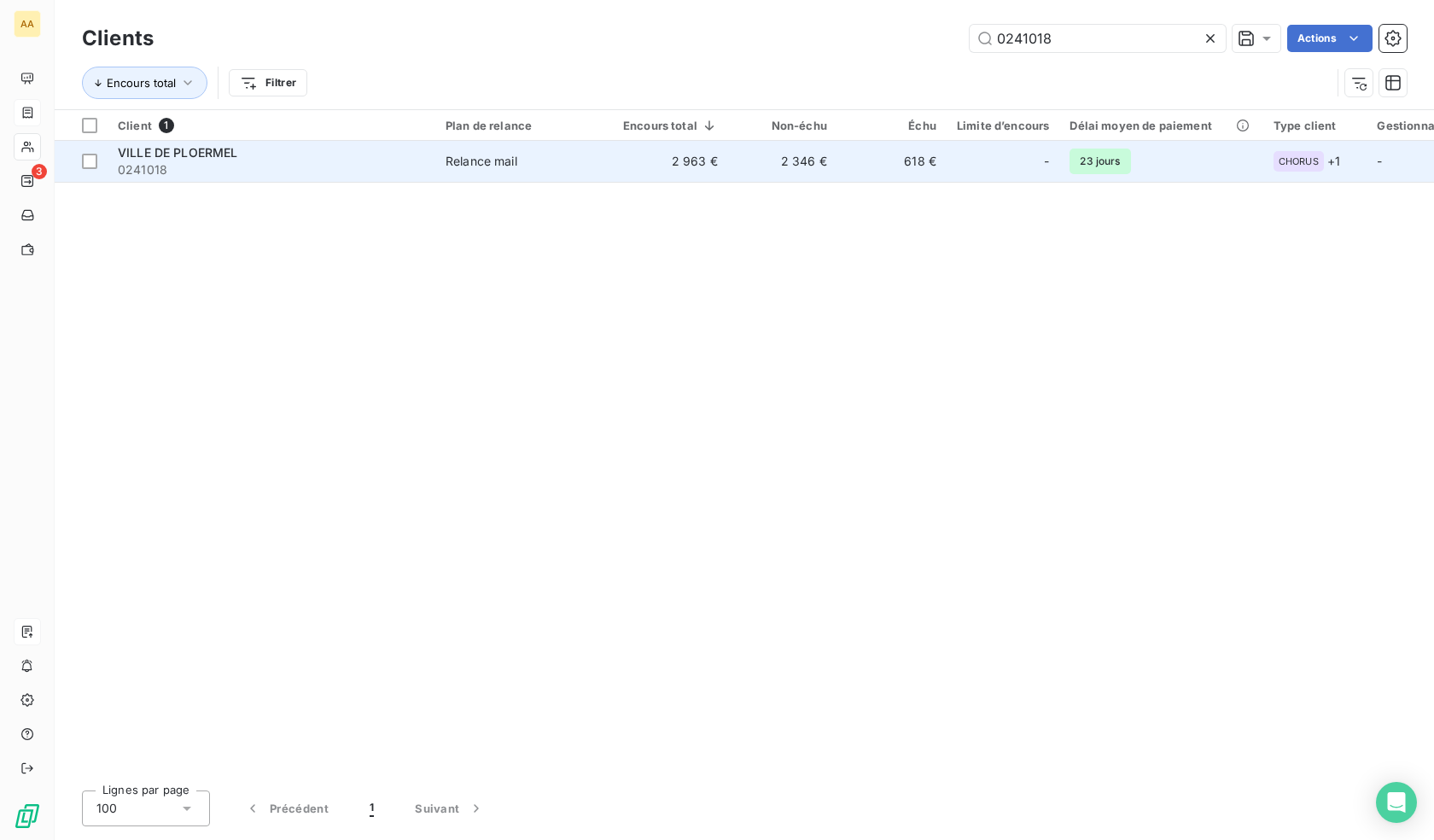
type input "0241018"
click at [949, 178] on td "-" at bounding box center [1003, 161] width 113 height 41
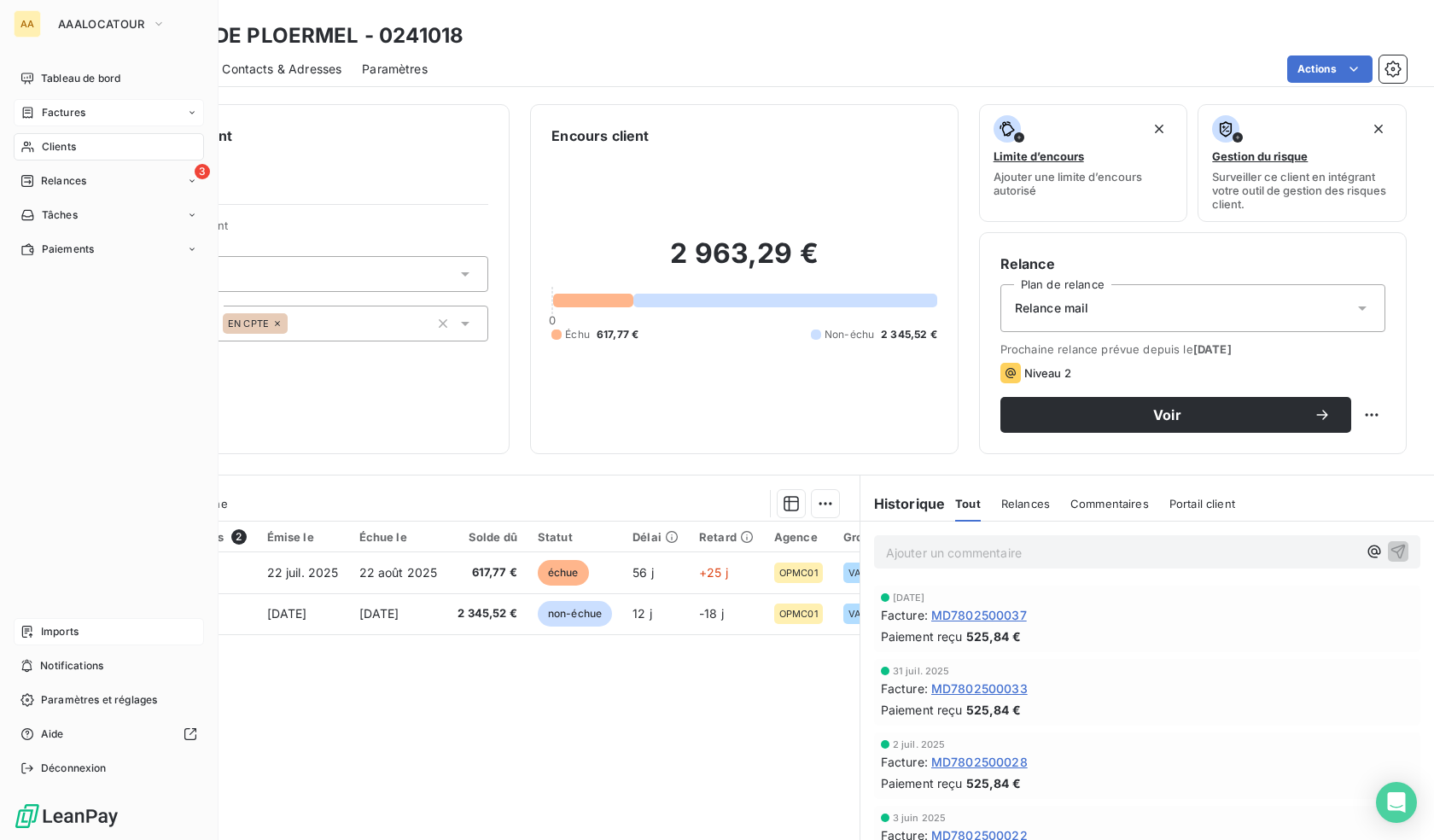
click at [36, 154] on div "Clients" at bounding box center [108, 147] width 190 height 27
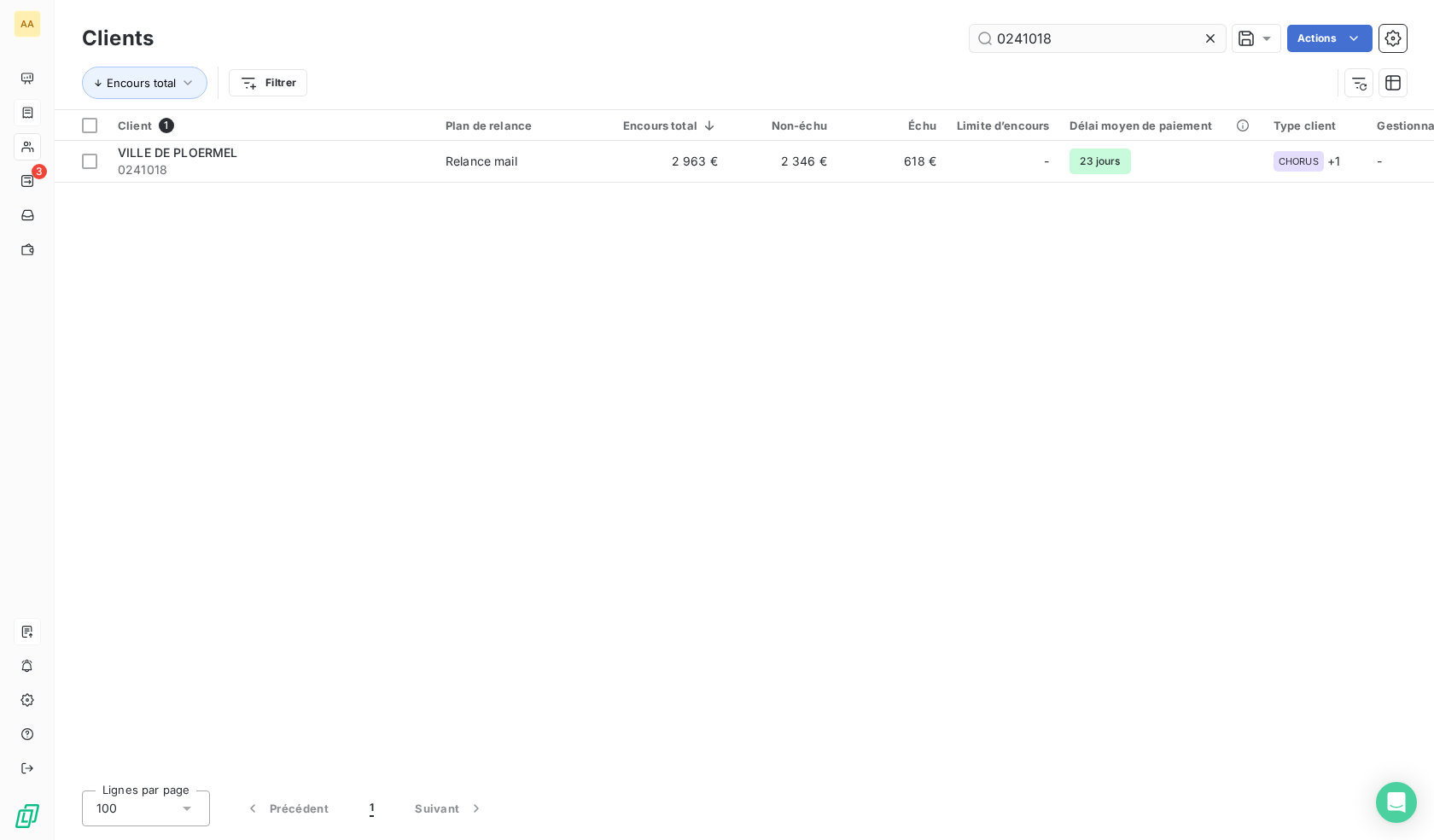
click at [1015, 38] on input "0241018" at bounding box center [1098, 38] width 256 height 27
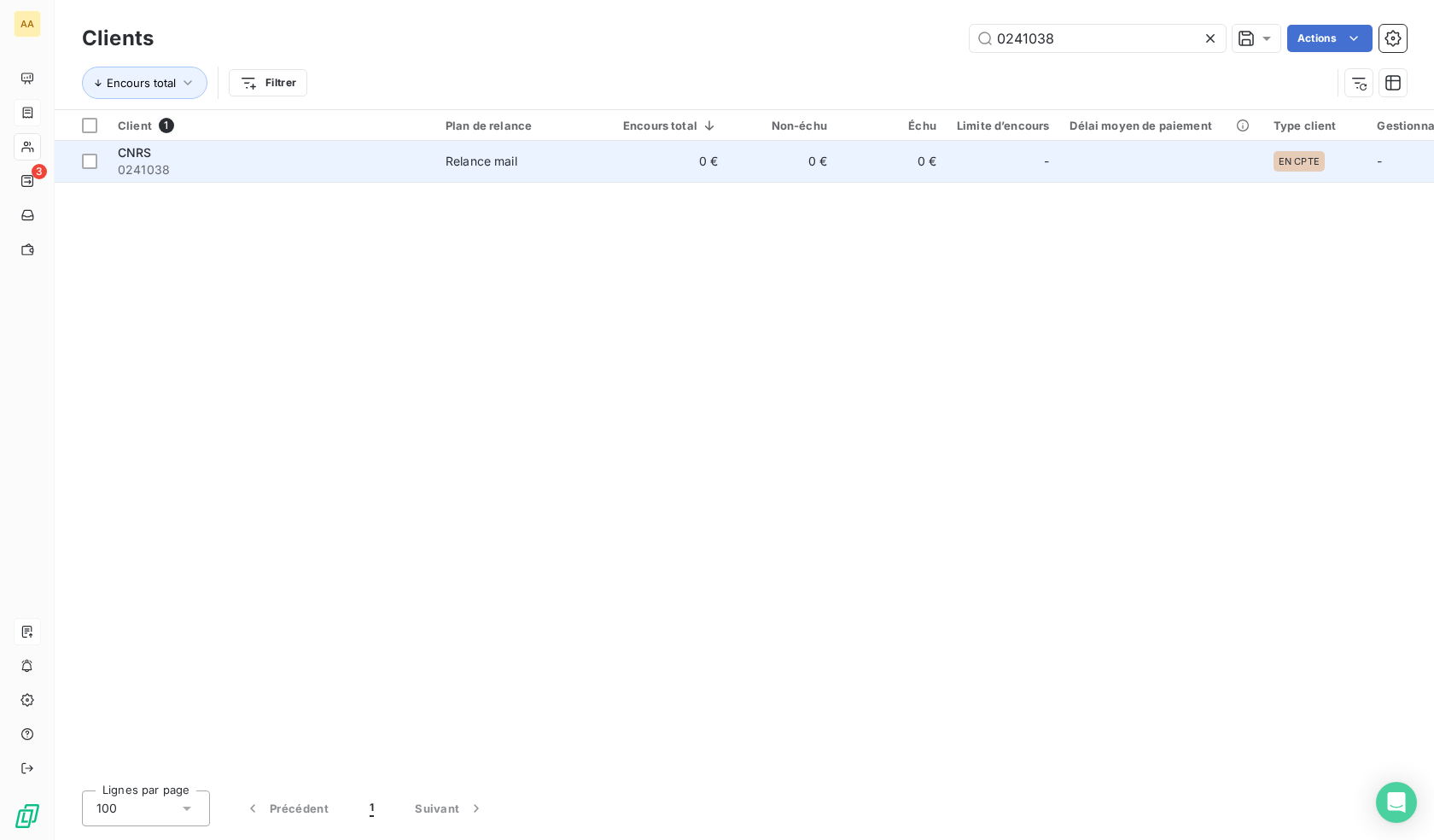
type input "0241038"
click at [957, 167] on div "-" at bounding box center [1002, 161] width 92 height 27
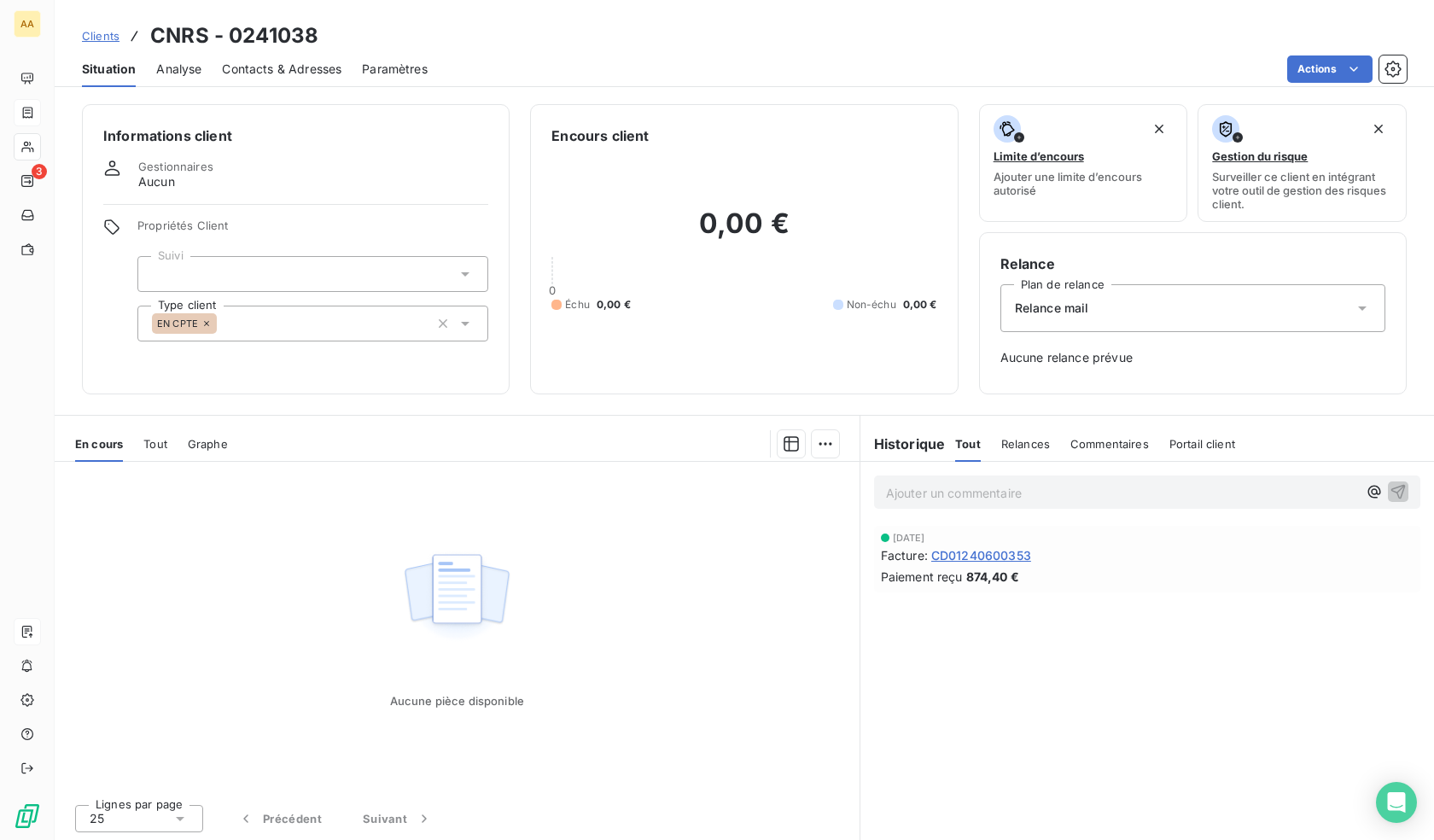
click at [299, 316] on div "EN CPTE" at bounding box center [312, 323] width 351 height 36
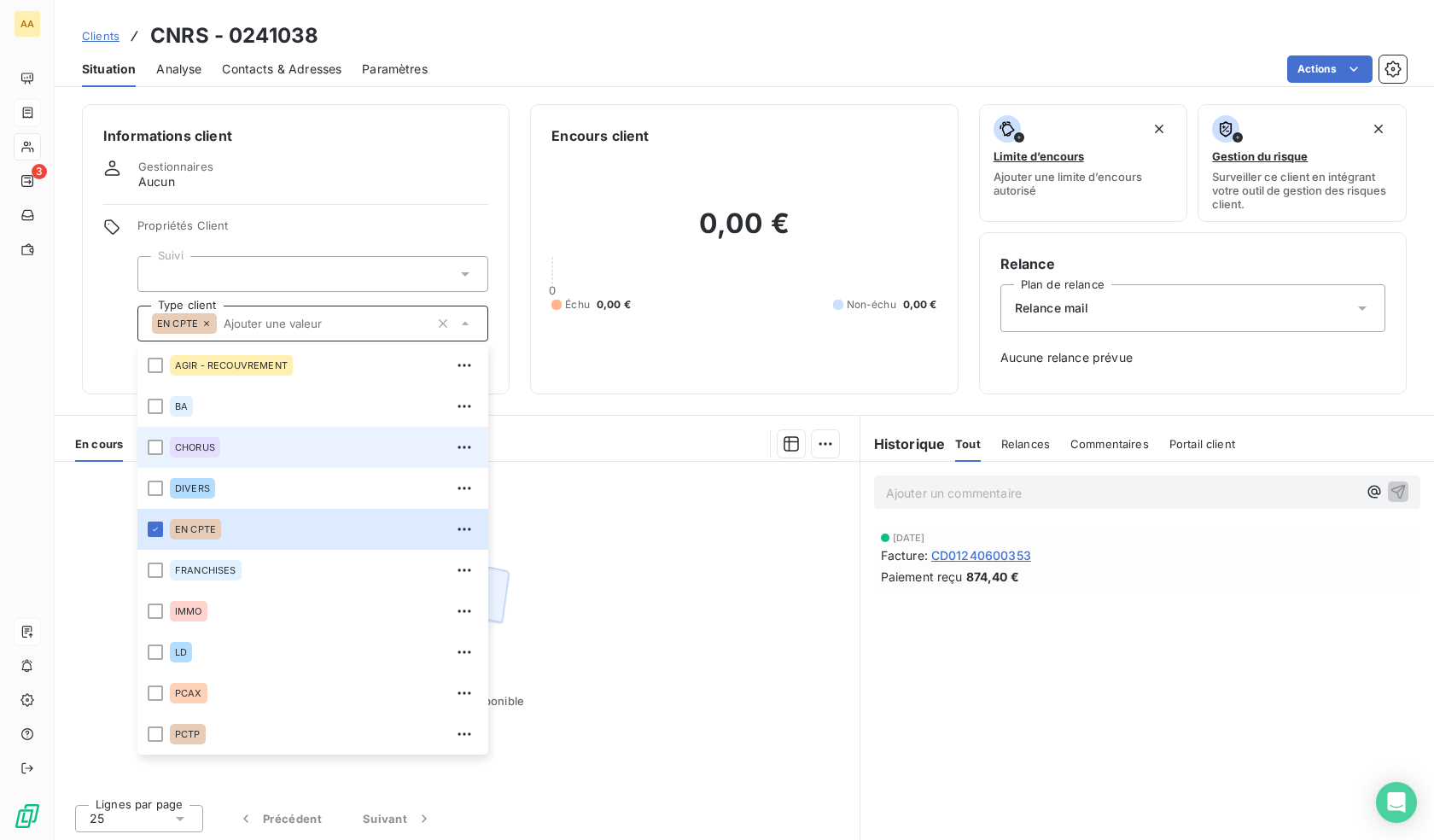
click at [208, 435] on div "CHORUS" at bounding box center [323, 447] width 308 height 27
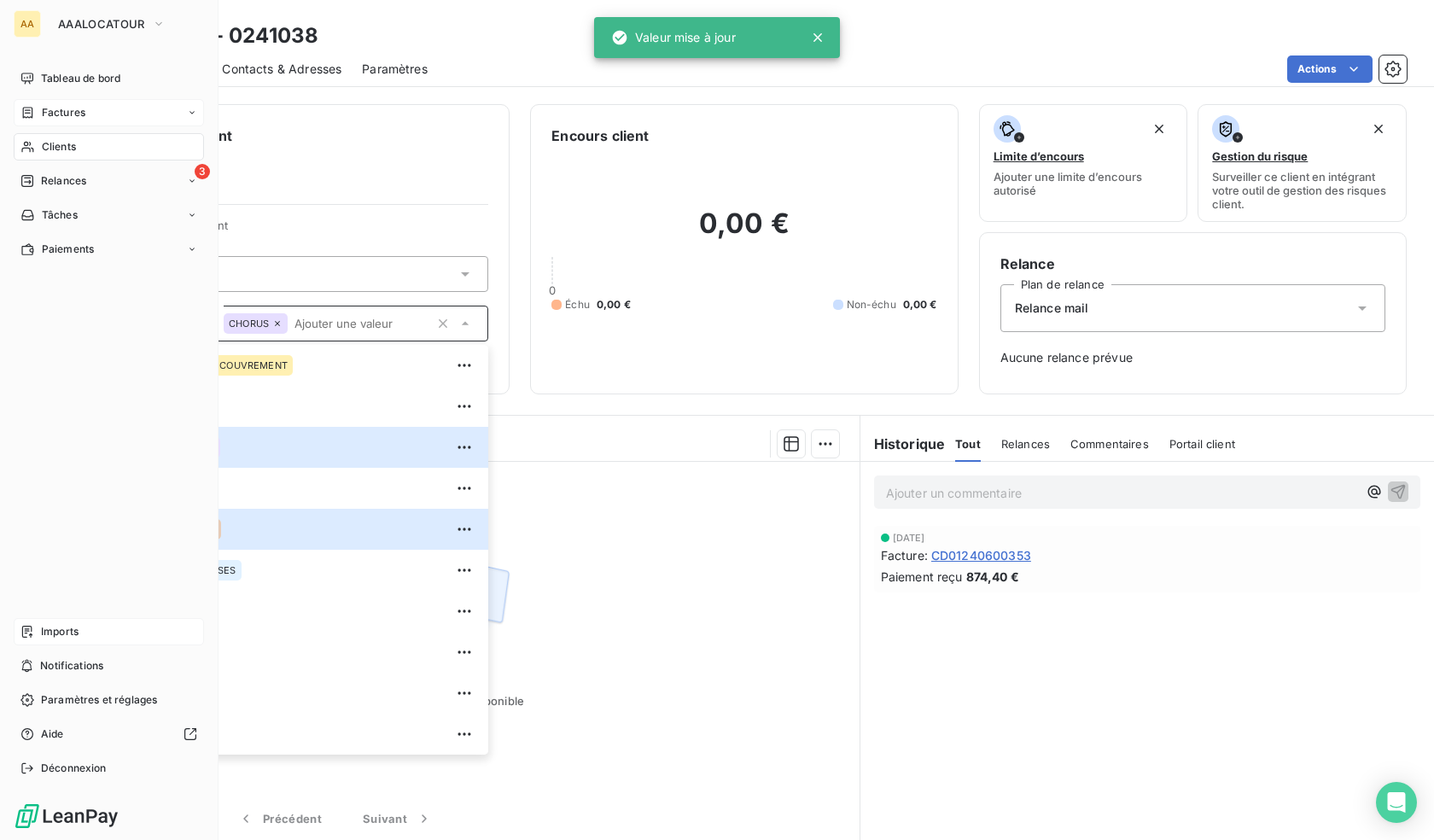
drag, startPoint x: 28, startPoint y: 145, endPoint x: 57, endPoint y: 145, distance: 29.0
click at [28, 145] on icon at bounding box center [27, 147] width 15 height 14
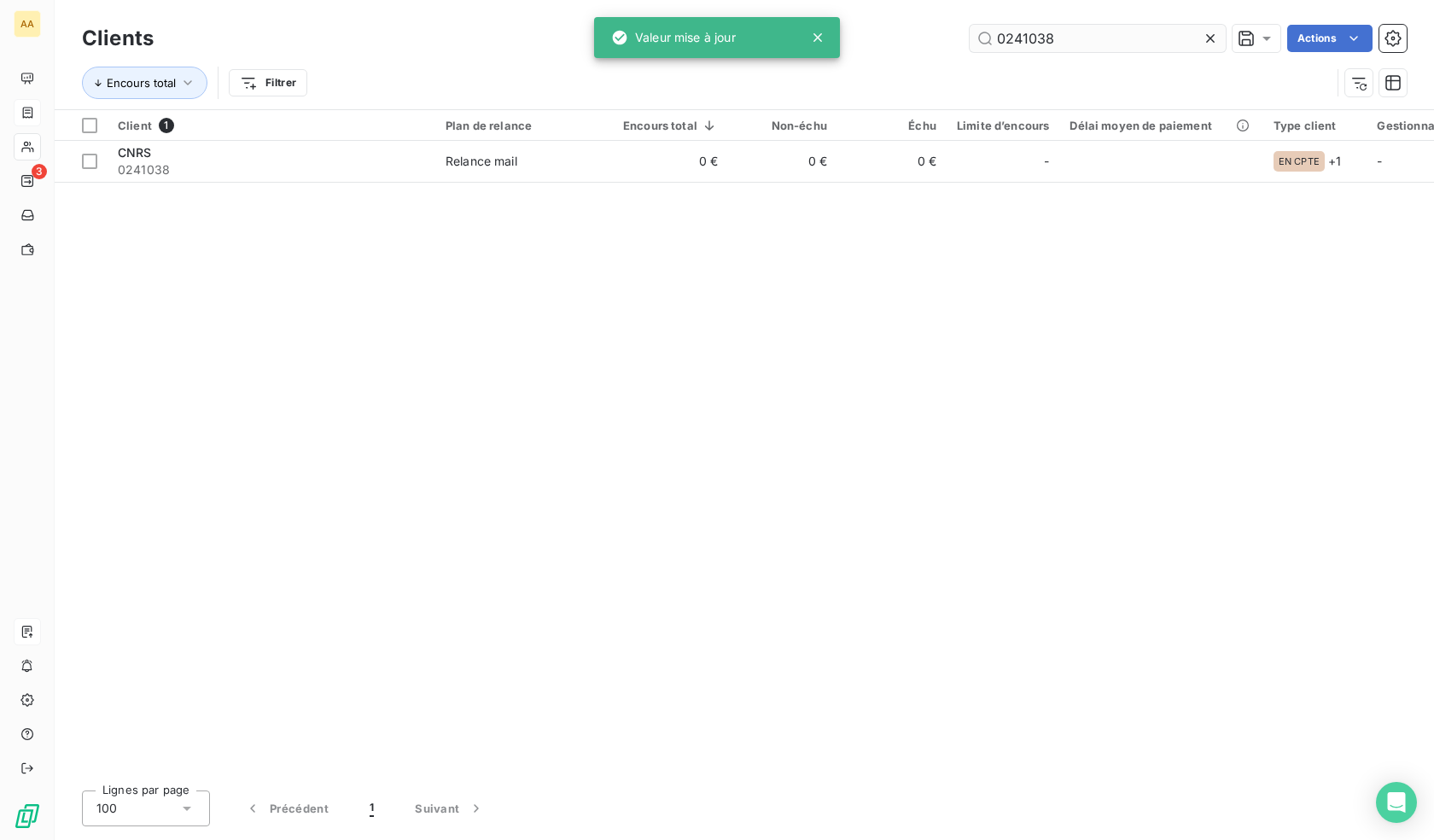
click at [1121, 39] on input "0241038" at bounding box center [1098, 38] width 256 height 27
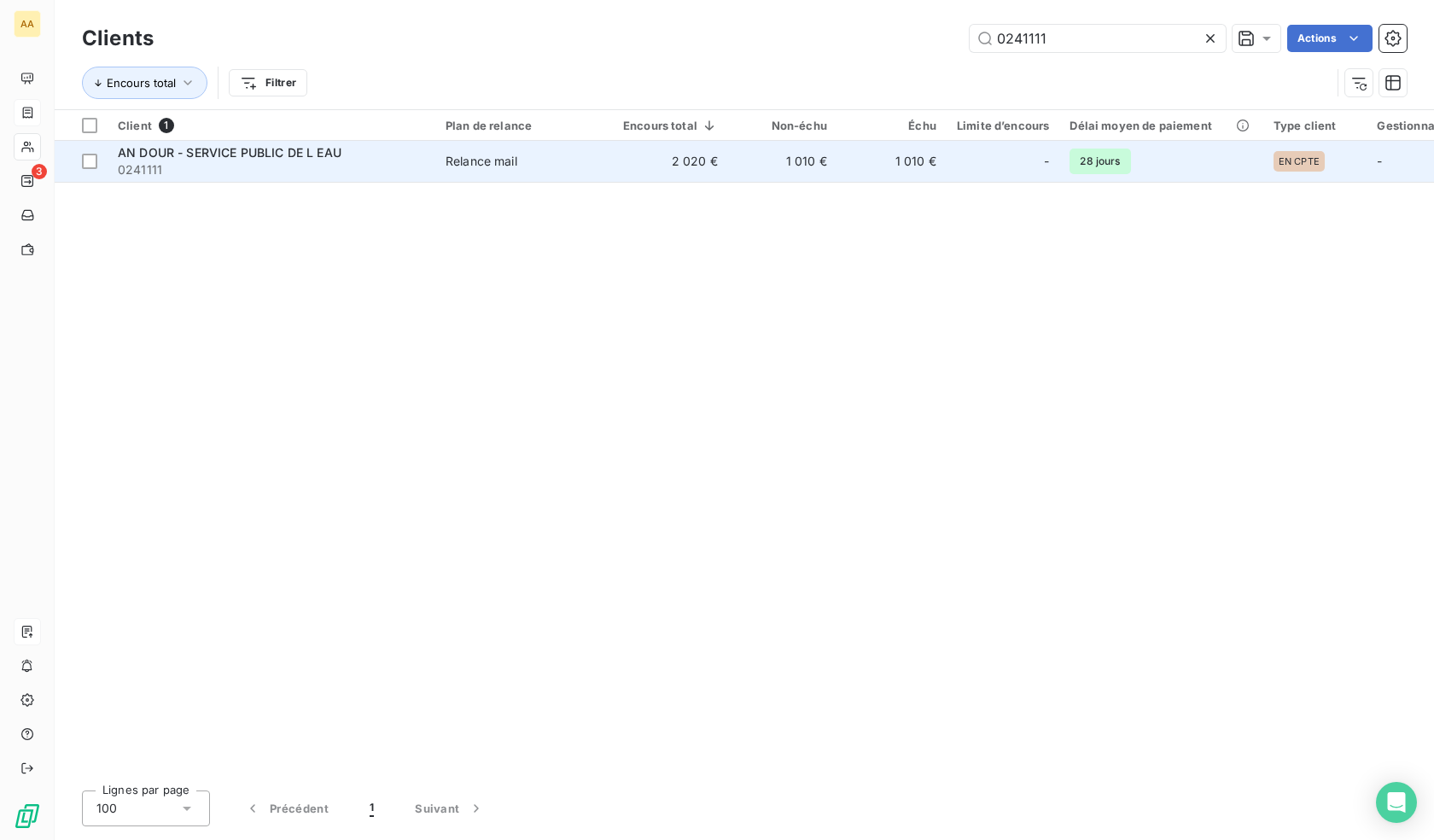
type input "0241111"
click at [845, 164] on td "1 010 €" at bounding box center [892, 161] width 109 height 41
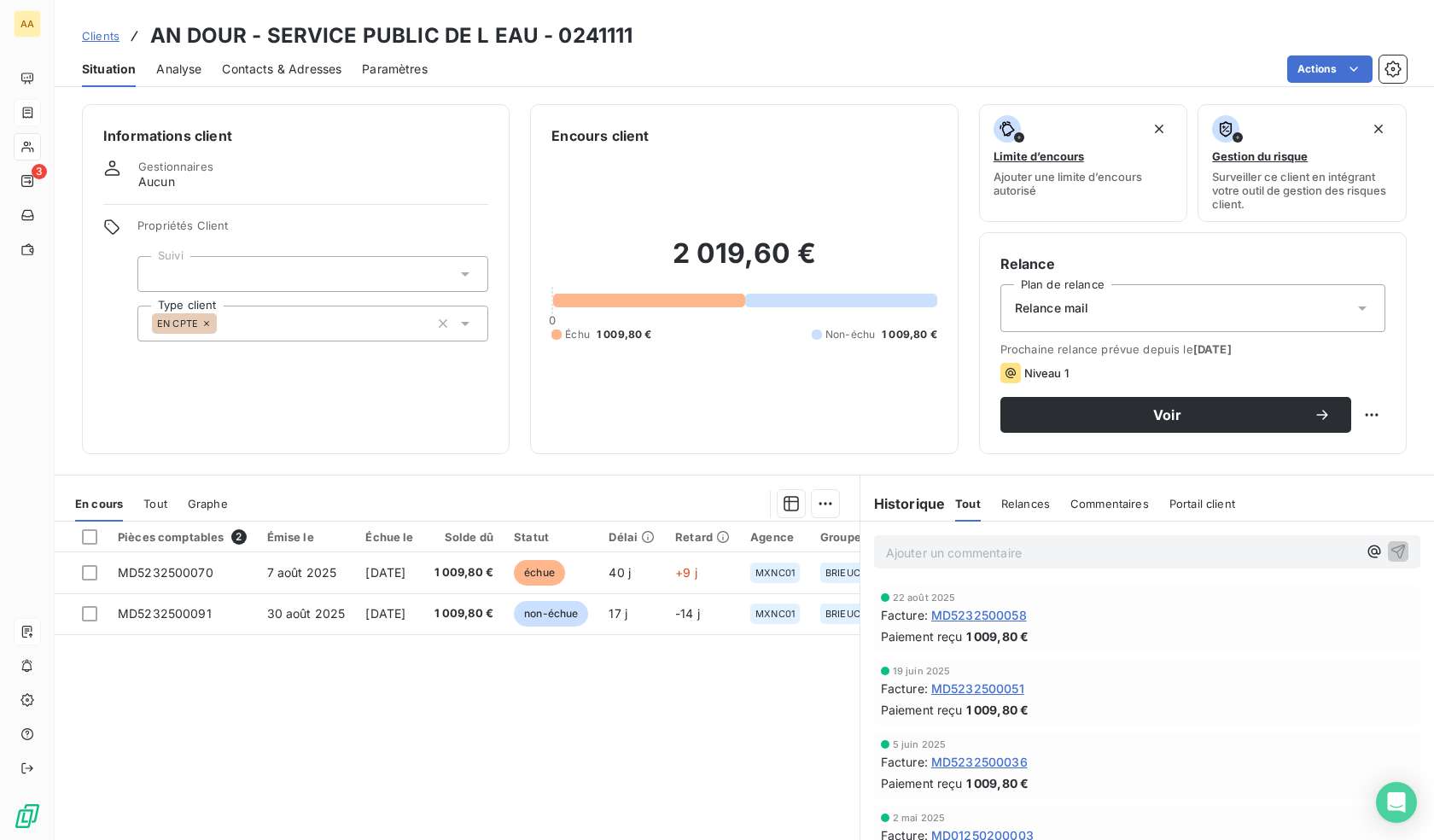
click at [360, 322] on div "EN CPTE" at bounding box center [312, 323] width 351 height 36
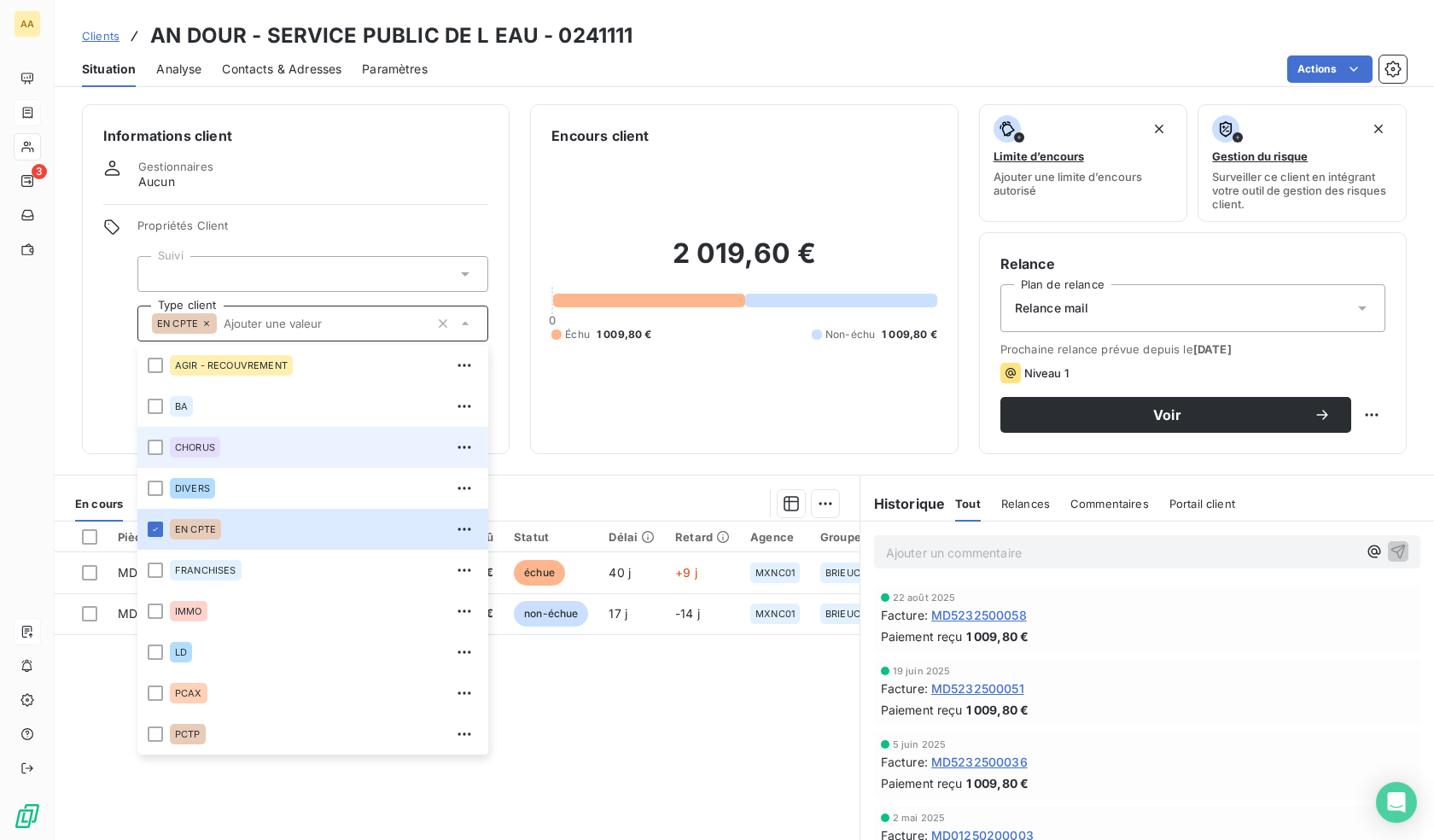
click at [180, 455] on div "CHORUS" at bounding box center [194, 447] width 50 height 20
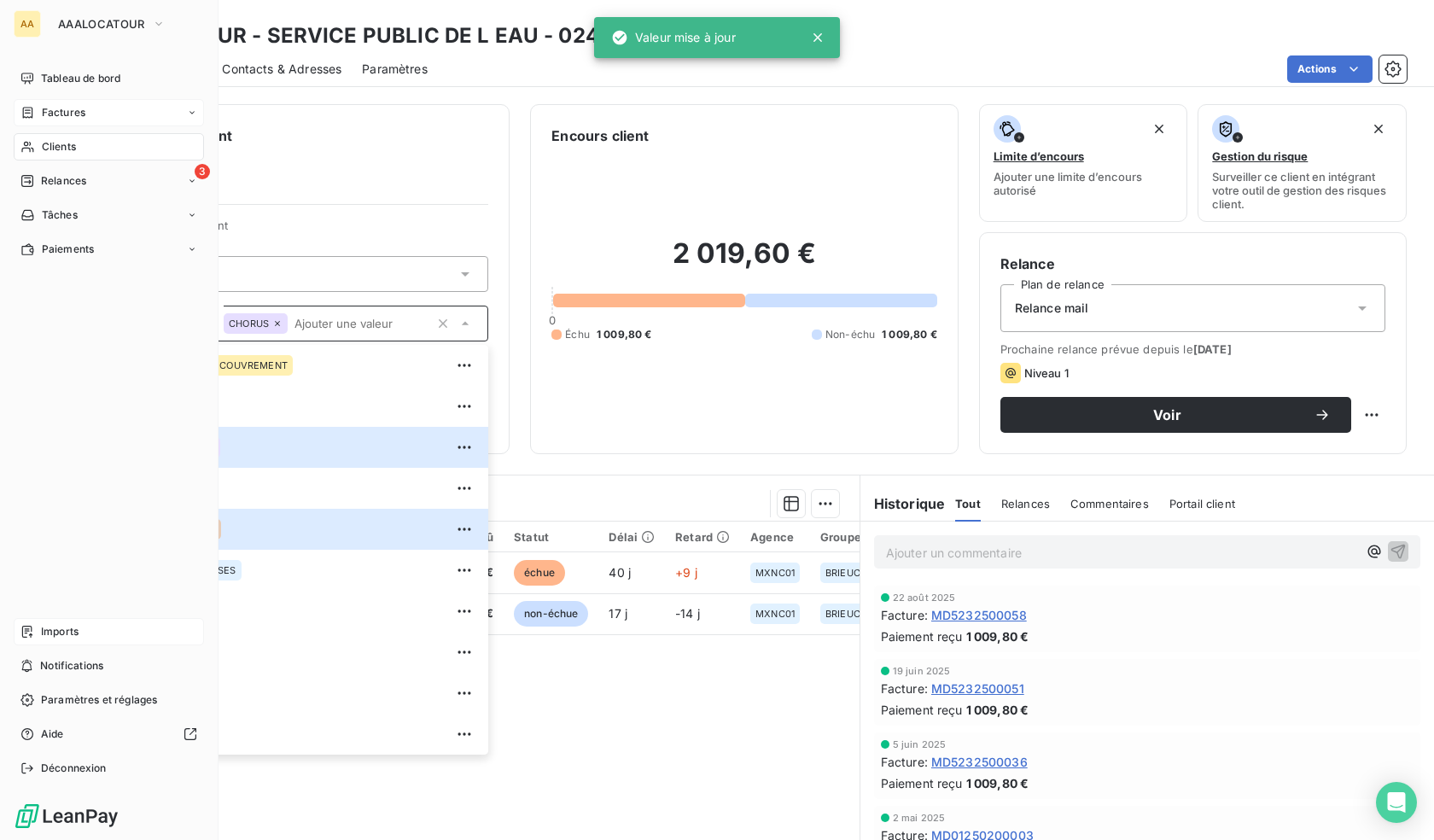
click at [43, 148] on span "Clients" at bounding box center [58, 147] width 34 height 15
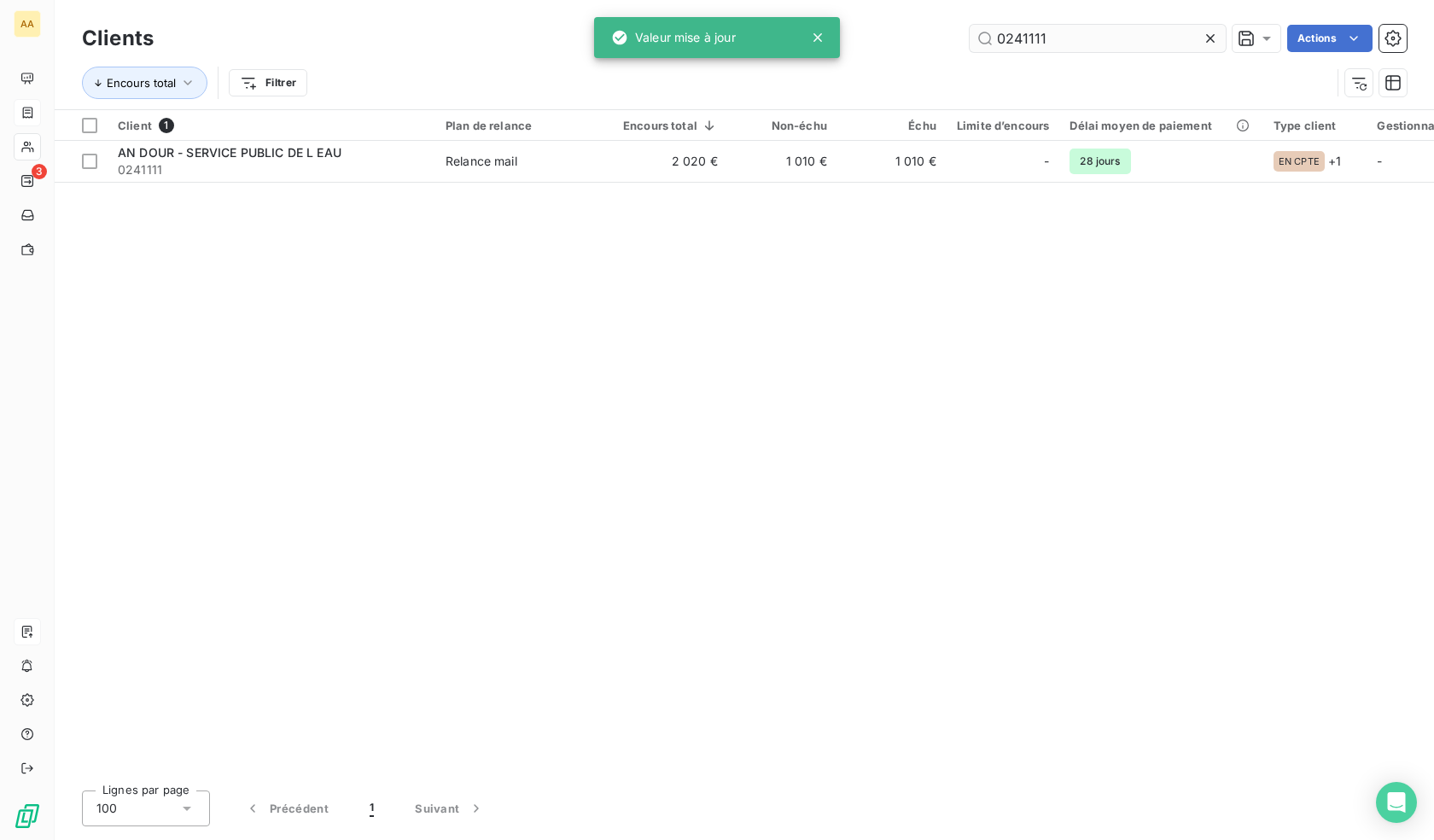
click at [1091, 44] on input "0241111" at bounding box center [1098, 38] width 256 height 27
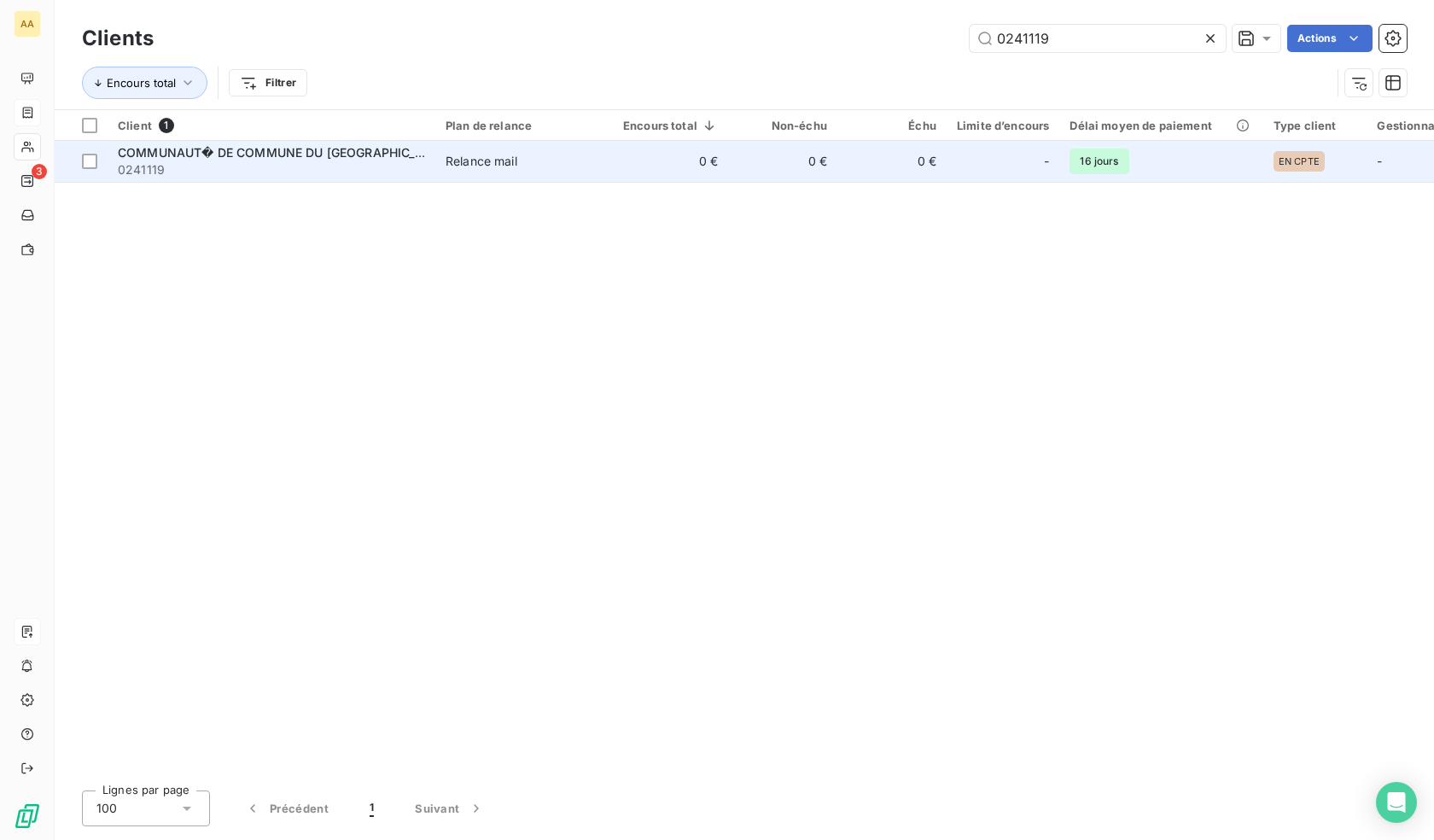
type input "0241119"
click at [1019, 169] on div at bounding box center [1024, 161] width 27 height 27
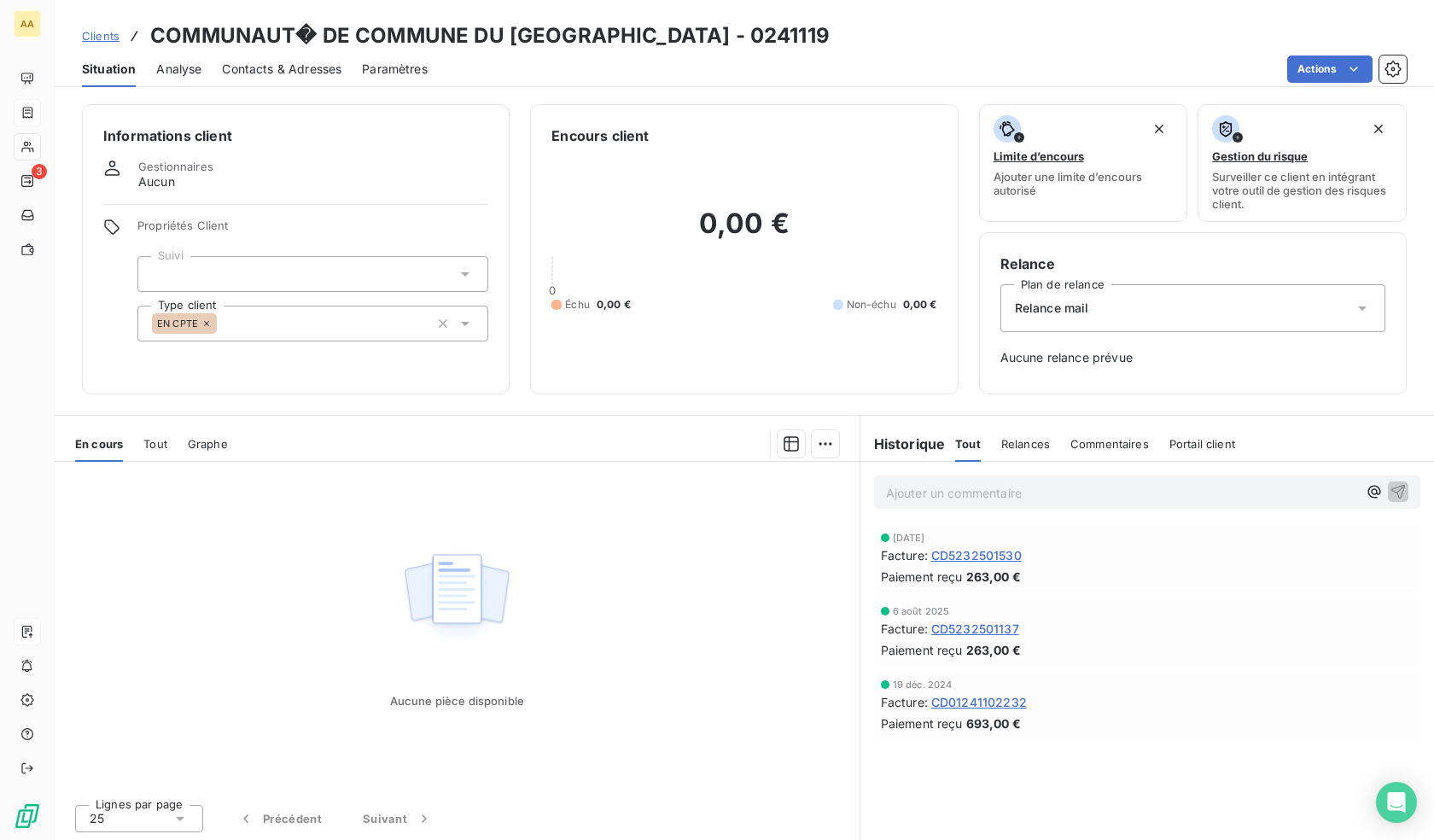
click at [307, 319] on div "EN CPTE" at bounding box center [312, 323] width 351 height 36
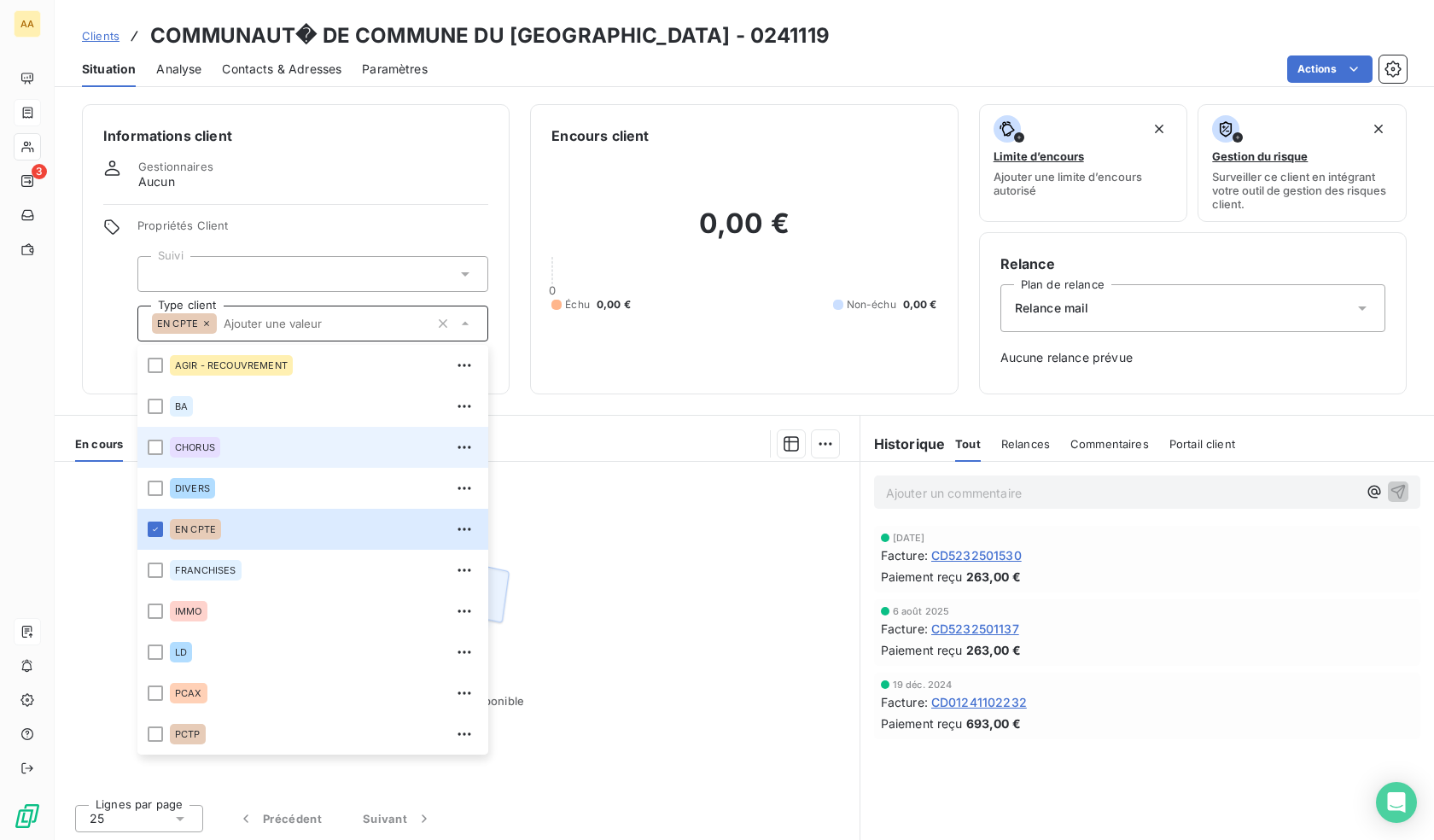
click at [198, 450] on span "CHORUS" at bounding box center [195, 446] width 40 height 10
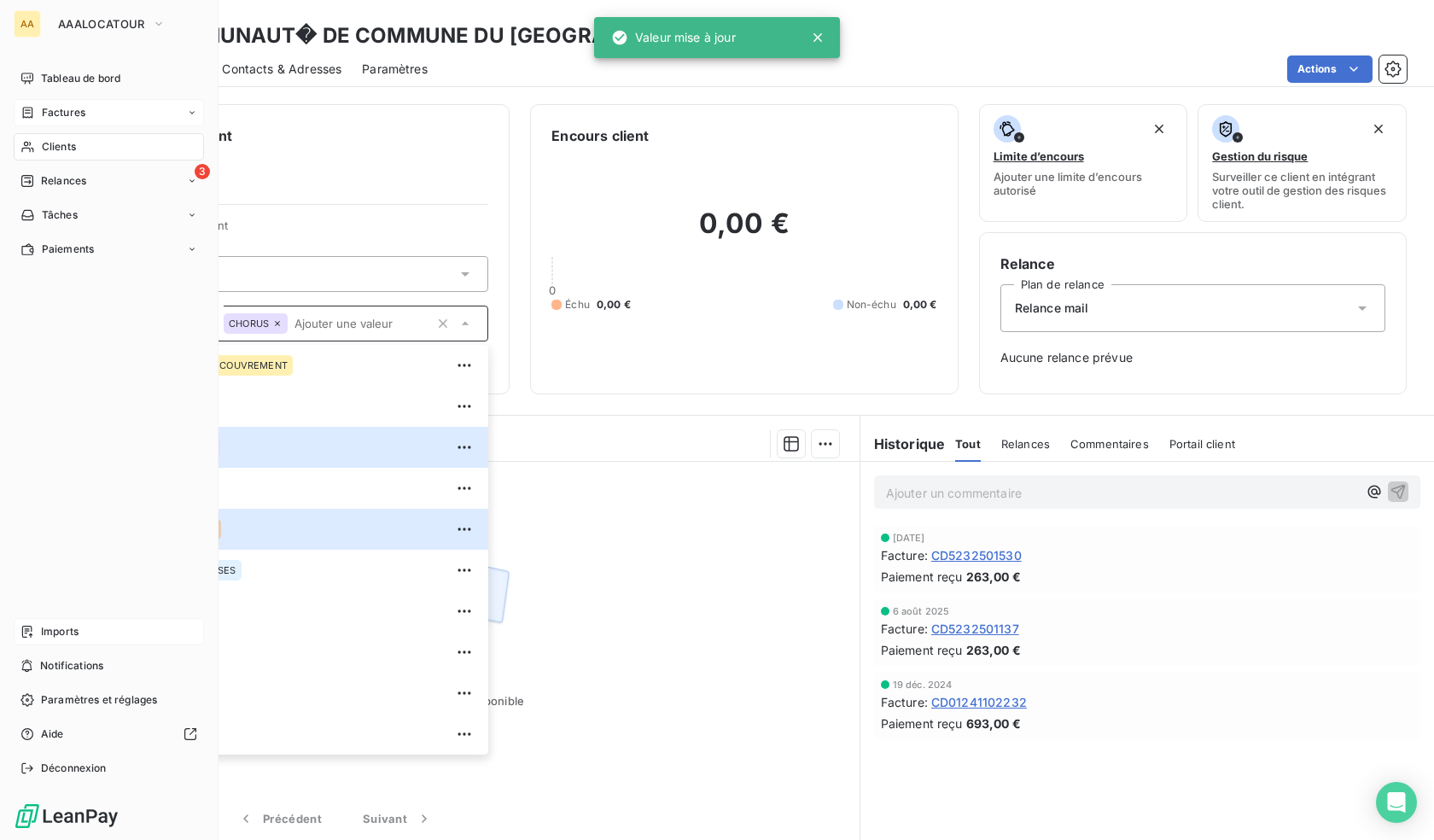
drag, startPoint x: 37, startPoint y: 144, endPoint x: 149, endPoint y: 157, distance: 112.8
click at [37, 144] on div "Clients" at bounding box center [108, 147] width 190 height 27
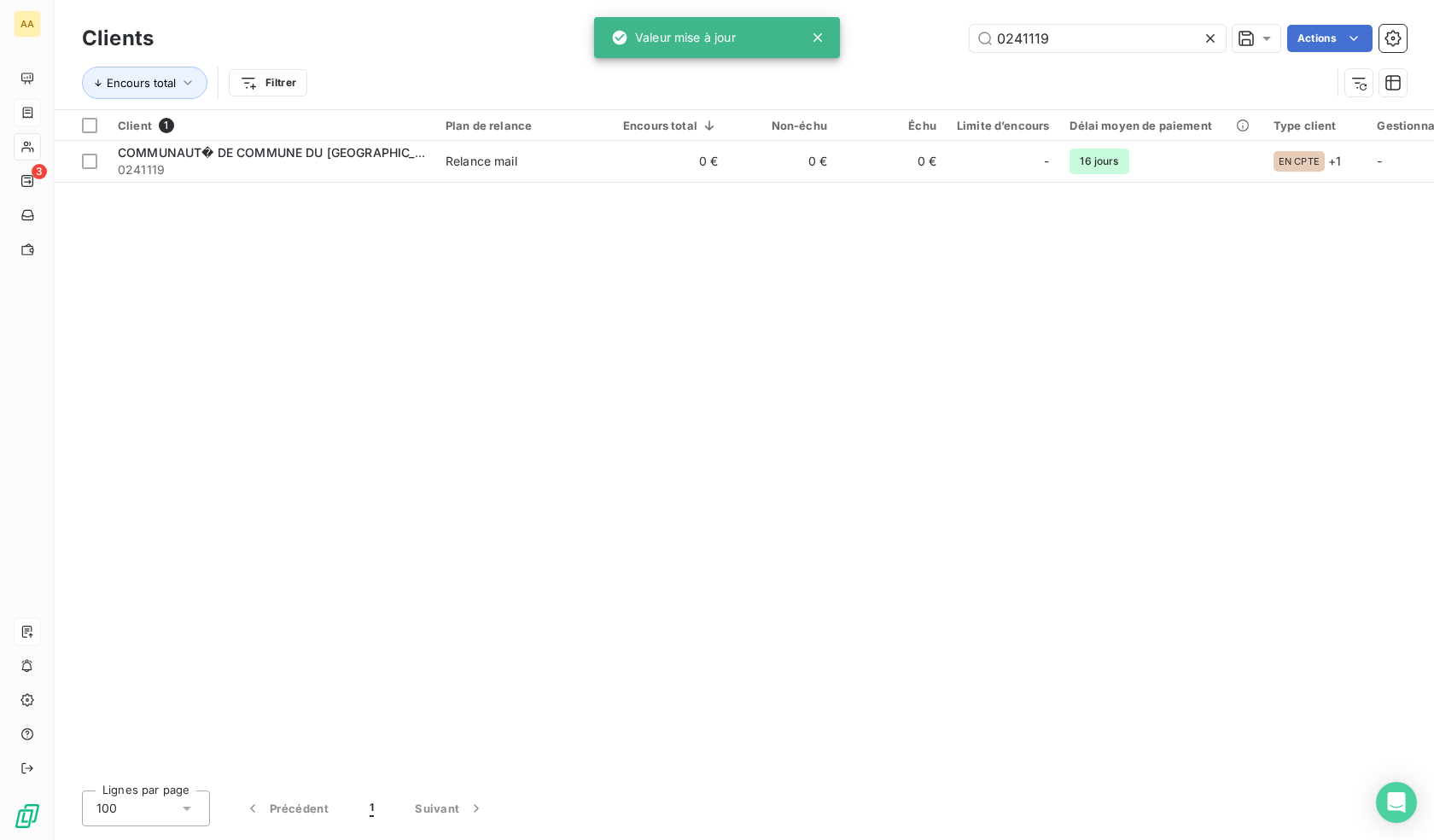
click at [1106, 52] on div "Clients 0241119 Actions" at bounding box center [744, 37] width 1325 height 36
click at [1103, 43] on input "0241119" at bounding box center [1098, 38] width 256 height 27
paste input "218"
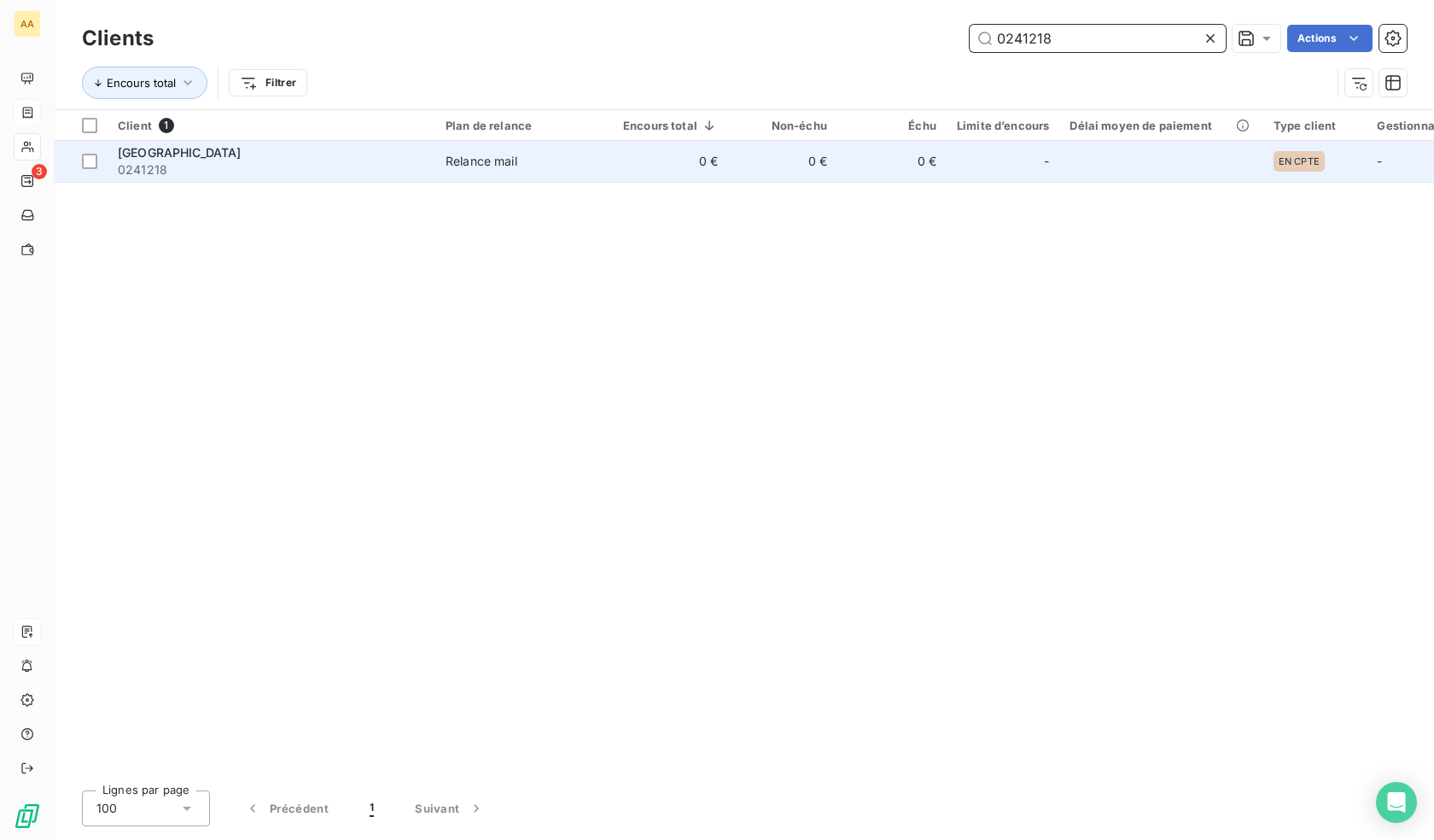
type input "0241218"
click at [719, 173] on td "0 €" at bounding box center [671, 161] width 116 height 41
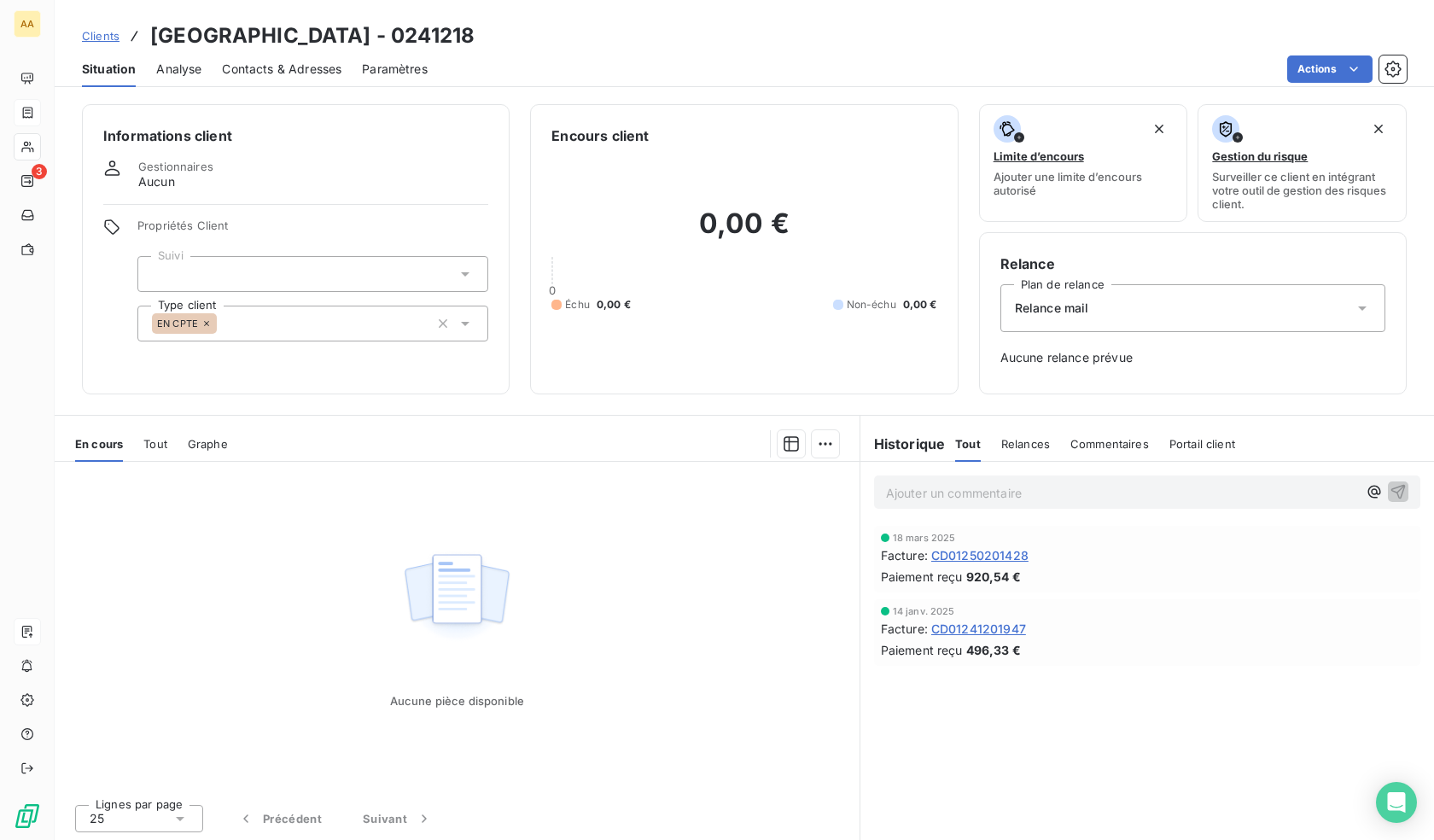
click at [265, 312] on div "EN CPTE" at bounding box center [312, 323] width 351 height 36
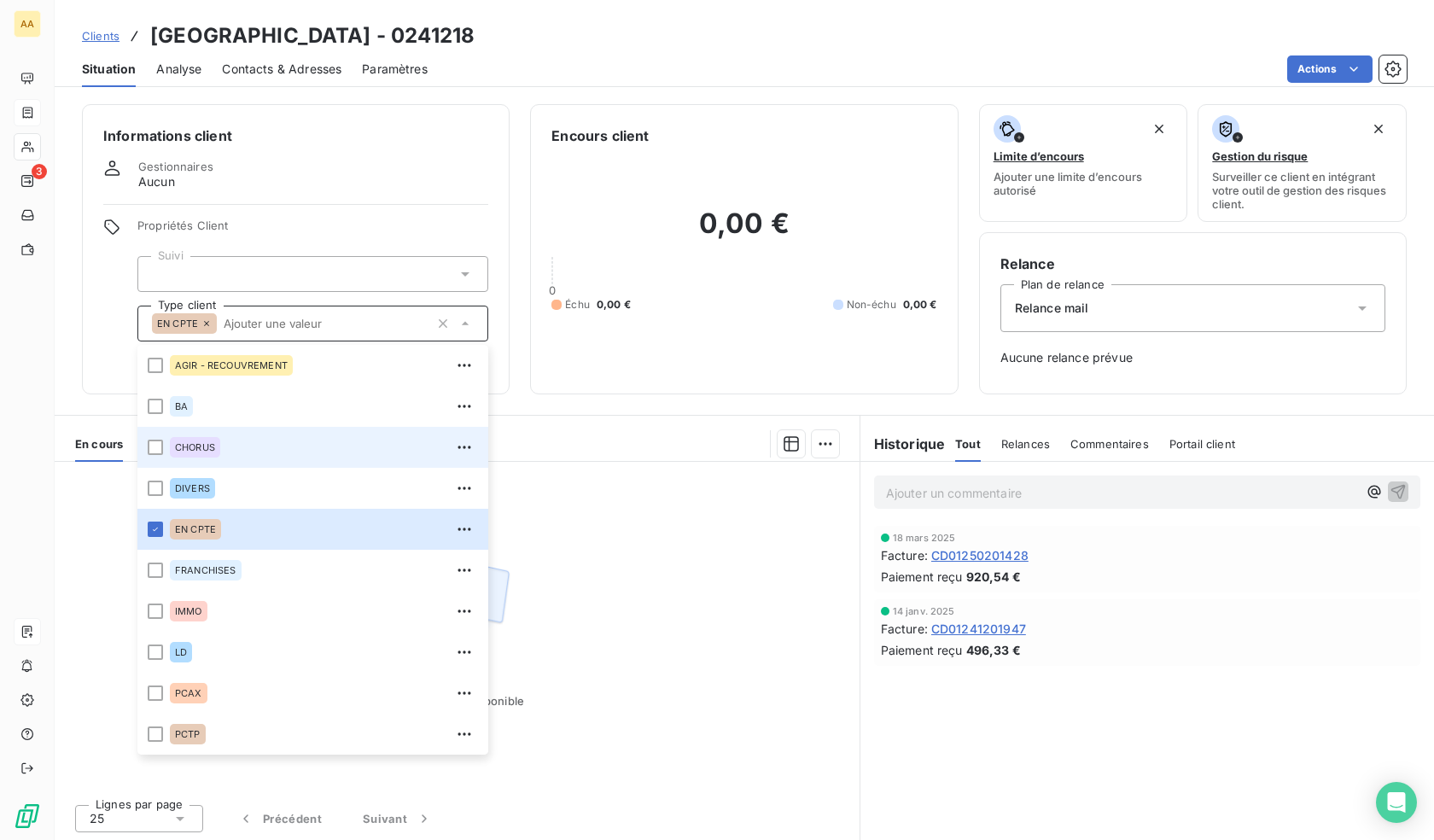
click at [202, 452] on span "CHORUS" at bounding box center [195, 446] width 40 height 10
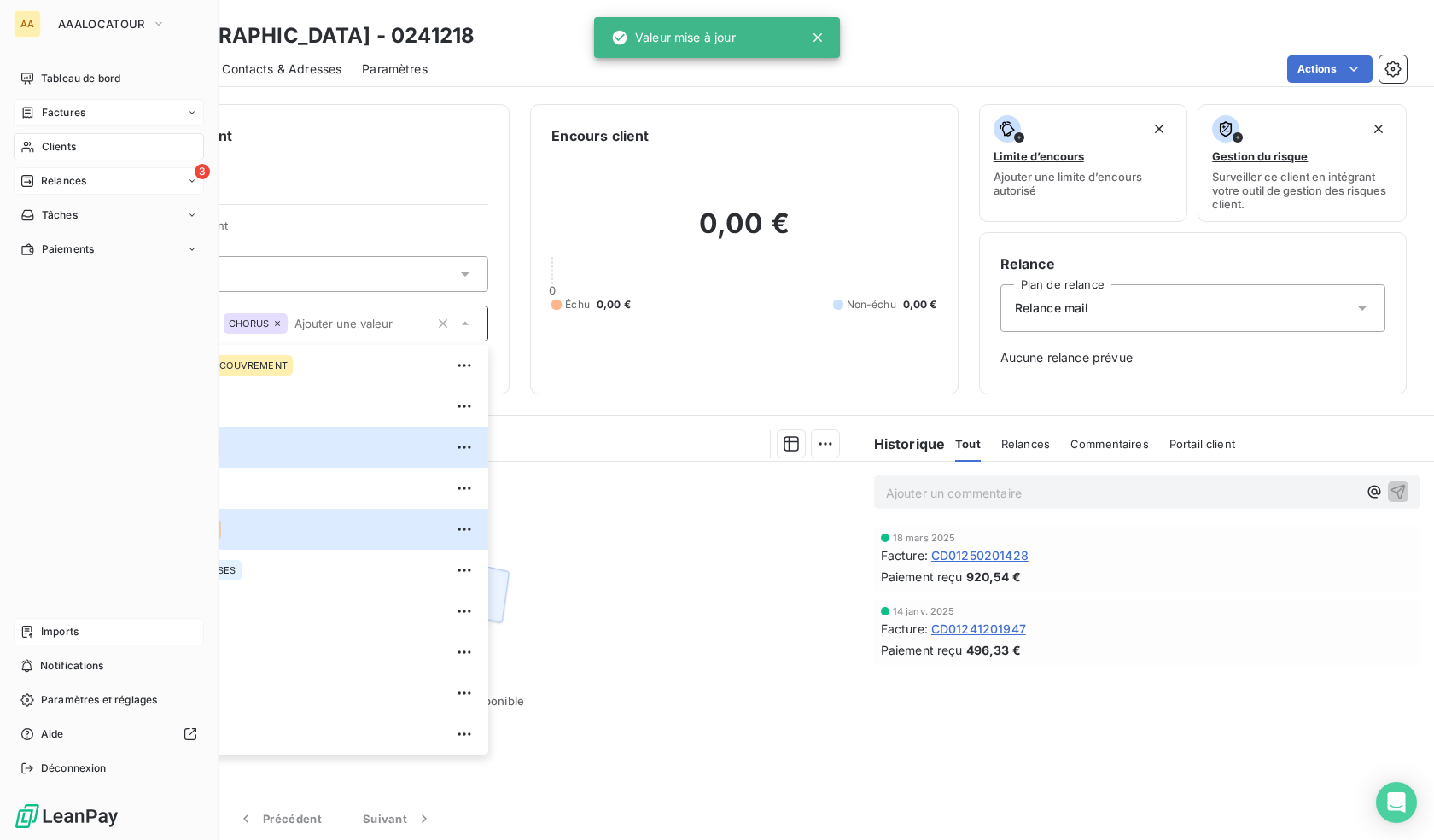
drag, startPoint x: 39, startPoint y: 151, endPoint x: 137, endPoint y: 177, distance: 101.4
click at [39, 151] on div "Clients" at bounding box center [108, 147] width 190 height 27
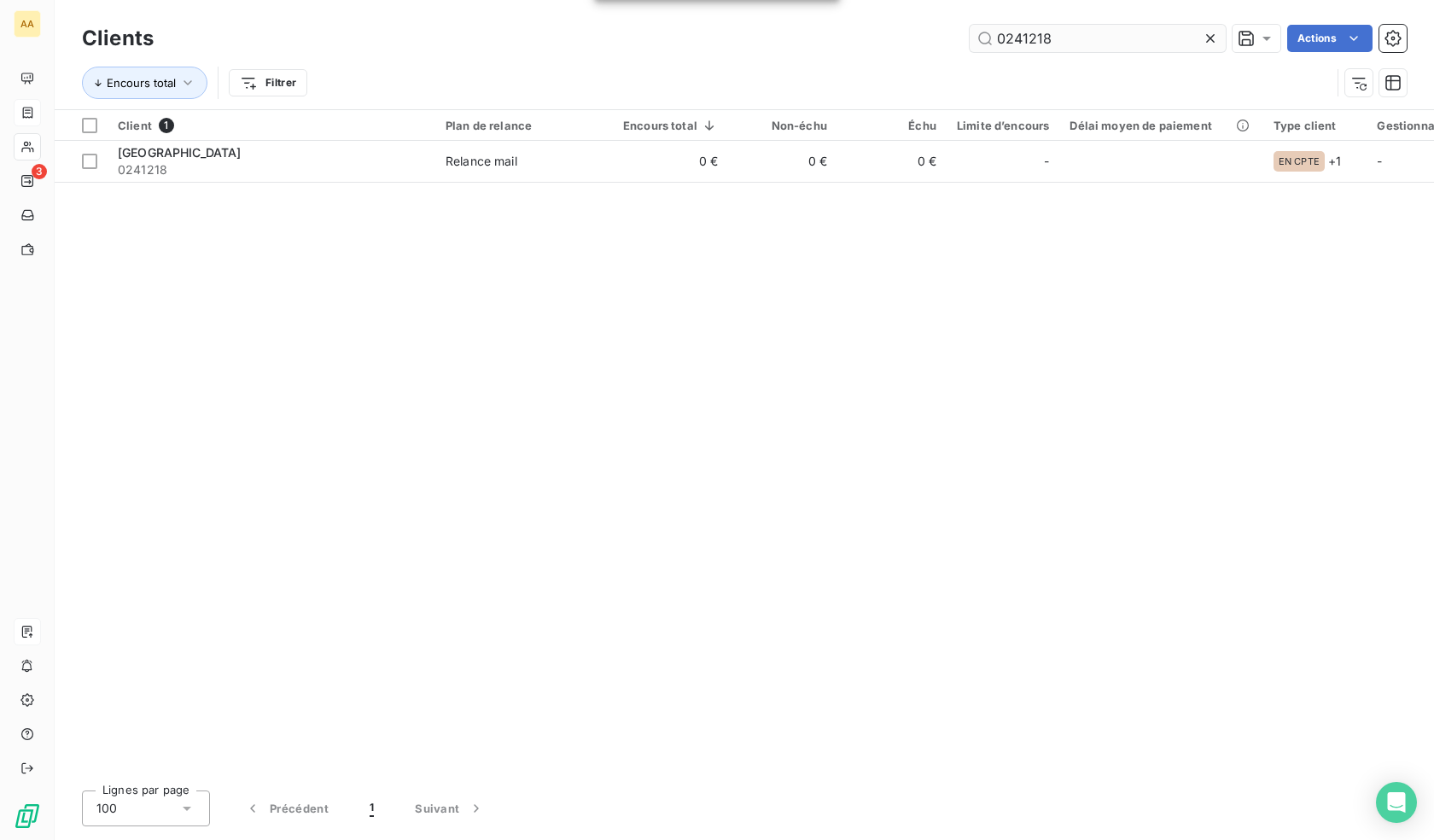
click at [1066, 29] on input "0241218" at bounding box center [1098, 38] width 256 height 27
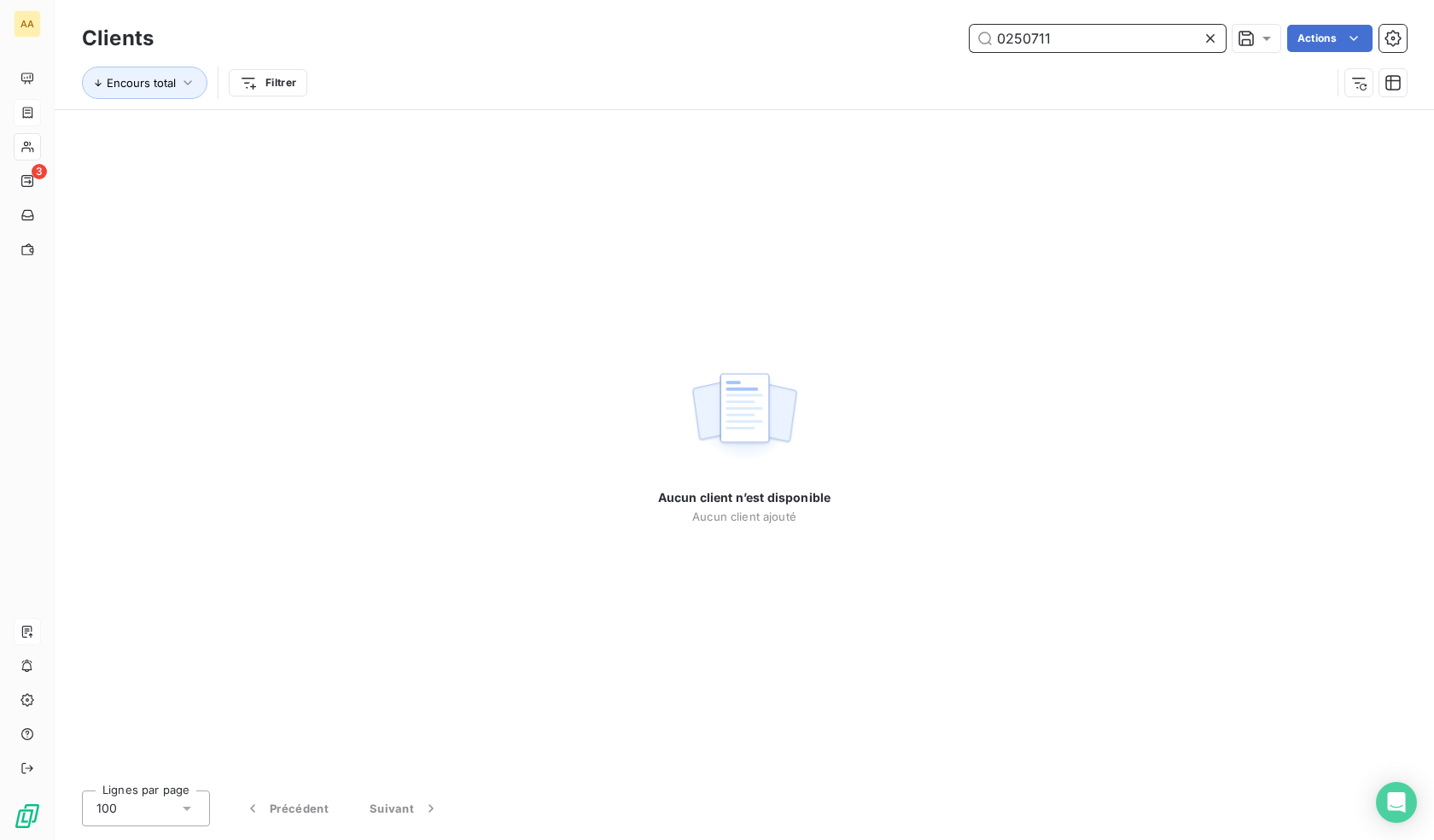
click at [1019, 38] on input "0250711" at bounding box center [1098, 38] width 256 height 27
paste input "903"
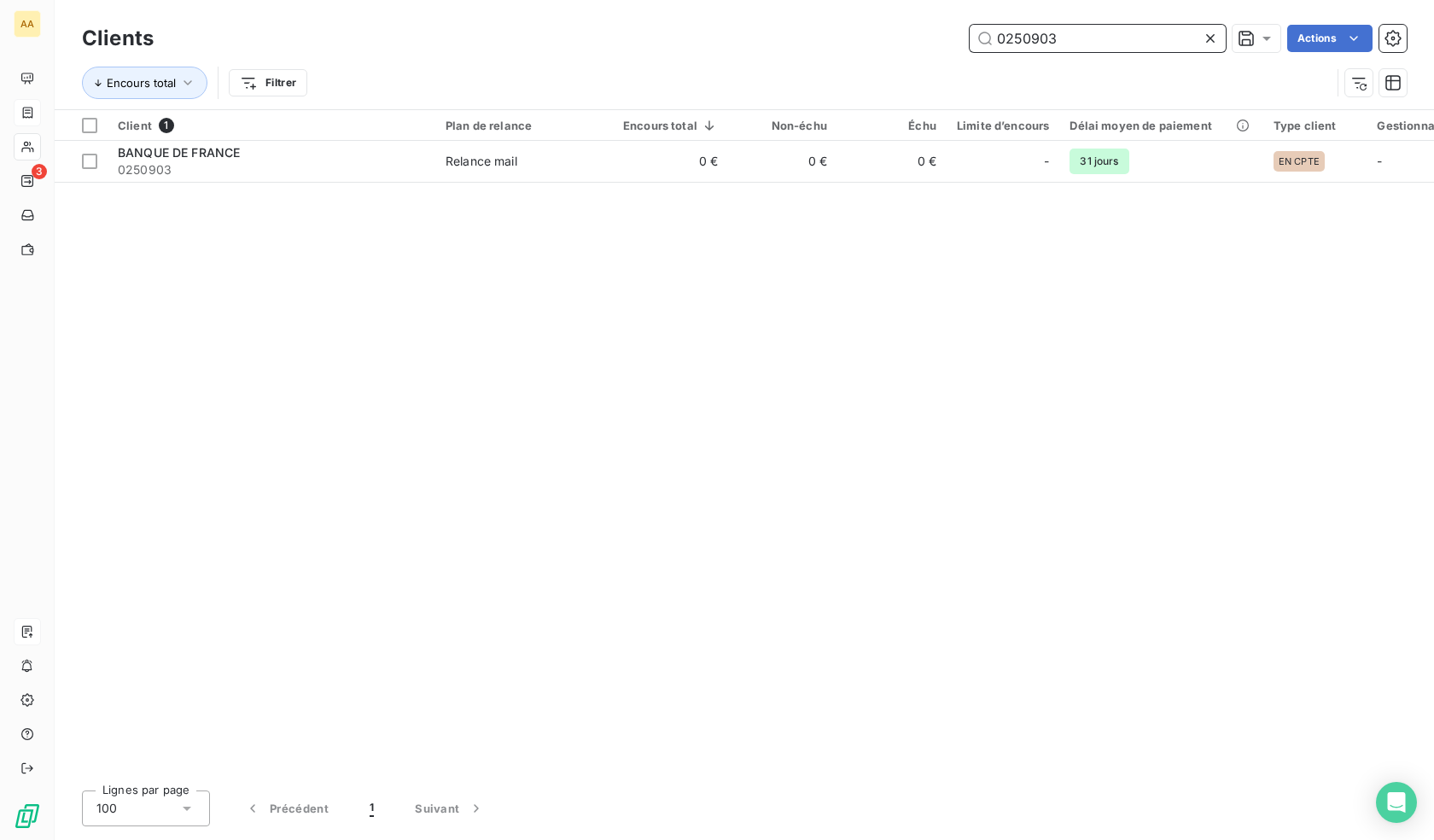
type input "0250903"
click at [737, 197] on div "Client 1 Plan de relance Encours total Non-échu Échu Limite d’encours Délai moy…" at bounding box center [744, 444] width 1379 height 667
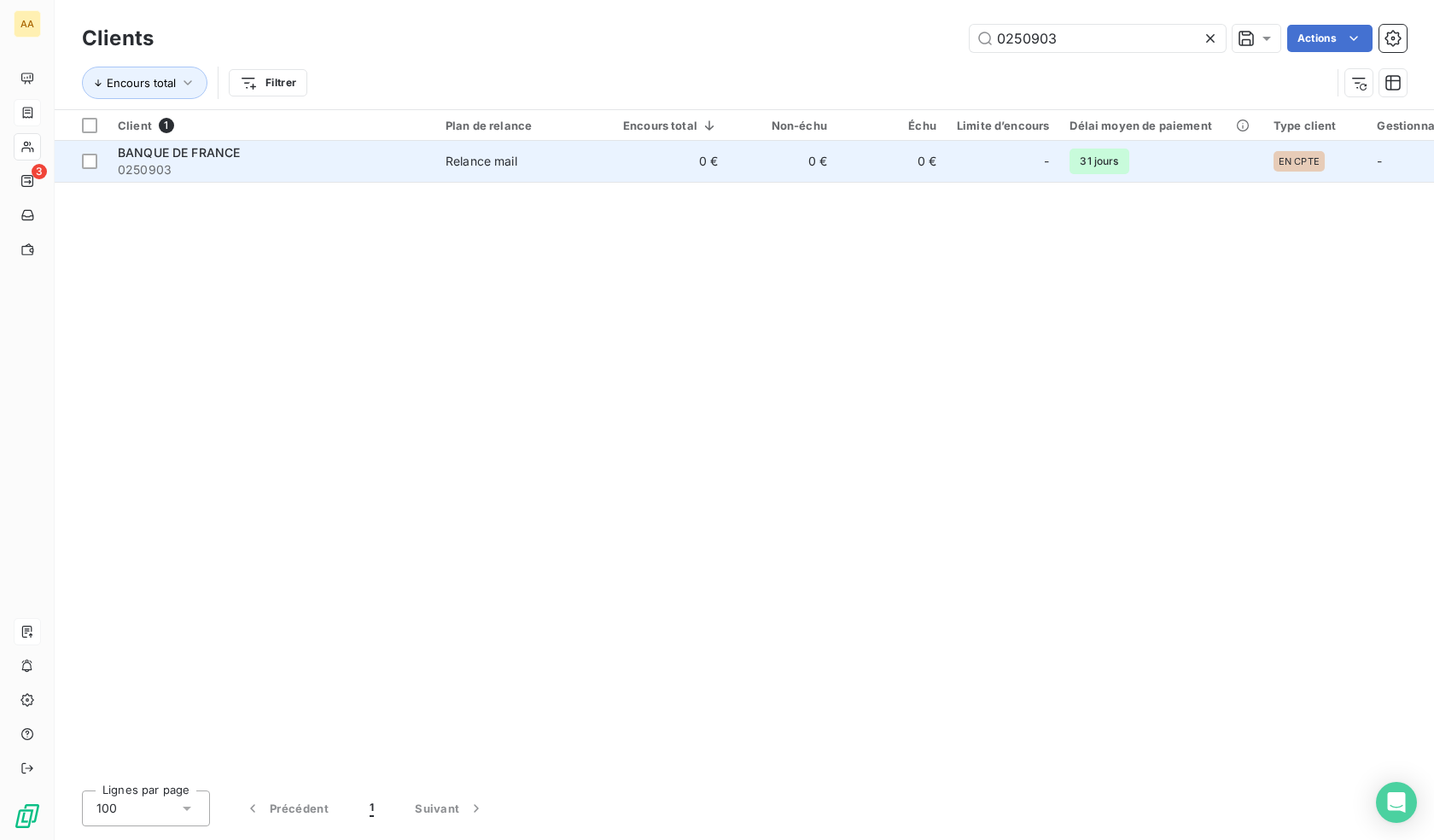
click at [732, 178] on td "0 €" at bounding box center [783, 161] width 109 height 41
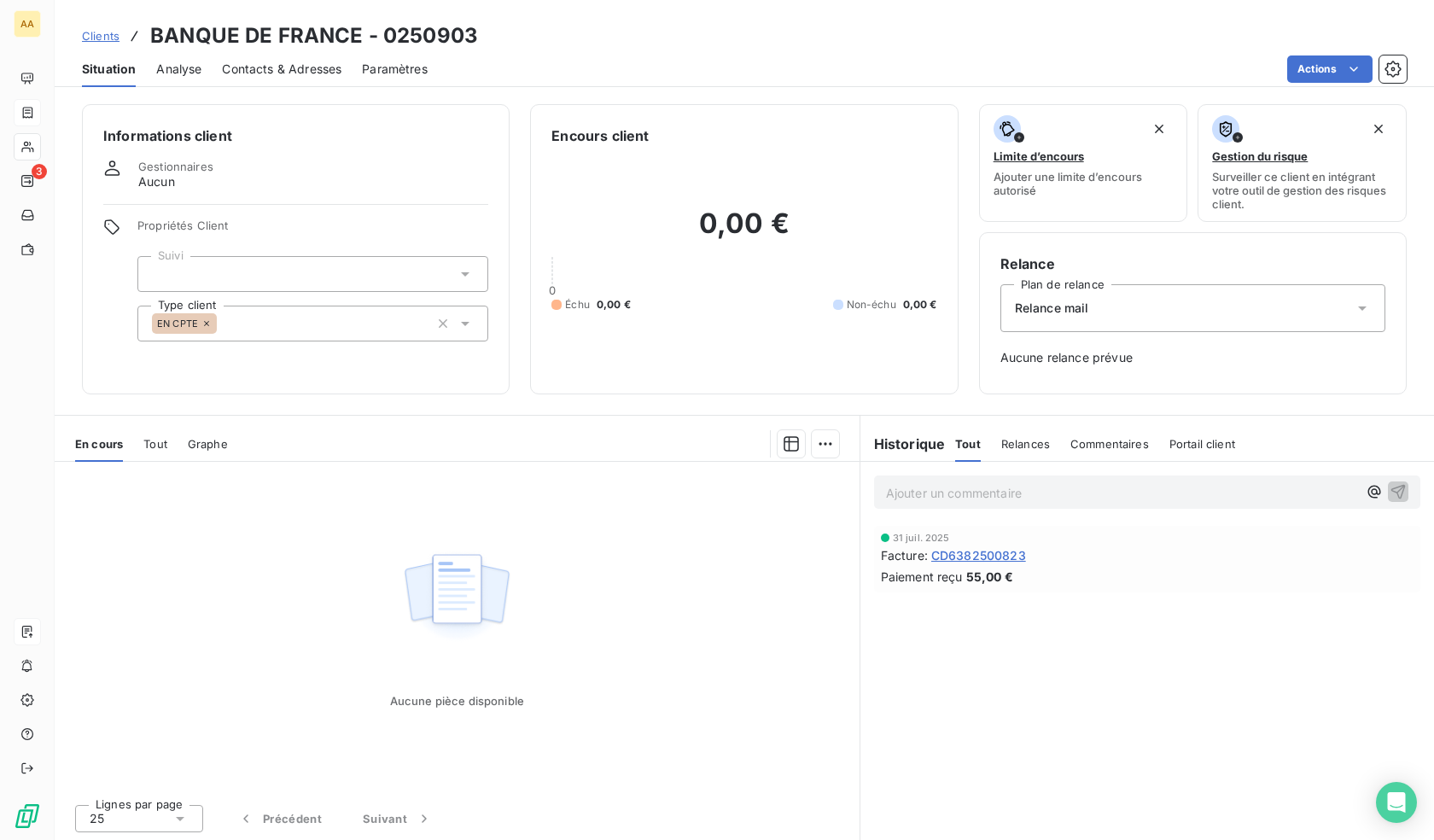
click at [330, 322] on div "EN CPTE" at bounding box center [312, 323] width 351 height 36
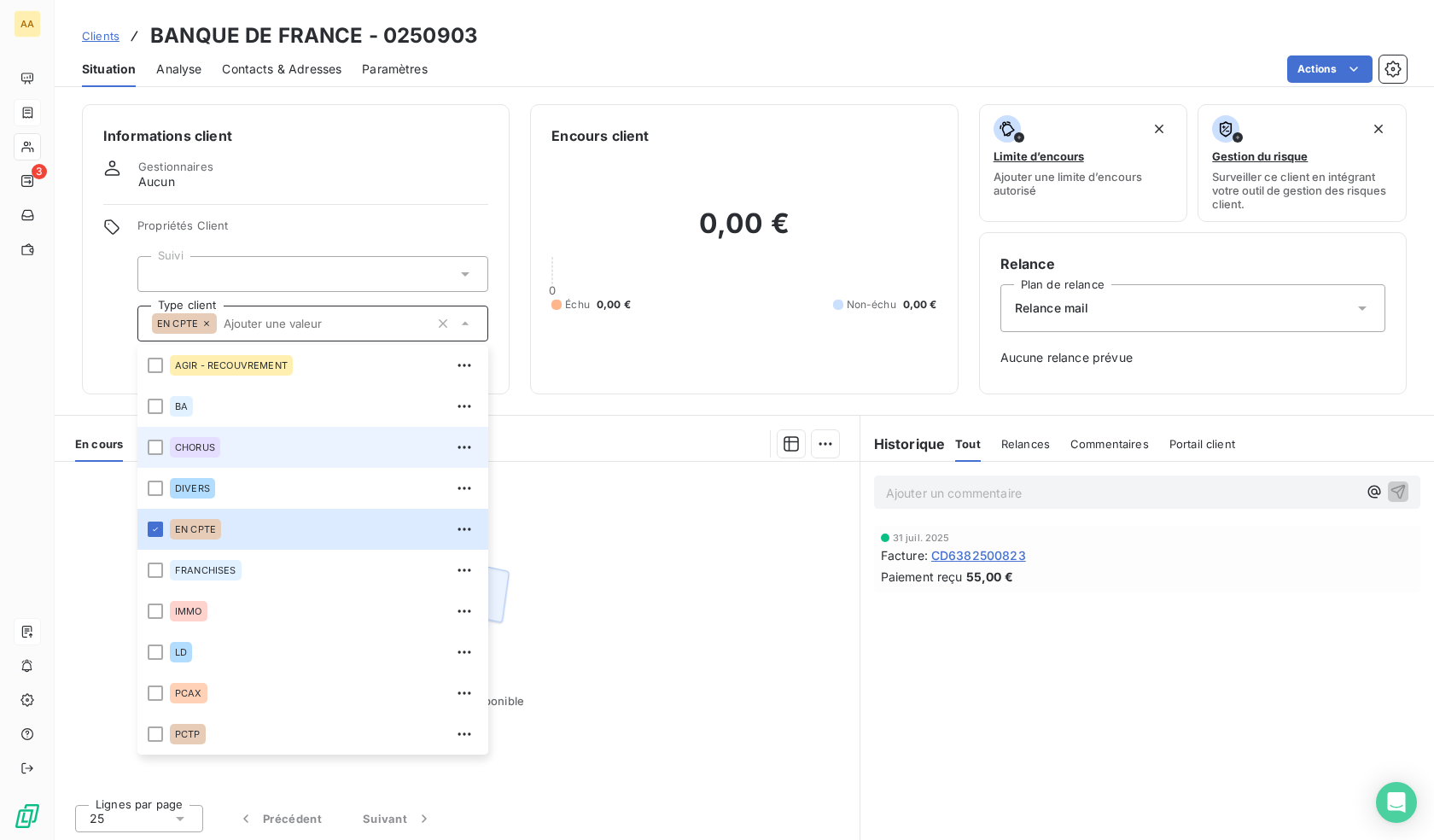
click at [183, 439] on div "CHORUS" at bounding box center [194, 447] width 50 height 20
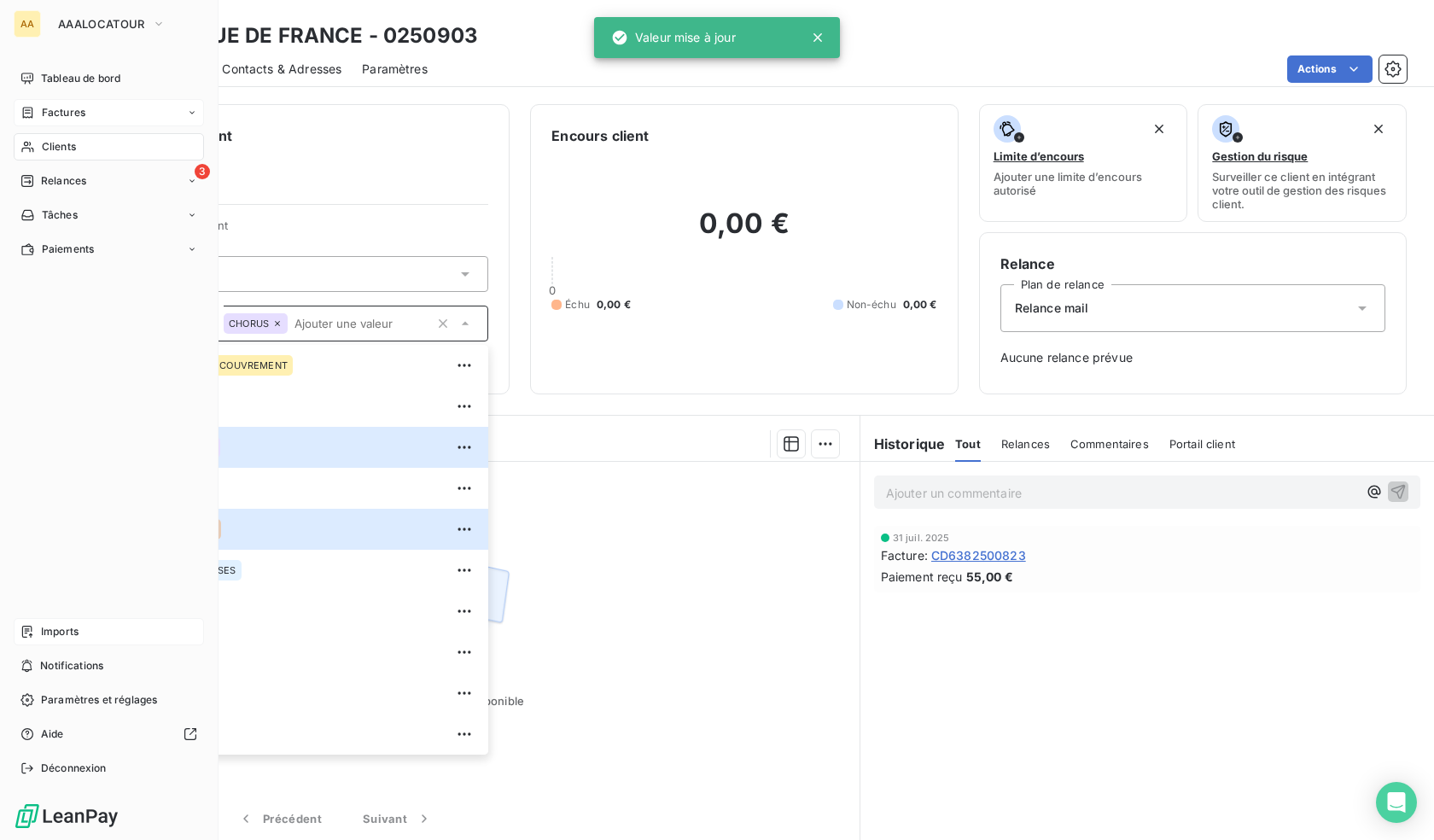
click at [45, 145] on span "Clients" at bounding box center [58, 147] width 34 height 15
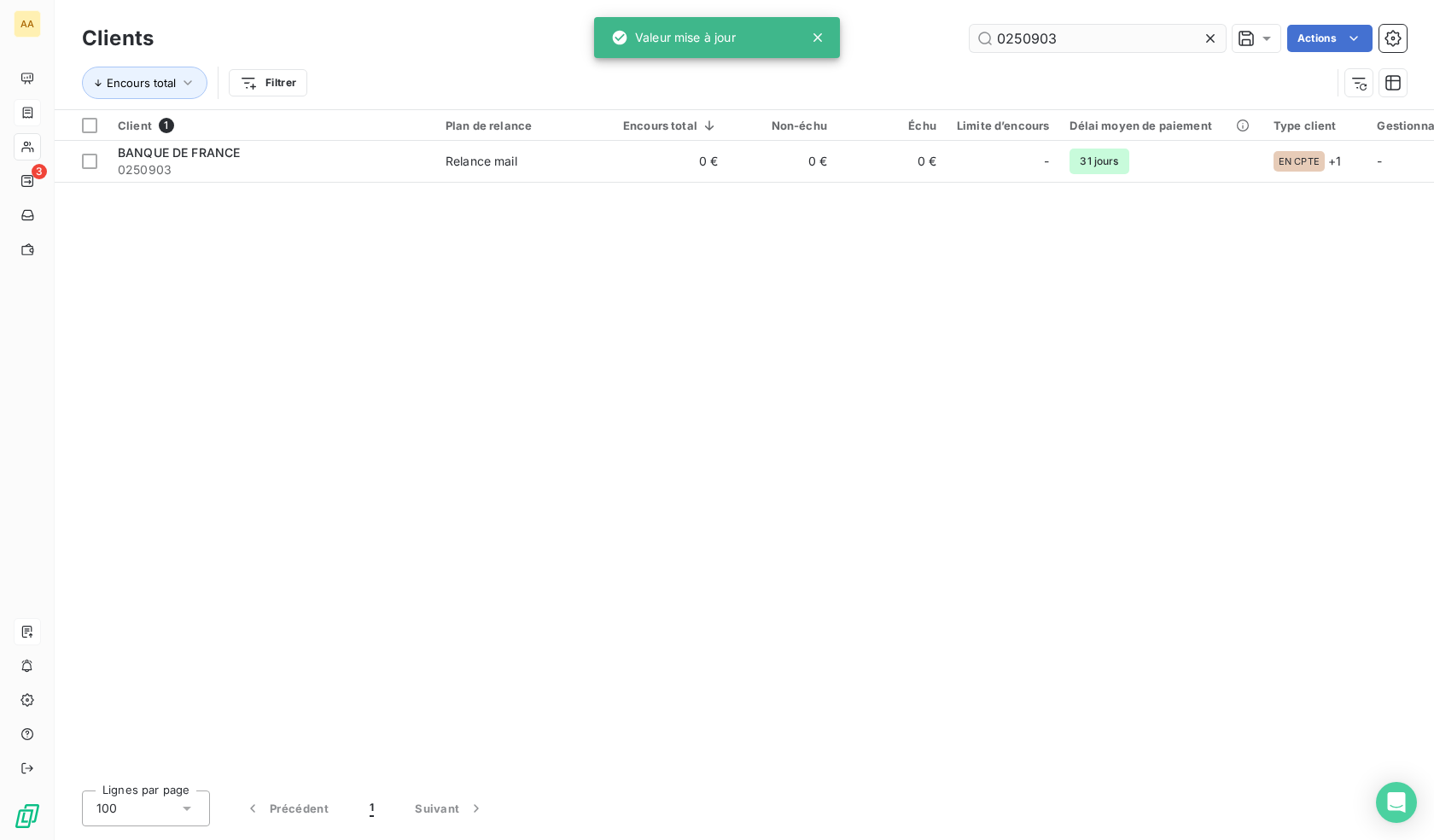
click at [1107, 40] on input "0250903" at bounding box center [1098, 38] width 256 height 27
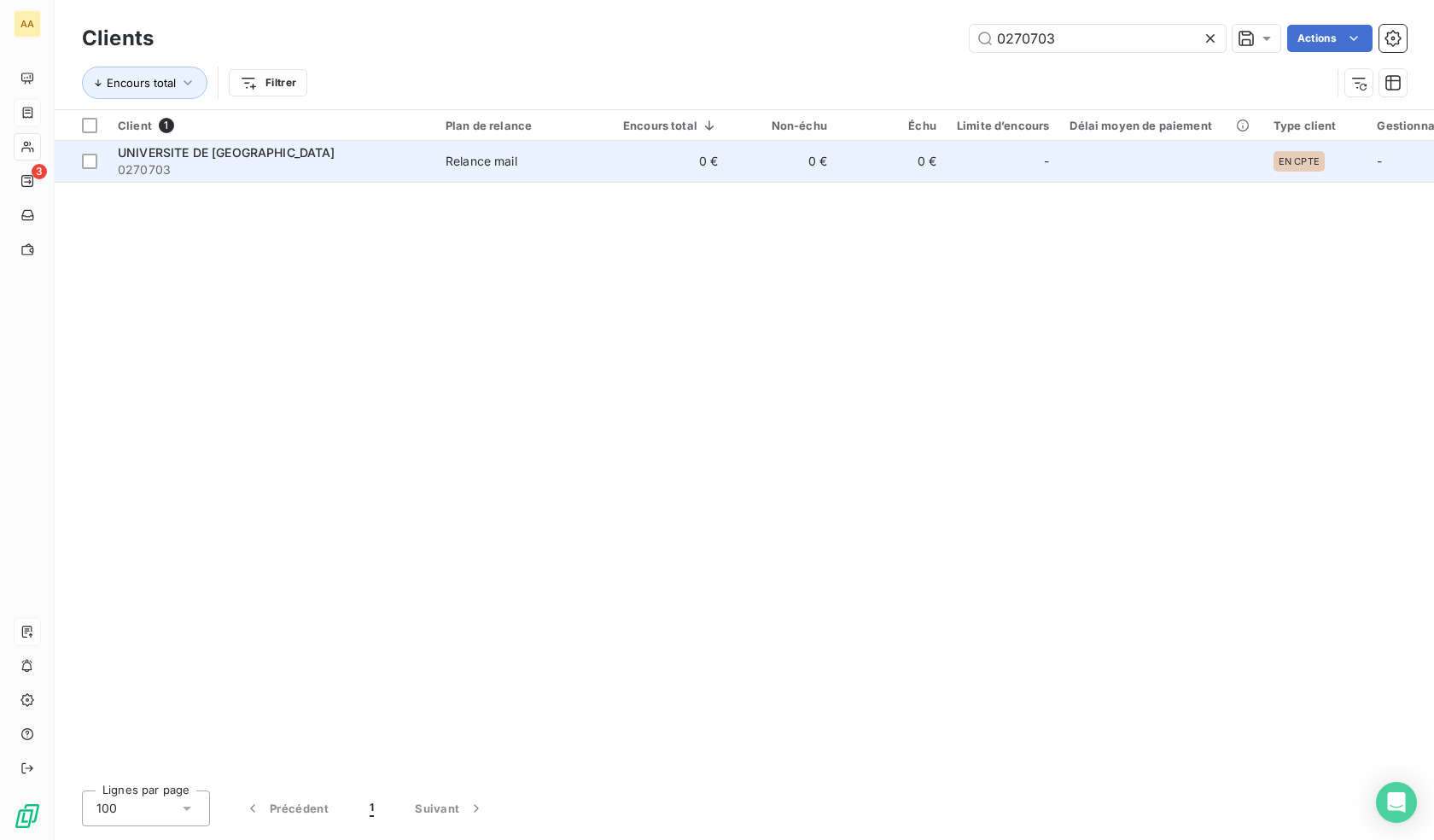
type input "0270703"
click at [893, 167] on td "0 €" at bounding box center [892, 161] width 109 height 41
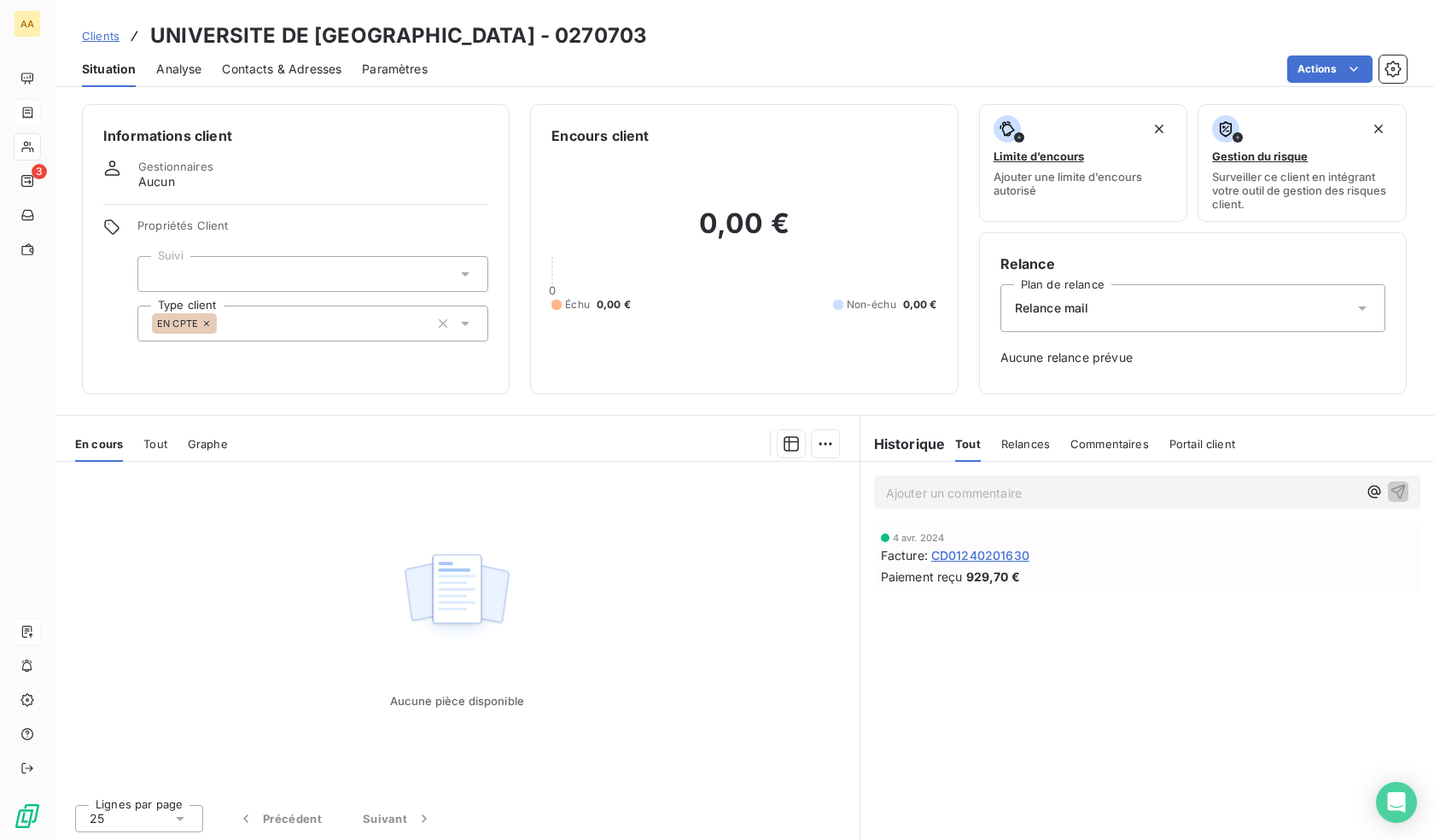
click at [244, 330] on div "EN CPTE" at bounding box center [312, 323] width 351 height 36
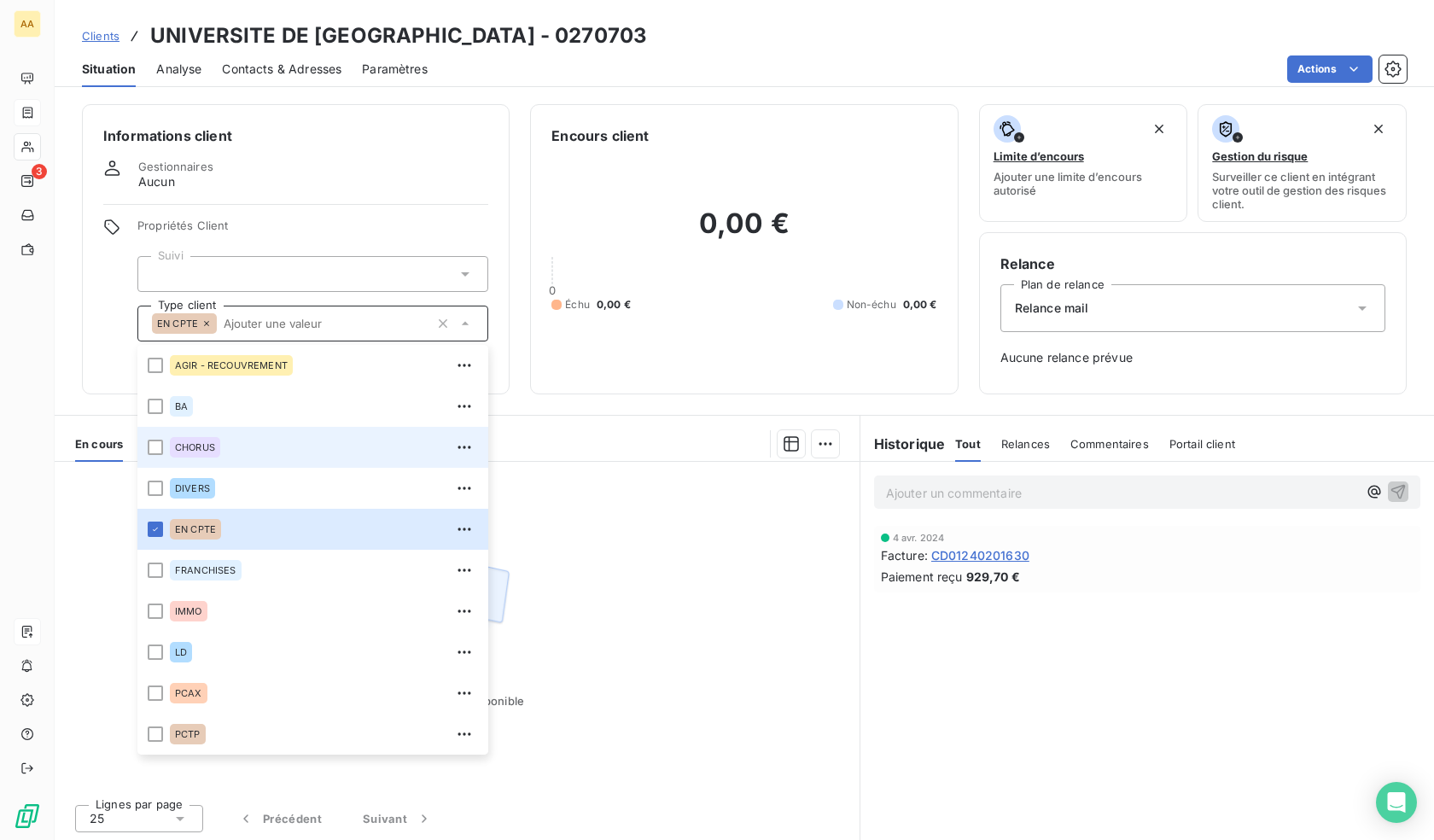
click at [179, 455] on div "CHORUS" at bounding box center [194, 447] width 50 height 20
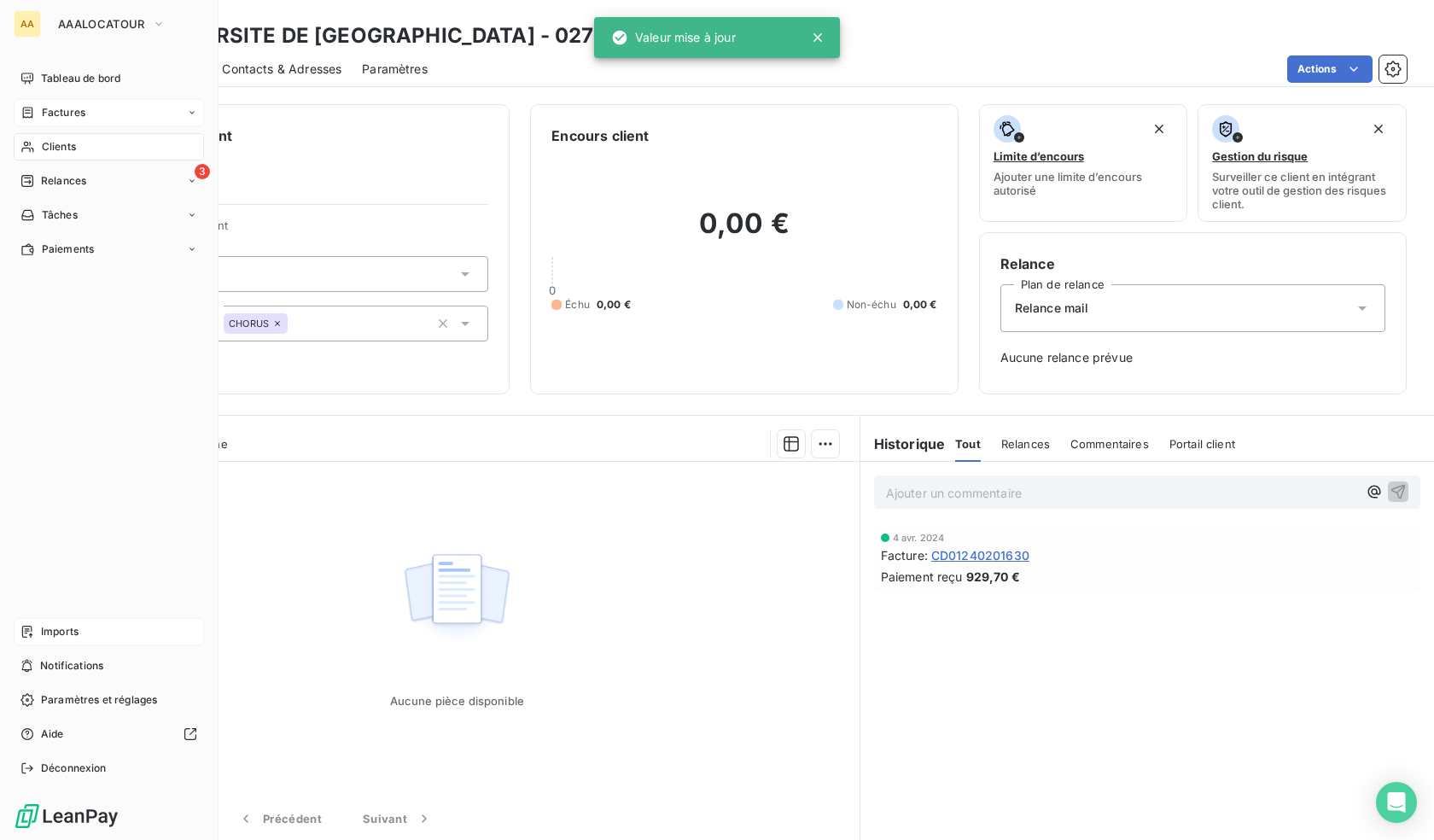
click at [36, 142] on div "Clients" at bounding box center [108, 147] width 190 height 27
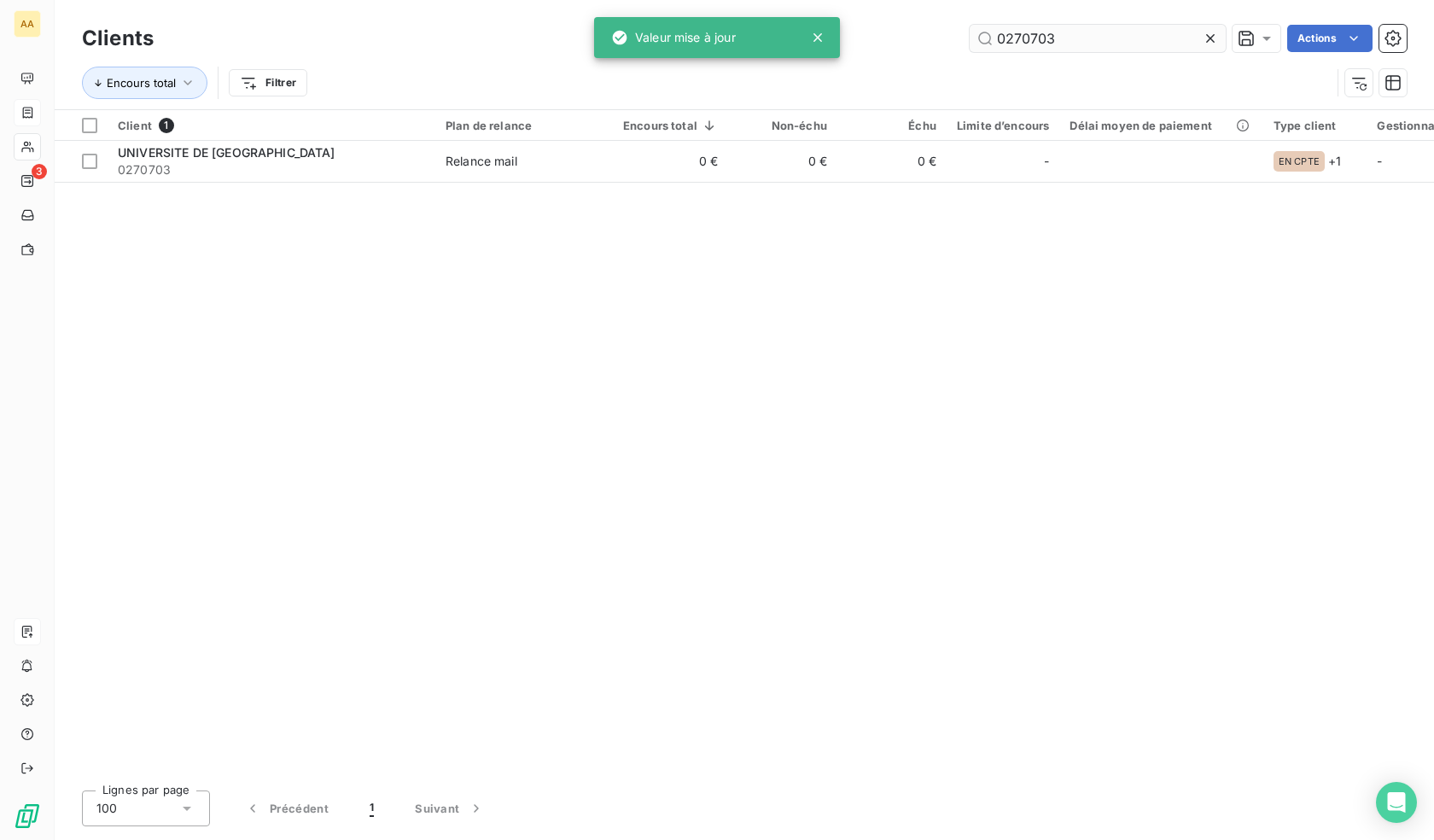
click at [1113, 31] on input "0270703" at bounding box center [1098, 38] width 256 height 27
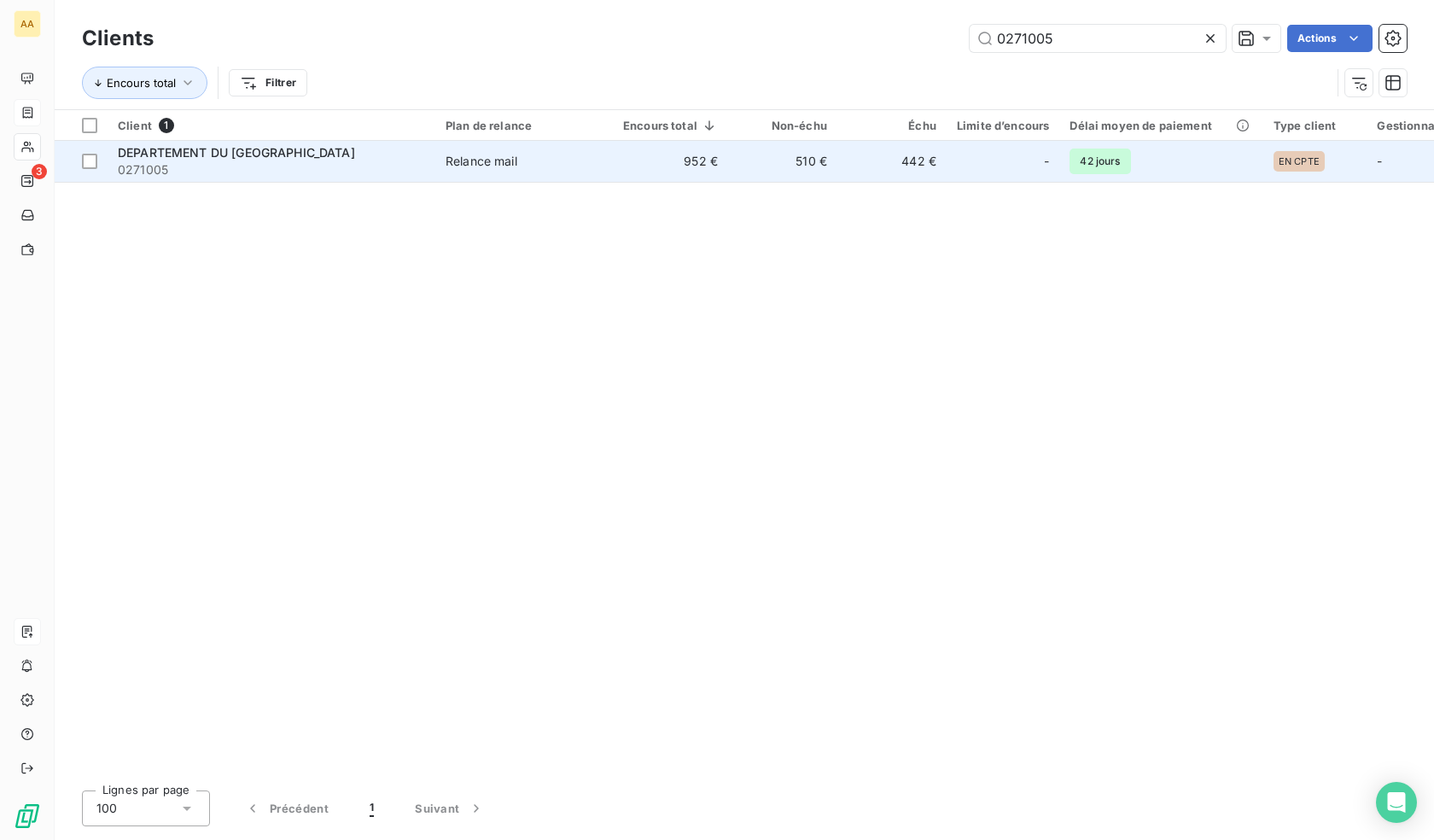
type input "0271005"
click at [772, 164] on td "510 €" at bounding box center [783, 161] width 109 height 41
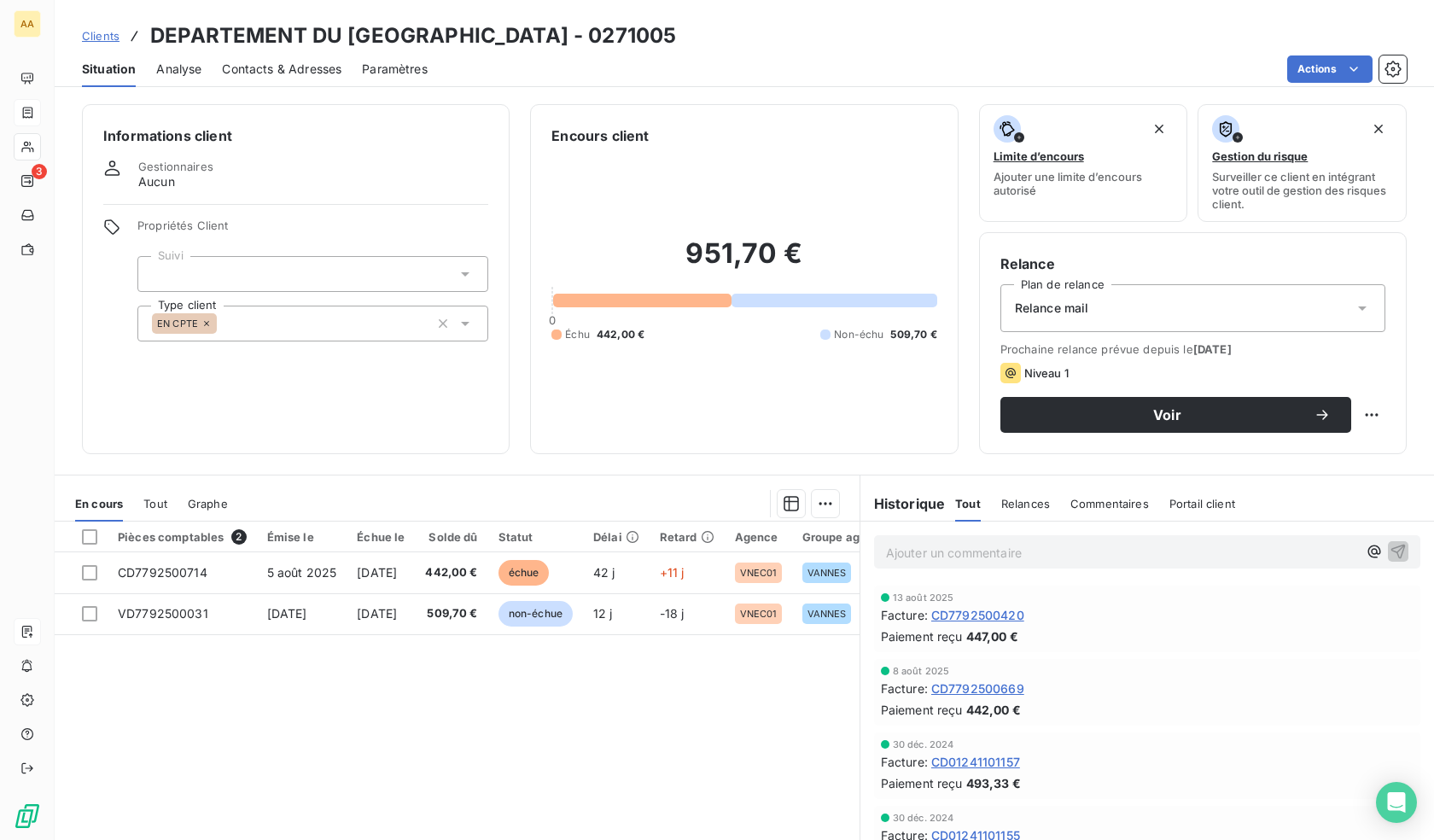
click at [294, 332] on div "EN CPTE" at bounding box center [312, 323] width 351 height 36
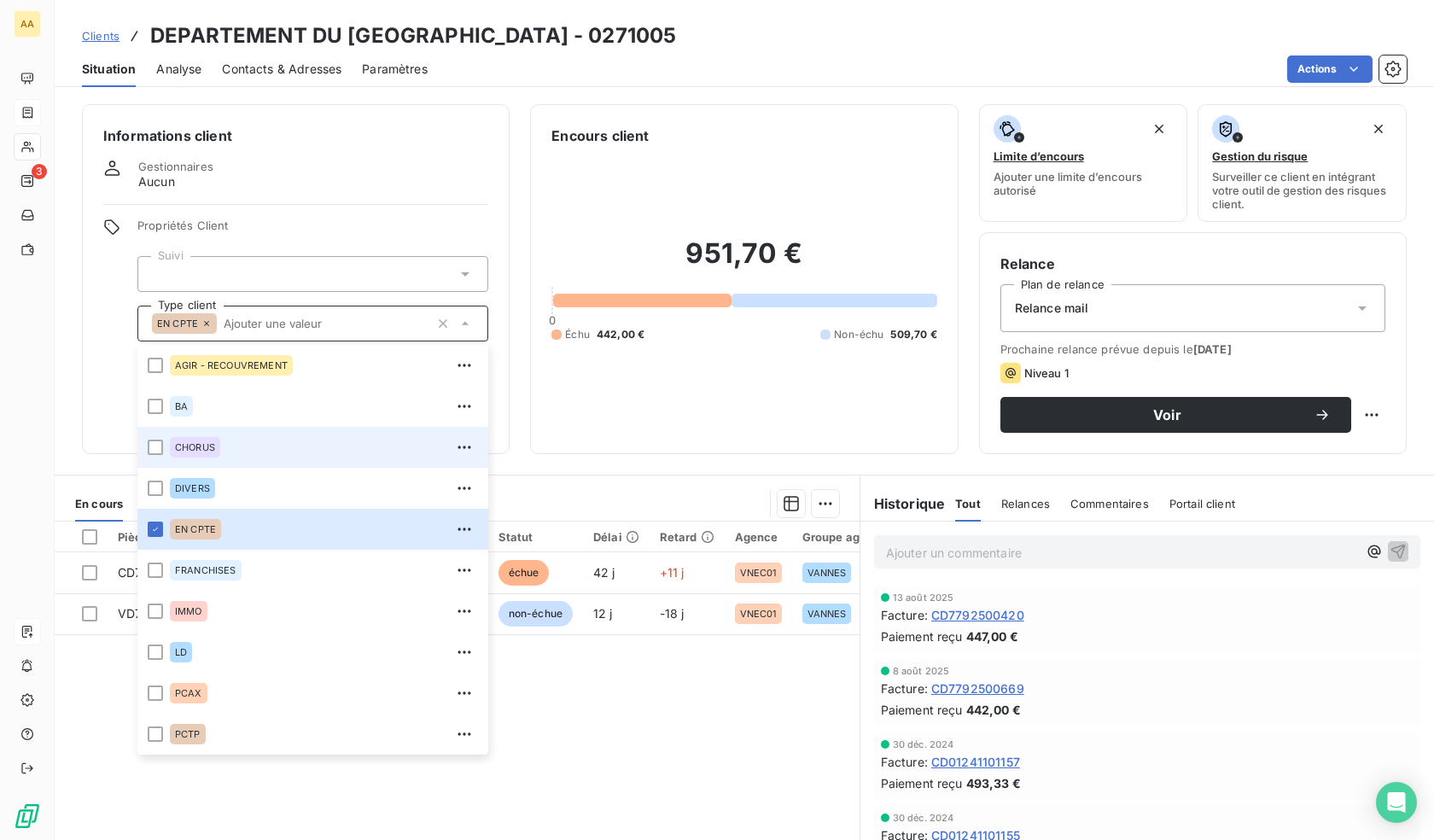
click at [177, 449] on span "CHORUS" at bounding box center [195, 446] width 40 height 10
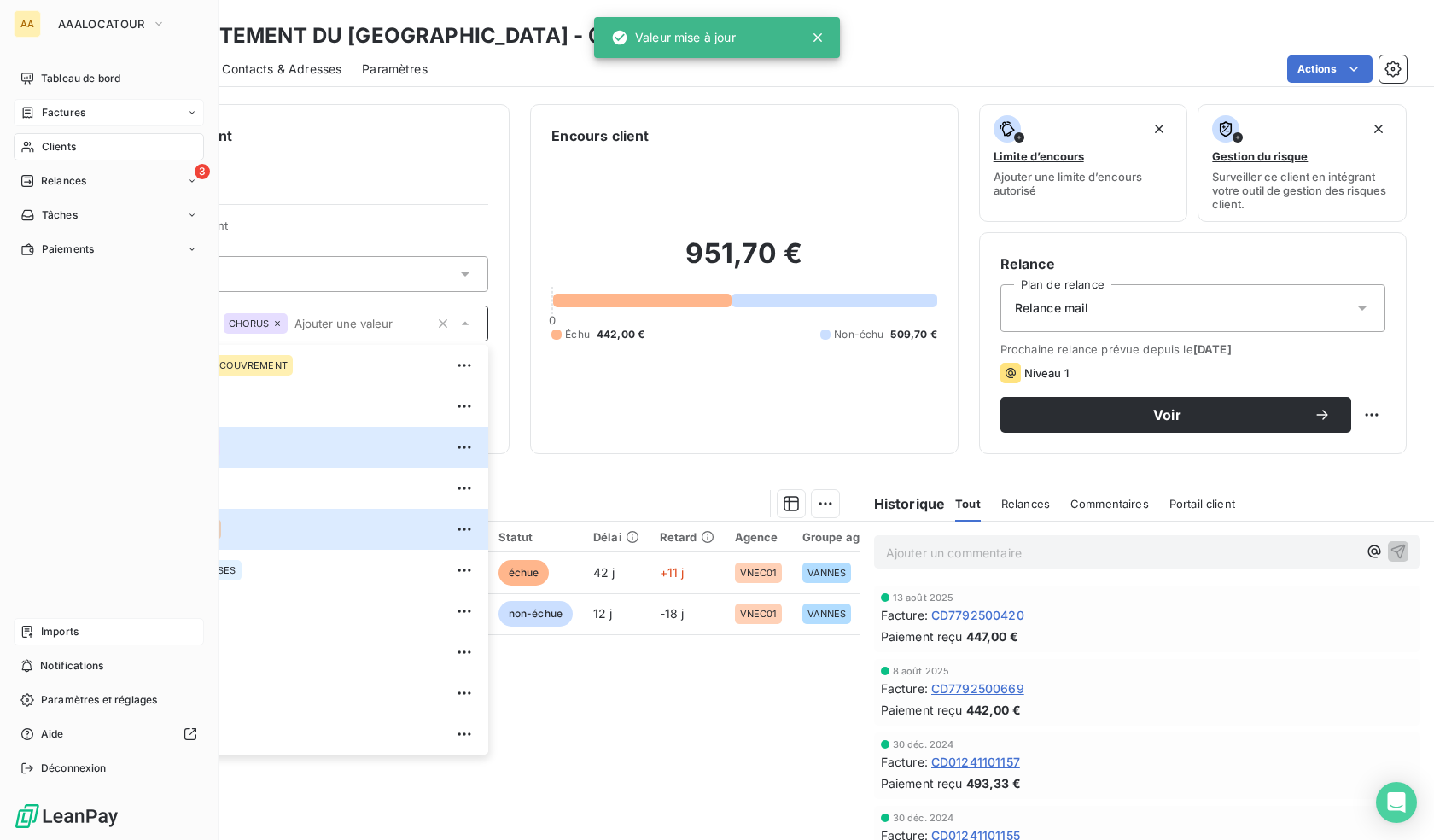
click at [32, 148] on icon at bounding box center [26, 148] width 12 height 11
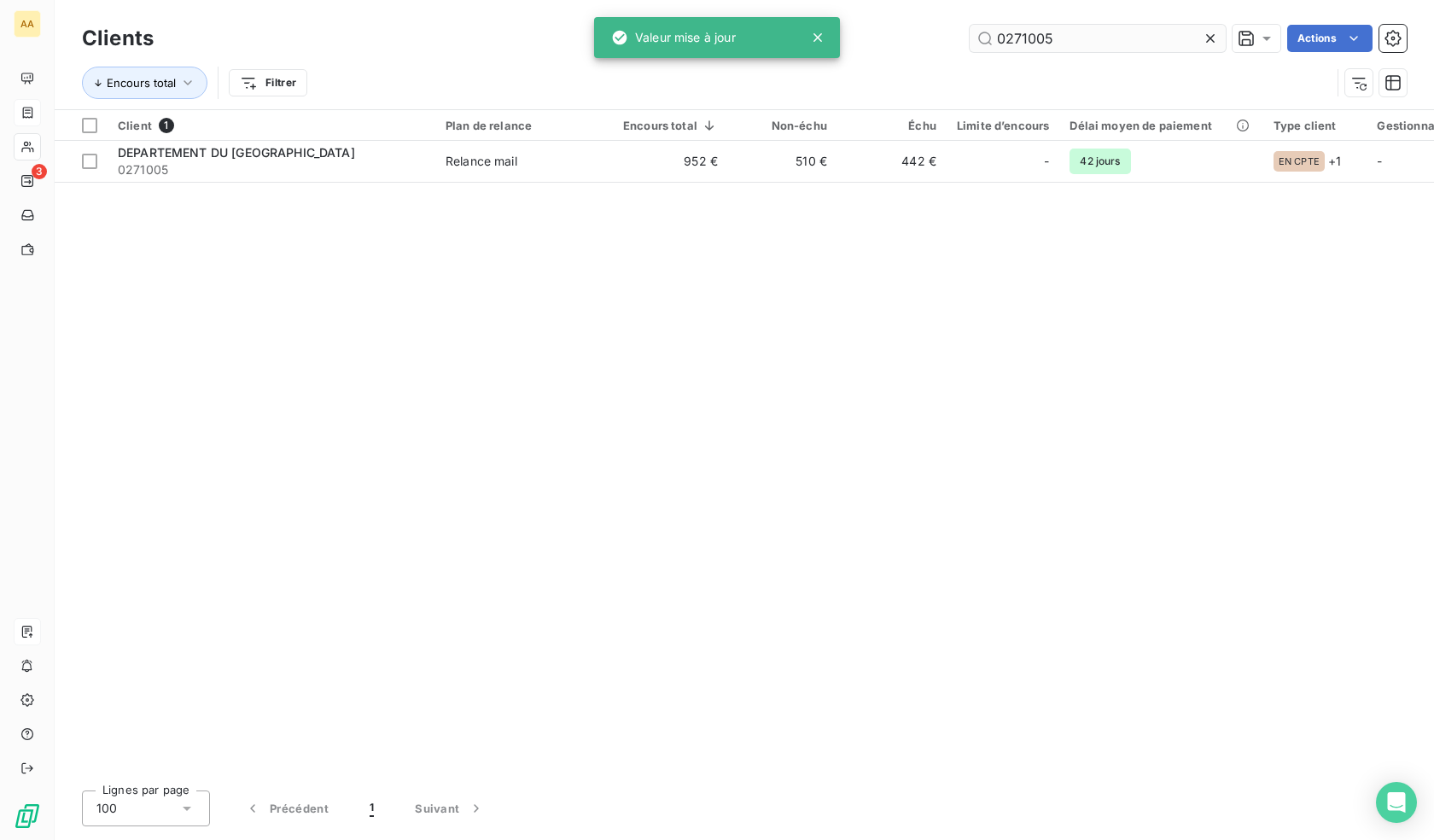
click at [1091, 47] on input "0271005" at bounding box center [1098, 38] width 256 height 27
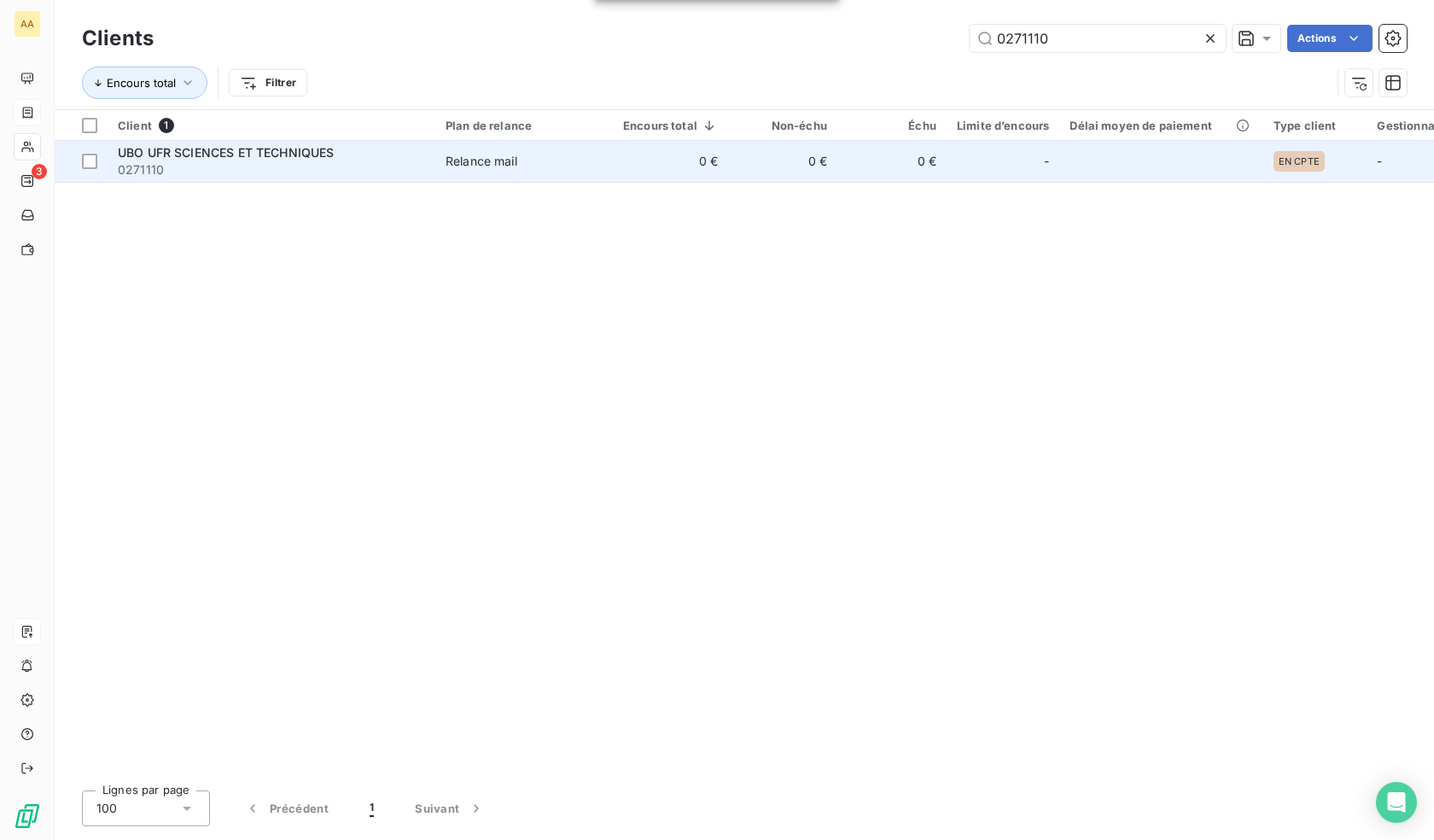
type input "0271110"
click at [789, 163] on td "0 €" at bounding box center [783, 161] width 109 height 41
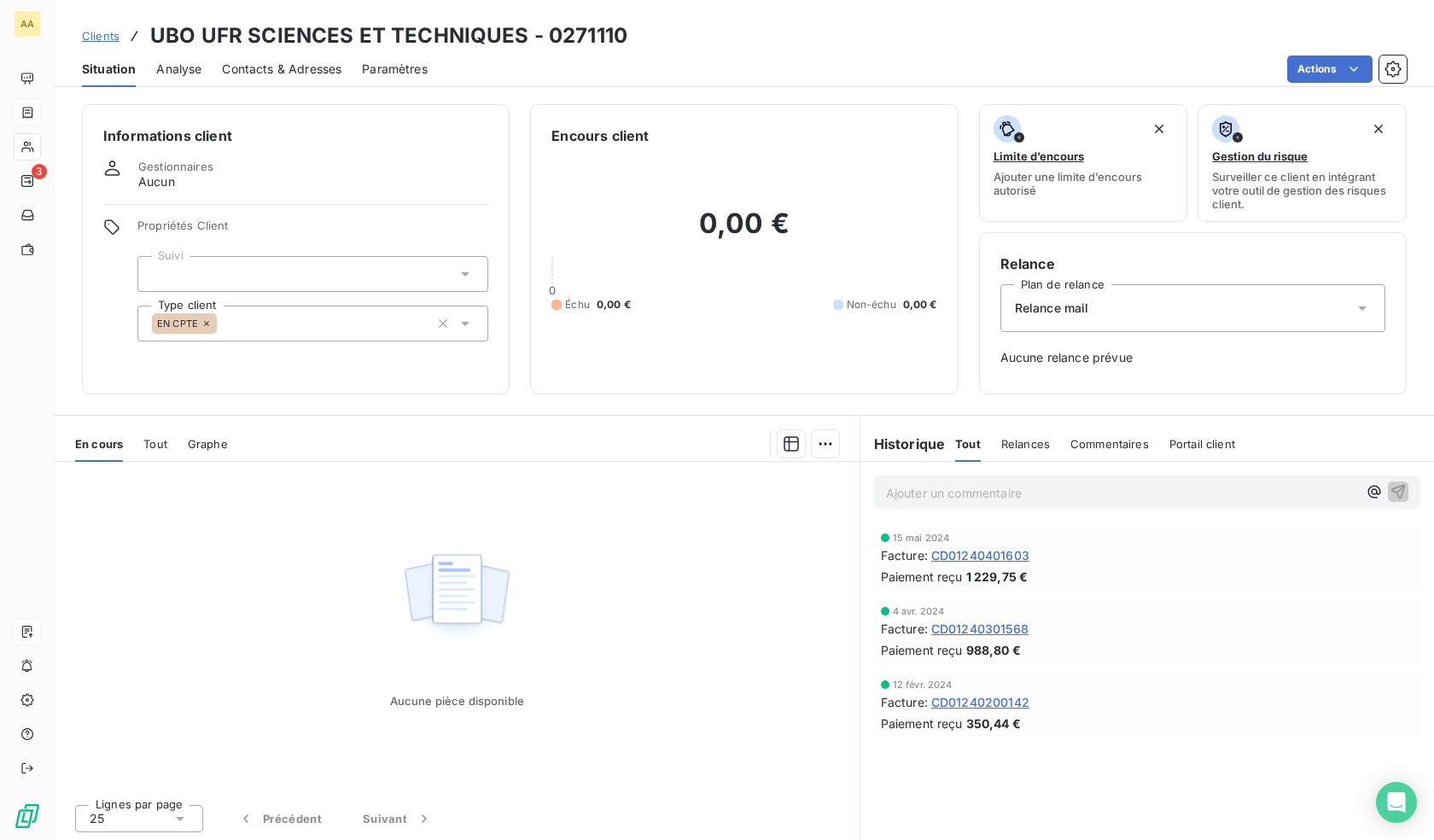
click at [281, 321] on div "EN CPTE" at bounding box center [312, 323] width 351 height 36
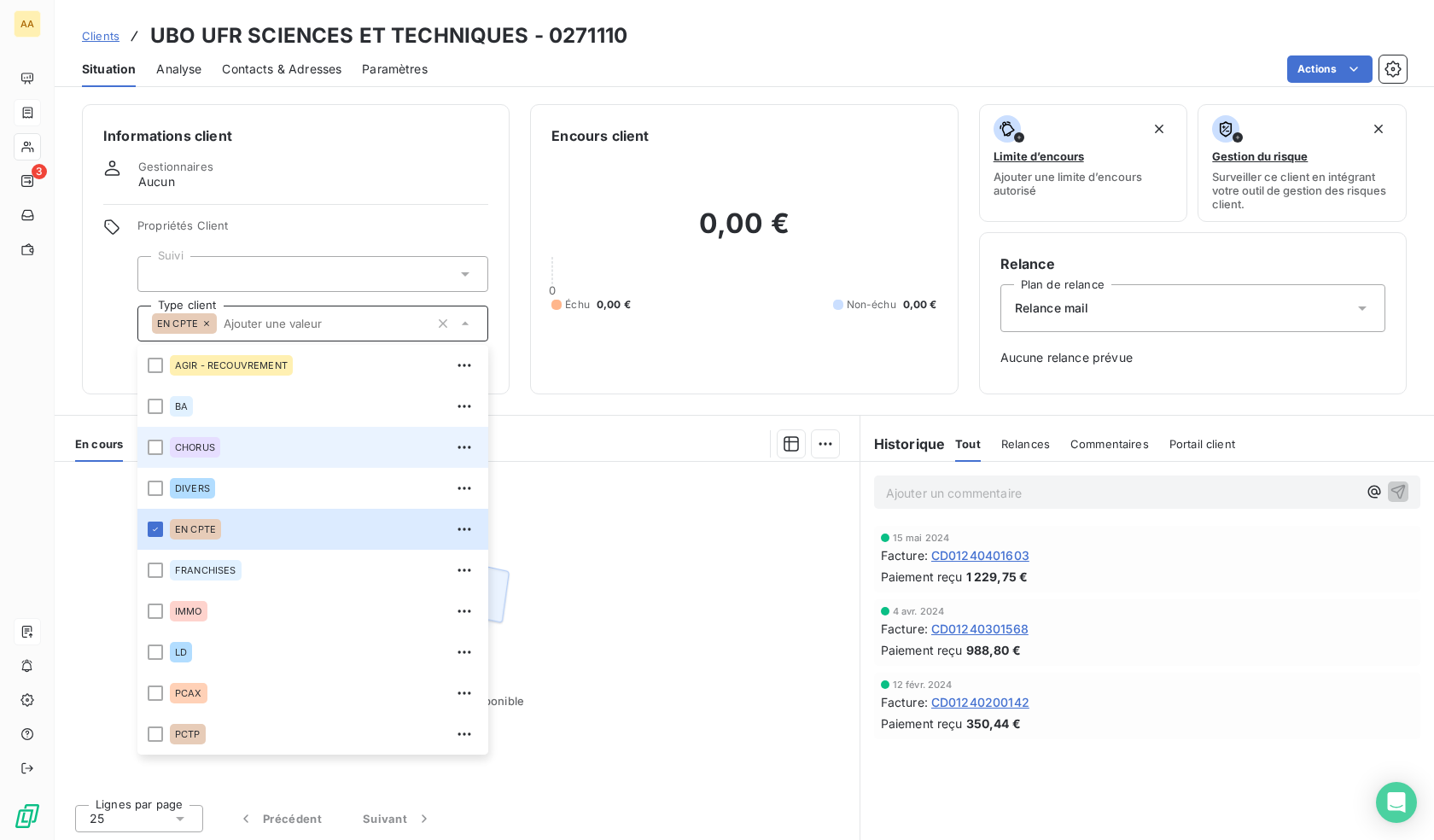
click at [183, 450] on span "CHORUS" at bounding box center [195, 446] width 40 height 10
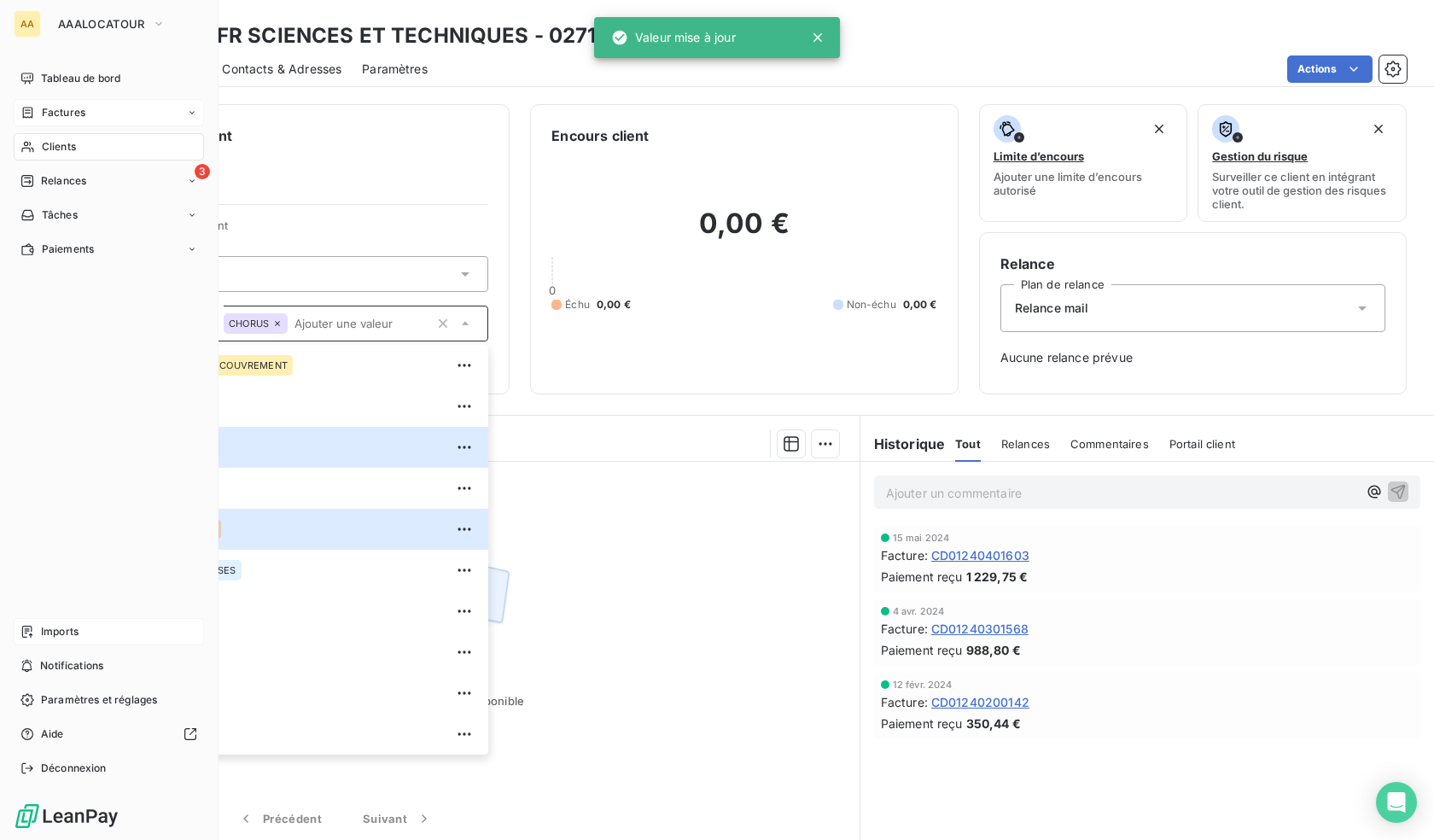
click at [32, 143] on icon at bounding box center [27, 147] width 15 height 14
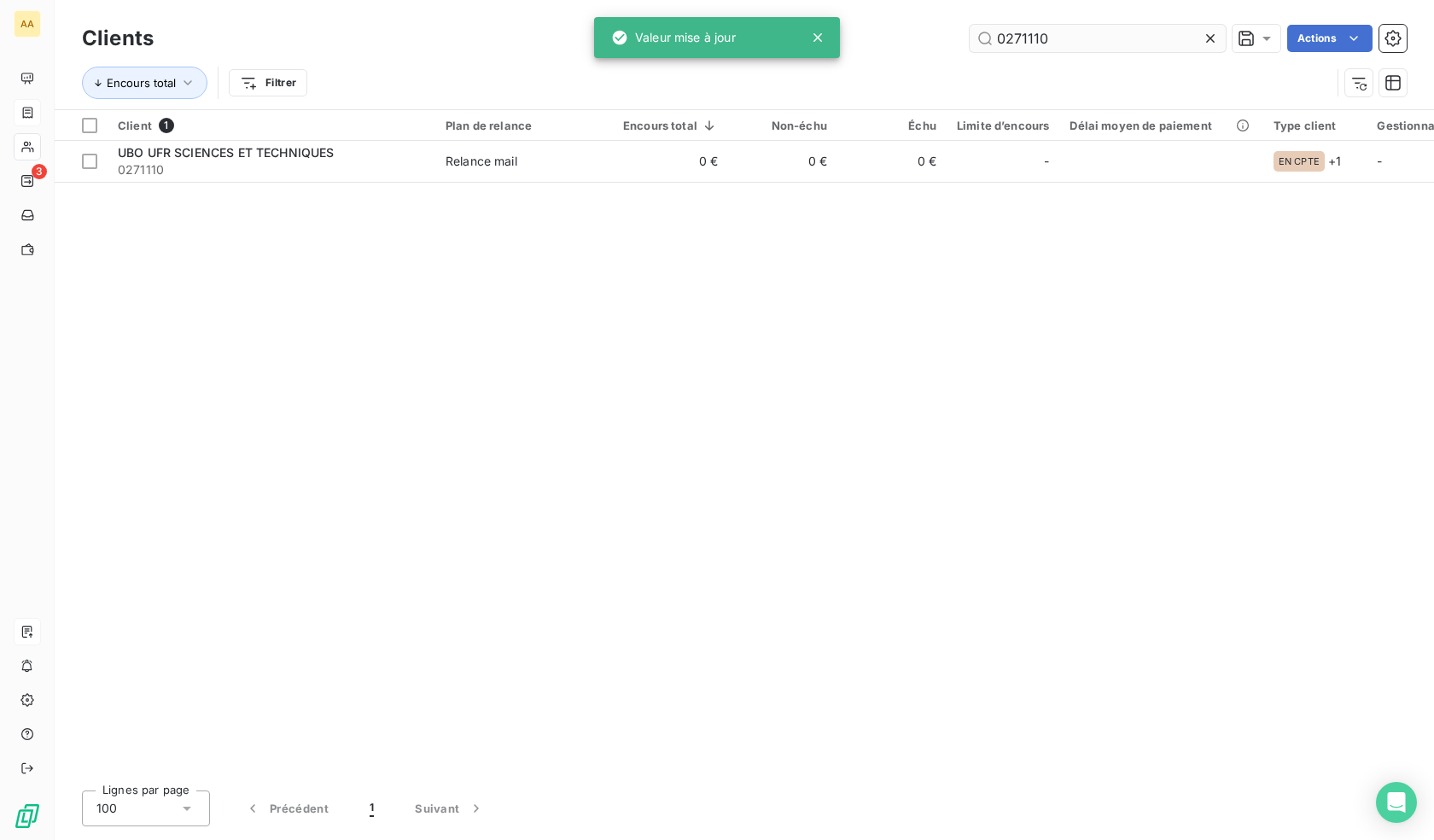
click at [1073, 46] on input "0271110" at bounding box center [1098, 38] width 256 height 27
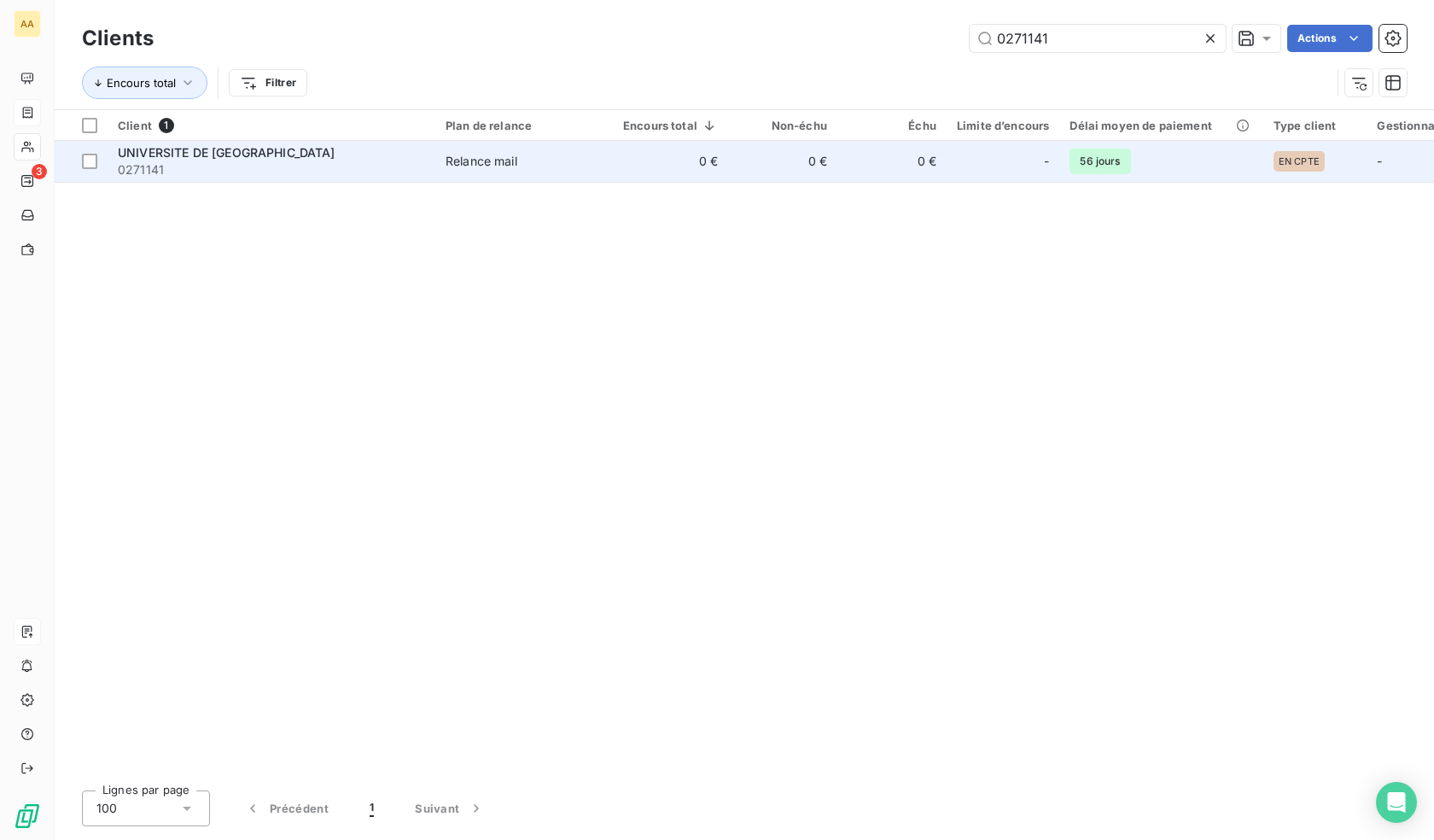
type input "0271141"
click at [698, 160] on td "0 €" at bounding box center [671, 161] width 116 height 41
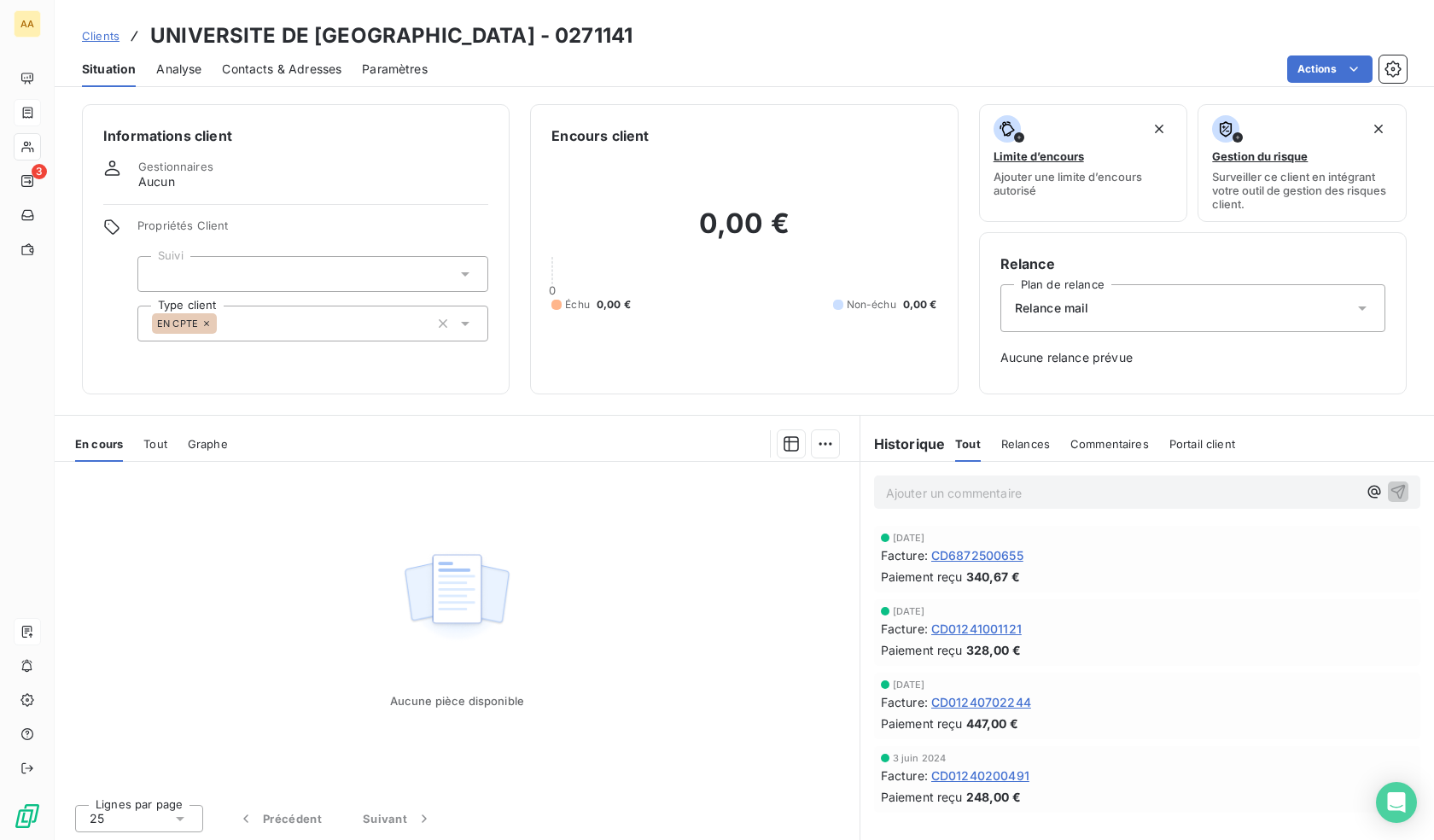
click at [283, 331] on div "EN CPTE" at bounding box center [312, 323] width 351 height 36
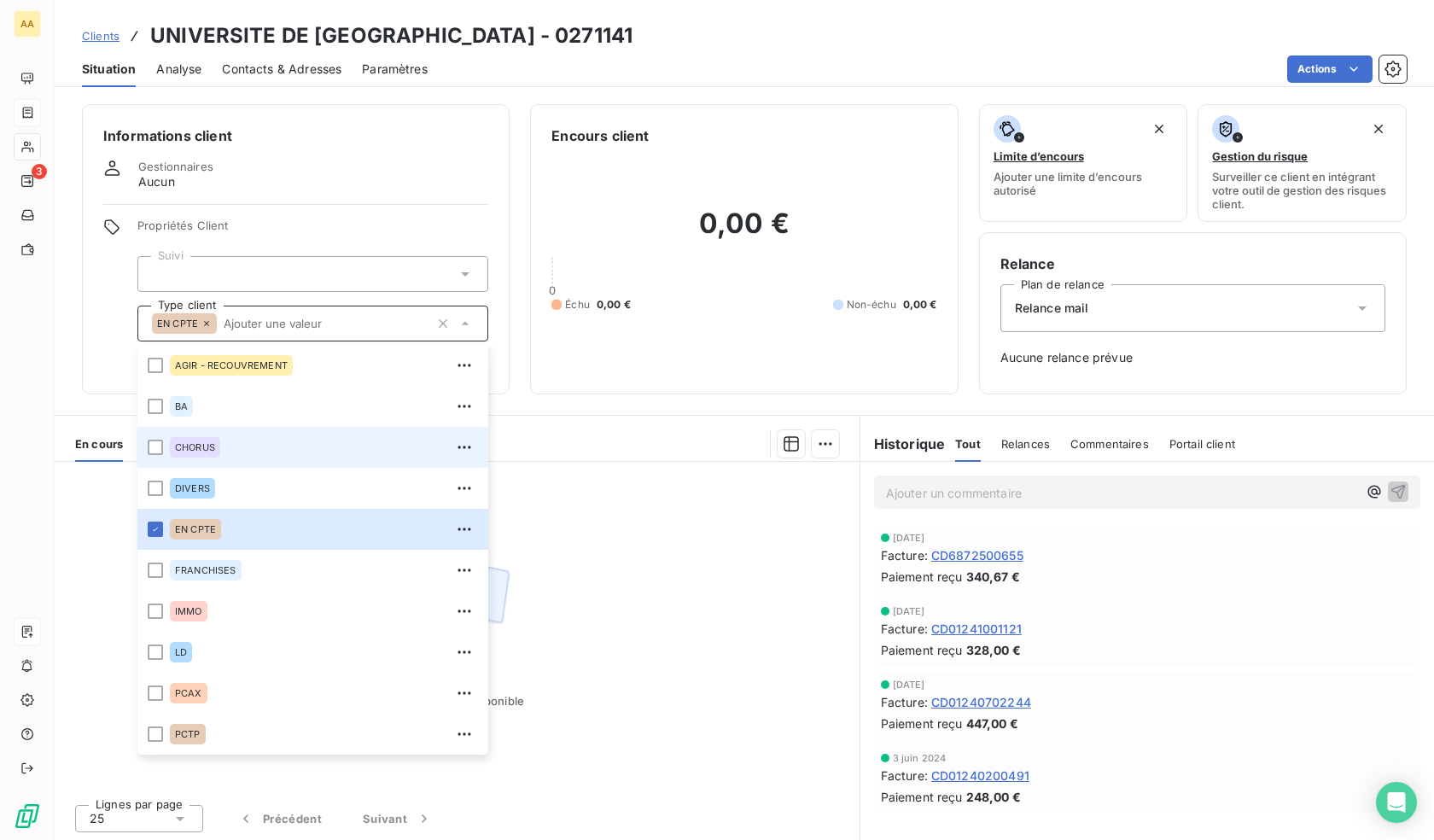
click at [194, 447] on span "CHORUS" at bounding box center [195, 446] width 40 height 10
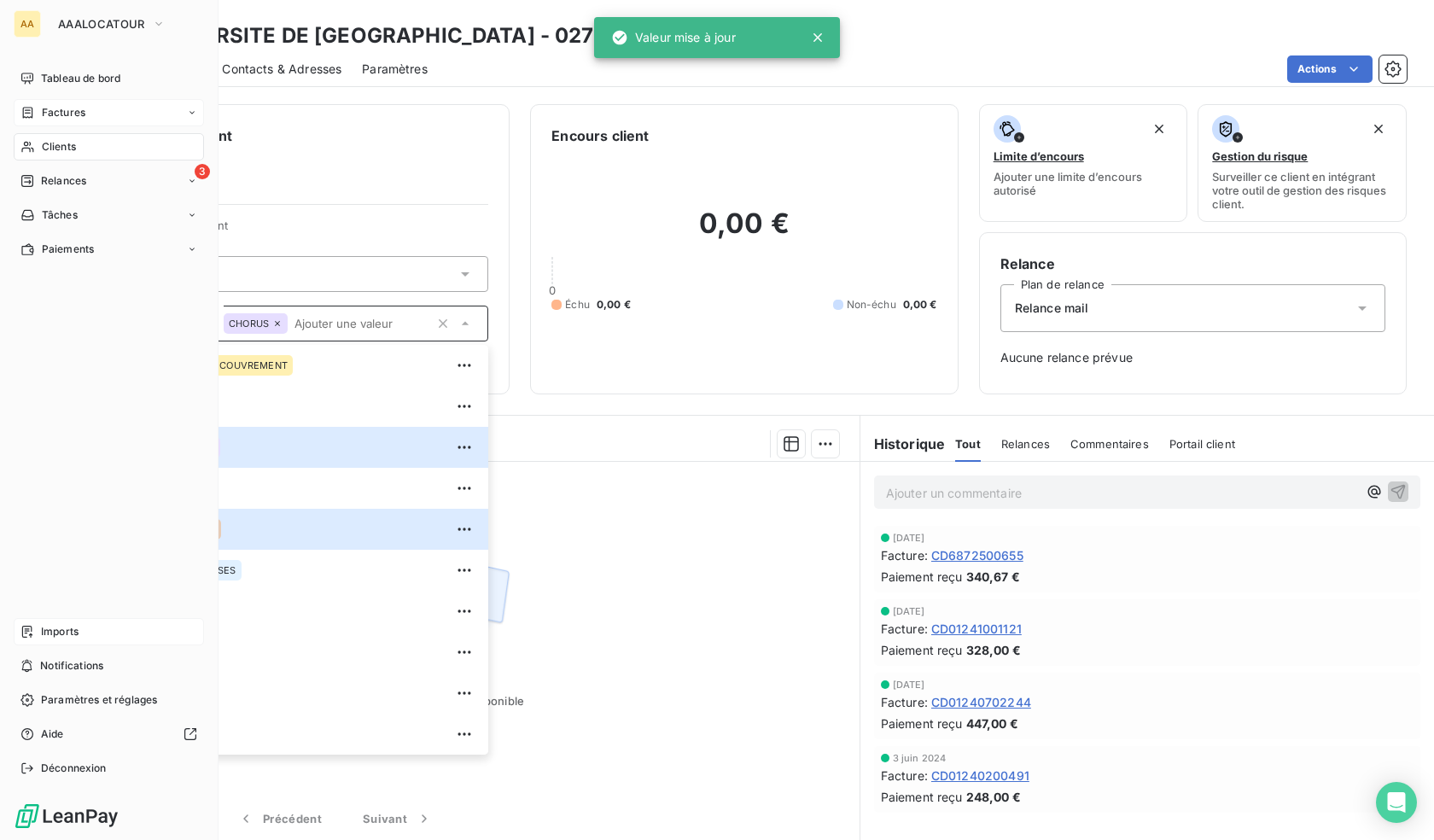
drag, startPoint x: 35, startPoint y: 143, endPoint x: 87, endPoint y: 145, distance: 52.0
click at [35, 143] on div "Clients" at bounding box center [108, 147] width 190 height 27
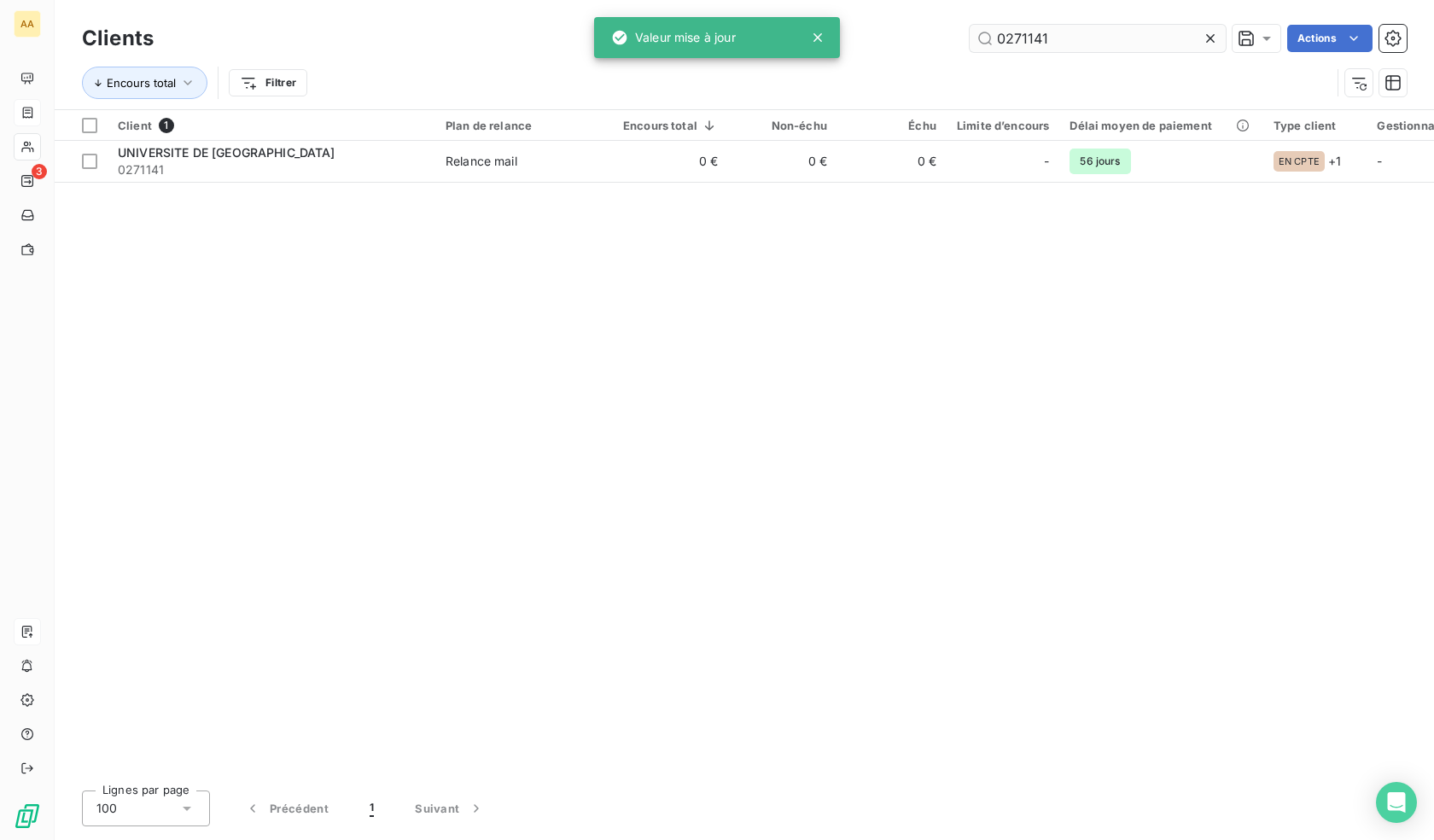
click at [1017, 43] on input "0271141" at bounding box center [1098, 38] width 256 height 27
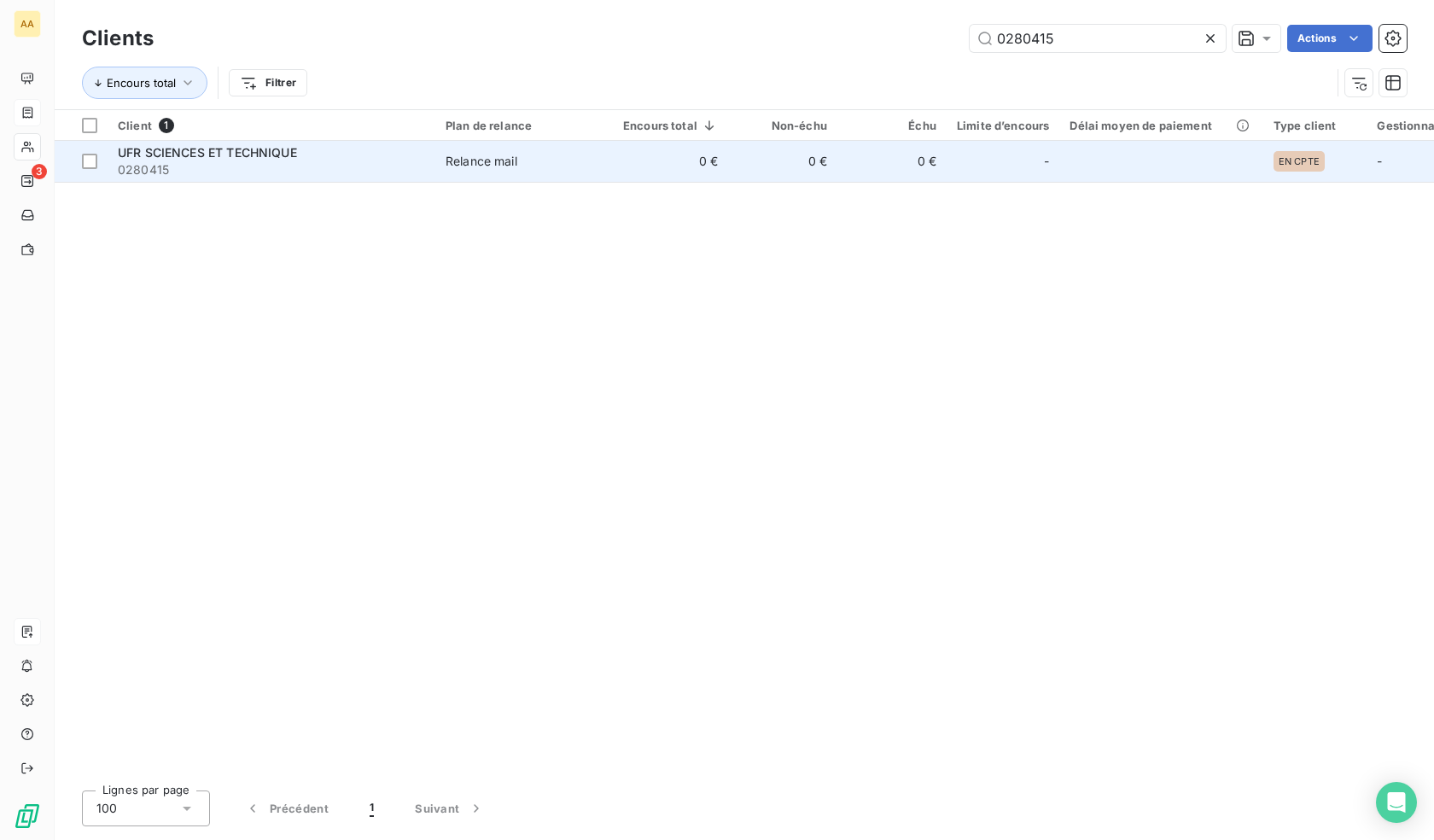
type input "0280415"
click at [936, 162] on td "0 €" at bounding box center [892, 161] width 109 height 41
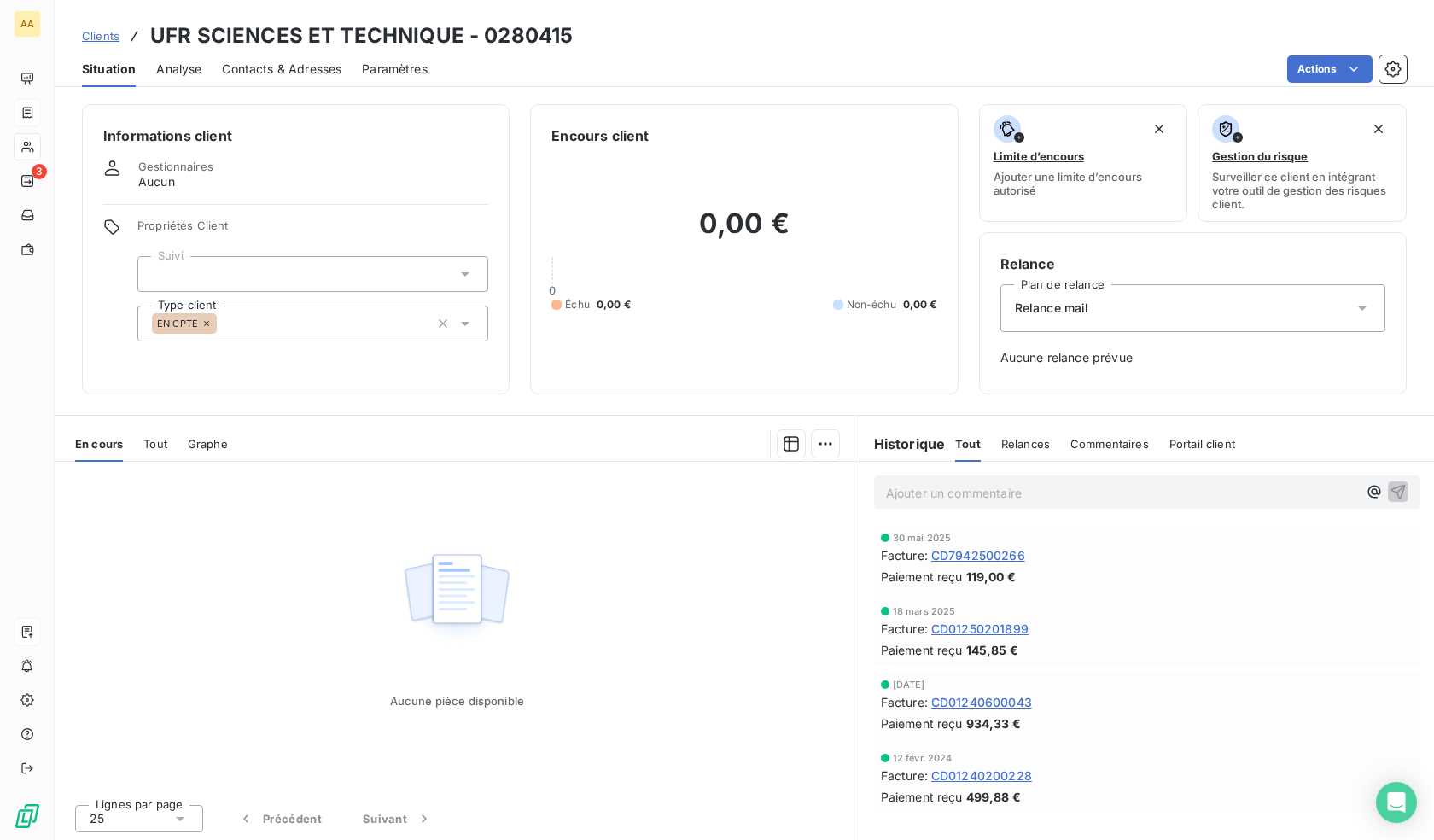
click at [286, 323] on div "EN CPTE" at bounding box center [312, 323] width 351 height 36
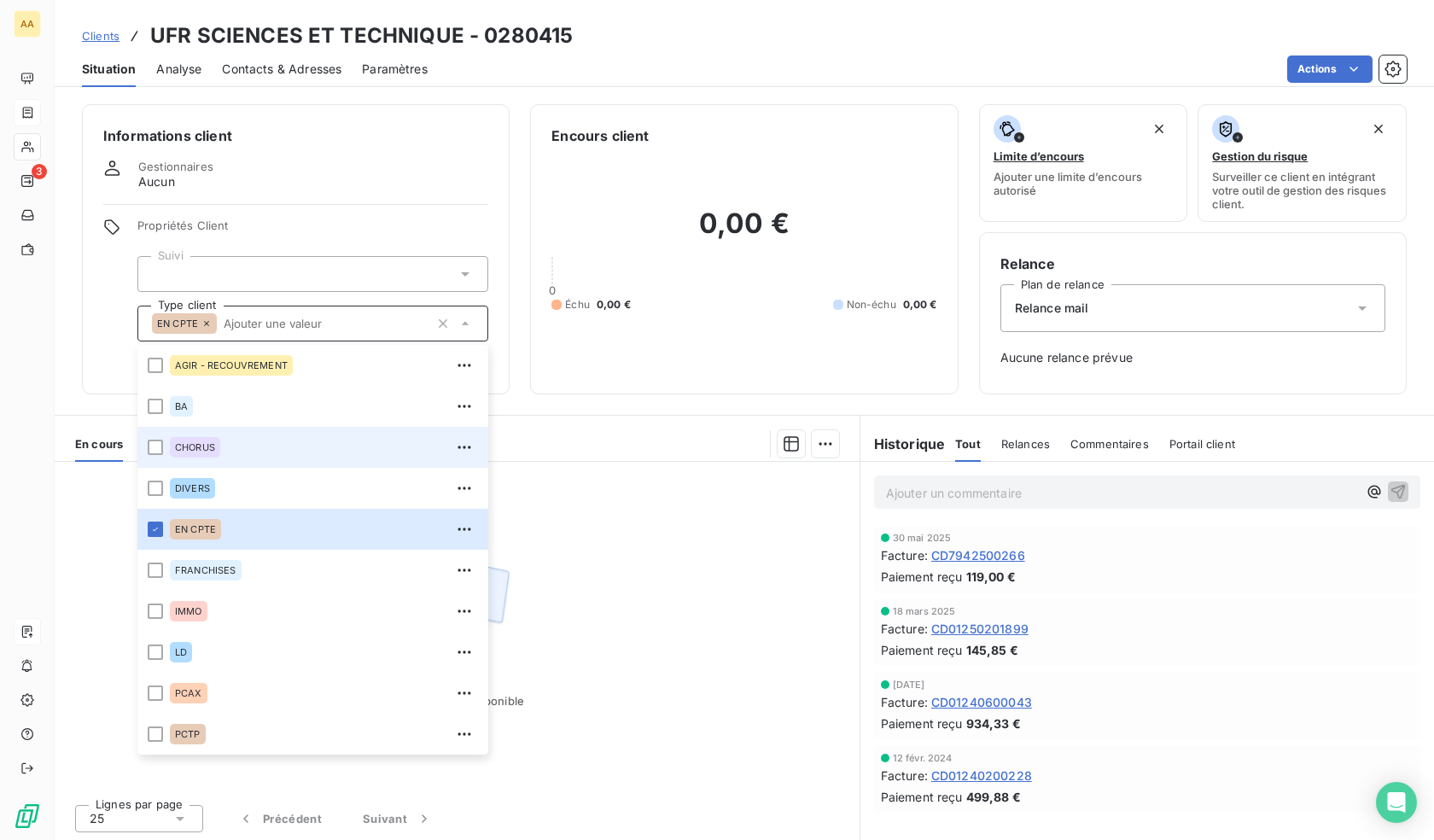
click at [181, 445] on span "CHORUS" at bounding box center [195, 446] width 40 height 10
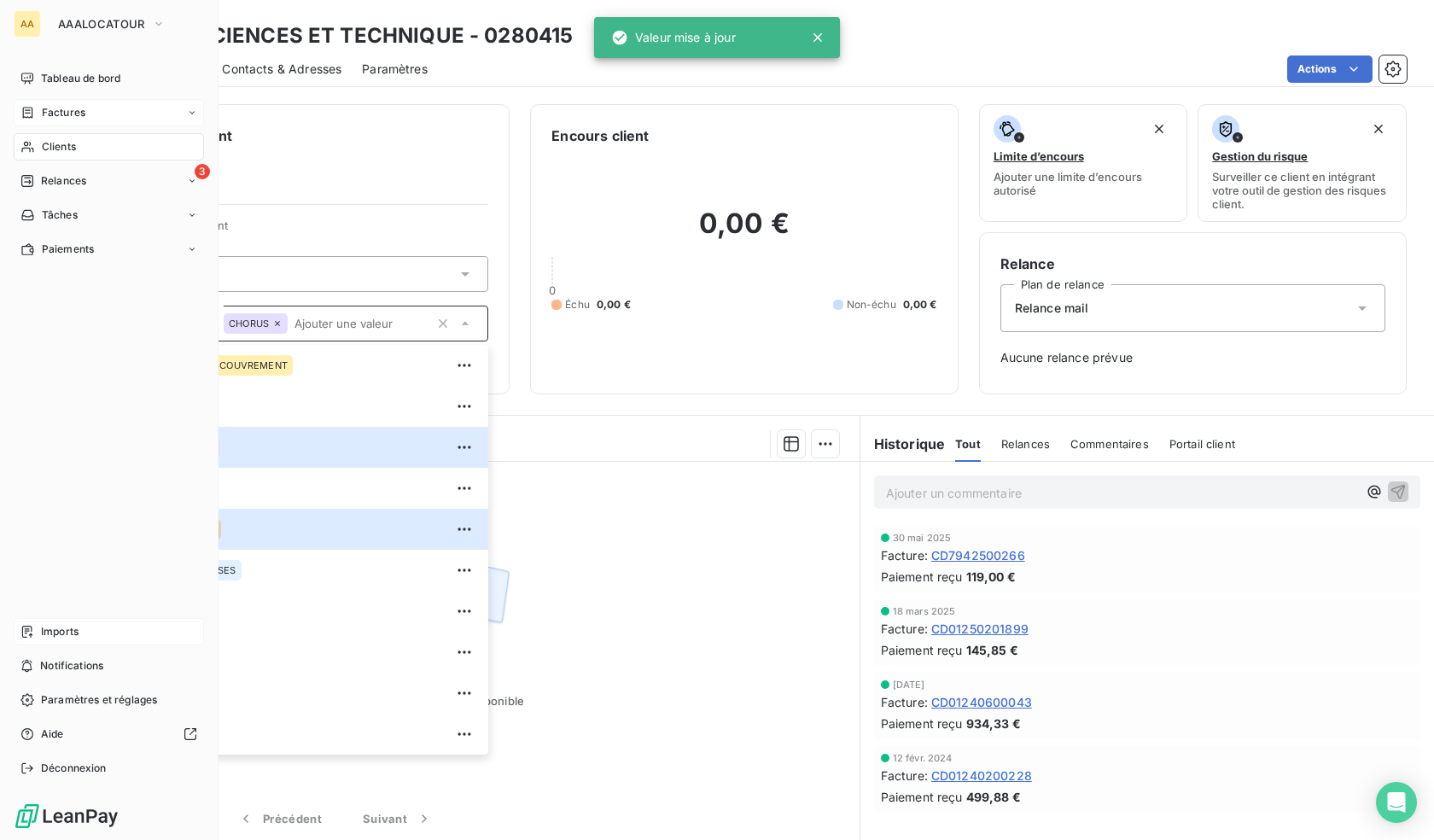
click at [23, 145] on icon at bounding box center [27, 147] width 15 height 14
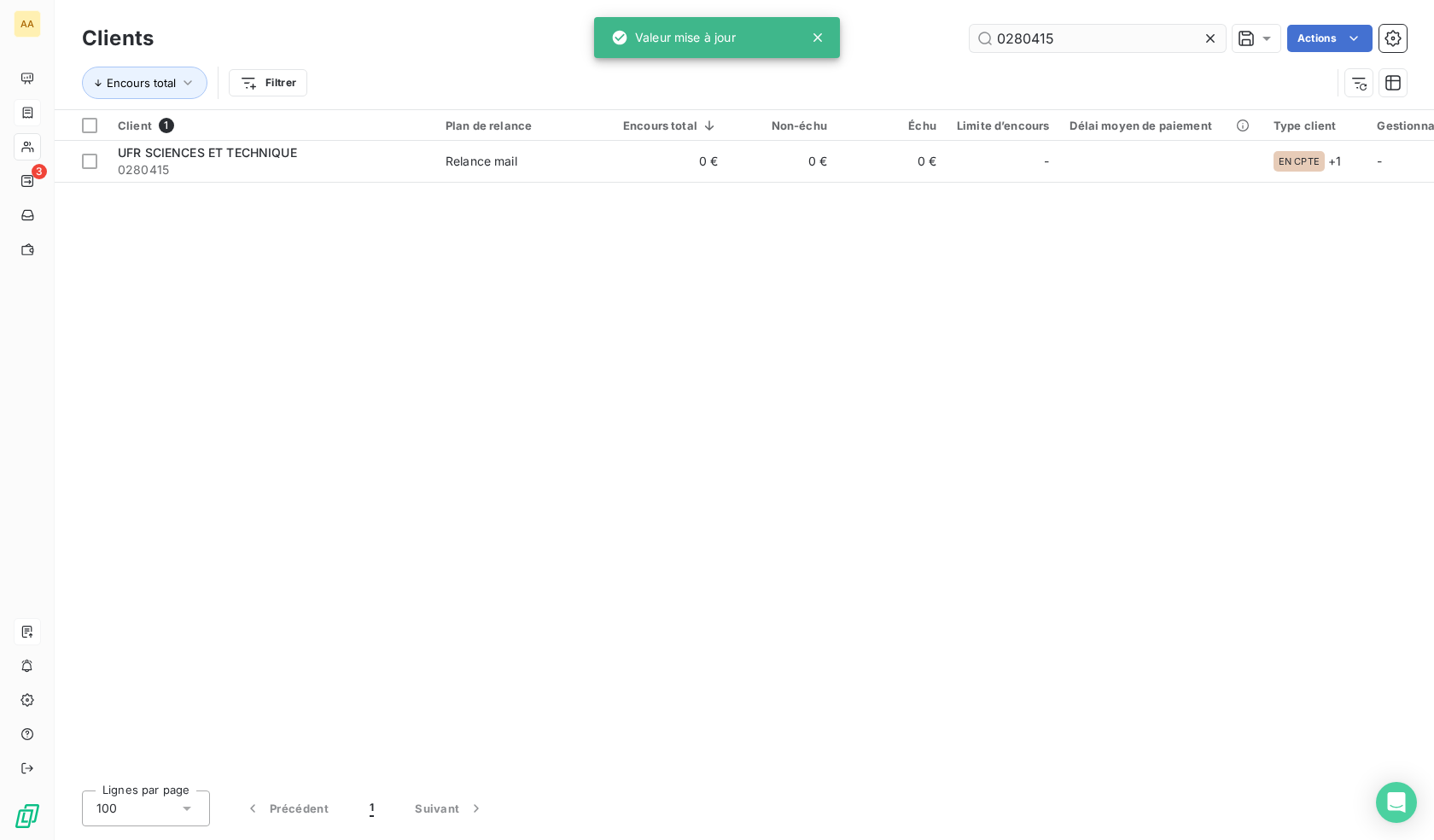
click at [1122, 26] on input "0280415" at bounding box center [1098, 38] width 256 height 27
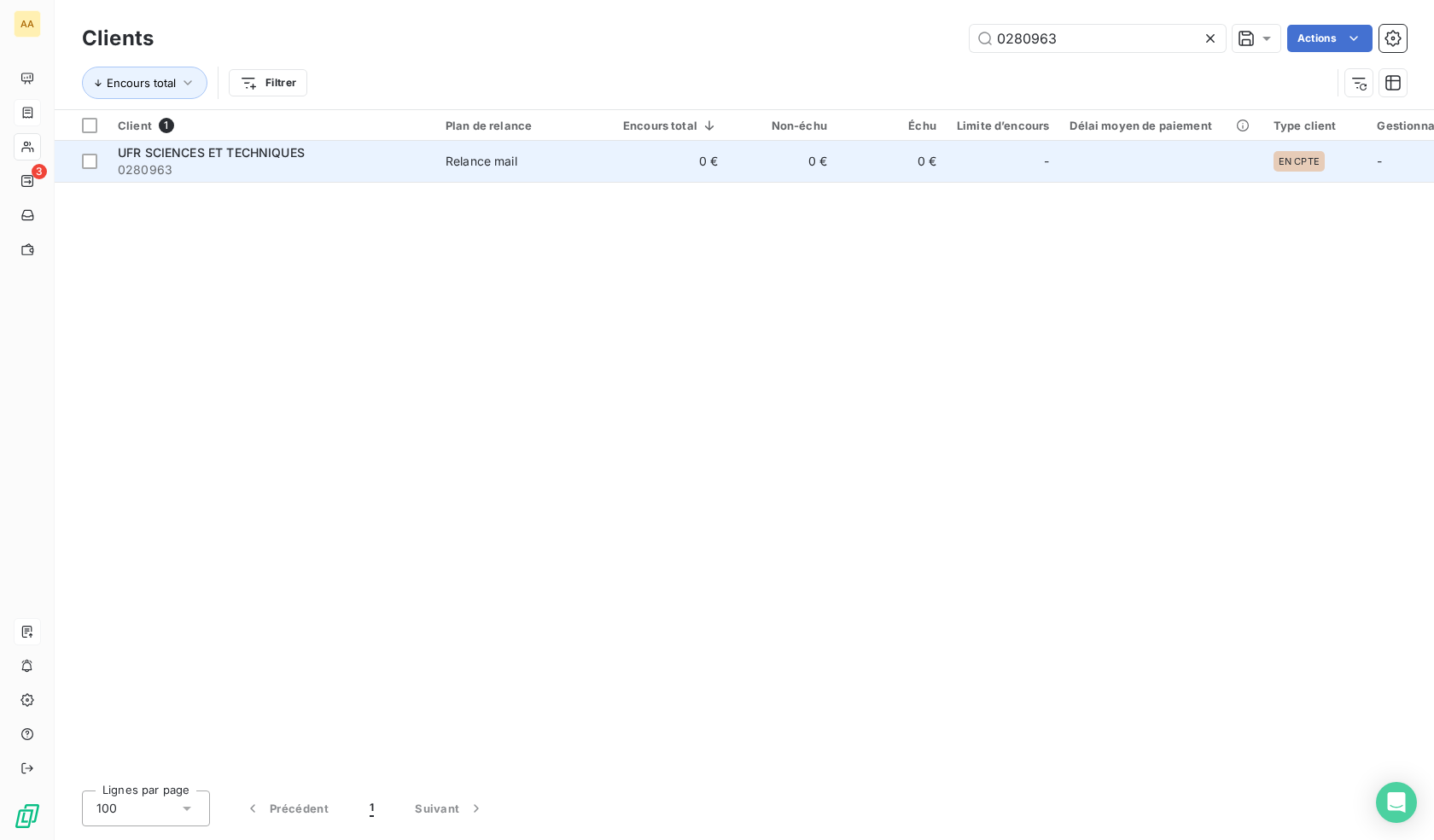
type input "0280963"
click at [682, 173] on td "0 €" at bounding box center [671, 161] width 116 height 41
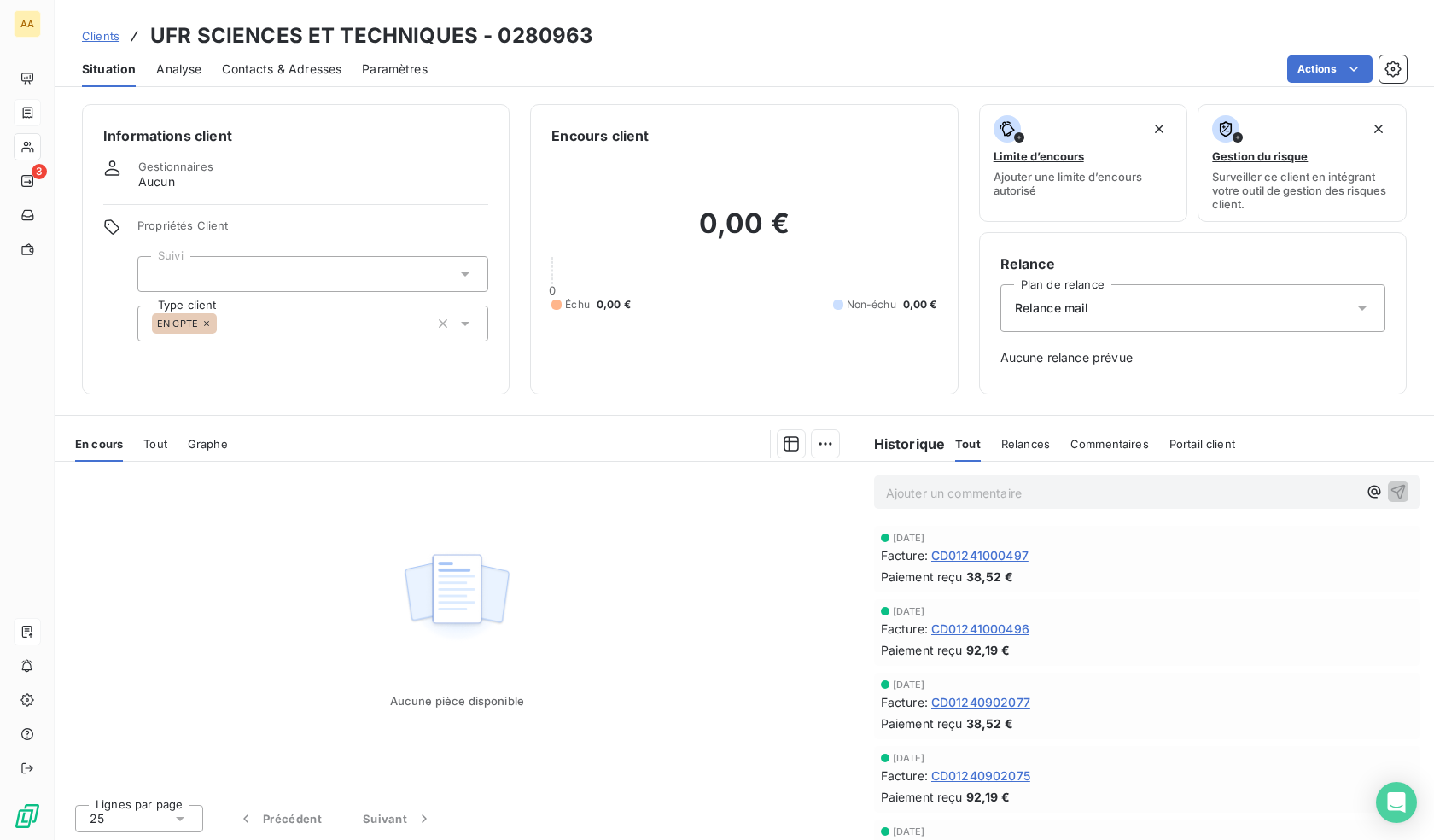
click at [353, 319] on div "EN CPTE" at bounding box center [312, 323] width 351 height 36
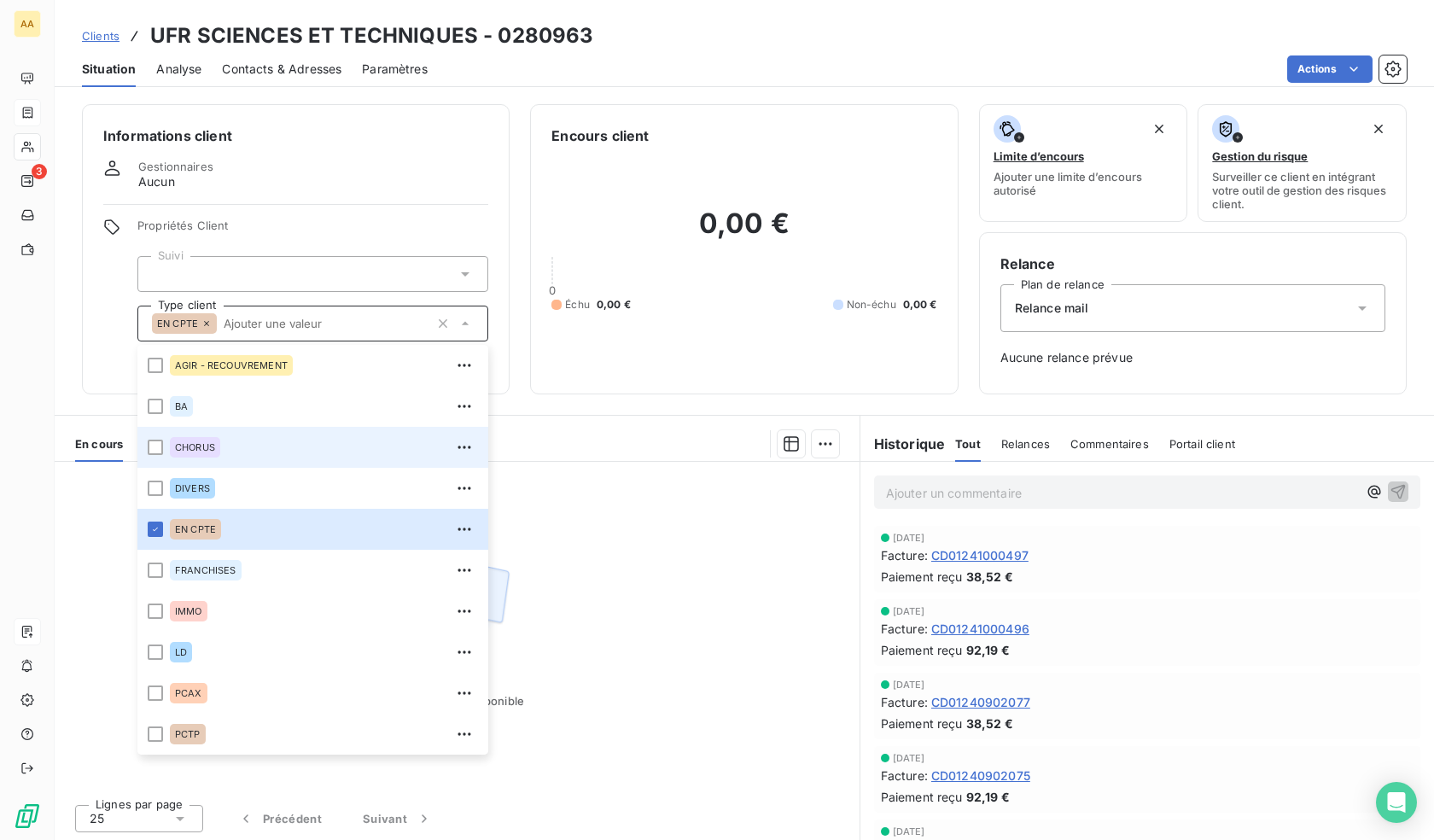
click at [177, 452] on span "CHORUS" at bounding box center [195, 446] width 40 height 10
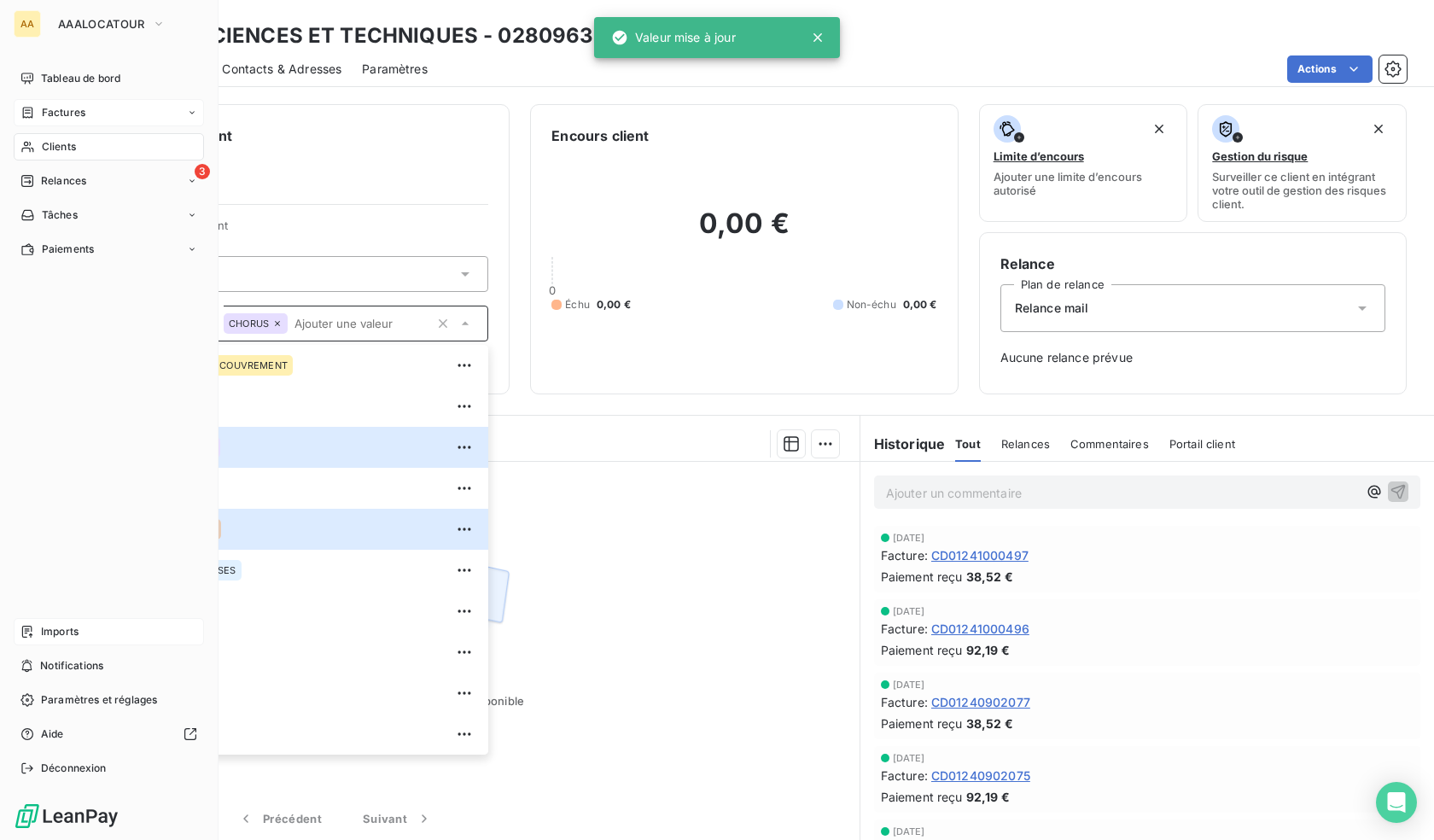
click at [44, 137] on div "Clients" at bounding box center [108, 147] width 190 height 27
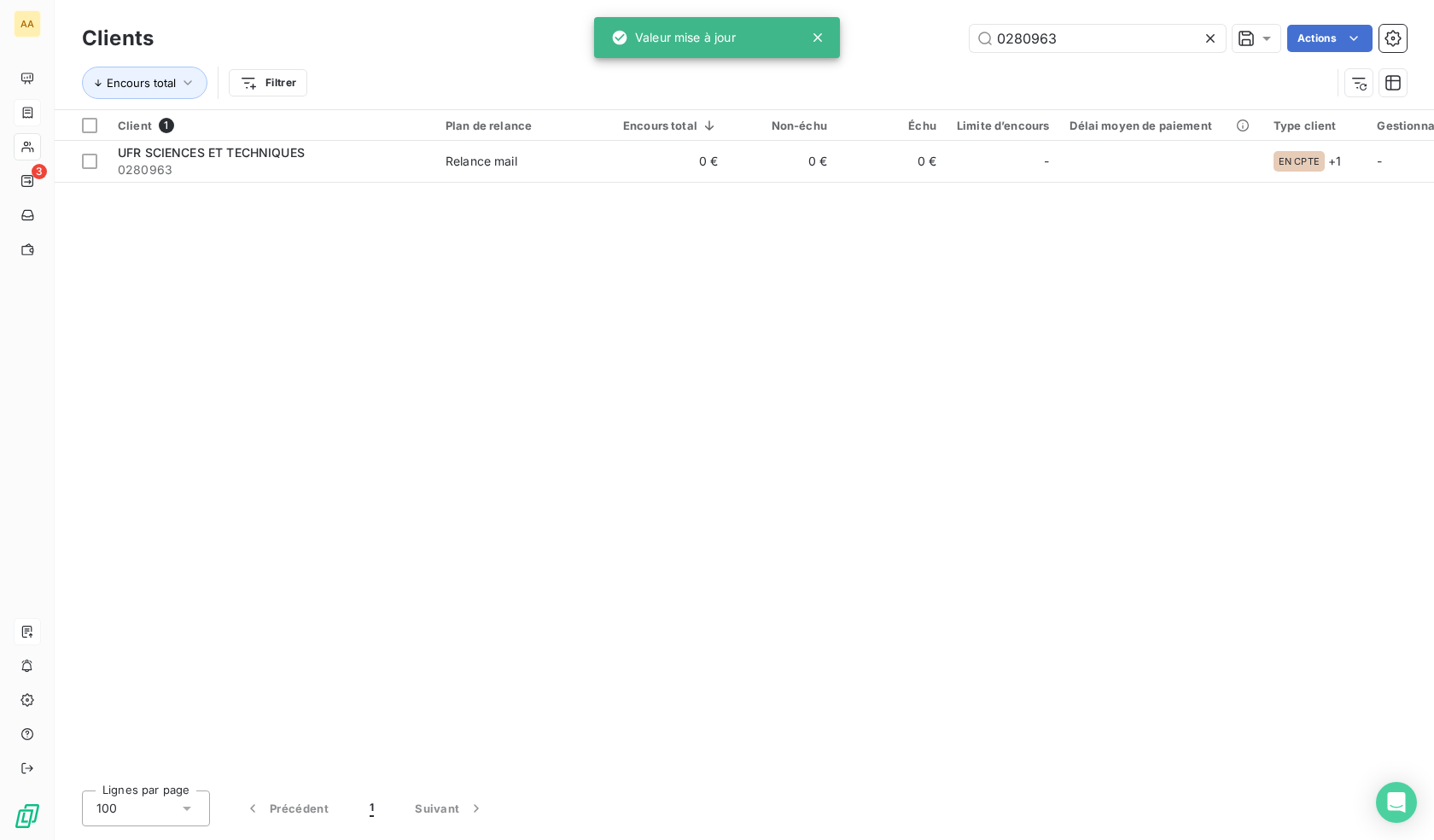
click at [1025, 24] on div "Clients 0280963 Actions" at bounding box center [744, 37] width 1325 height 36
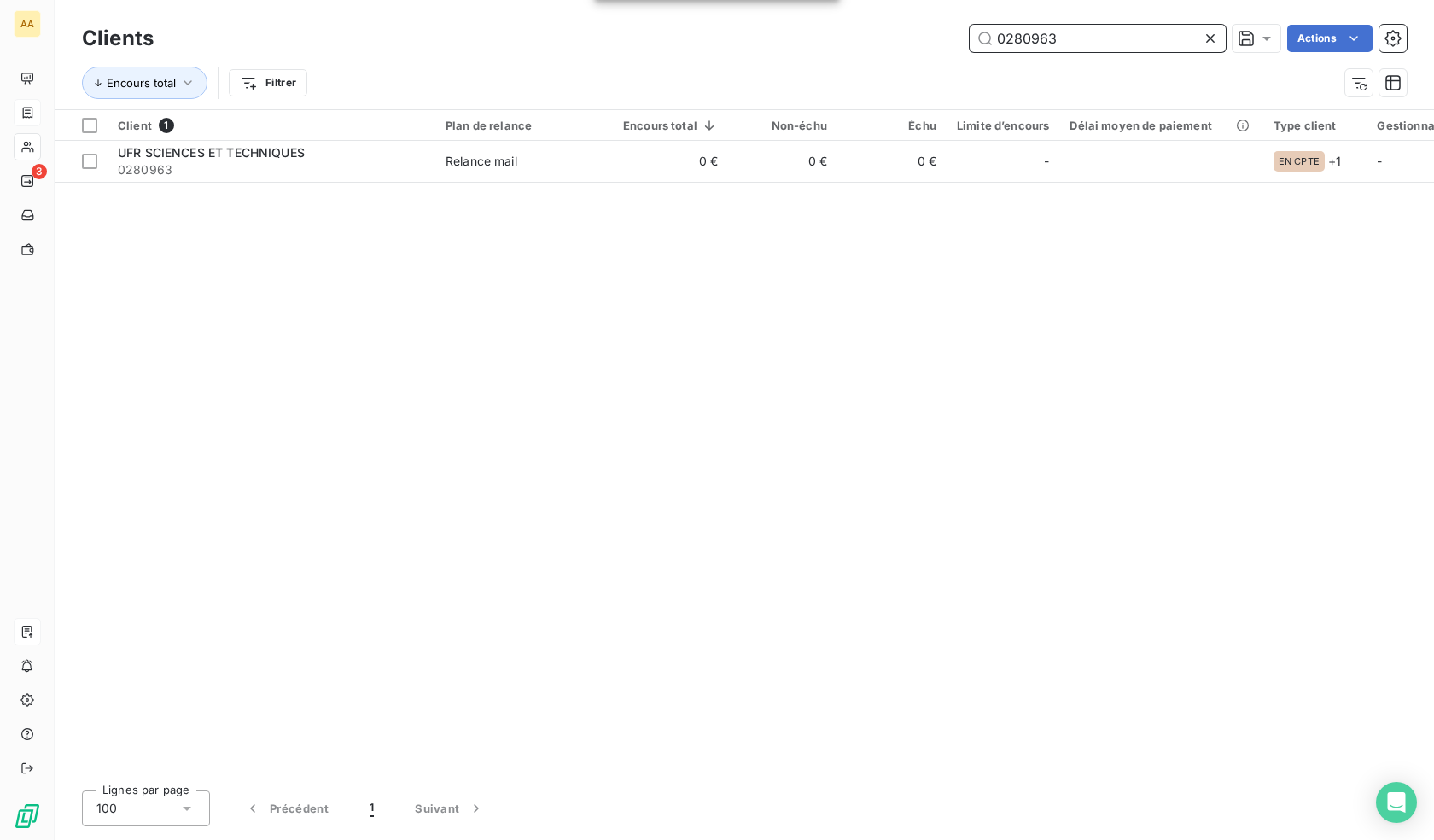
click at [1027, 46] on input "0280963" at bounding box center [1098, 38] width 256 height 27
paste input "9"
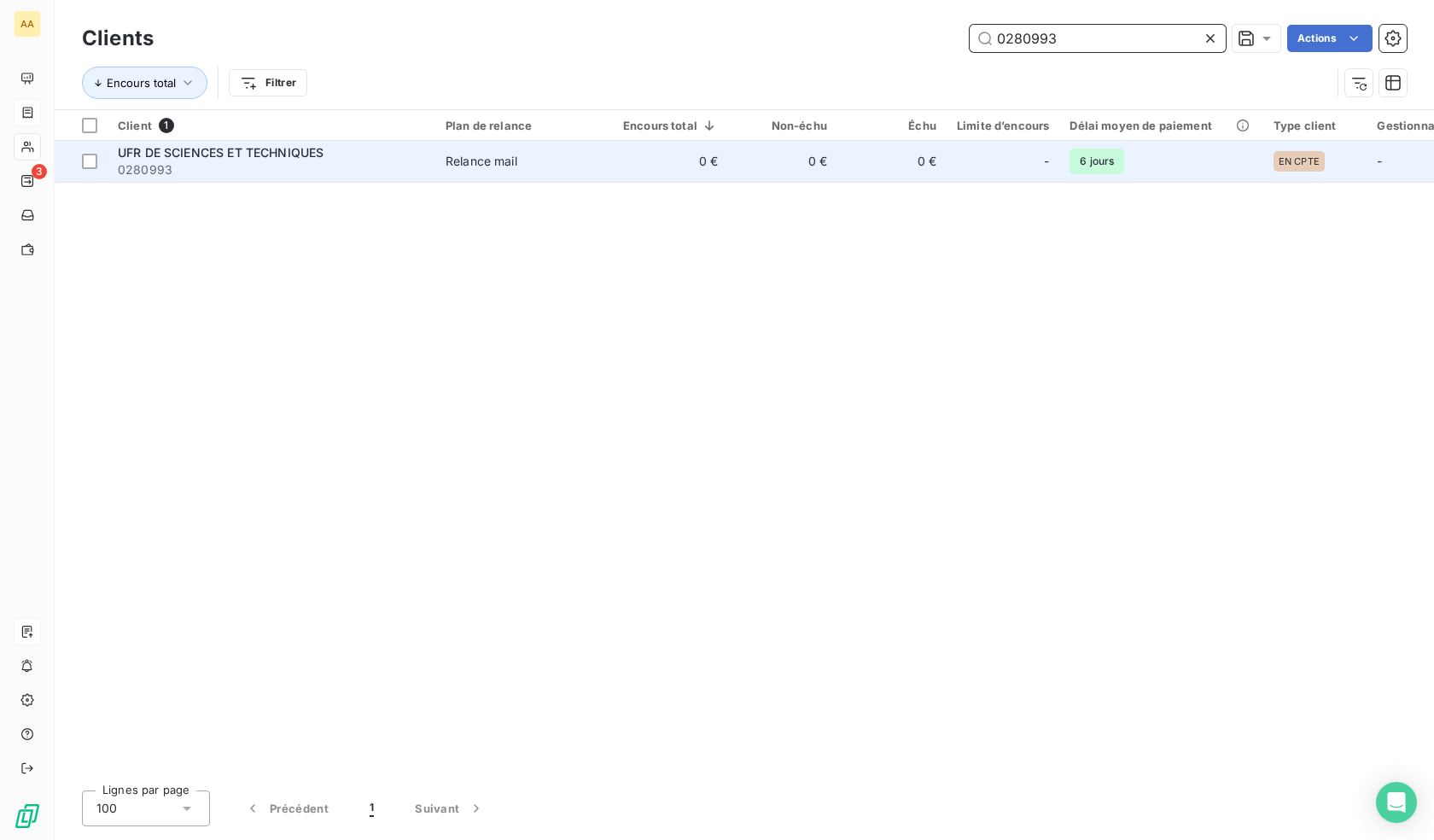
type input "0280993"
click at [522, 169] on span "Relance mail" at bounding box center [524, 161] width 157 height 17
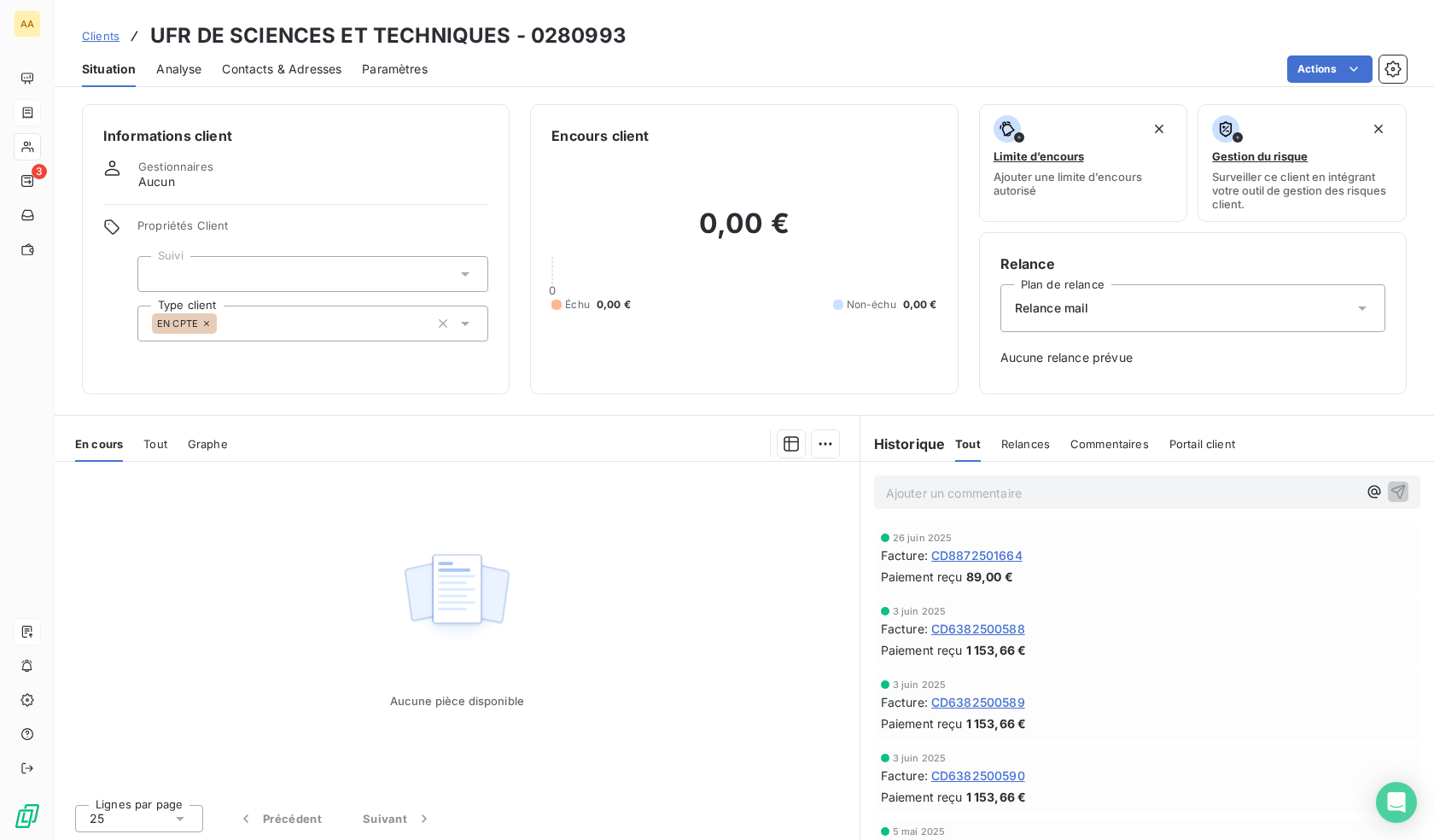
click at [360, 331] on div "EN CPTE" at bounding box center [312, 323] width 351 height 36
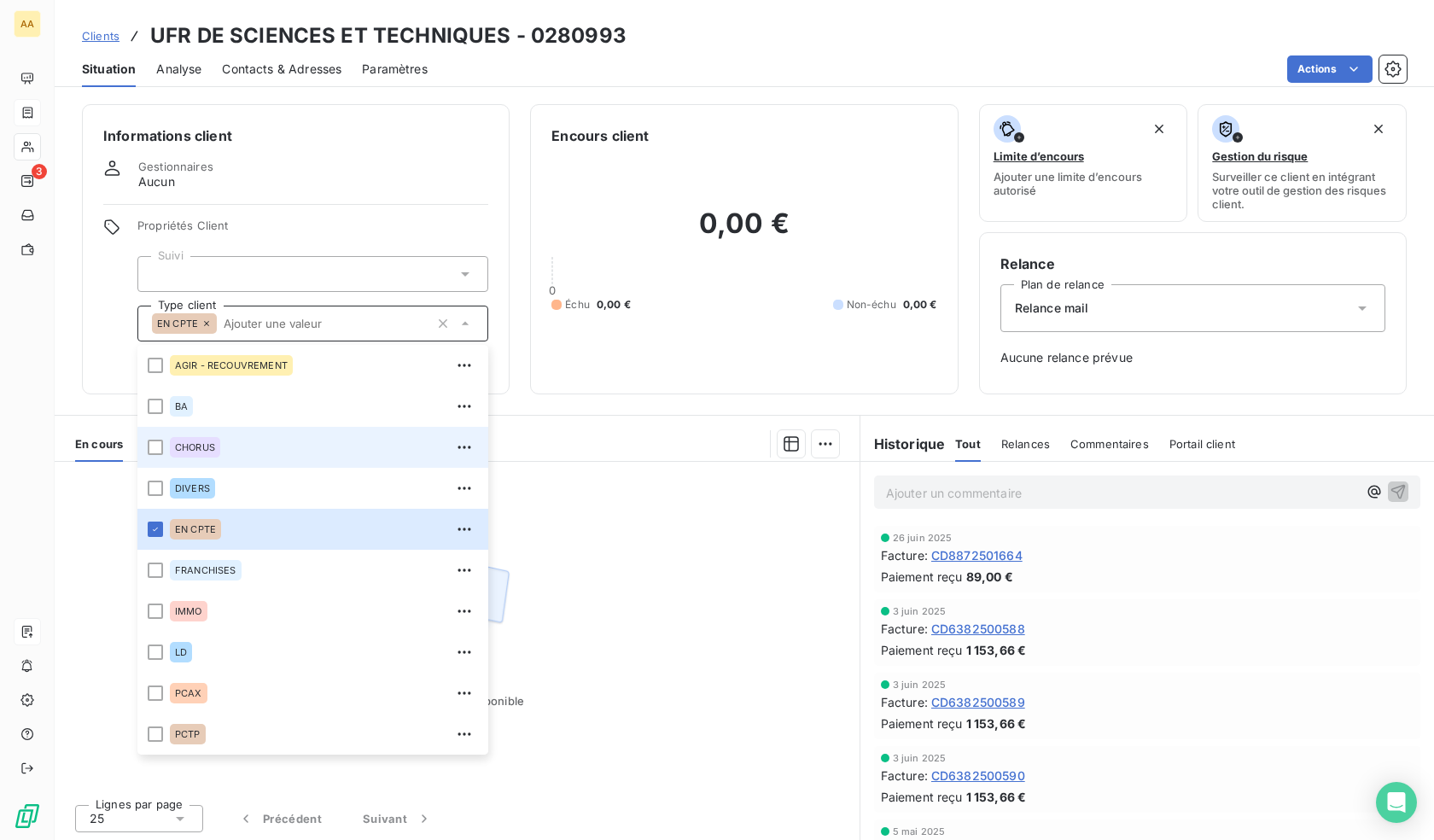
click at [192, 446] on span "CHORUS" at bounding box center [195, 446] width 40 height 10
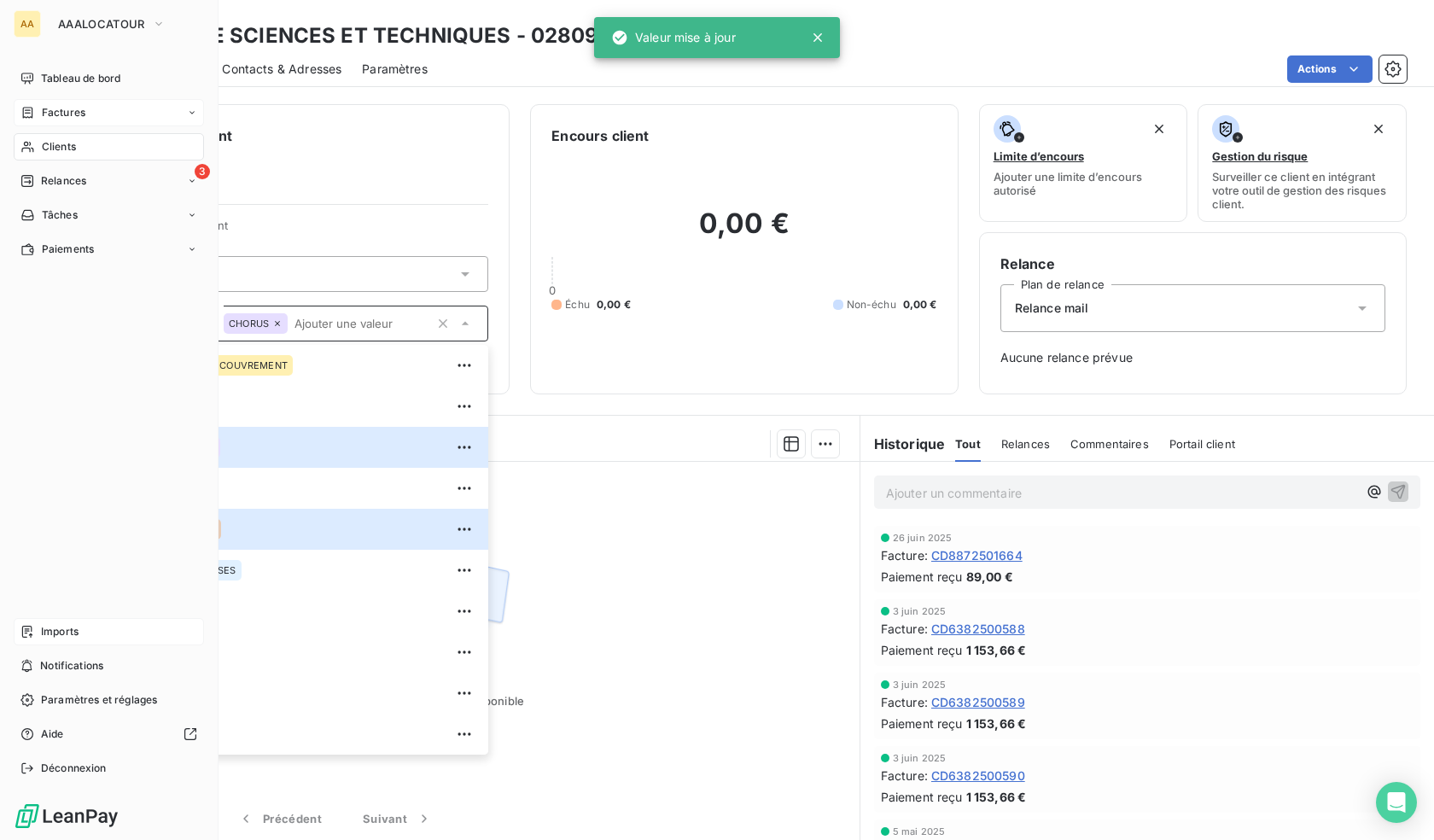
click at [44, 149] on span "Clients" at bounding box center [58, 147] width 34 height 15
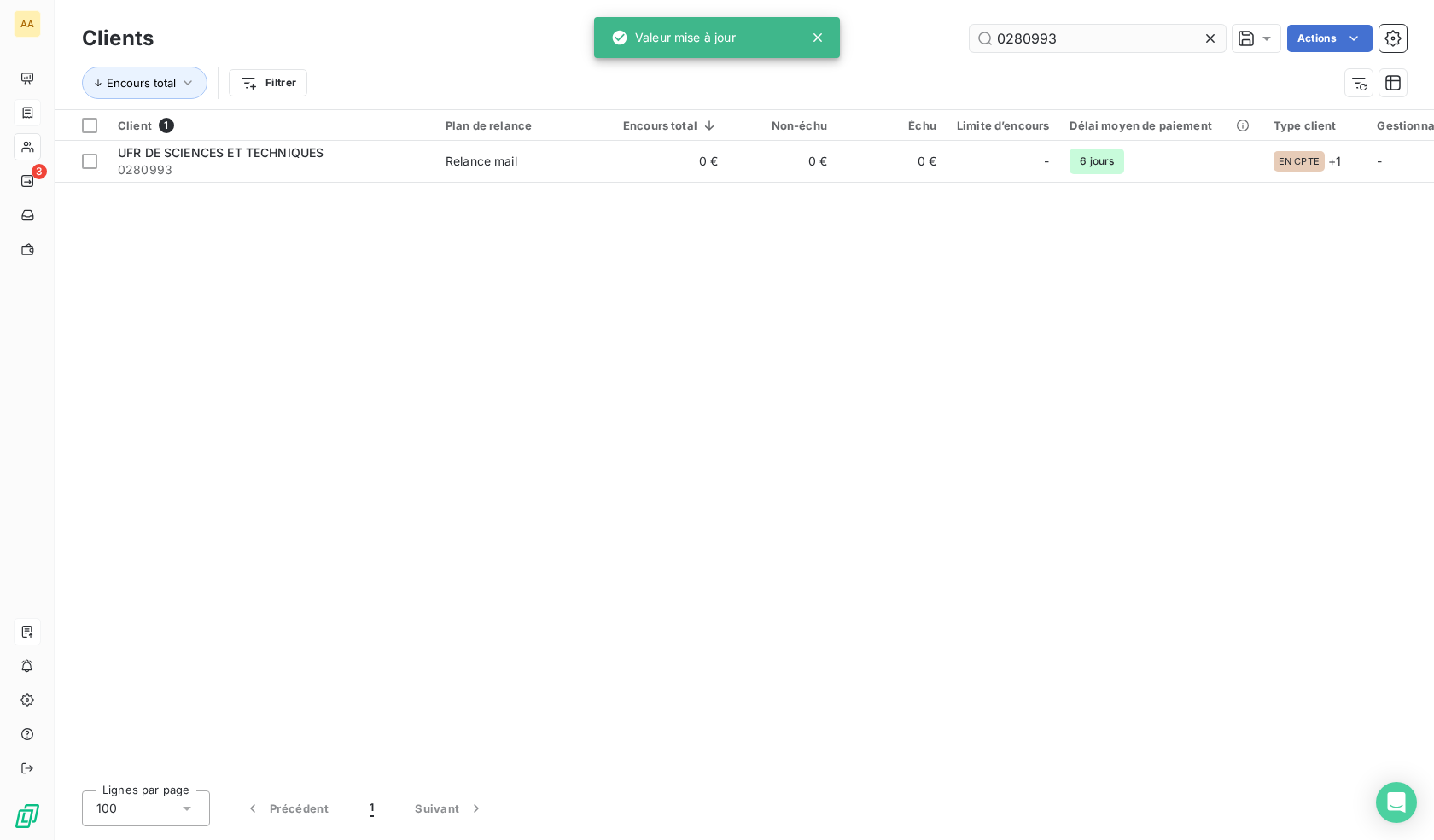
click at [1054, 36] on input "0280993" at bounding box center [1098, 38] width 256 height 27
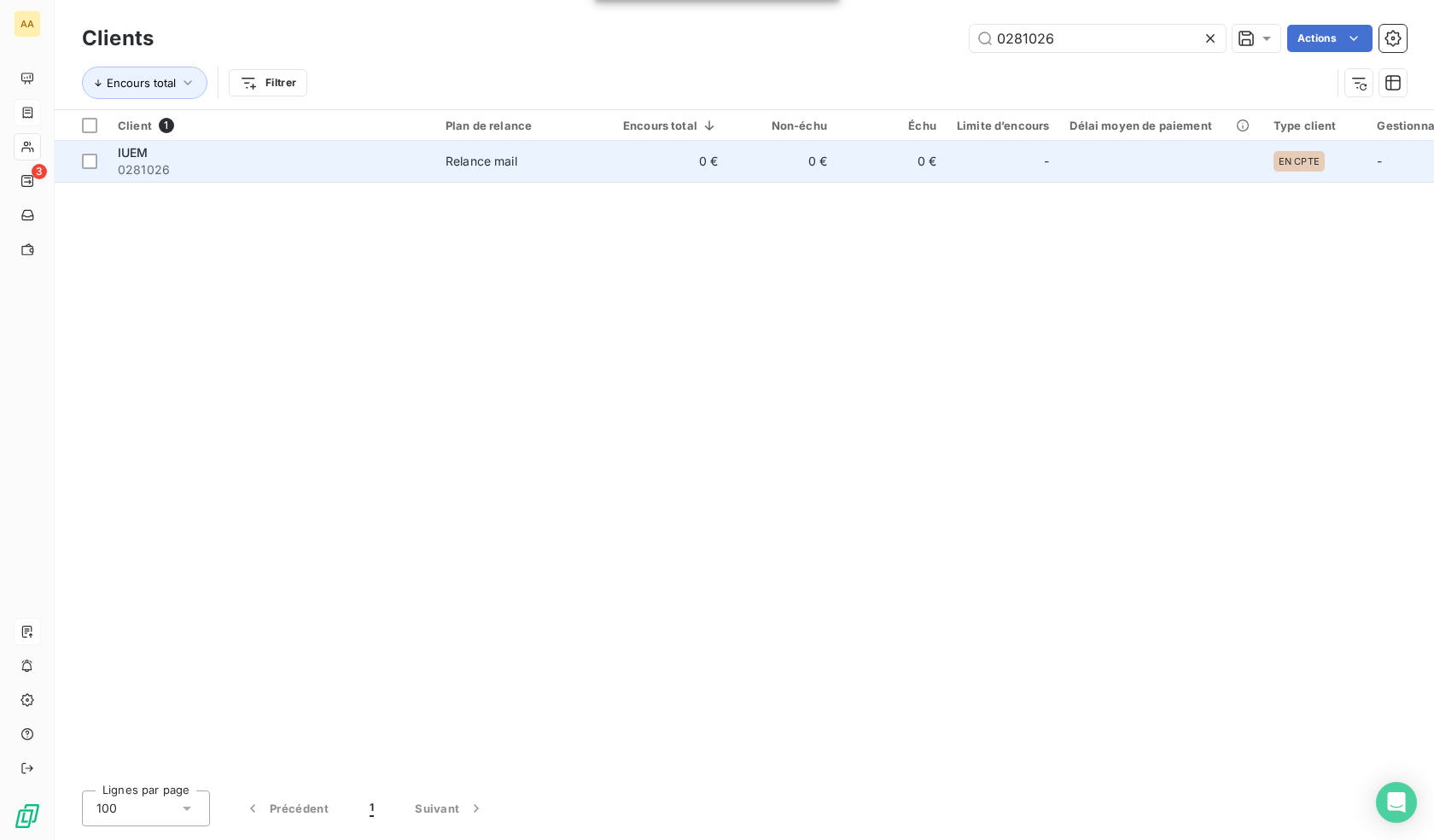
type input "0281026"
click at [878, 169] on td "0 €" at bounding box center [892, 161] width 109 height 41
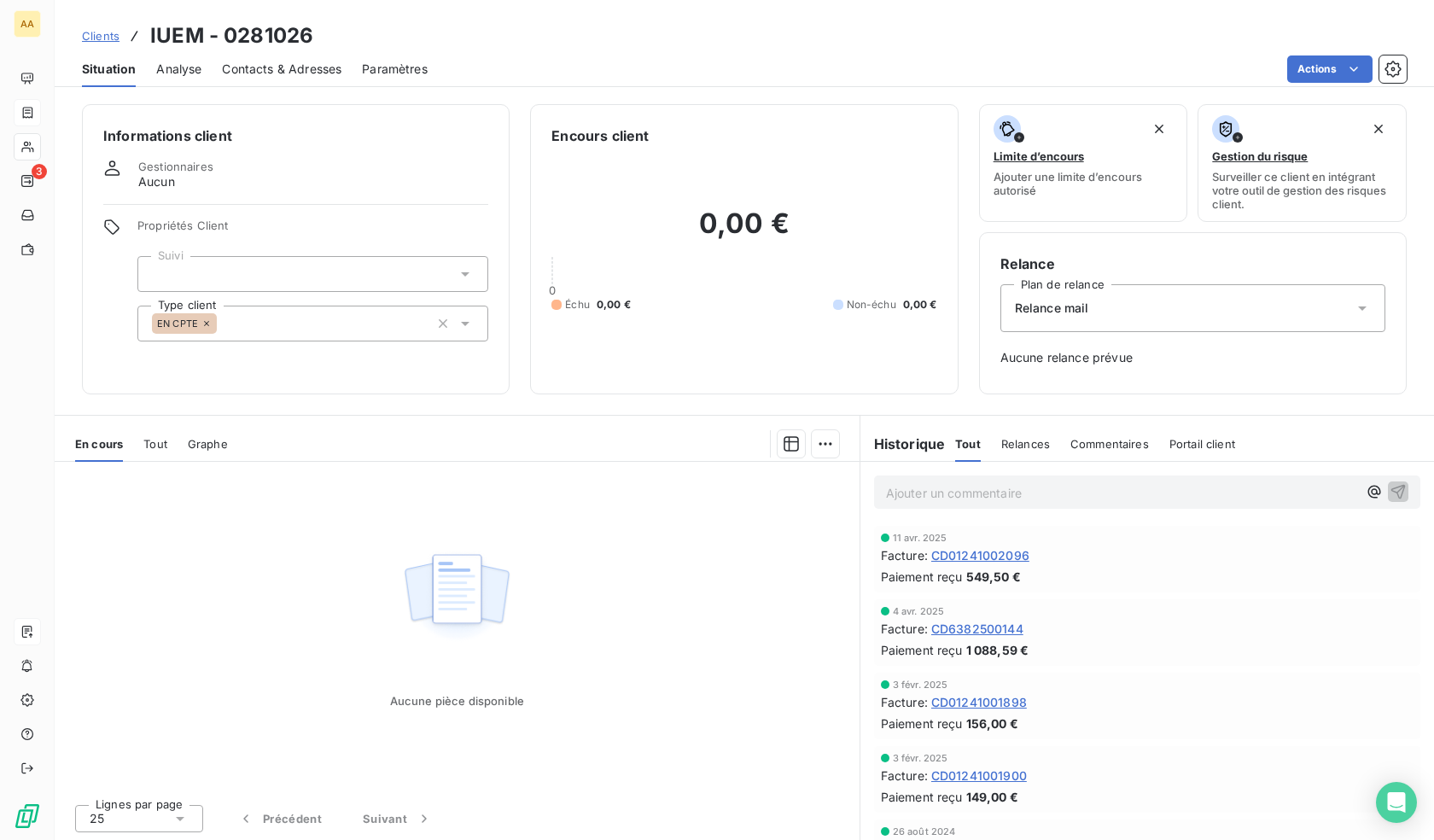
click at [324, 328] on div "EN CPTE" at bounding box center [312, 323] width 351 height 36
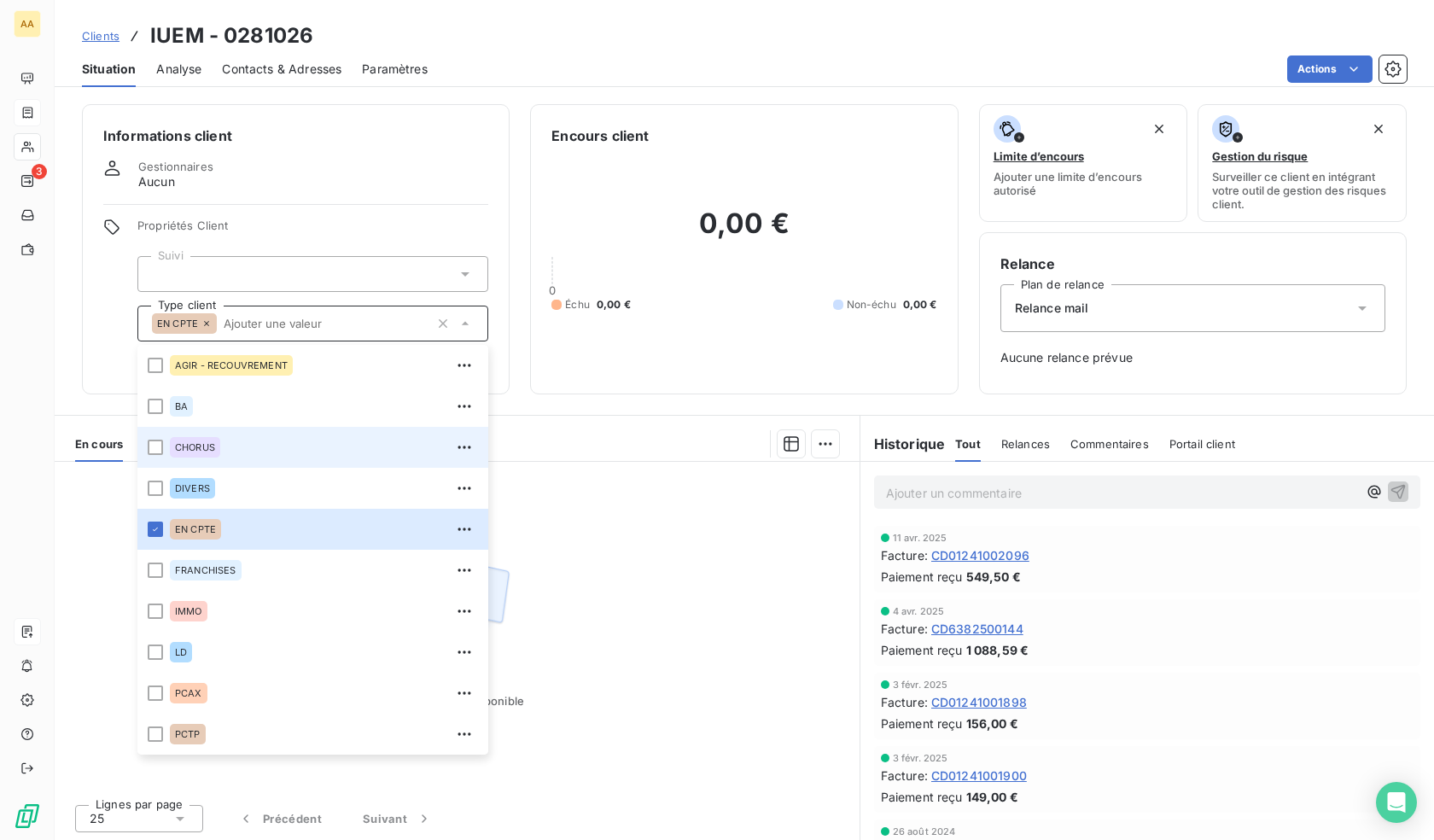
click at [197, 441] on div "CHORUS" at bounding box center [194, 447] width 50 height 20
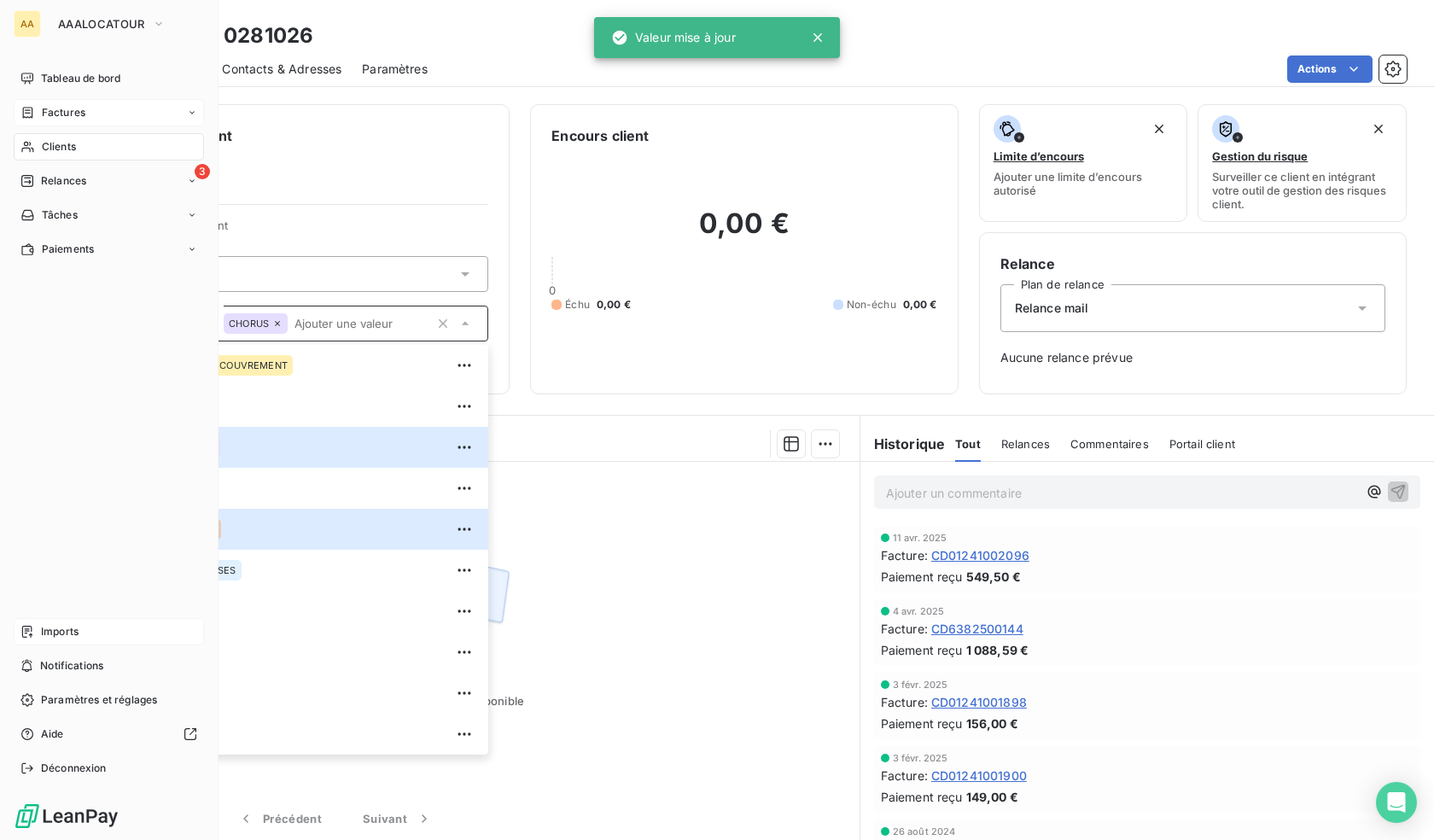
click at [46, 133] on div "Clients" at bounding box center [108, 147] width 190 height 27
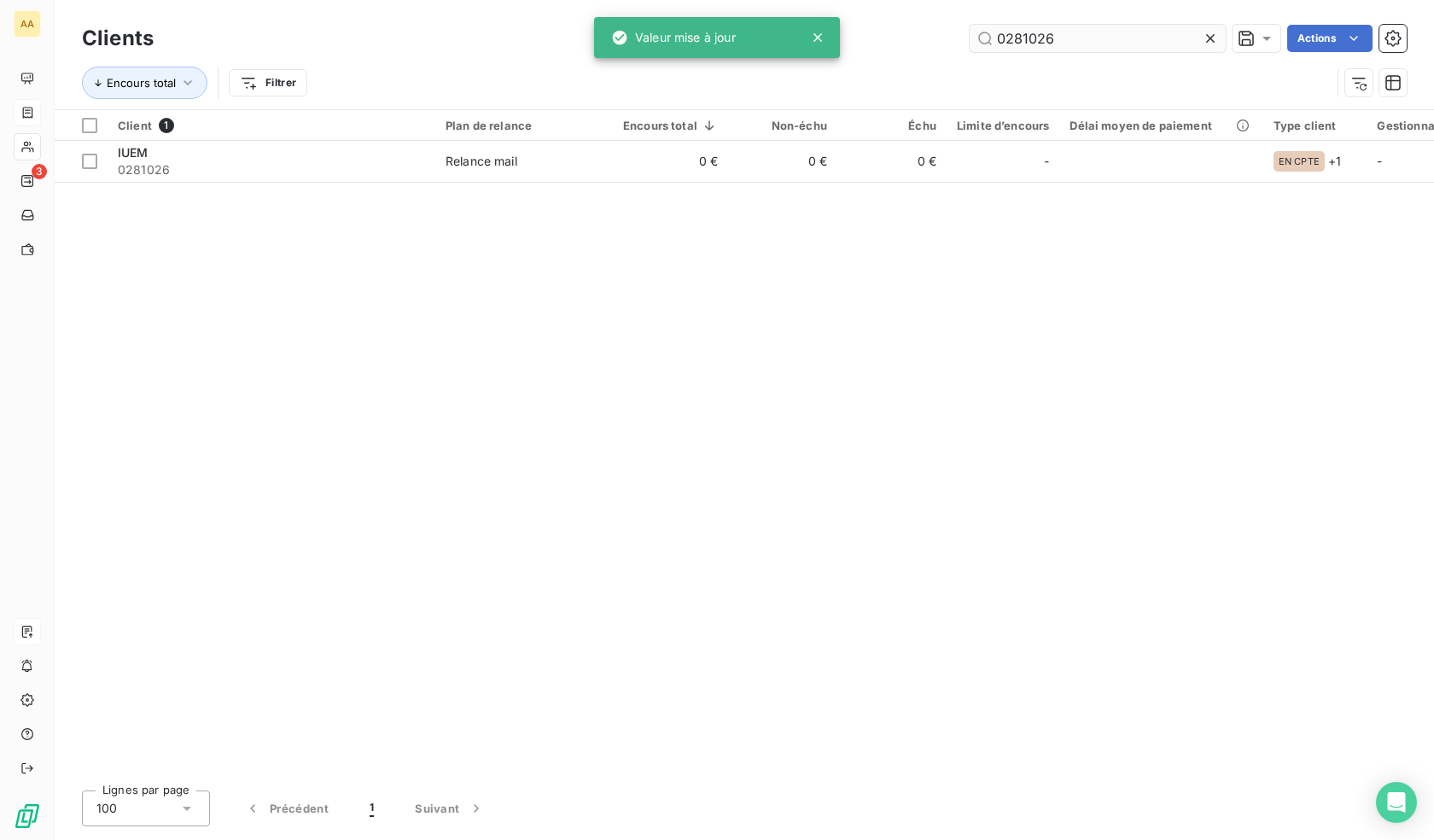
click at [1064, 46] on input "0281026" at bounding box center [1098, 38] width 256 height 27
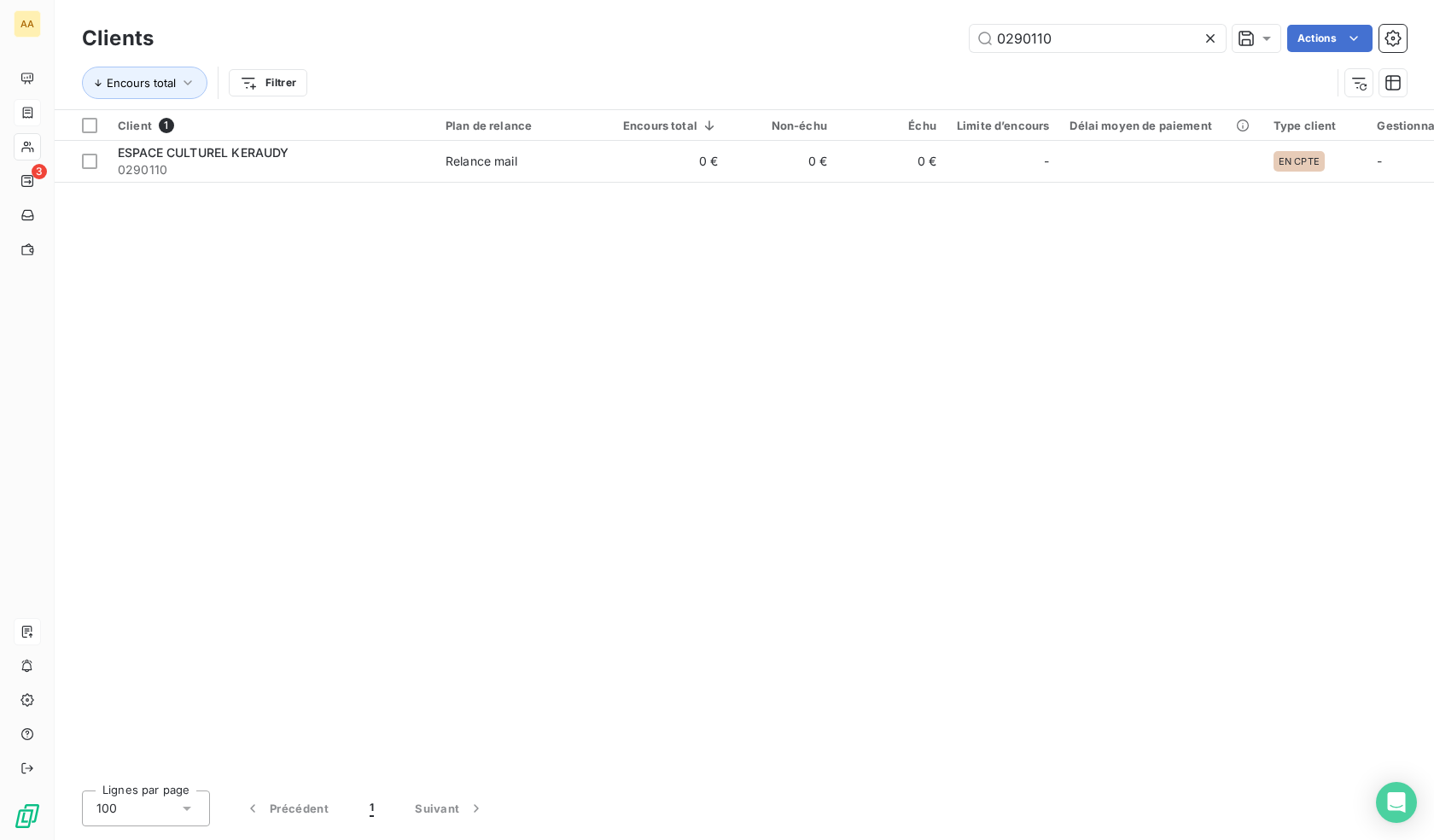
type input "0290110"
click at [855, 169] on td "0 €" at bounding box center [892, 161] width 109 height 41
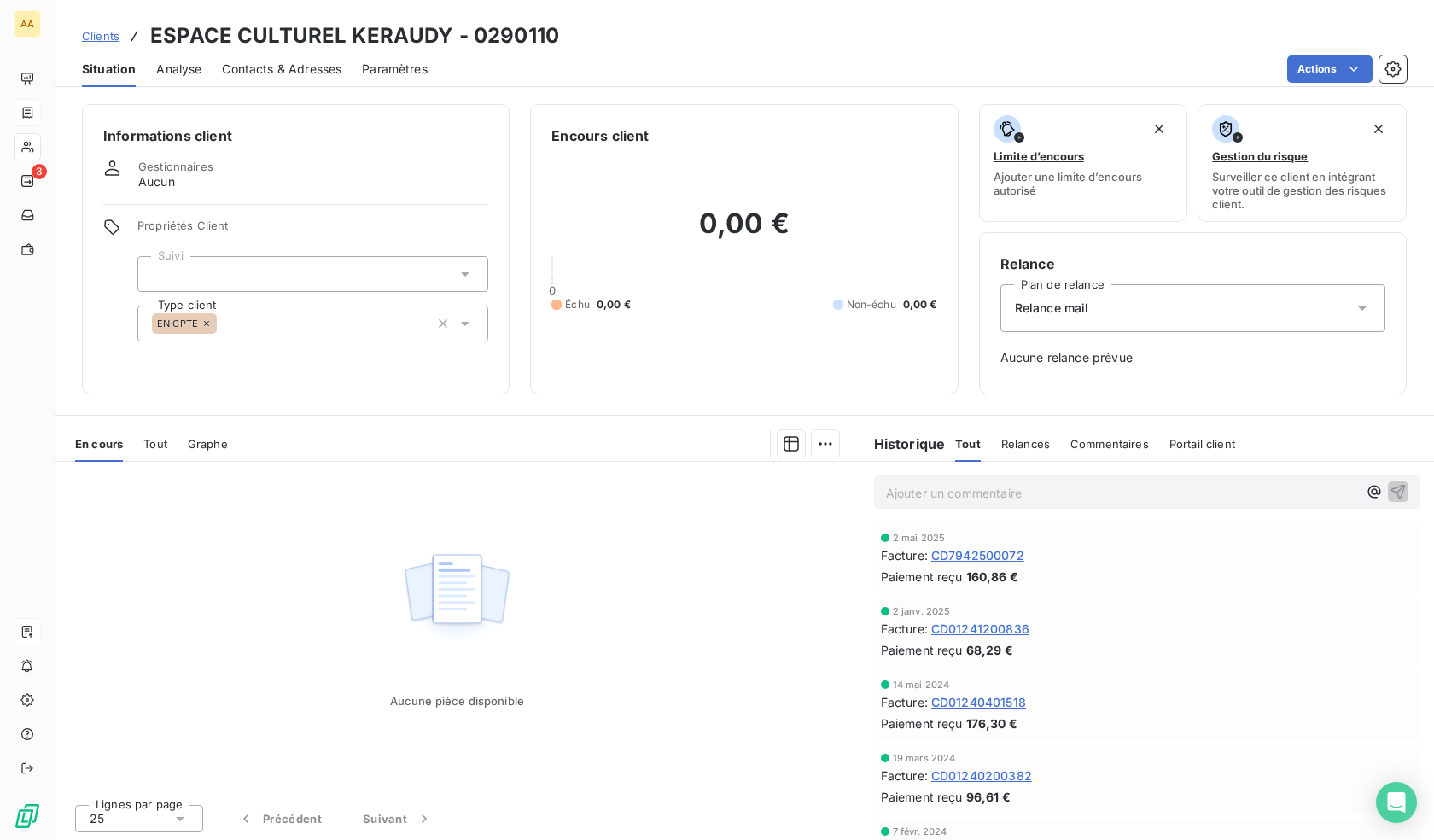
click at [338, 332] on div "EN CPTE" at bounding box center [312, 323] width 351 height 36
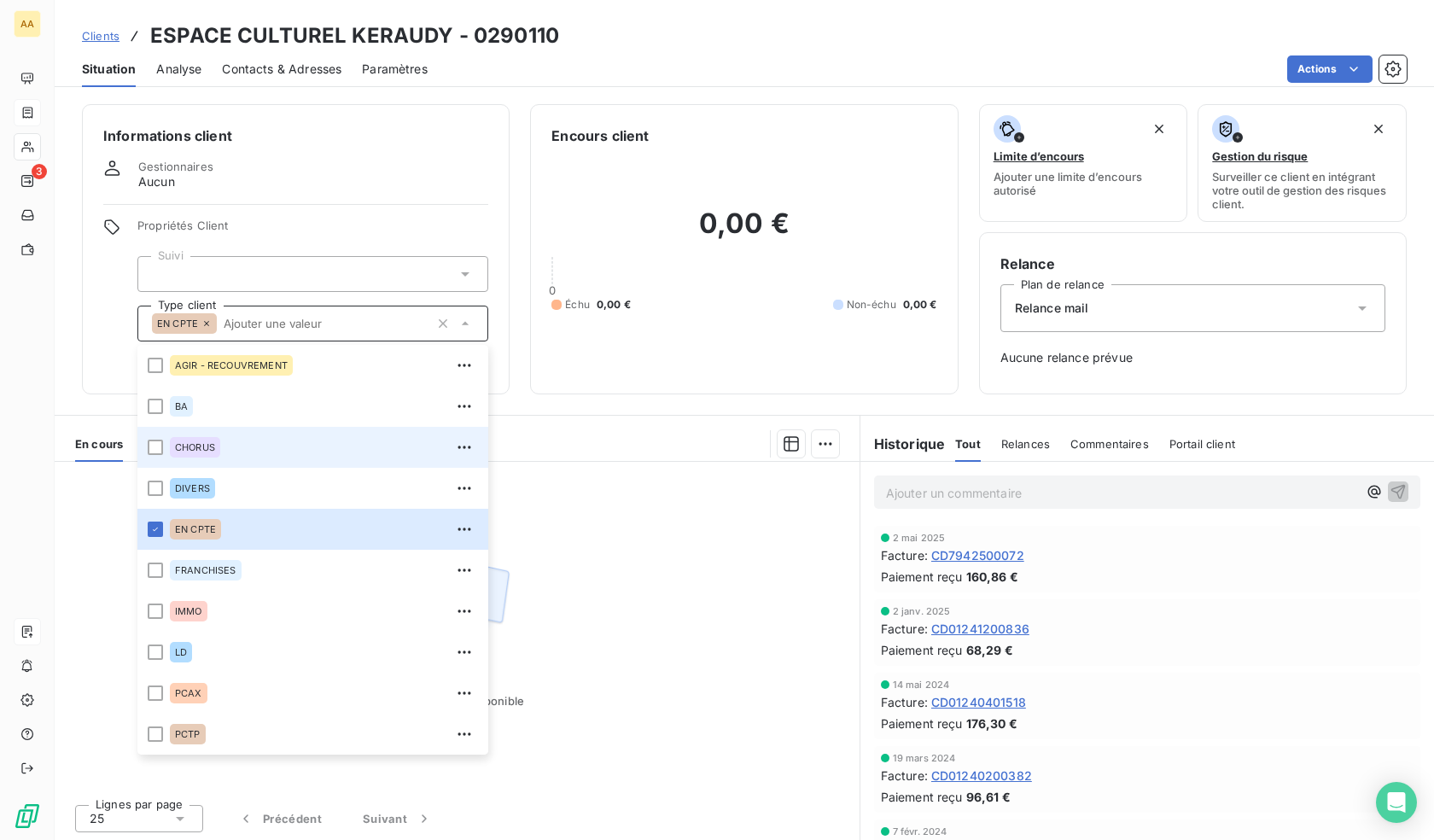
click at [188, 441] on div "CHORUS" at bounding box center [194, 447] width 50 height 20
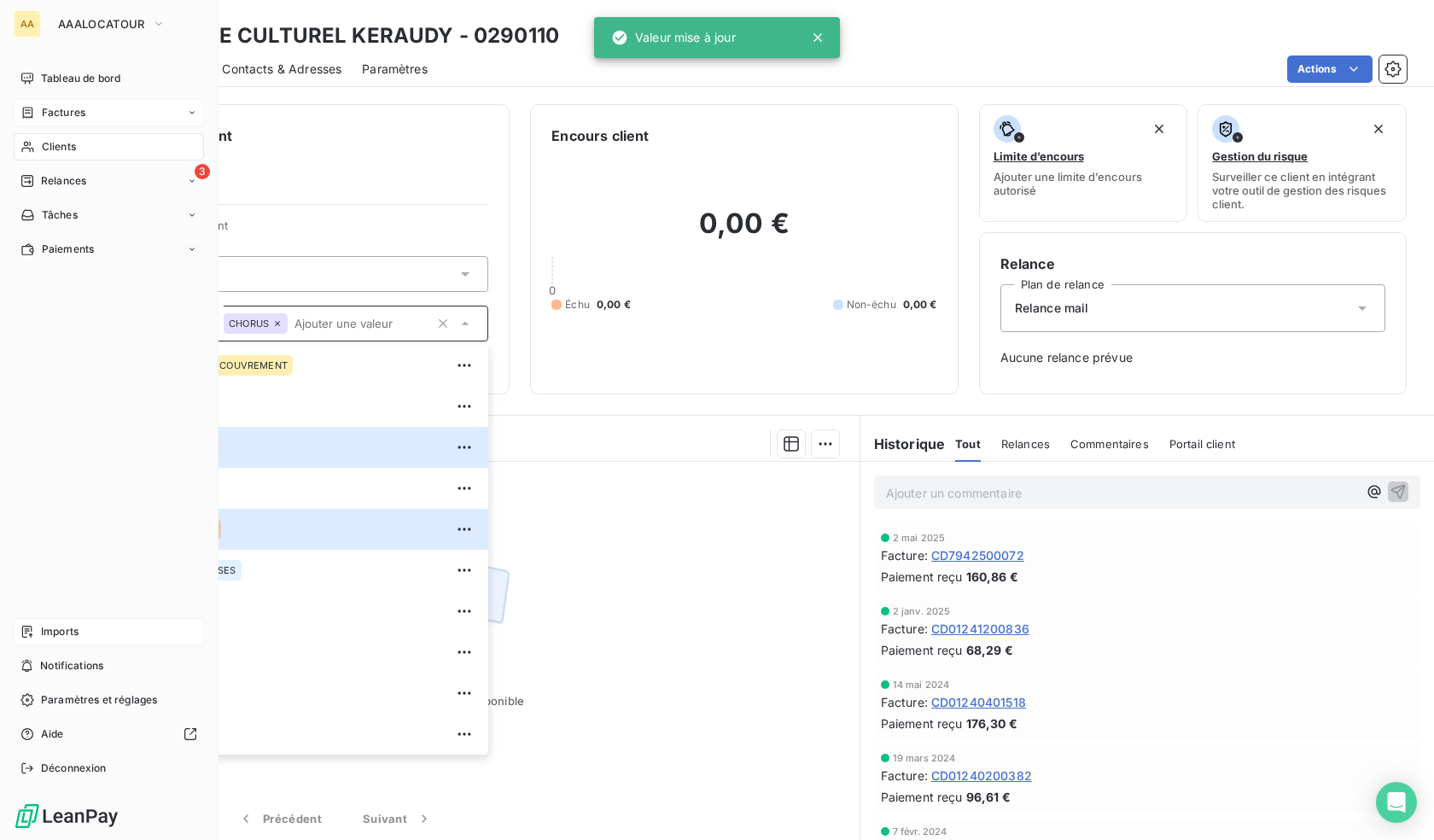
drag, startPoint x: 35, startPoint y: 147, endPoint x: 161, endPoint y: 151, distance: 126.1
click at [35, 147] on div "Clients" at bounding box center [108, 147] width 190 height 27
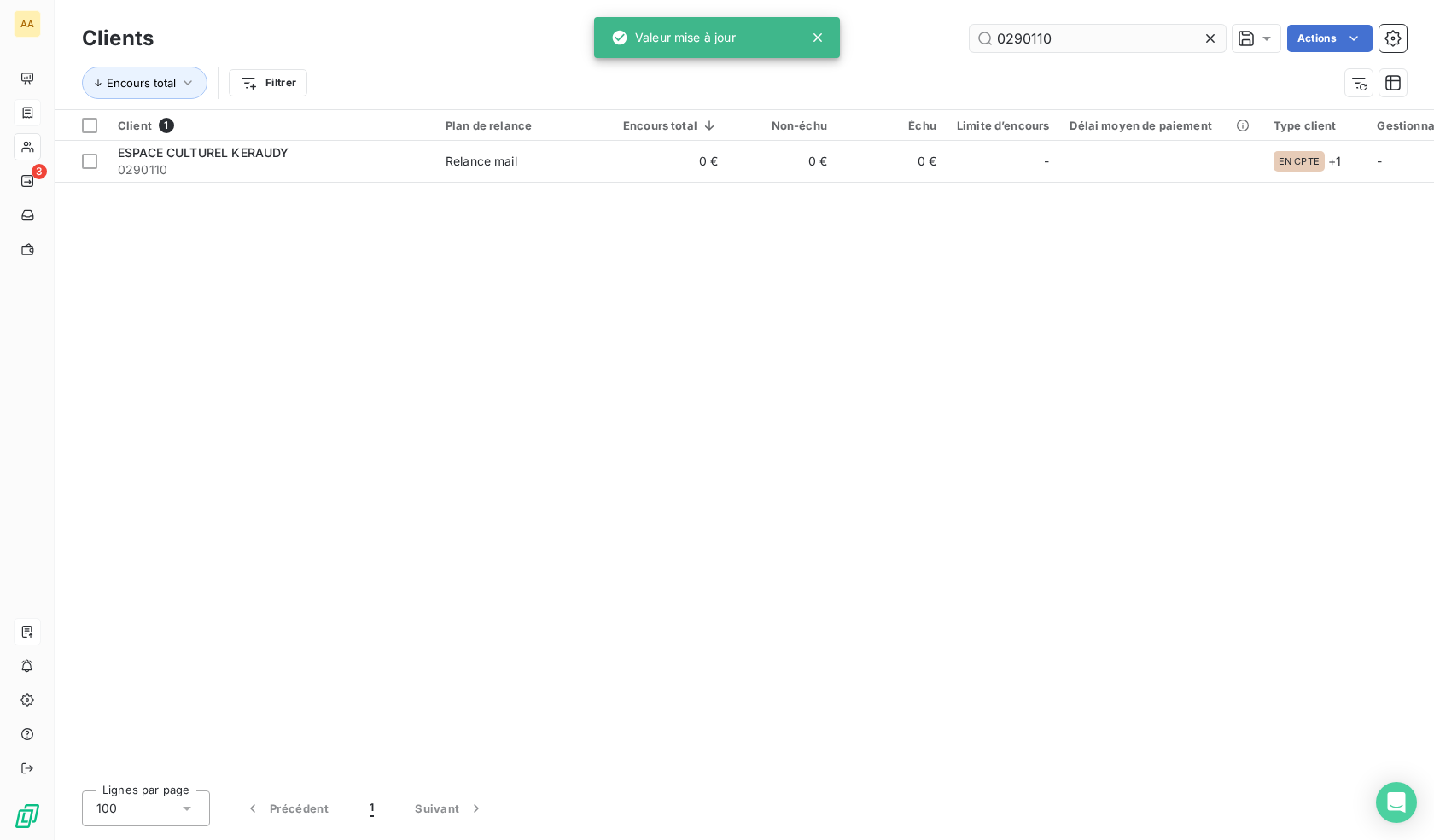
click at [1132, 31] on input "0290110" at bounding box center [1098, 38] width 256 height 27
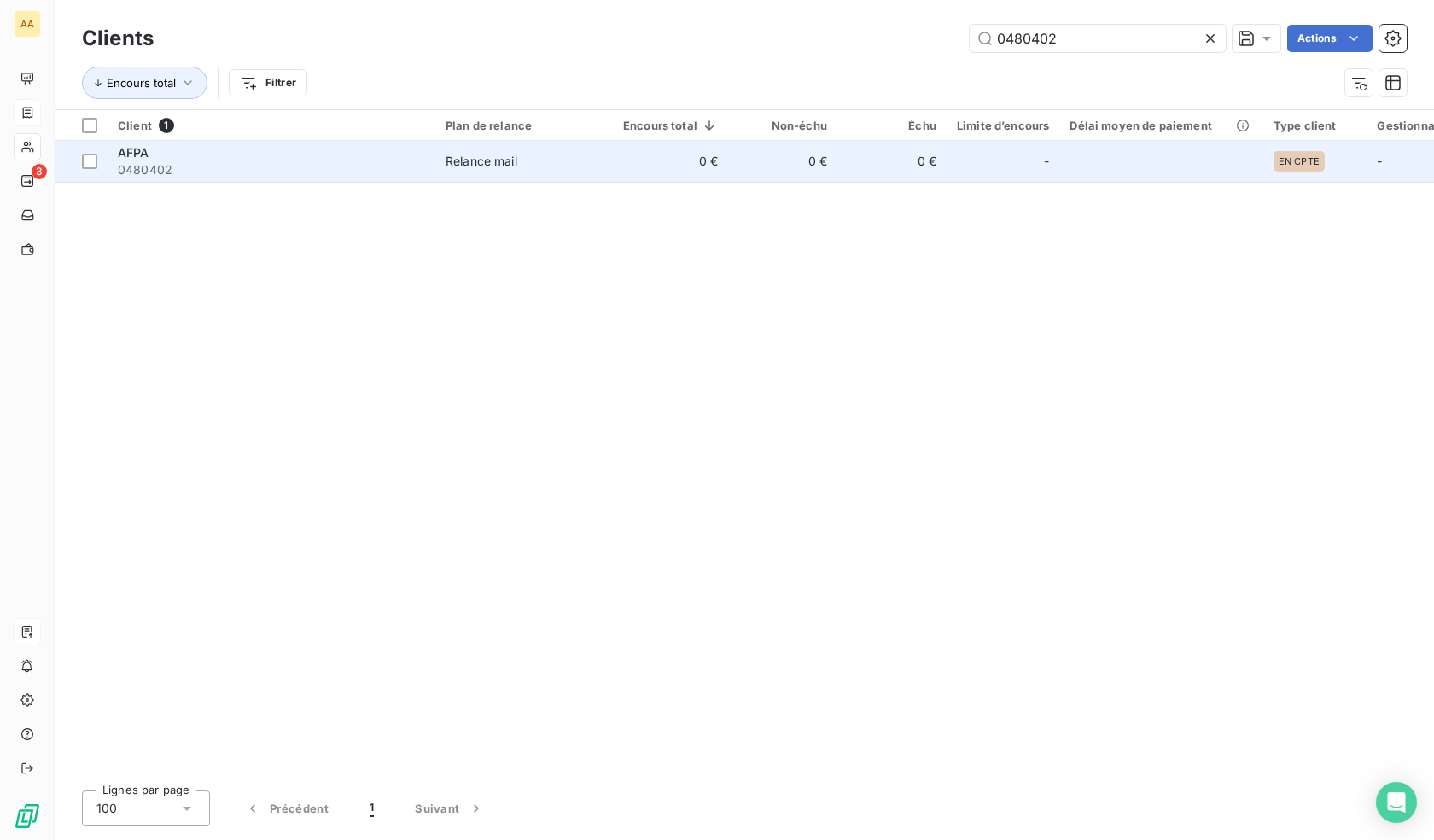
type input "0480402"
click at [412, 174] on span "0480402" at bounding box center [271, 169] width 307 height 17
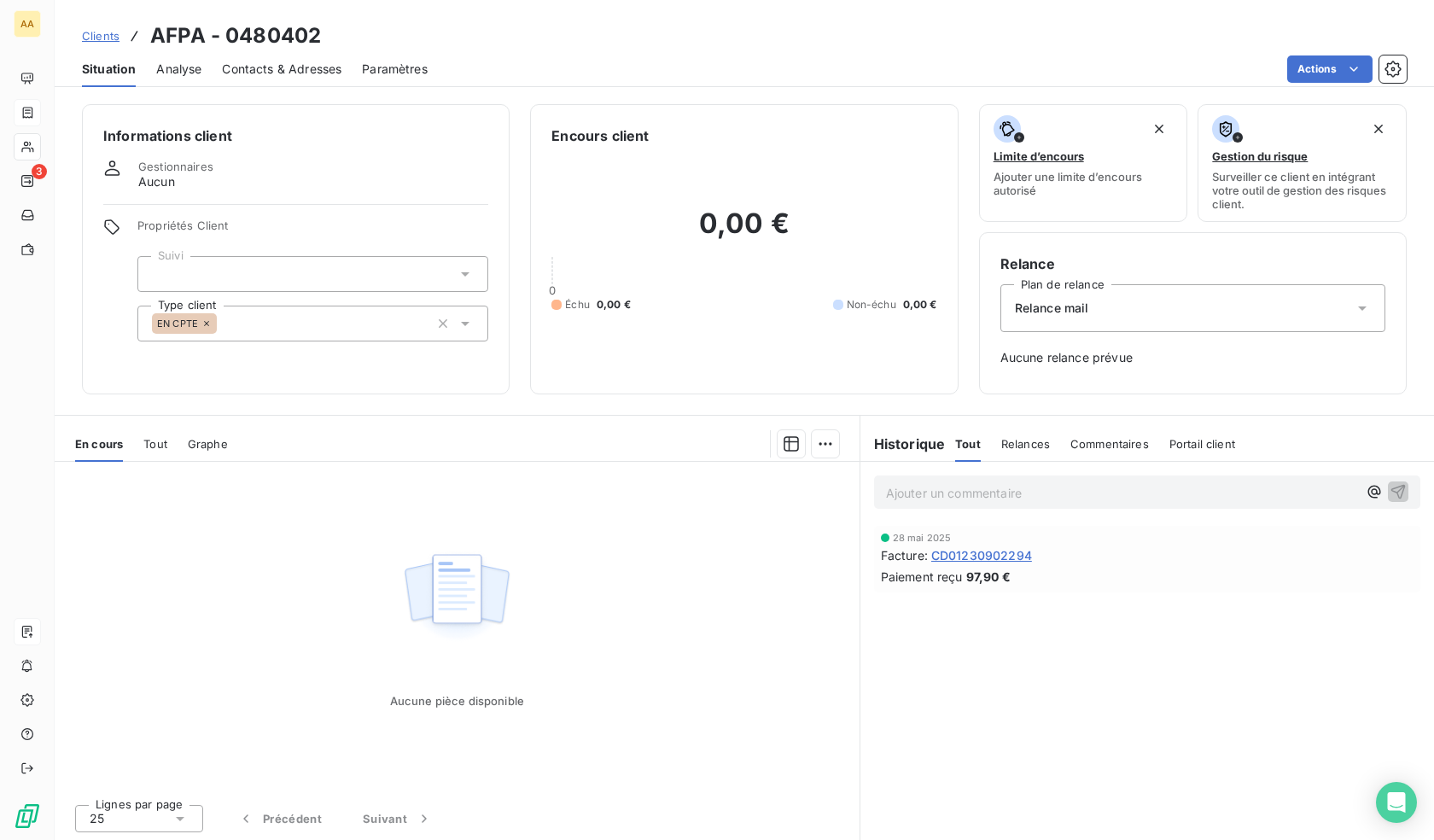
click at [315, 325] on div "EN CPTE" at bounding box center [312, 323] width 351 height 36
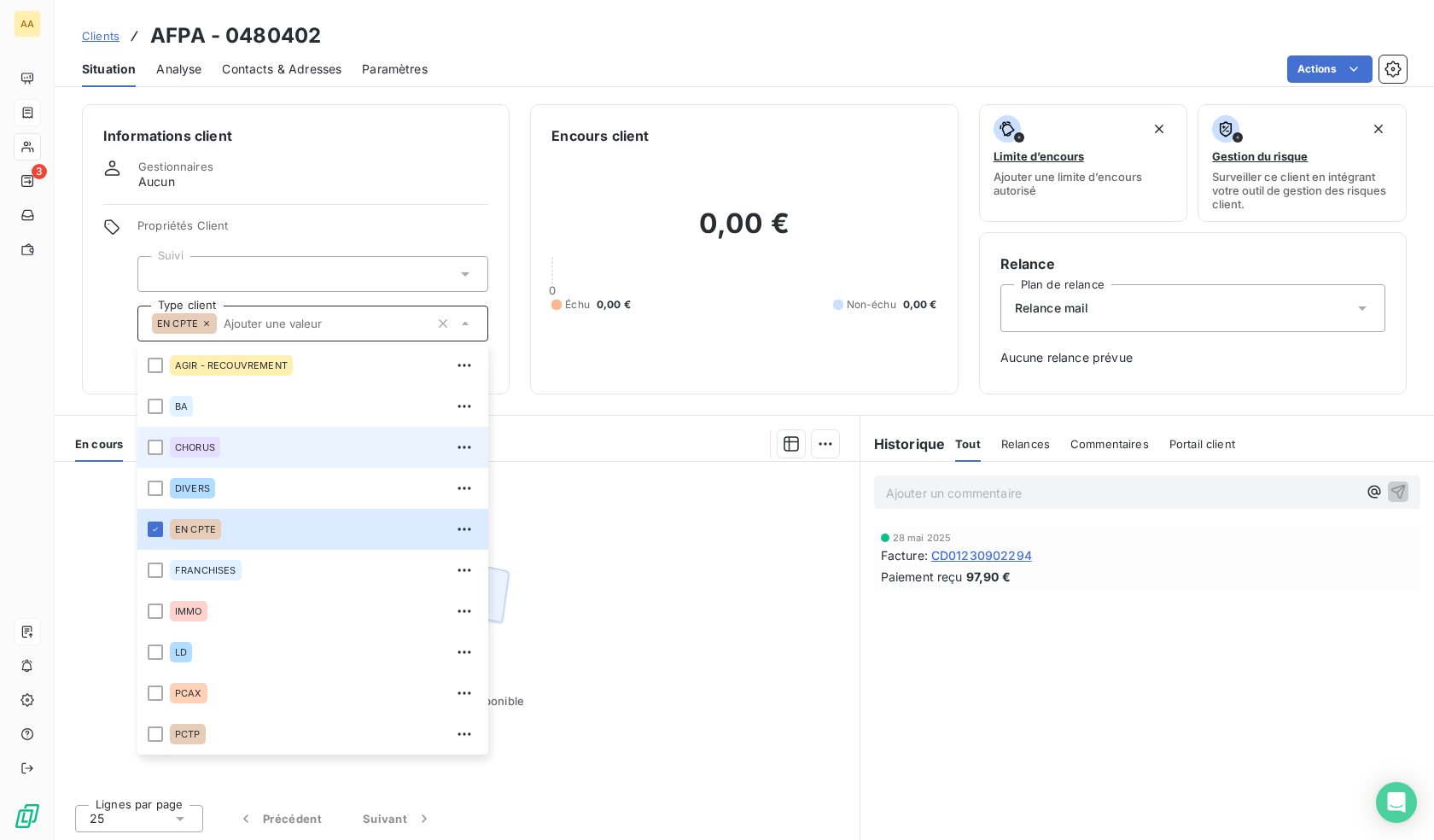
click at [215, 449] on span "CHORUS" at bounding box center [195, 446] width 40 height 10
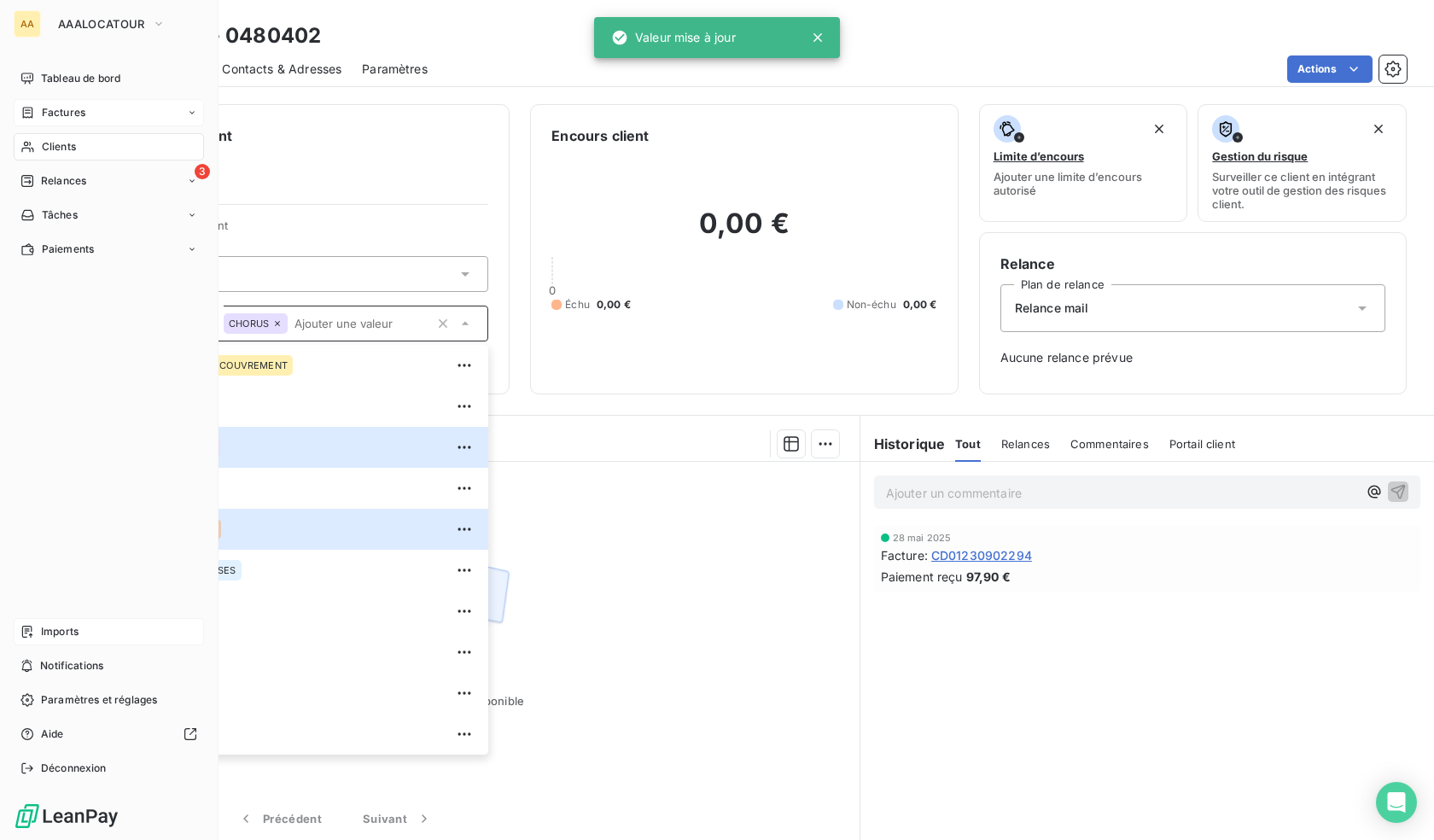
click at [42, 137] on div "Clients" at bounding box center [108, 147] width 190 height 27
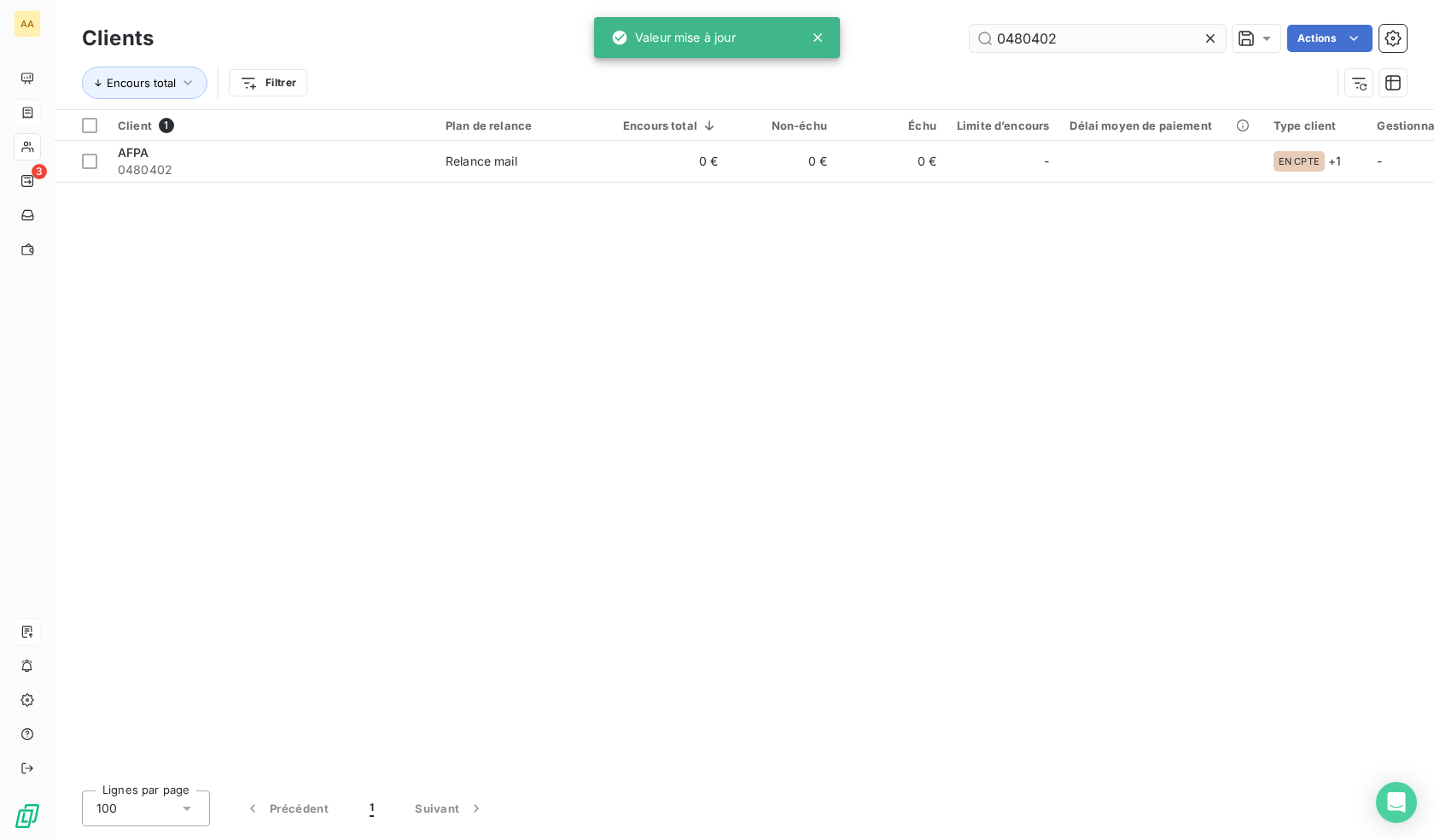
click at [1052, 46] on input "0480402" at bounding box center [1098, 38] width 256 height 27
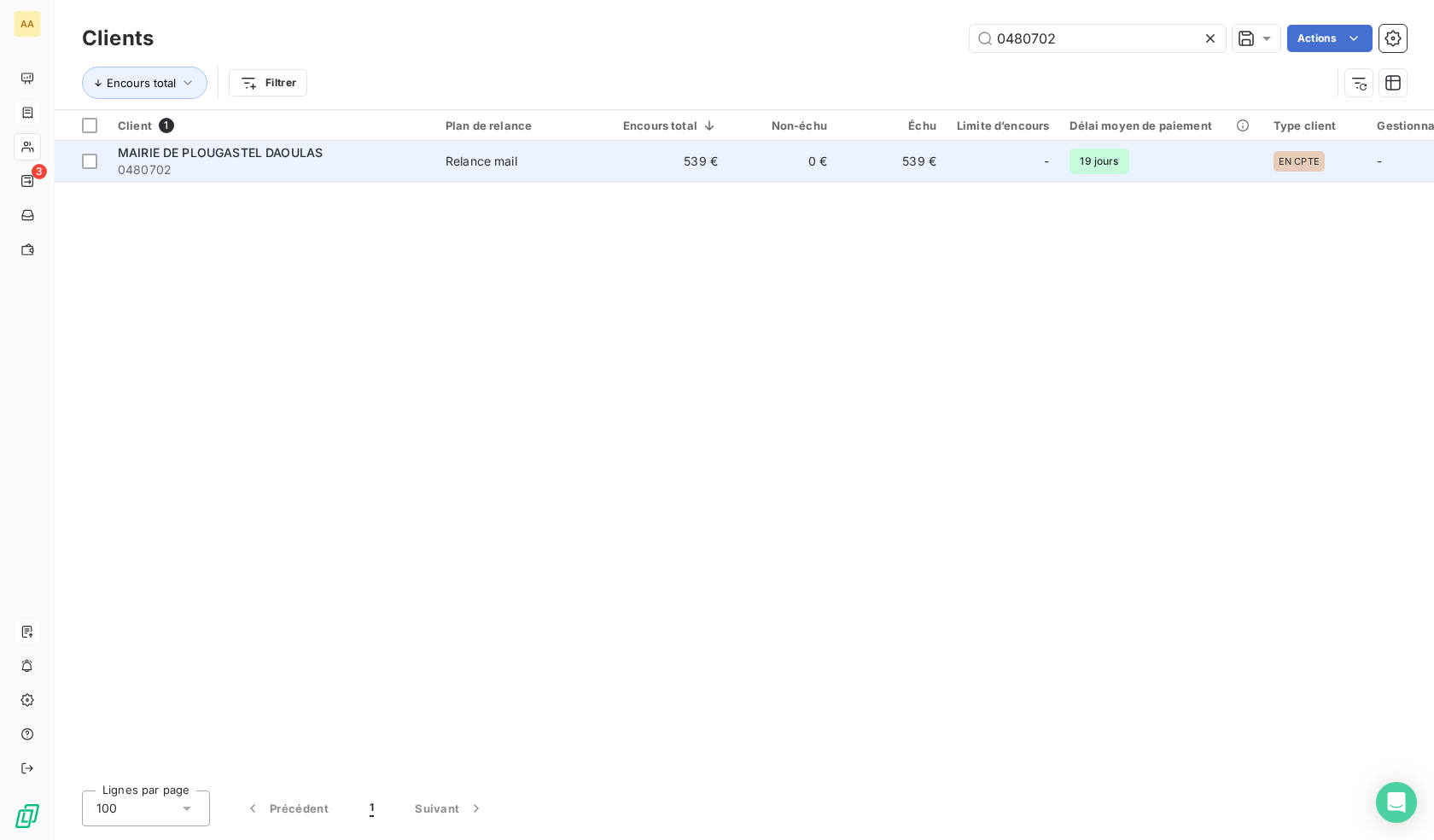
type input "0480702"
click at [947, 172] on td "-" at bounding box center [1003, 161] width 113 height 41
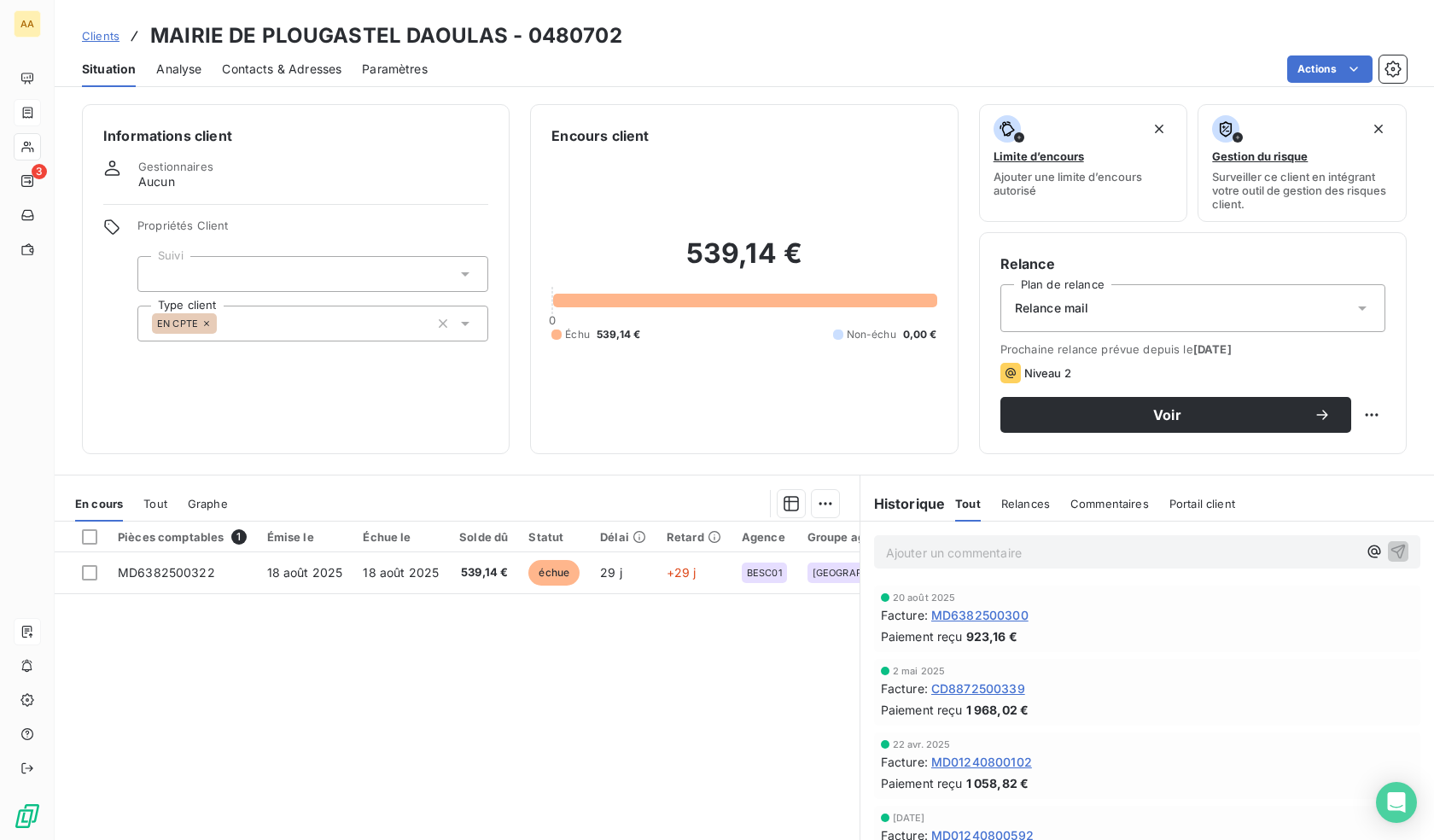
click at [302, 335] on div "EN CPTE" at bounding box center [312, 323] width 351 height 36
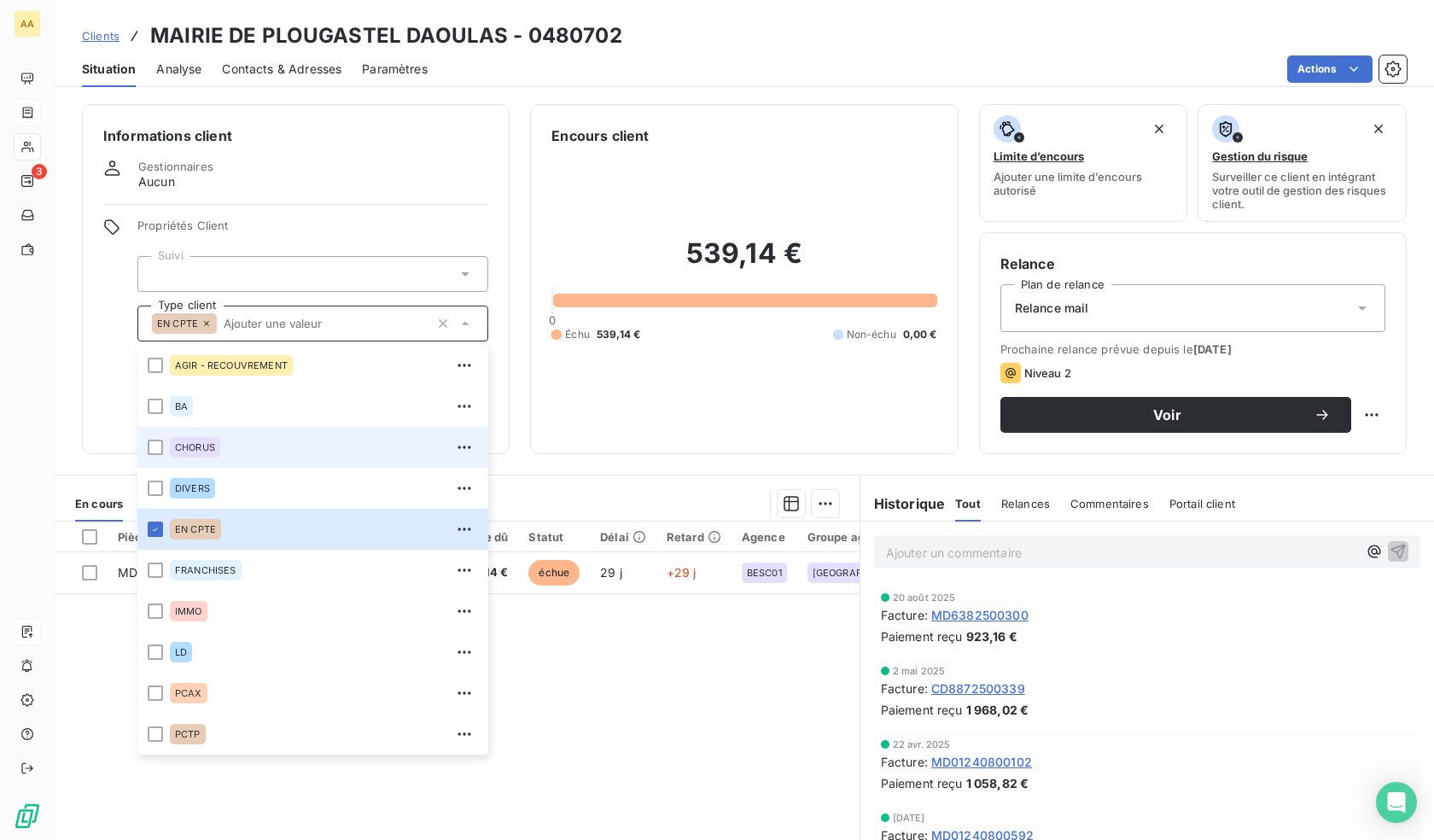
click at [207, 456] on div "CHORUS" at bounding box center [194, 447] width 50 height 20
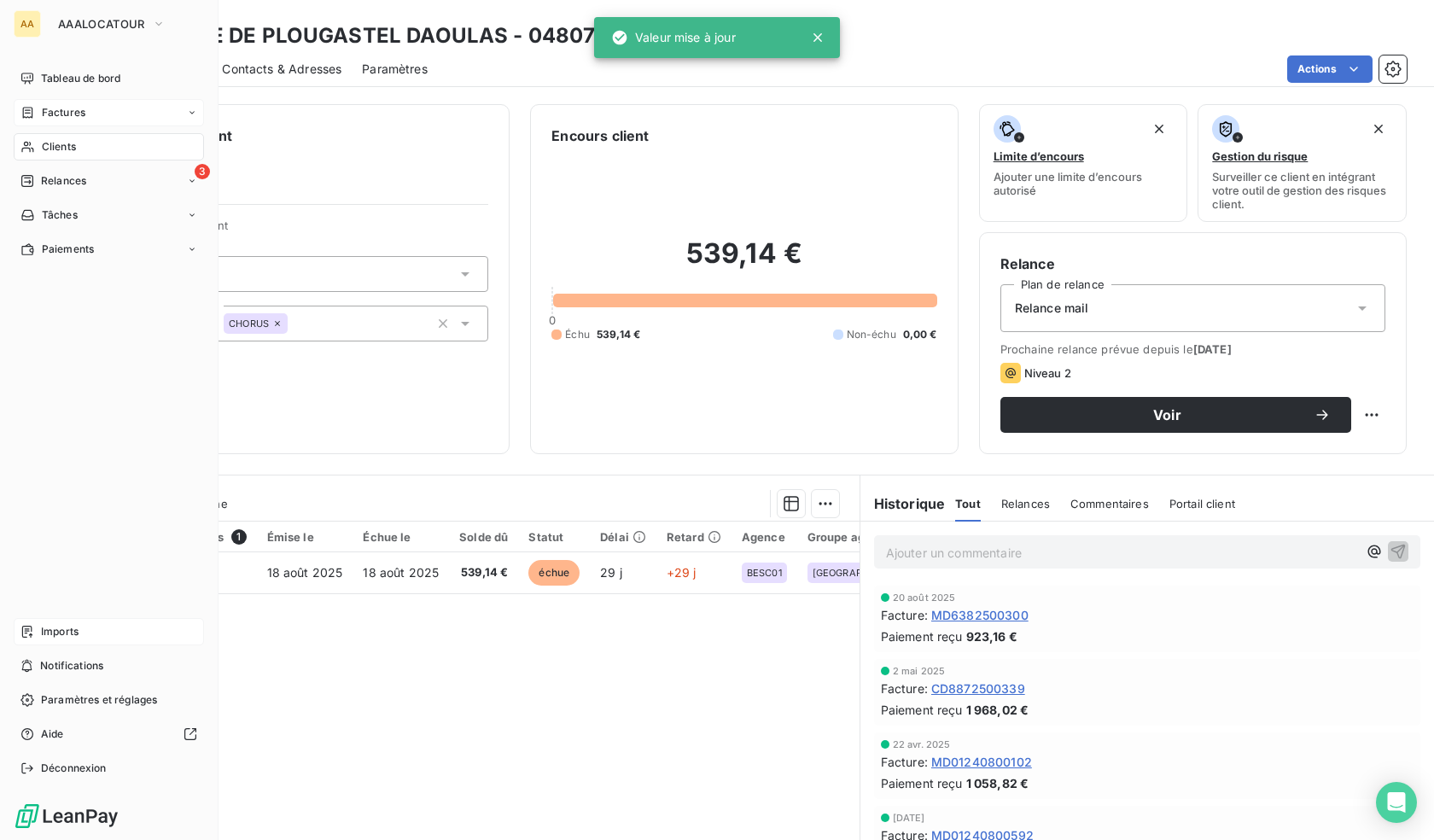
click at [47, 142] on span "Clients" at bounding box center [58, 147] width 34 height 15
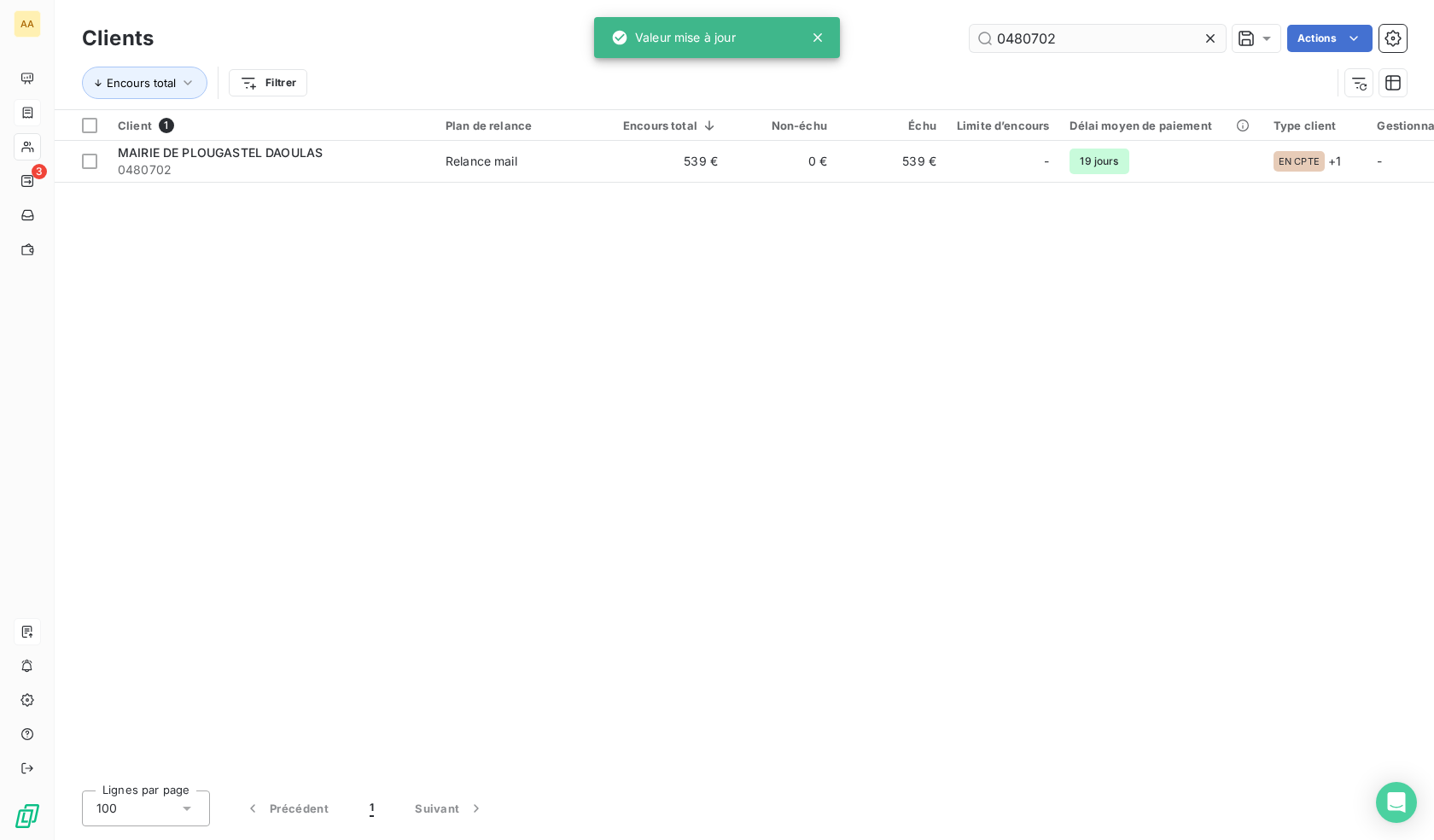
click at [1079, 33] on input "0480702" at bounding box center [1098, 38] width 256 height 27
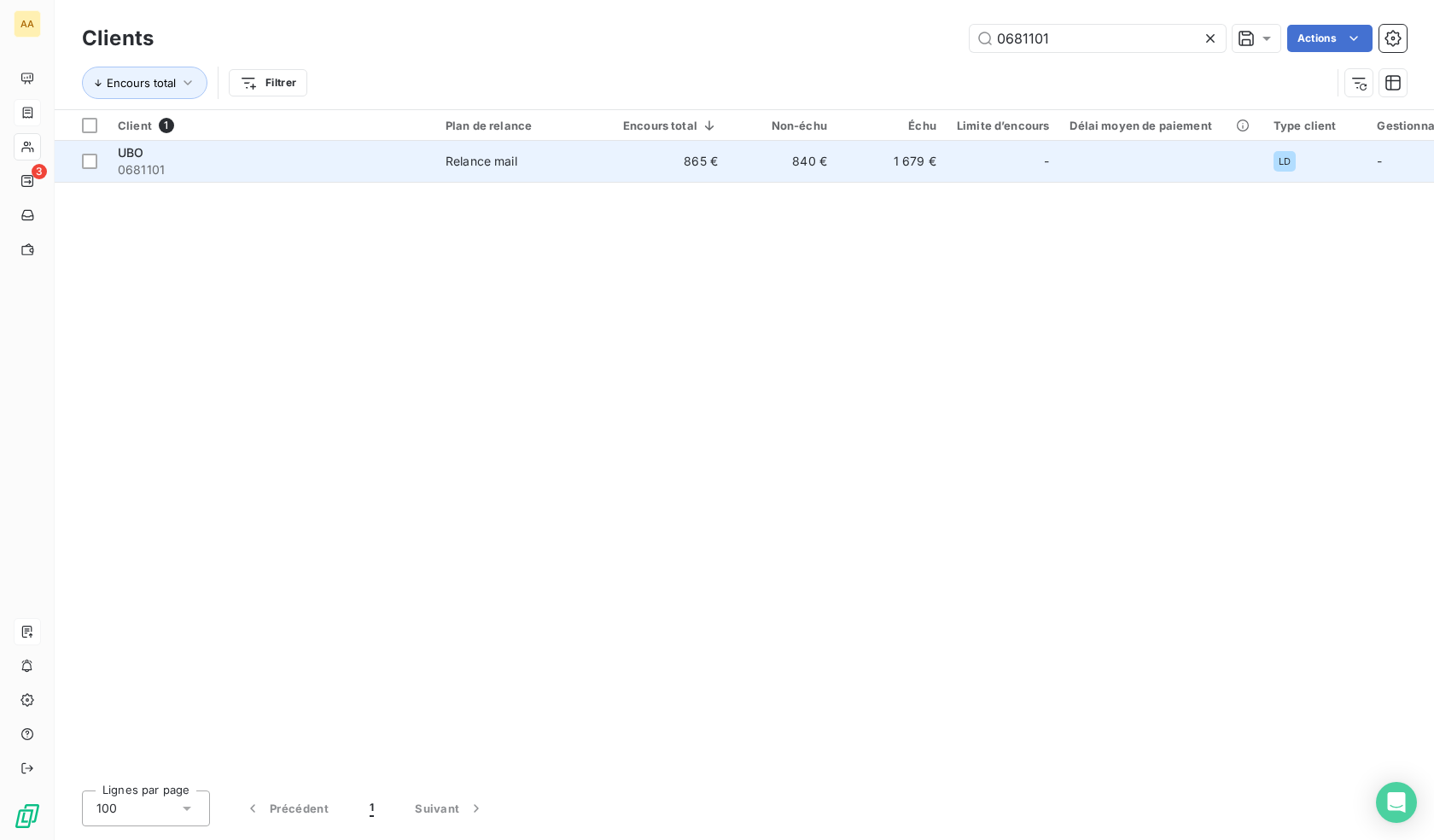
type input "0681101"
click at [1007, 167] on div "-" at bounding box center [1002, 161] width 92 height 27
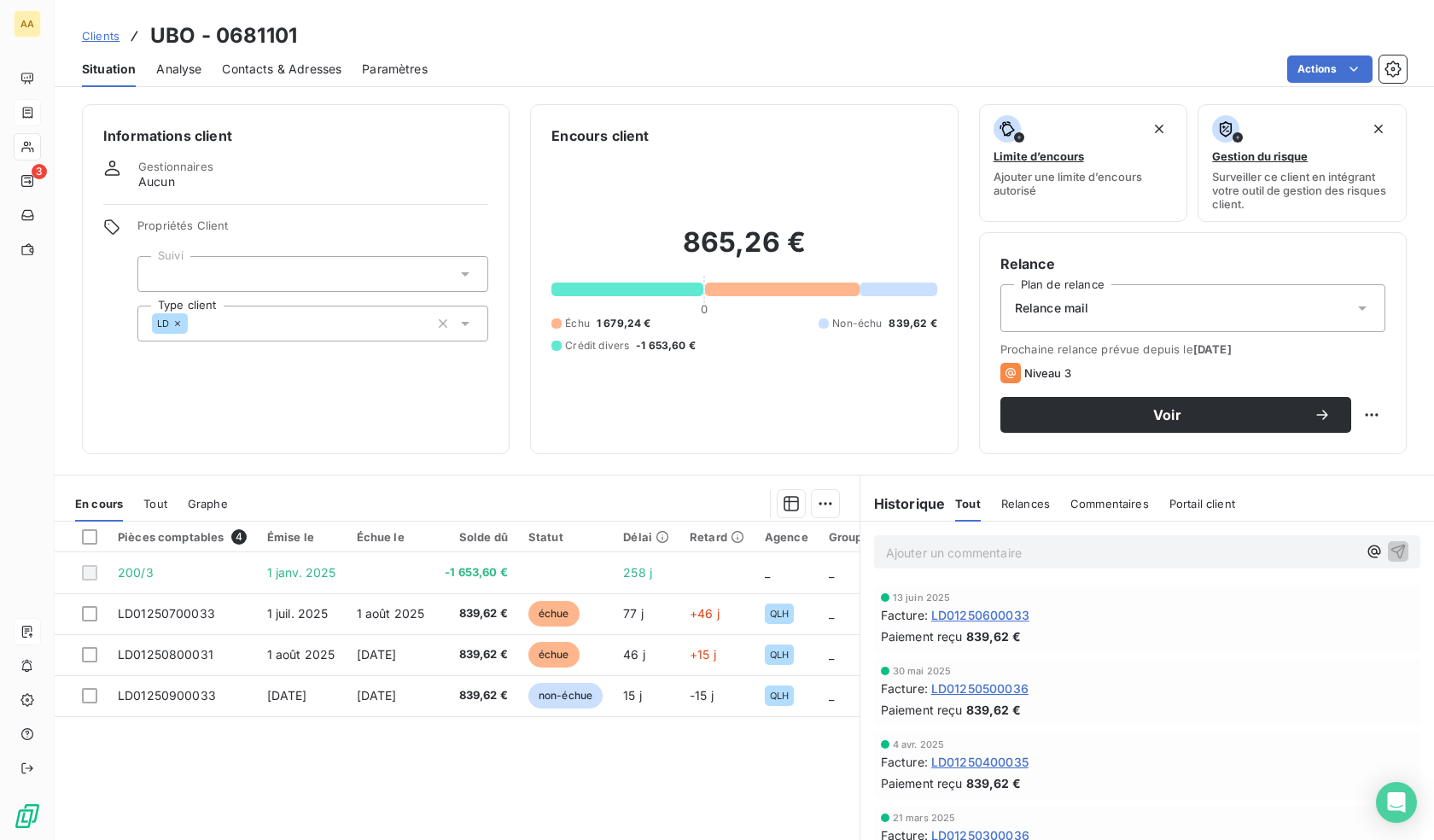
click at [297, 323] on div "LD" at bounding box center [312, 323] width 351 height 36
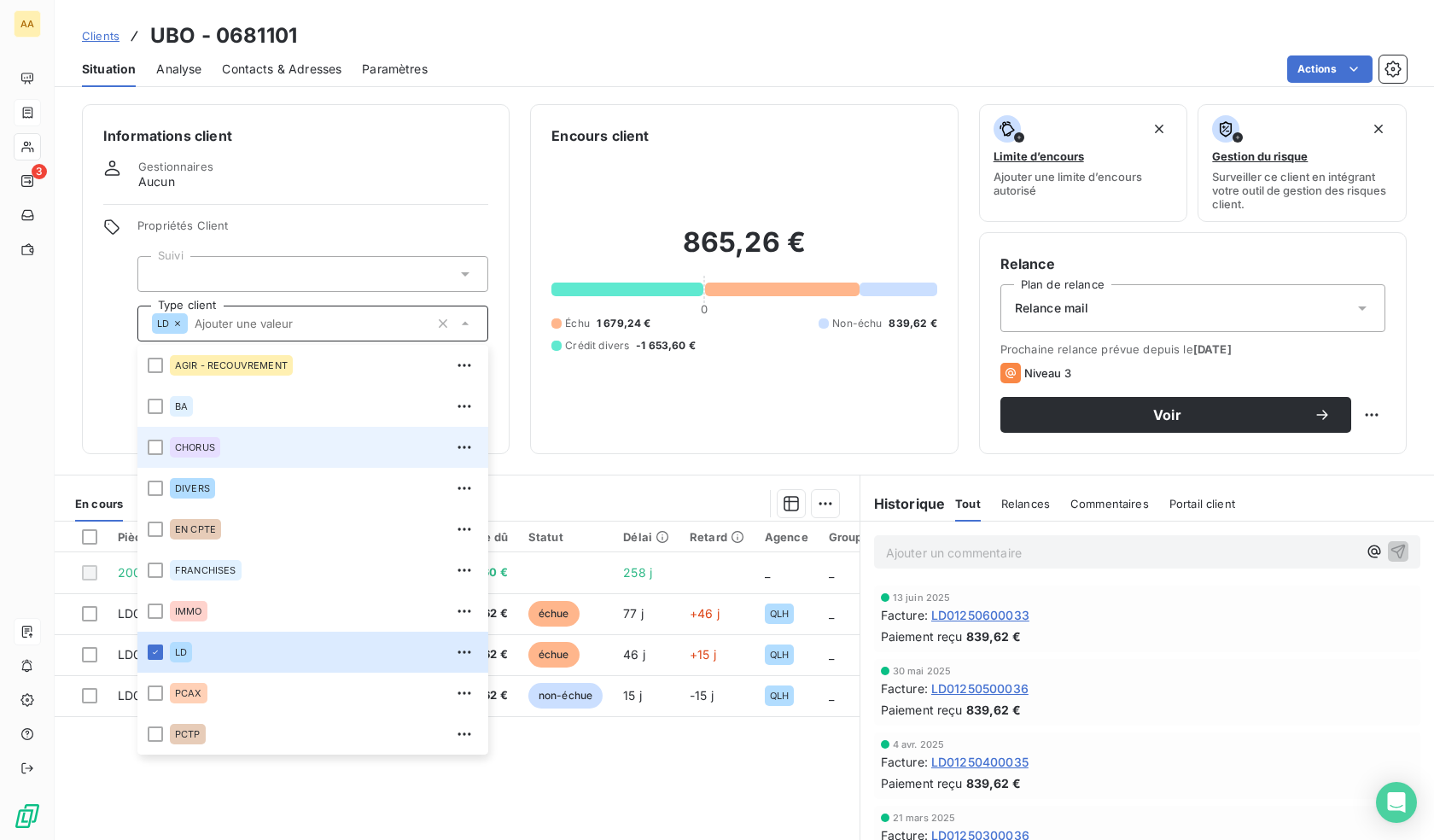
click at [224, 449] on div "CHORUS" at bounding box center [323, 447] width 308 height 27
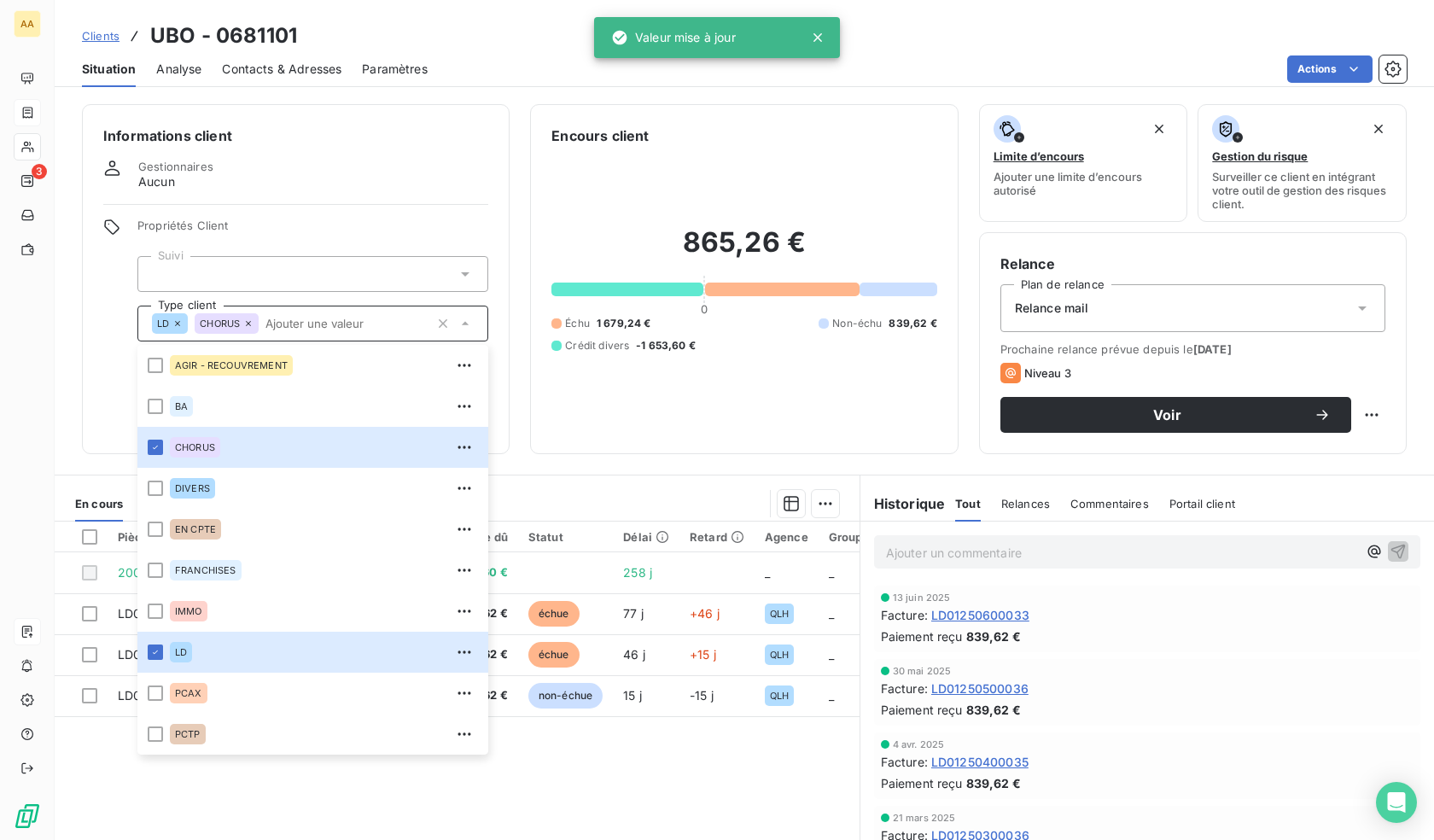
click at [98, 396] on div "Informations client Gestionnaires Aucun Propriétés Client Suivi Type client LD …" at bounding box center [295, 279] width 427 height 350
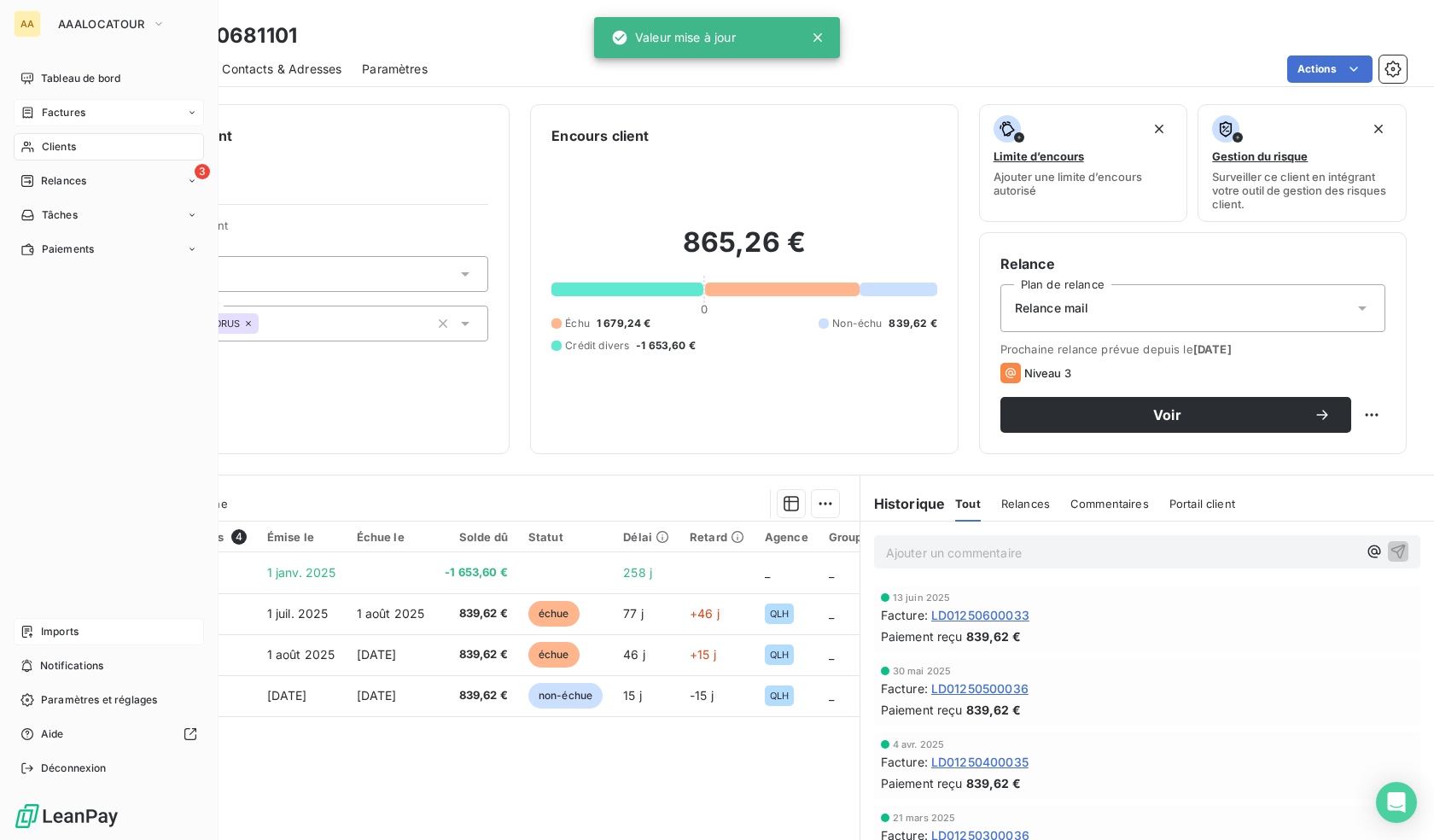
click at [38, 153] on div "Clients" at bounding box center [108, 147] width 190 height 27
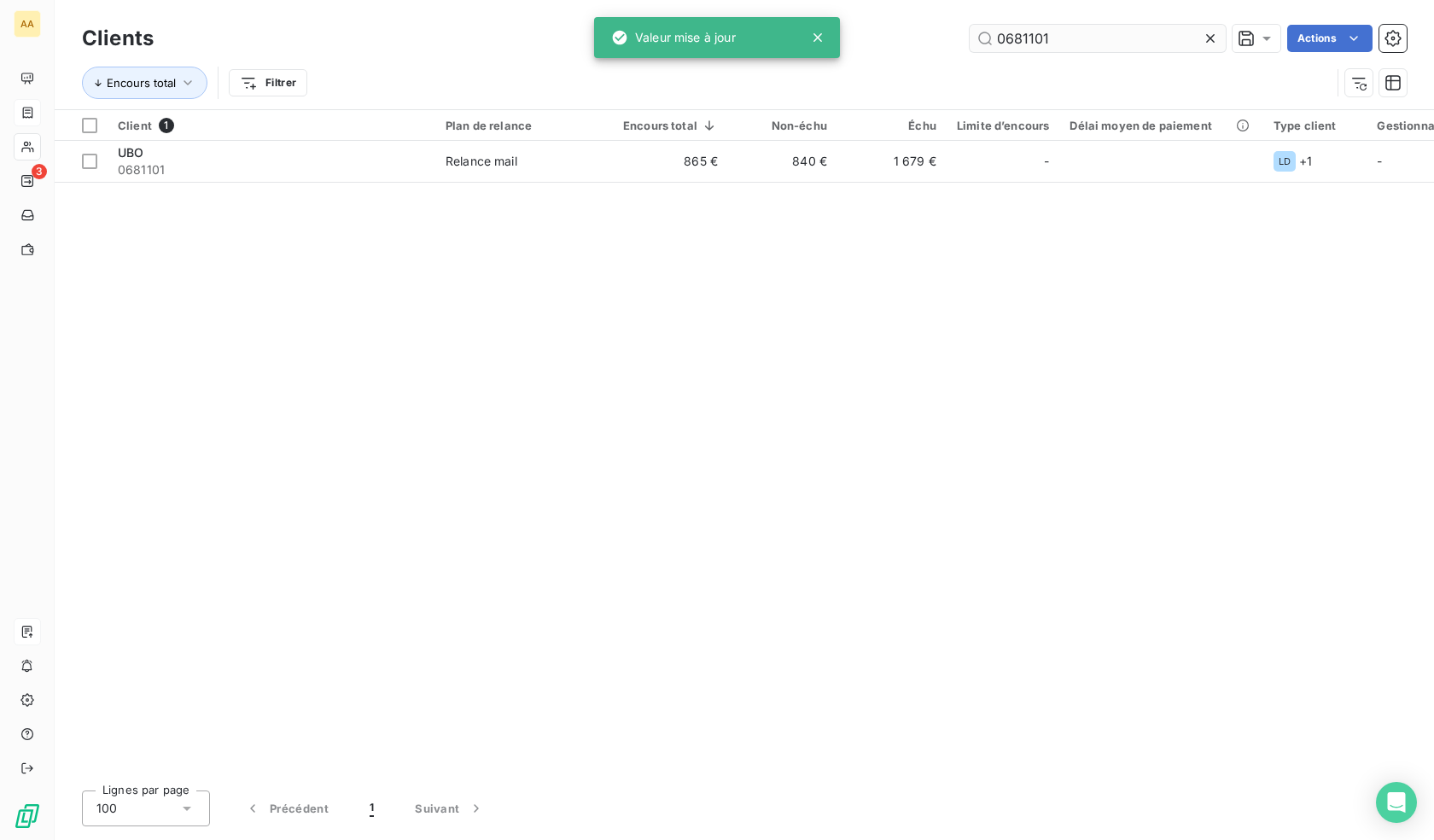
click at [1023, 32] on input "0681101" at bounding box center [1098, 38] width 256 height 27
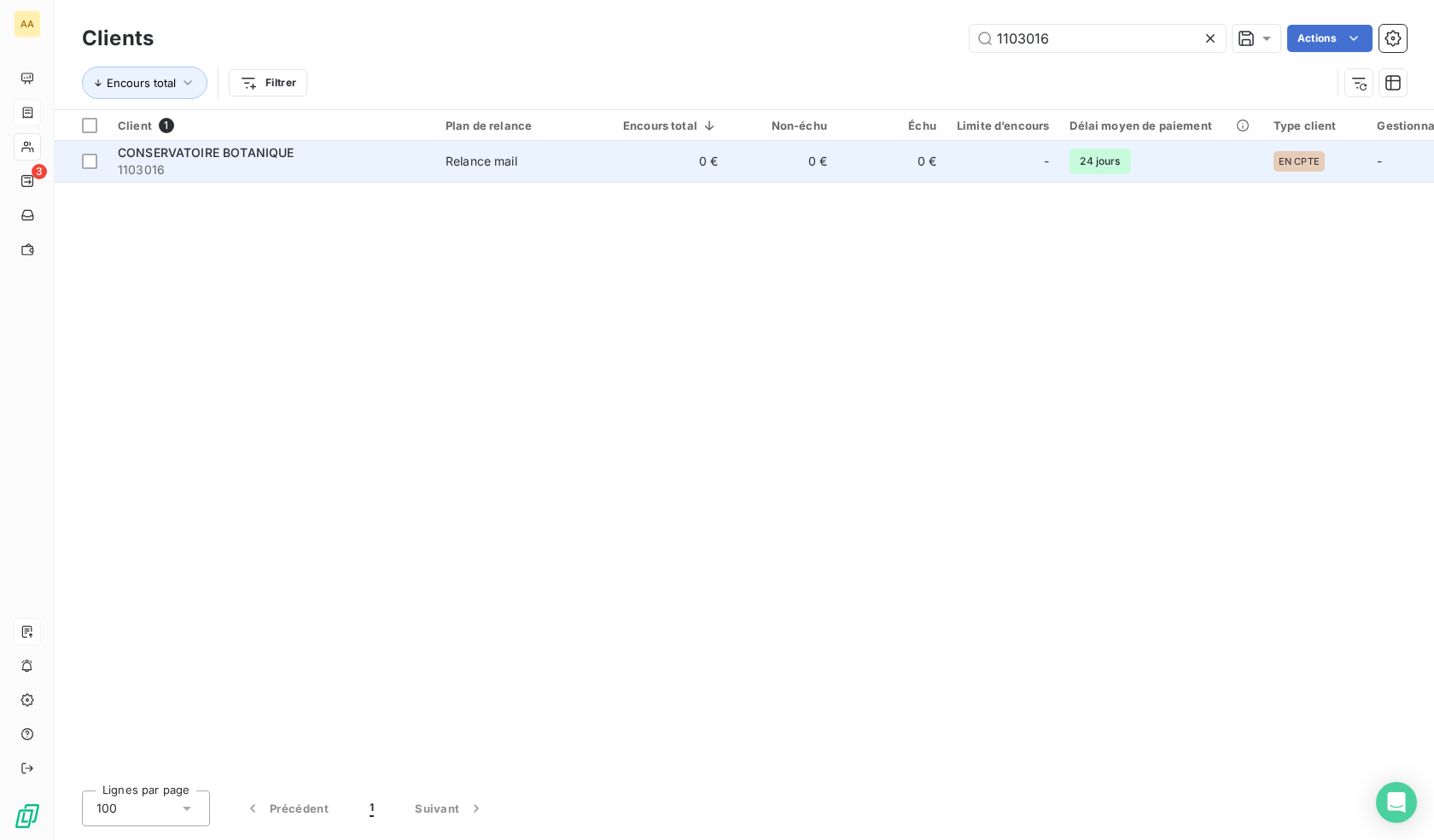
type input "1103016"
click at [826, 170] on td "0 €" at bounding box center [783, 161] width 109 height 41
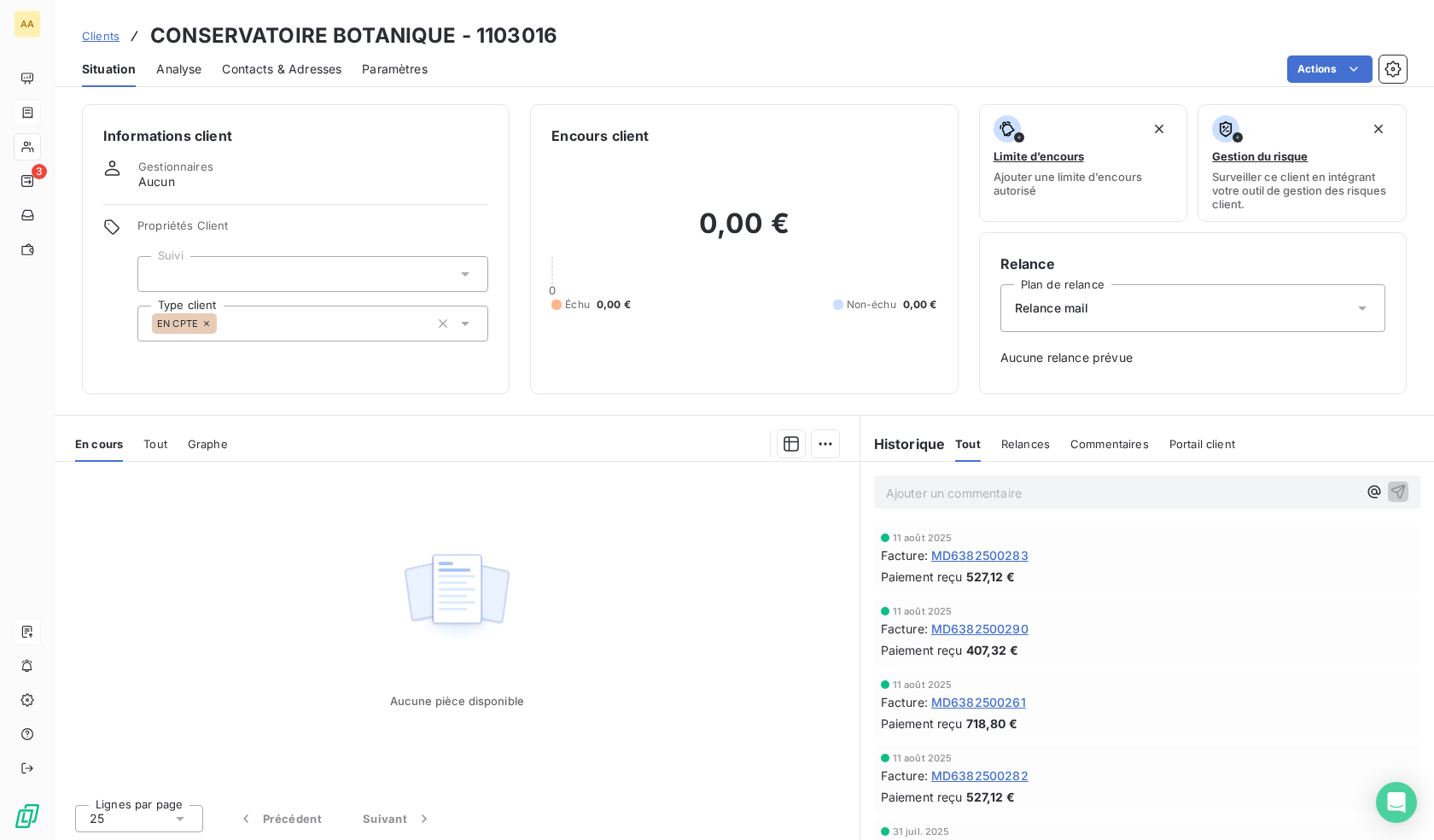
click at [256, 321] on div "EN CPTE" at bounding box center [312, 323] width 351 height 36
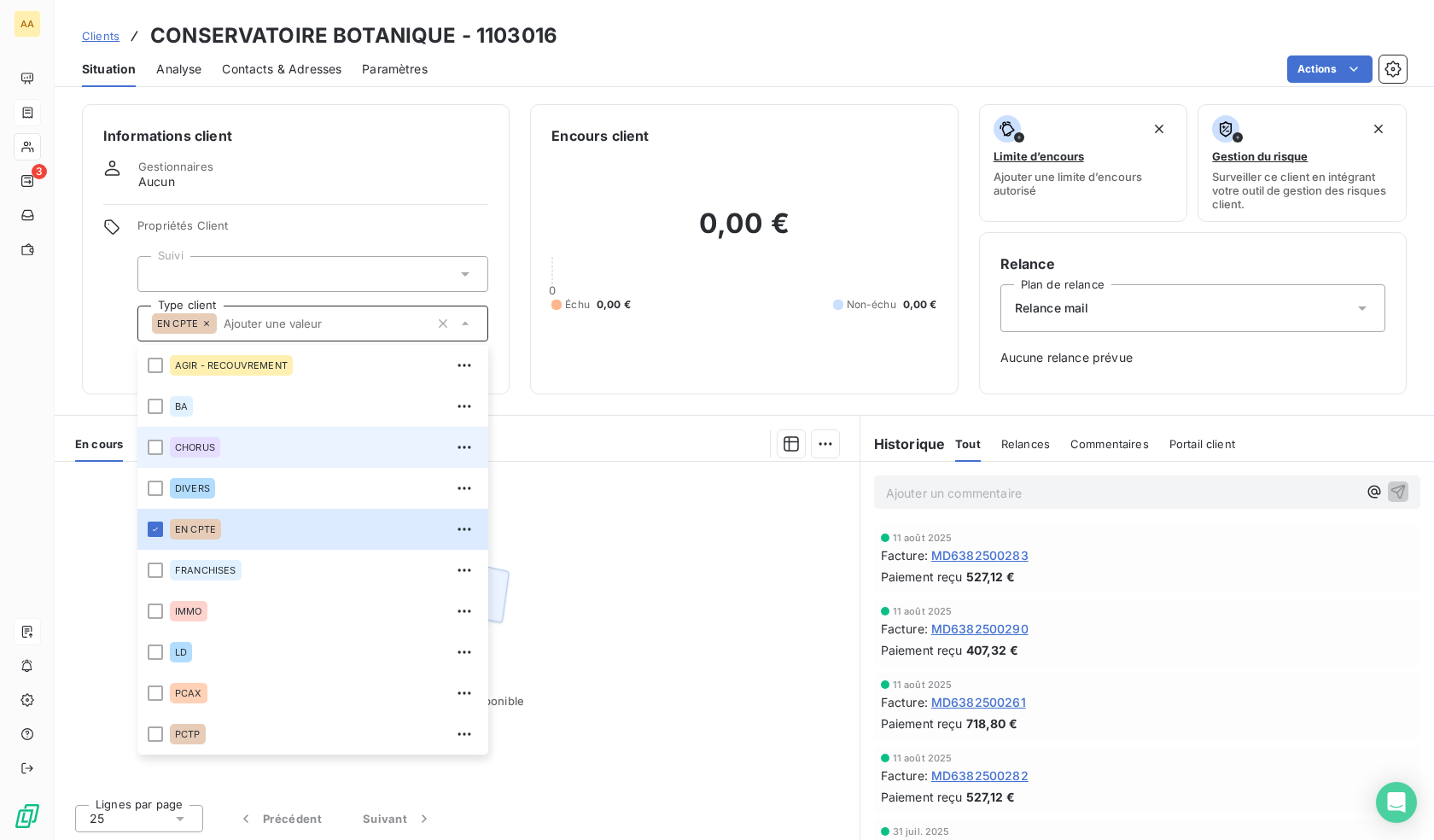
click at [217, 455] on div "CHORUS" at bounding box center [194, 447] width 50 height 20
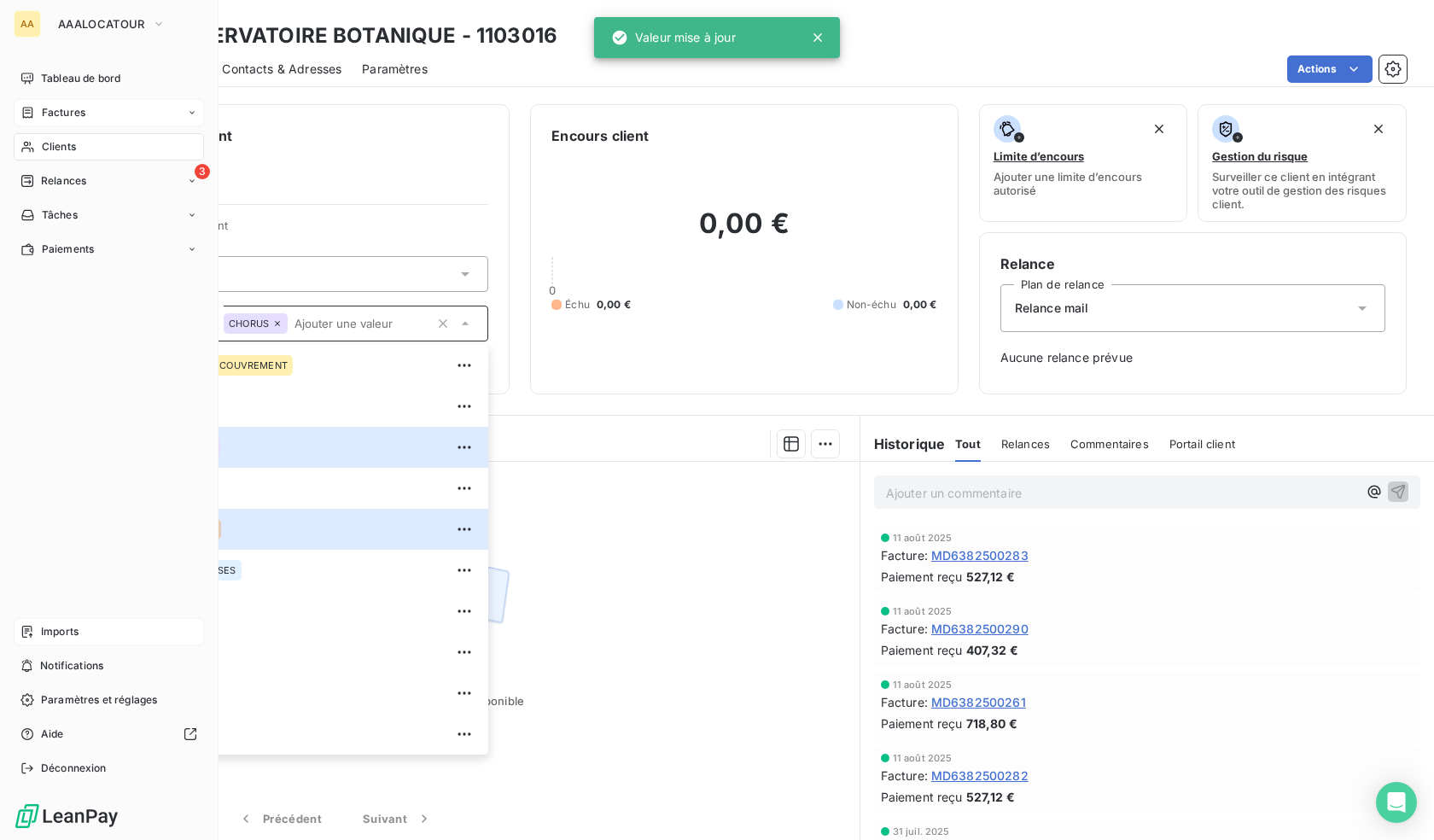
click at [36, 143] on div "Clients" at bounding box center [108, 147] width 190 height 27
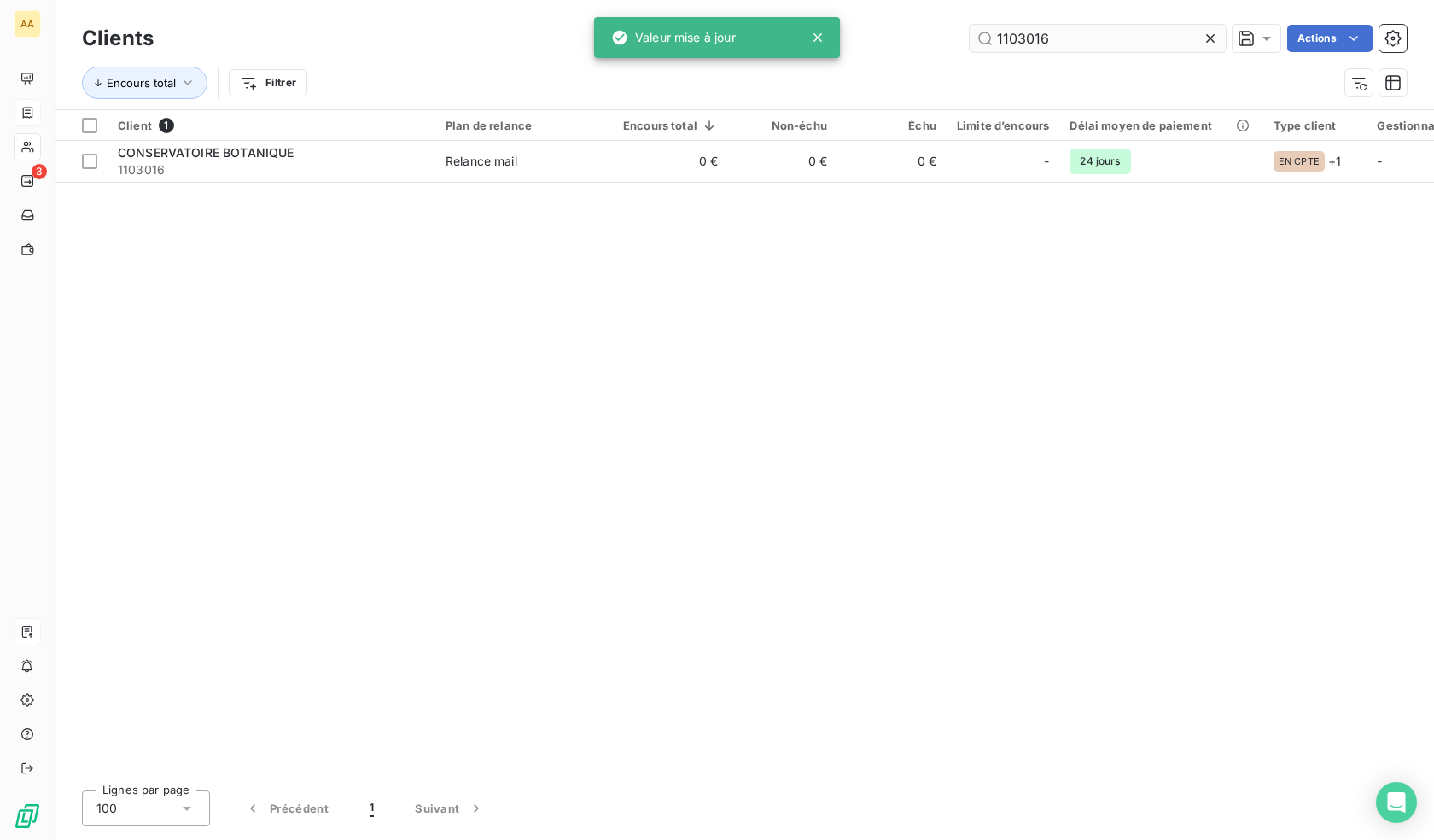
click at [1092, 45] on input "1103016" at bounding box center [1098, 38] width 256 height 27
click at [1091, 51] on input "1103016" at bounding box center [1098, 38] width 256 height 27
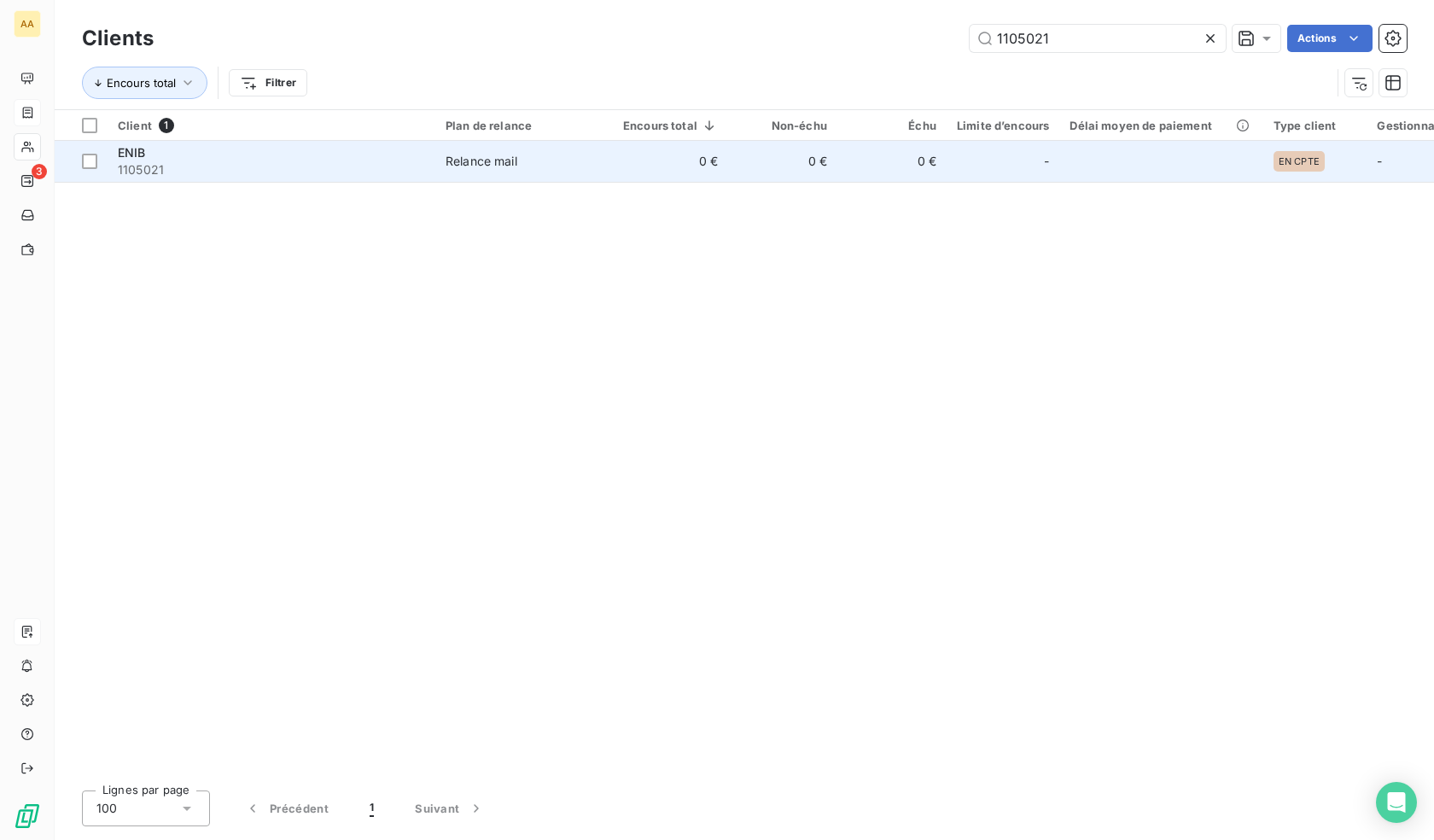
type input "1105021"
click at [969, 169] on div "-" at bounding box center [1002, 161] width 92 height 27
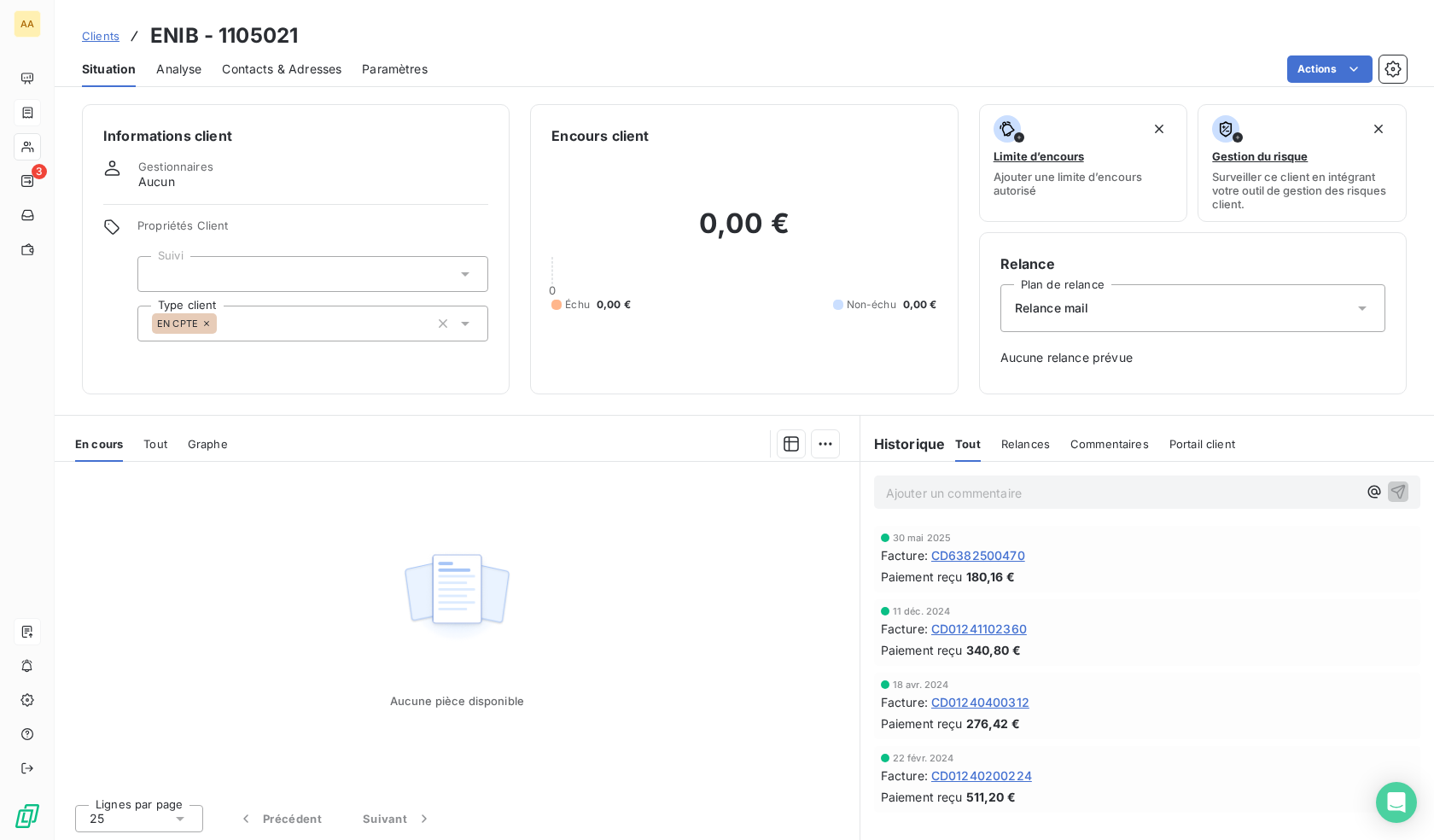
click at [302, 323] on div "EN CPTE" at bounding box center [312, 323] width 351 height 36
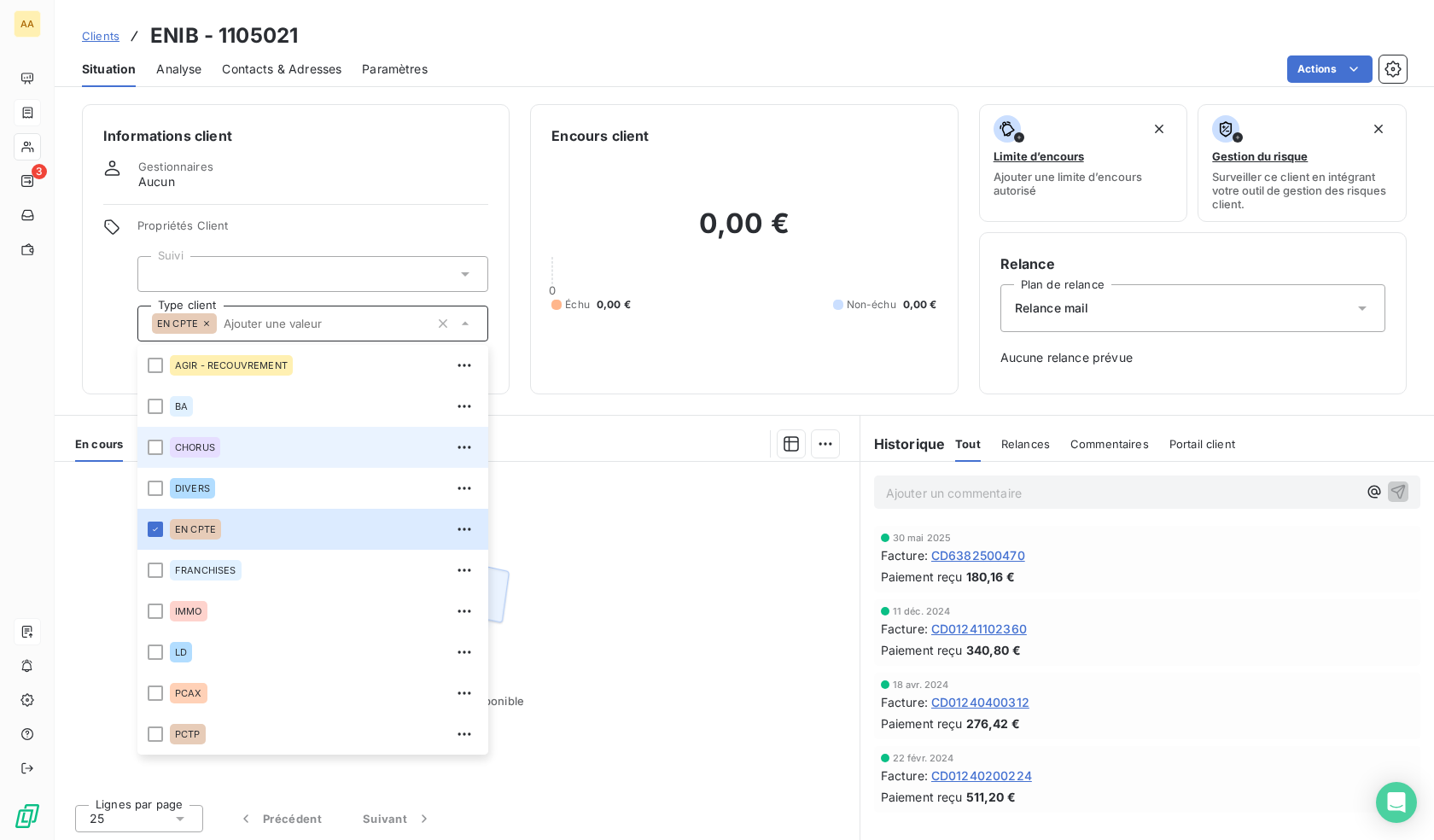
click at [185, 446] on span "CHORUS" at bounding box center [195, 446] width 40 height 10
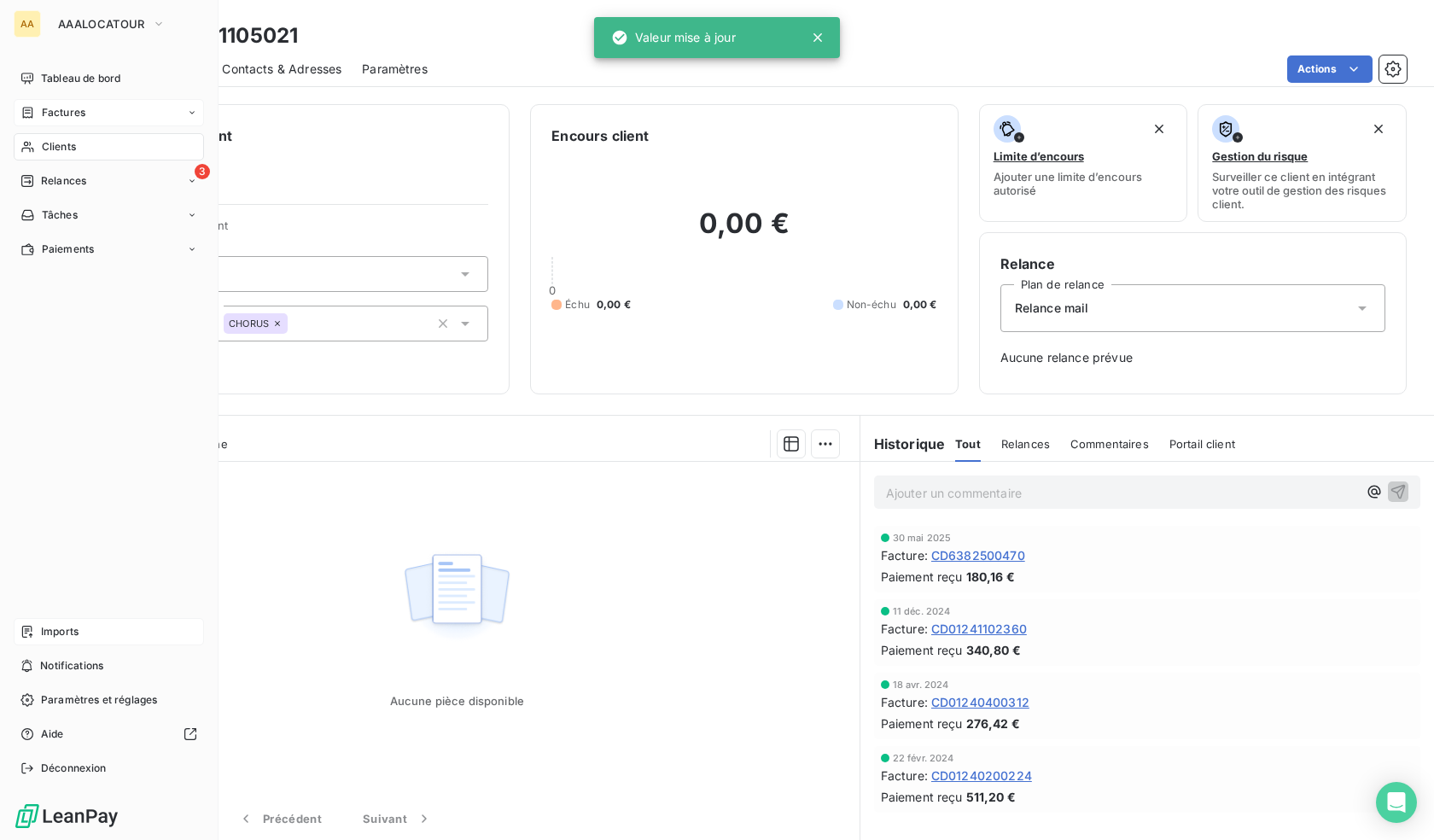
click at [36, 148] on div "Clients" at bounding box center [108, 147] width 190 height 27
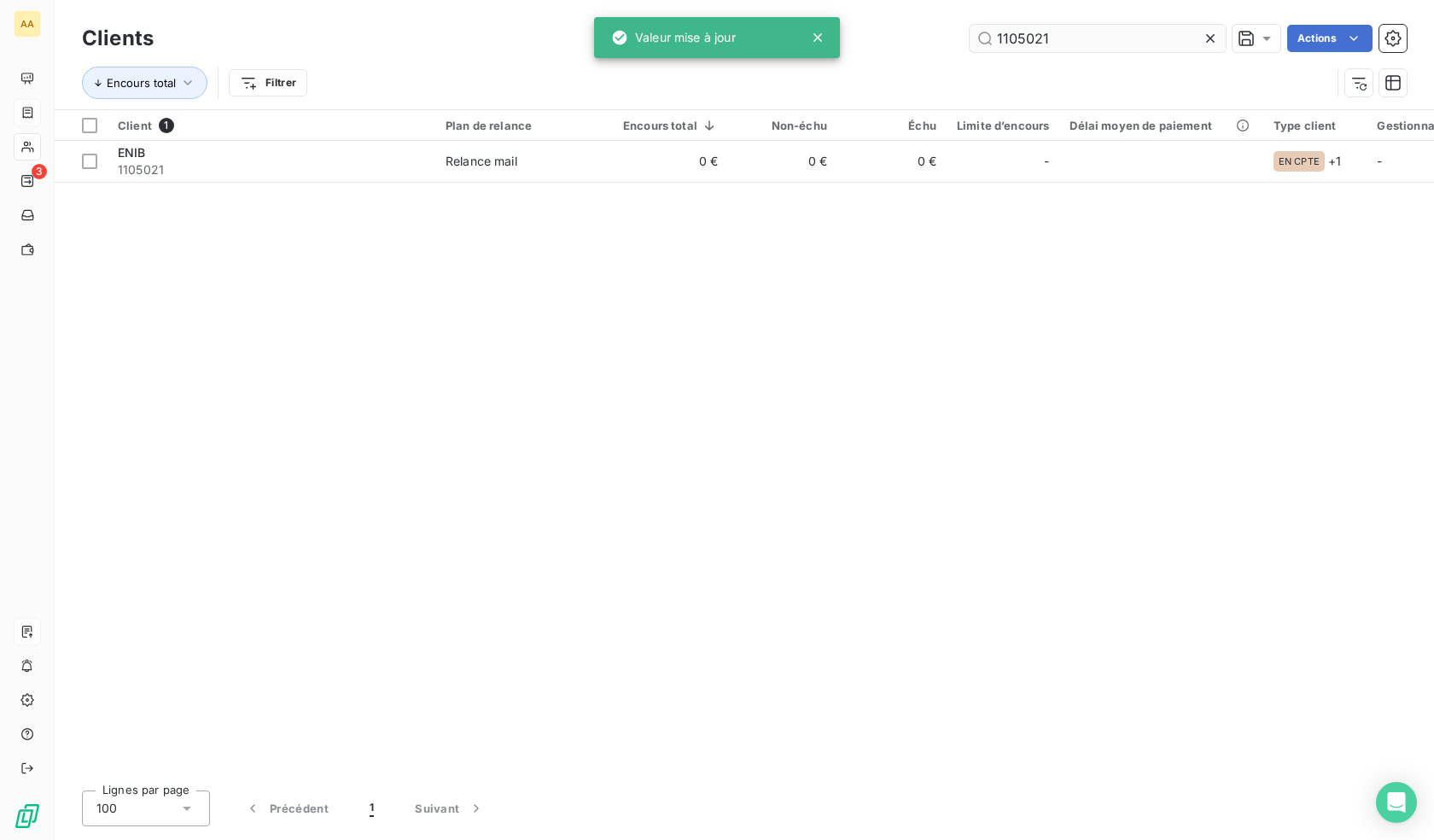
click at [1074, 39] on input "1105021" at bounding box center [1098, 38] width 256 height 27
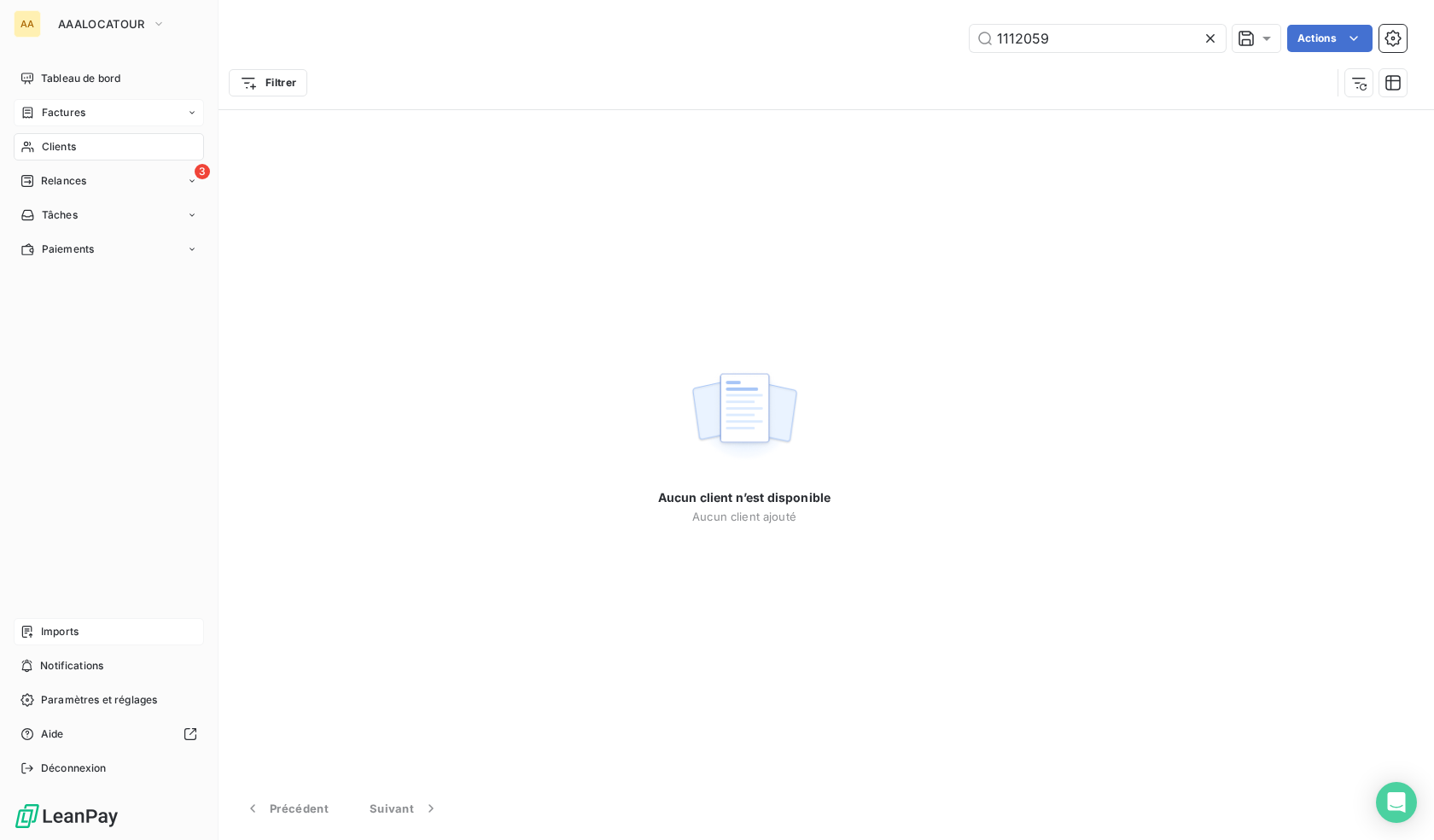
drag, startPoint x: 31, startPoint y: 141, endPoint x: 189, endPoint y: 148, distance: 158.2
click at [31, 141] on icon at bounding box center [27, 147] width 15 height 14
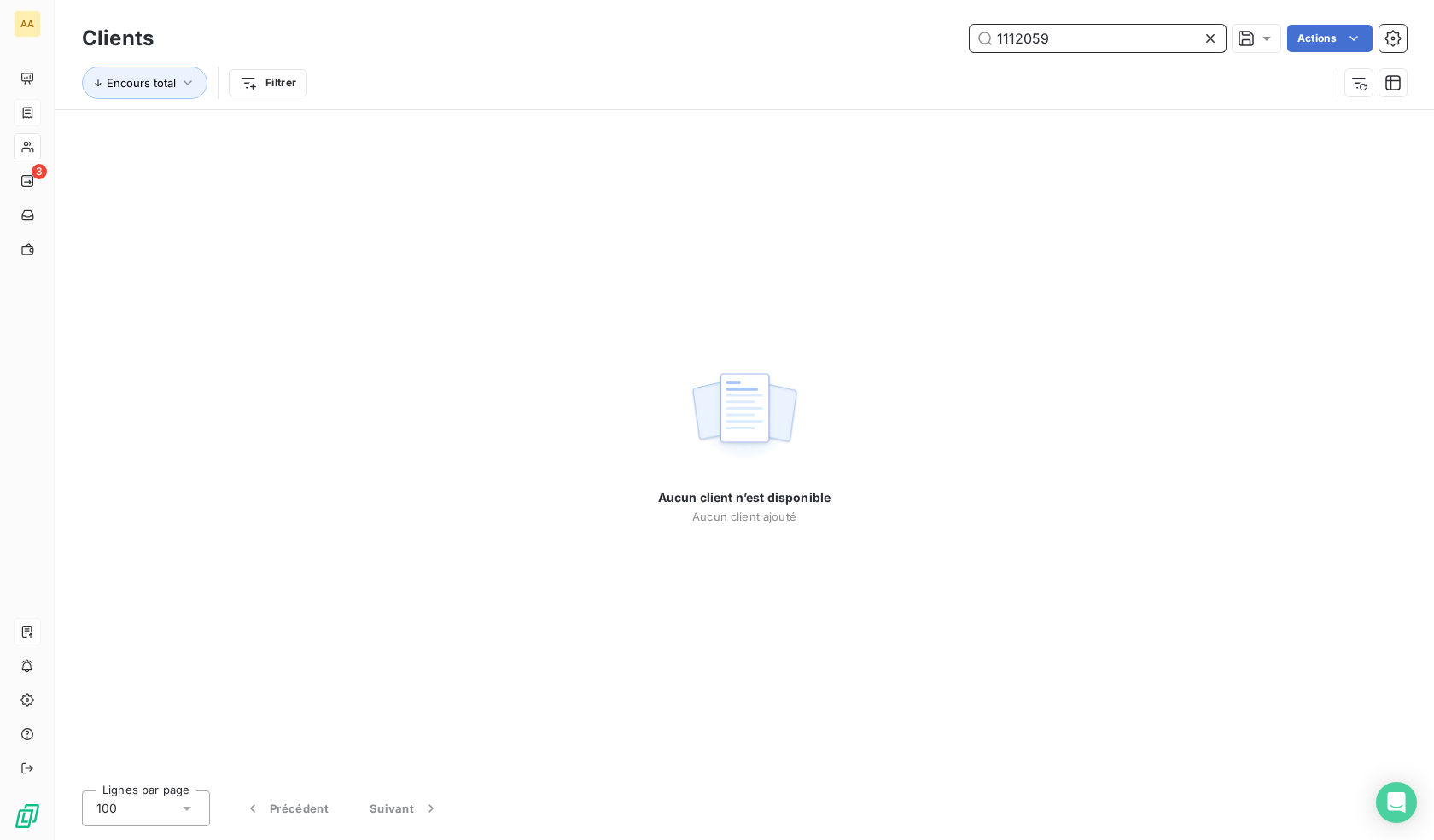
click at [1113, 32] on input "1112059" at bounding box center [1098, 38] width 256 height 27
paste input "3001"
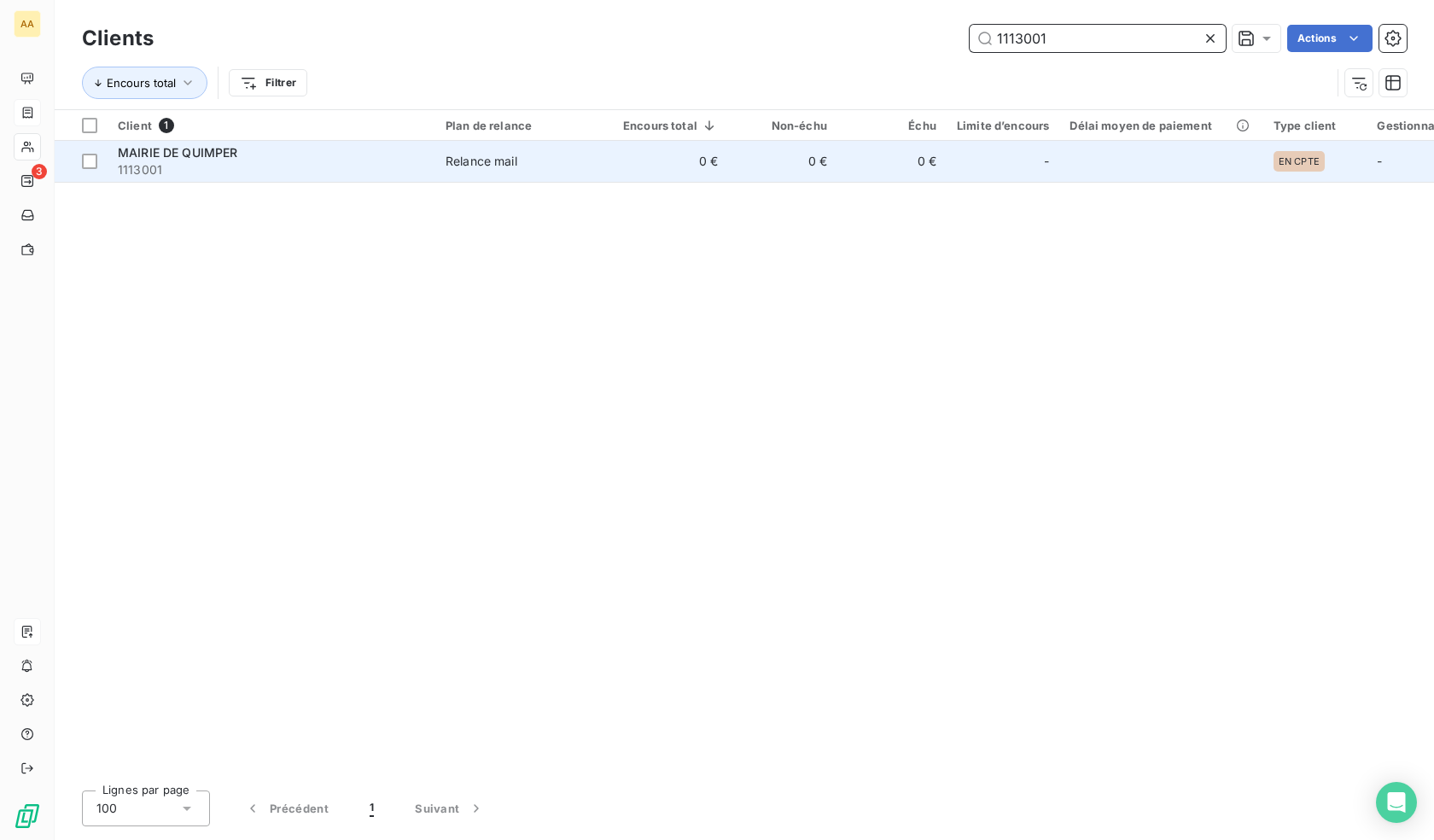
type input "1113001"
click at [883, 179] on td "0 €" at bounding box center [892, 161] width 109 height 41
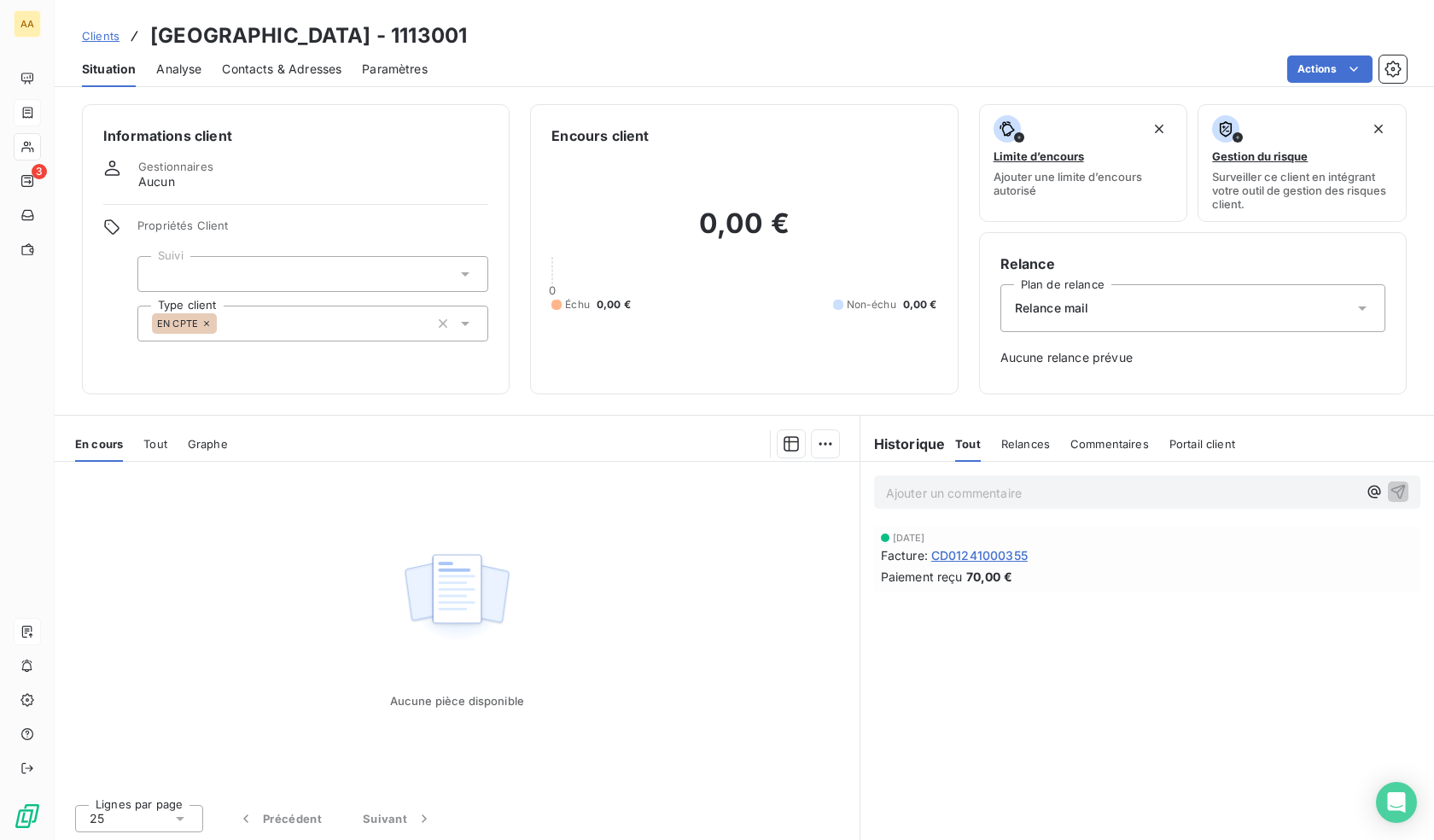
click at [261, 328] on div "EN CPTE" at bounding box center [312, 323] width 351 height 36
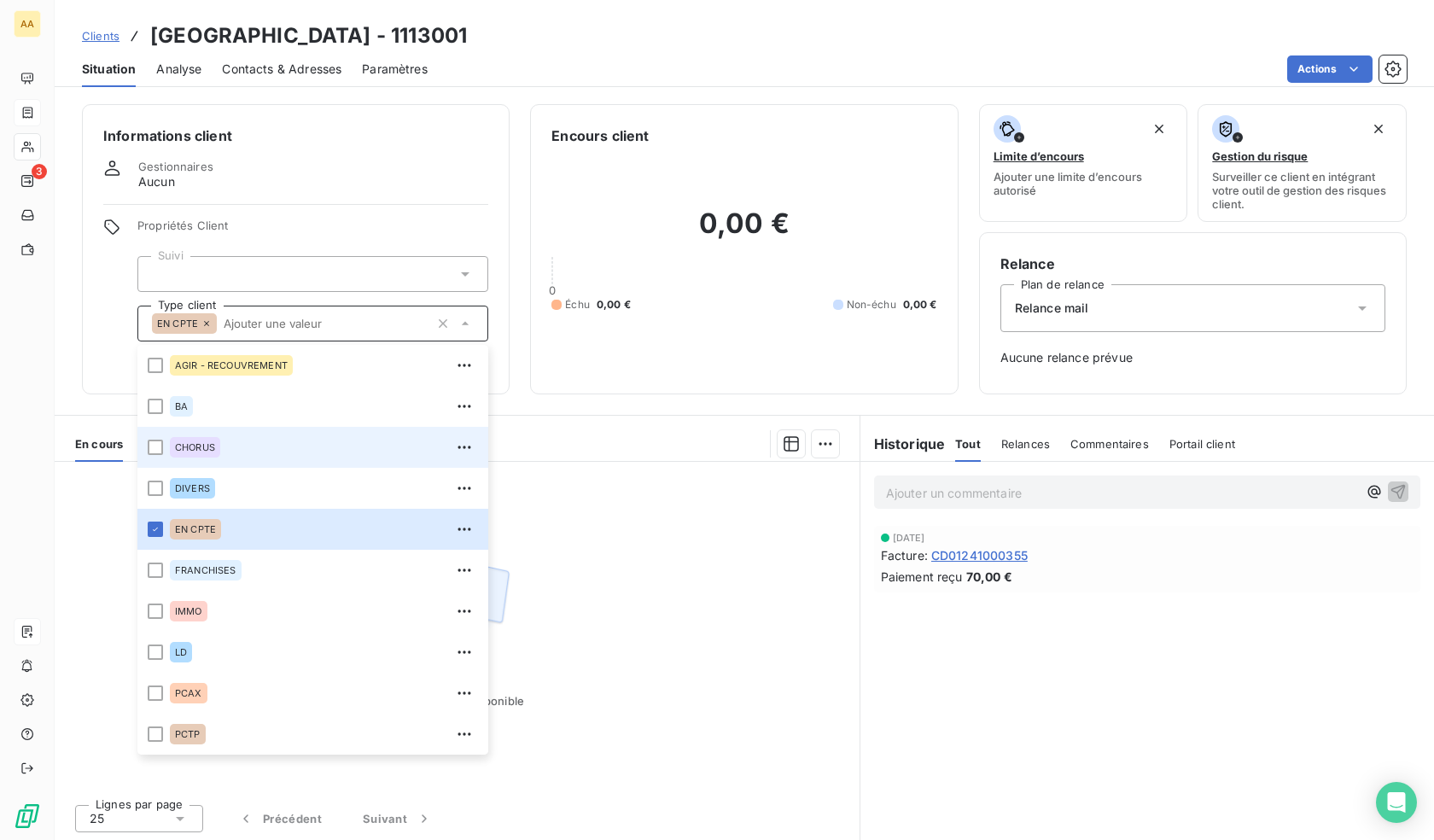
click at [189, 453] on div "CHORUS" at bounding box center [194, 447] width 50 height 20
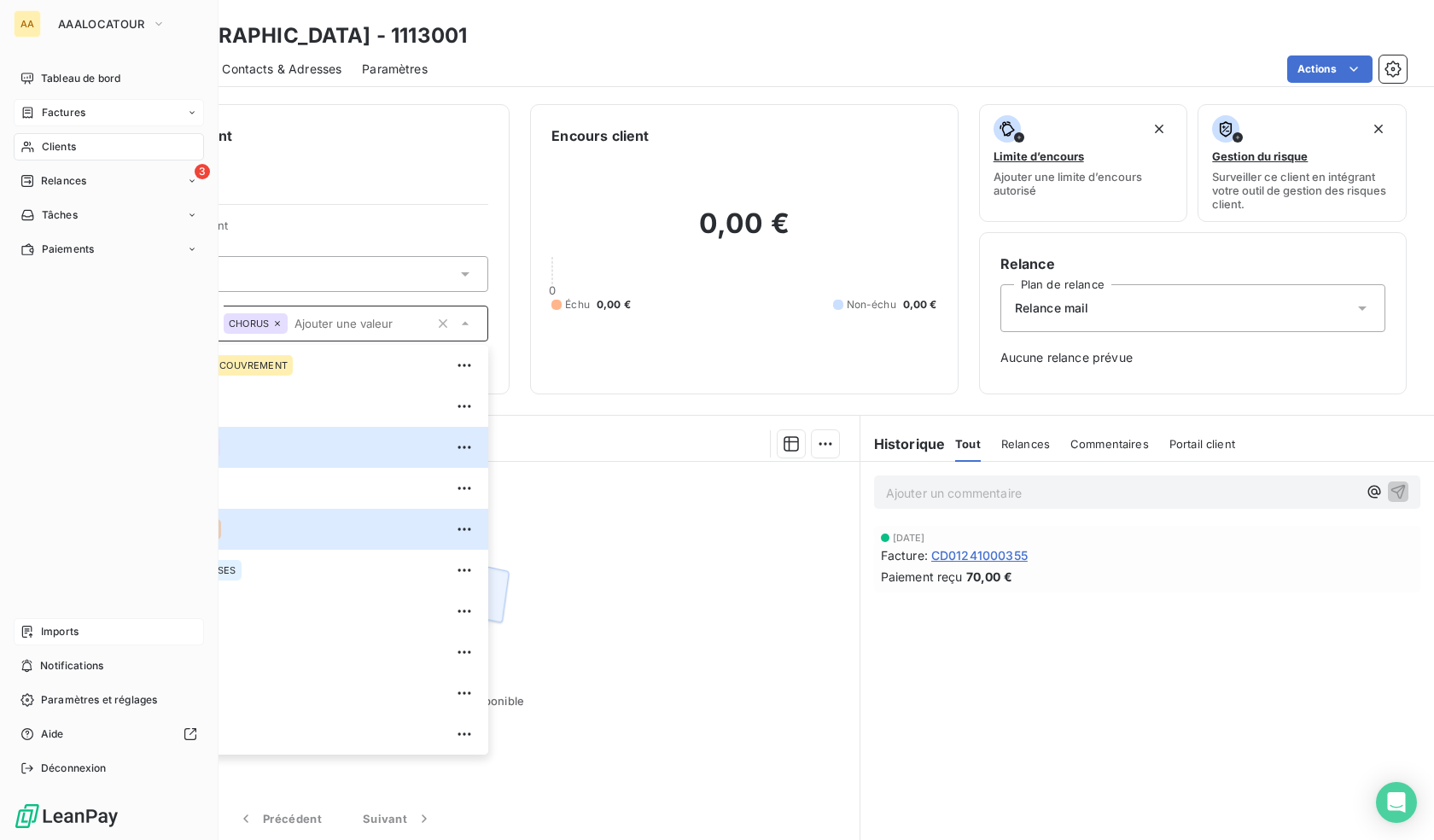
click at [46, 146] on span "Clients" at bounding box center [58, 147] width 34 height 15
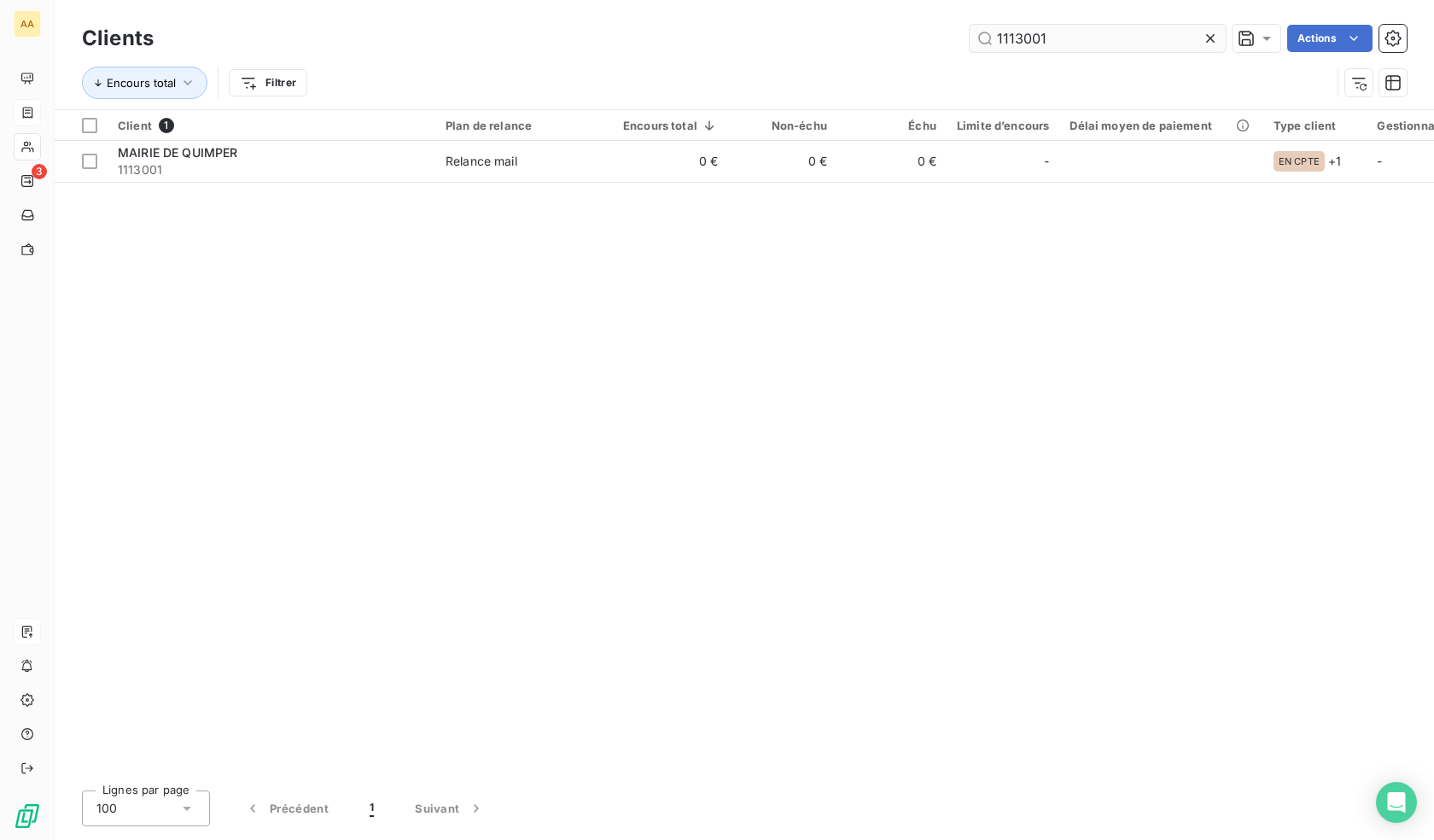
click at [1082, 41] on input "1113001" at bounding box center [1098, 38] width 256 height 27
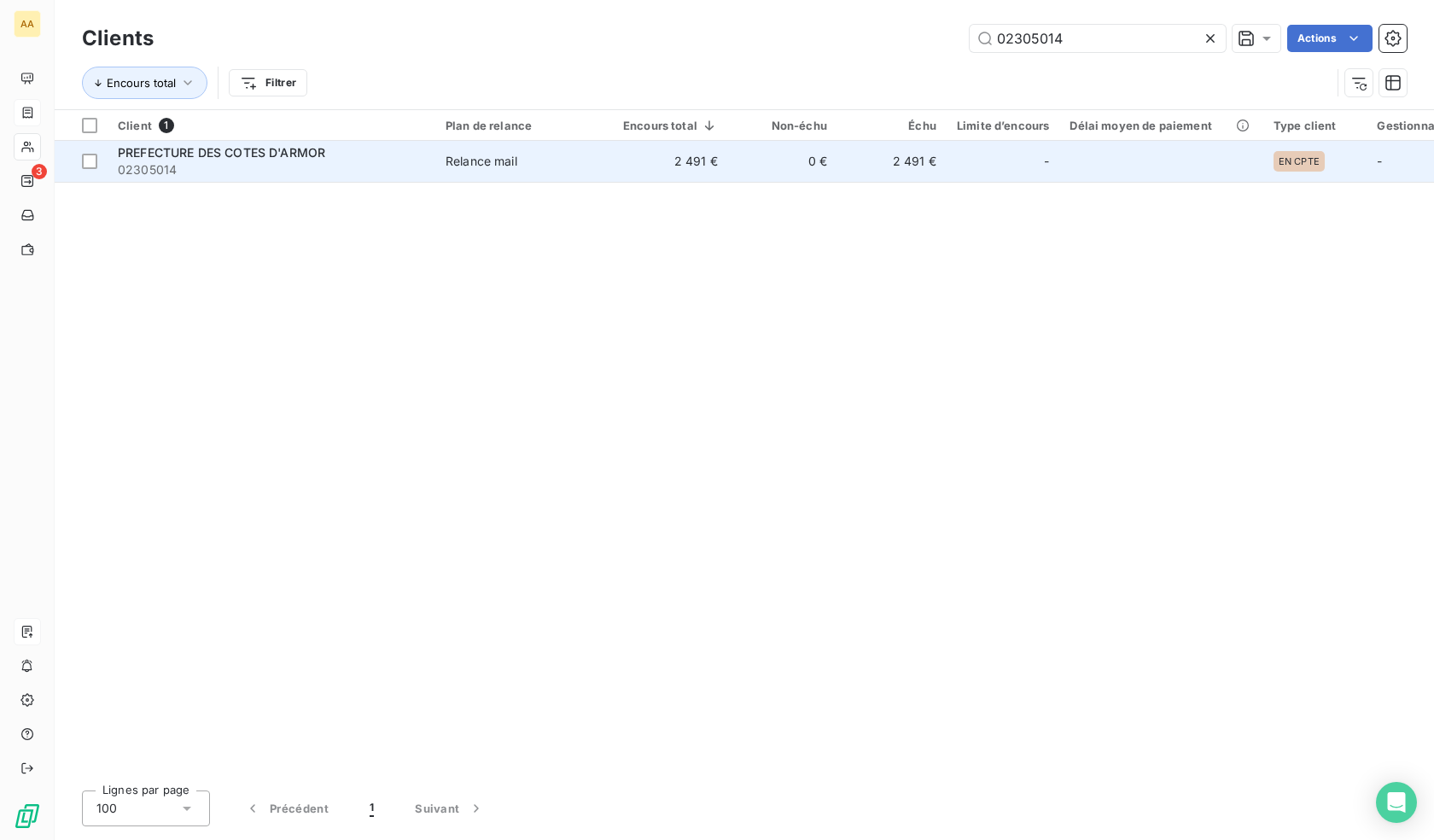
type input "02305014"
click at [296, 169] on span "02305014" at bounding box center [271, 169] width 307 height 17
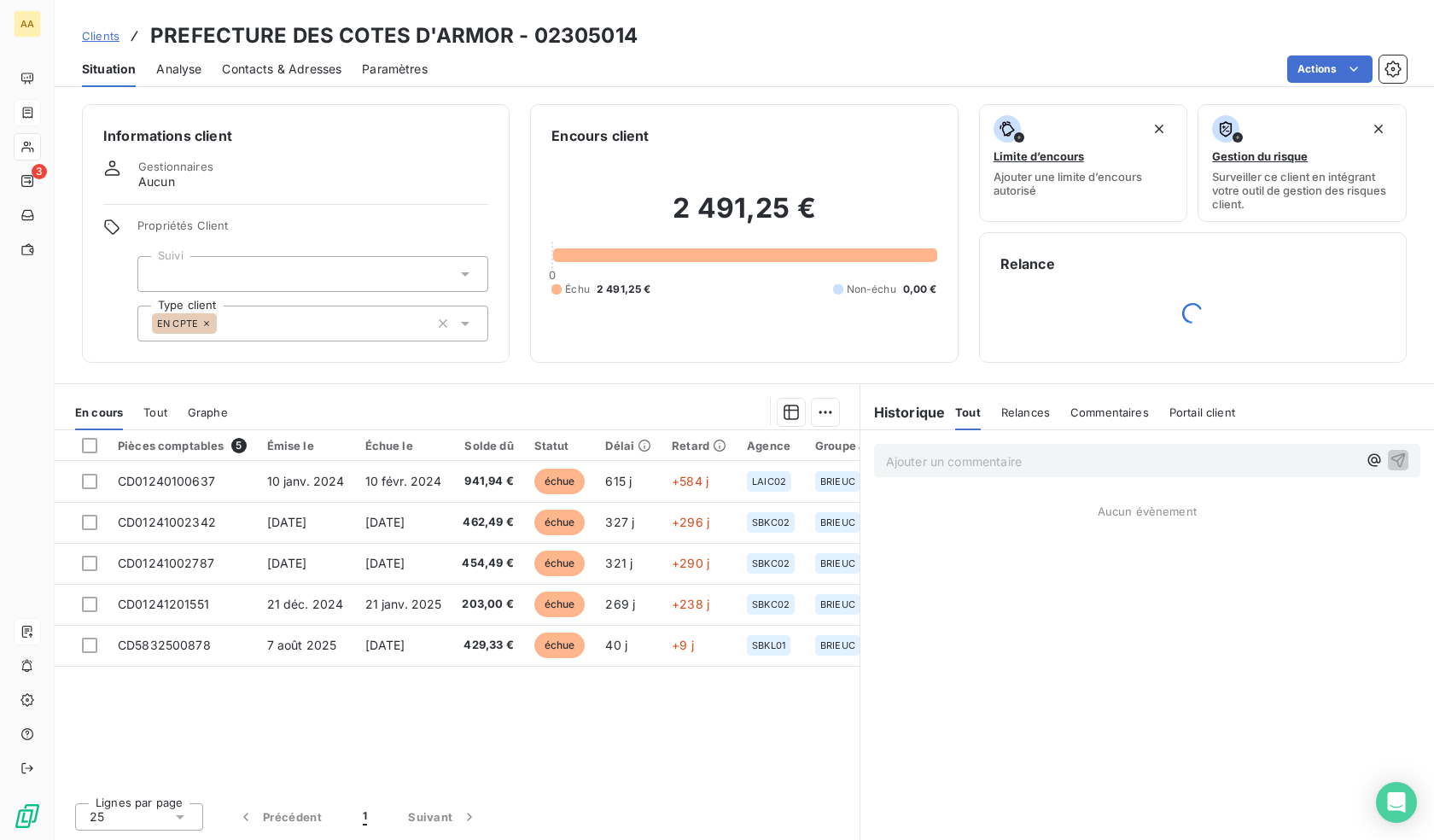
click at [323, 329] on div "EN CPTE" at bounding box center [312, 323] width 351 height 36
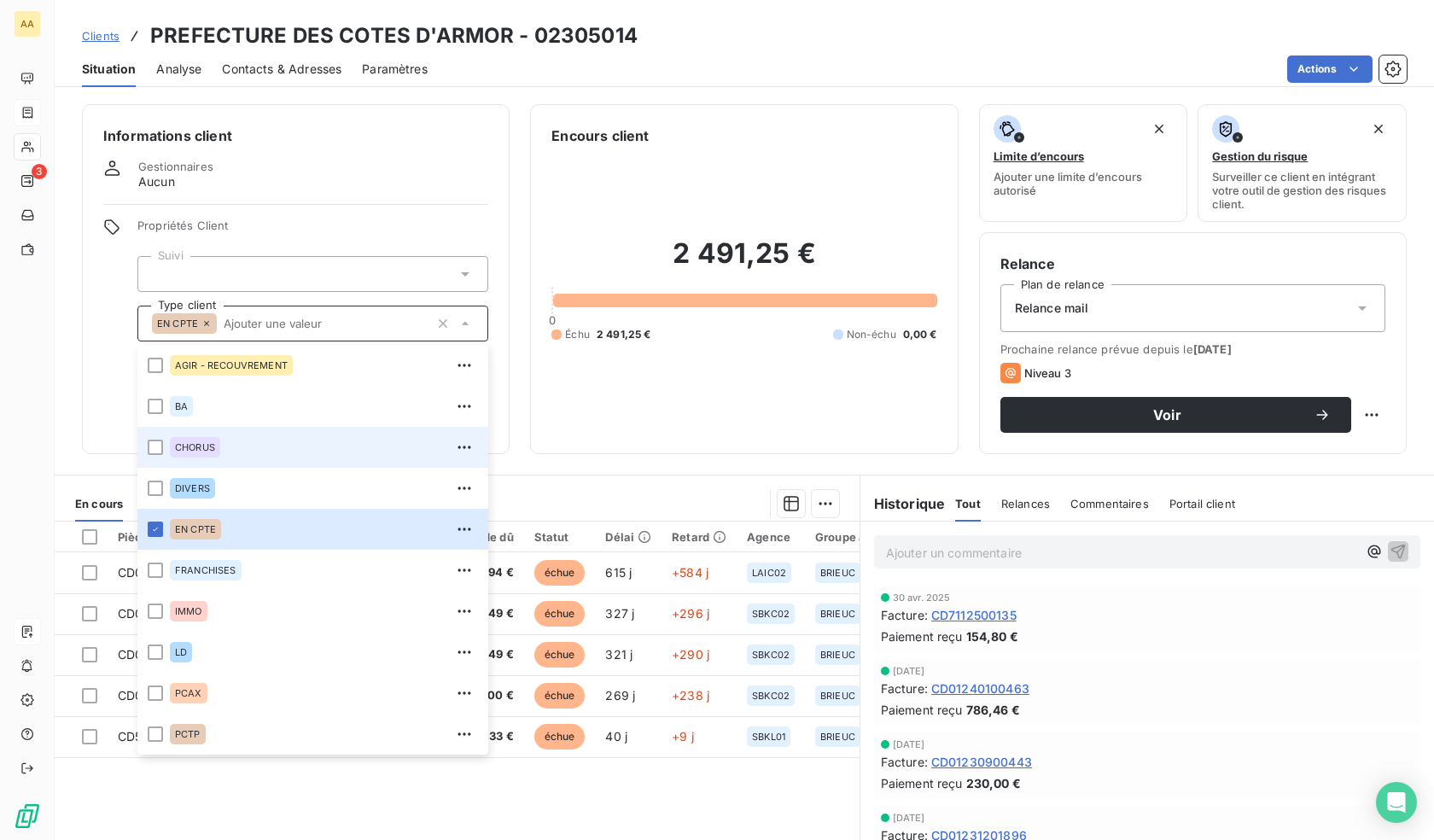
click at [184, 446] on span "CHORUS" at bounding box center [195, 446] width 40 height 10
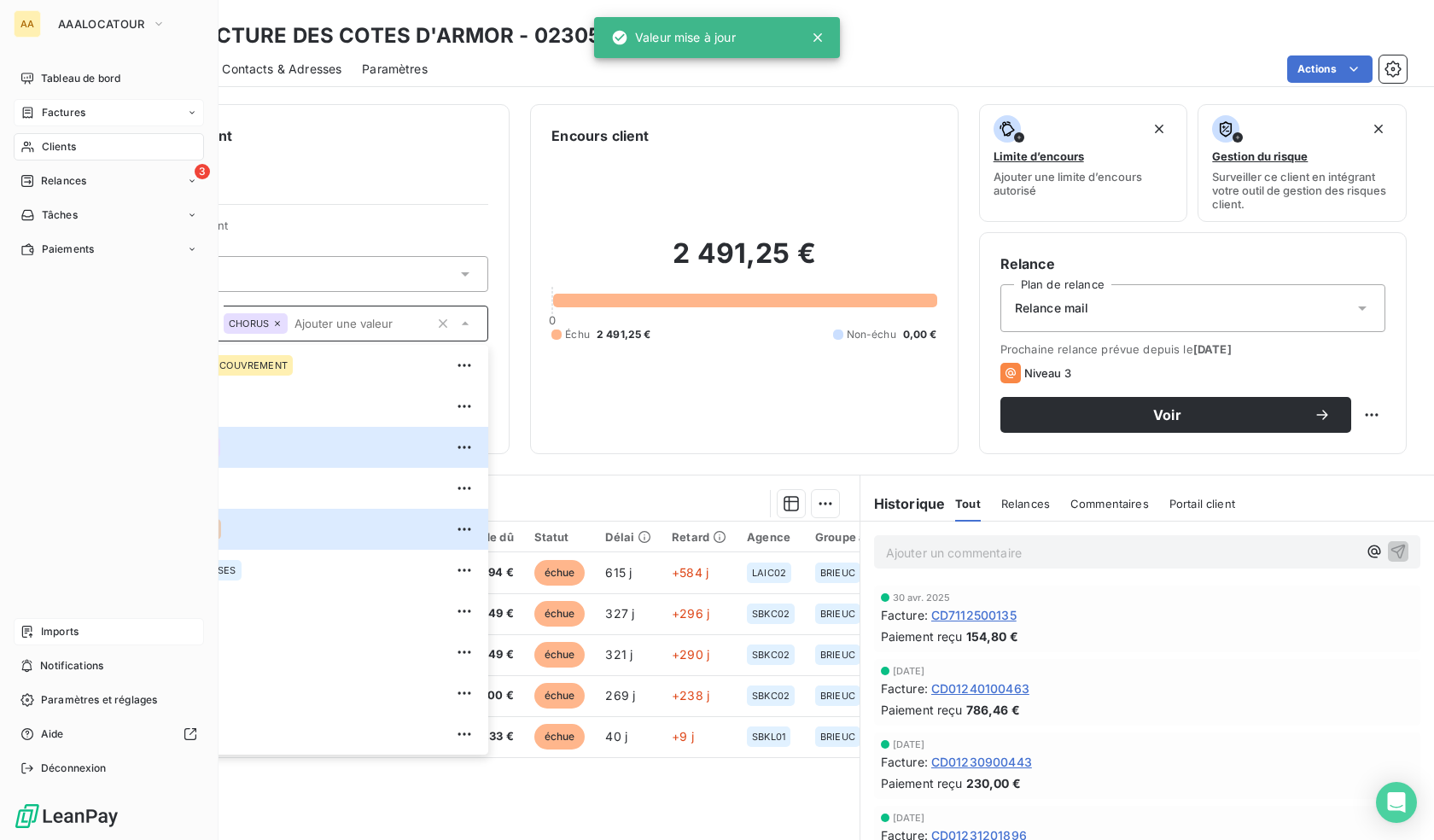
click at [34, 149] on icon at bounding box center [27, 147] width 15 height 14
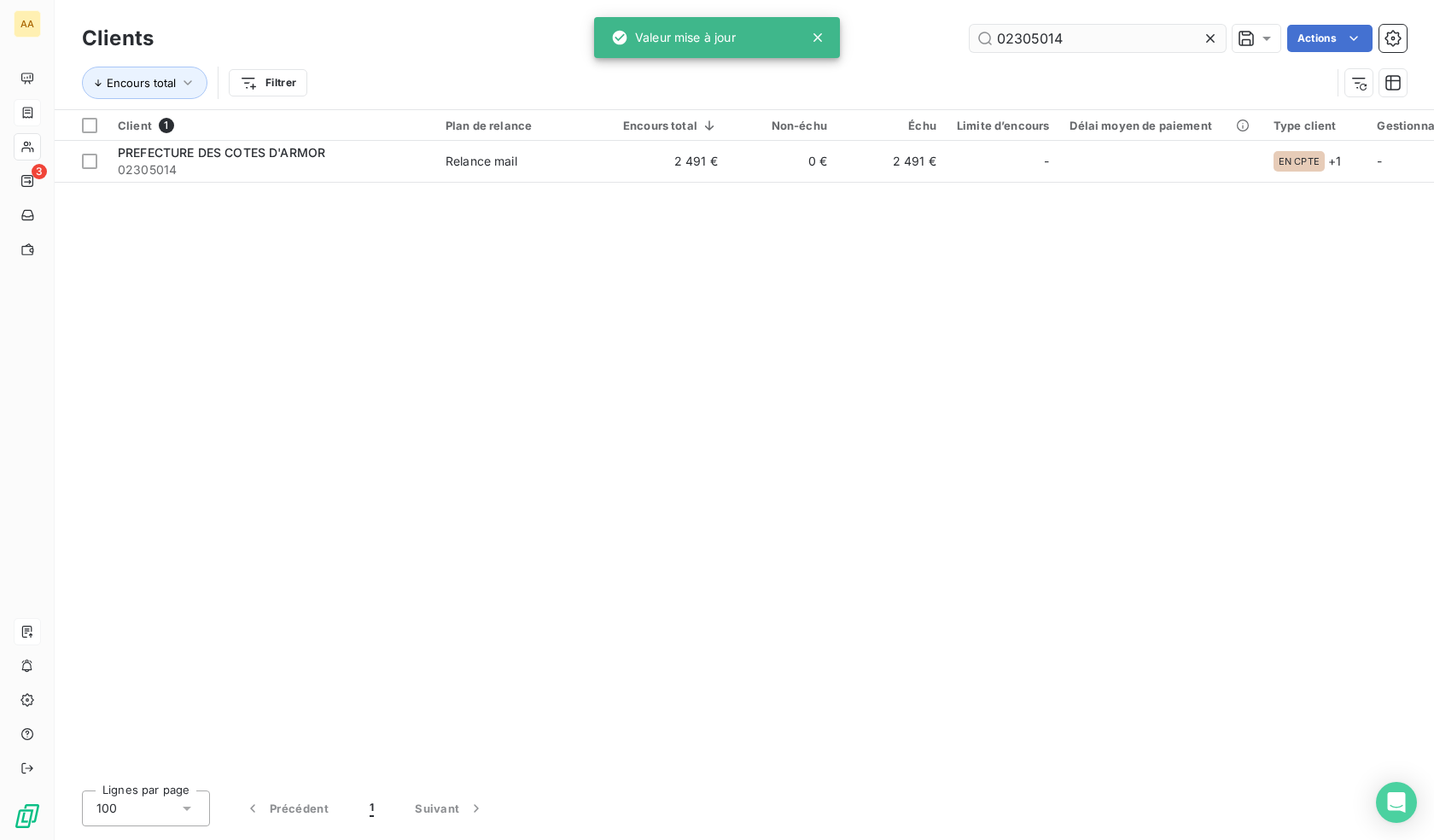
click at [1055, 45] on input "02305014" at bounding box center [1098, 38] width 256 height 27
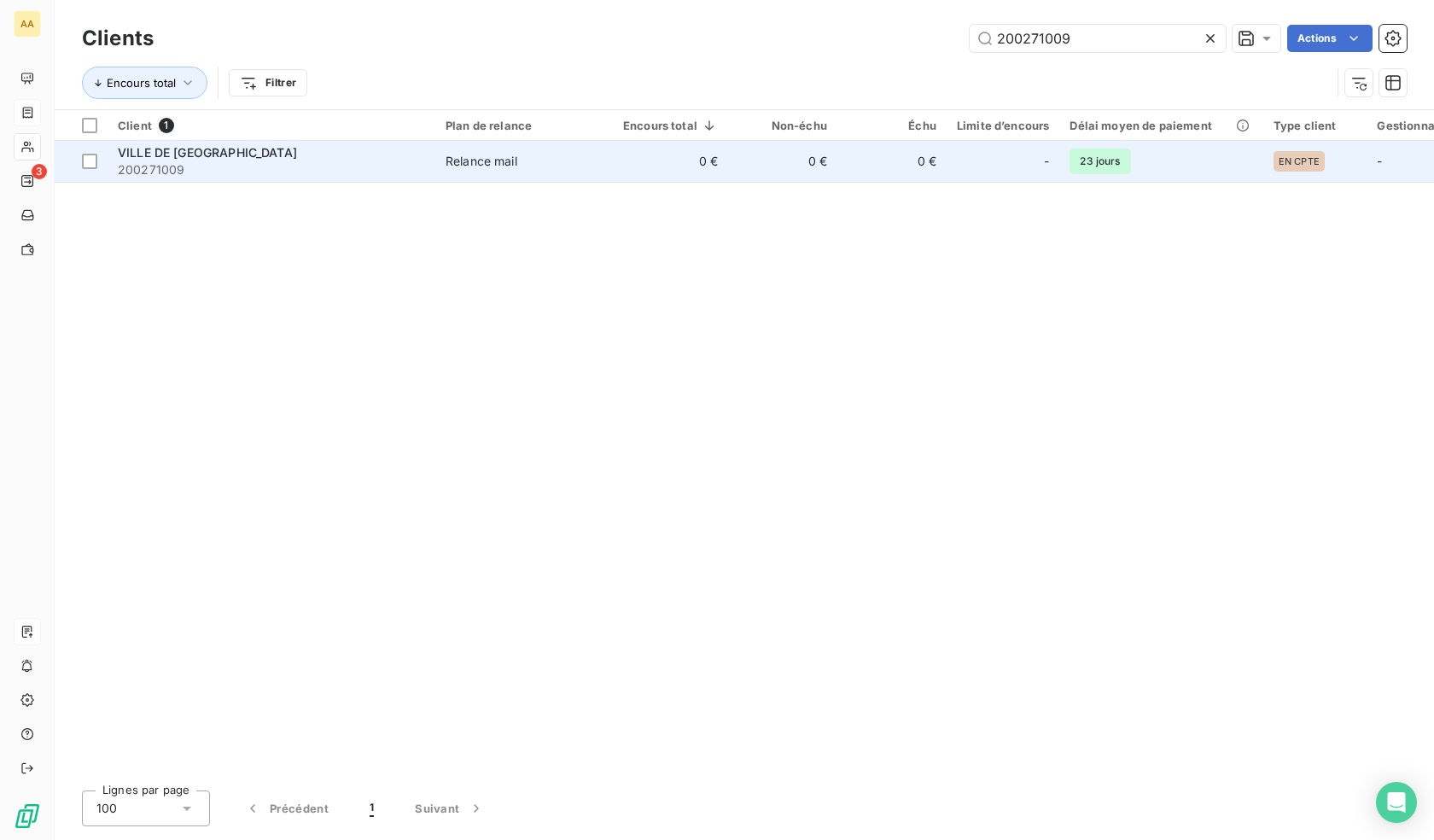
type input "200271009"
click at [718, 162] on td "0 €" at bounding box center [671, 161] width 116 height 41
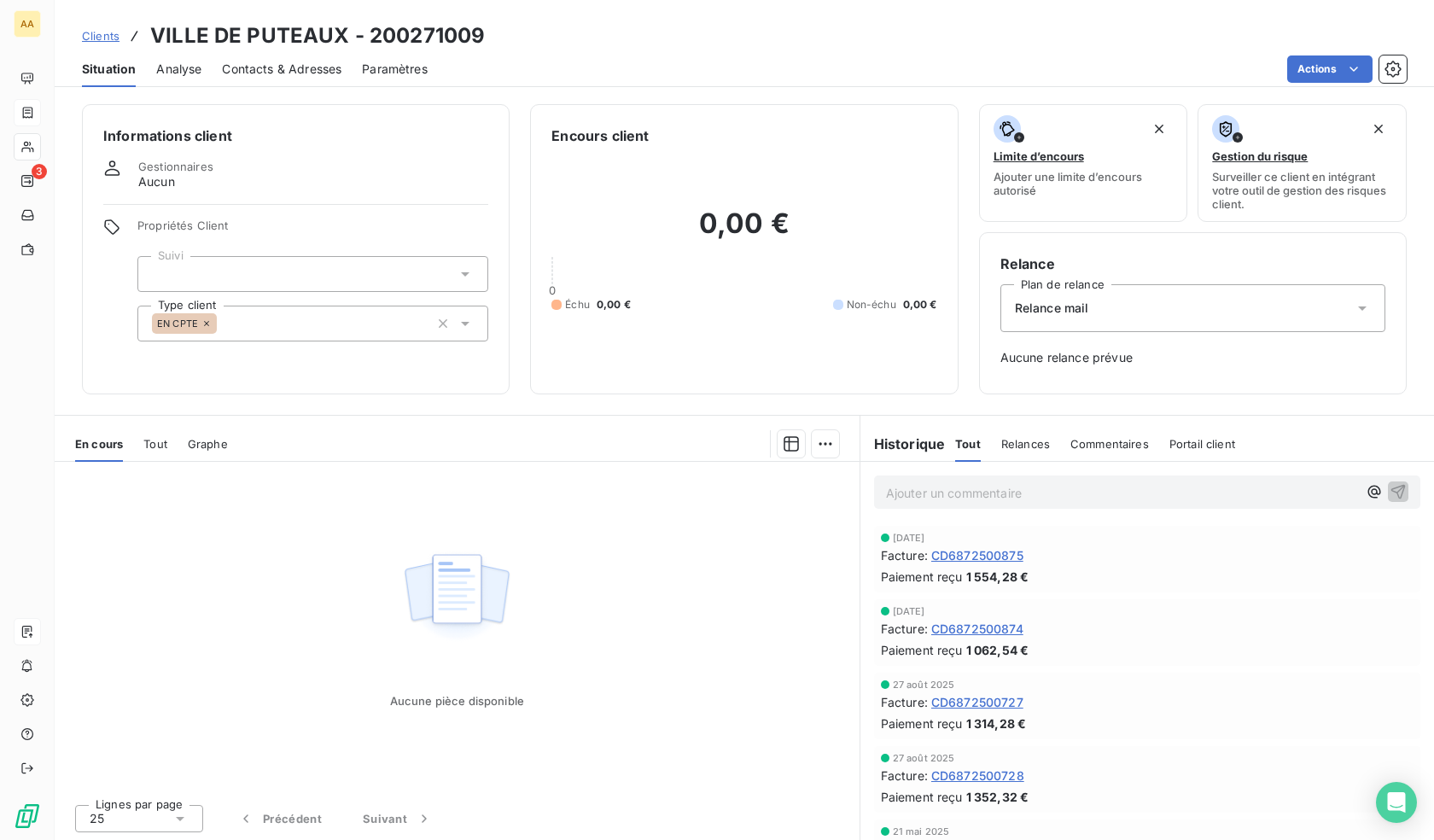
click at [332, 325] on div "EN CPTE" at bounding box center [312, 323] width 351 height 36
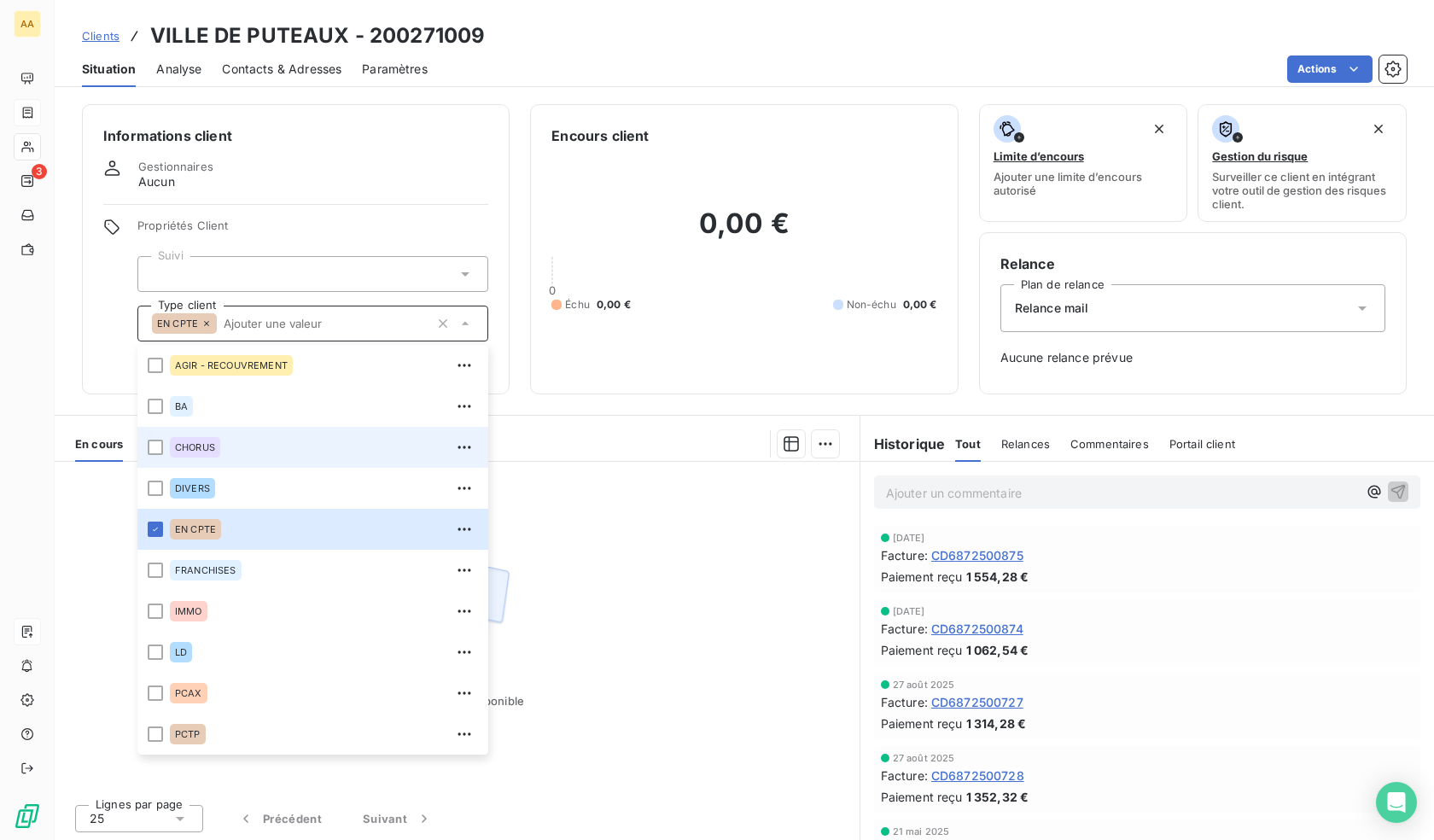
click at [210, 446] on span "CHORUS" at bounding box center [195, 446] width 40 height 10
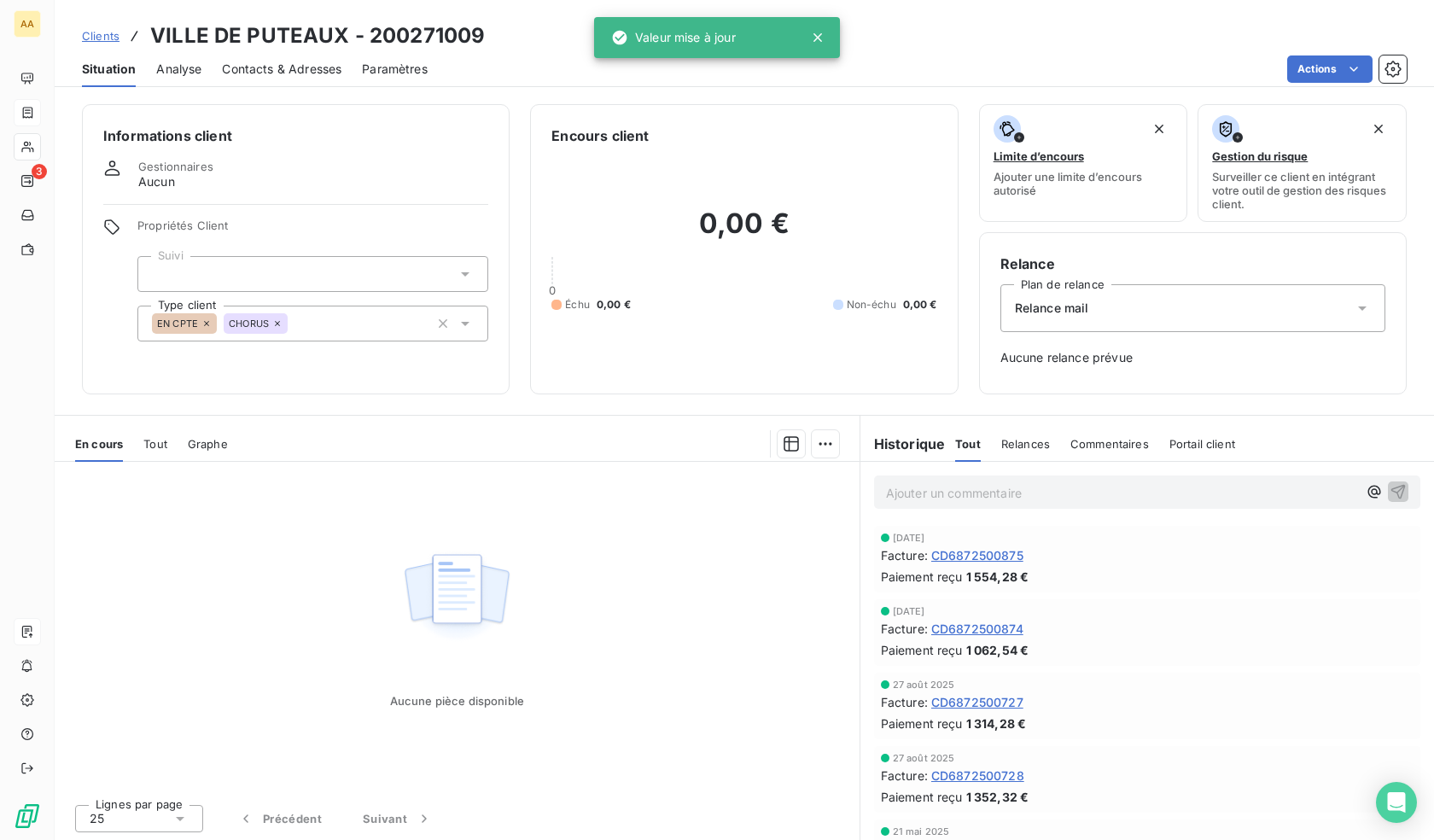
click at [621, 502] on div "Aucune pièce disponible" at bounding box center [457, 626] width 805 height 329
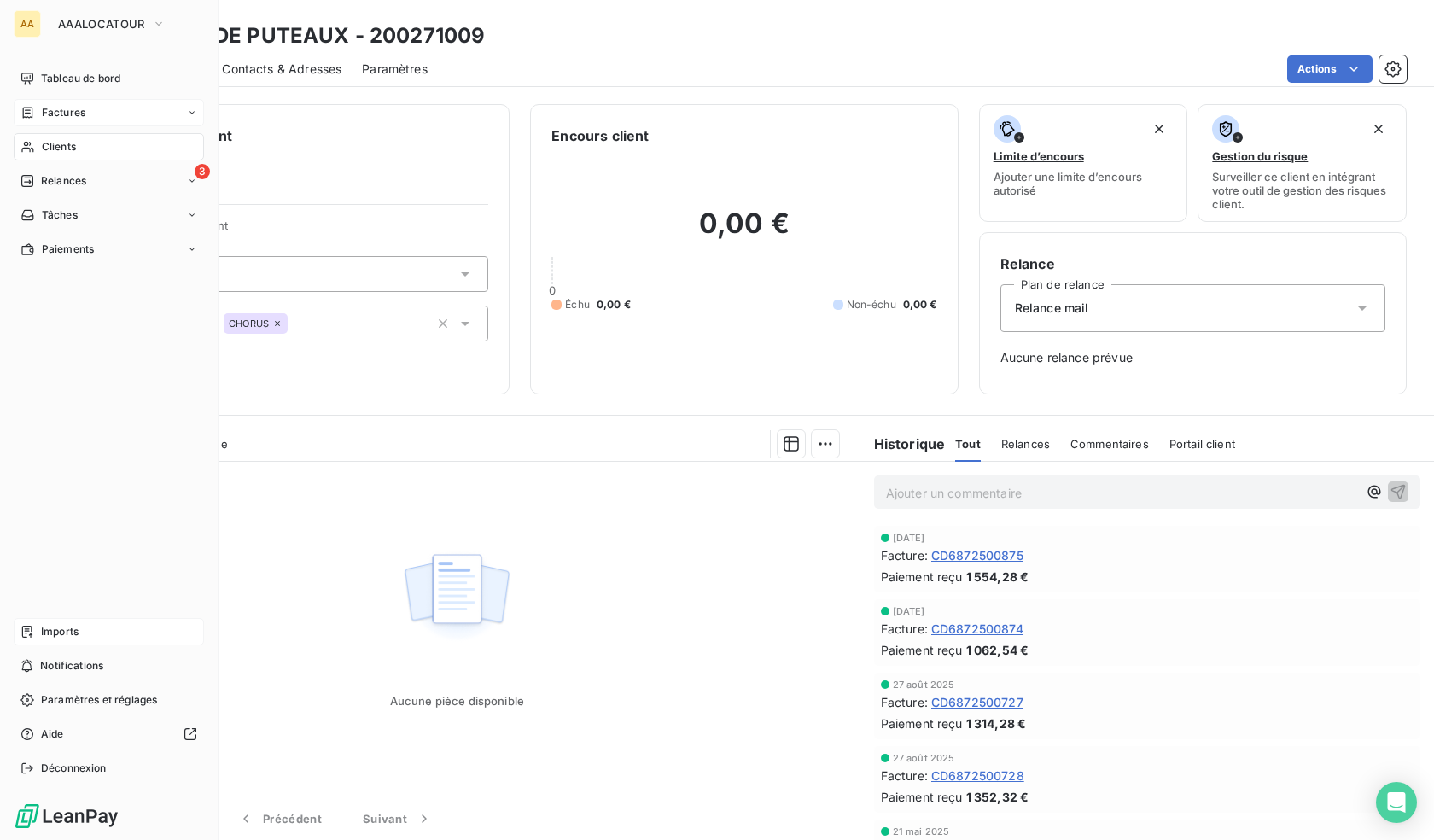
click at [85, 139] on div "Clients" at bounding box center [108, 147] width 190 height 27
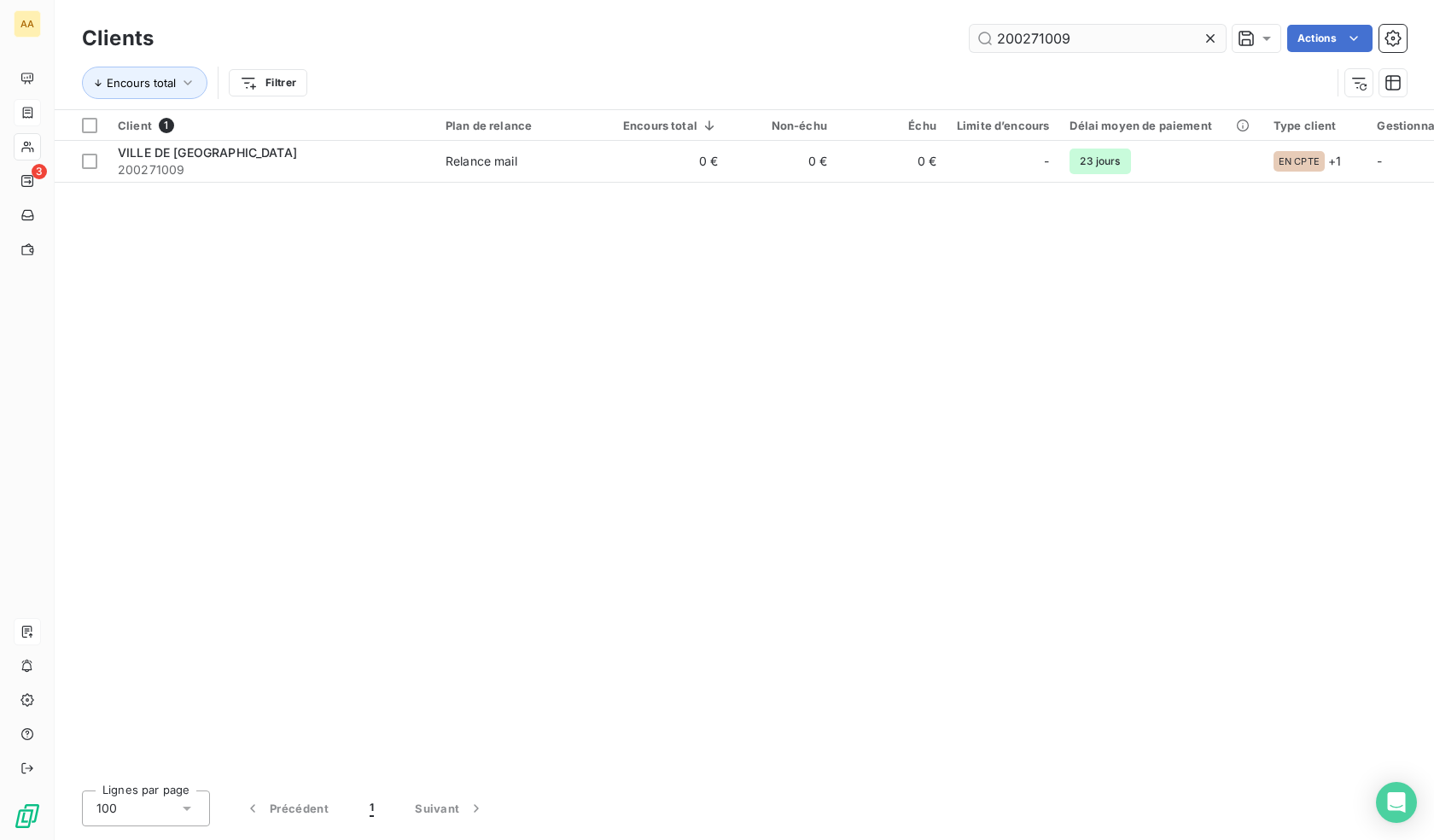
click at [1039, 33] on input "200271009" at bounding box center [1098, 38] width 256 height 27
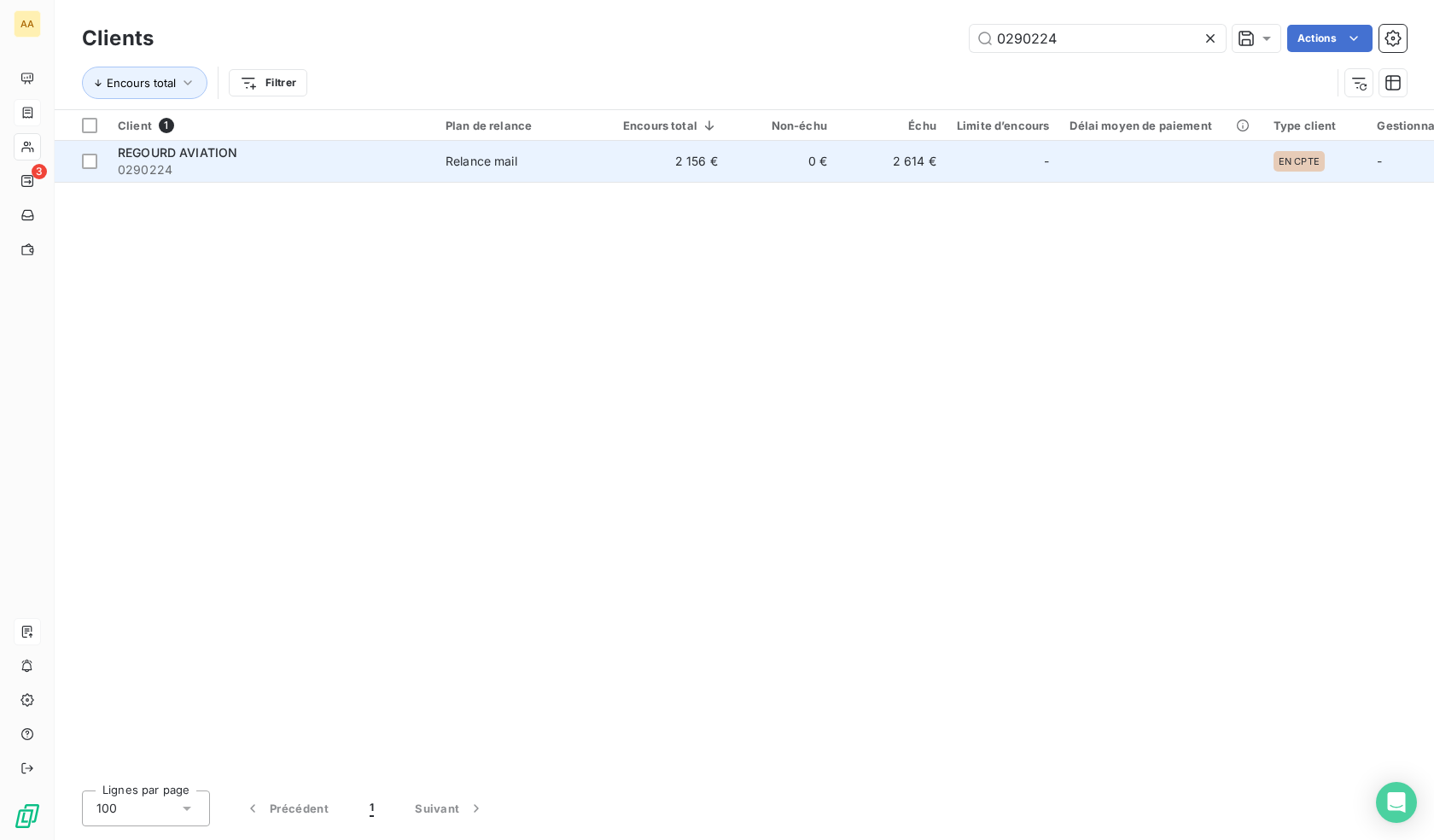
type input "0290224"
click at [525, 158] on span "Relance mail" at bounding box center [524, 161] width 157 height 17
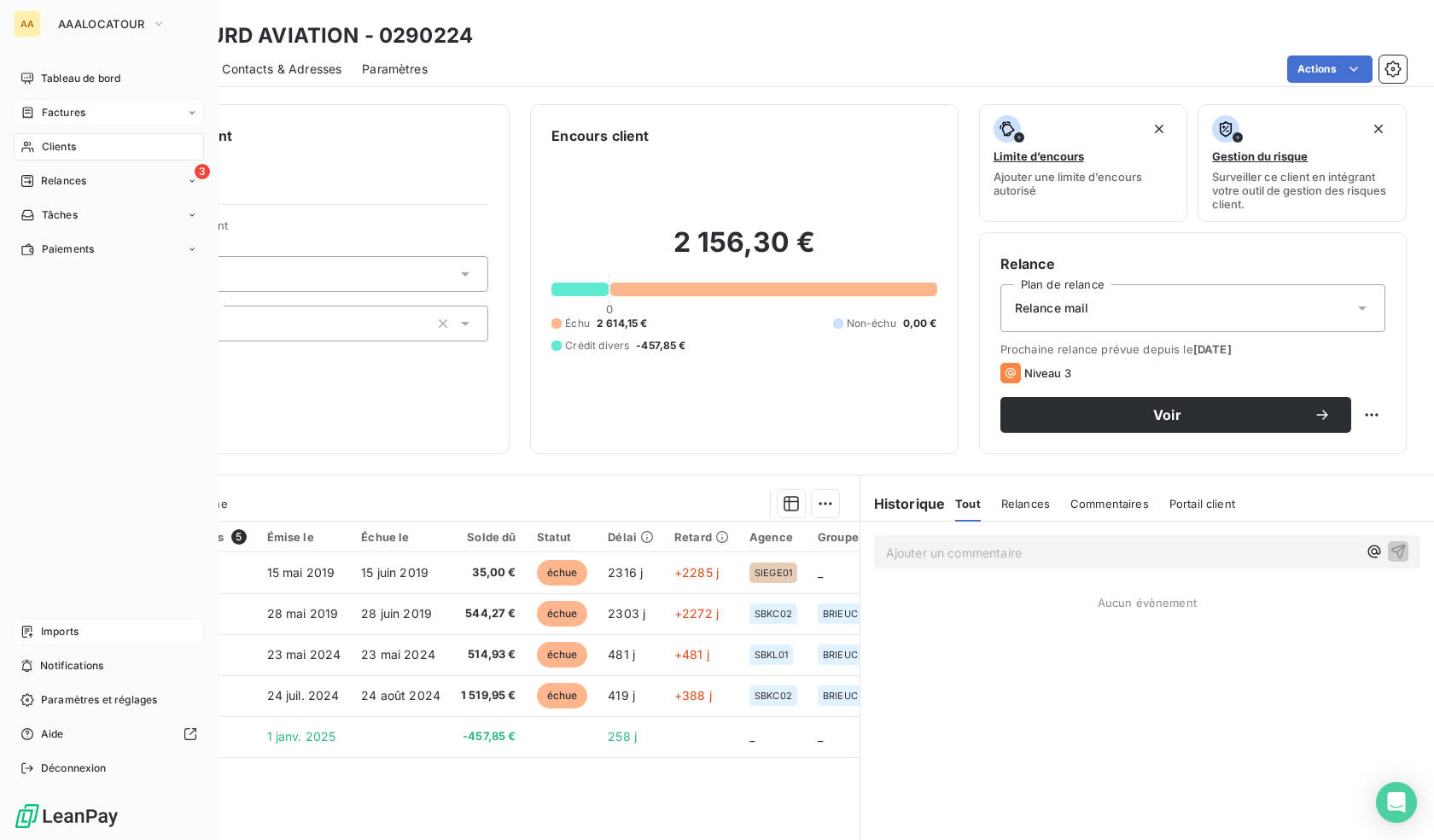
click at [54, 175] on span "Relances" at bounding box center [64, 180] width 46 height 15
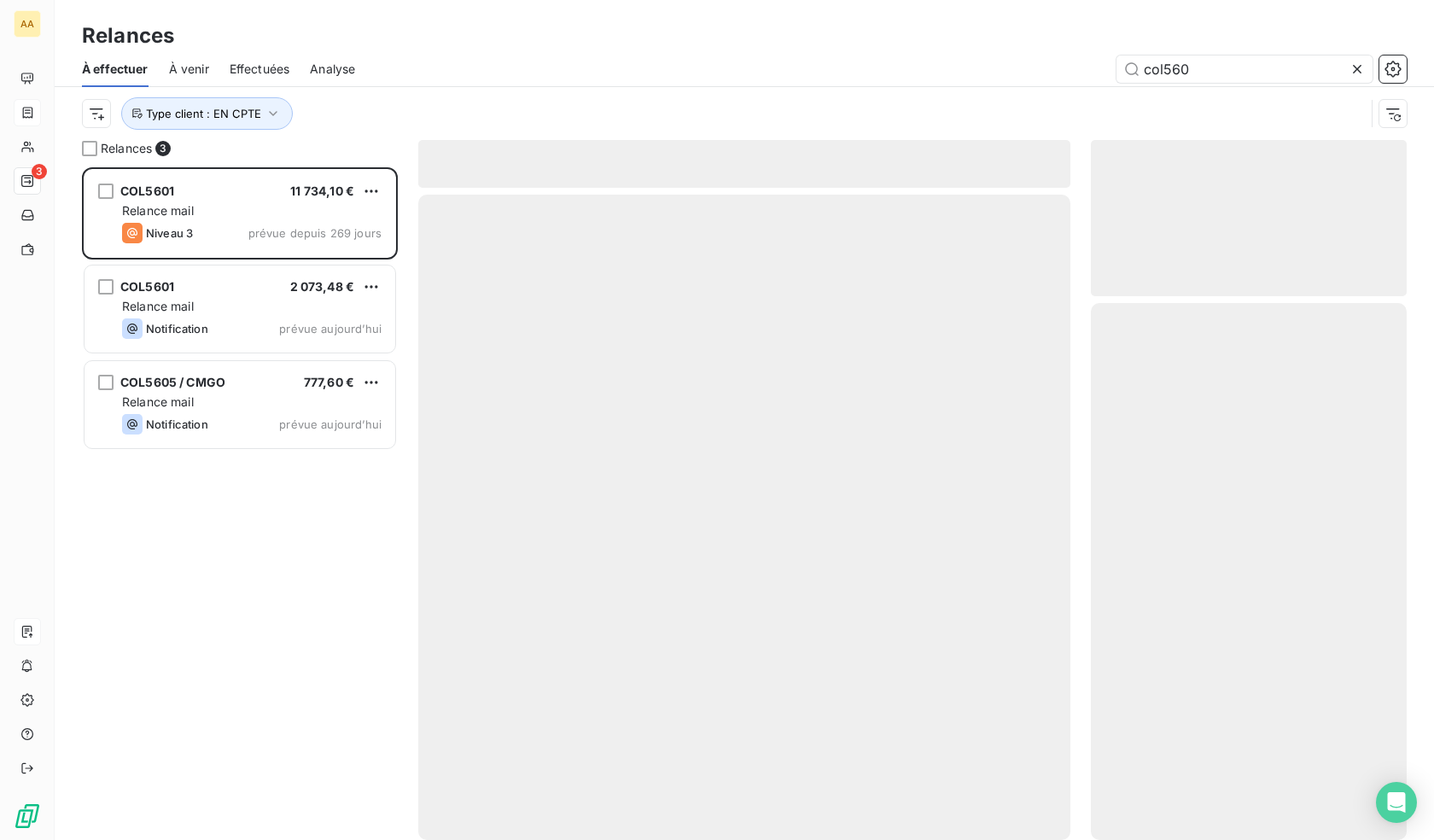
scroll to position [660, 303]
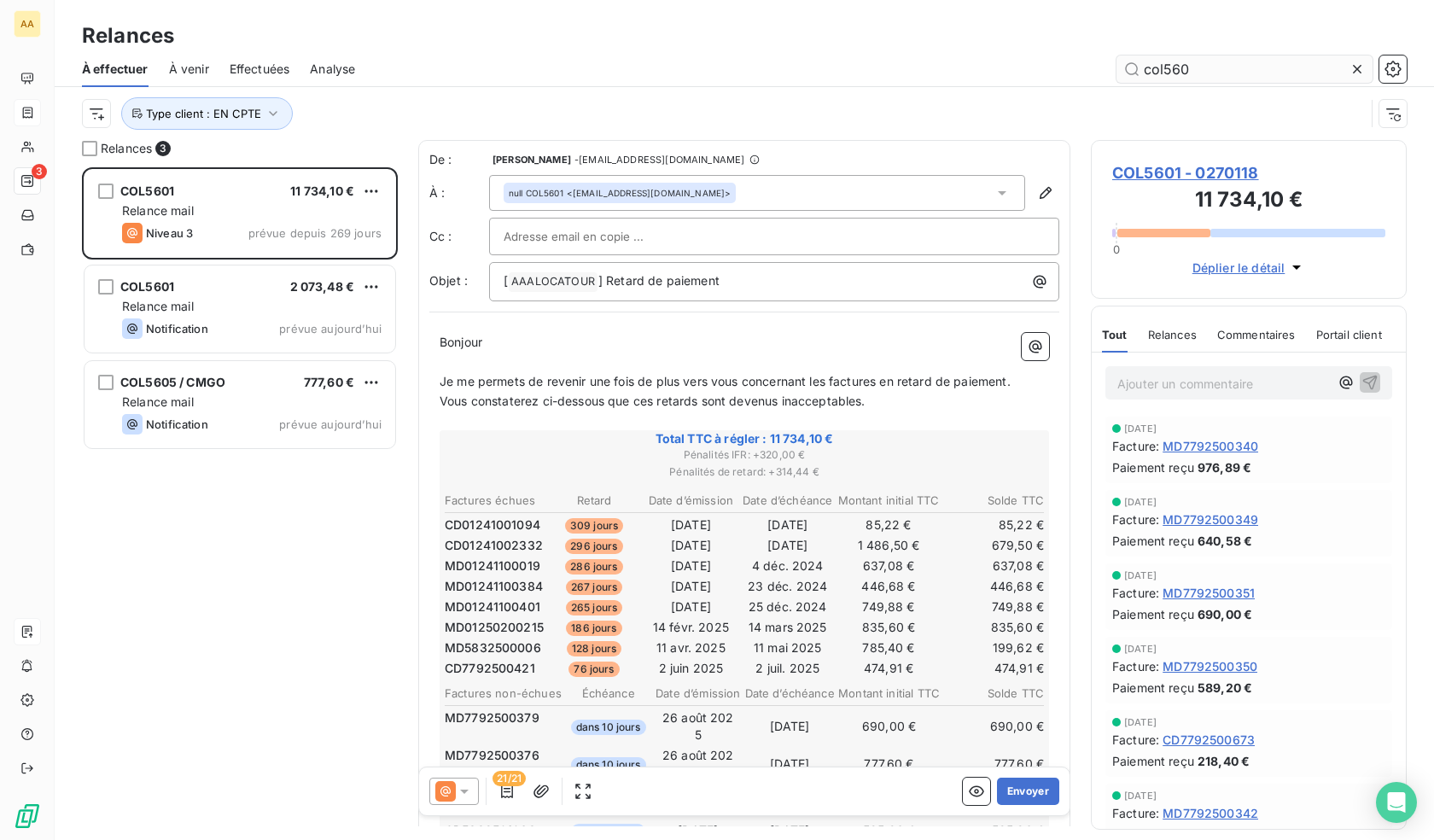
click at [1195, 66] on input "col560" at bounding box center [1245, 69] width 256 height 27
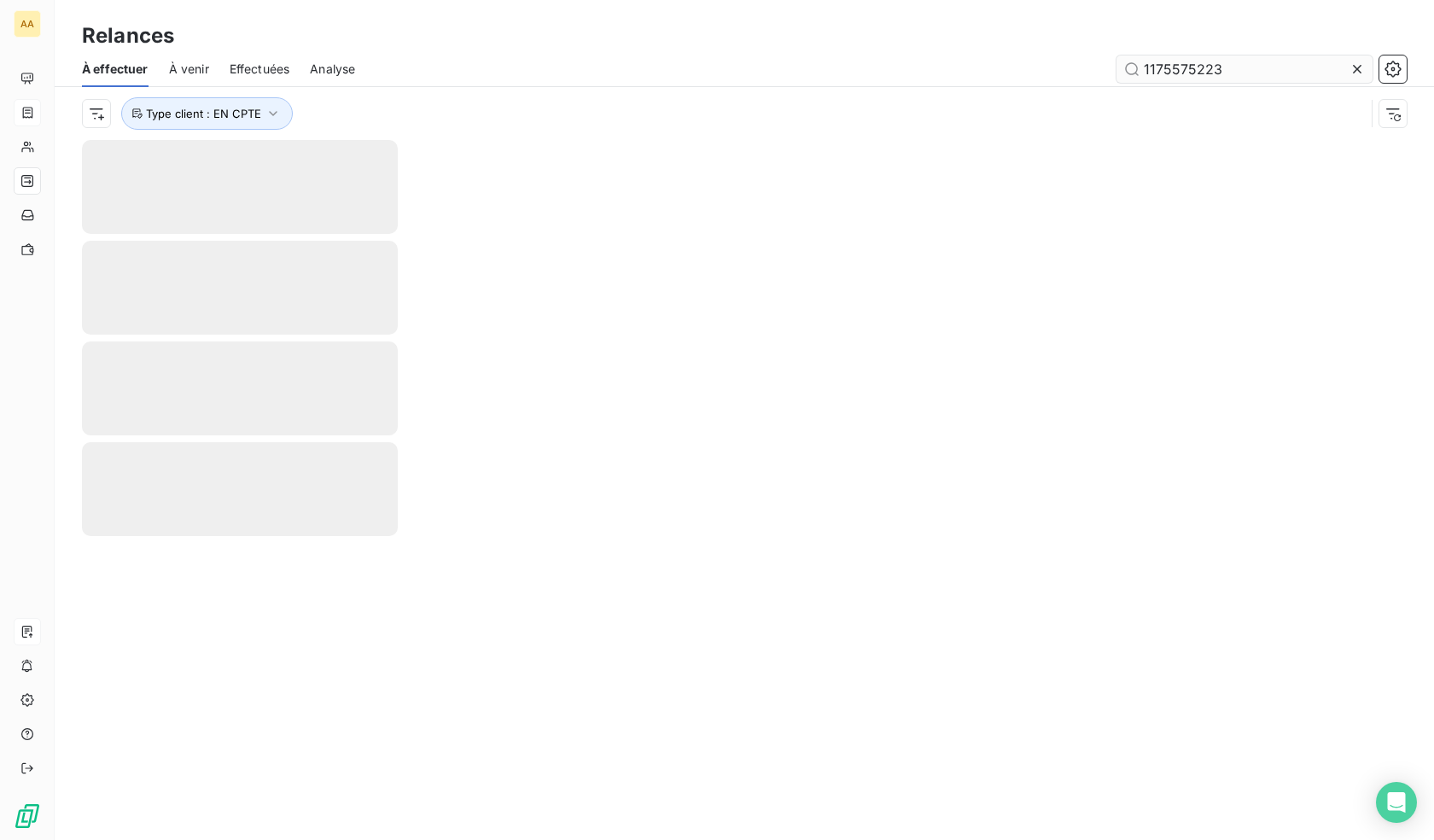
click at [1214, 68] on input "1175575223" at bounding box center [1245, 69] width 256 height 27
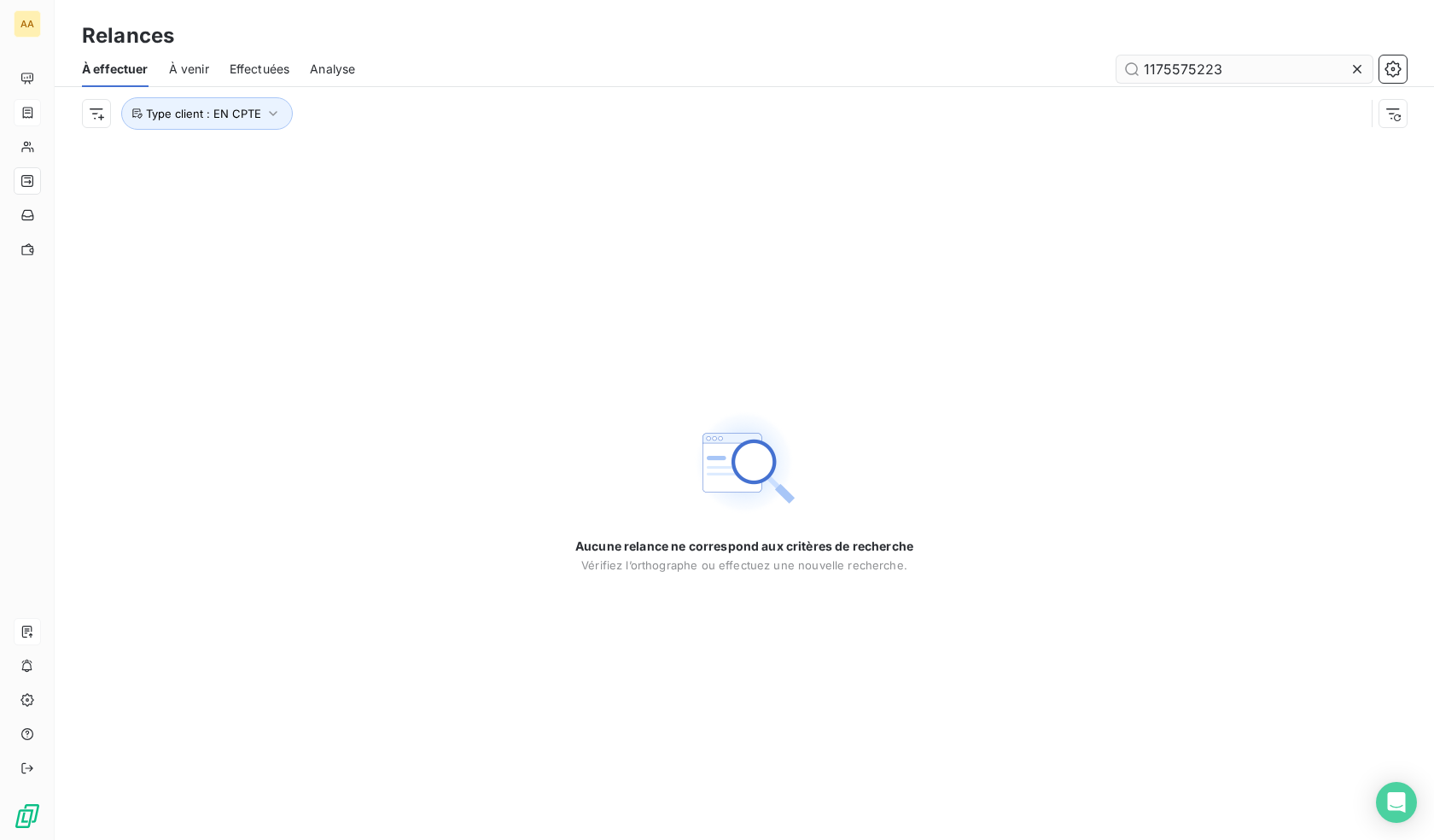
click at [1214, 68] on input "1175575223" at bounding box center [1245, 69] width 256 height 27
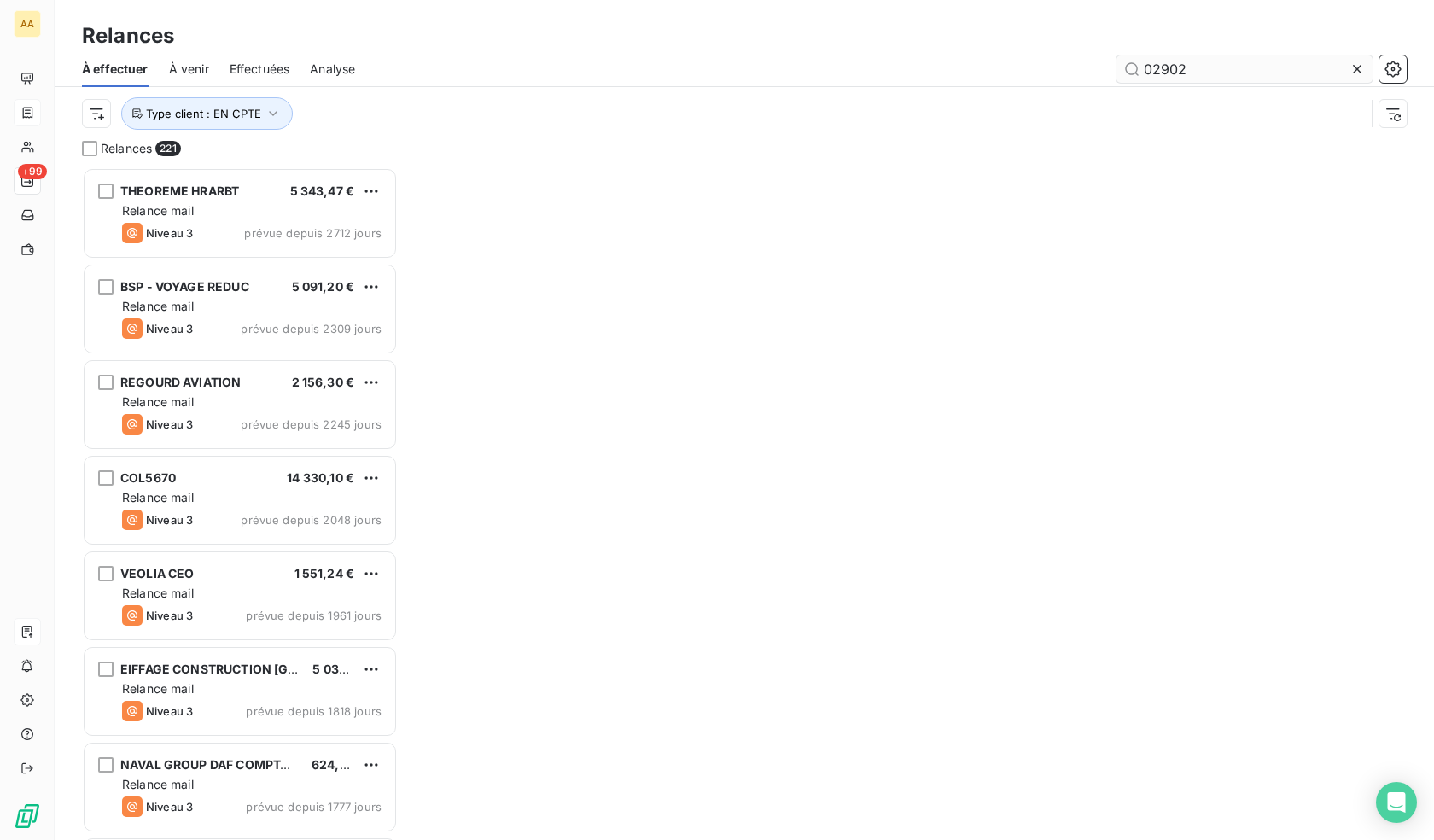
scroll to position [660, 303]
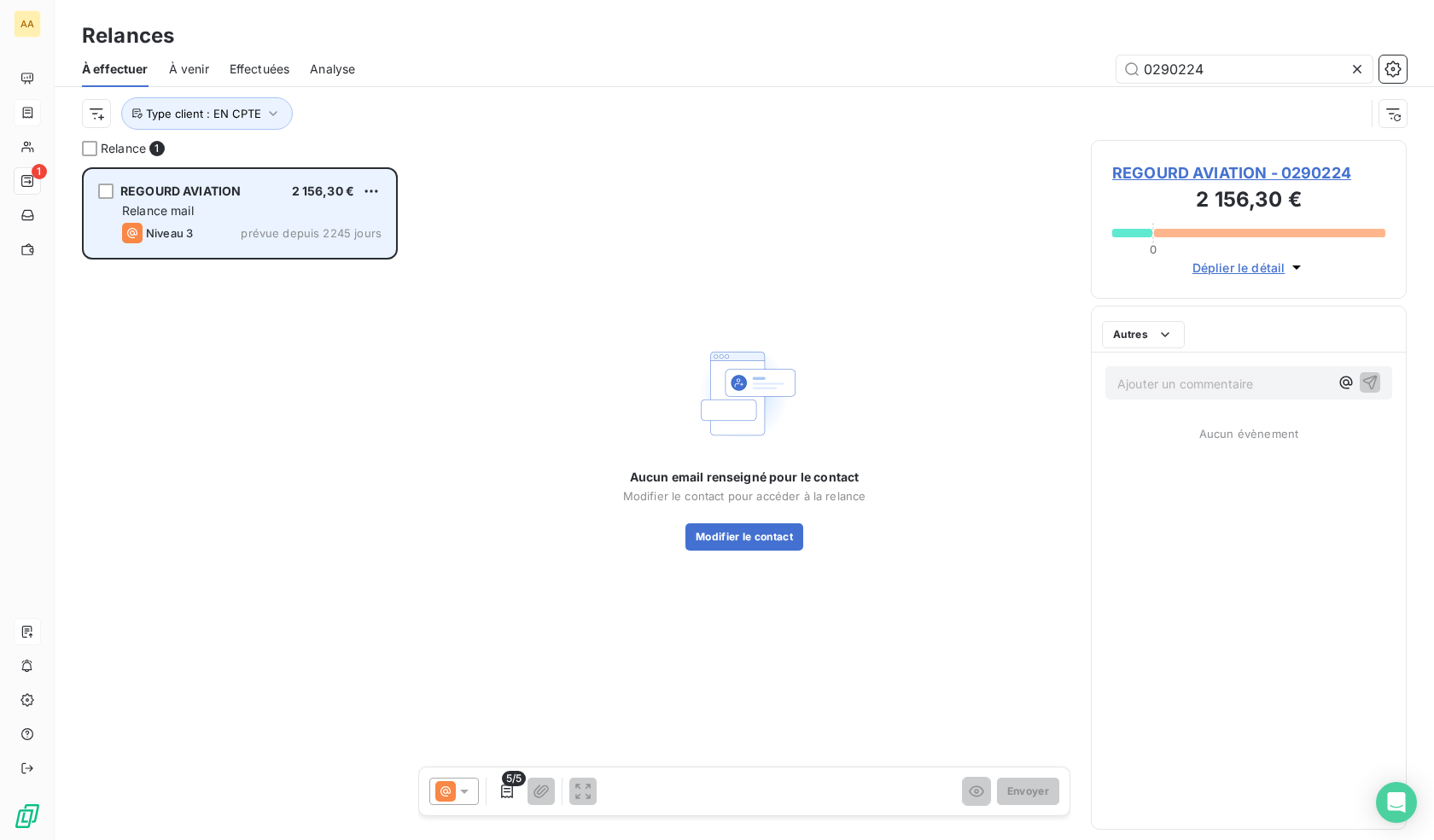
scroll to position [660, 303]
type input "0290224"
click at [367, 195] on html "AA 1 Relances À effectuer À venir Effectuées Analyse 0290224 Type client : EN C…" at bounding box center [717, 420] width 1434 height 840
click at [285, 227] on div "Replanifier cette action" at bounding box center [298, 225] width 153 height 27
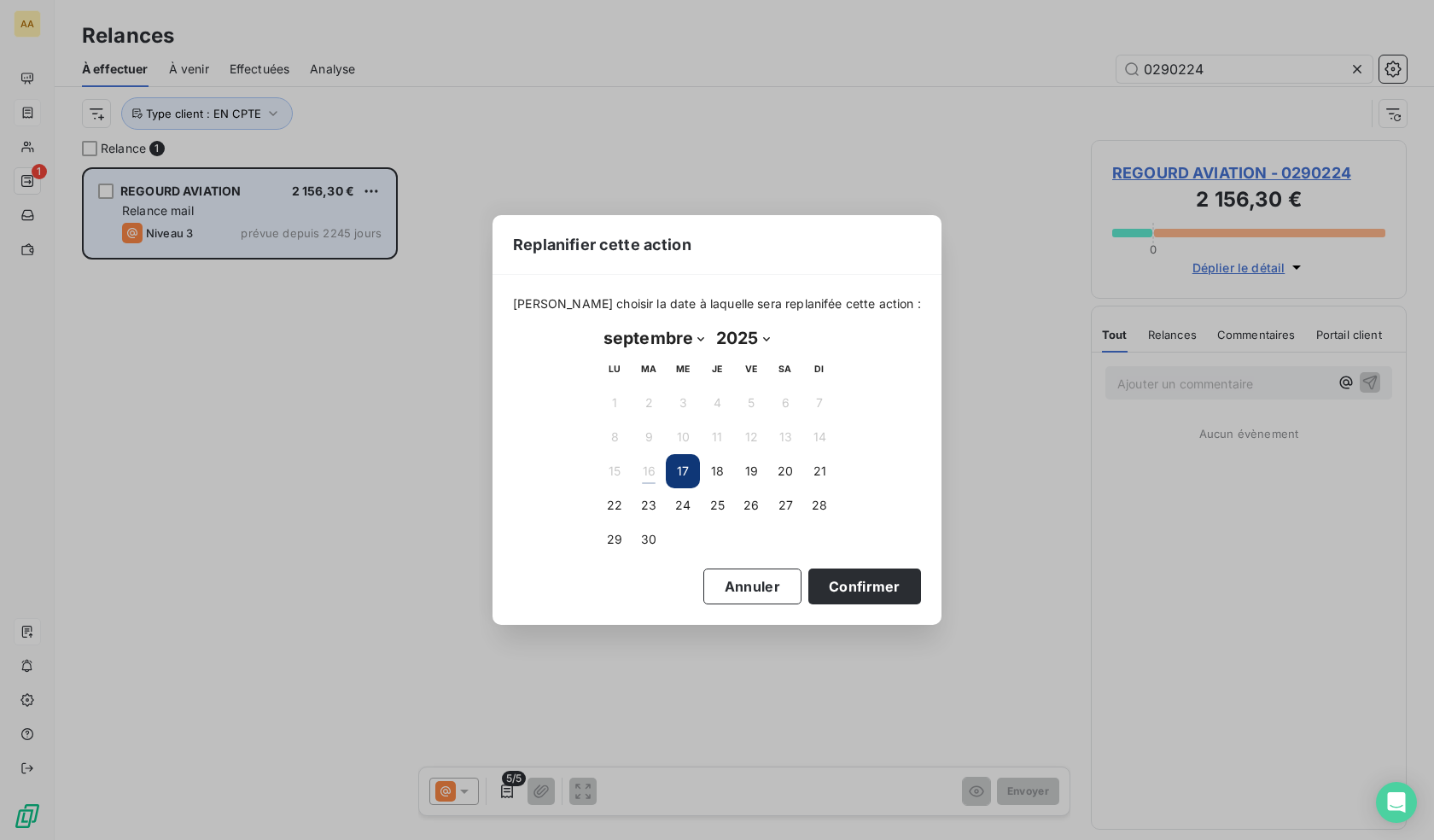
click at [671, 338] on select "janvier février mars avril mai juin juillet août septembre octobre novembre déc…" at bounding box center [654, 338] width 113 height 27
select select "9"
click at [598, 324] on select "janvier février mars avril mai juin juillet août septembre octobre novembre déc…" at bounding box center [654, 338] width 113 height 27
click at [678, 474] on button "15" at bounding box center [682, 471] width 34 height 34
click at [855, 590] on button "Confirmer" at bounding box center [865, 586] width 113 height 36
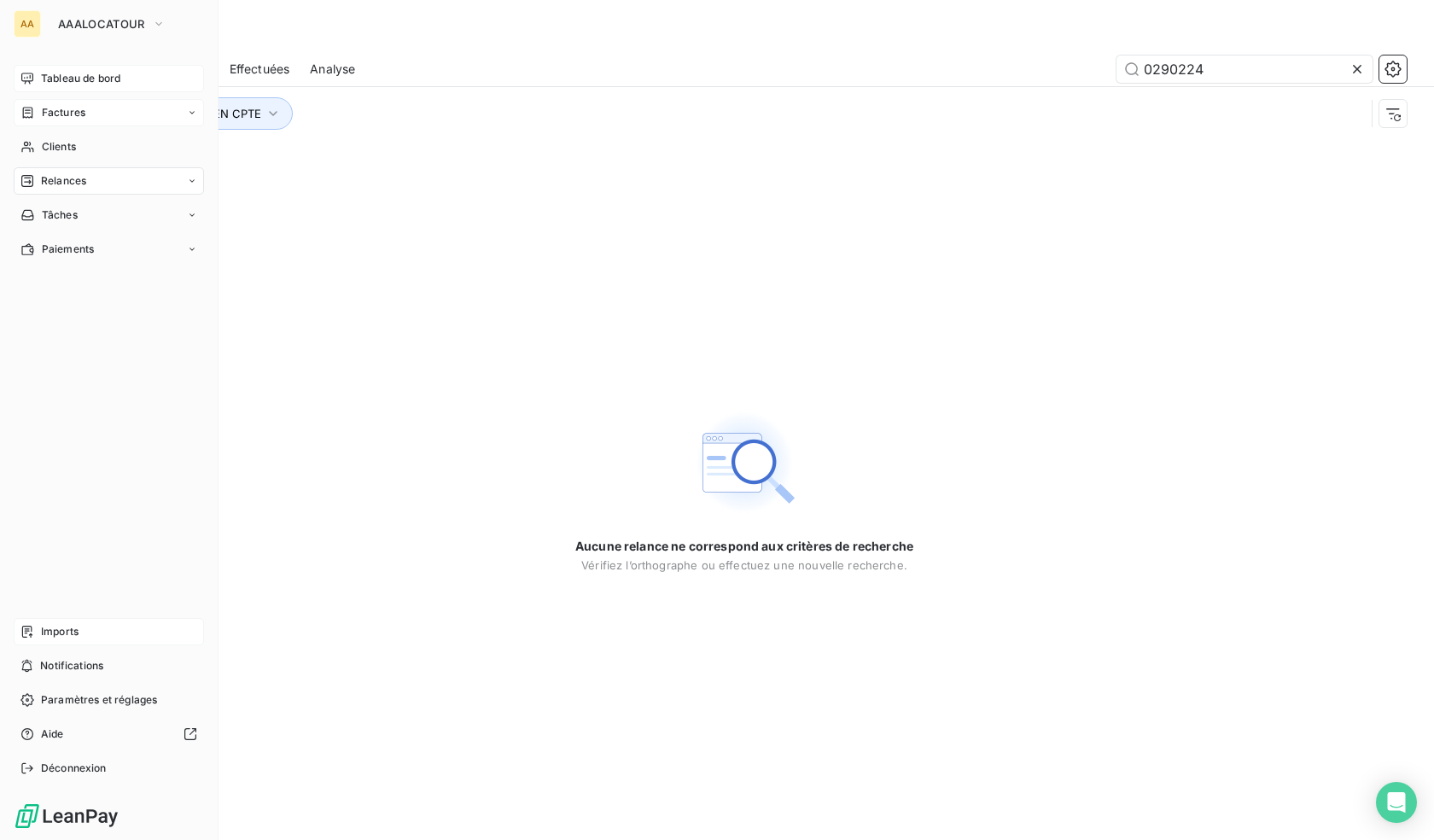
click at [31, 77] on icon at bounding box center [26, 78] width 14 height 14
